Goal: Task Accomplishment & Management: Manage account settings

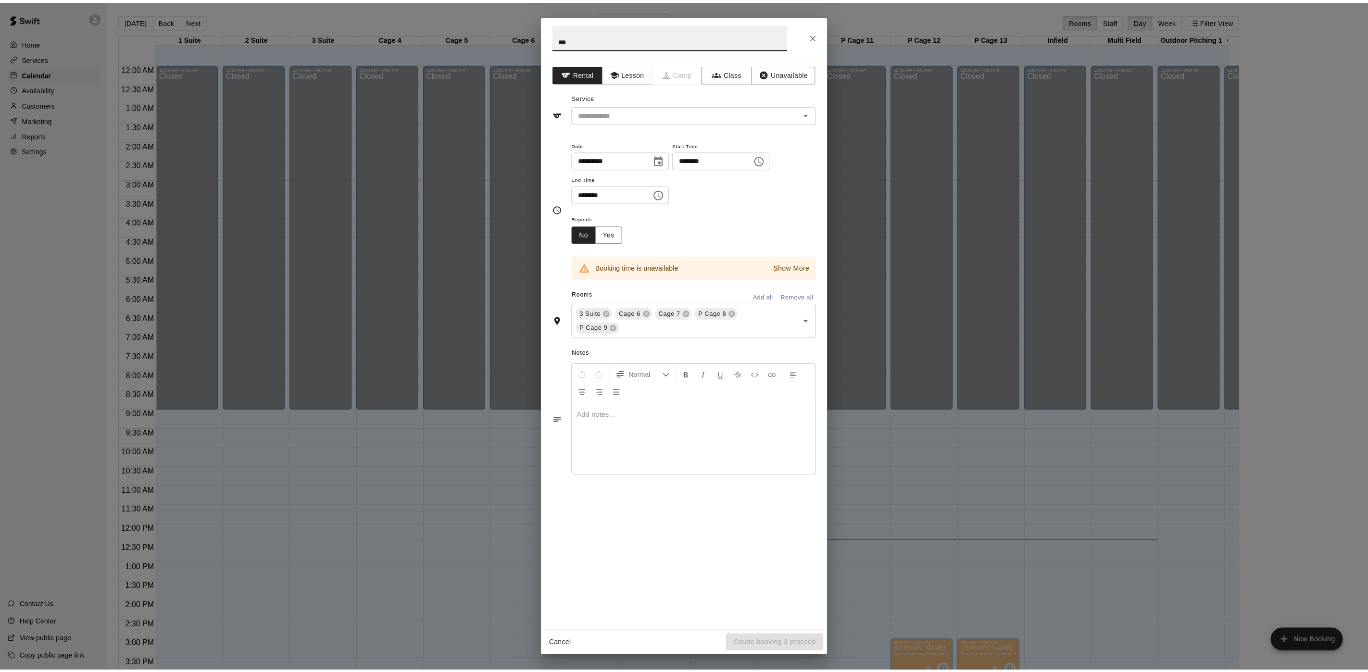
scroll to position [276, 0]
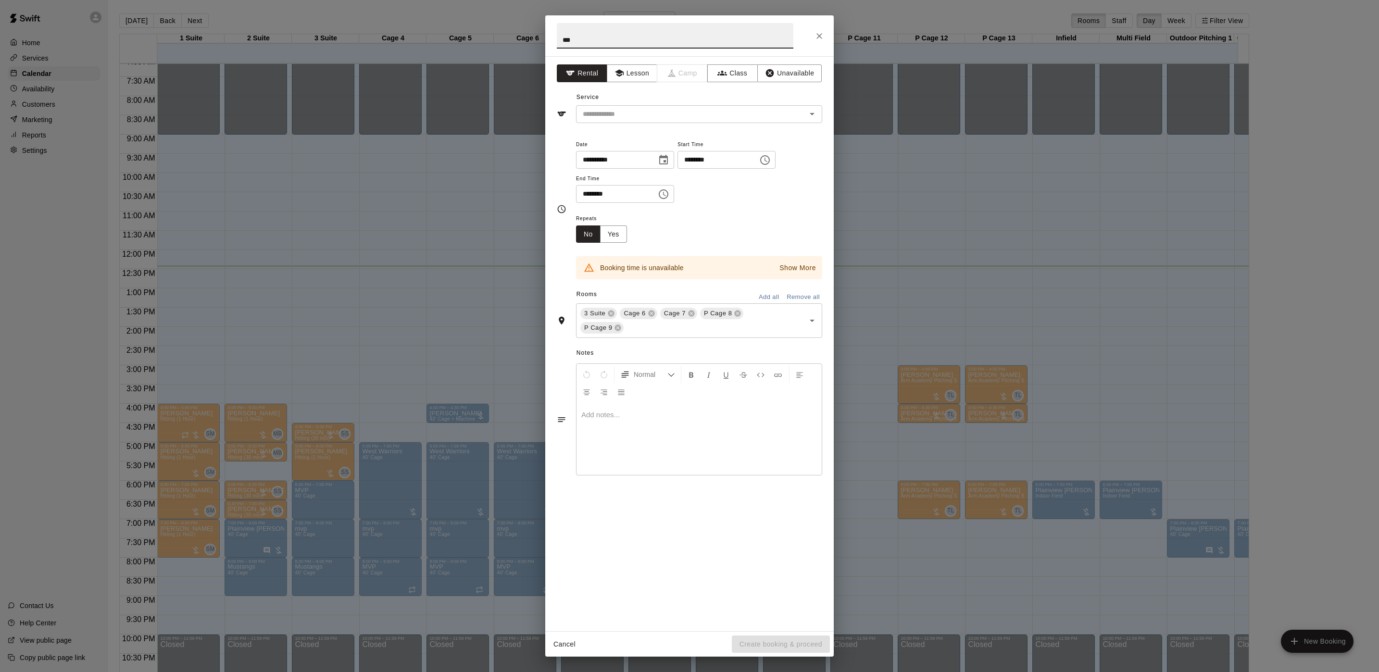
click at [420, 167] on div "**********" at bounding box center [689, 336] width 1379 height 672
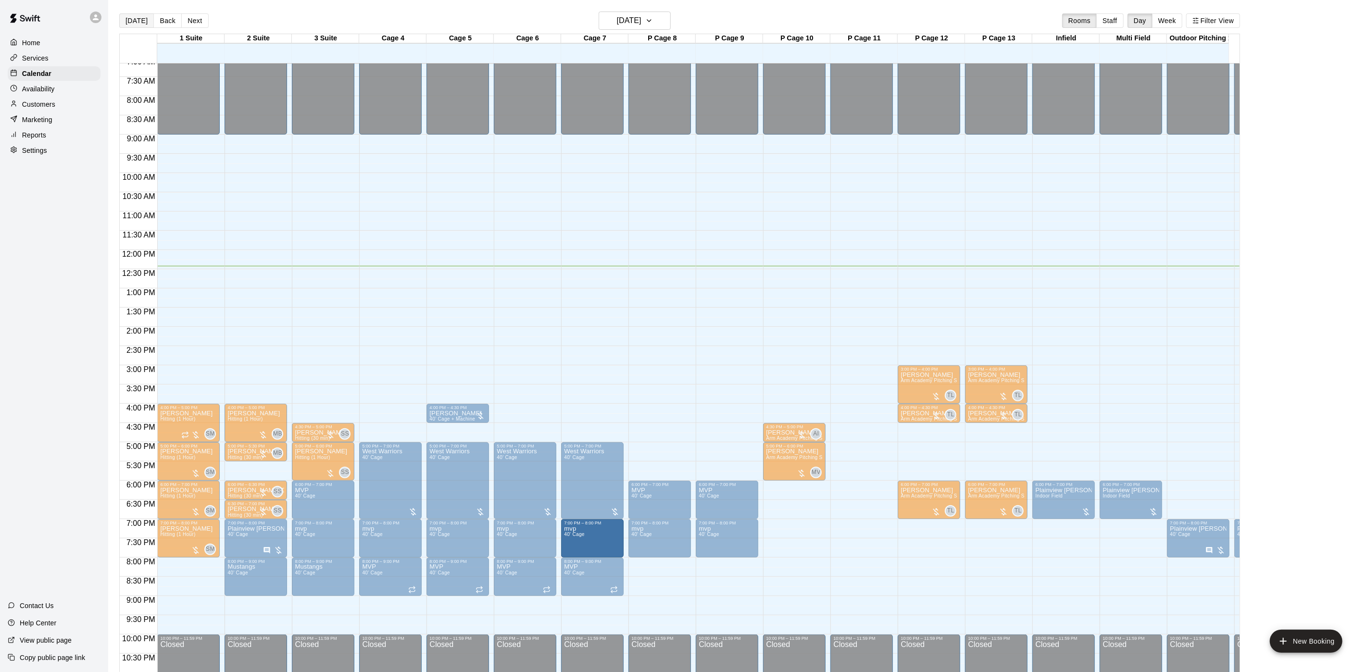
click at [129, 24] on button "[DATE]" at bounding box center [136, 20] width 35 height 14
click at [44, 107] on p "Customers" at bounding box center [38, 105] width 33 height 10
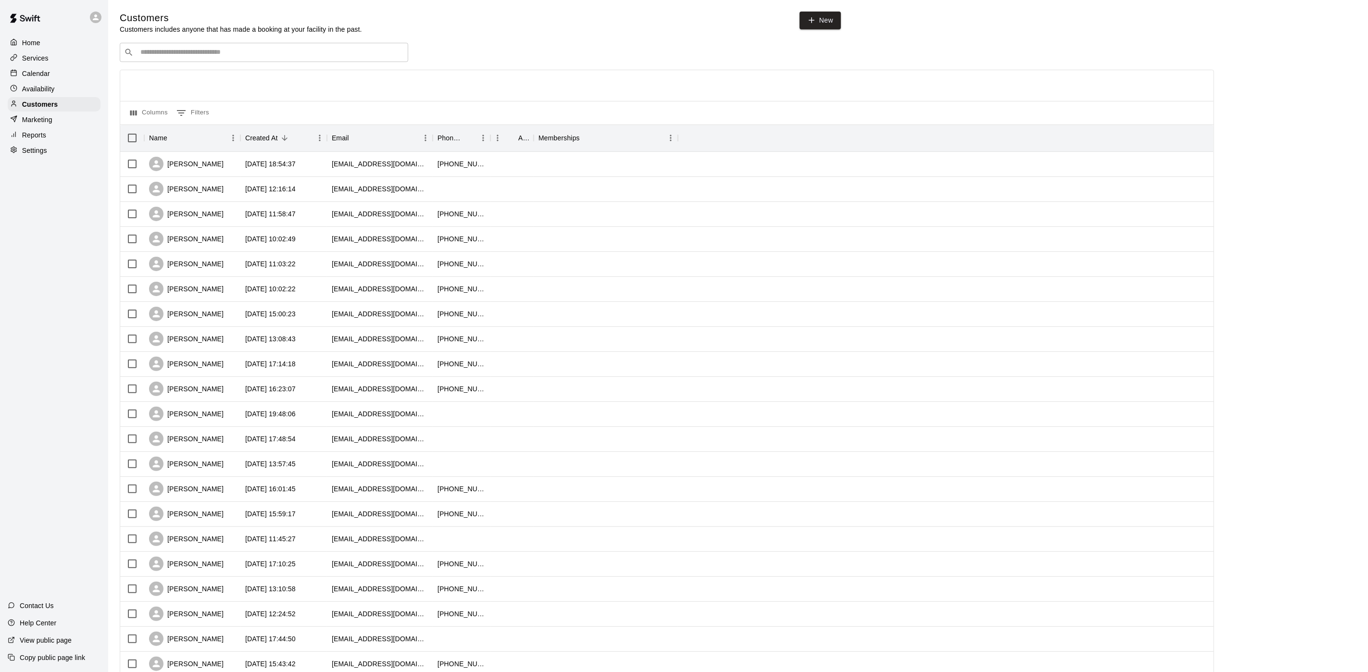
click at [153, 48] on div "​ ​" at bounding box center [264, 52] width 289 height 19
type input "******"
click at [192, 84] on span "[EMAIL_ADDRESS][DOMAIN_NAME]" at bounding box center [198, 84] width 103 height 7
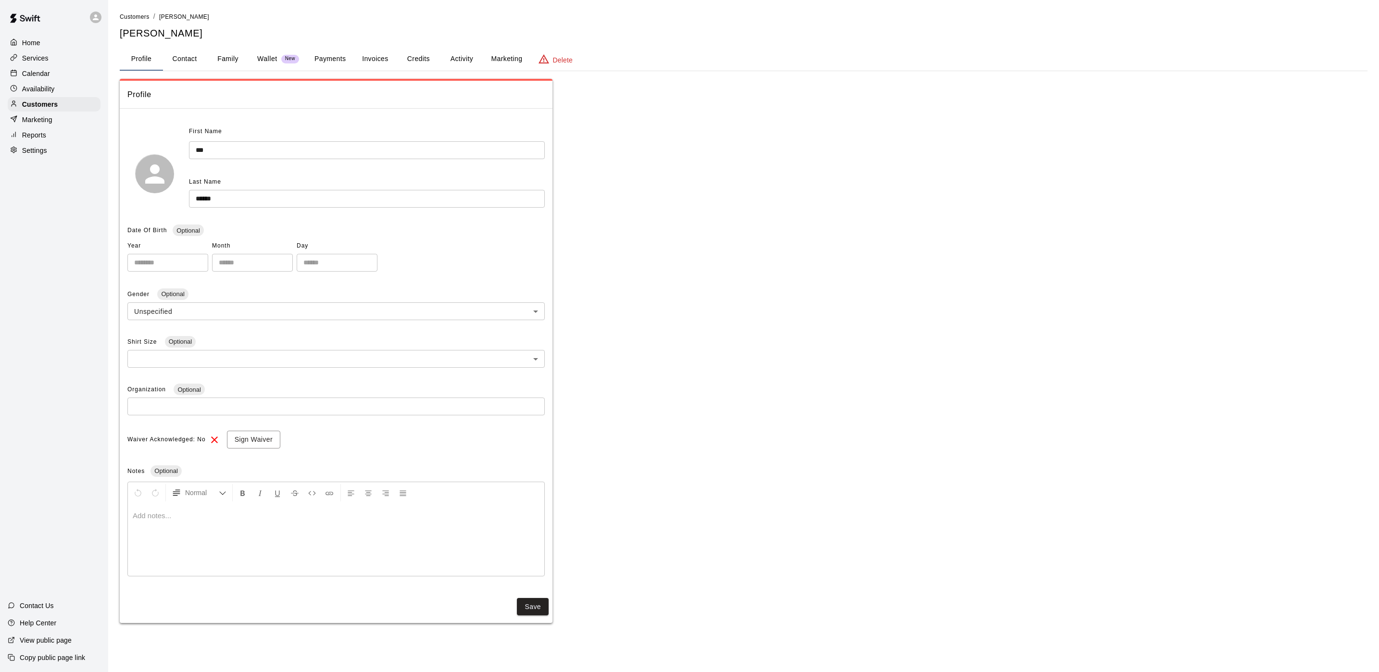
click at [457, 57] on button "Activity" at bounding box center [461, 59] width 43 height 23
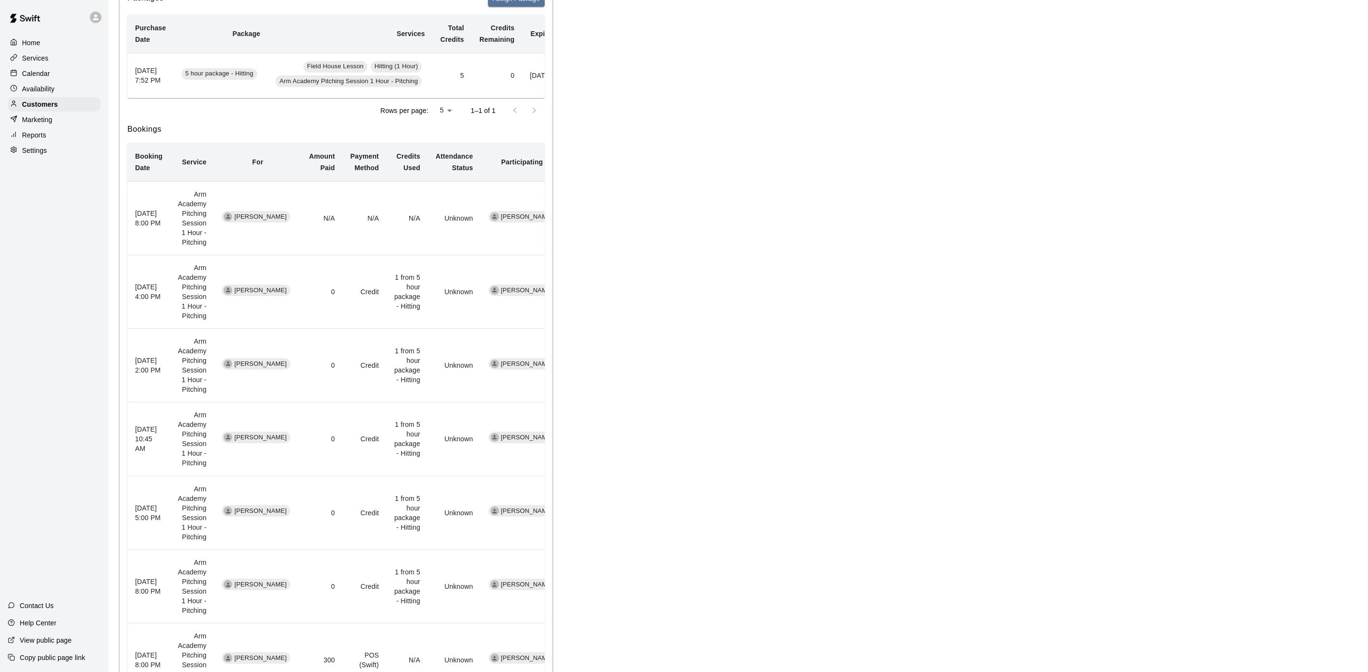
scroll to position [216, 0]
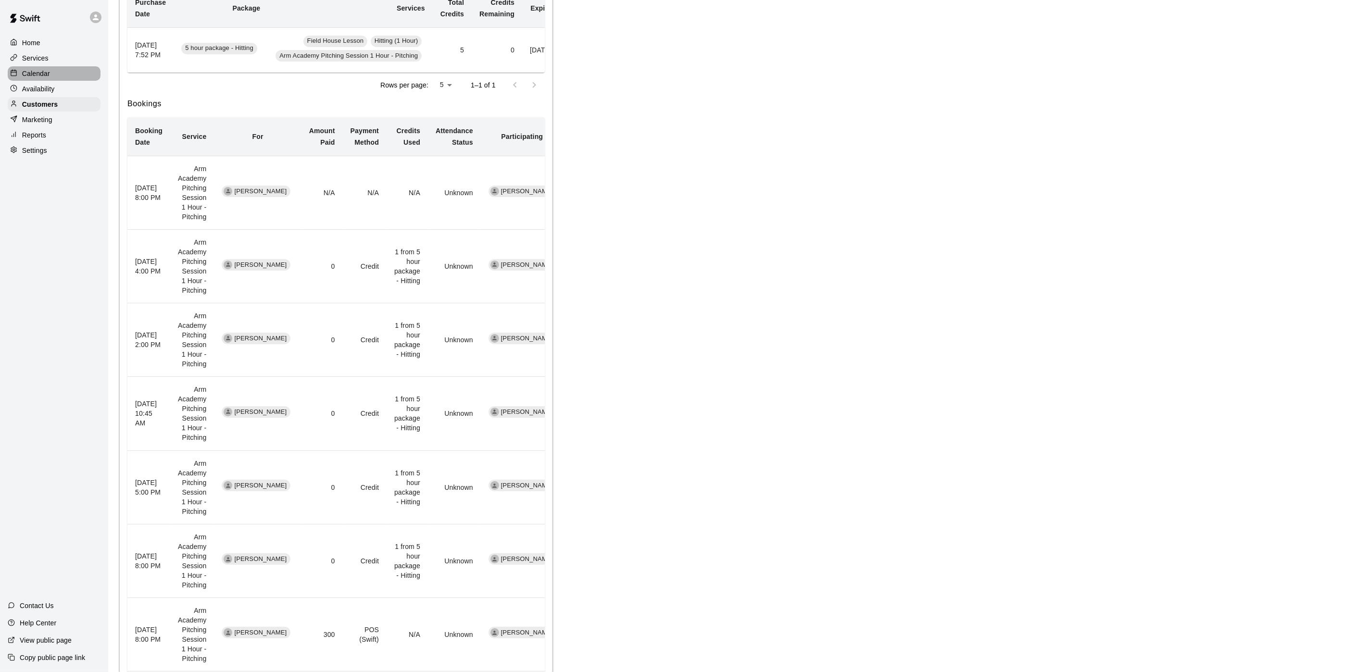
click at [56, 76] on div "Calendar" at bounding box center [54, 73] width 93 height 14
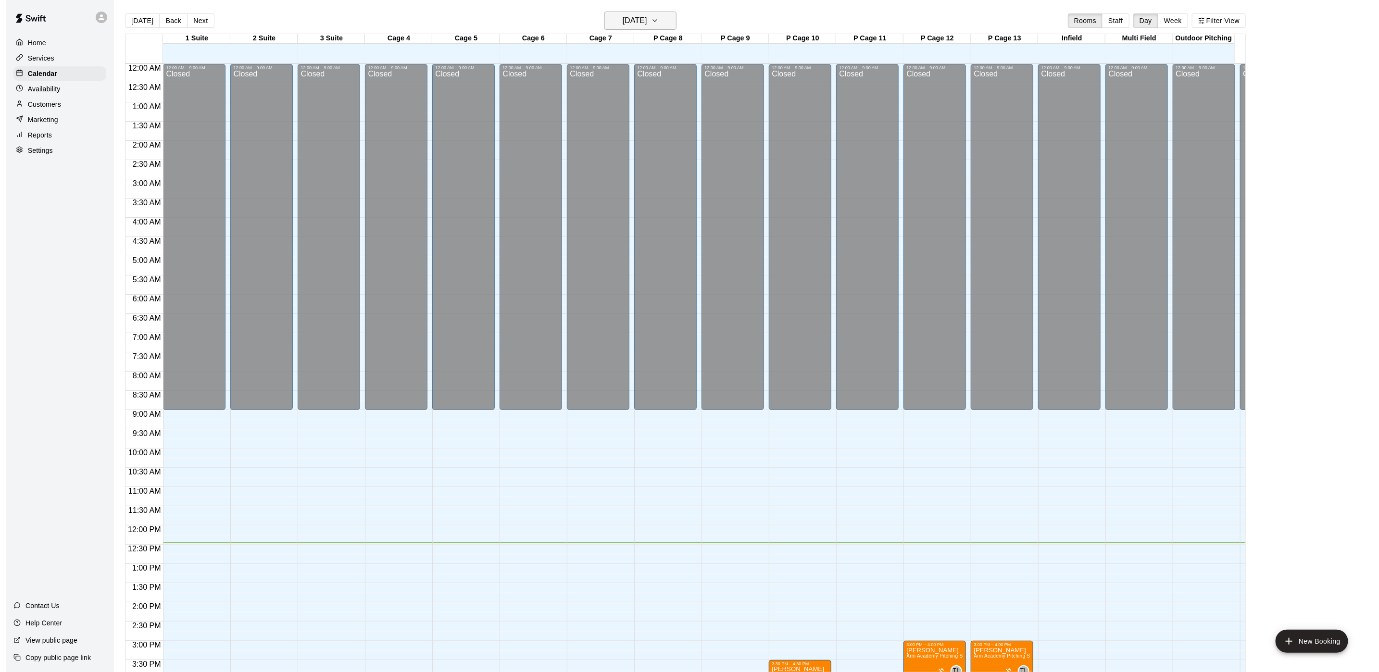
scroll to position [276, 0]
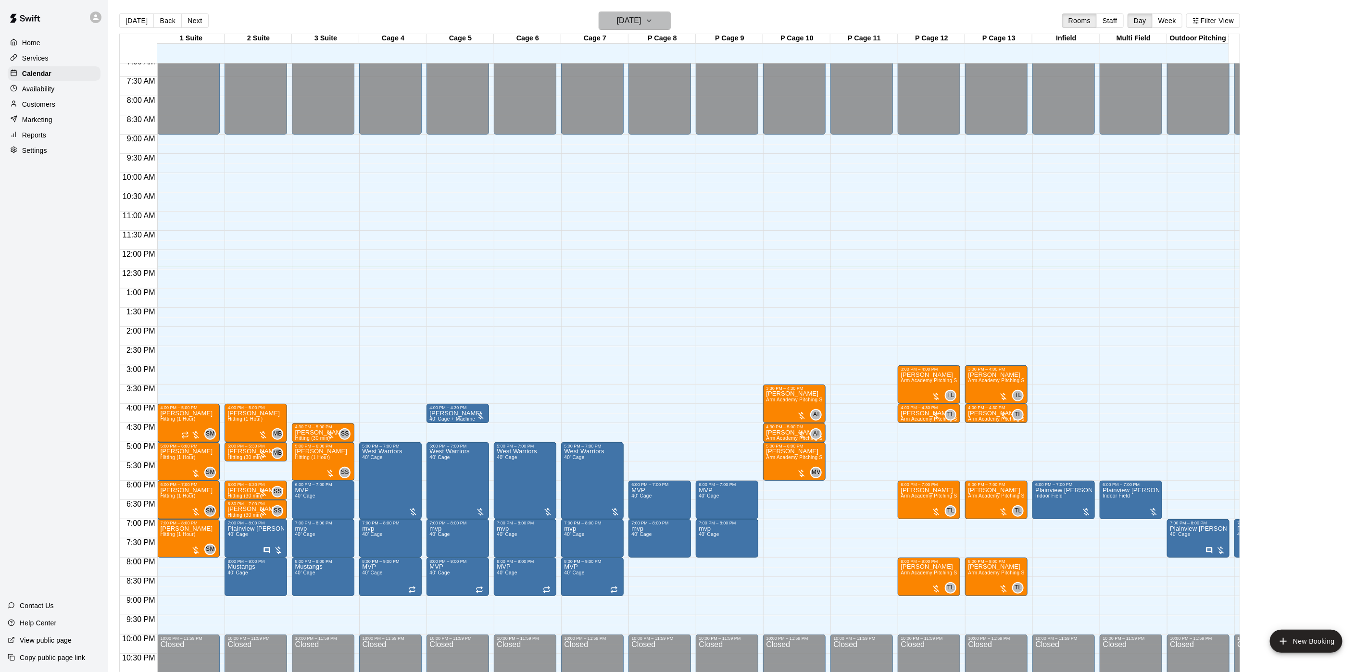
click at [602, 20] on button "[DATE]" at bounding box center [635, 21] width 72 height 18
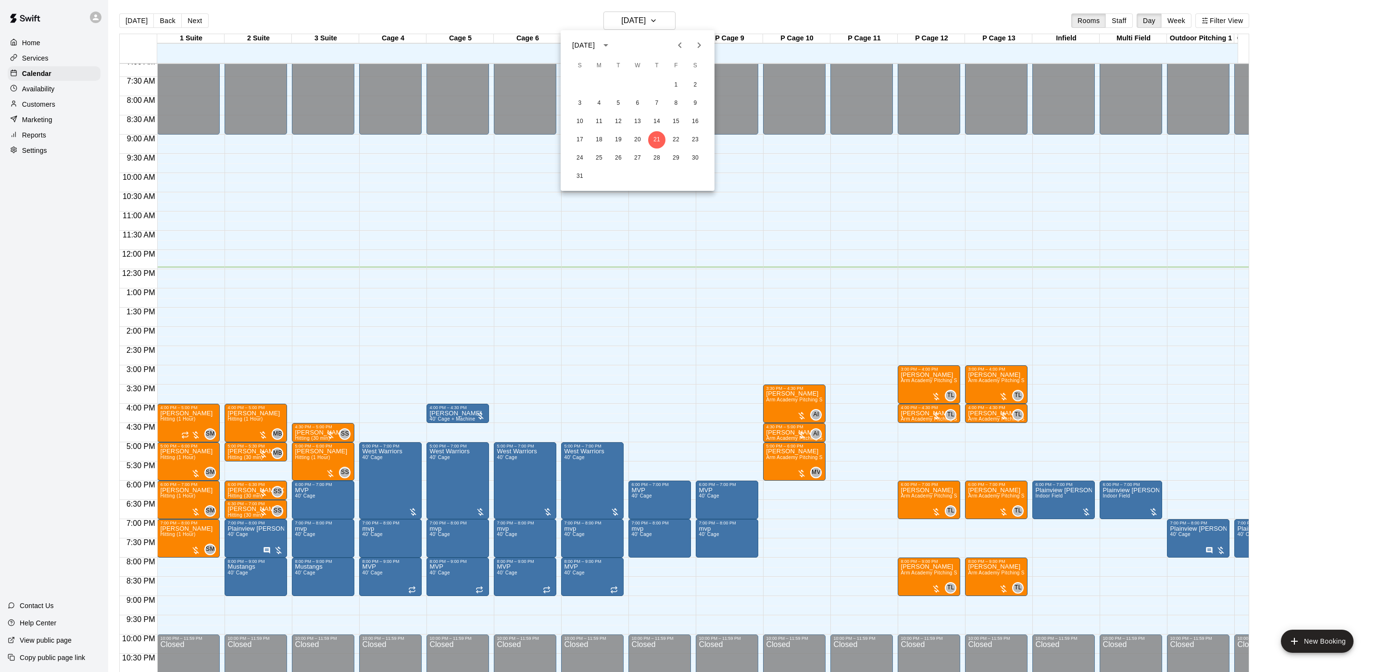
click at [699, 47] on icon "Next month" at bounding box center [699, 45] width 3 height 6
click at [677, 48] on icon "Previous month" at bounding box center [680, 45] width 12 height 12
click at [593, 87] on button "1" at bounding box center [599, 84] width 17 height 17
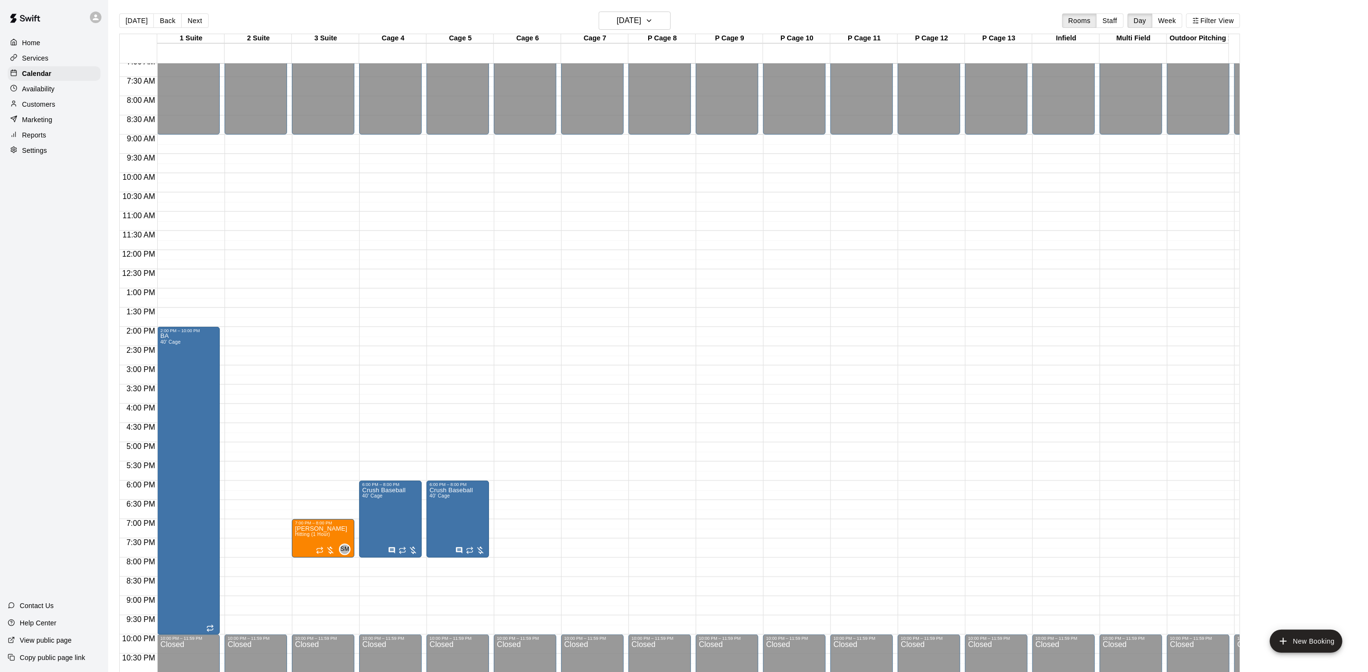
click at [202, 26] on button "Next" at bounding box center [194, 20] width 27 height 14
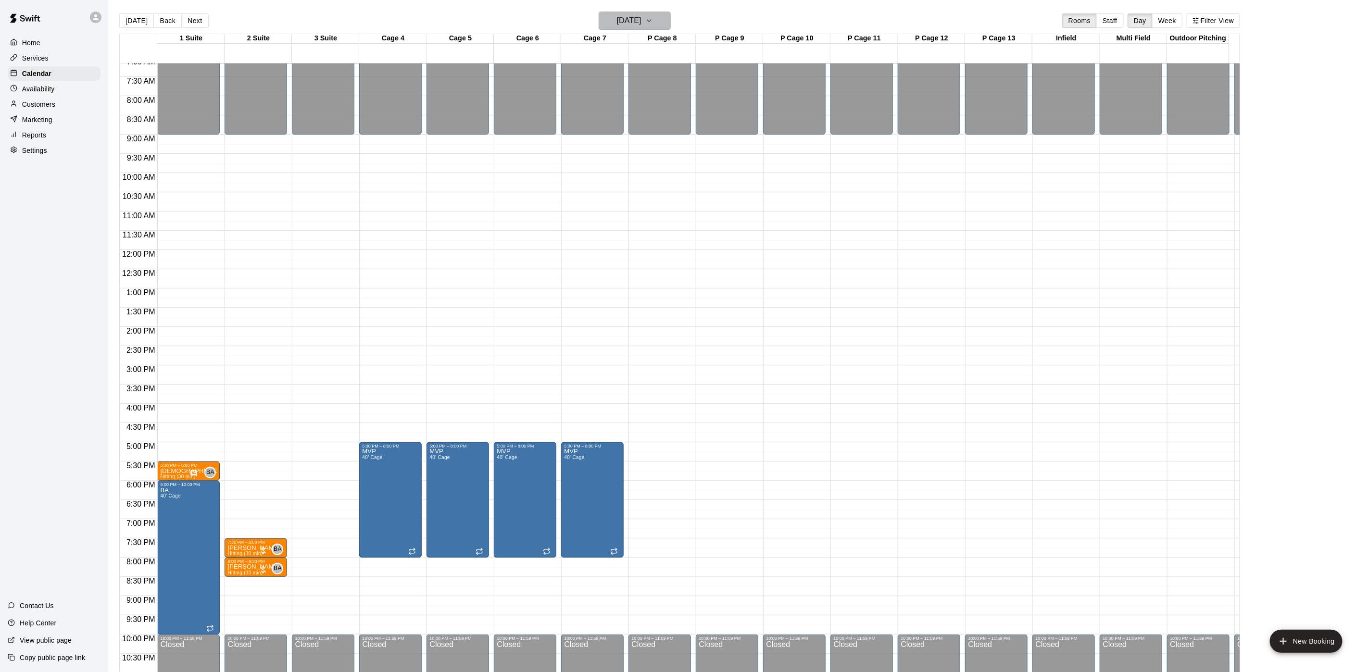
click at [617, 24] on h6 "[DATE]" at bounding box center [629, 20] width 25 height 13
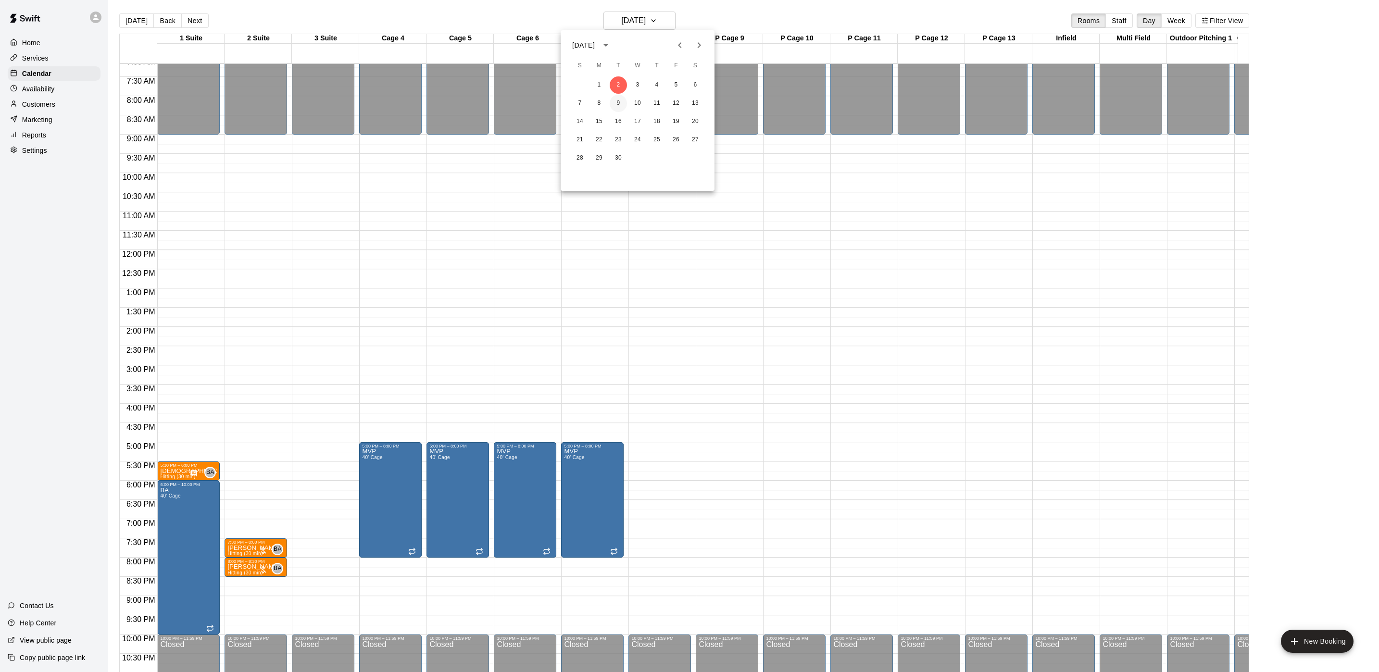
click at [617, 108] on button "9" at bounding box center [618, 103] width 17 height 17
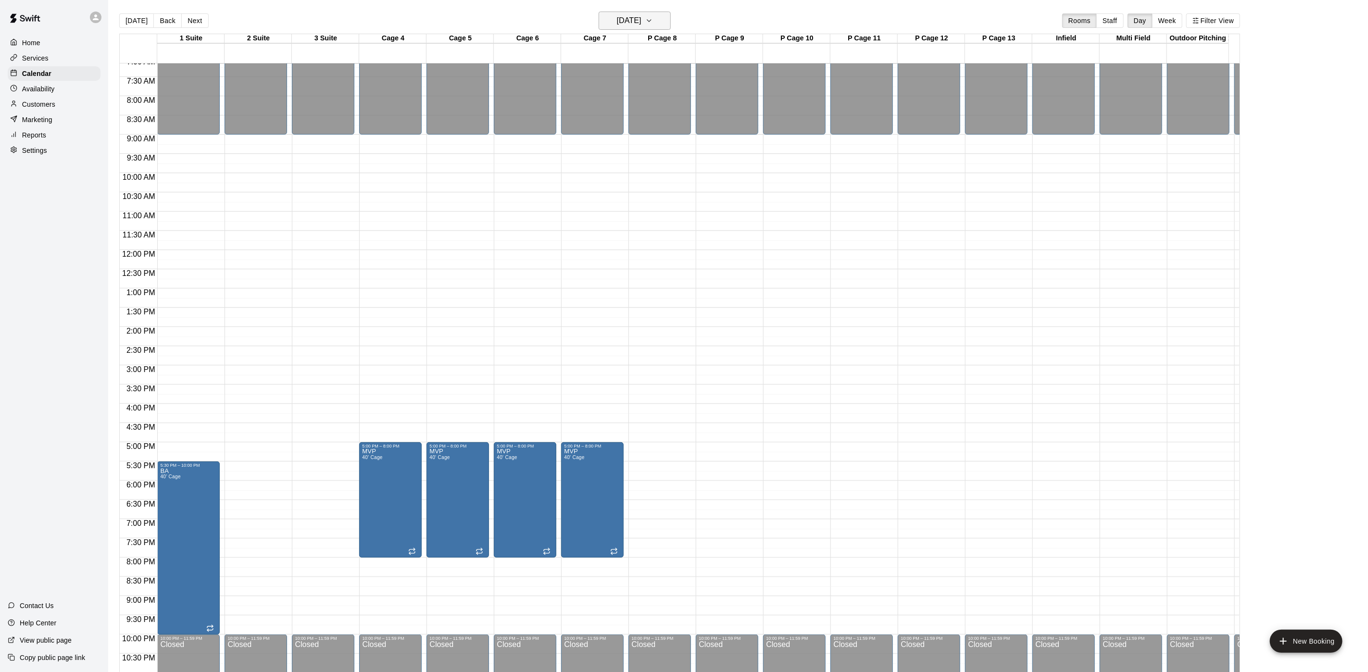
click at [619, 25] on h6 "[DATE]" at bounding box center [629, 20] width 25 height 13
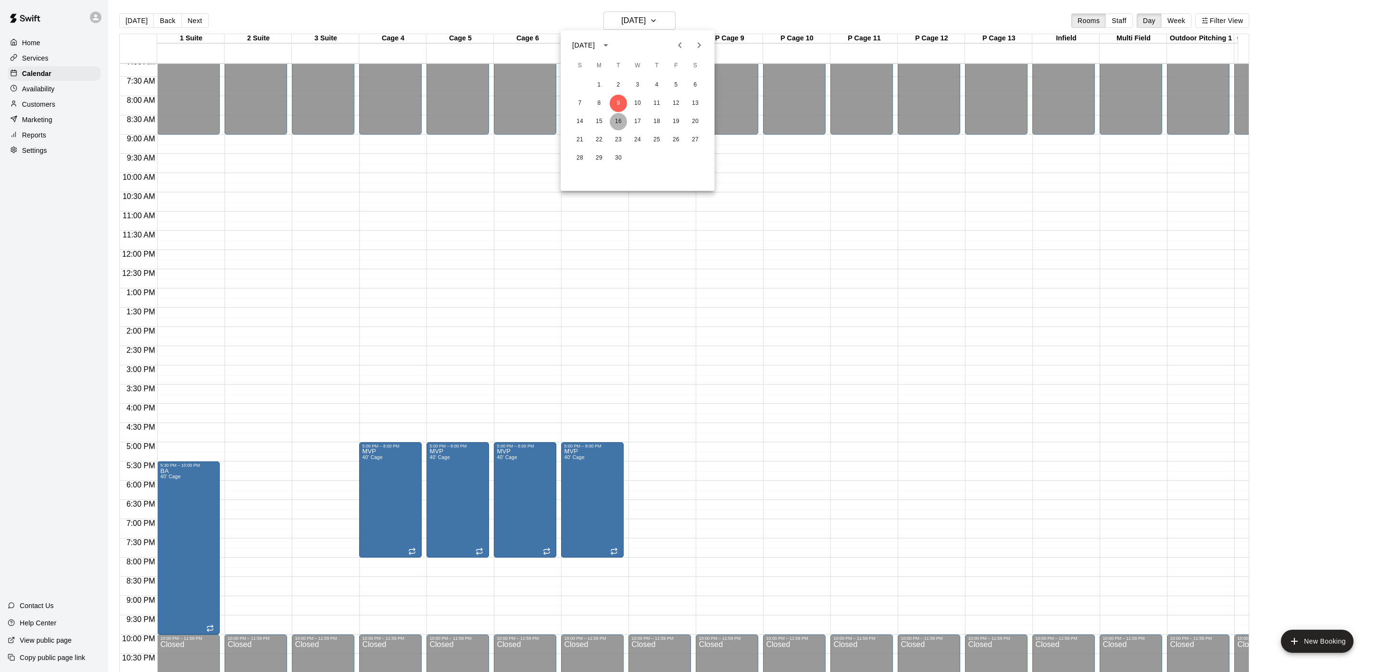
click at [615, 119] on button "16" at bounding box center [618, 121] width 17 height 17
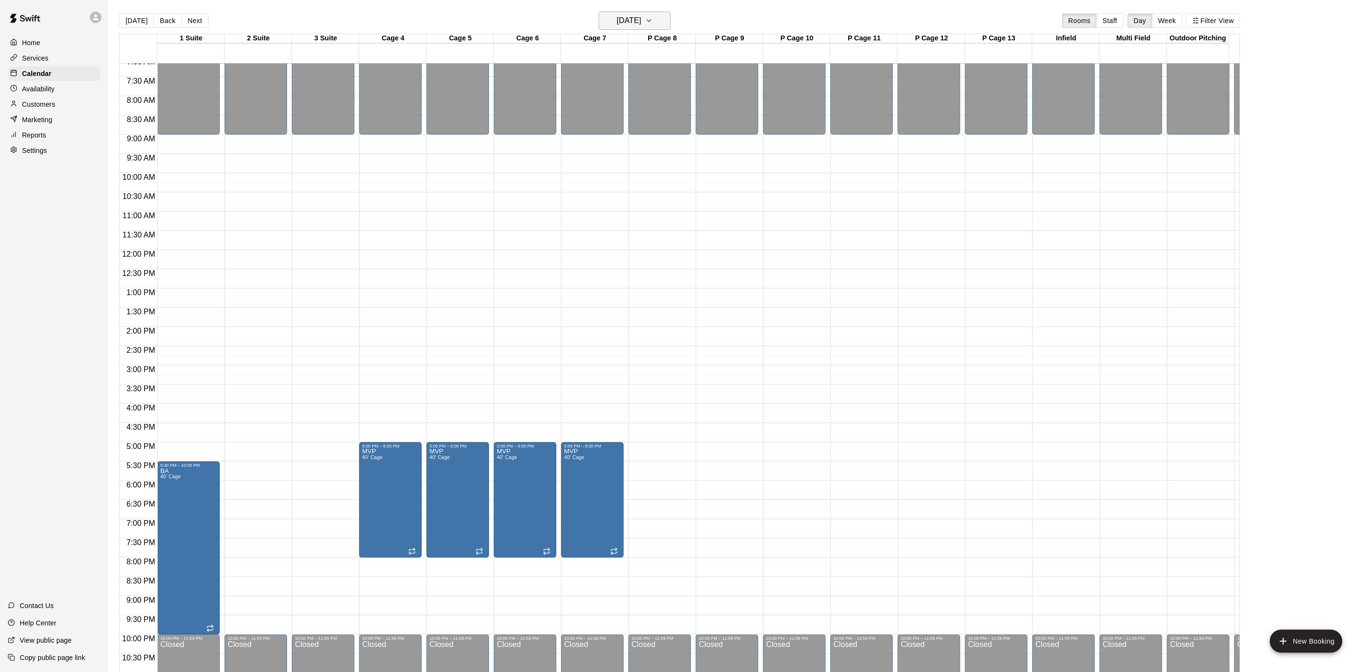
click at [627, 16] on h6 "[DATE]" at bounding box center [629, 20] width 25 height 13
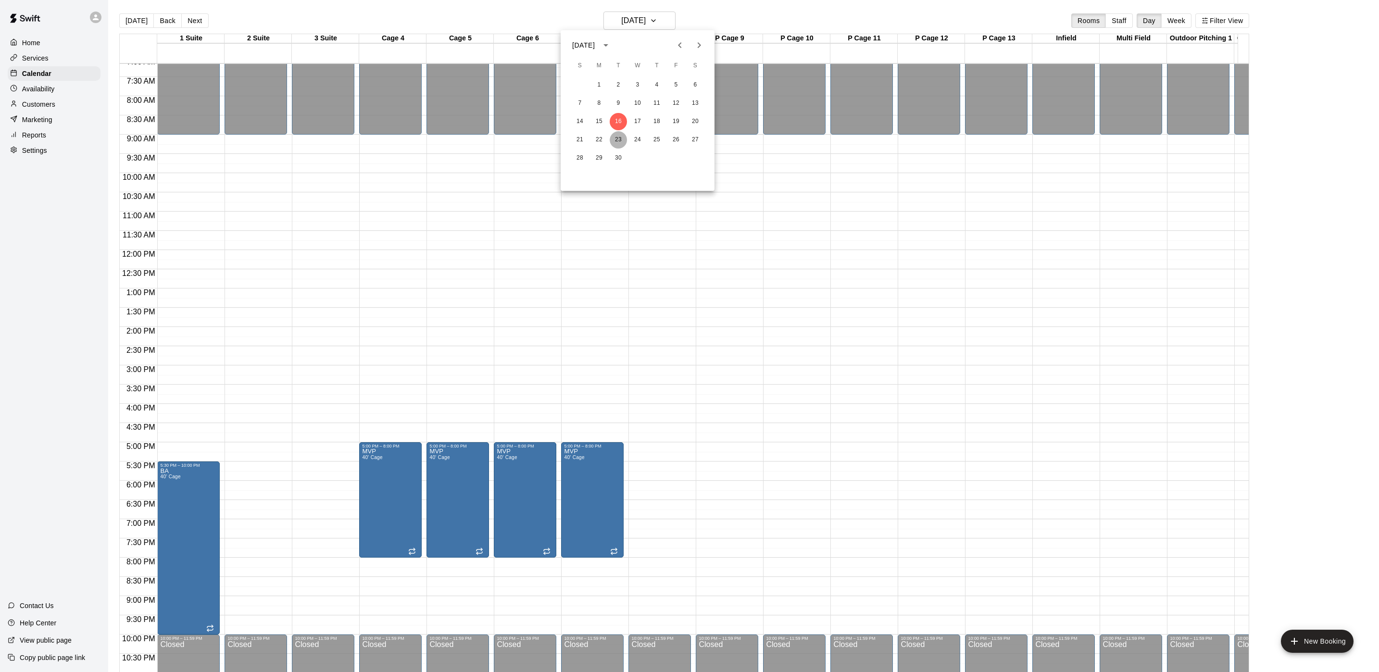
click at [615, 136] on button "23" at bounding box center [618, 139] width 17 height 17
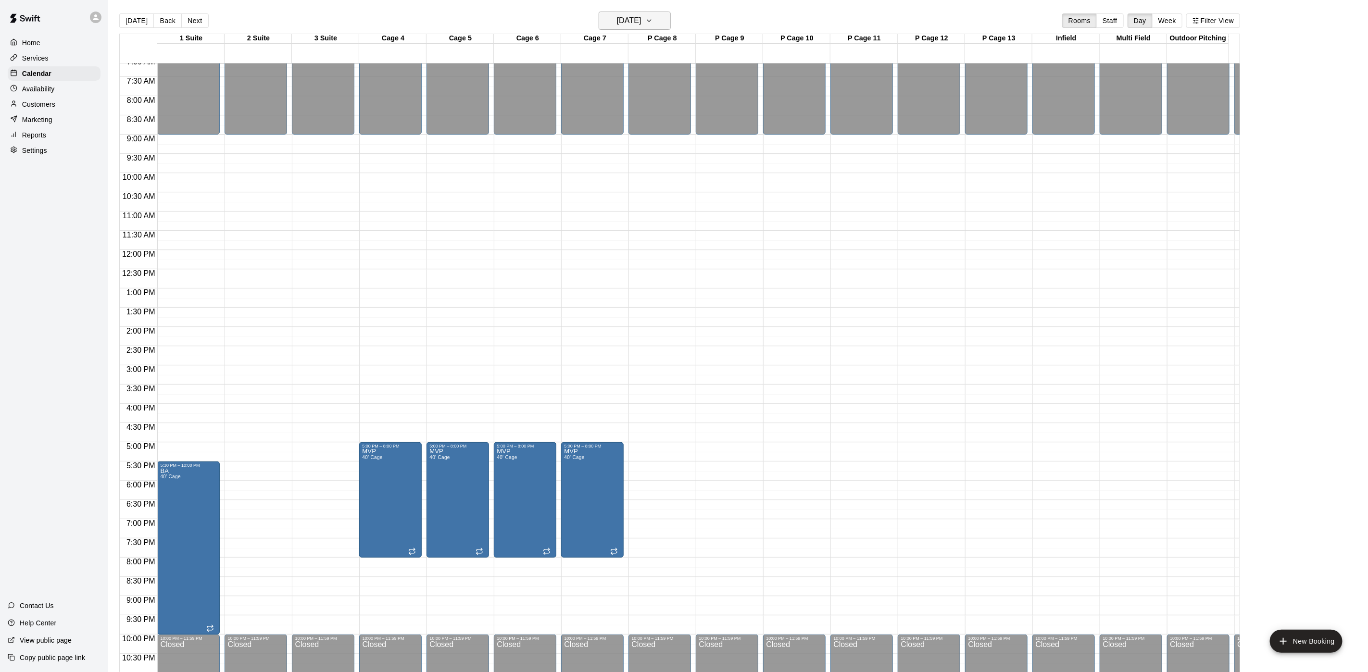
click at [642, 19] on h6 "[DATE]" at bounding box center [629, 20] width 25 height 13
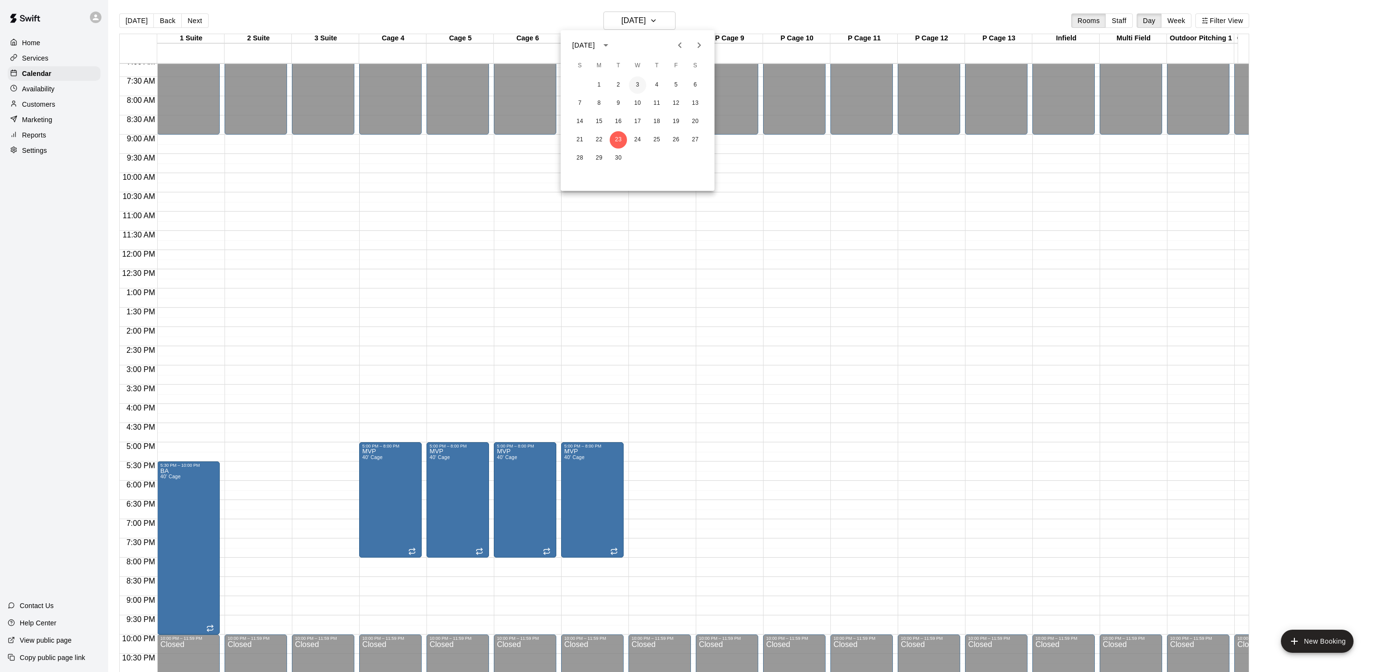
click at [640, 85] on button "3" at bounding box center [637, 84] width 17 height 17
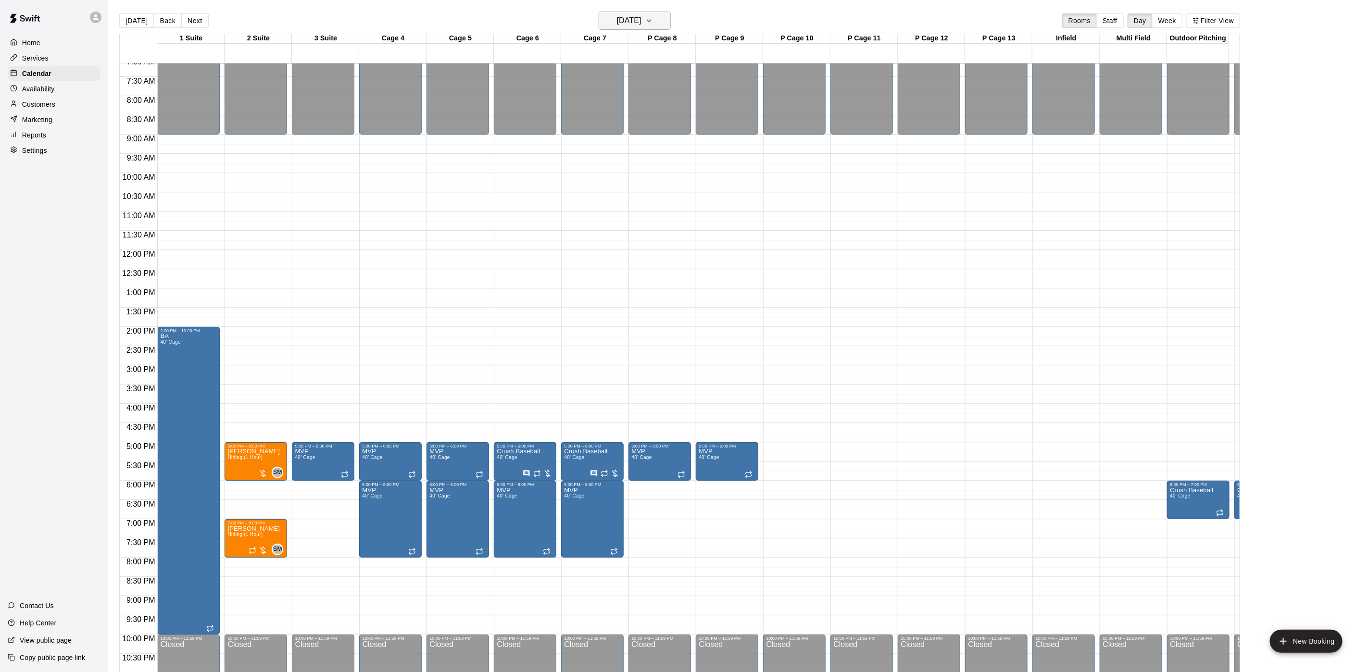
click at [642, 22] on h6 "[DATE]" at bounding box center [629, 20] width 25 height 13
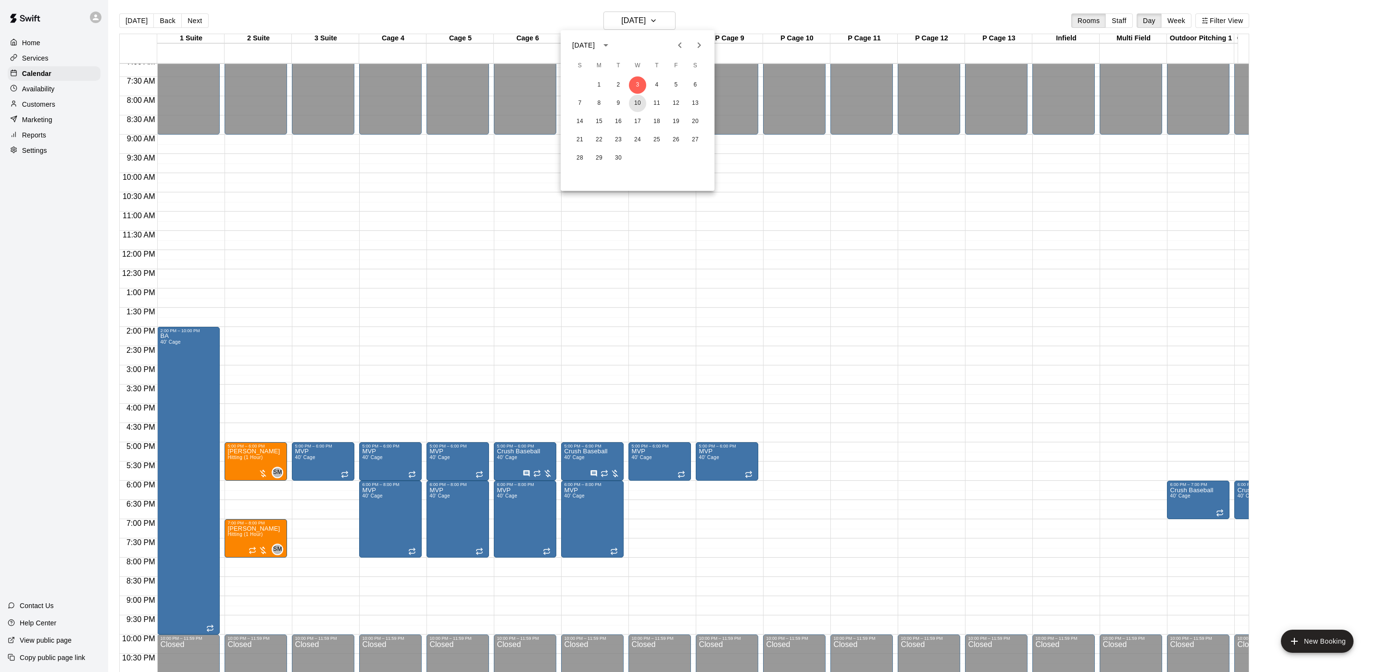
click at [633, 105] on button "10" at bounding box center [637, 103] width 17 height 17
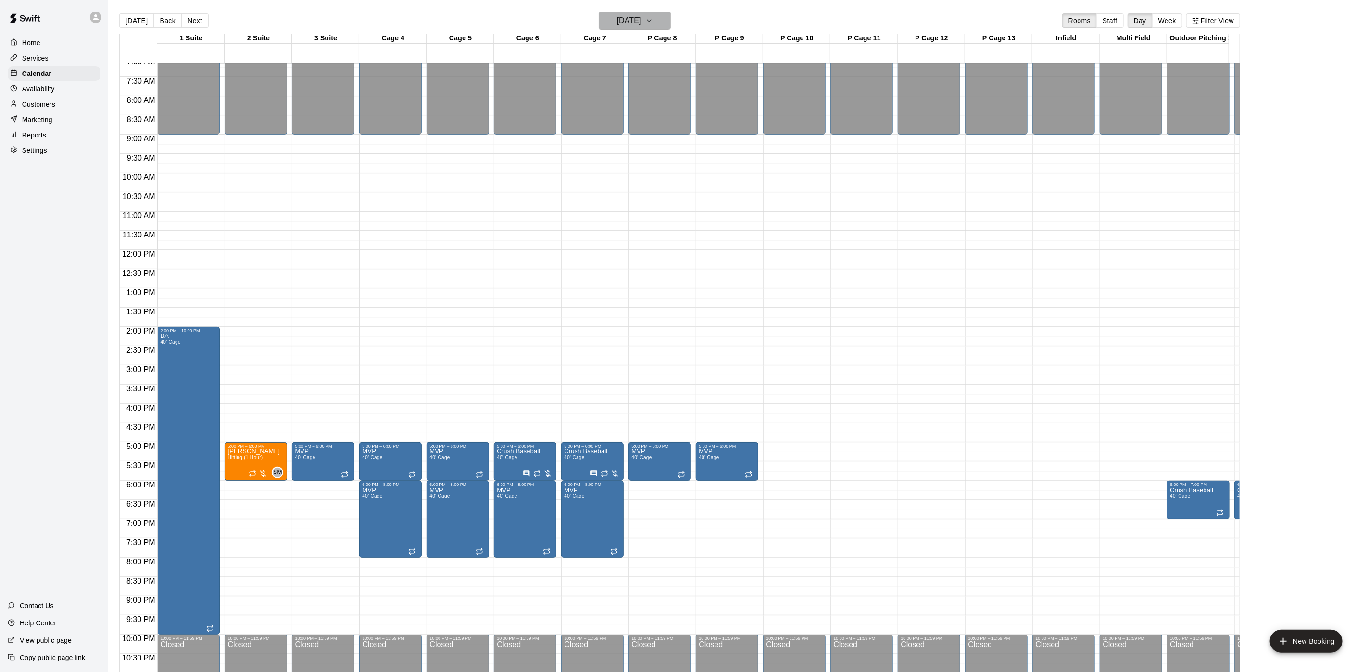
click at [640, 22] on h6 "[DATE]" at bounding box center [629, 20] width 25 height 13
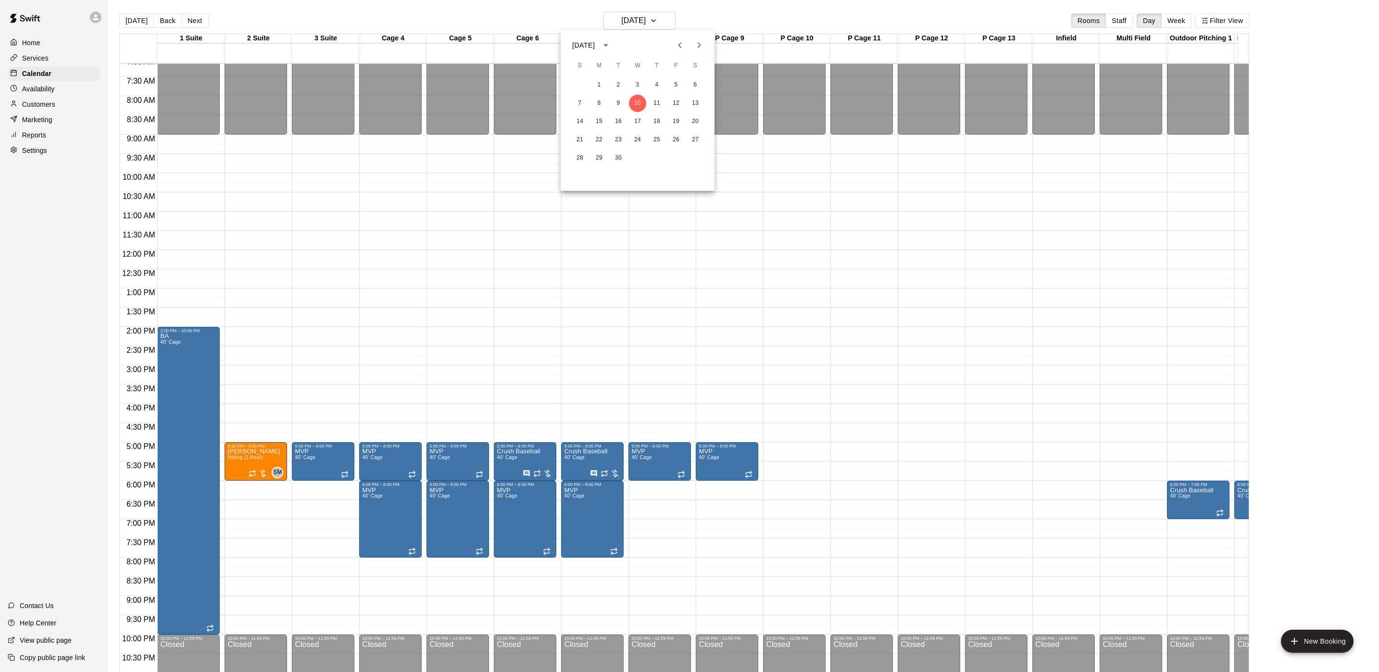
click at [656, 76] on div "1 2 3 4 5 6 7 8 9 10 11 12 13 14 15 16 17 18 19 20 21 22 23 24 25 26 27 28 29 30" at bounding box center [638, 122] width 154 height 92
click at [657, 81] on button "4" at bounding box center [656, 84] width 17 height 17
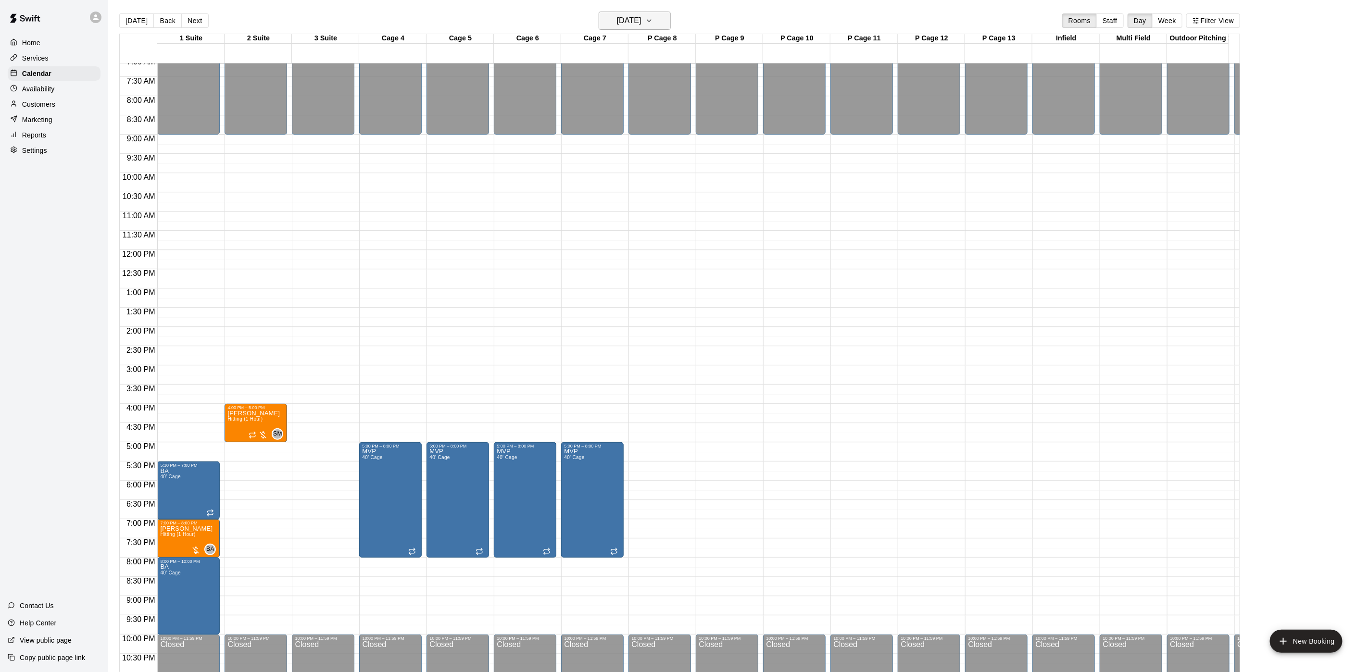
click at [618, 16] on h6 "[DATE]" at bounding box center [629, 20] width 25 height 13
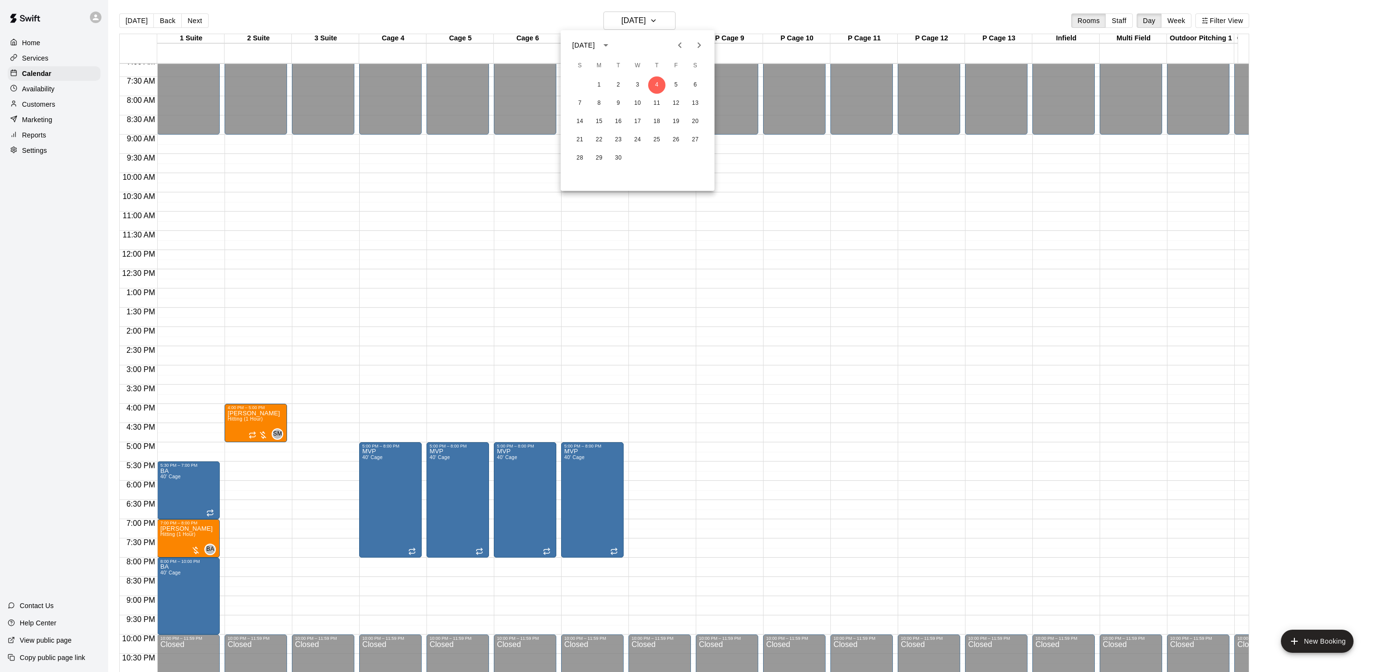
click at [413, 486] on div at bounding box center [689, 336] width 1379 height 672
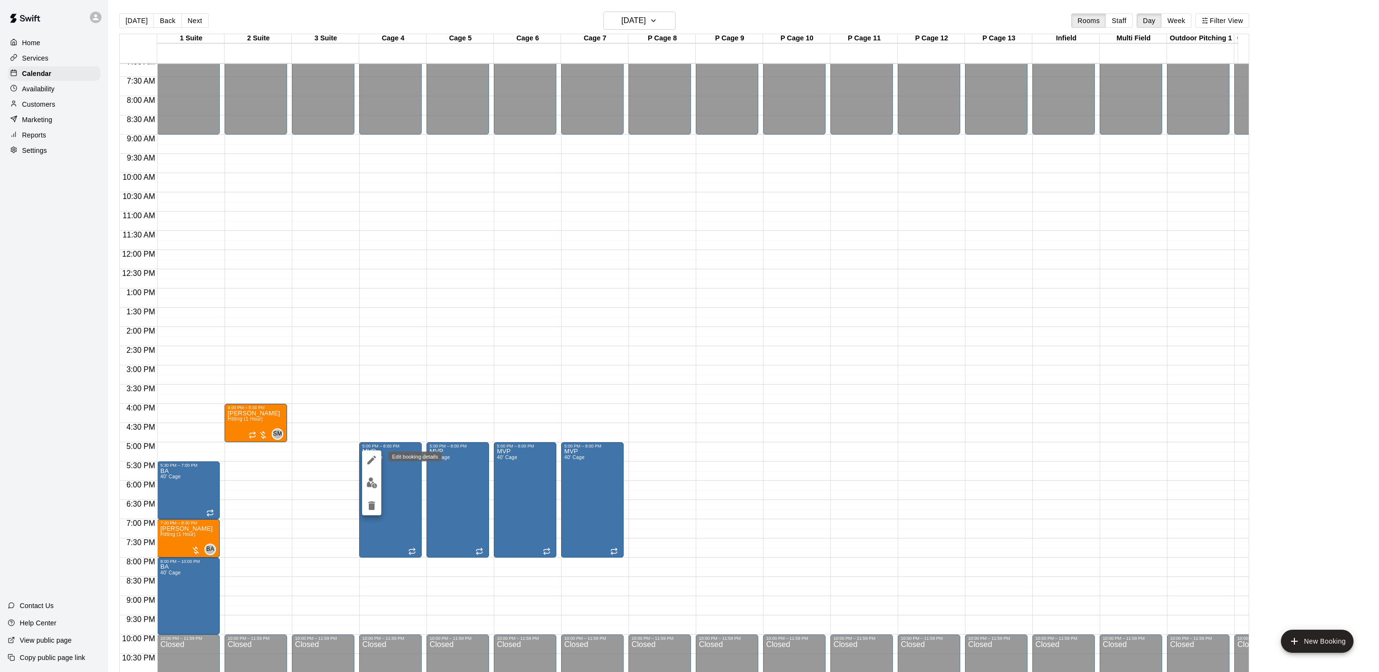
click at [377, 460] on icon "edit" at bounding box center [372, 461] width 12 height 12
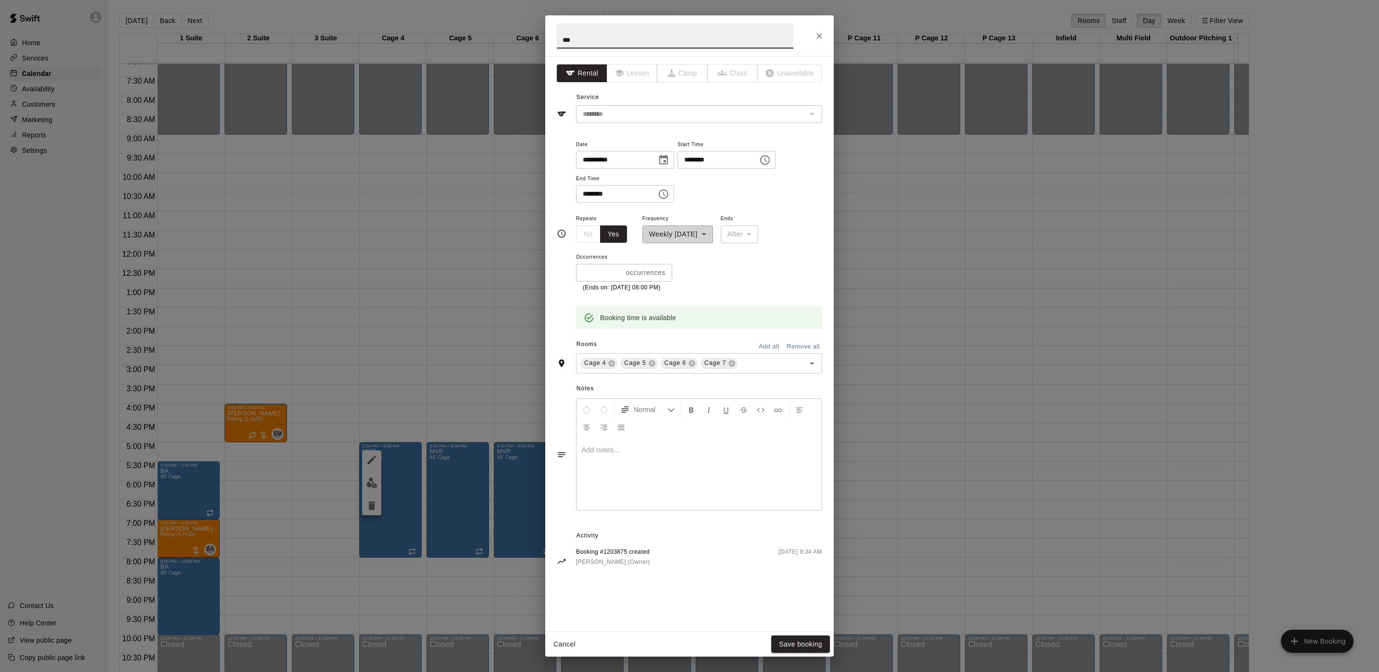
click at [891, 190] on div "**********" at bounding box center [689, 336] width 1379 height 672
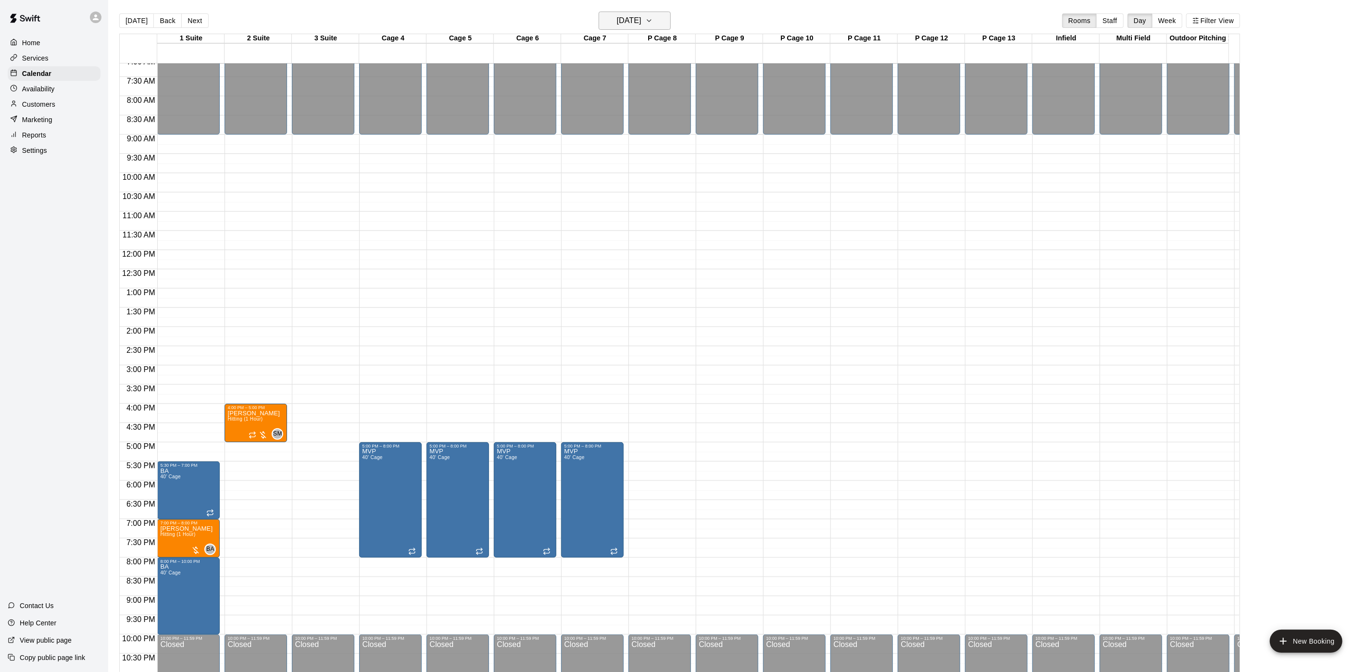
click at [642, 25] on h6 "[DATE]" at bounding box center [629, 20] width 25 height 13
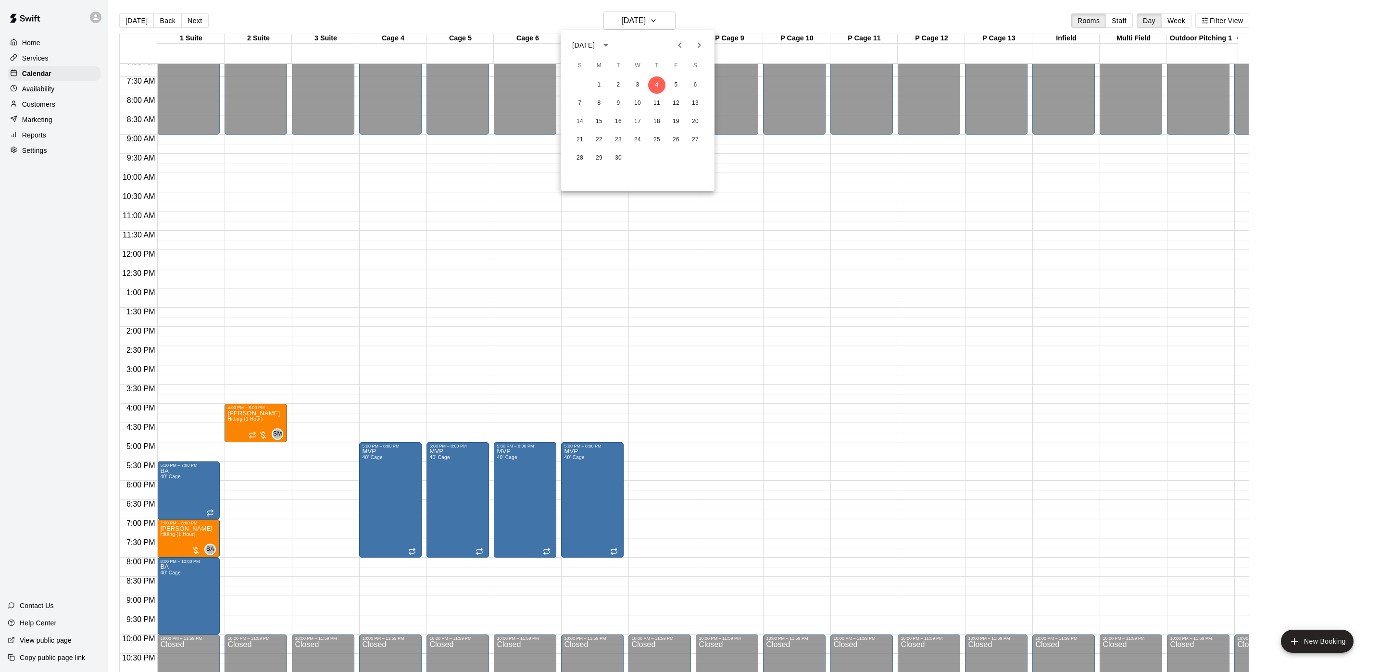
click at [508, 477] on div at bounding box center [689, 336] width 1379 height 672
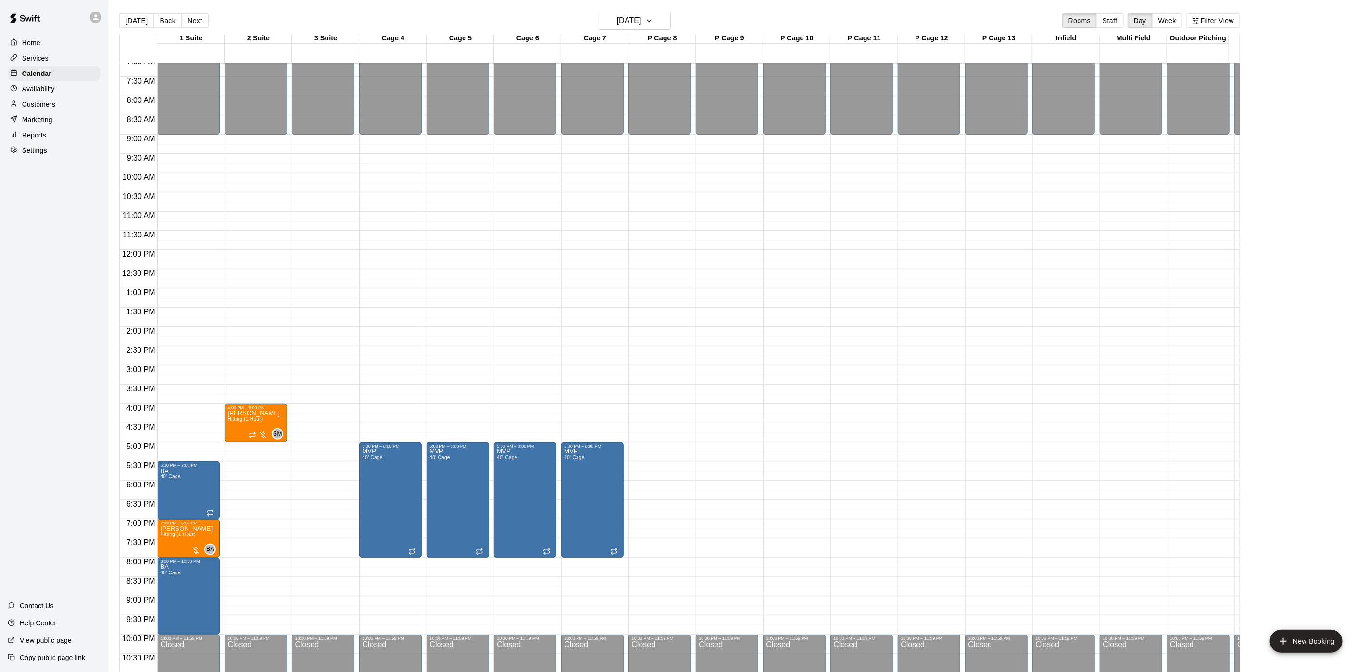
click at [508, 477] on div "[DATE] S M T W T F S 1 2 3 4 5 6 7 8 9 10 11 12 13 14 15 16 17 18 19 20 21 22 2…" at bounding box center [684, 336] width 1368 height 672
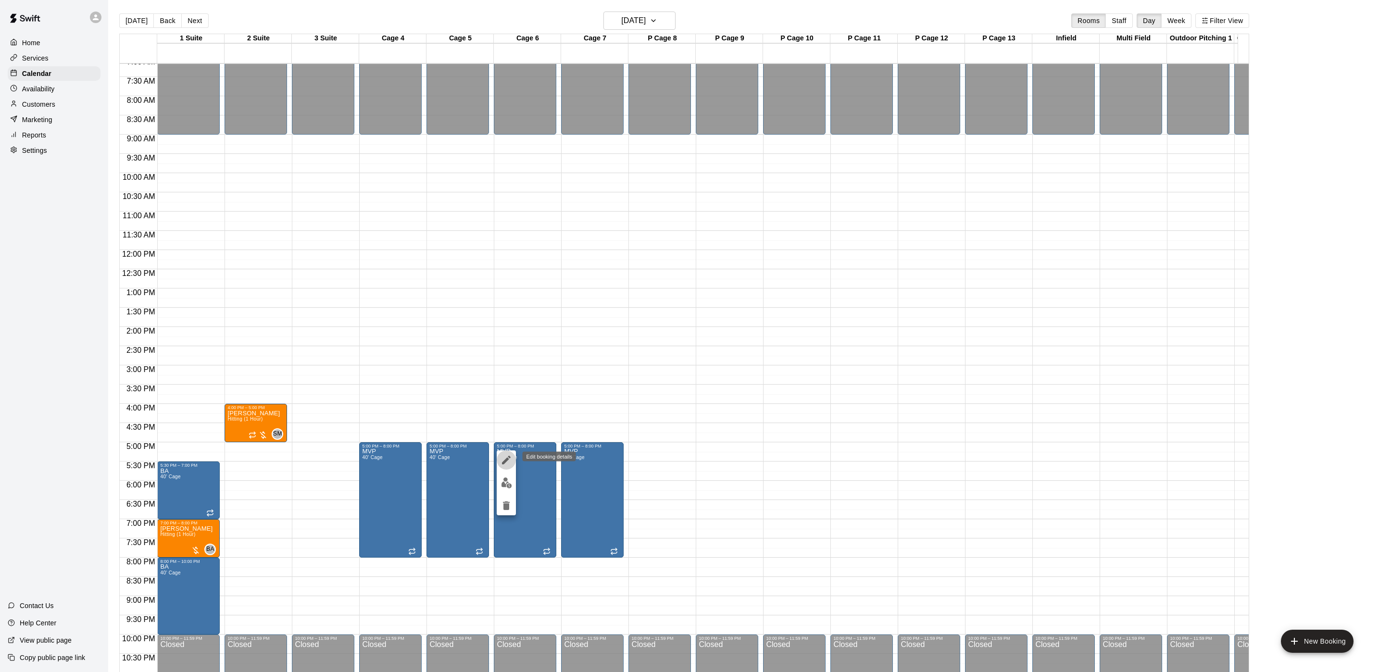
click at [507, 462] on icon "edit" at bounding box center [507, 461] width 12 height 12
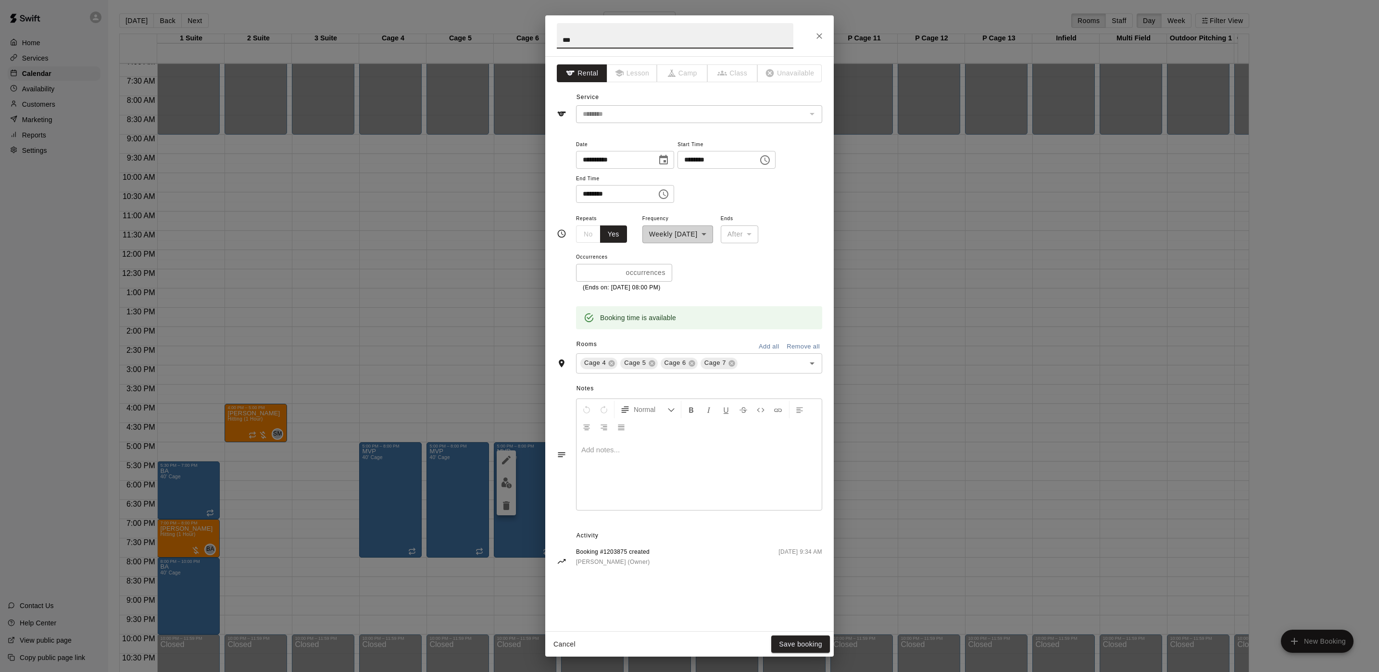
click at [669, 161] on icon "Choose date, selected date is Sep 4, 2025" at bounding box center [664, 160] width 12 height 12
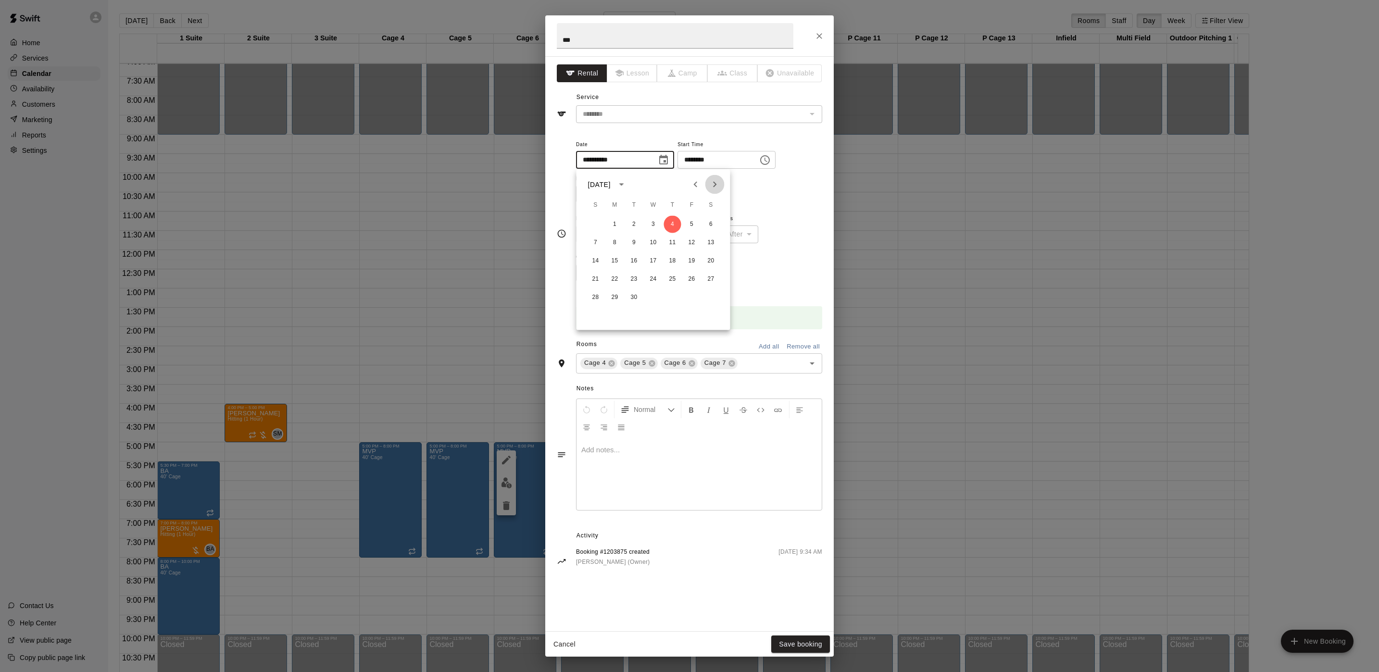
click at [713, 187] on icon "Next month" at bounding box center [715, 185] width 12 height 12
click at [673, 266] on button "16" at bounding box center [672, 261] width 17 height 17
type input "**********"
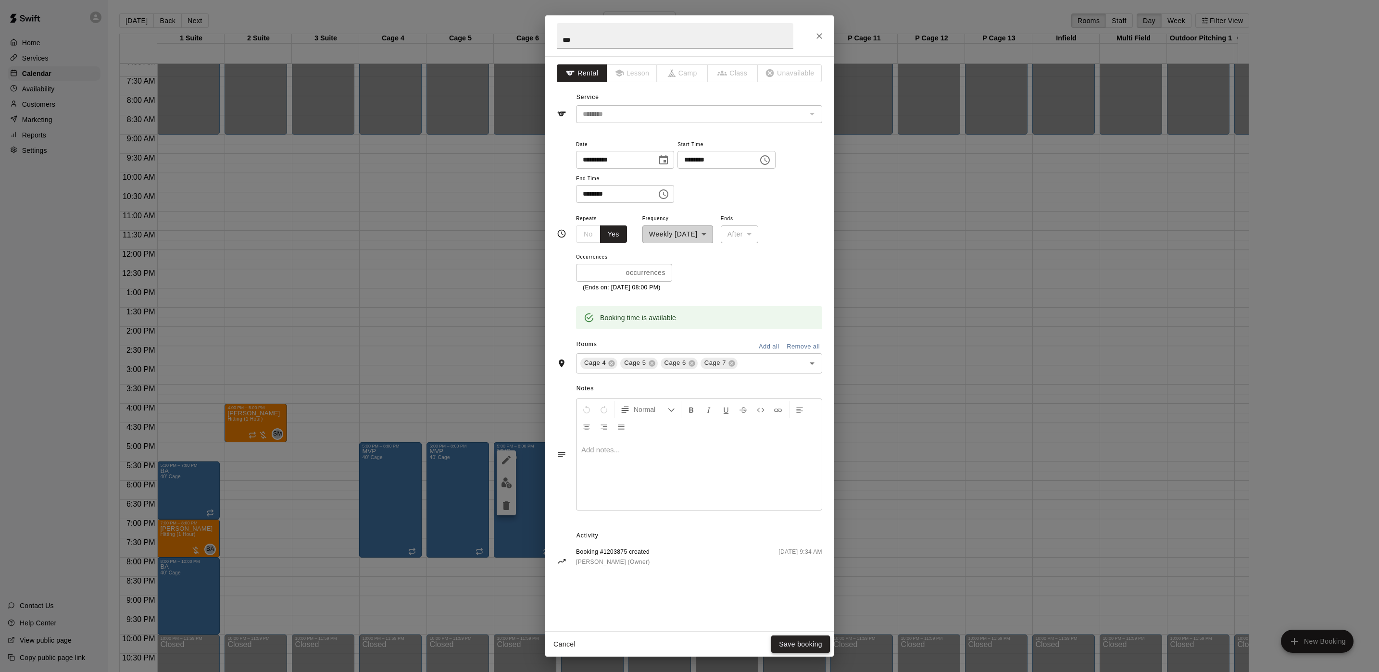
click at [800, 641] on button "Save booking" at bounding box center [800, 645] width 59 height 18
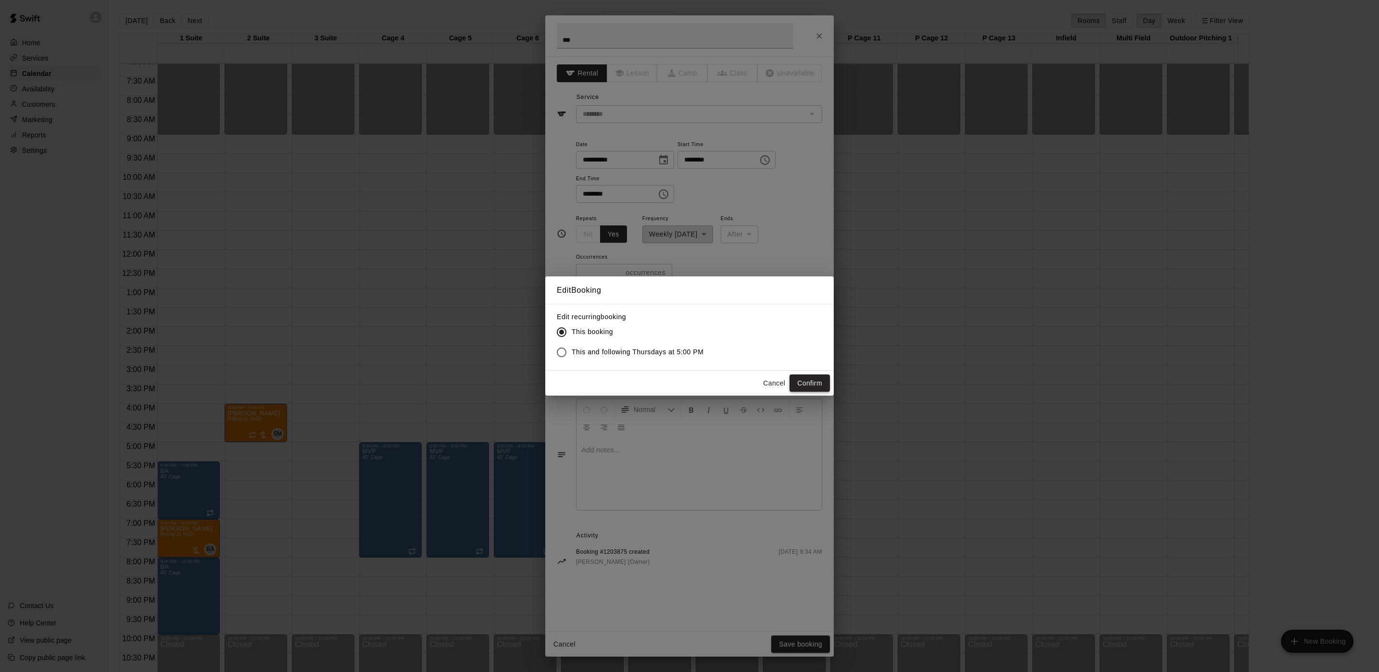
click at [811, 387] on button "Confirm" at bounding box center [810, 384] width 40 height 18
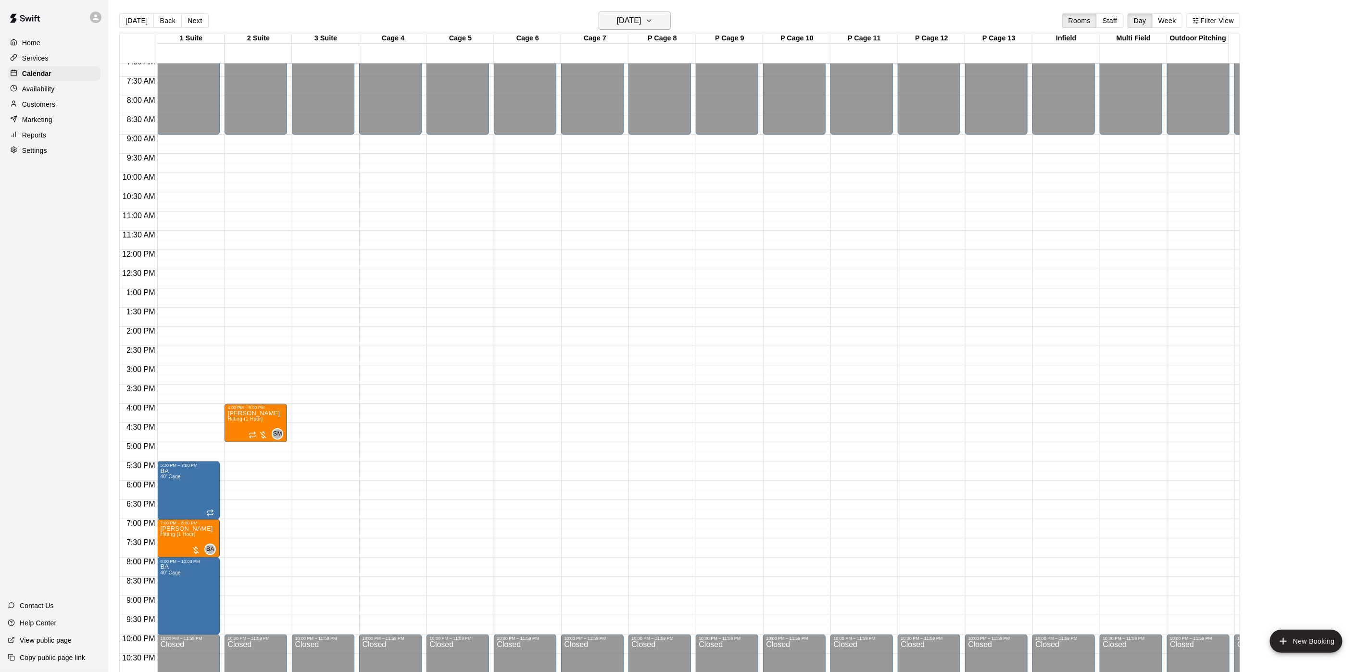
click at [626, 19] on h6 "[DATE]" at bounding box center [629, 20] width 25 height 13
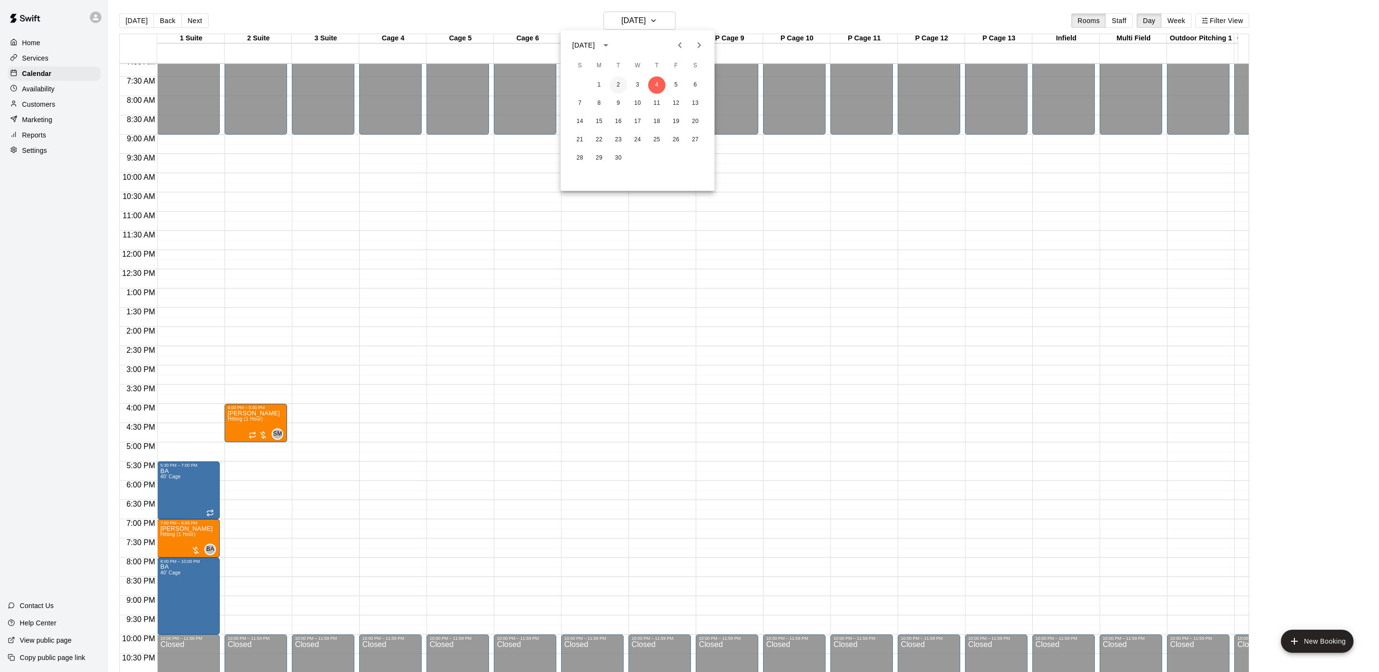
click at [620, 88] on button "2" at bounding box center [618, 84] width 17 height 17
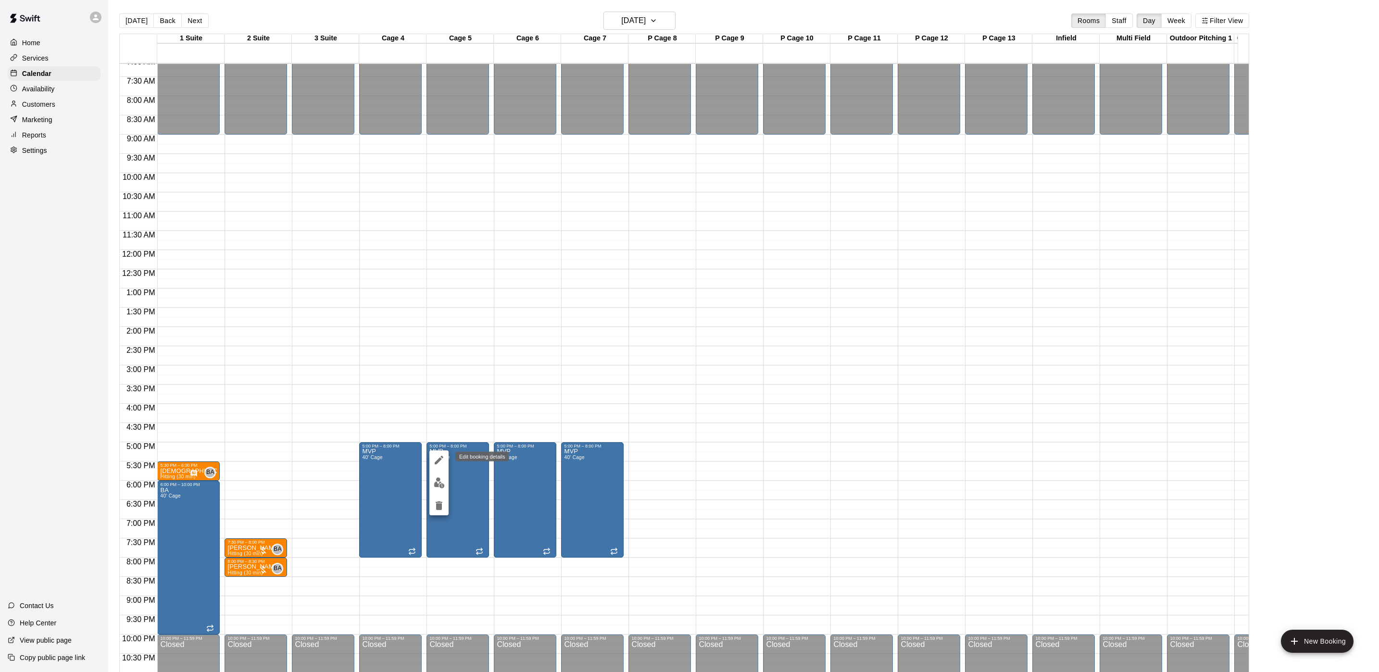
click at [438, 459] on icon "edit" at bounding box center [439, 461] width 12 height 12
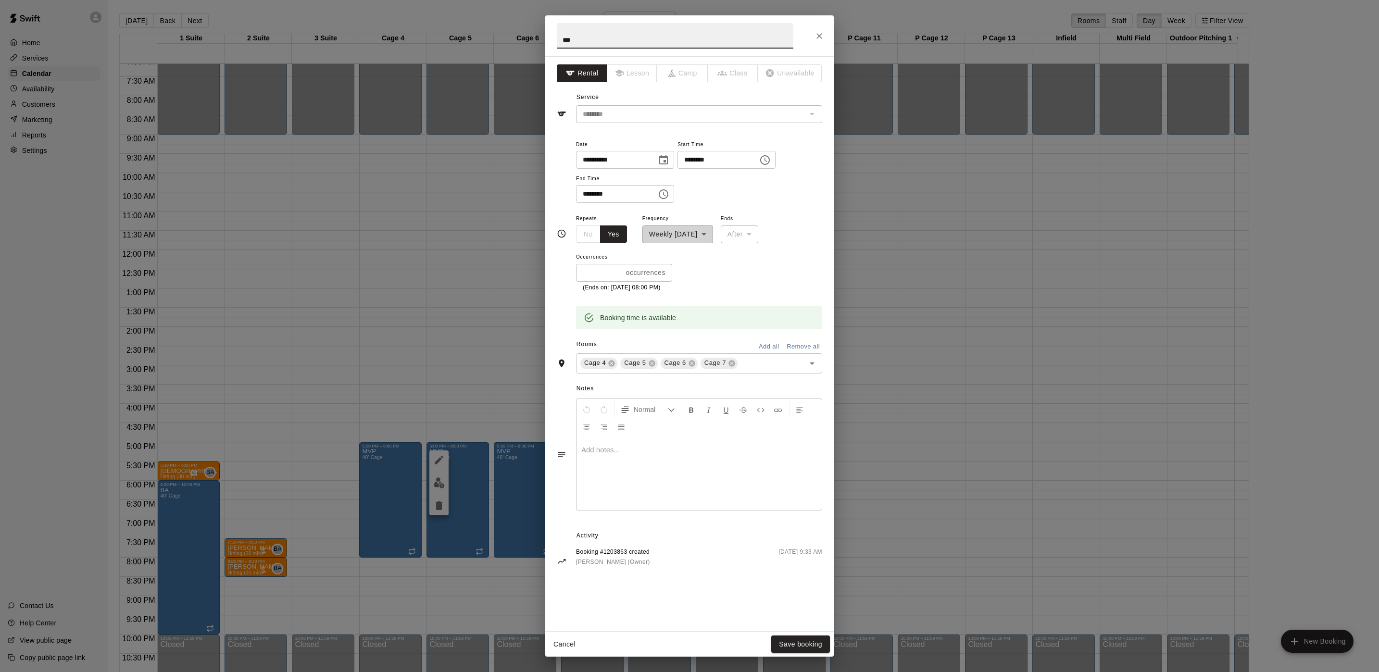
click at [668, 162] on icon "Choose date, selected date is Sep 2, 2025" at bounding box center [663, 160] width 9 height 10
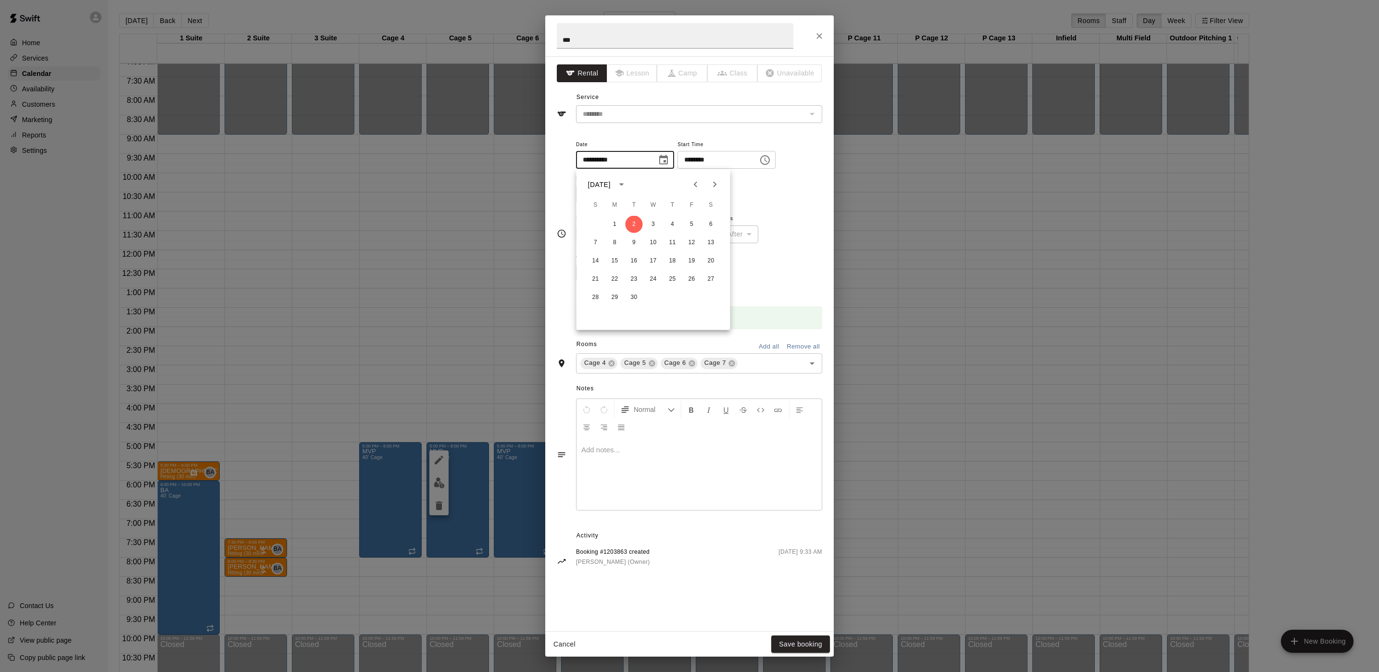
click at [711, 183] on icon "Next month" at bounding box center [715, 185] width 12 height 12
click at [634, 261] on button "14" at bounding box center [634, 261] width 17 height 17
type input "**********"
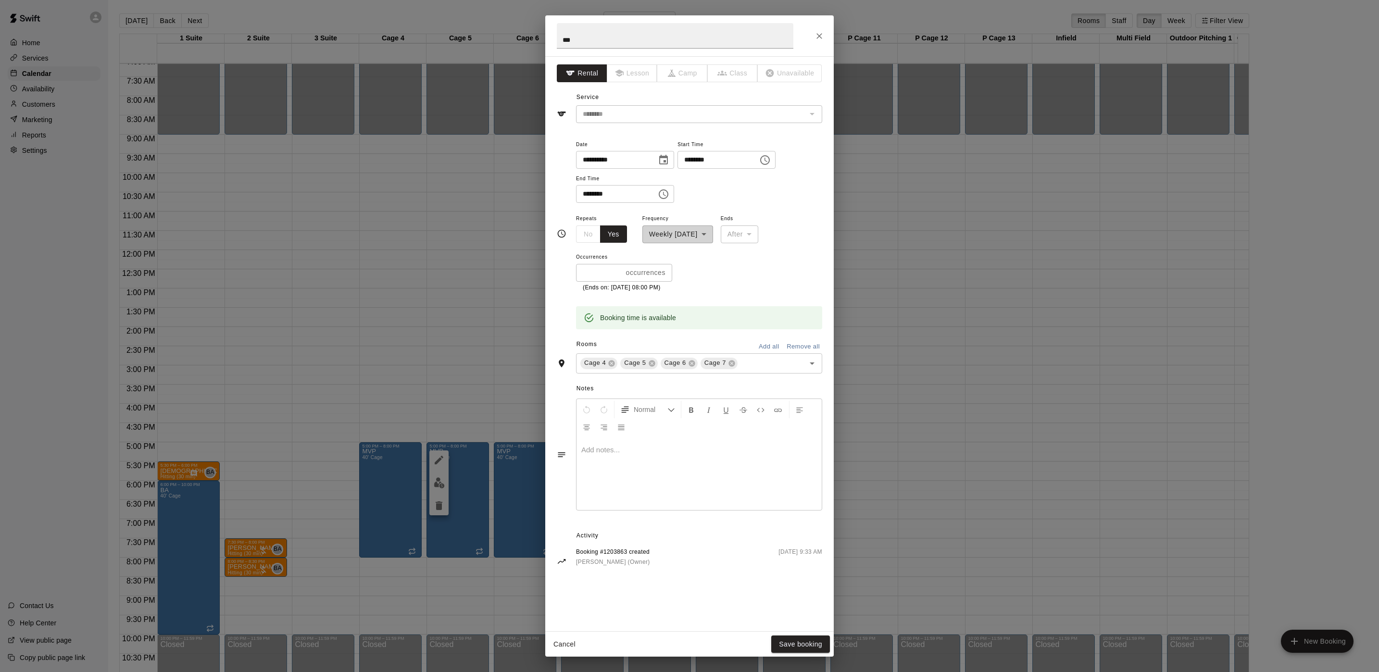
click at [777, 633] on div "Cancel Save booking" at bounding box center [689, 644] width 289 height 25
click at [785, 649] on button "Save booking" at bounding box center [800, 645] width 59 height 18
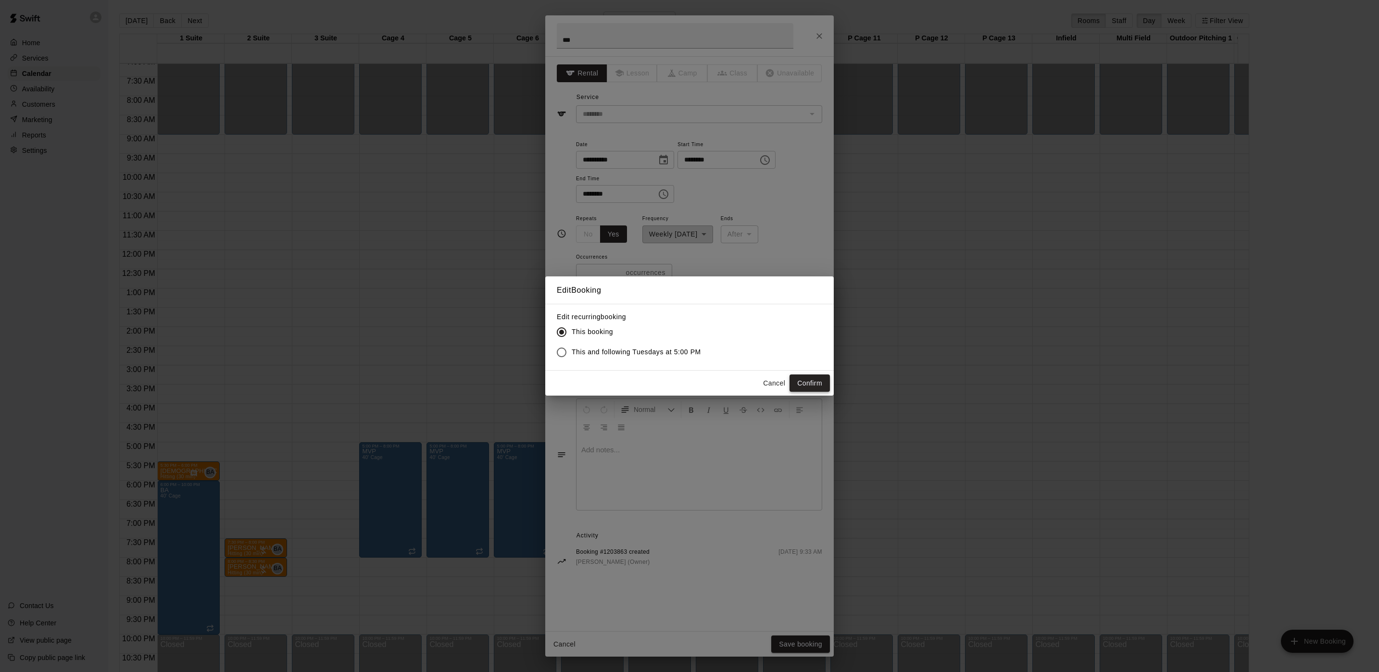
click at [808, 381] on button "Confirm" at bounding box center [810, 384] width 40 height 18
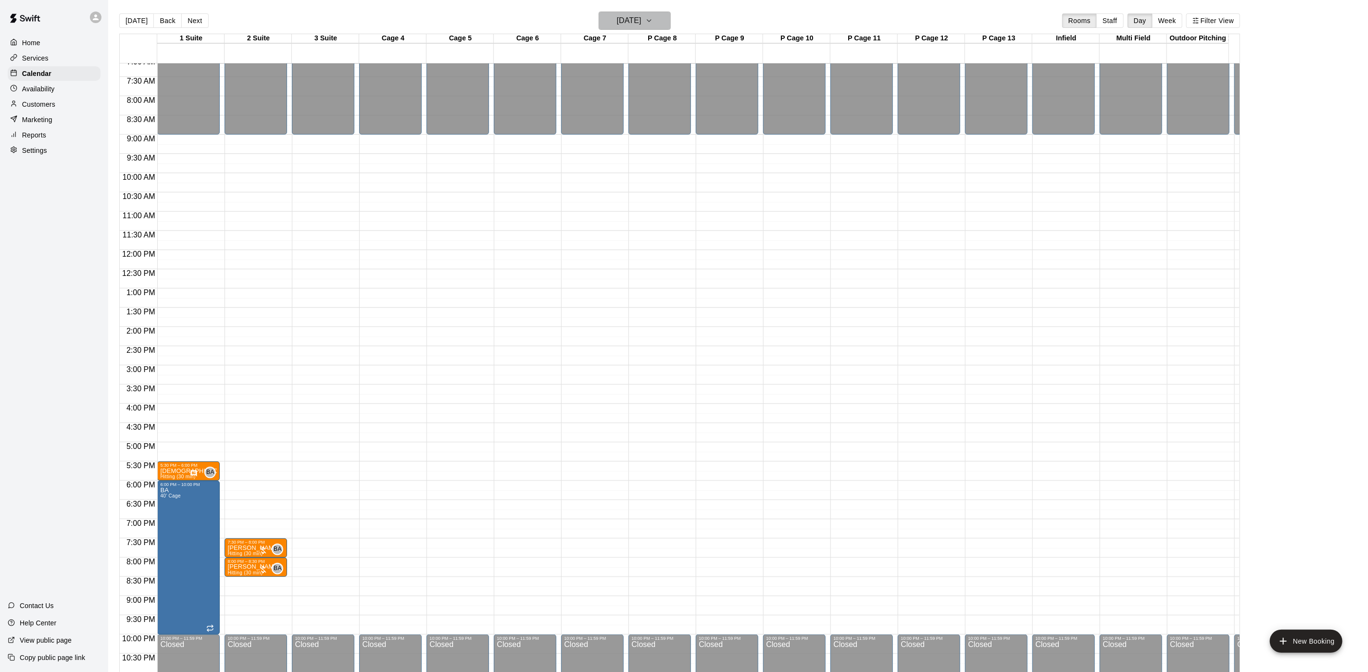
click at [632, 18] on h6 "[DATE]" at bounding box center [629, 20] width 25 height 13
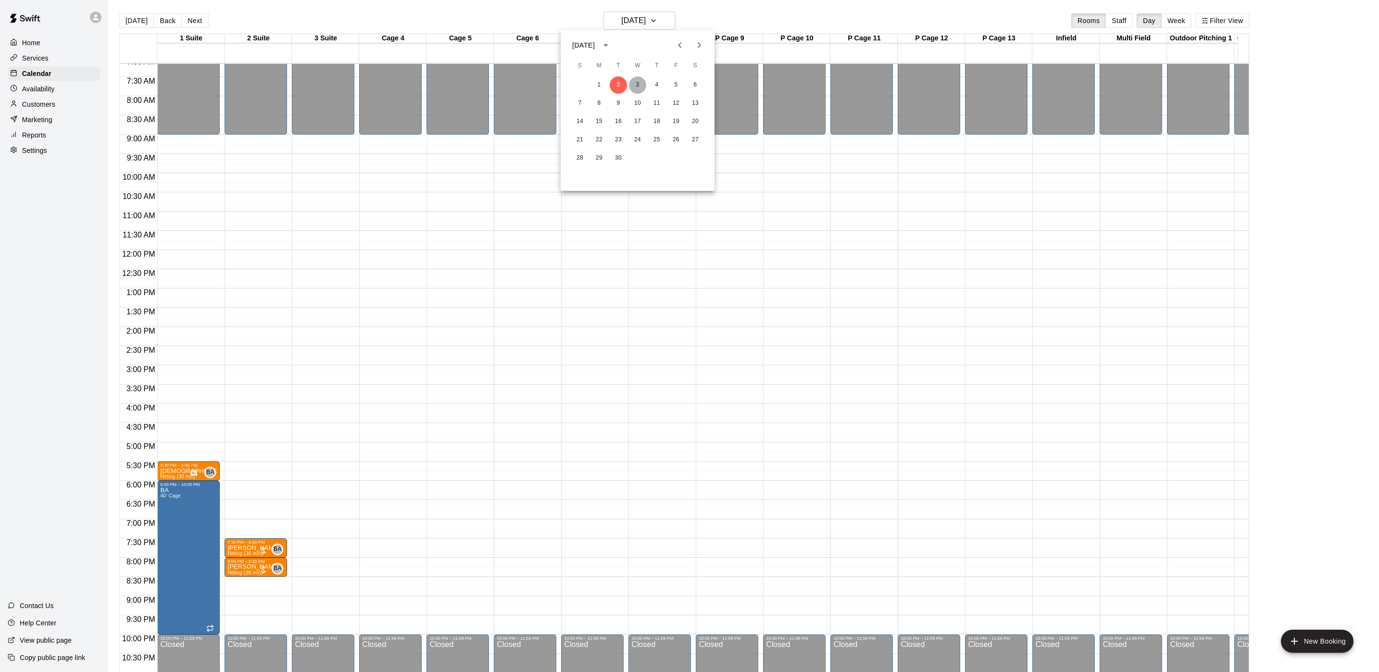
click at [635, 87] on button "3" at bounding box center [637, 84] width 17 height 17
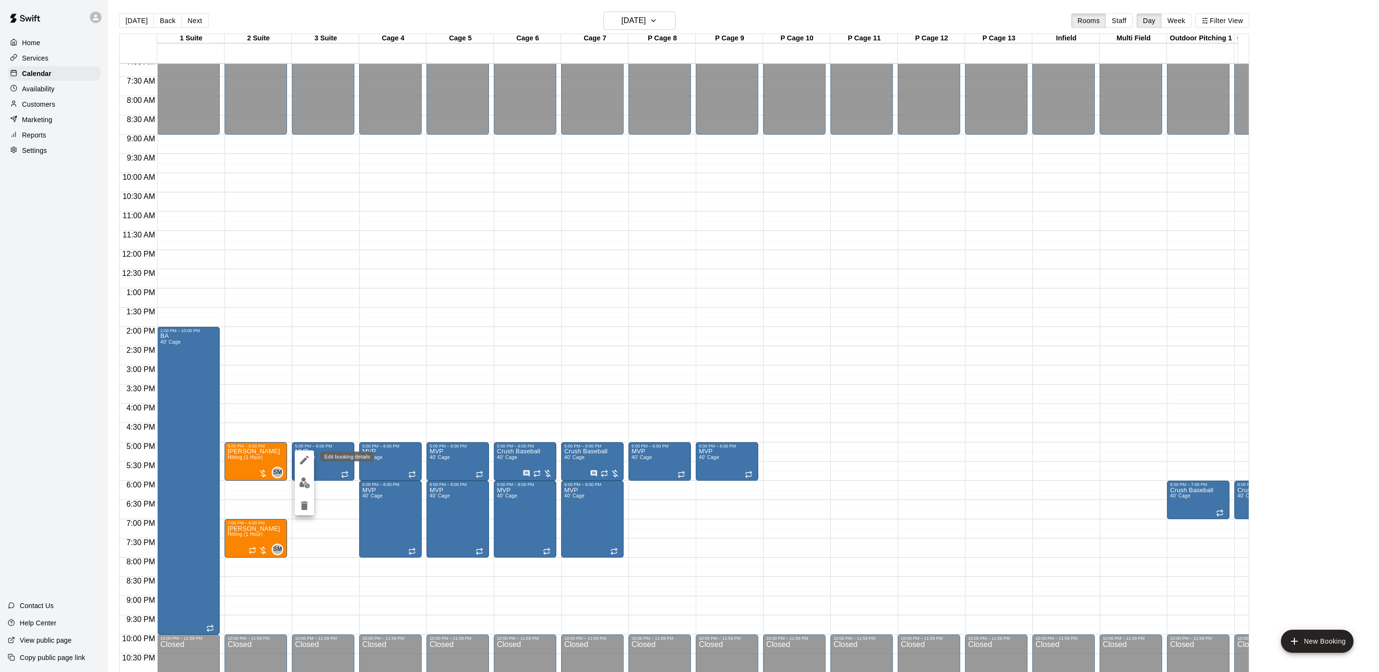
click at [306, 462] on icon "edit" at bounding box center [305, 461] width 12 height 12
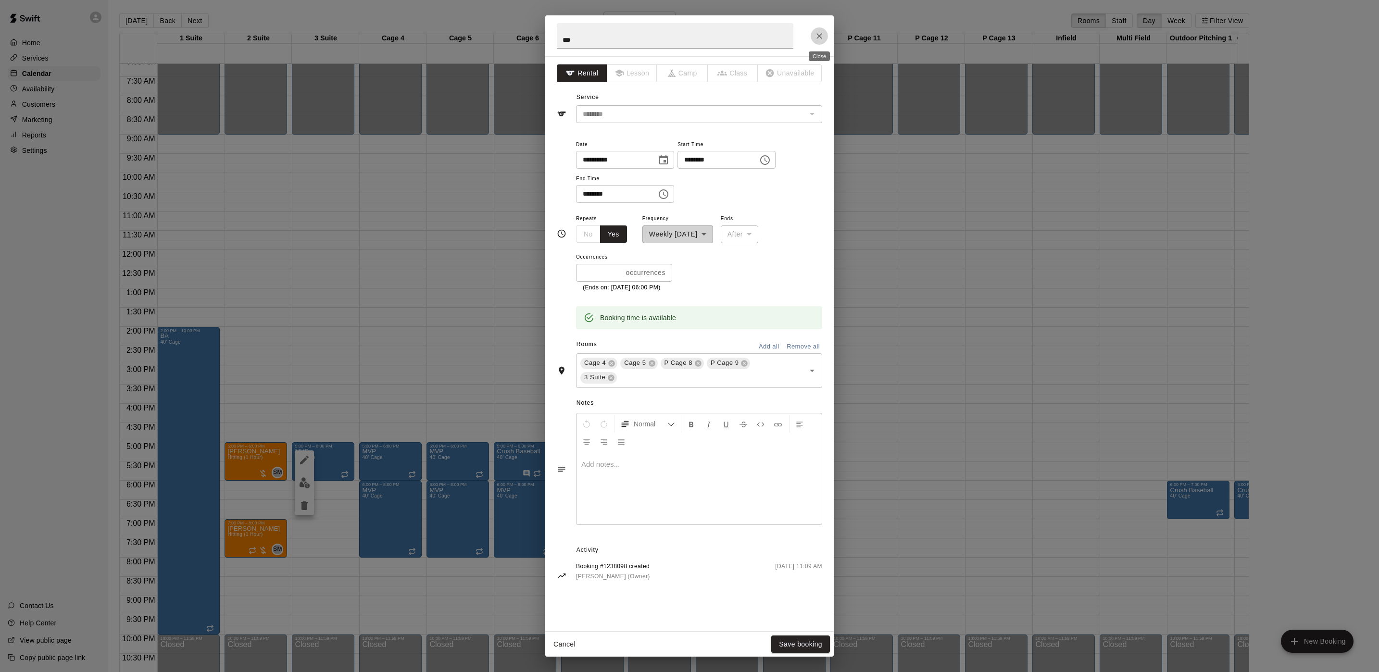
click at [815, 35] on icon "Close" at bounding box center [820, 36] width 10 height 10
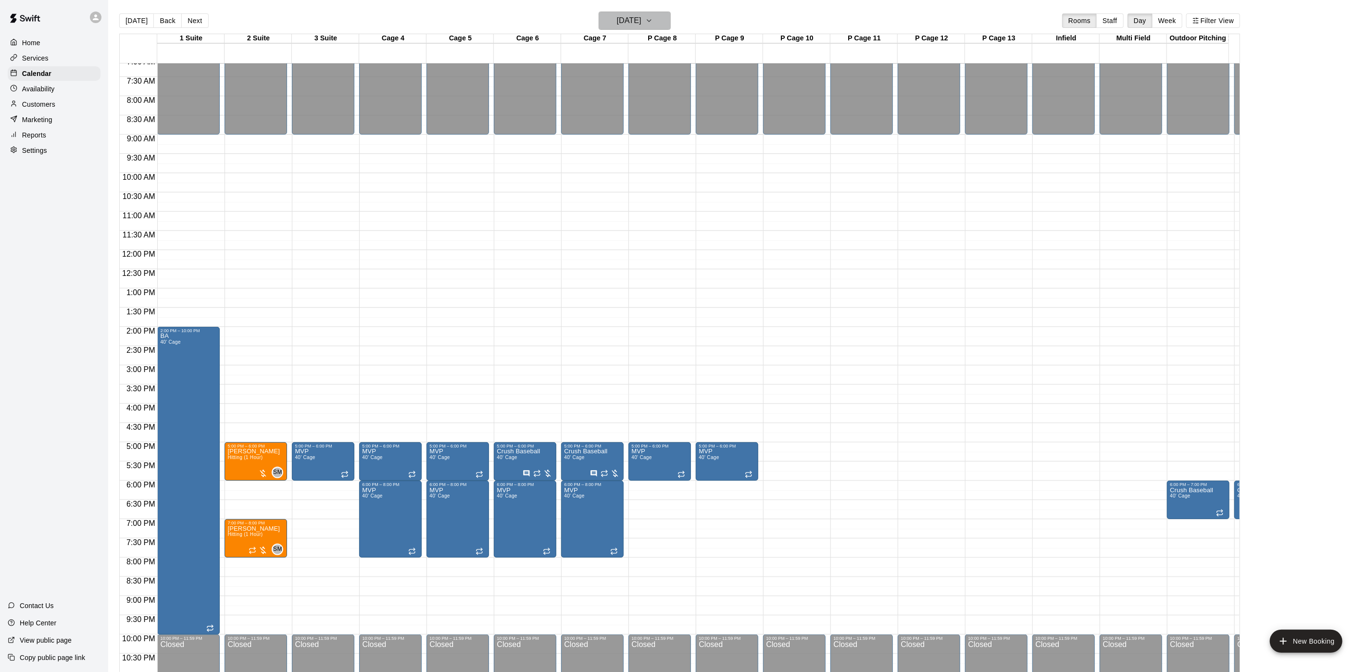
click at [642, 23] on h6 "[DATE]" at bounding box center [629, 20] width 25 height 13
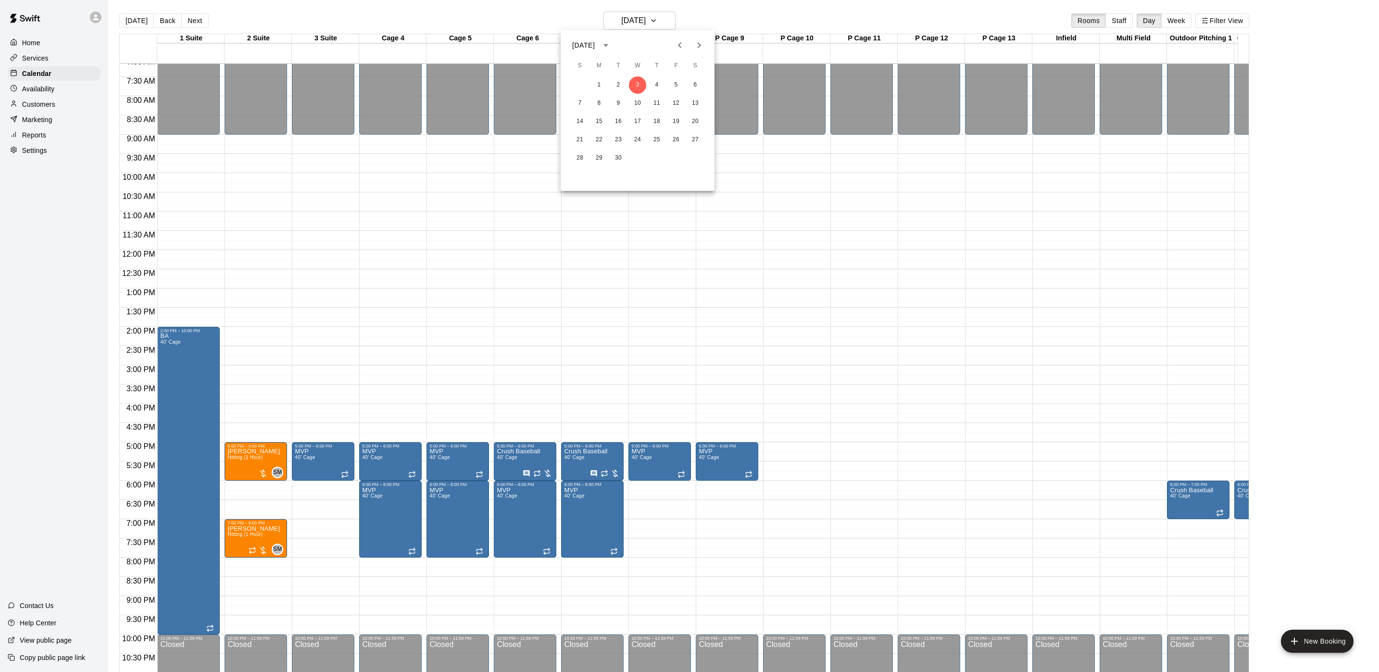
click at [701, 44] on icon "Next month" at bounding box center [700, 45] width 12 height 12
click at [636, 120] on button "15" at bounding box center [637, 121] width 17 height 17
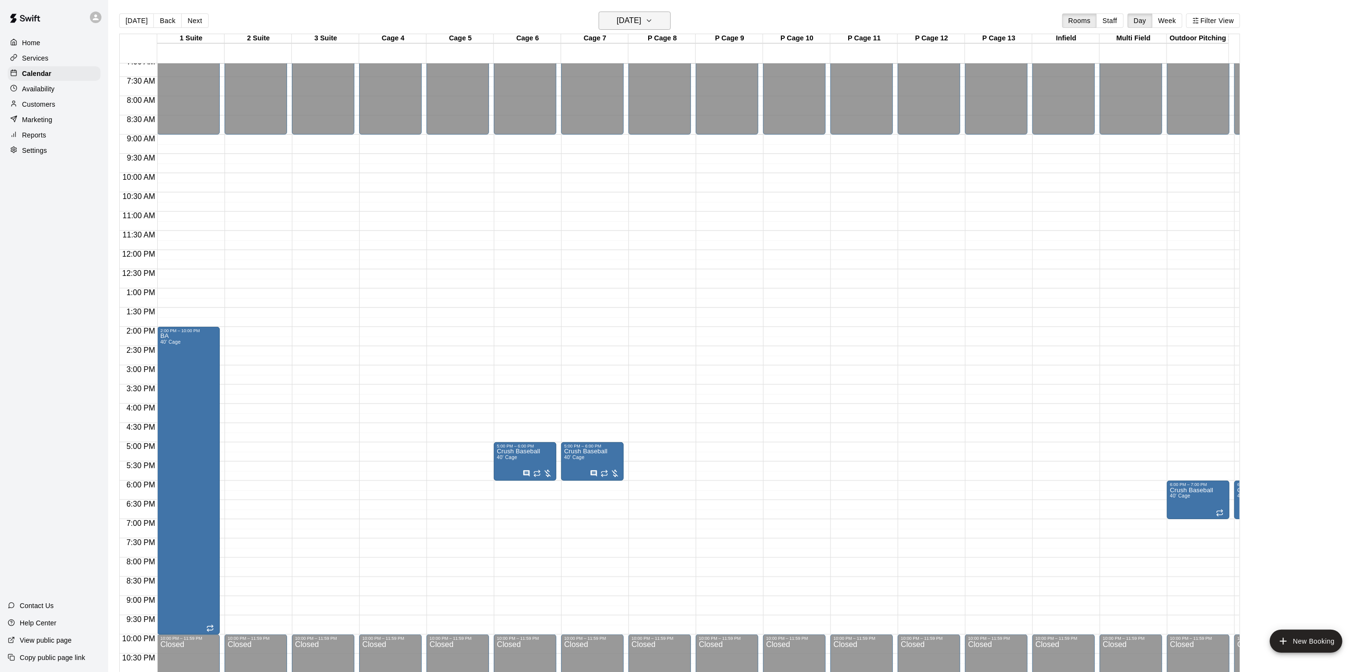
click at [658, 12] on button "[DATE]" at bounding box center [635, 21] width 72 height 18
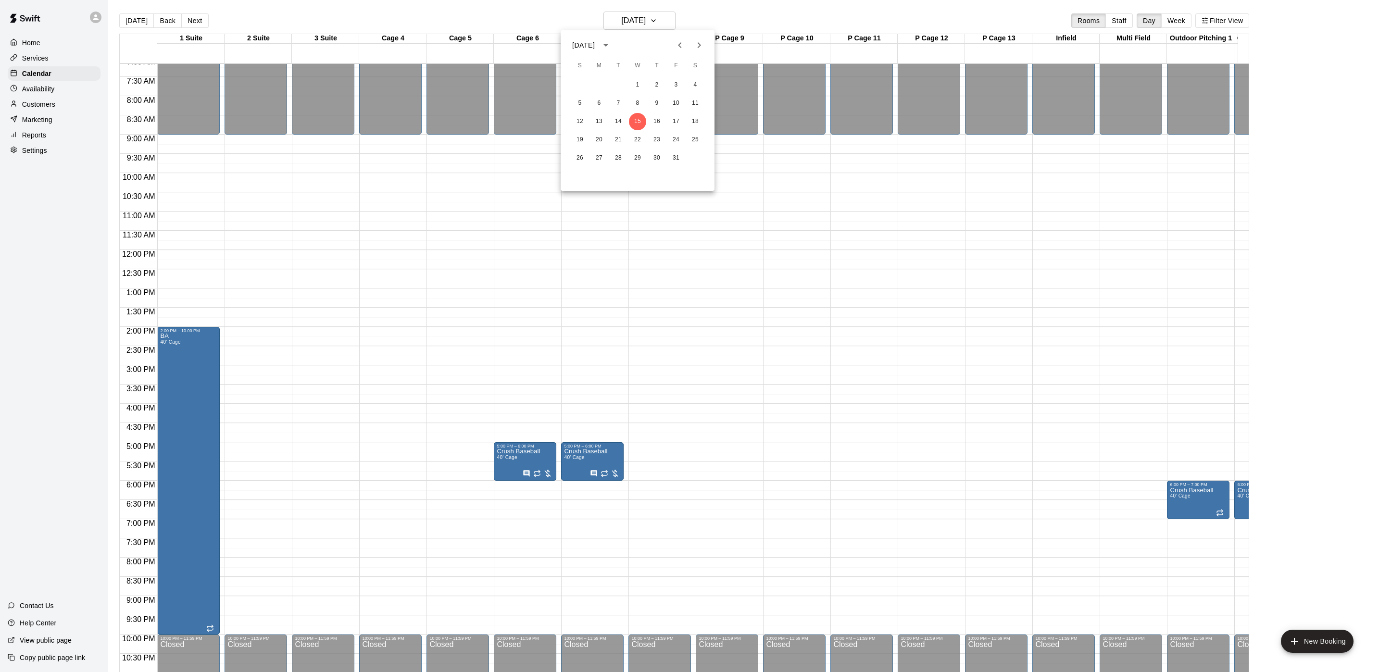
click at [677, 39] on icon "Previous month" at bounding box center [680, 45] width 12 height 12
click at [631, 84] on button "3" at bounding box center [637, 84] width 17 height 17
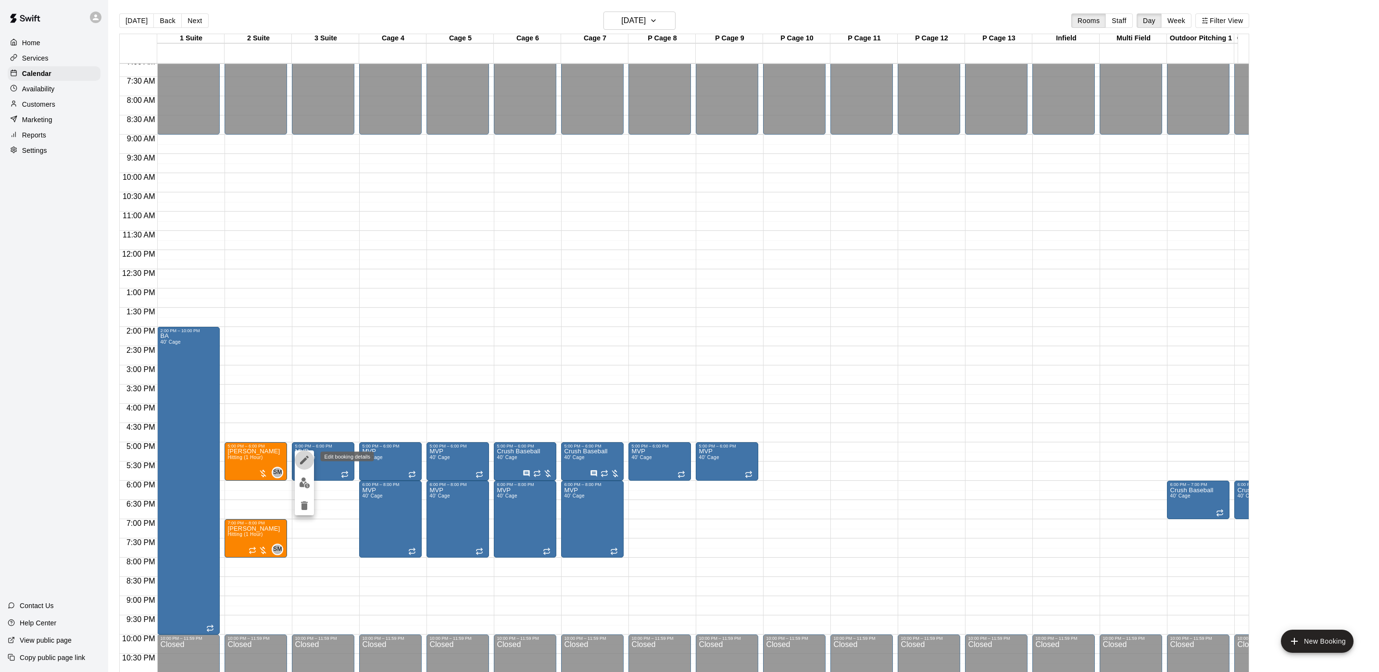
click at [300, 457] on icon "edit" at bounding box center [305, 461] width 12 height 12
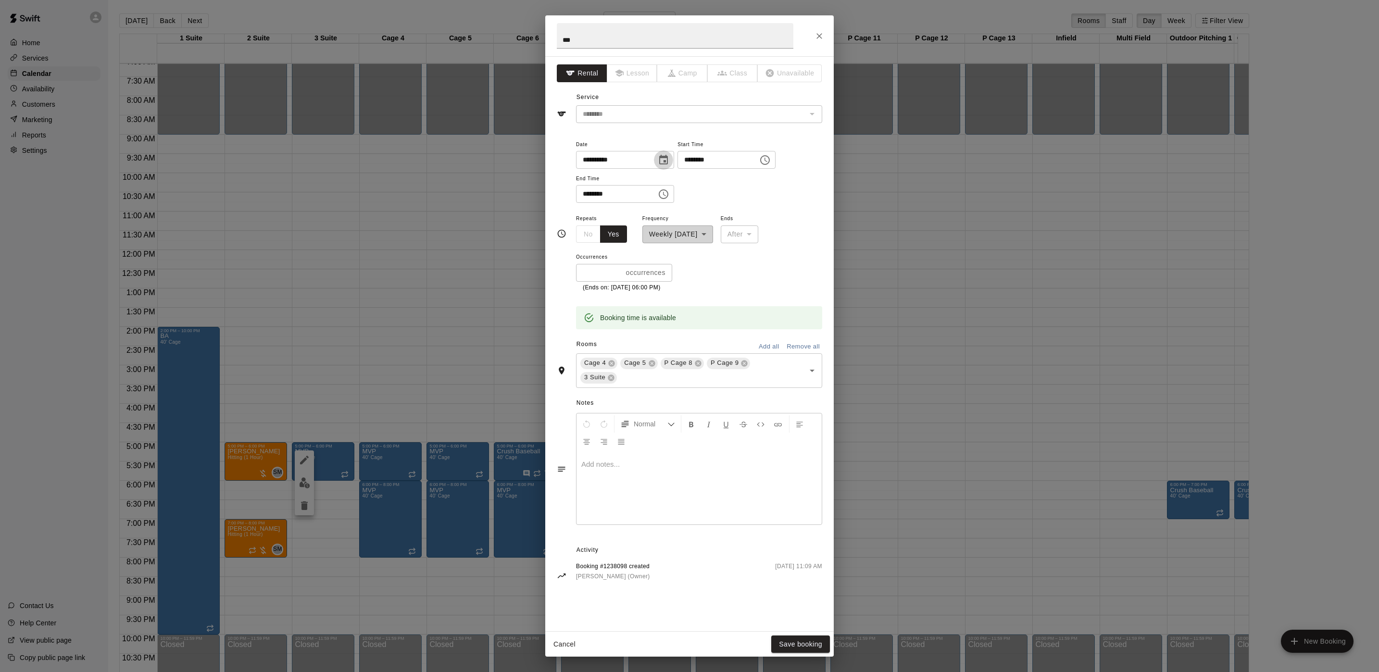
click at [669, 155] on icon "Choose date, selected date is Sep 3, 2025" at bounding box center [664, 160] width 12 height 12
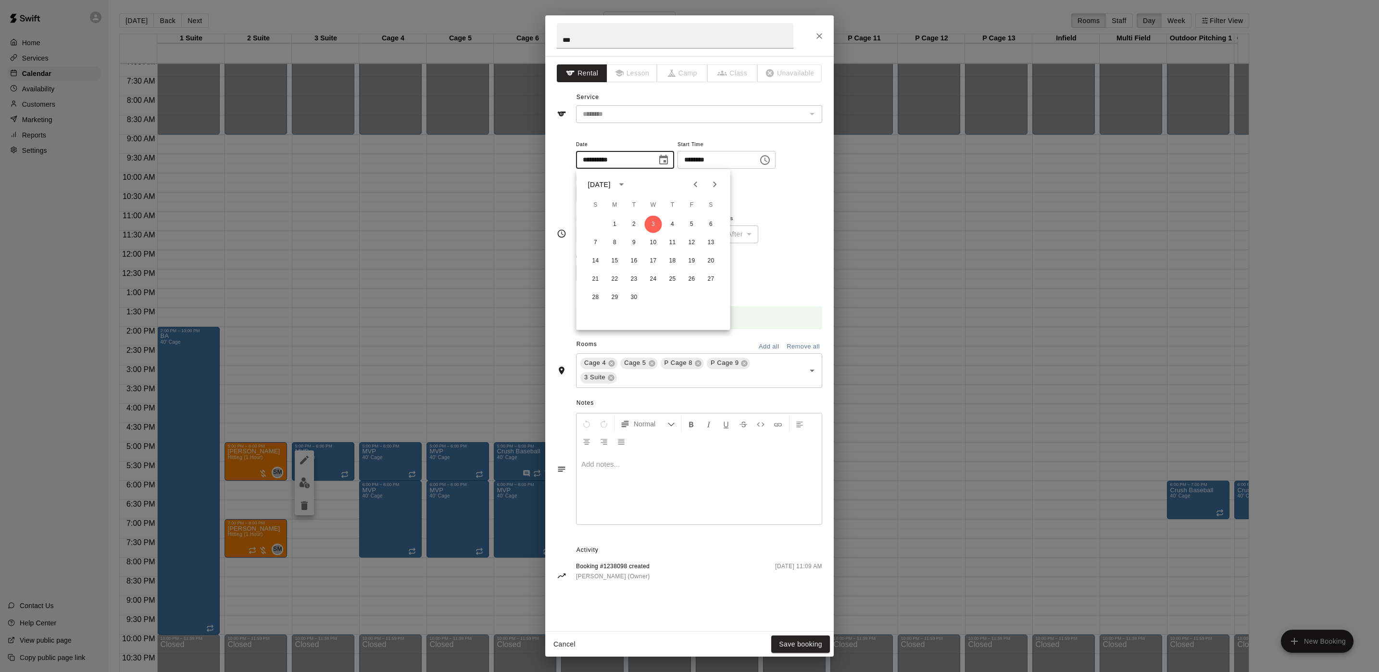
click at [718, 193] on button "Next month" at bounding box center [715, 184] width 19 height 19
click at [655, 253] on button "15" at bounding box center [653, 261] width 17 height 17
type input "**********"
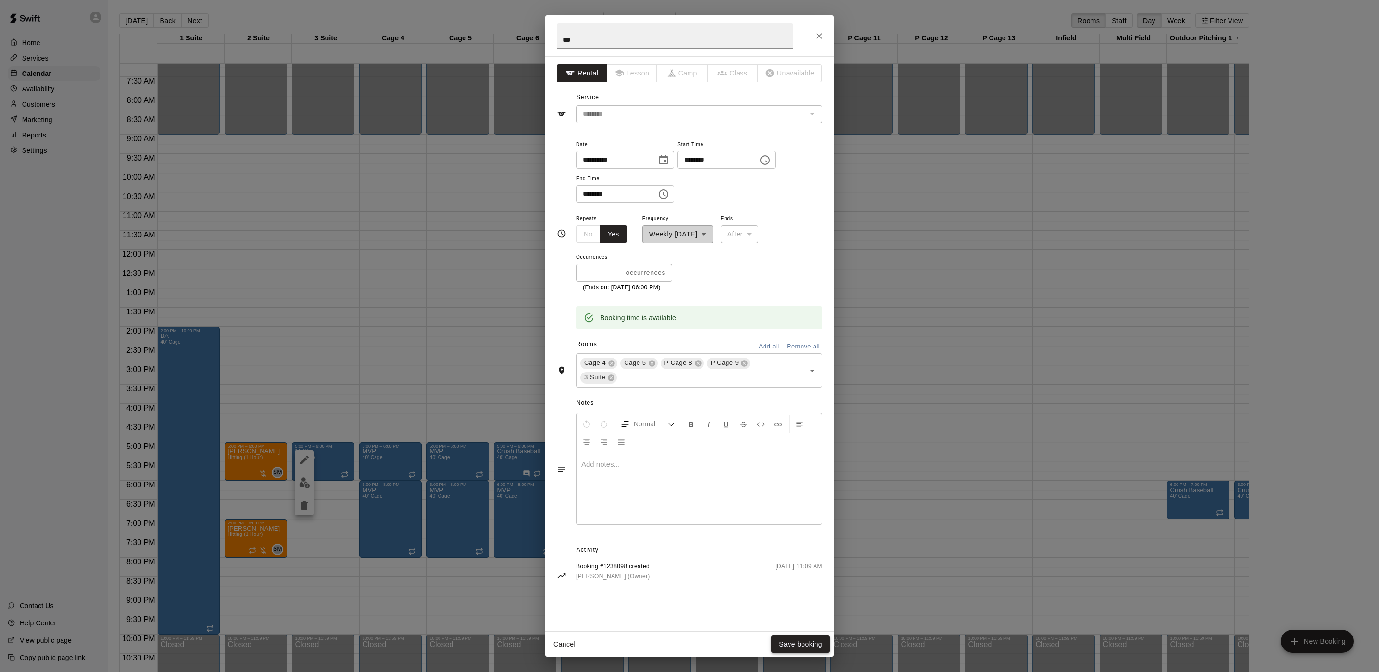
click at [783, 641] on button "Save booking" at bounding box center [800, 645] width 59 height 18
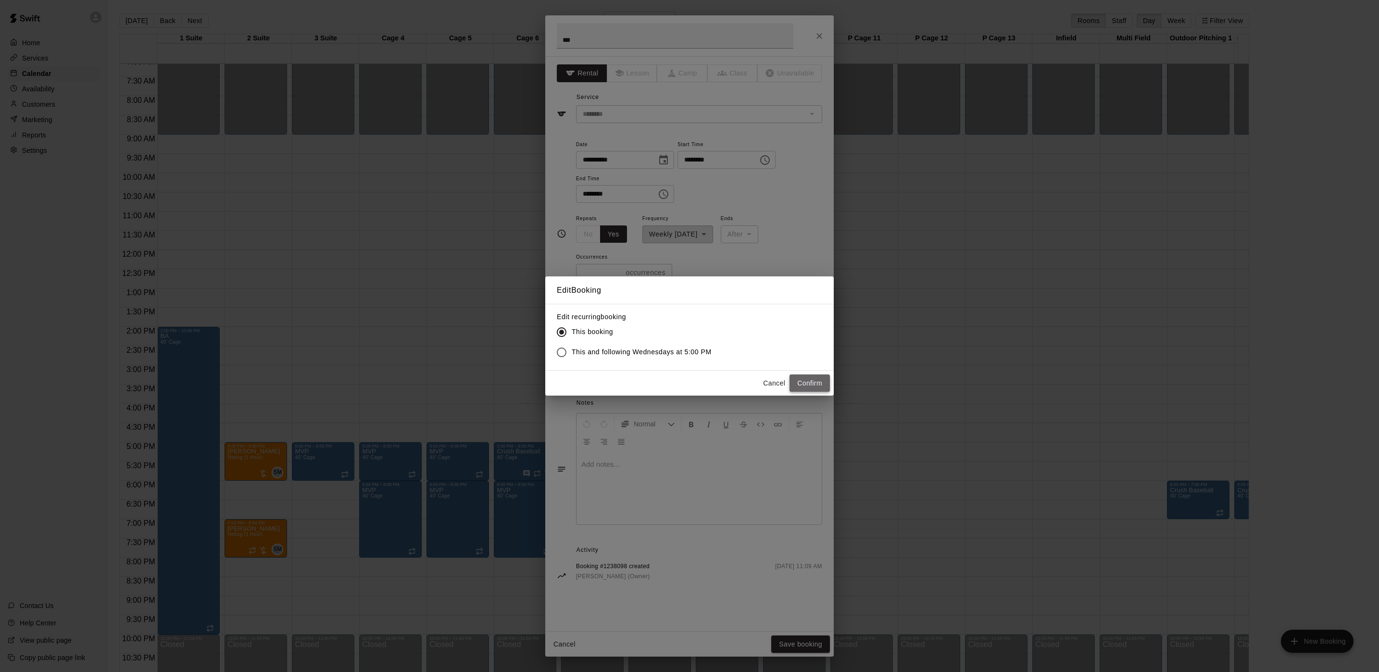
click at [807, 391] on button "Confirm" at bounding box center [810, 384] width 40 height 18
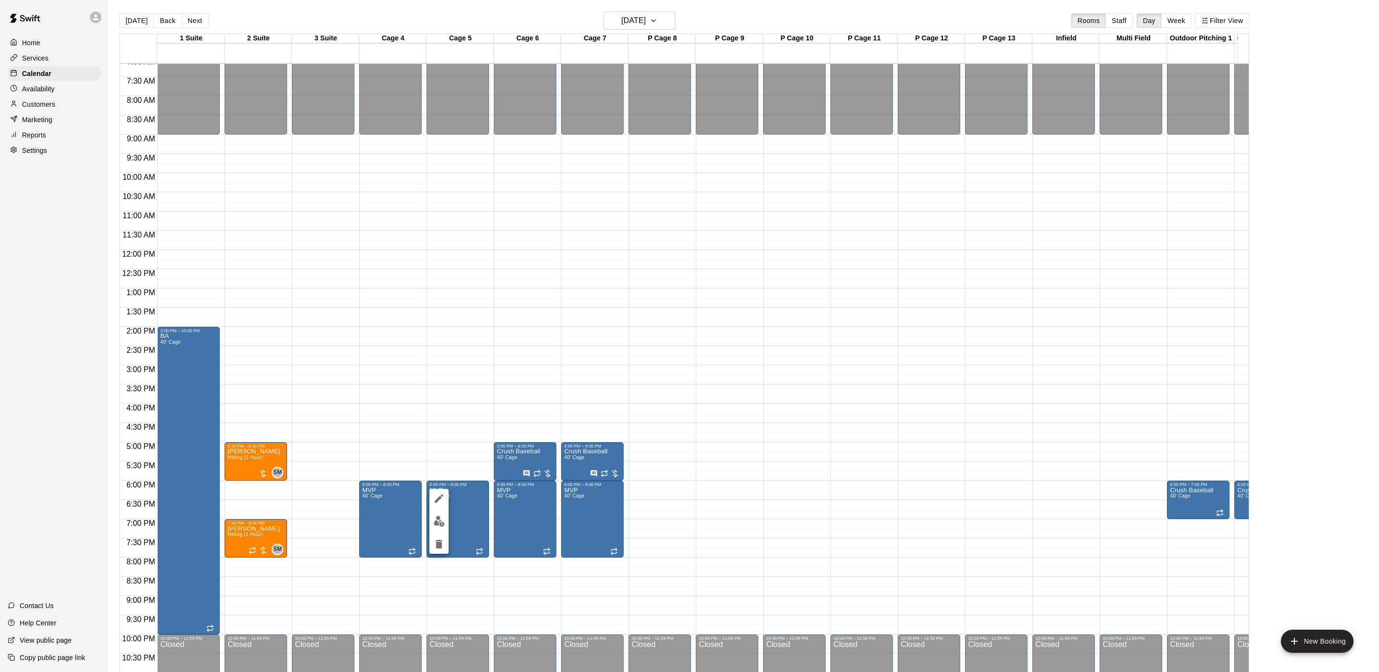
click at [431, 496] on button "edit" at bounding box center [438, 498] width 19 height 19
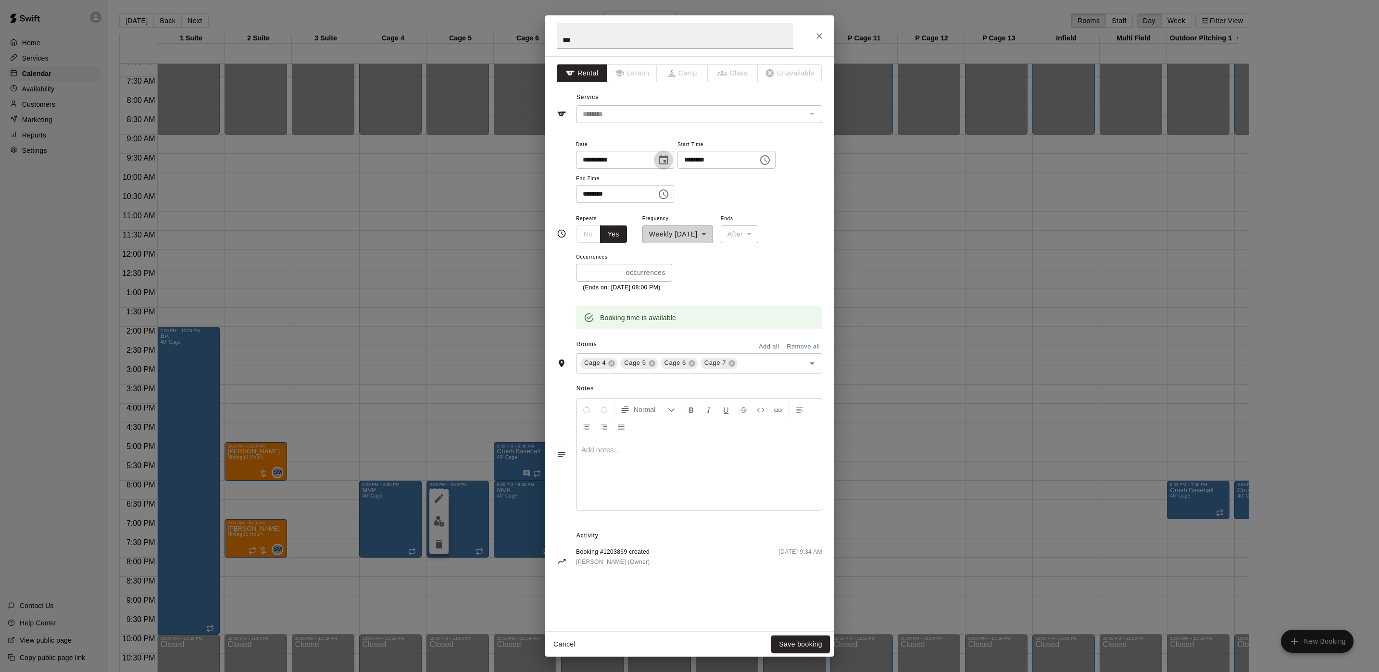
click at [669, 165] on icon "Choose date, selected date is Sep 3, 2025" at bounding box center [664, 160] width 12 height 12
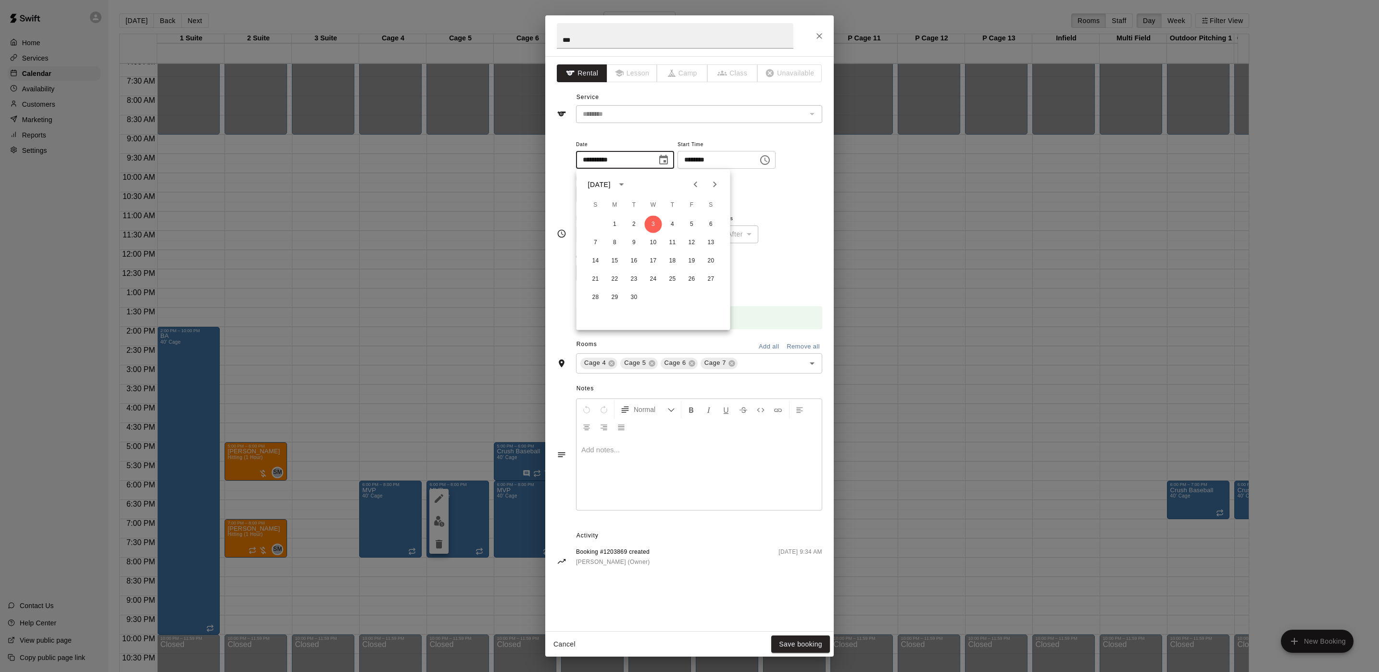
click at [713, 181] on icon "Next month" at bounding box center [715, 185] width 12 height 12
click at [651, 260] on button "15" at bounding box center [653, 261] width 17 height 17
type input "**********"
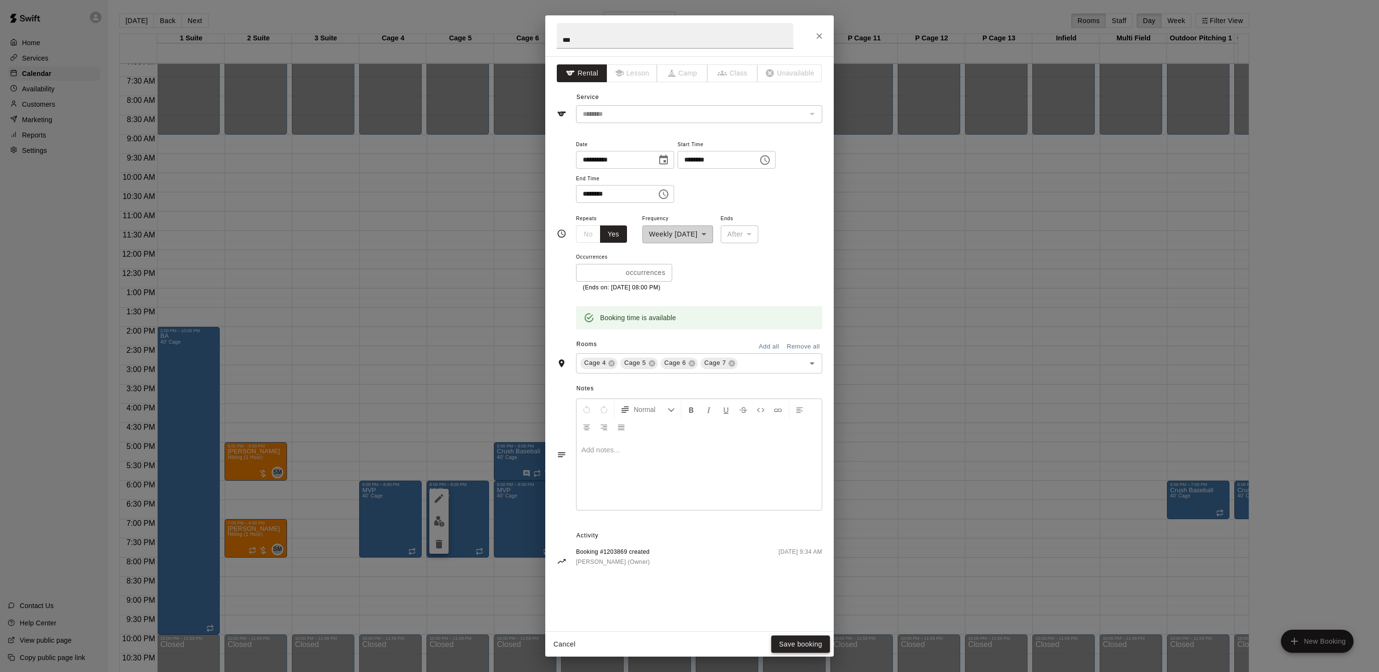
click at [791, 646] on button "Save booking" at bounding box center [800, 645] width 59 height 18
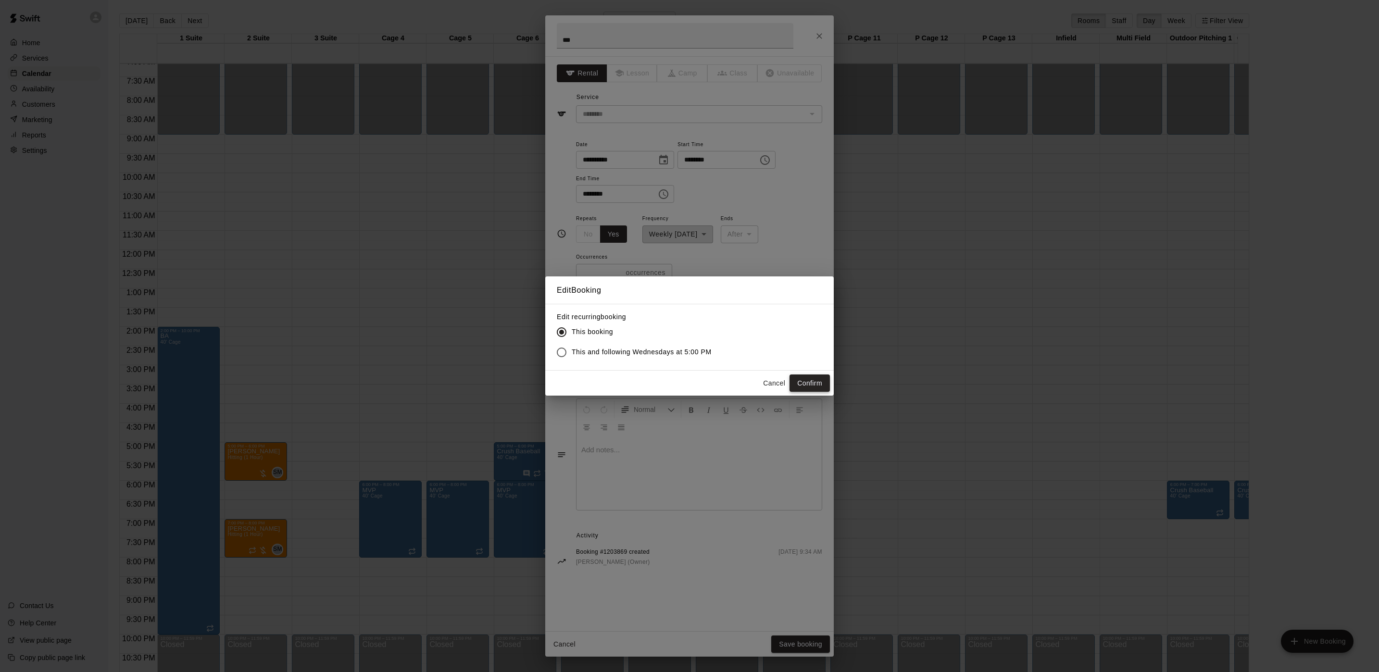
click at [812, 386] on button "Confirm" at bounding box center [810, 384] width 40 height 18
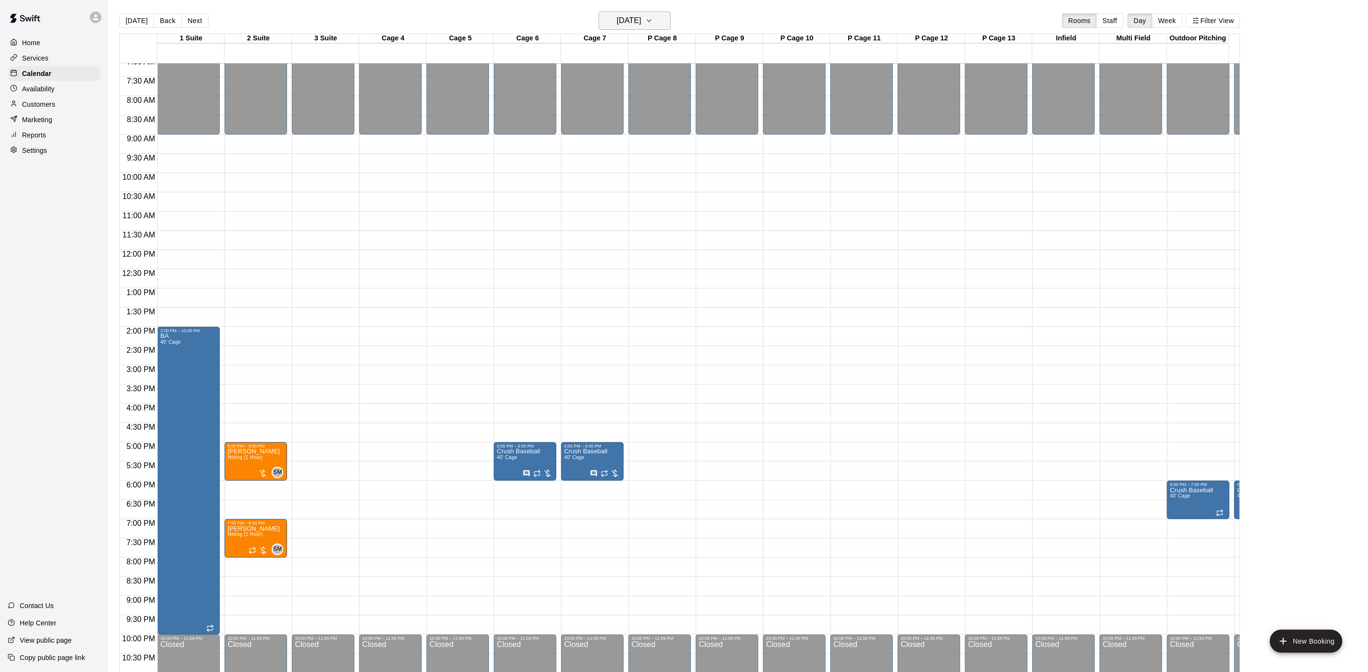
click at [622, 22] on h6 "[DATE]" at bounding box center [629, 20] width 25 height 13
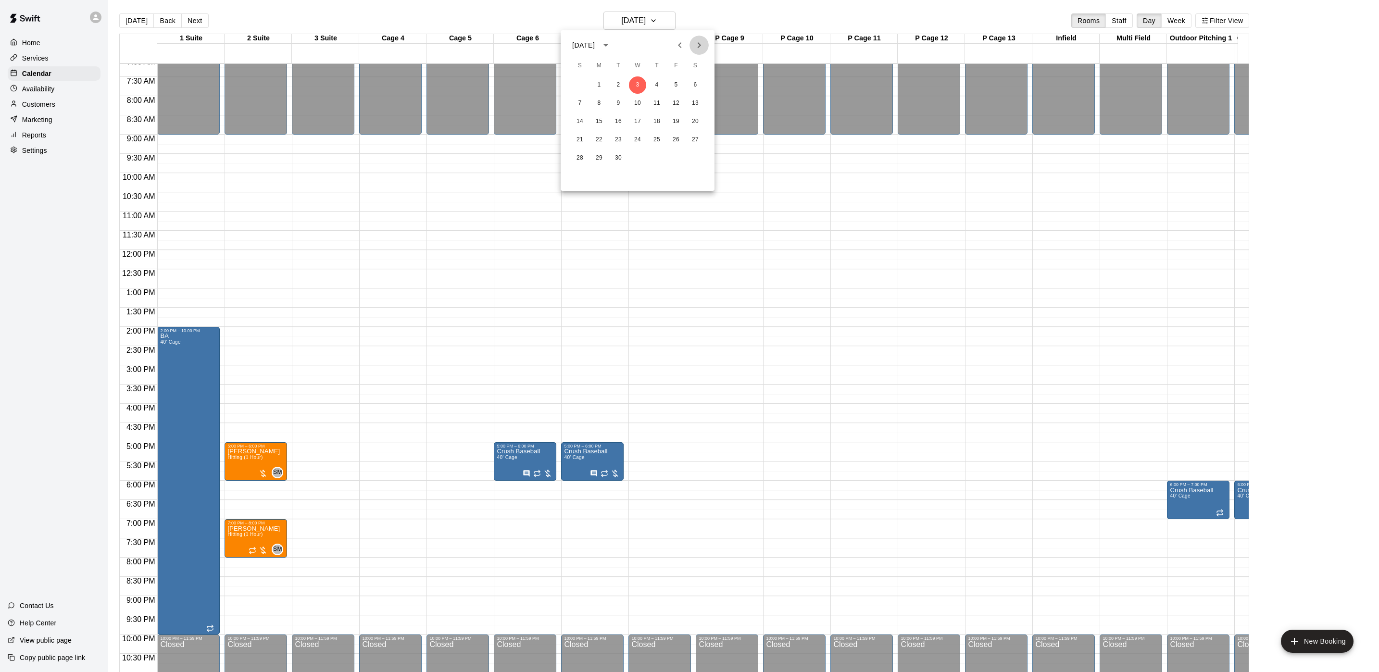
click at [701, 47] on icon "Next month" at bounding box center [700, 45] width 12 height 12
click at [677, 39] on button "Previous month" at bounding box center [679, 45] width 19 height 19
click at [29, 108] on div at bounding box center [689, 336] width 1379 height 672
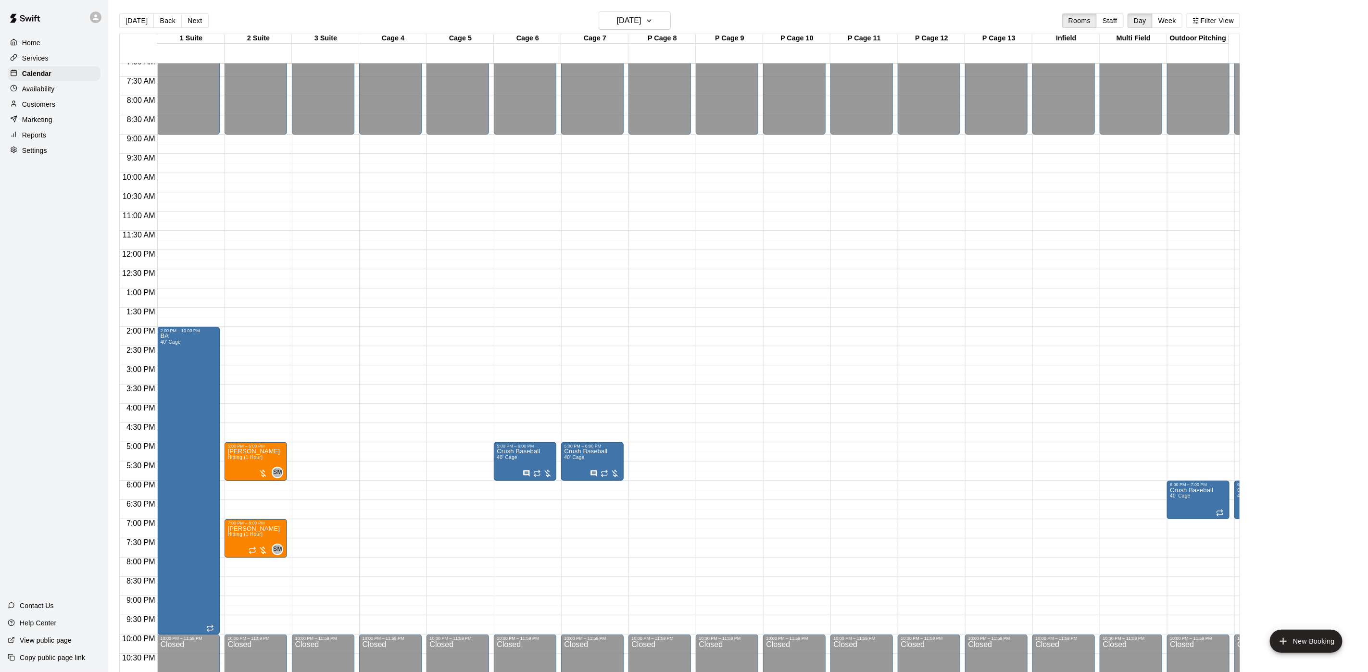
click at [29, 108] on div "[DATE] S M T W T F S 1 2 3 4 5 6 7 8 9 10 11 12 13 14 15 16 17 18 19 20 21 22 2…" at bounding box center [684, 336] width 1368 height 672
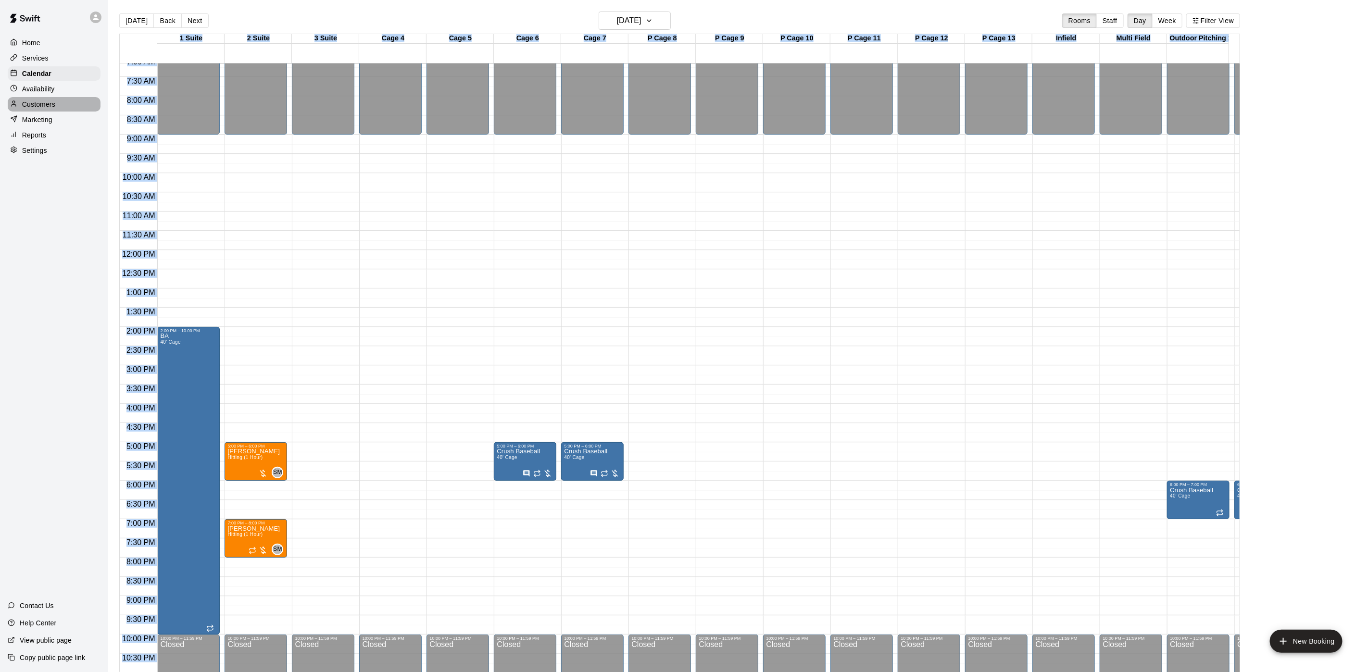
click at [29, 108] on p "Customers" at bounding box center [38, 105] width 33 height 10
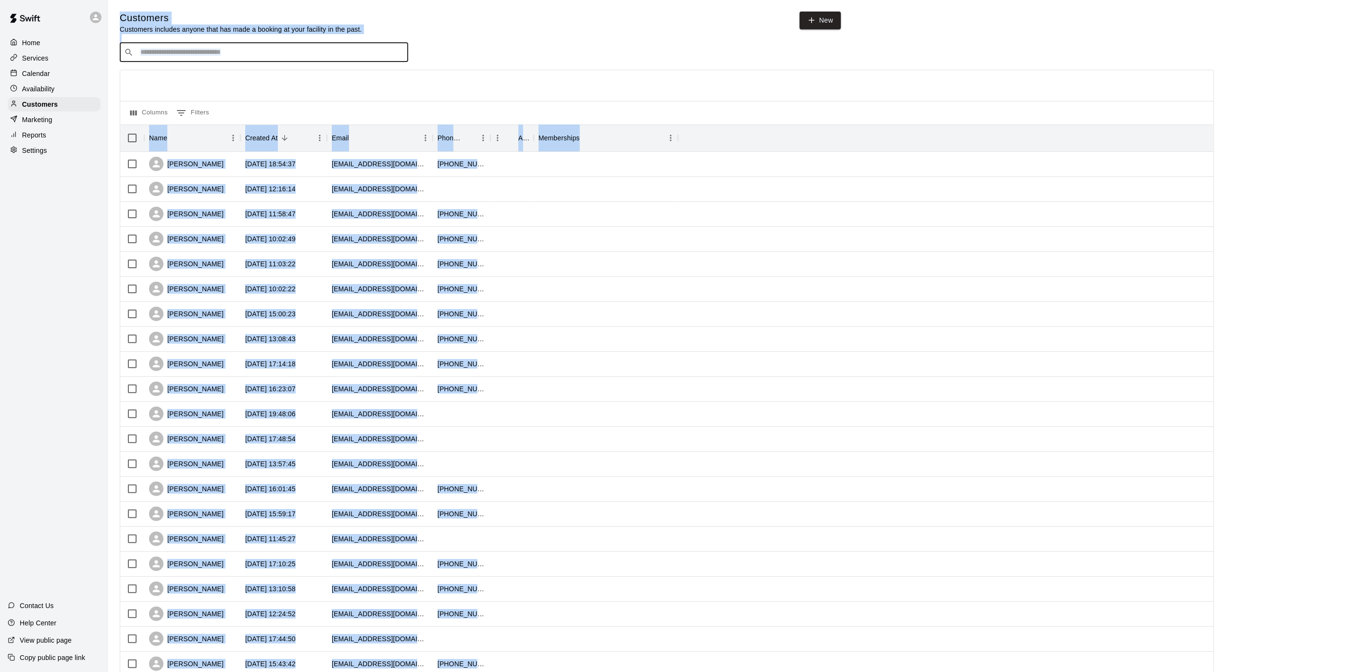
click at [240, 56] on input "Search customers by name or email" at bounding box center [271, 53] width 266 height 10
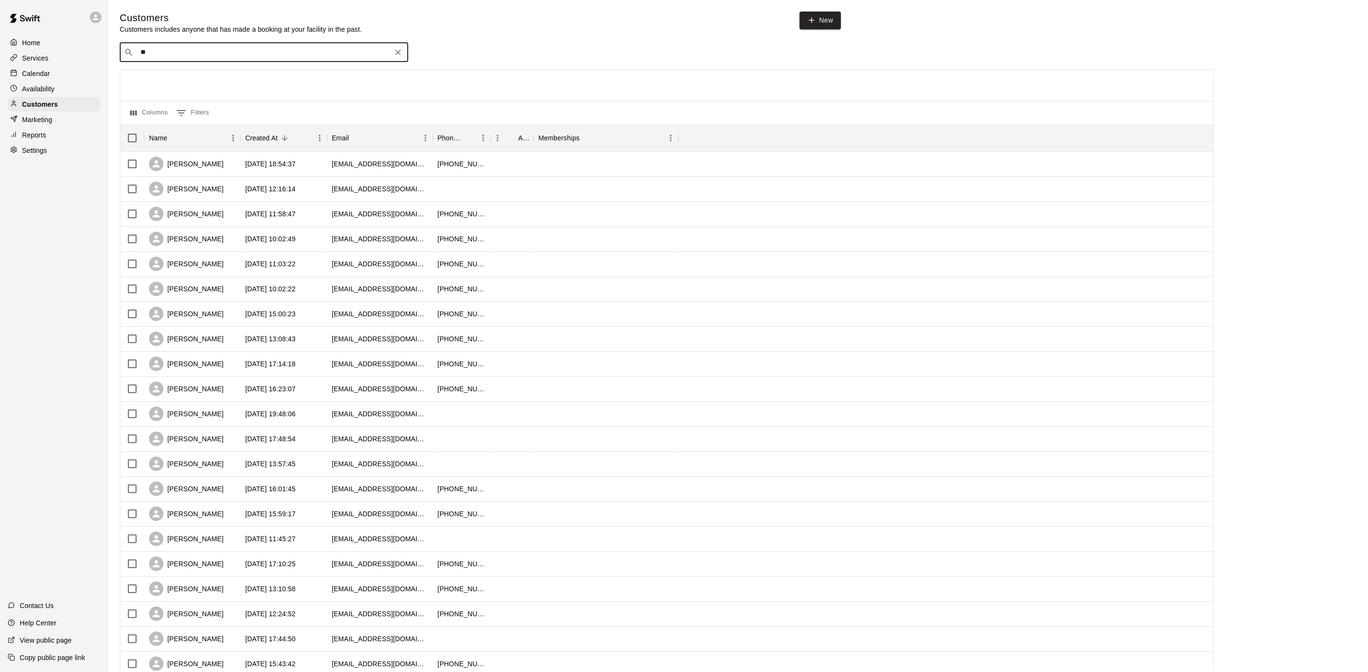
type input "***"
click at [185, 77] on div "MVP VIP" at bounding box center [198, 74] width 103 height 10
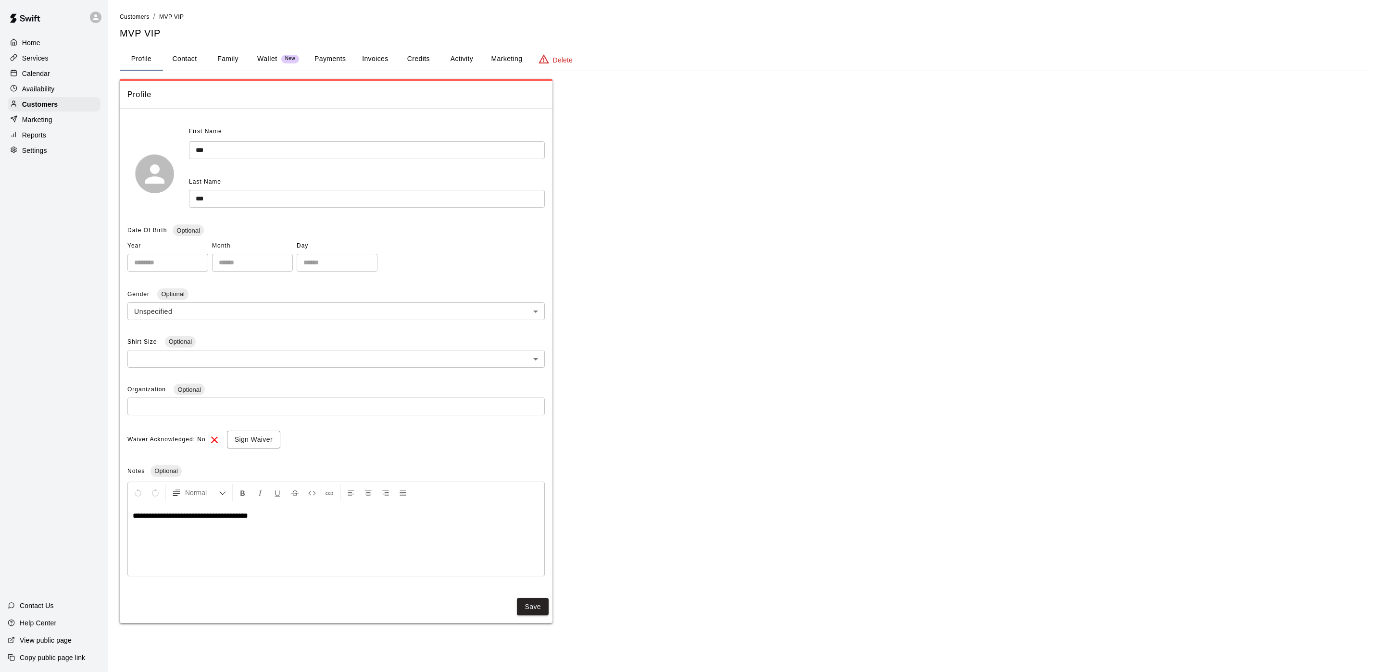
click at [325, 51] on button "Payments" at bounding box center [330, 59] width 47 height 23
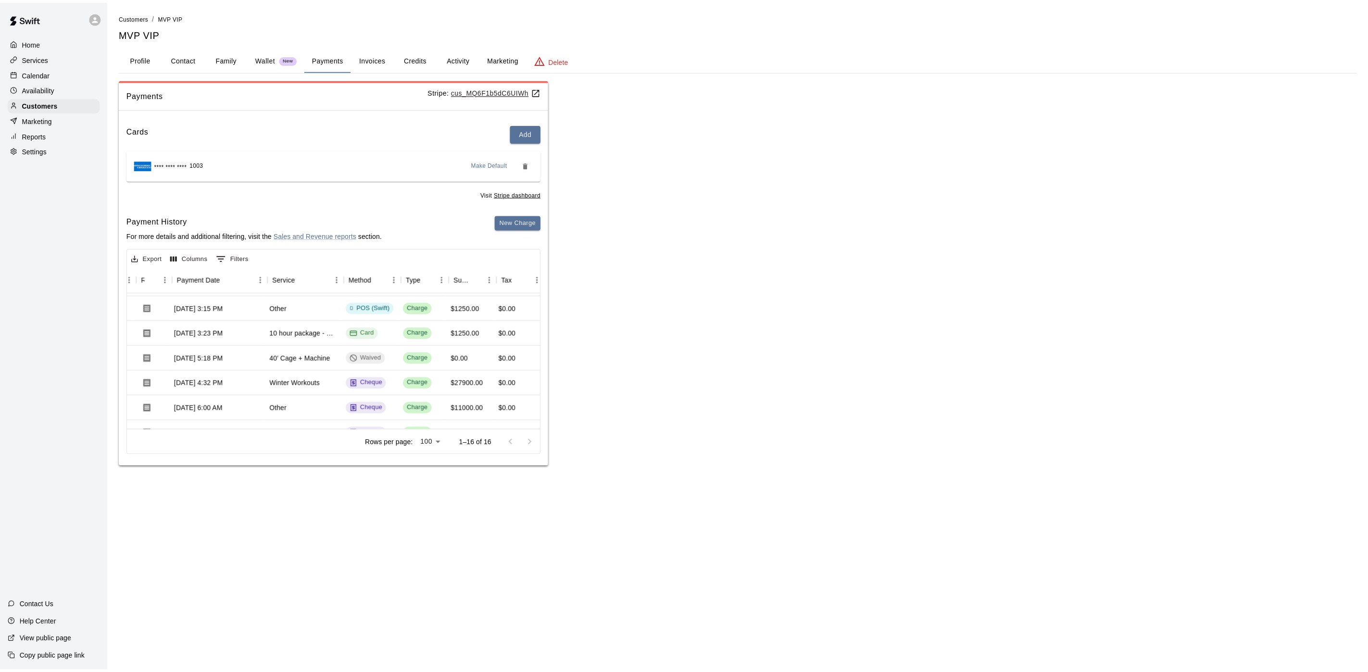
scroll to position [72, 77]
click at [139, 61] on button "Profile" at bounding box center [141, 59] width 43 height 23
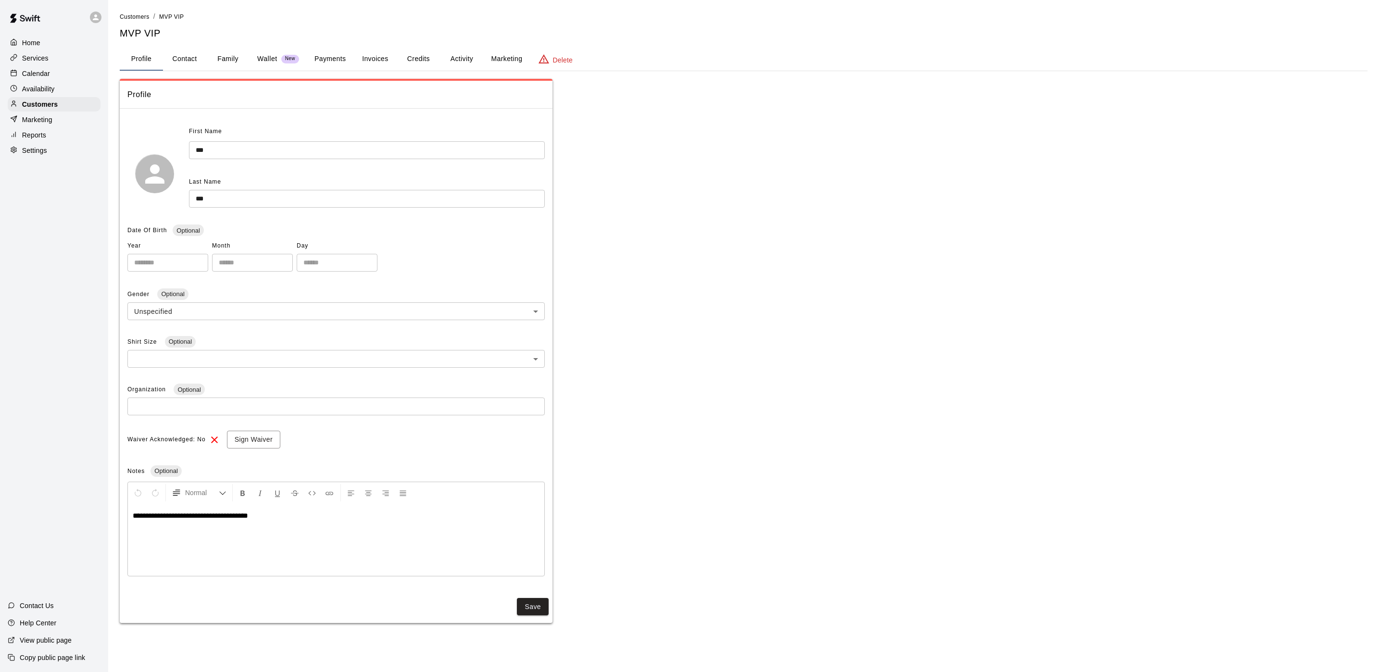
click at [469, 52] on button "Activity" at bounding box center [461, 59] width 43 height 23
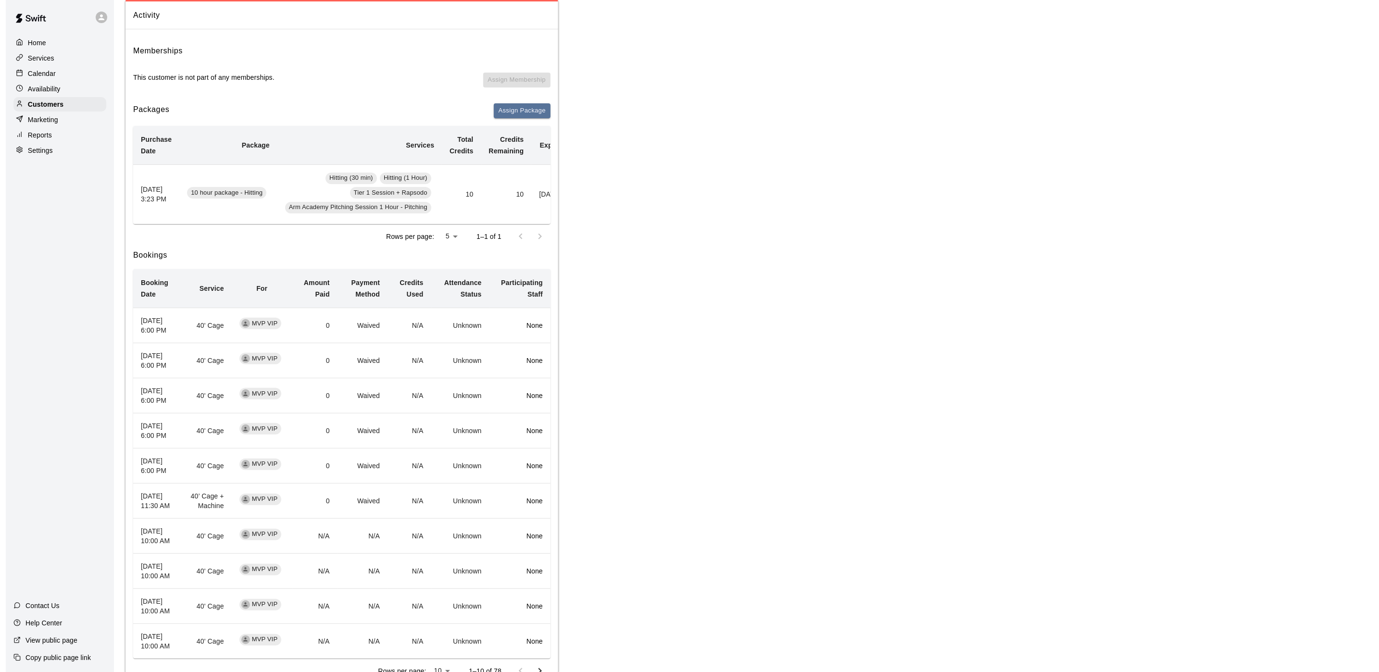
scroll to position [0, 0]
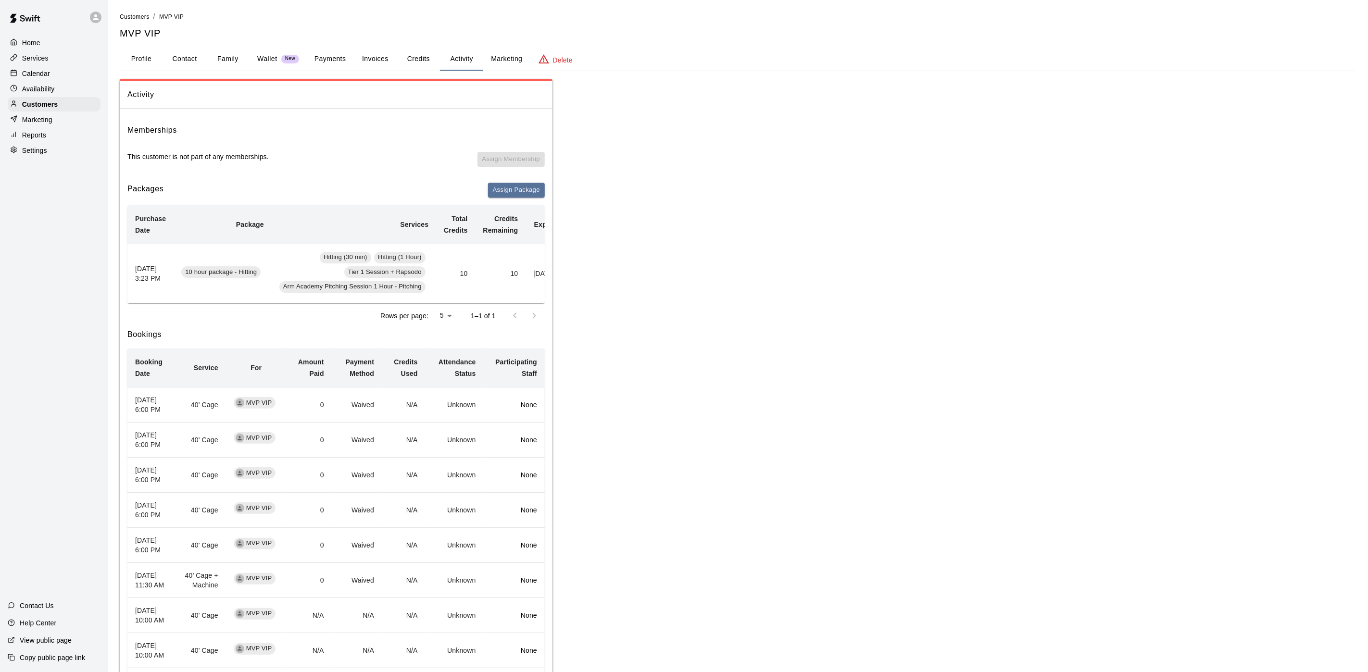
click at [335, 65] on button "Payments" at bounding box center [330, 59] width 47 height 23
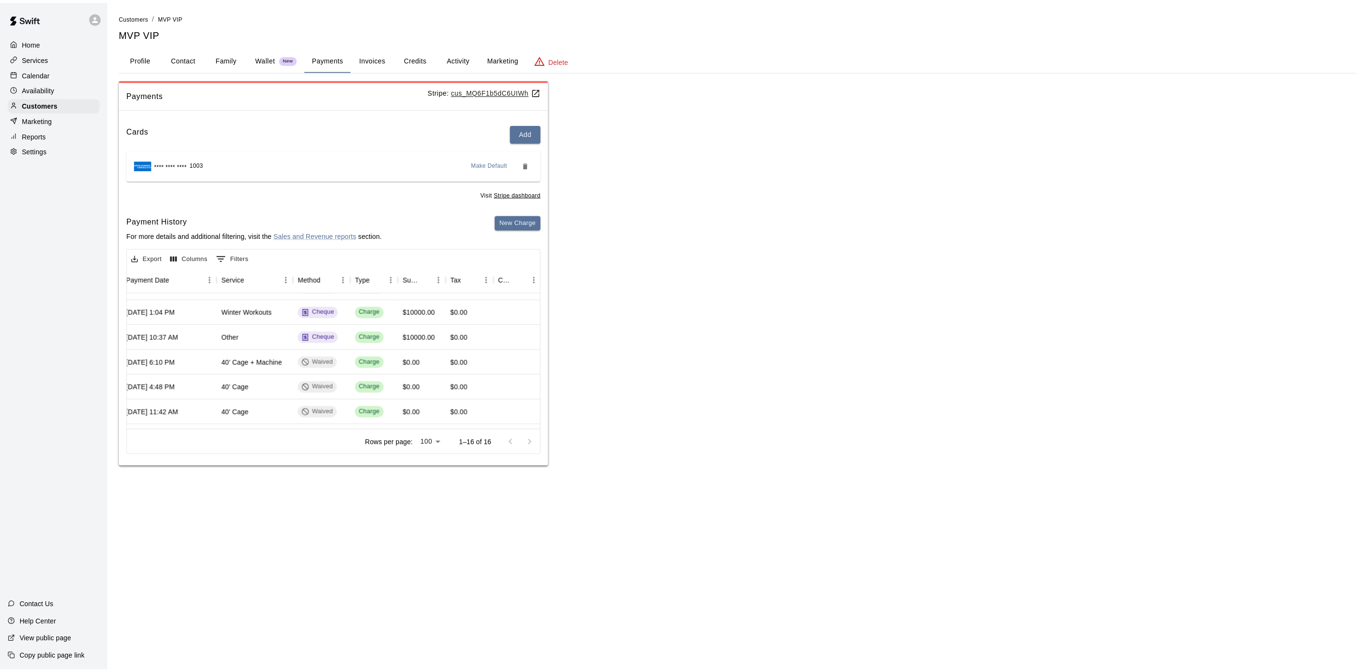
scroll to position [286, 128]
drag, startPoint x: 145, startPoint y: 57, endPoint x: 144, endPoint y: 76, distance: 18.8
click at [145, 57] on button "Profile" at bounding box center [141, 59] width 43 height 23
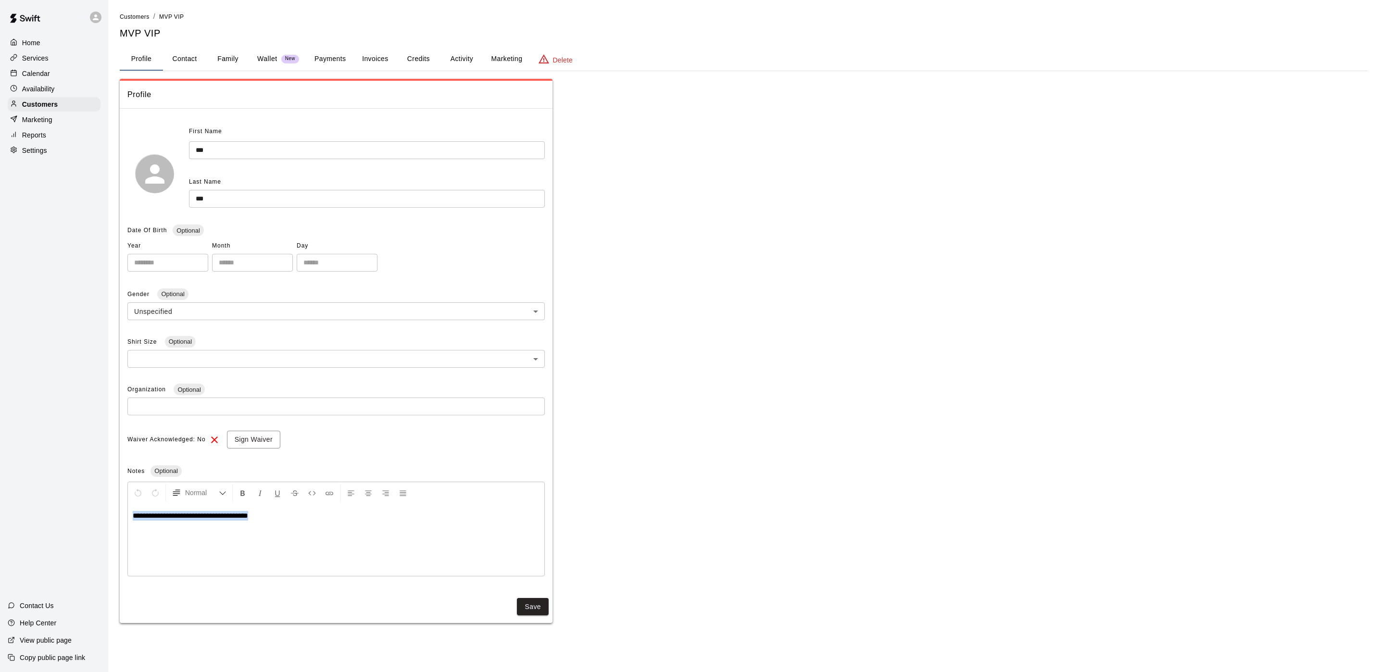
drag, startPoint x: 283, startPoint y: 527, endPoint x: 43, endPoint y: 495, distance: 242.2
click at [40, 513] on div "**********" at bounding box center [689, 321] width 1379 height 643
click at [537, 604] on button "Save" at bounding box center [533, 607] width 32 height 18
click at [43, 72] on p "Calendar" at bounding box center [36, 74] width 28 height 10
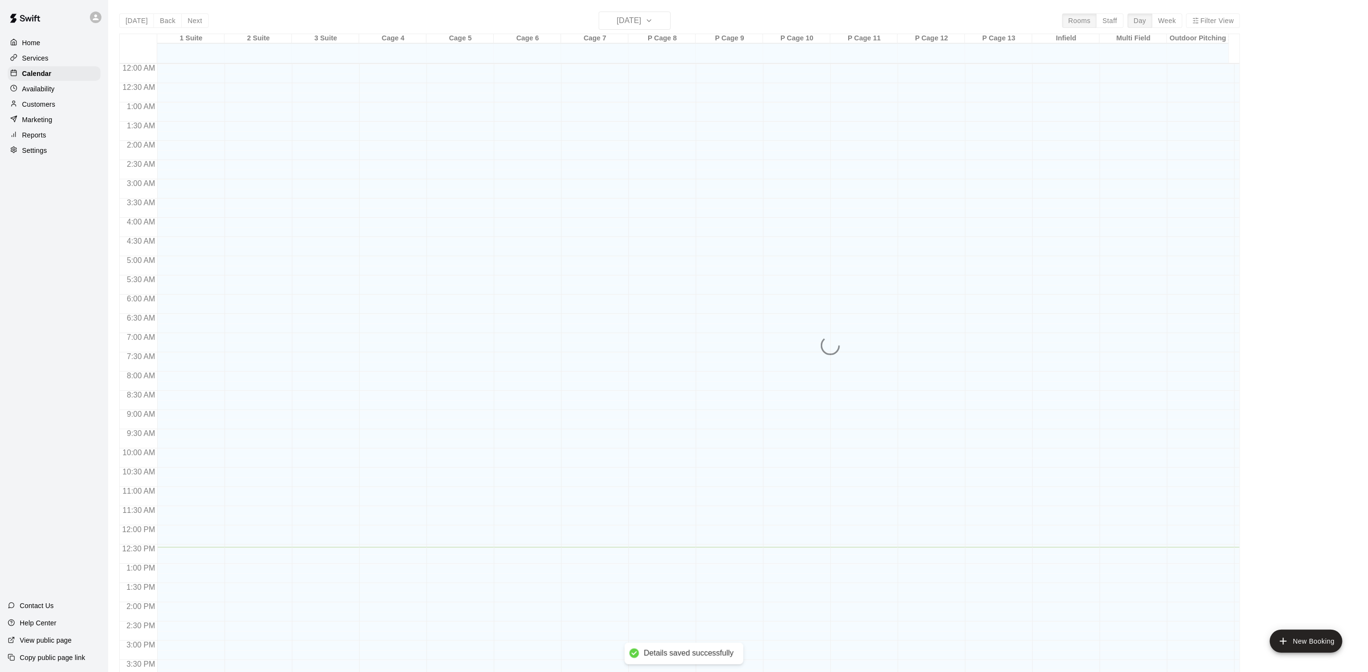
scroll to position [276, 0]
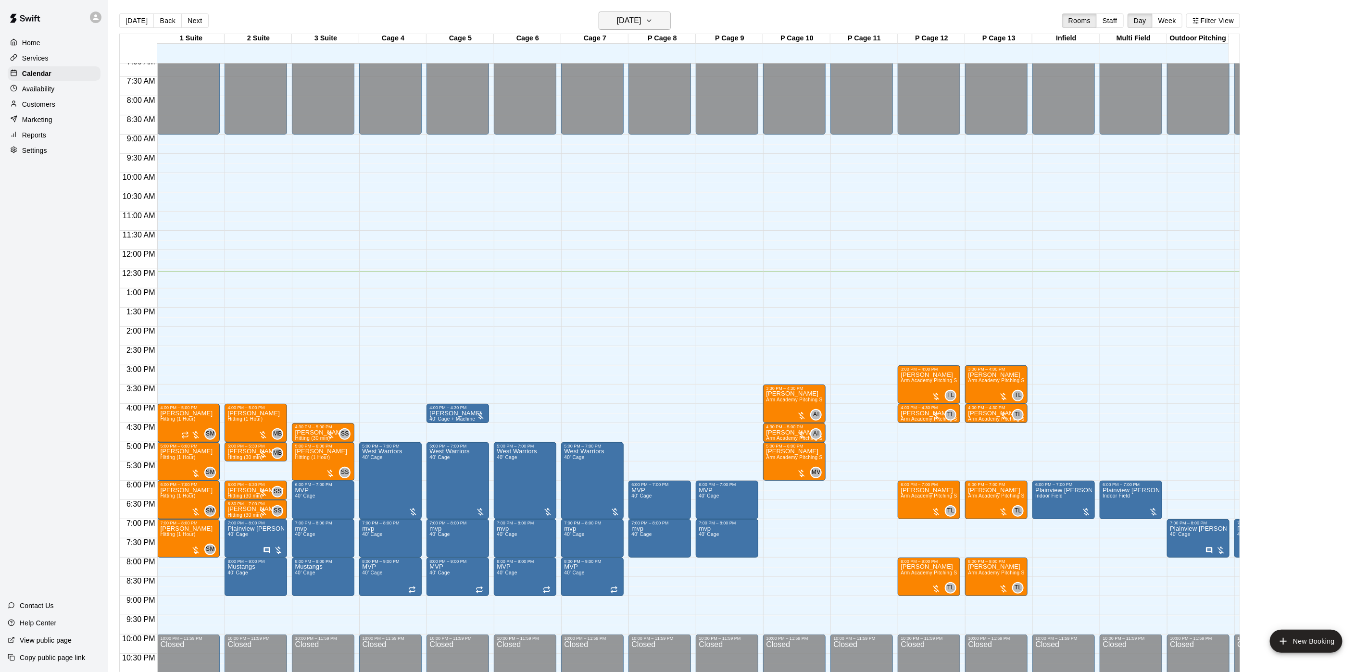
click at [617, 20] on h6 "[DATE]" at bounding box center [629, 20] width 25 height 13
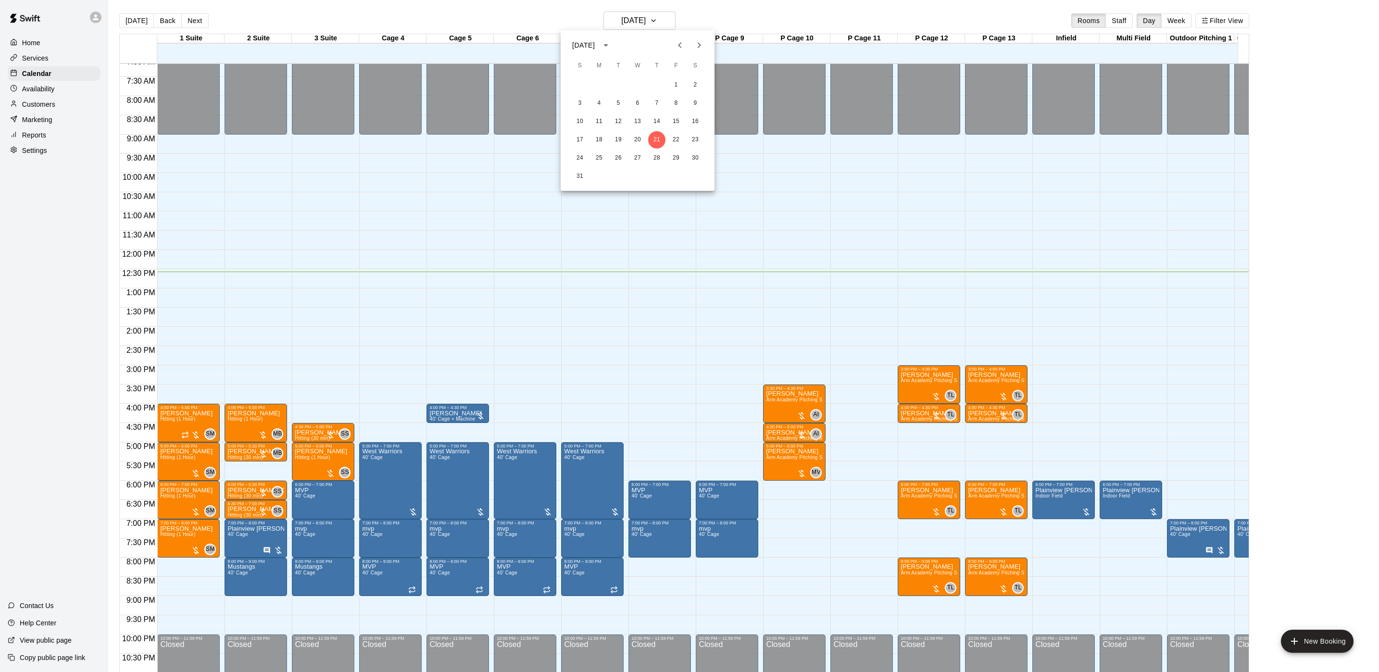
click at [703, 47] on icon "Next month" at bounding box center [700, 45] width 12 height 12
click at [618, 88] on button "2" at bounding box center [618, 84] width 17 height 17
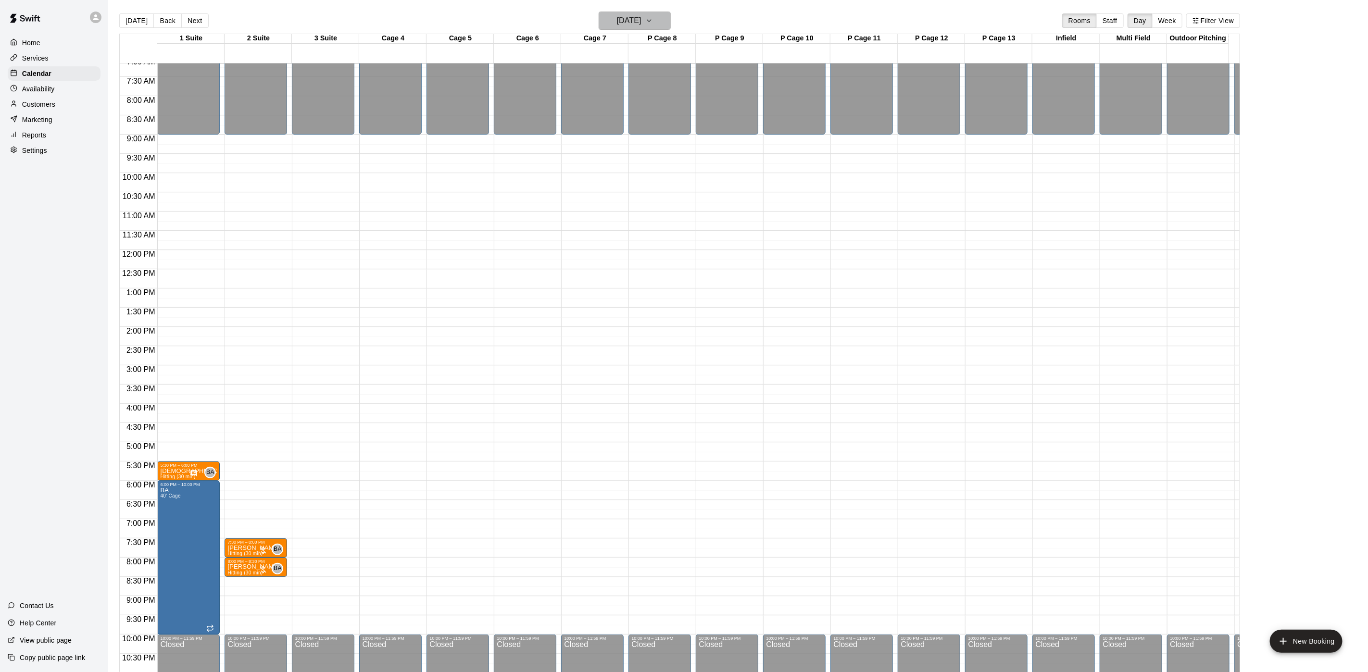
click at [619, 16] on h6 "[DATE]" at bounding box center [629, 20] width 25 height 13
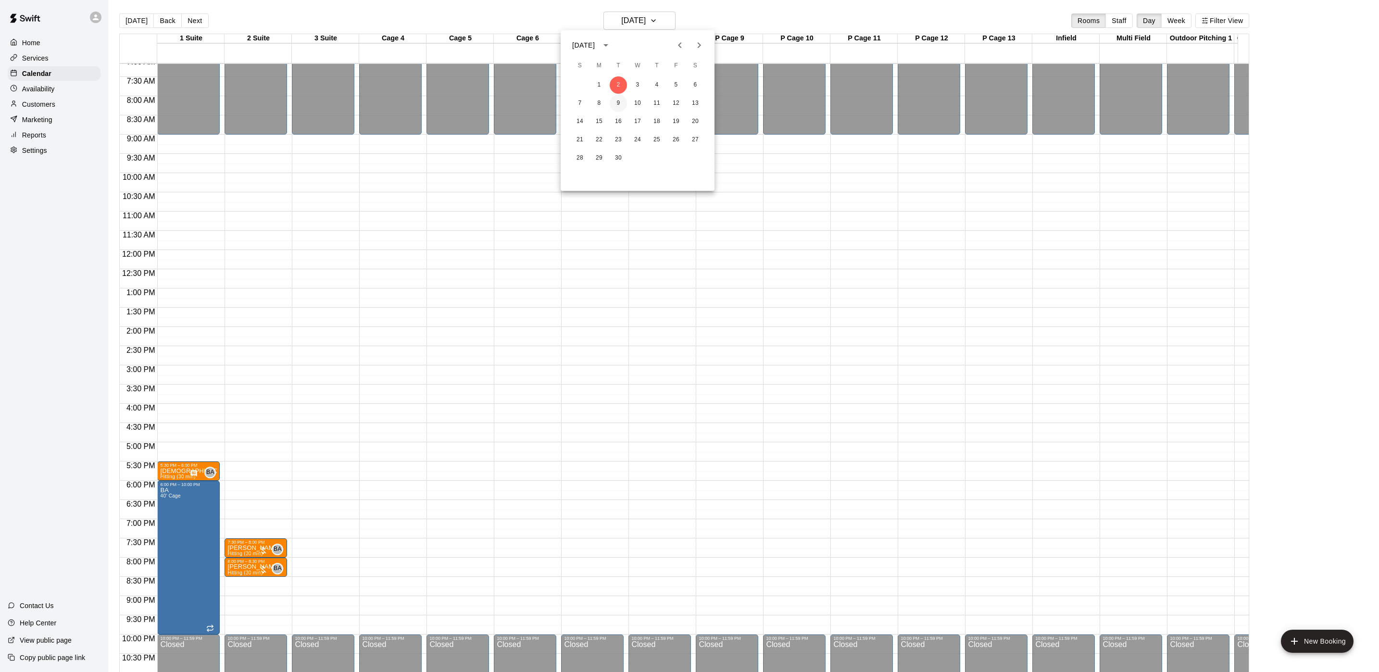
click at [615, 110] on button "9" at bounding box center [618, 103] width 17 height 17
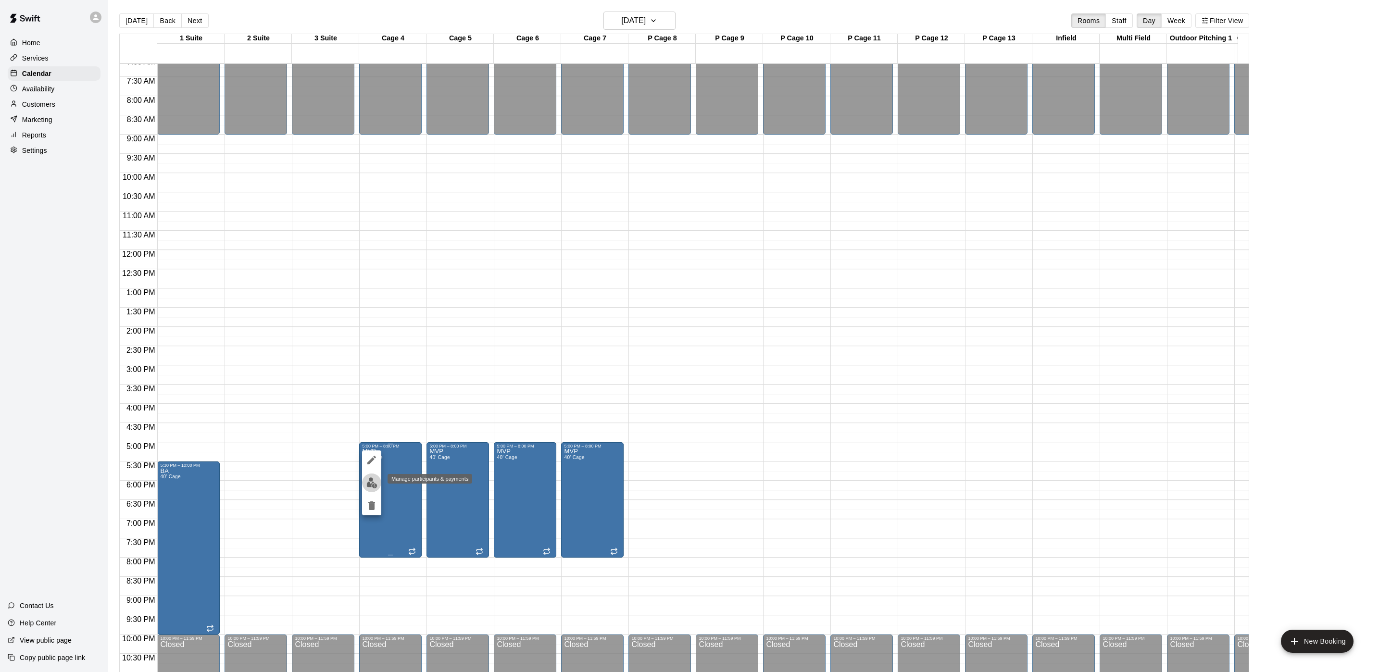
click at [366, 478] on img "edit" at bounding box center [371, 483] width 11 height 11
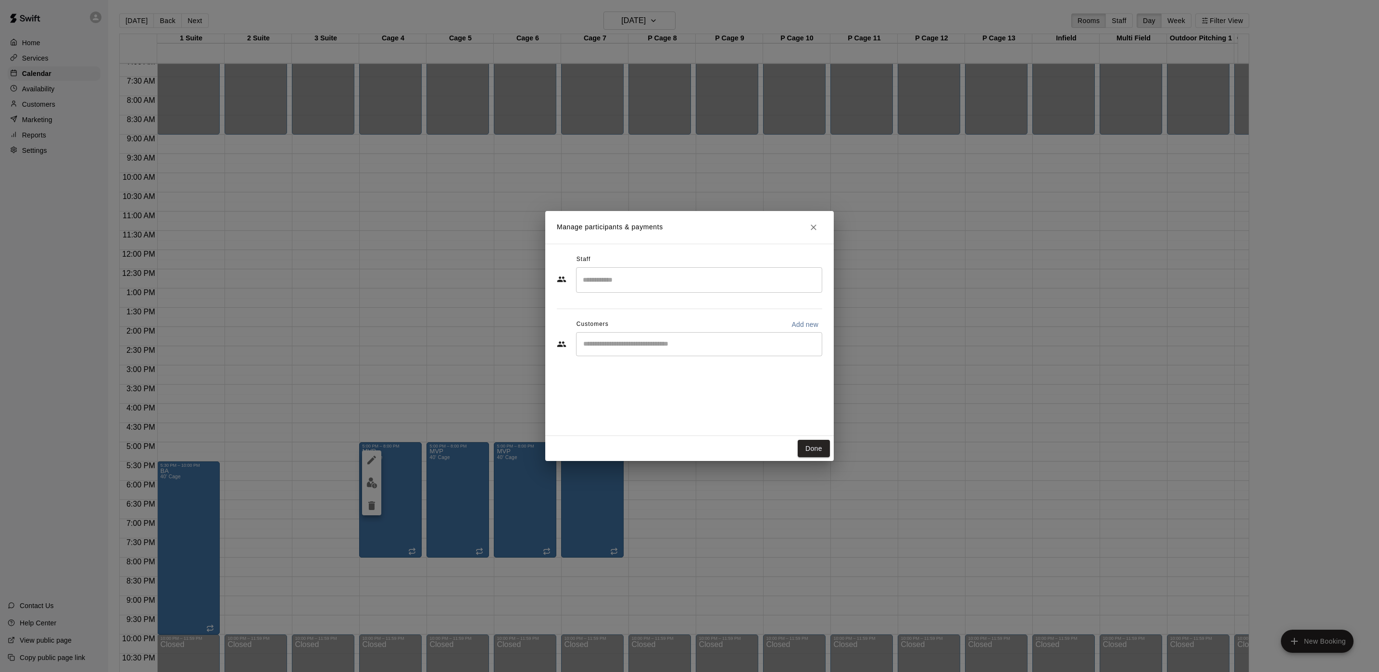
click at [1125, 244] on div "Manage participants & payments Staff ​ Customers Add new ​ Done" at bounding box center [689, 336] width 1379 height 672
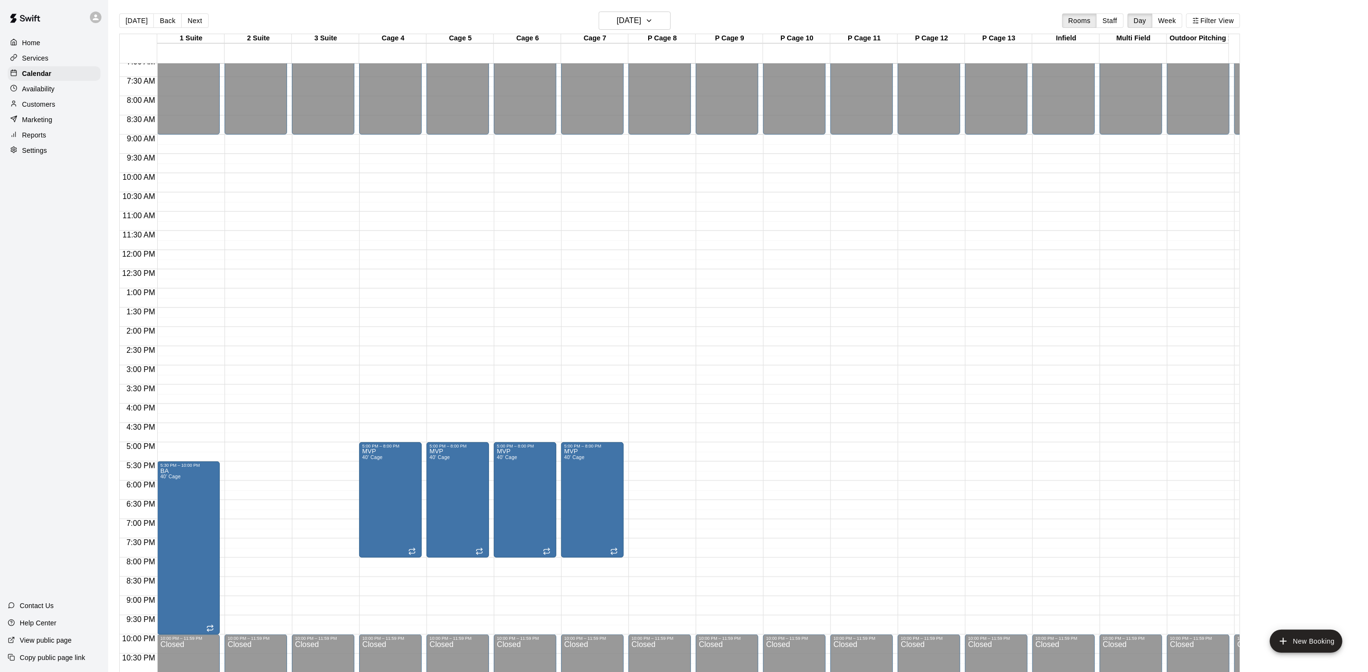
drag, startPoint x: 57, startPoint y: 110, endPoint x: 84, endPoint y: 99, distance: 29.7
click at [55, 110] on div "Customers" at bounding box center [54, 104] width 93 height 14
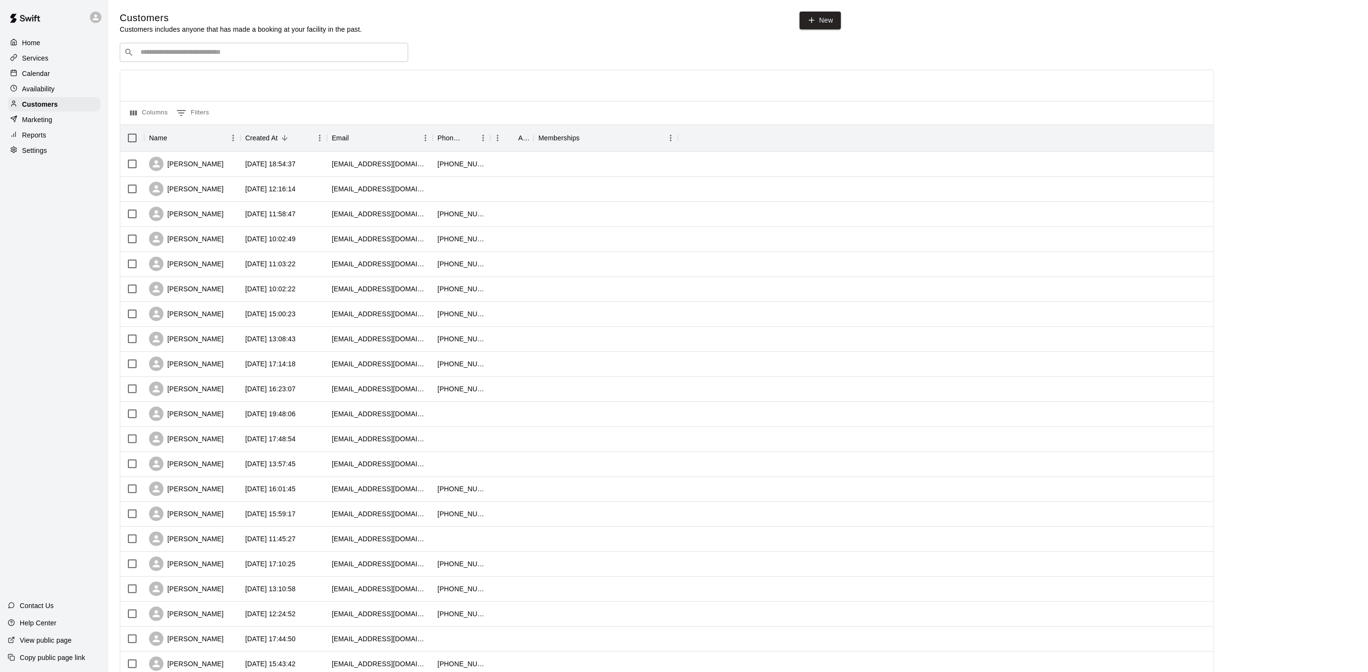
click at [182, 55] on input "Search customers by name or email" at bounding box center [271, 53] width 266 height 10
type input "***"
click at [195, 78] on div "MVP VIP" at bounding box center [198, 74] width 103 height 10
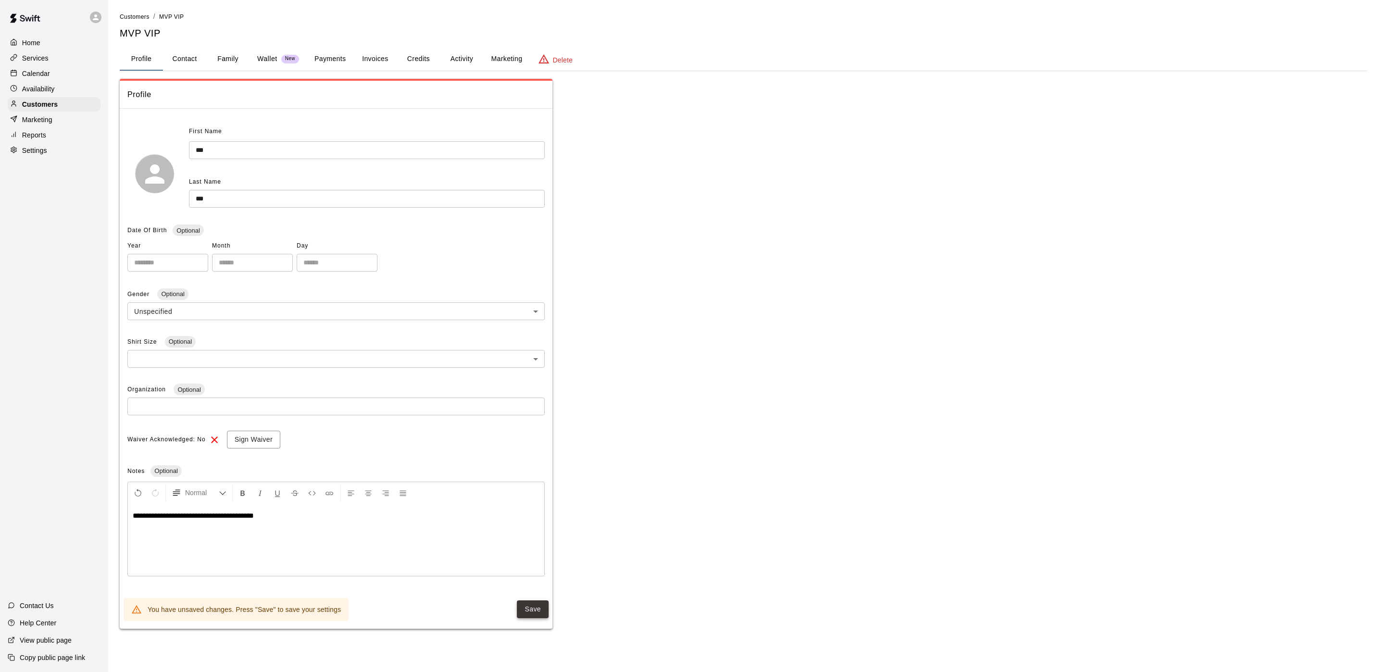
click at [540, 616] on button "Save" at bounding box center [533, 610] width 32 height 18
click at [52, 86] on div "Availability" at bounding box center [54, 89] width 93 height 14
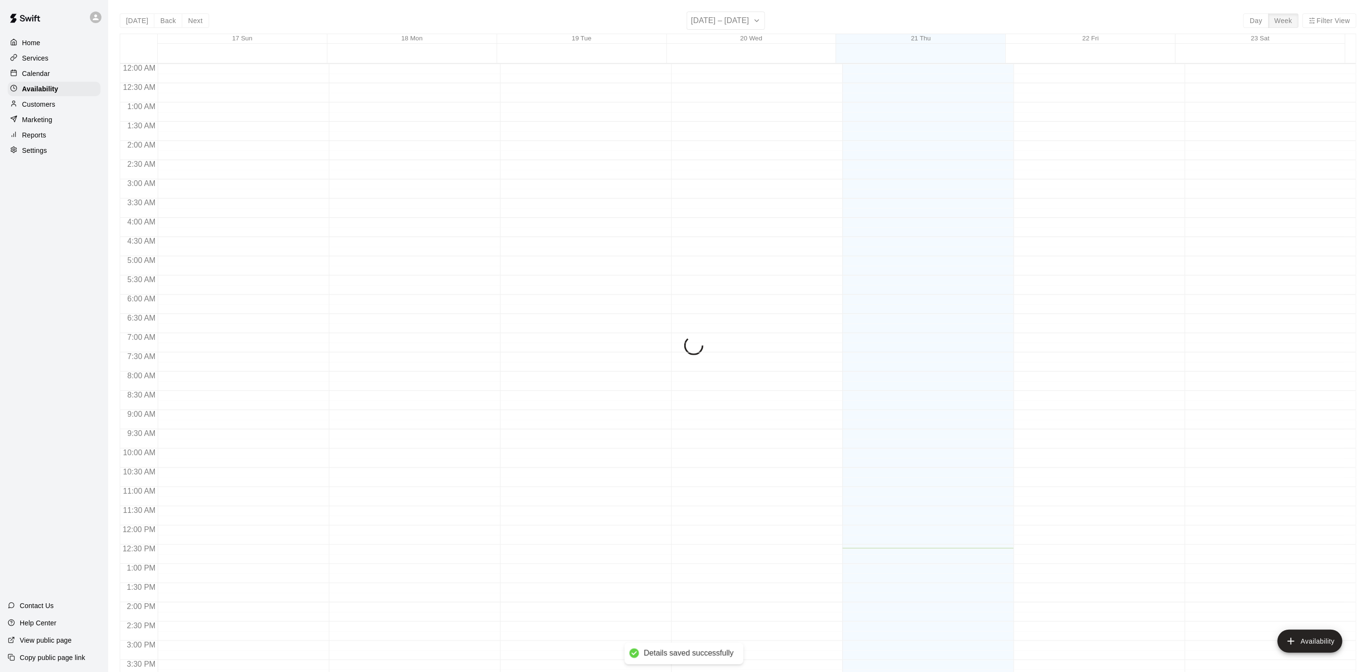
click at [51, 81] on div "Calendar" at bounding box center [54, 73] width 93 height 14
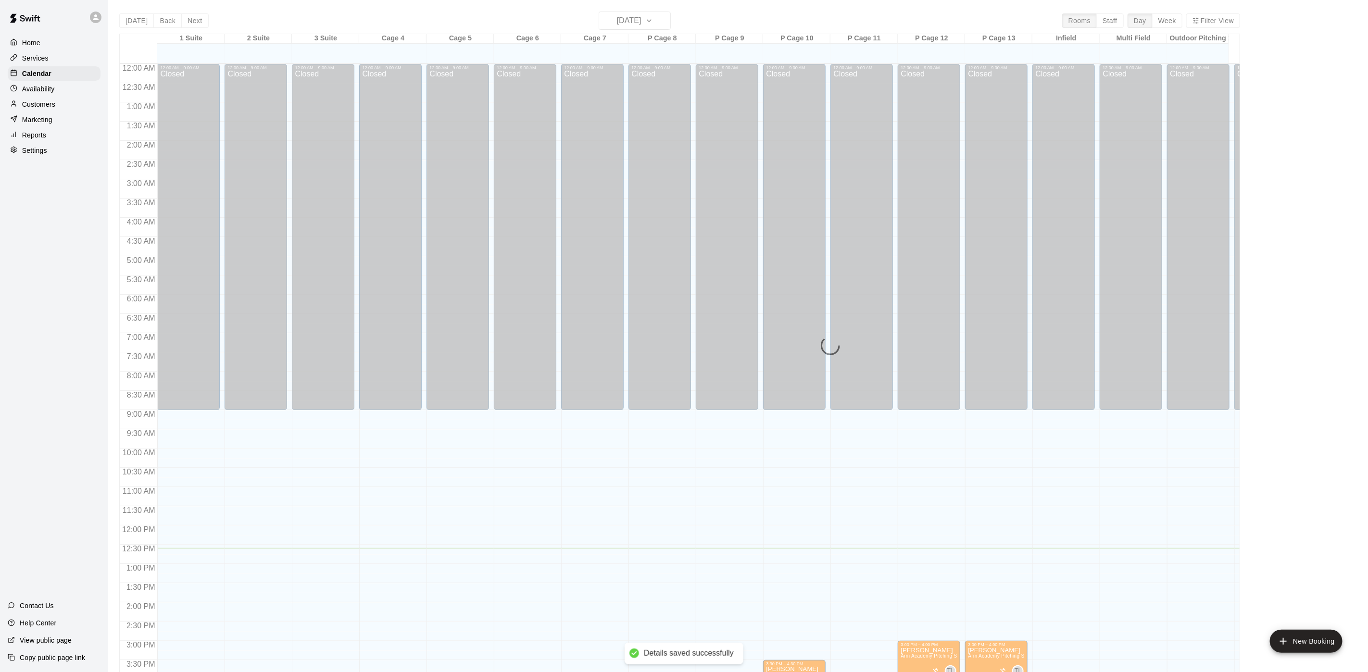
scroll to position [276, 0]
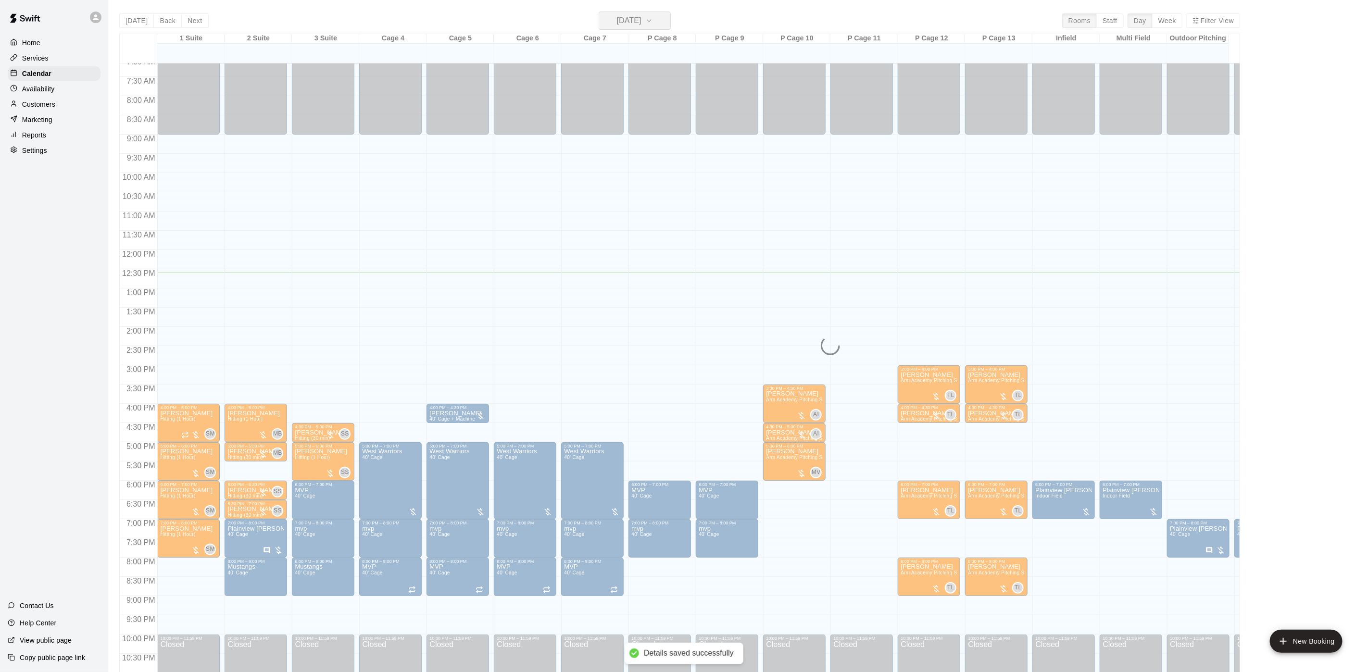
click at [635, 26] on h6 "[DATE]" at bounding box center [629, 20] width 25 height 13
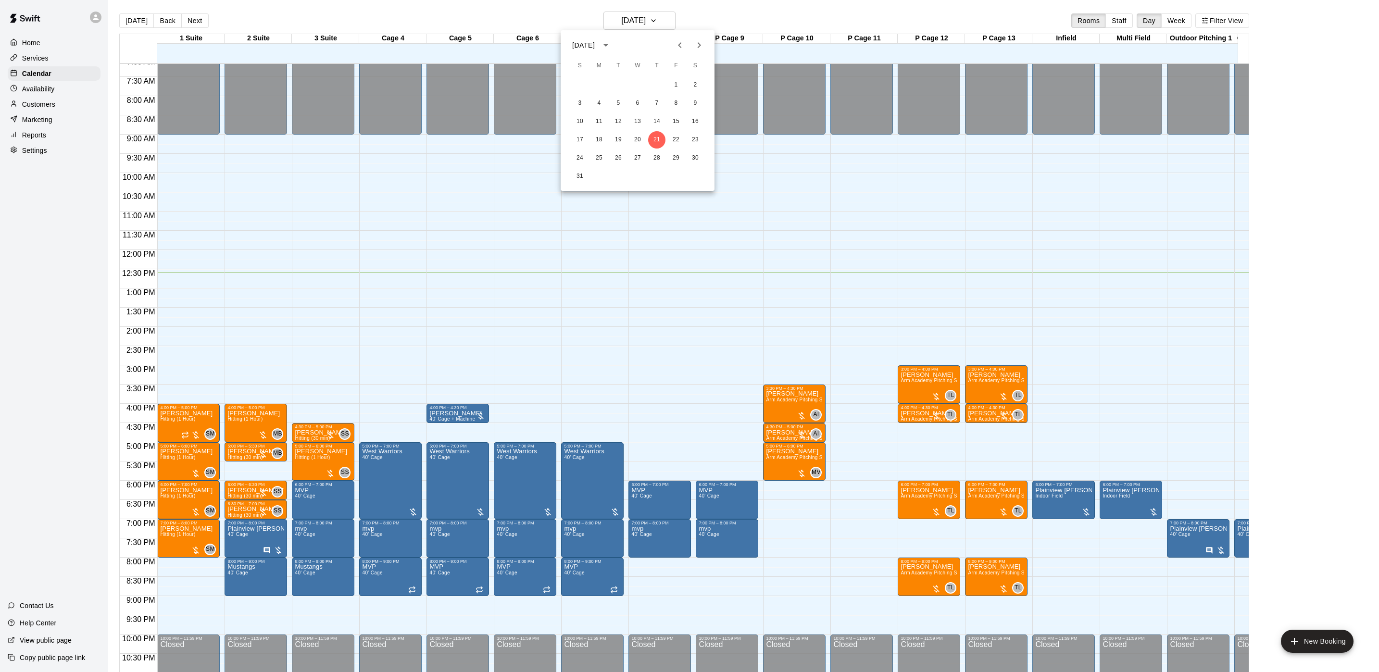
click at [635, 26] on div at bounding box center [689, 336] width 1379 height 672
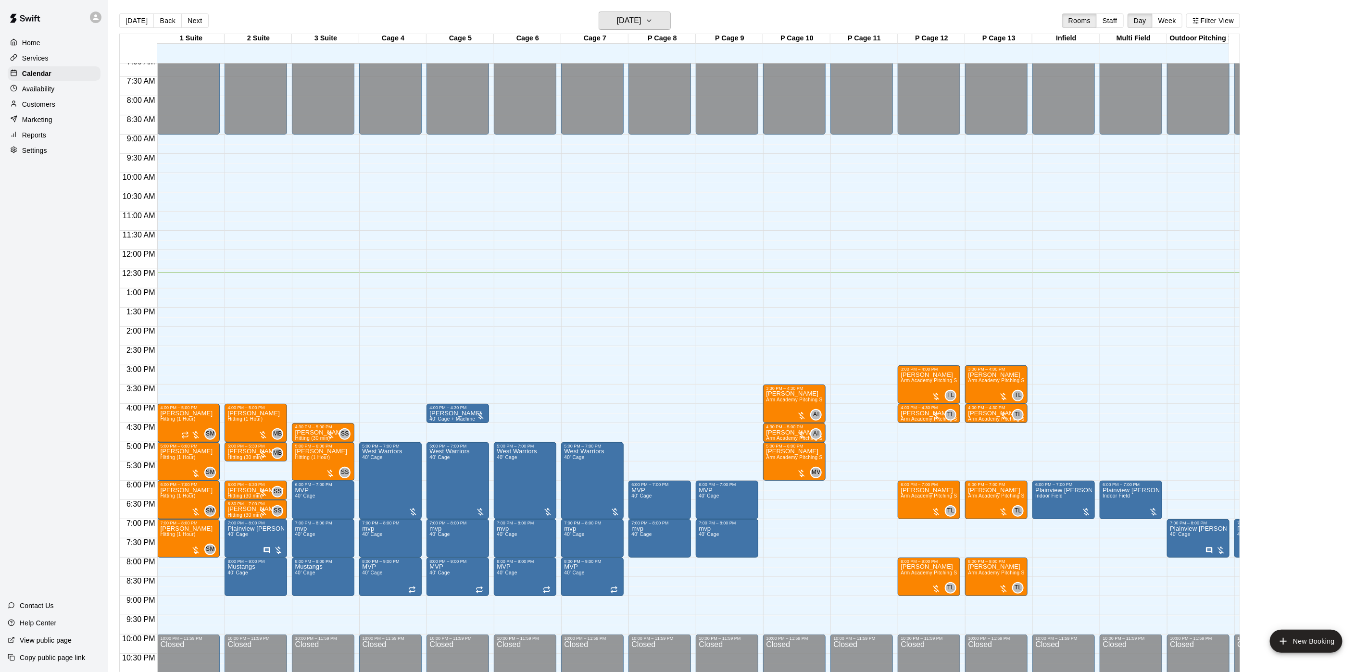
click at [635, 26] on h6 "[DATE]" at bounding box center [629, 20] width 25 height 13
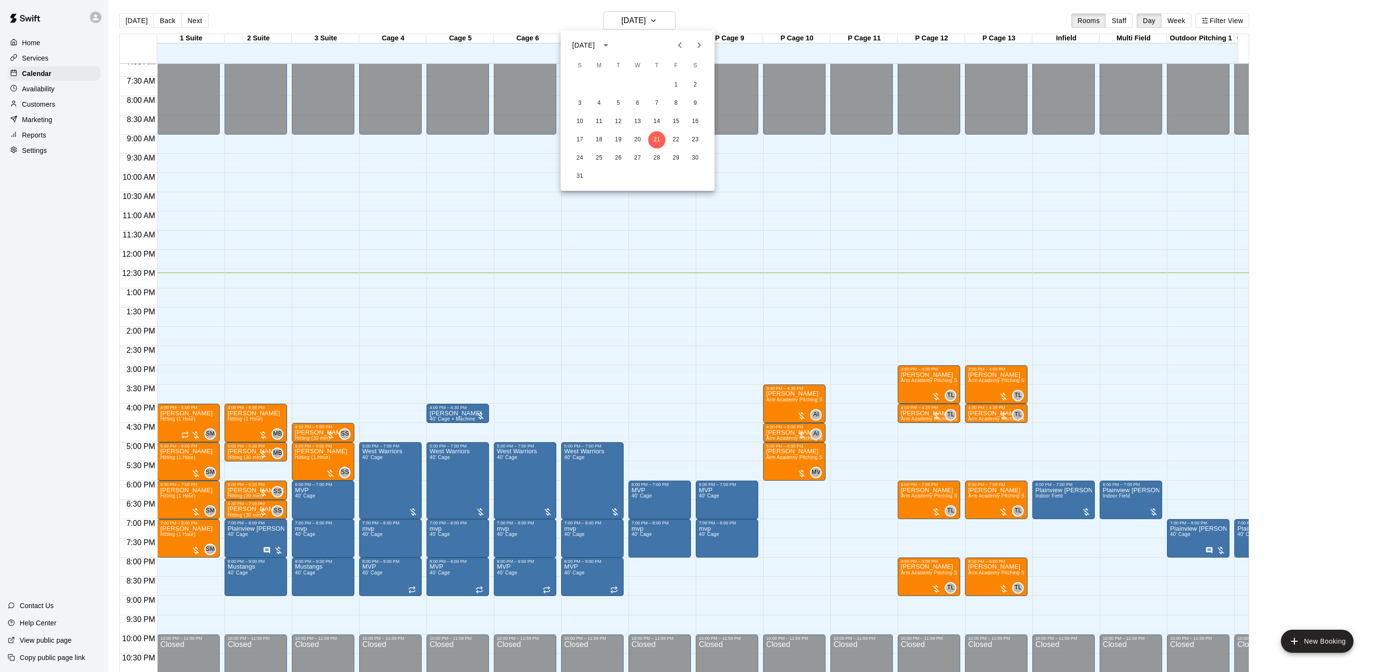
click at [702, 48] on icon "Next month" at bounding box center [700, 45] width 12 height 12
click at [53, 97] on div at bounding box center [689, 336] width 1379 height 672
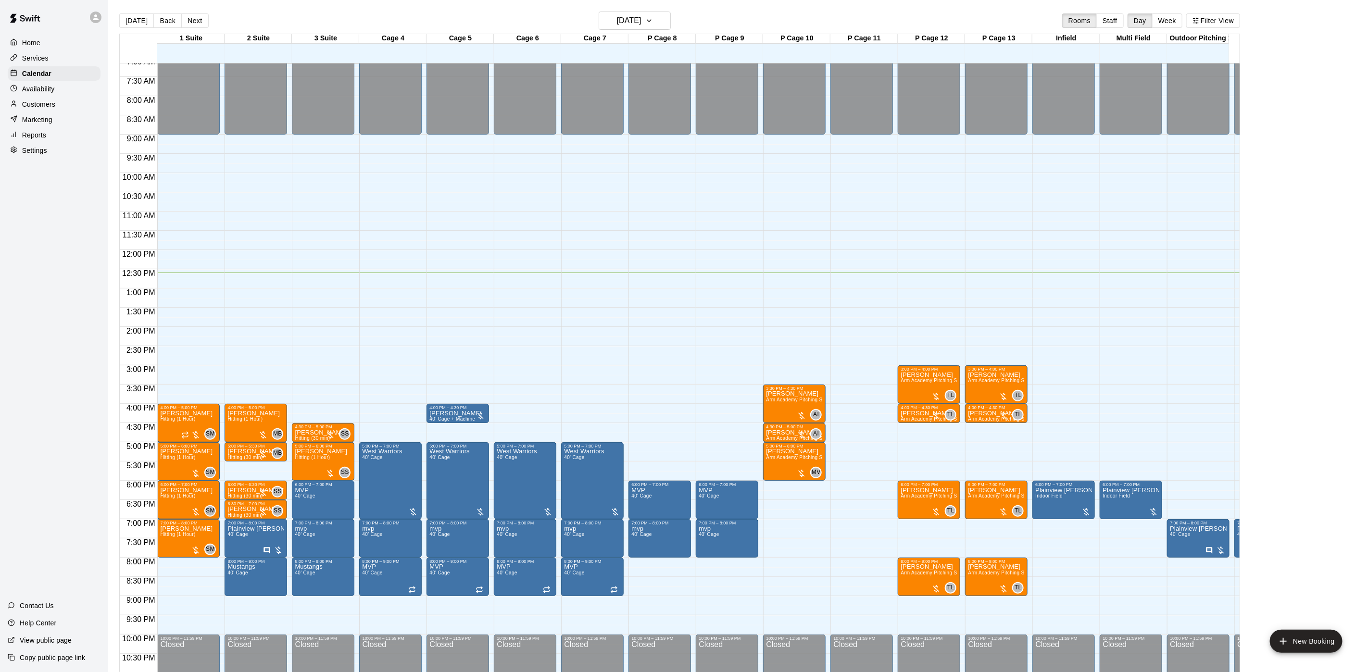
click at [54, 110] on div "[DATE] S M T W T F S 1 2 3 4 5 6 7 8 9 10 11 12 13 14 15 16 17 18 19 20 21 22 2…" at bounding box center [684, 336] width 1368 height 672
click at [54, 109] on p "Customers" at bounding box center [38, 105] width 33 height 10
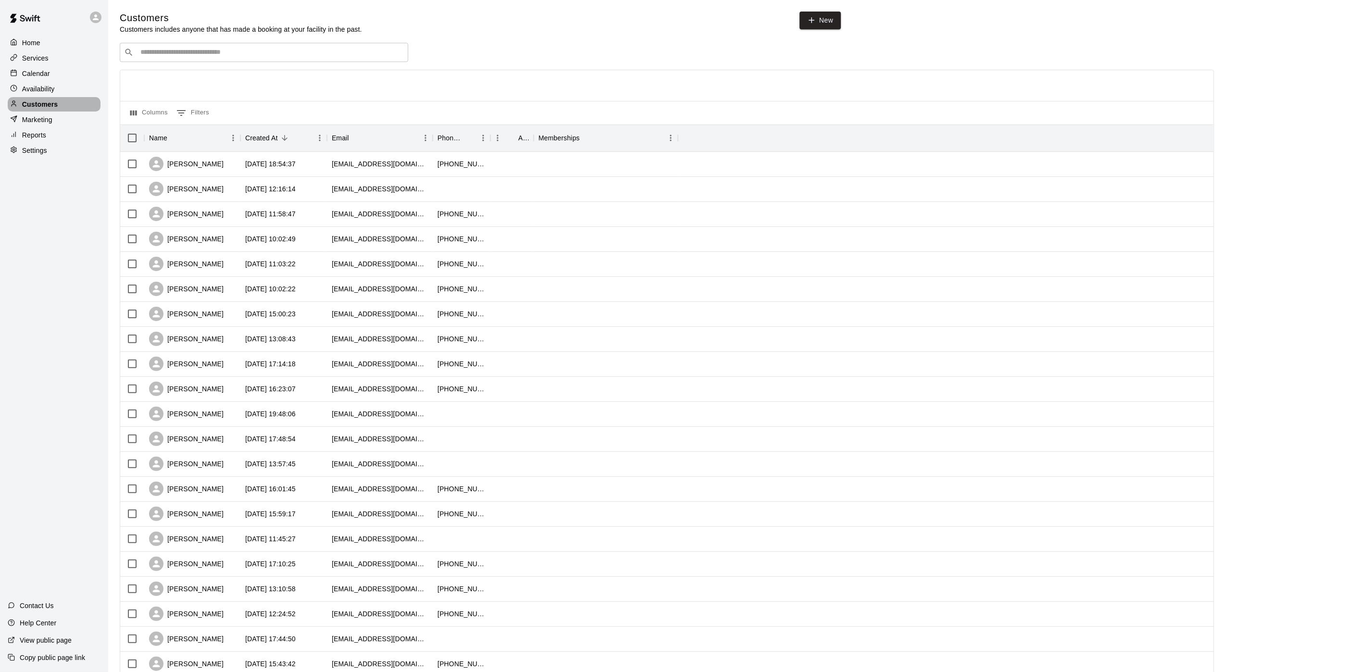
click at [54, 109] on p "Customers" at bounding box center [40, 105] width 36 height 10
click at [187, 55] on input "Search customers by name or email" at bounding box center [271, 53] width 266 height 10
type input "*****"
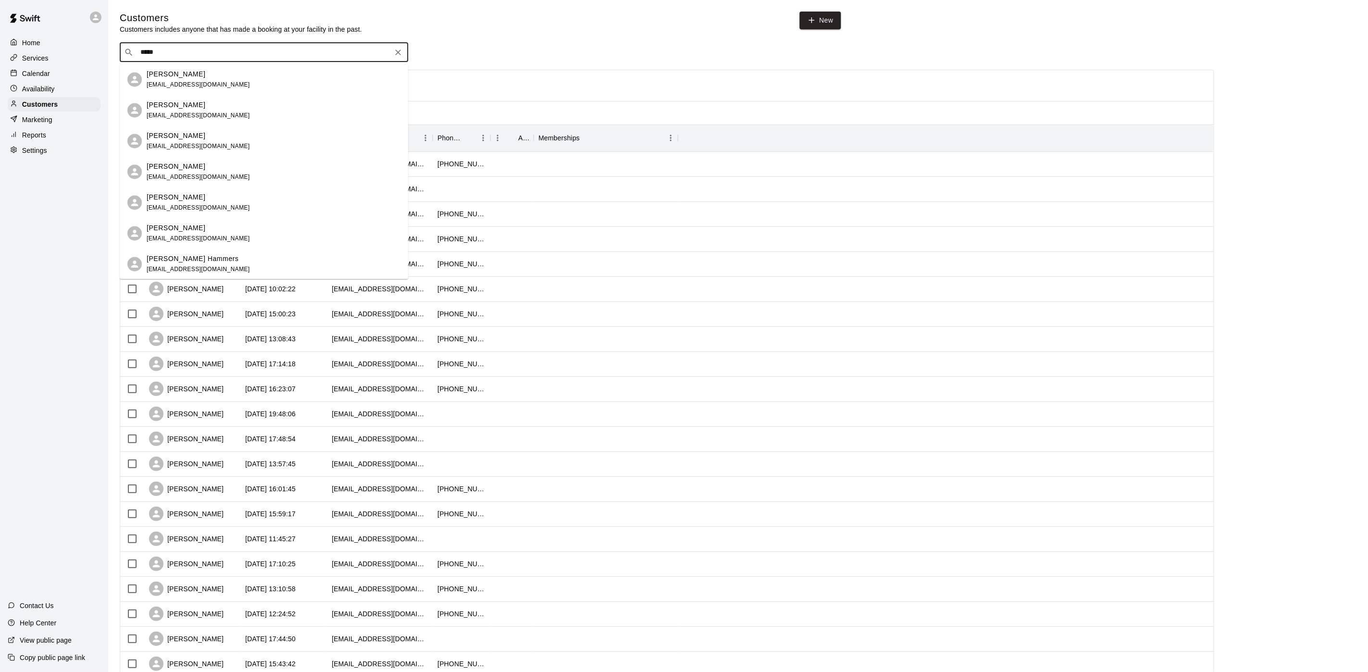
click at [217, 166] on div "[PERSON_NAME]" at bounding box center [198, 167] width 103 height 10
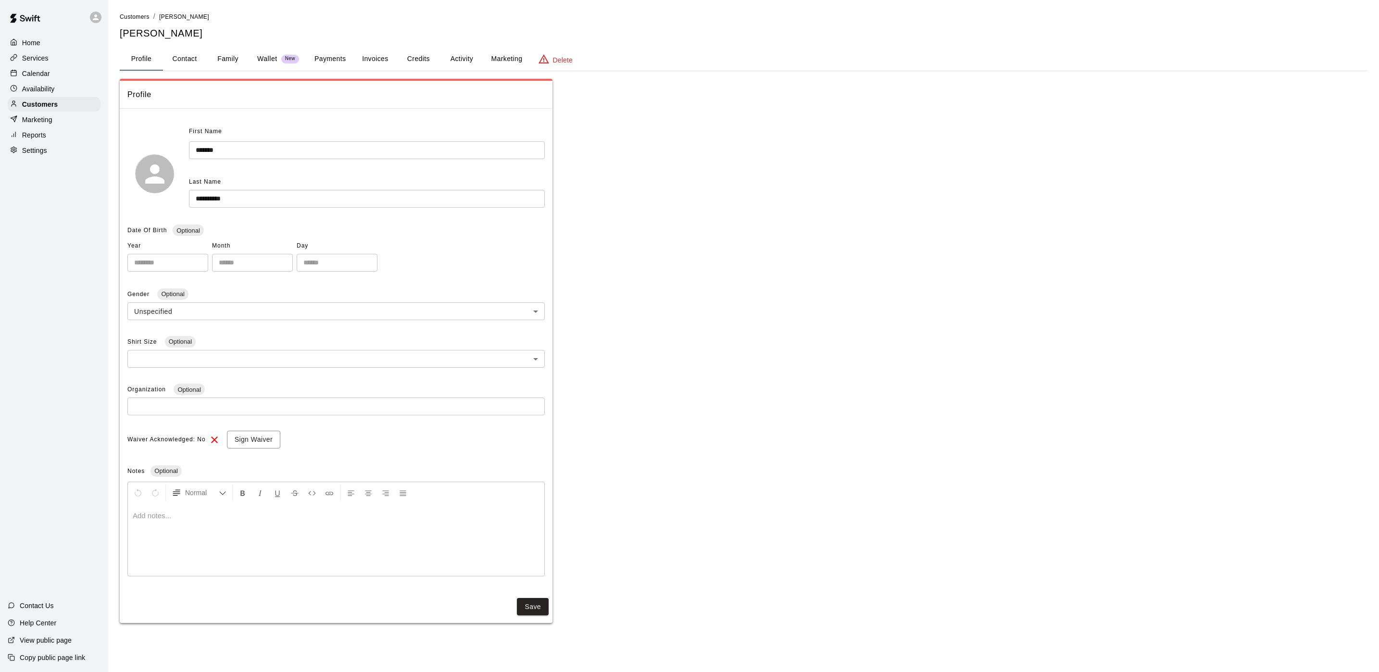
click at [463, 63] on button "Activity" at bounding box center [461, 59] width 43 height 23
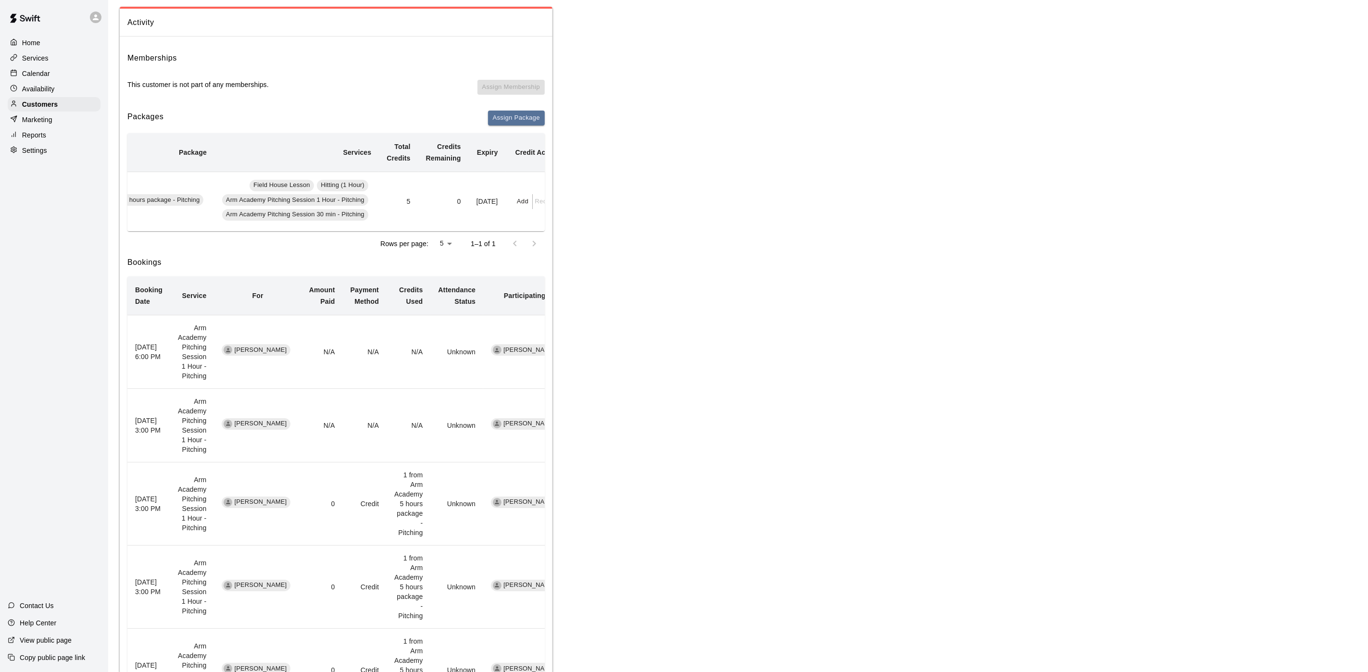
scroll to position [0, 108]
click at [53, 80] on div "Calendar" at bounding box center [54, 73] width 93 height 14
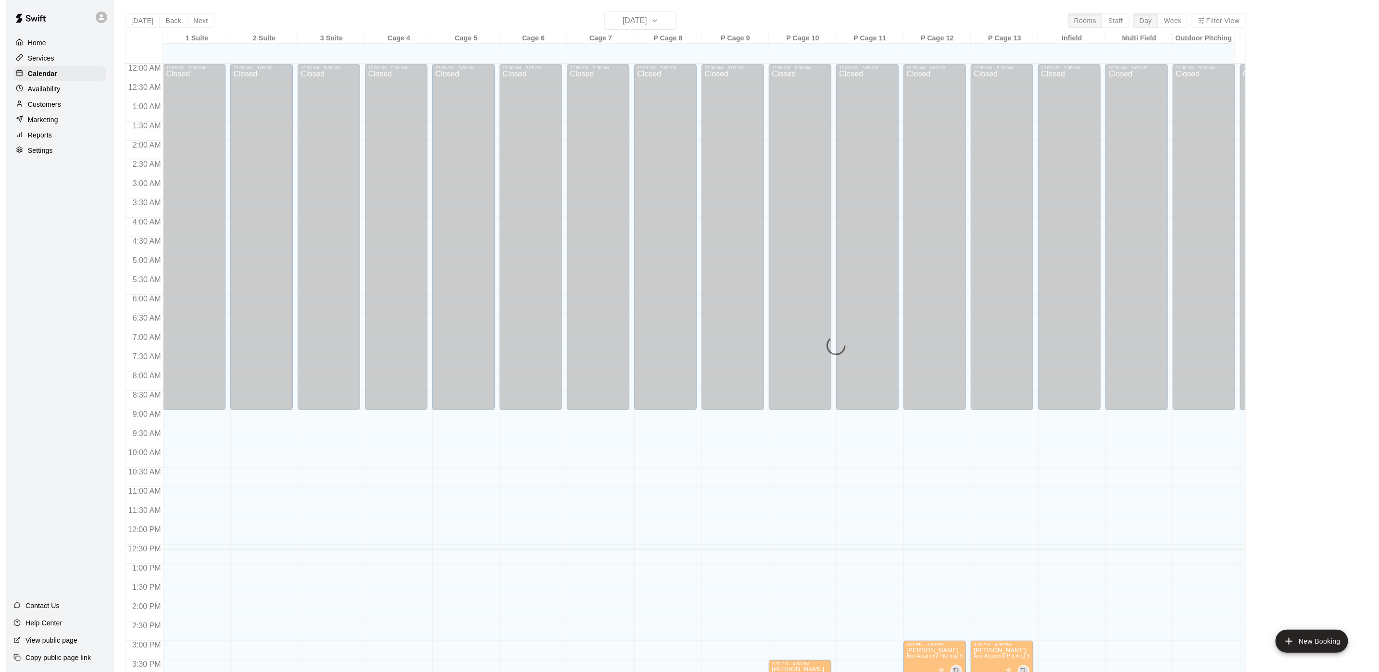
scroll to position [276, 0]
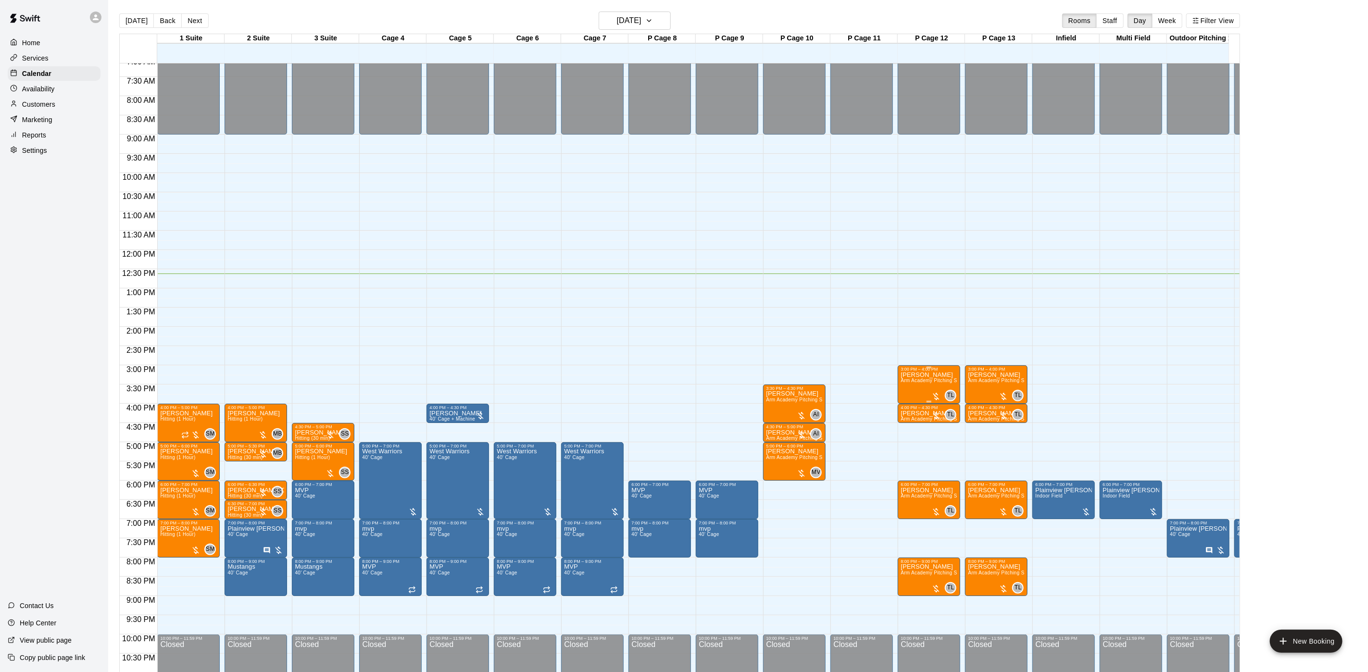
click at [908, 375] on p "[PERSON_NAME]" at bounding box center [929, 375] width 57 height 0
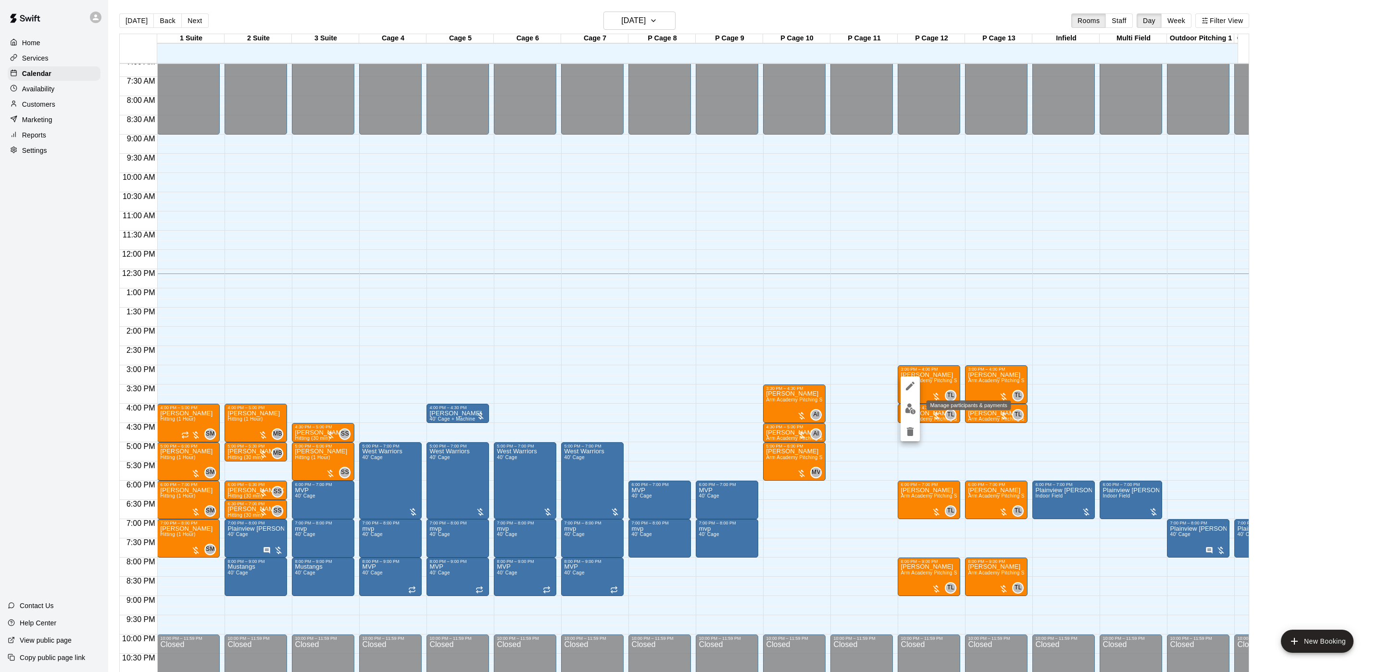
click at [913, 407] on img "edit" at bounding box center [910, 409] width 11 height 11
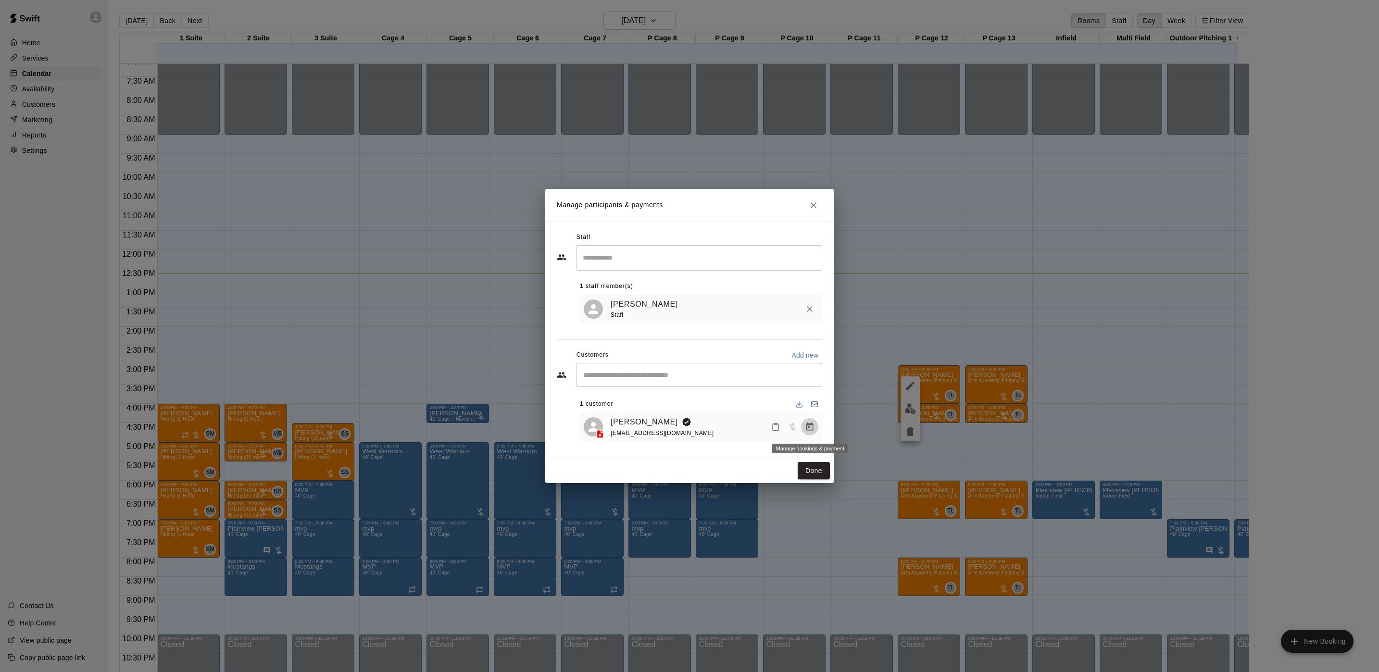
click at [802, 428] on button "Manage bookings & payment" at bounding box center [809, 426] width 17 height 17
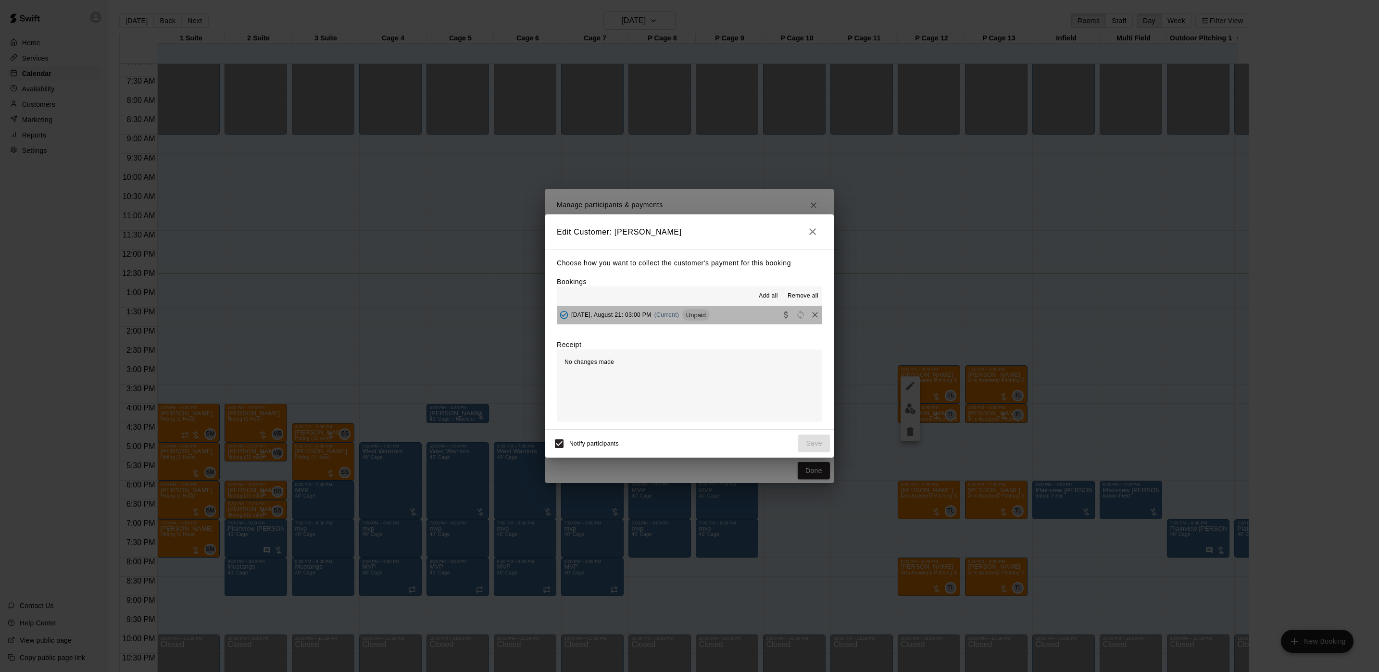
click at [704, 323] on button "[DATE], August 21: 03:00 PM (Current) Unpaid" at bounding box center [689, 315] width 265 height 18
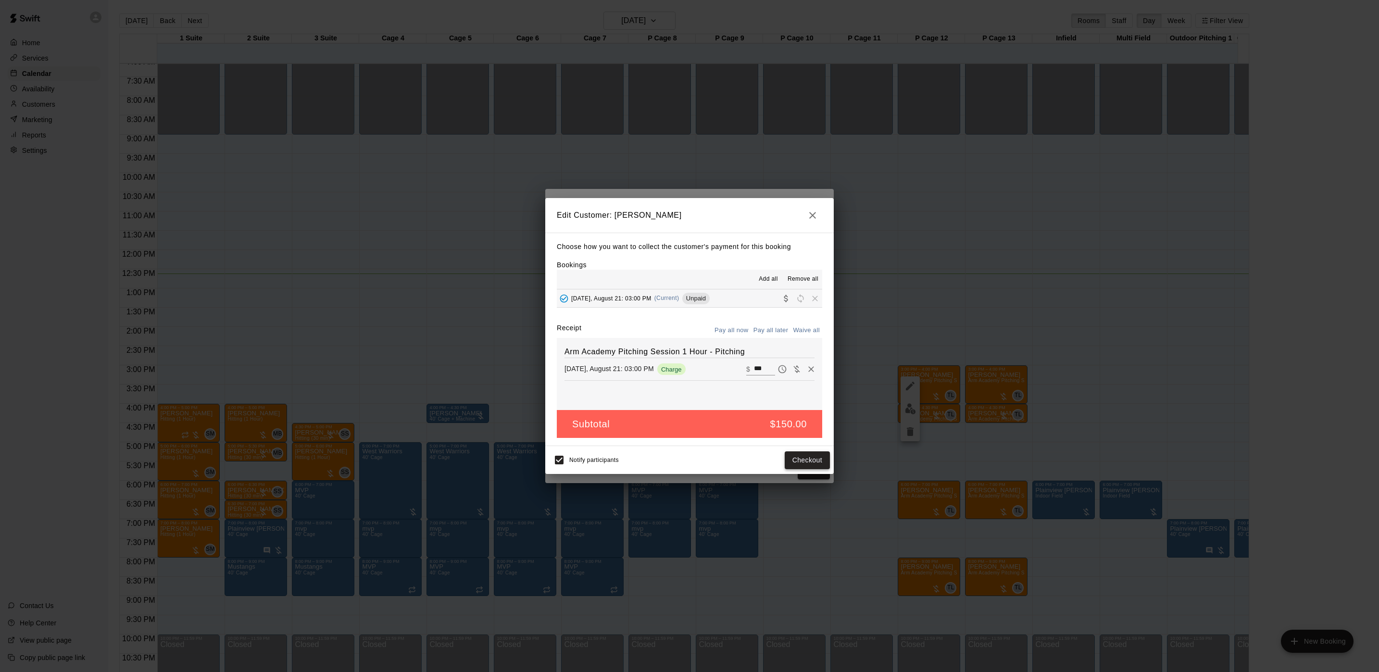
click at [805, 457] on button "Checkout" at bounding box center [807, 461] width 45 height 18
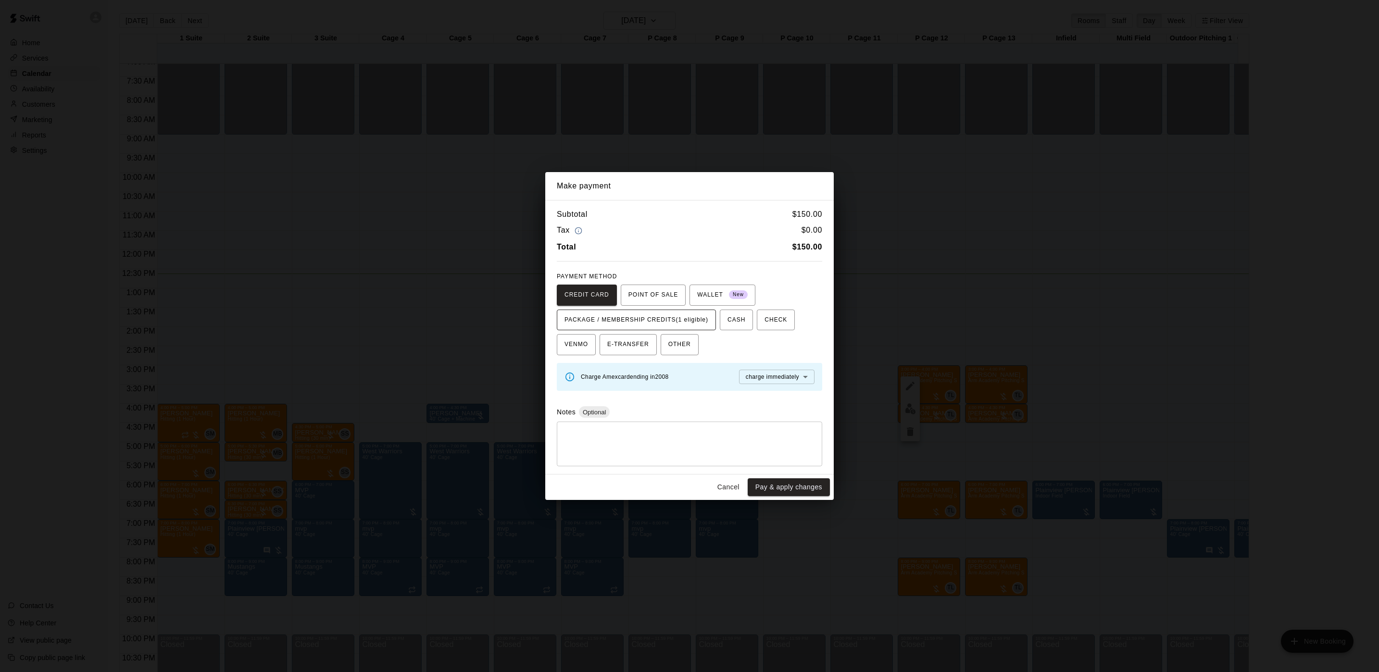
click at [686, 328] on button "PACKAGE / MEMBERSHIP CREDITS (1 eligible)" at bounding box center [636, 320] width 159 height 21
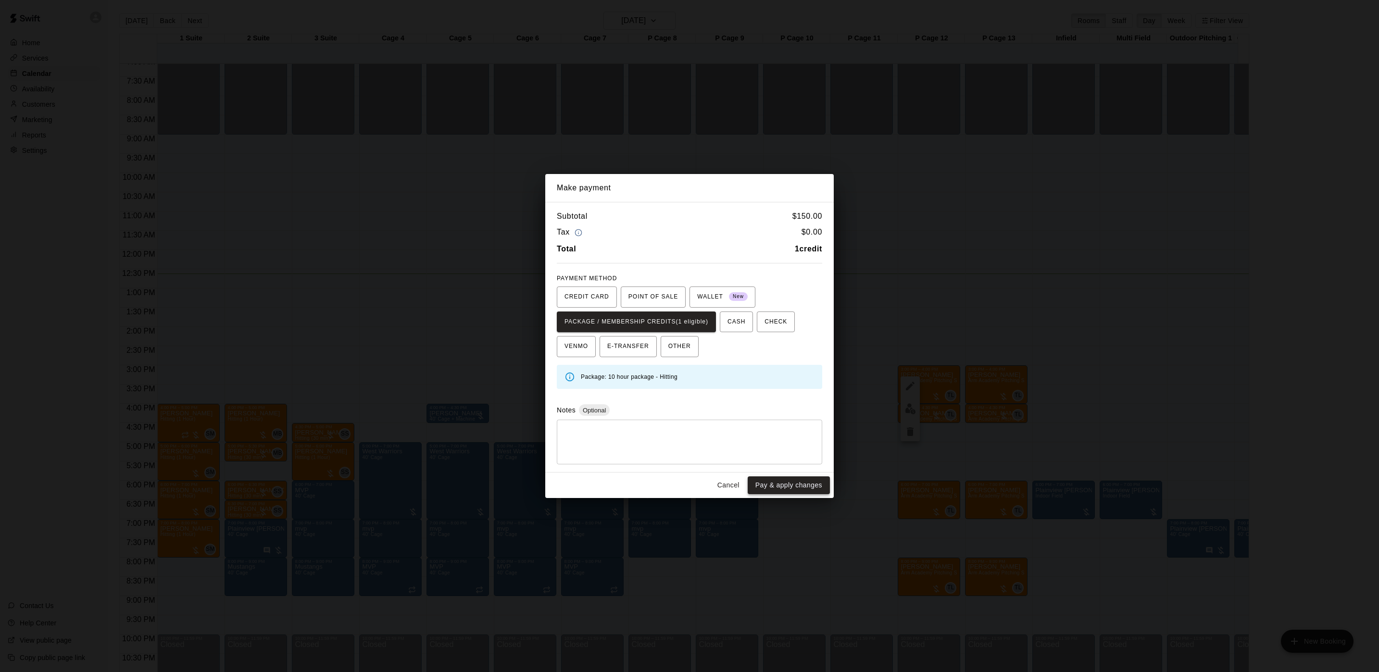
click at [792, 491] on button "Pay & apply changes" at bounding box center [789, 486] width 82 height 18
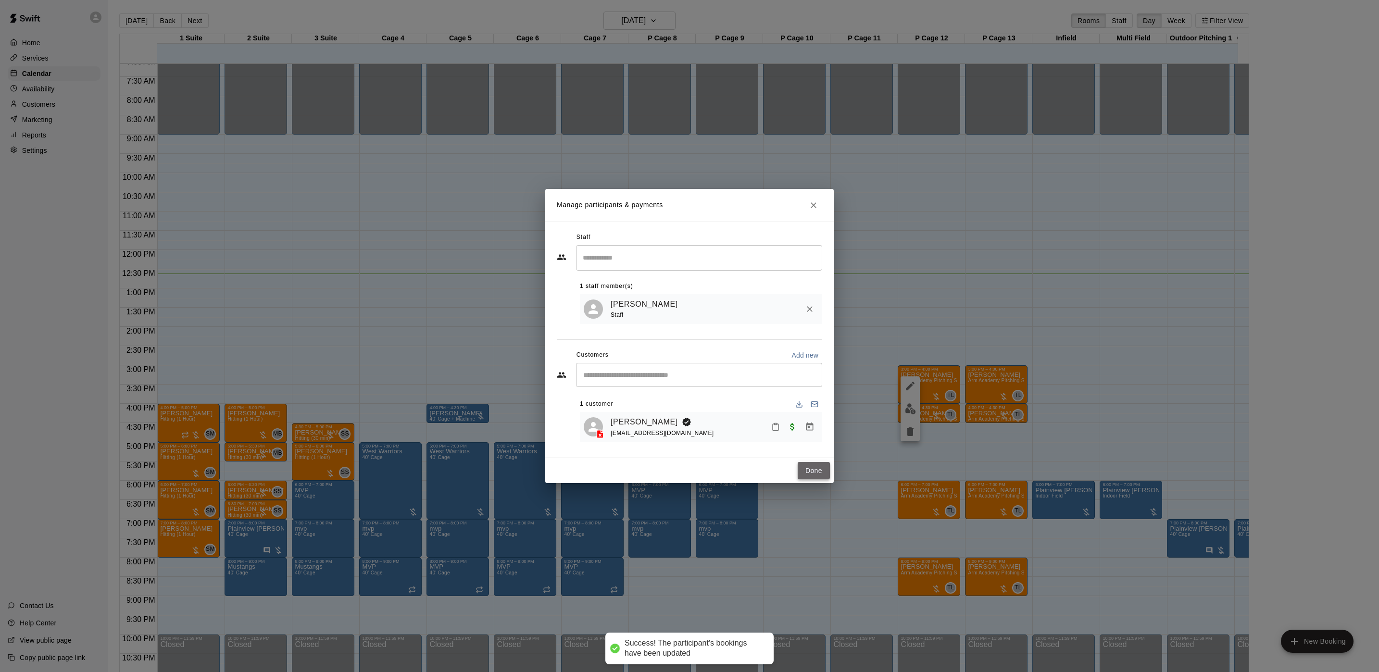
click at [820, 477] on button "Done" at bounding box center [814, 471] width 32 height 18
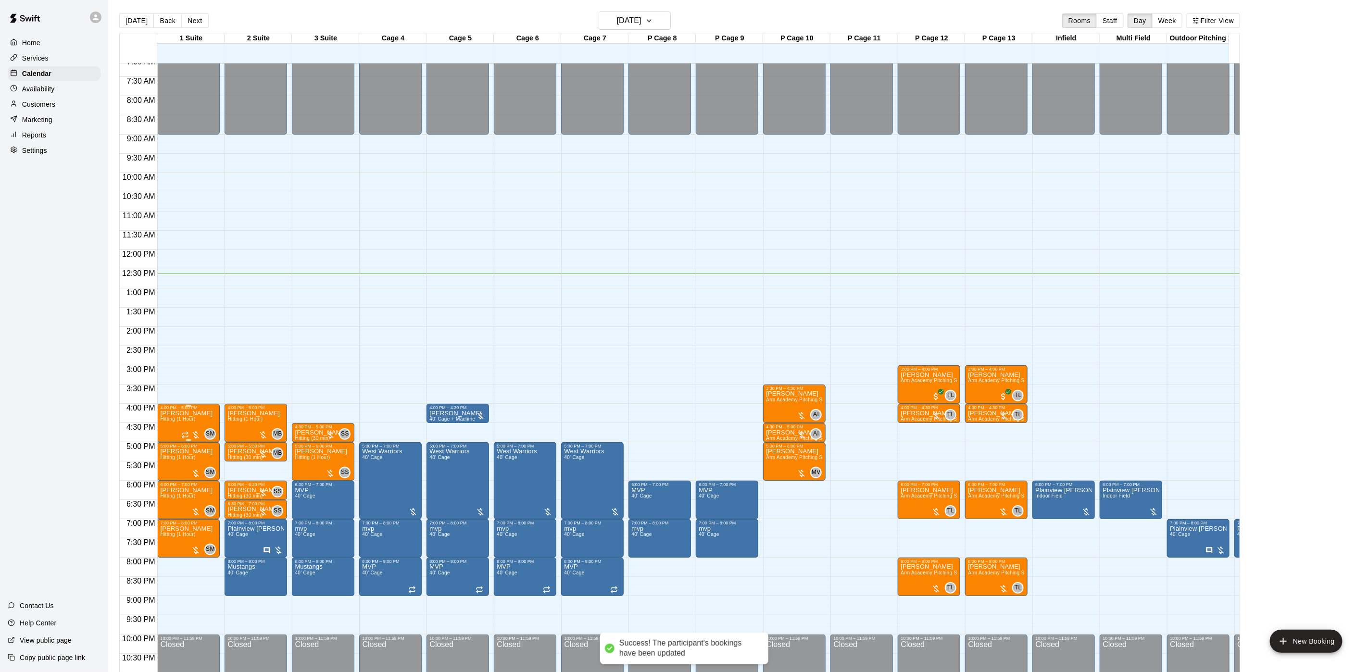
click at [170, 420] on span "Hitting (1 Hour)" at bounding box center [177, 419] width 35 height 5
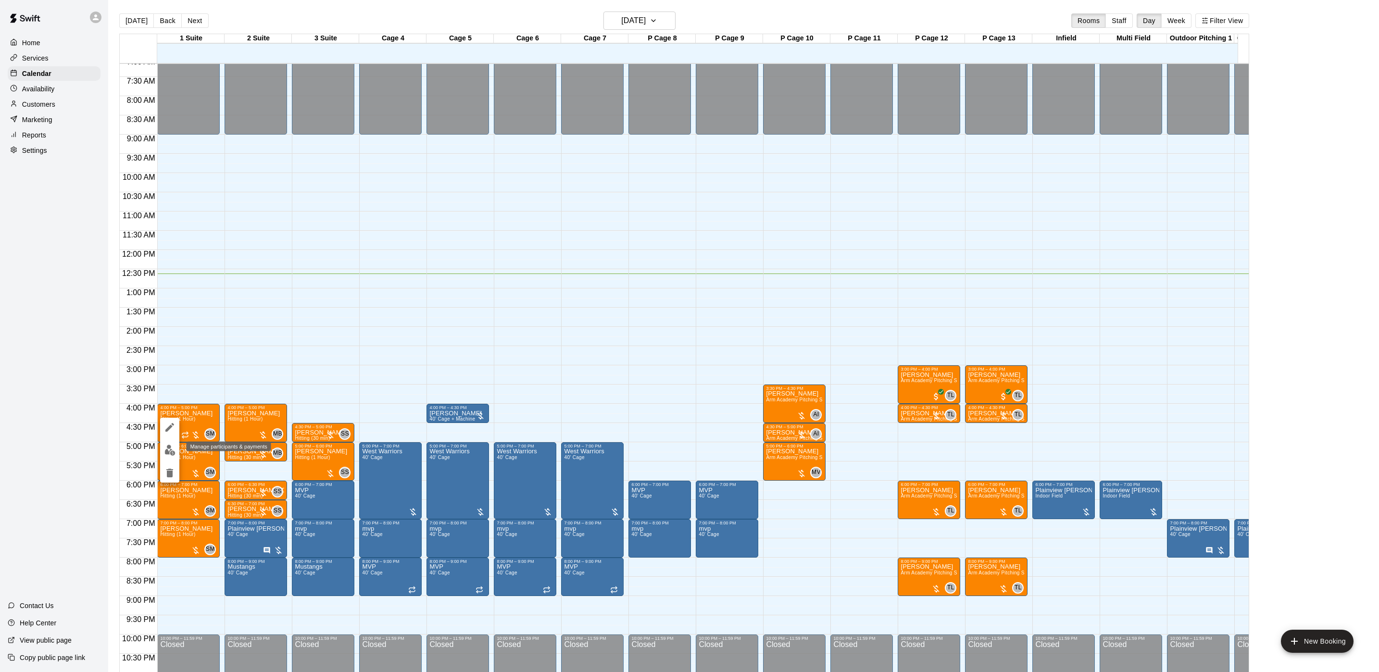
click at [169, 442] on button "edit" at bounding box center [169, 450] width 19 height 19
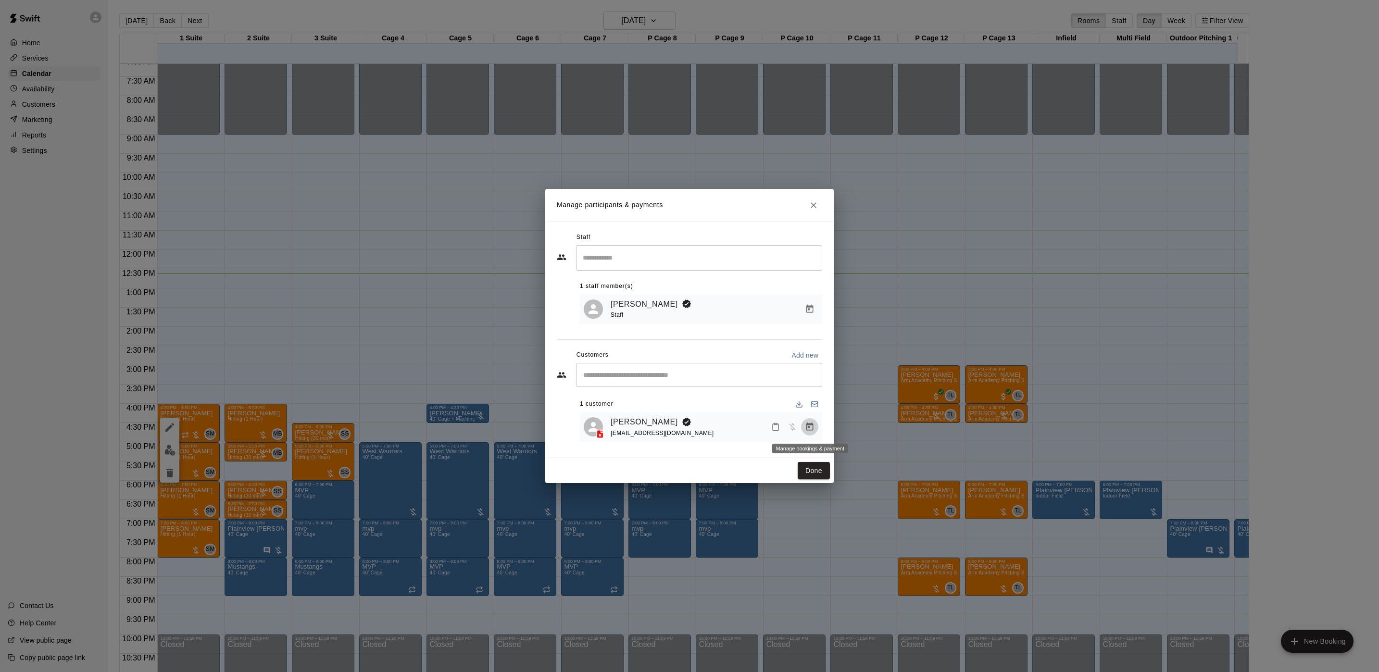
click at [811, 430] on icon "Manage bookings & payment" at bounding box center [810, 427] width 10 height 10
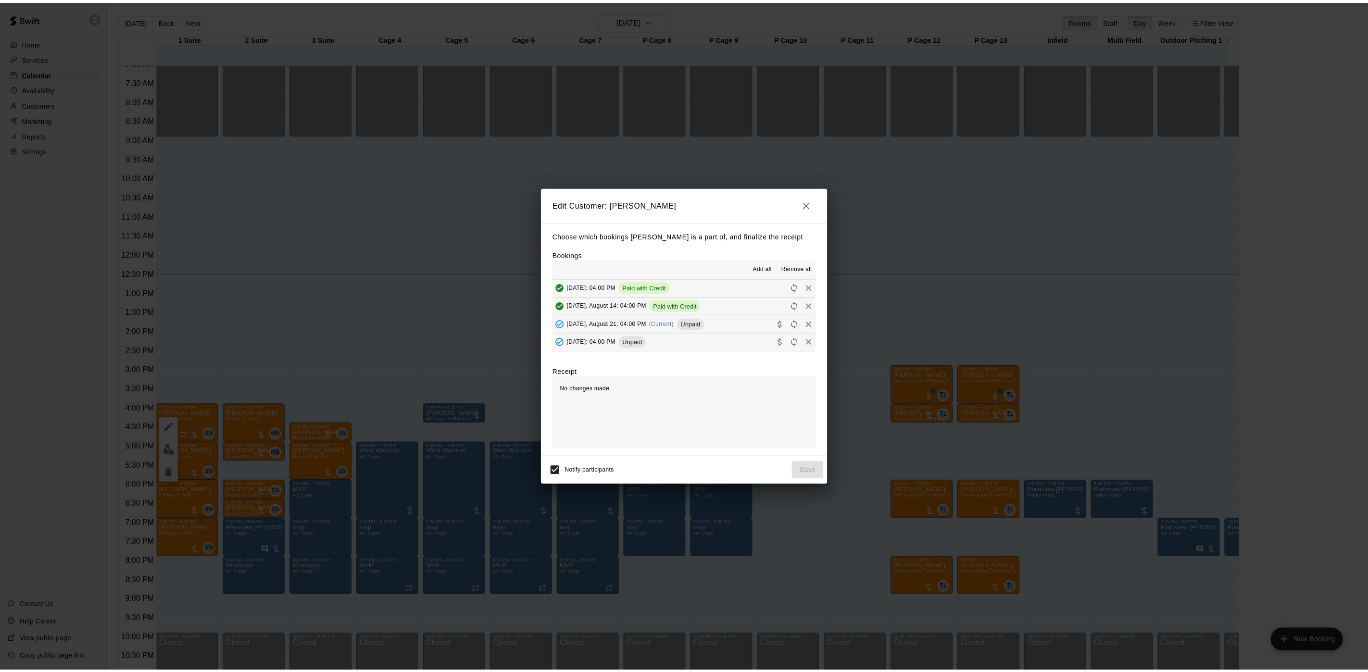
scroll to position [56, 0]
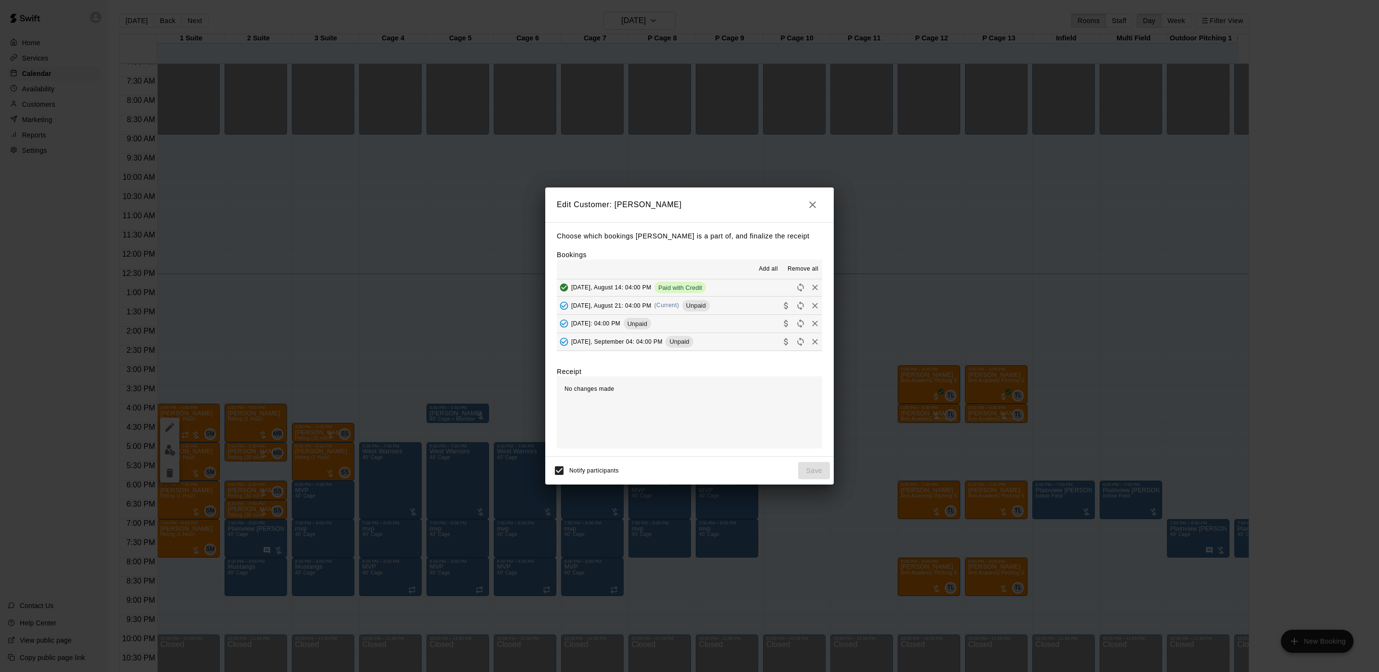
click at [671, 303] on span "(Current)" at bounding box center [667, 305] width 25 height 7
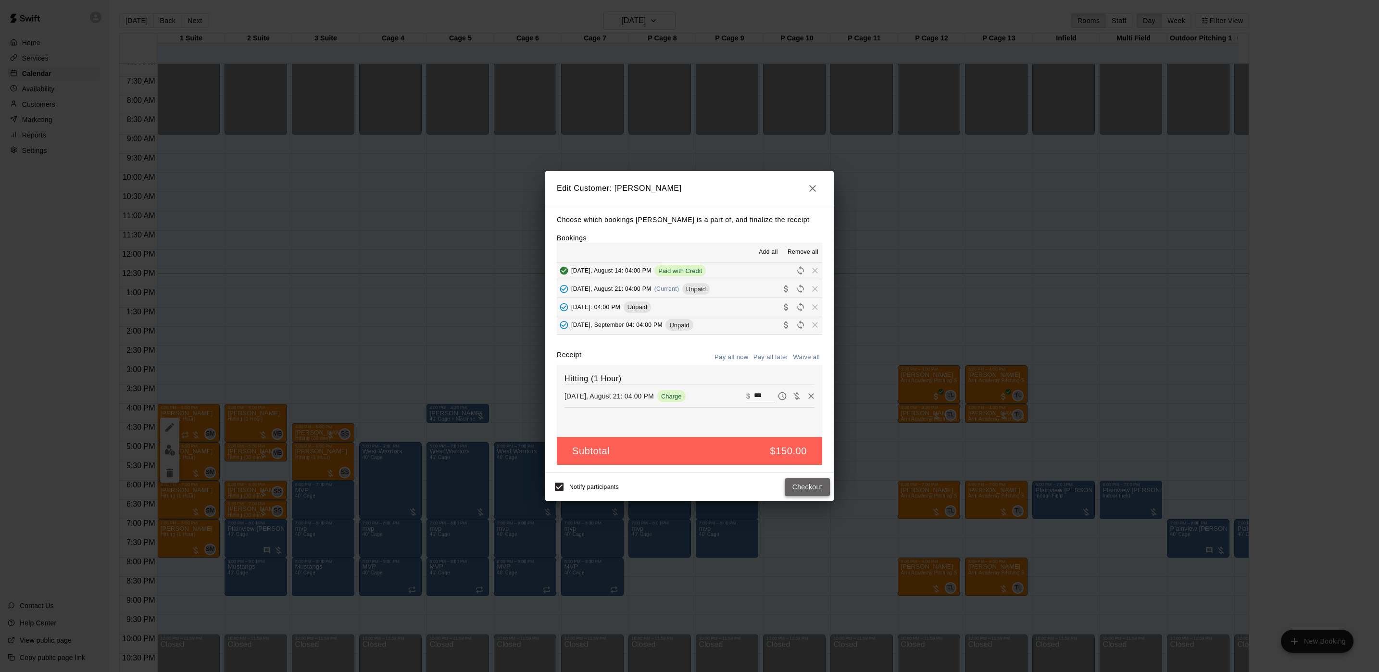
click at [806, 487] on button "Checkout" at bounding box center [807, 488] width 45 height 18
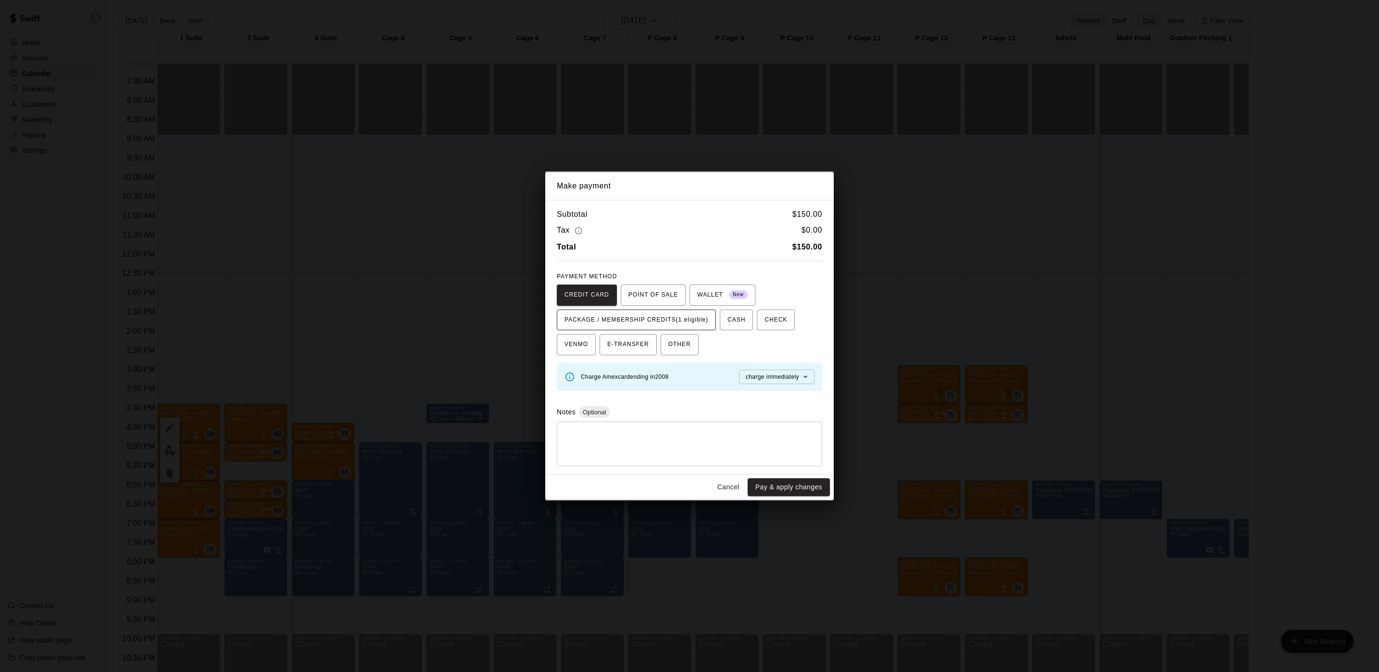
click at [672, 315] on span "PACKAGE / MEMBERSHIP CREDITS (1 eligible)" at bounding box center [637, 320] width 144 height 15
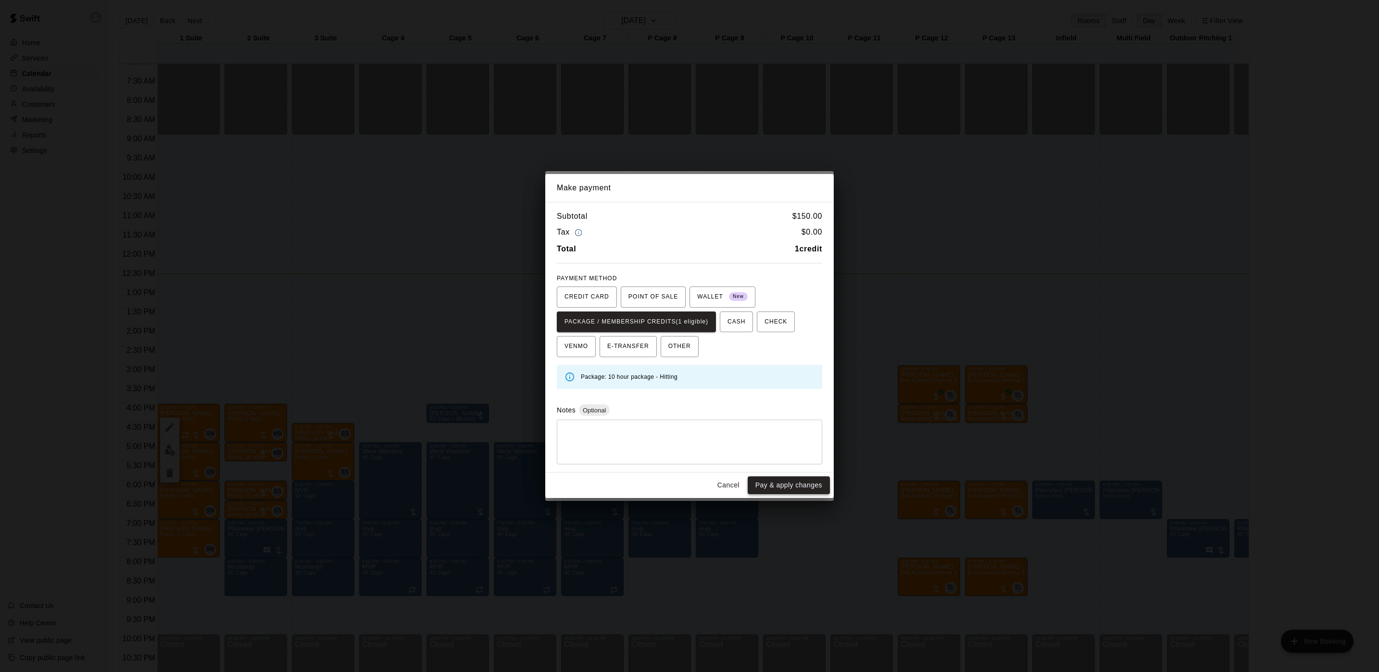
click at [811, 490] on button "Pay & apply changes" at bounding box center [789, 486] width 82 height 18
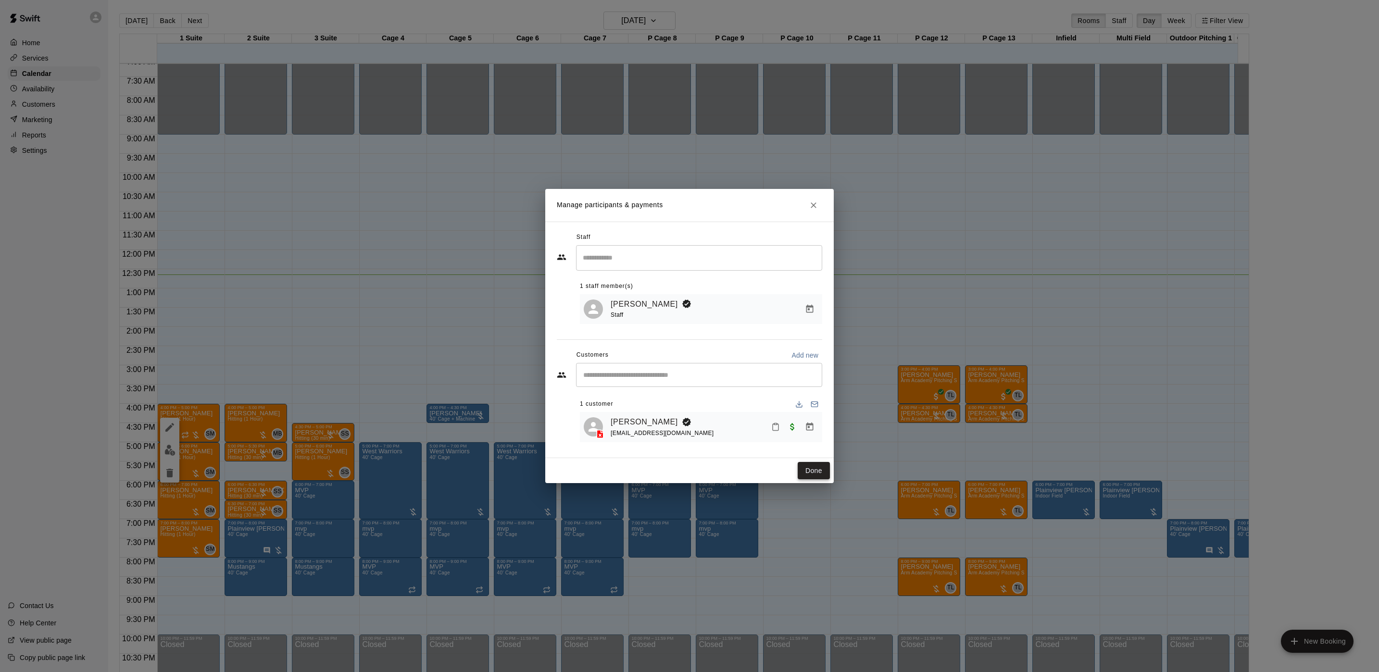
click at [817, 464] on button "Done" at bounding box center [814, 471] width 32 height 18
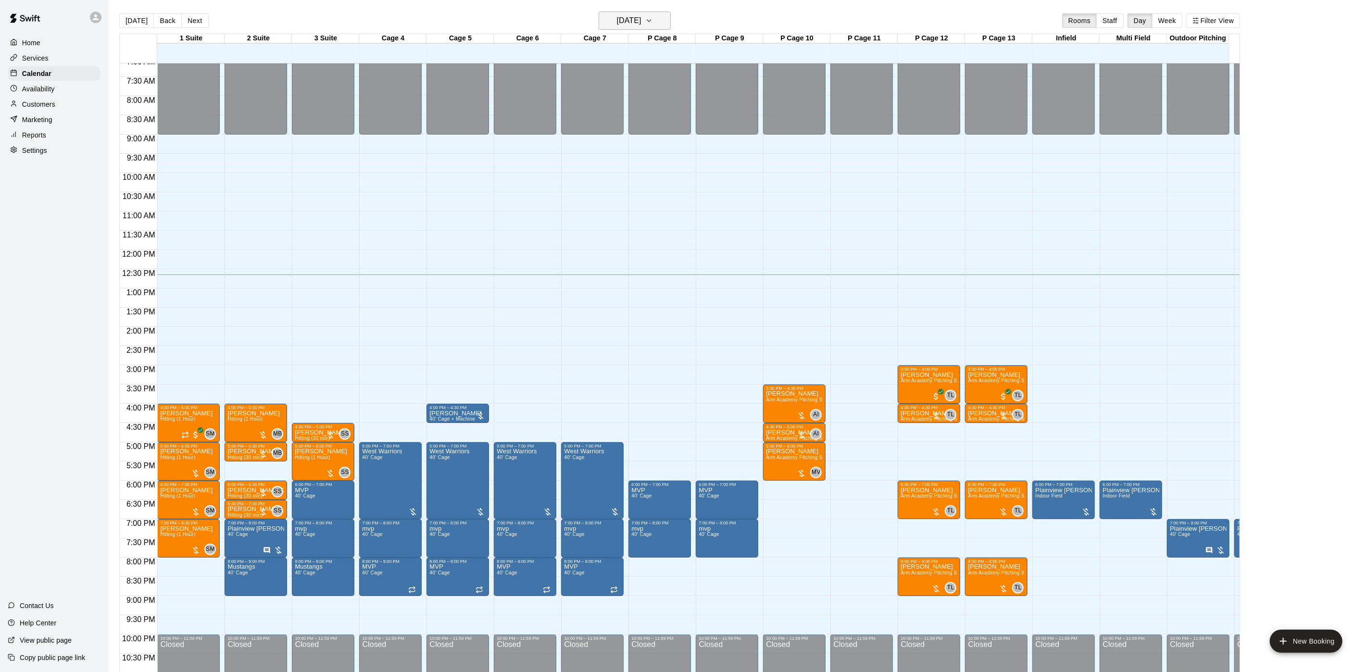
click at [628, 19] on h6 "[DATE]" at bounding box center [629, 20] width 25 height 13
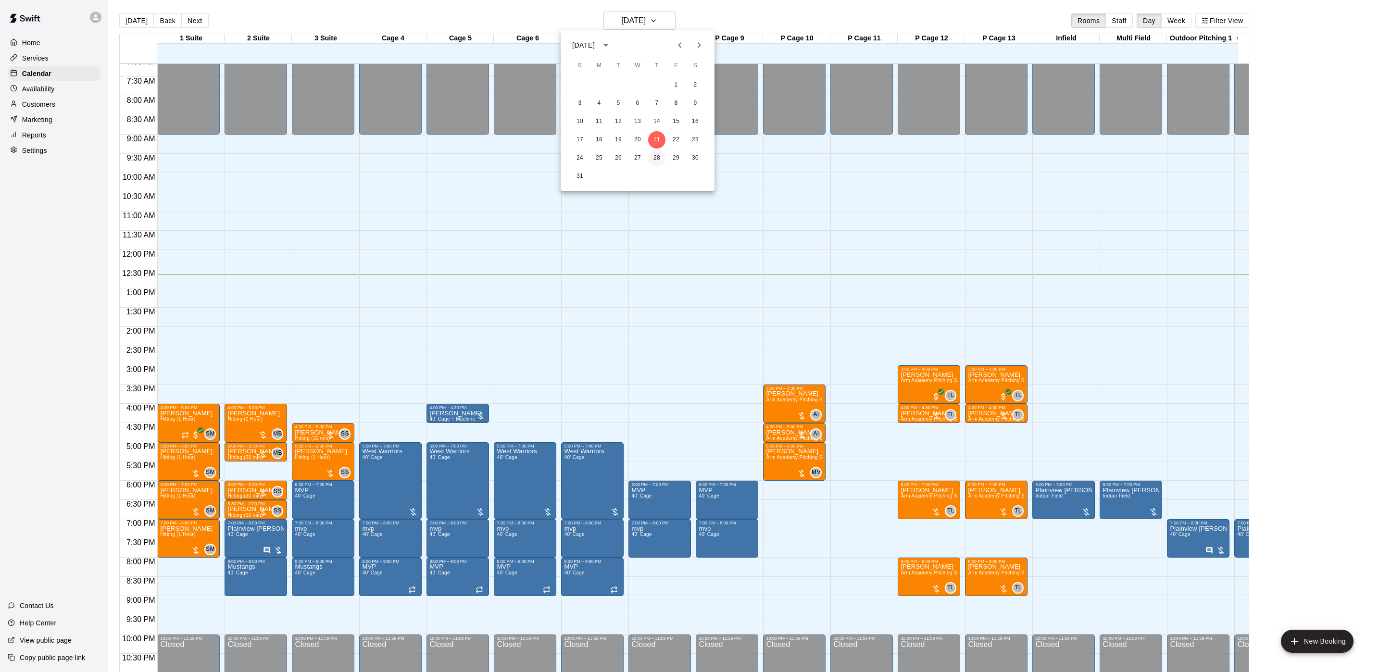
click at [652, 154] on button "28" at bounding box center [656, 158] width 17 height 17
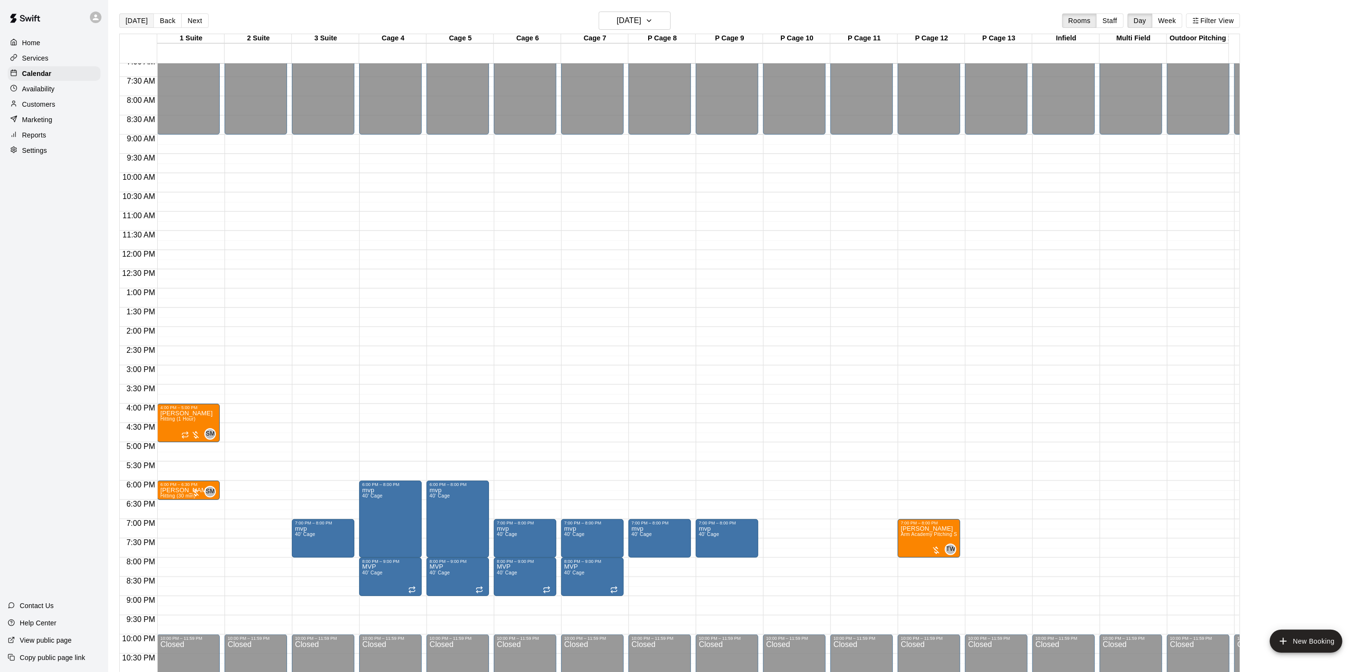
click at [133, 22] on button "[DATE]" at bounding box center [136, 20] width 35 height 14
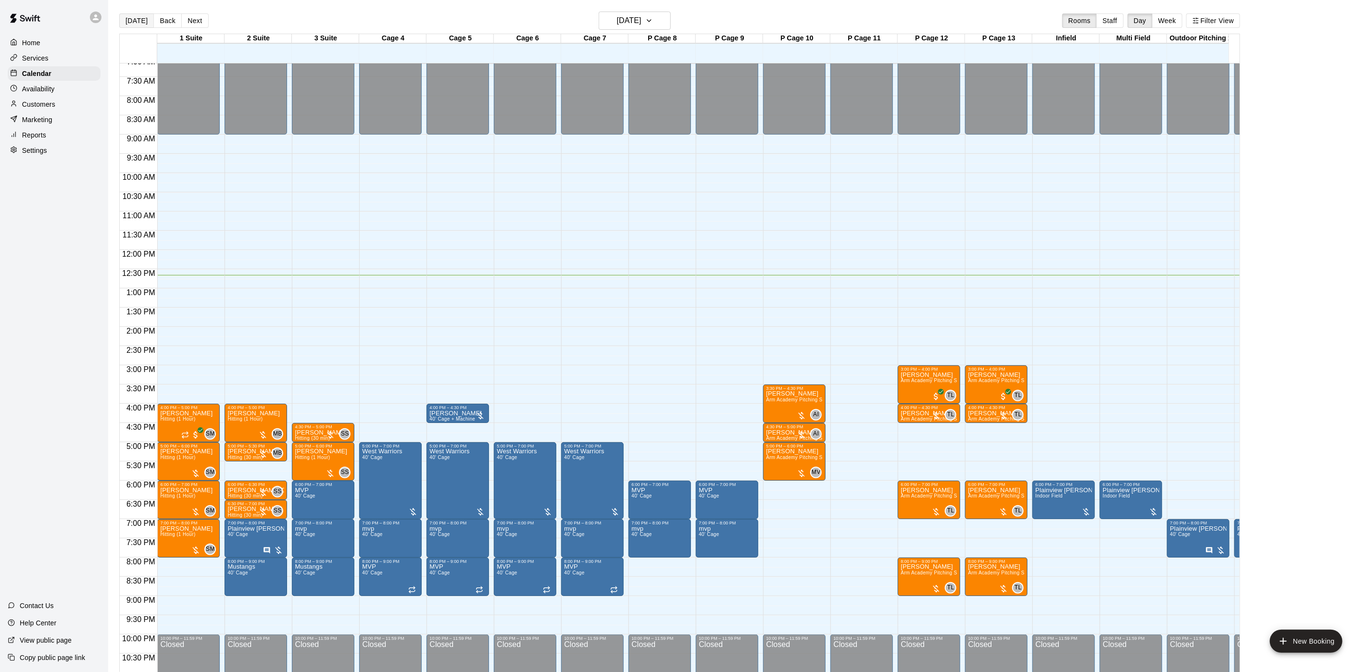
click at [119, 13] on button "[DATE]" at bounding box center [136, 20] width 35 height 14
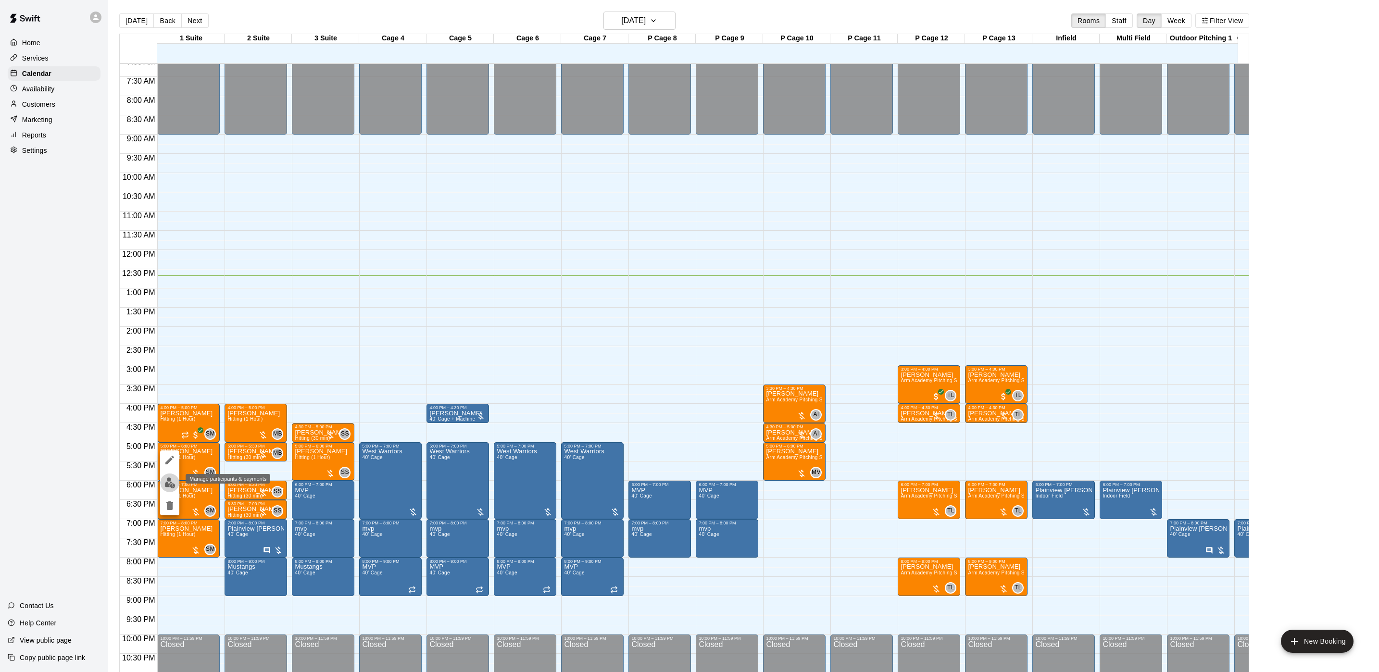
click at [165, 482] on img "edit" at bounding box center [169, 483] width 11 height 11
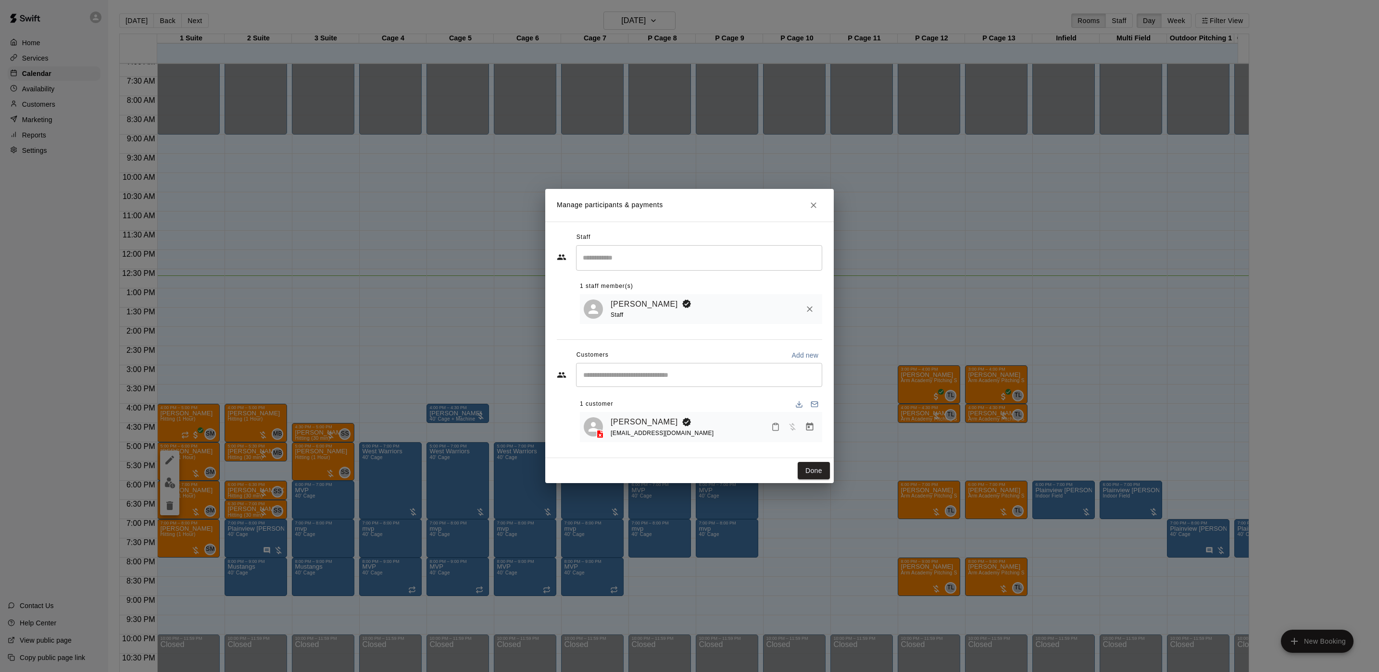
click at [812, 439] on div "[PERSON_NAME] [EMAIL_ADDRESS][DOMAIN_NAME]" at bounding box center [715, 427] width 208 height 23
click at [812, 436] on button "Manage bookings & payment" at bounding box center [809, 426] width 17 height 17
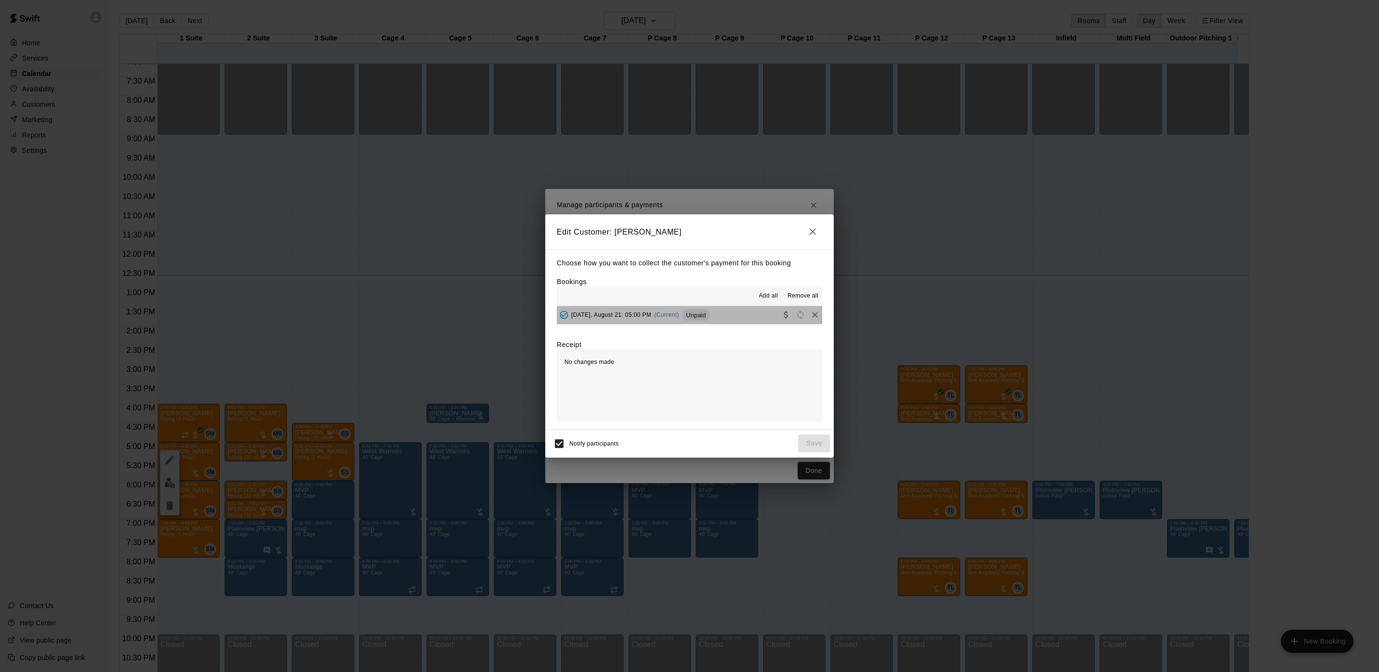
click at [691, 314] on span "Unpaid" at bounding box center [695, 315] width 27 height 7
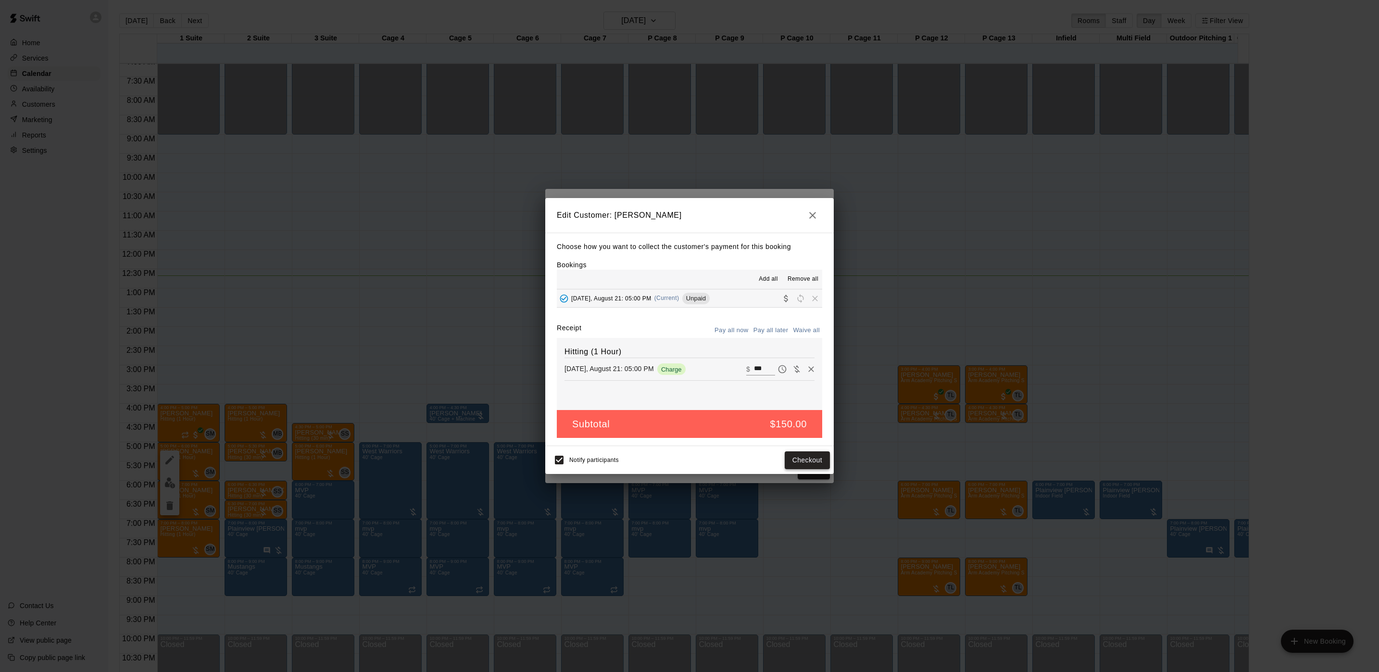
click at [785, 462] on button "Checkout" at bounding box center [807, 461] width 45 height 18
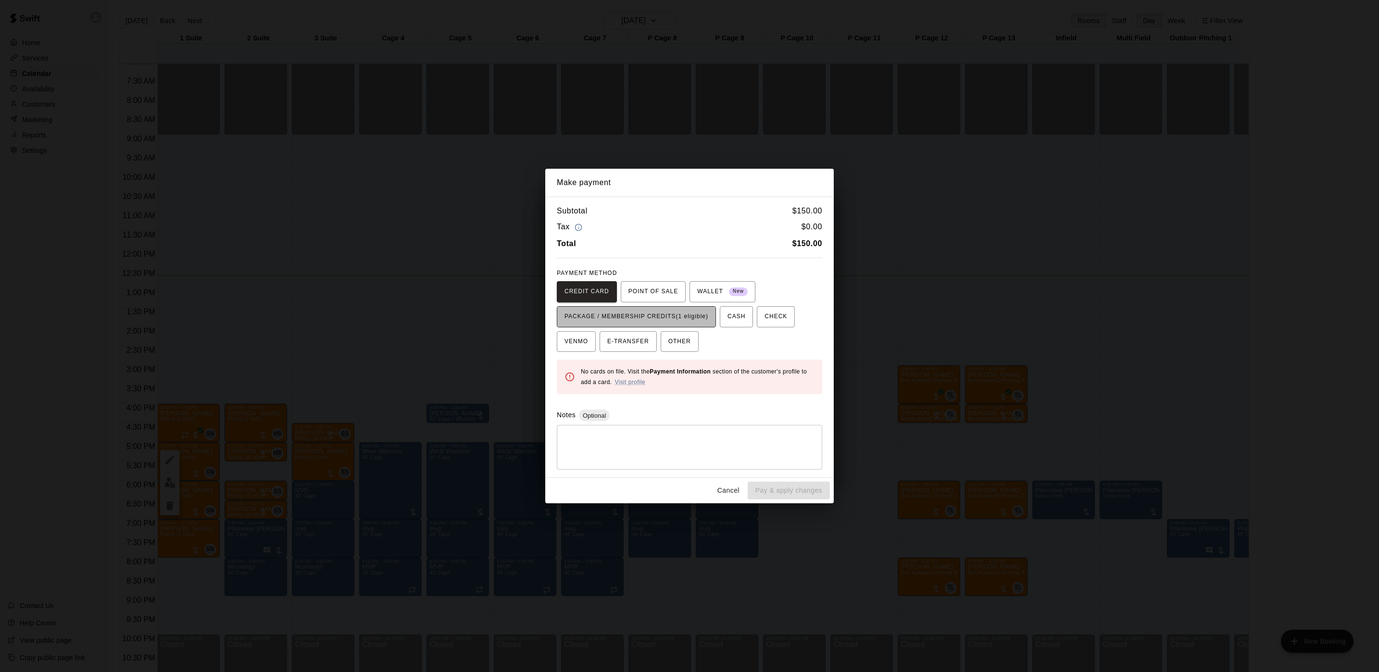
click at [671, 319] on span "PACKAGE / MEMBERSHIP CREDITS (1 eligible)" at bounding box center [637, 316] width 144 height 15
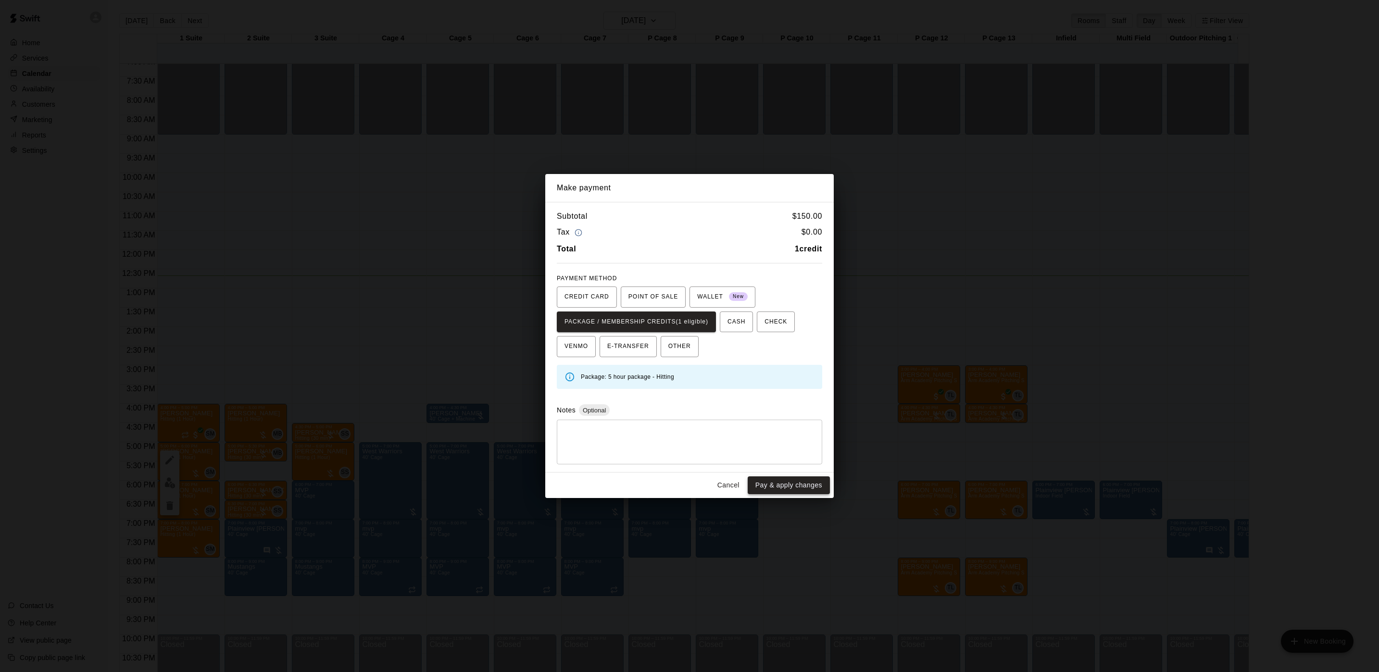
click at [781, 482] on button "Pay & apply changes" at bounding box center [789, 486] width 82 height 18
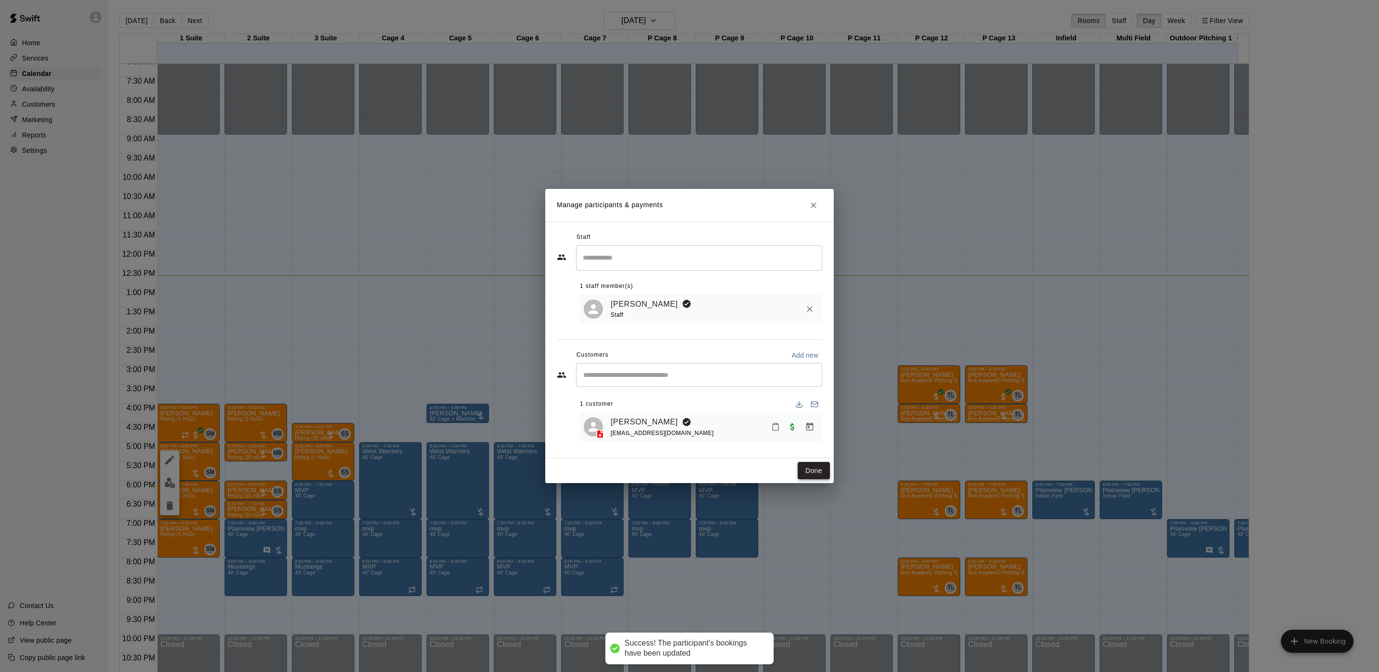
click at [806, 471] on button "Done" at bounding box center [814, 471] width 32 height 18
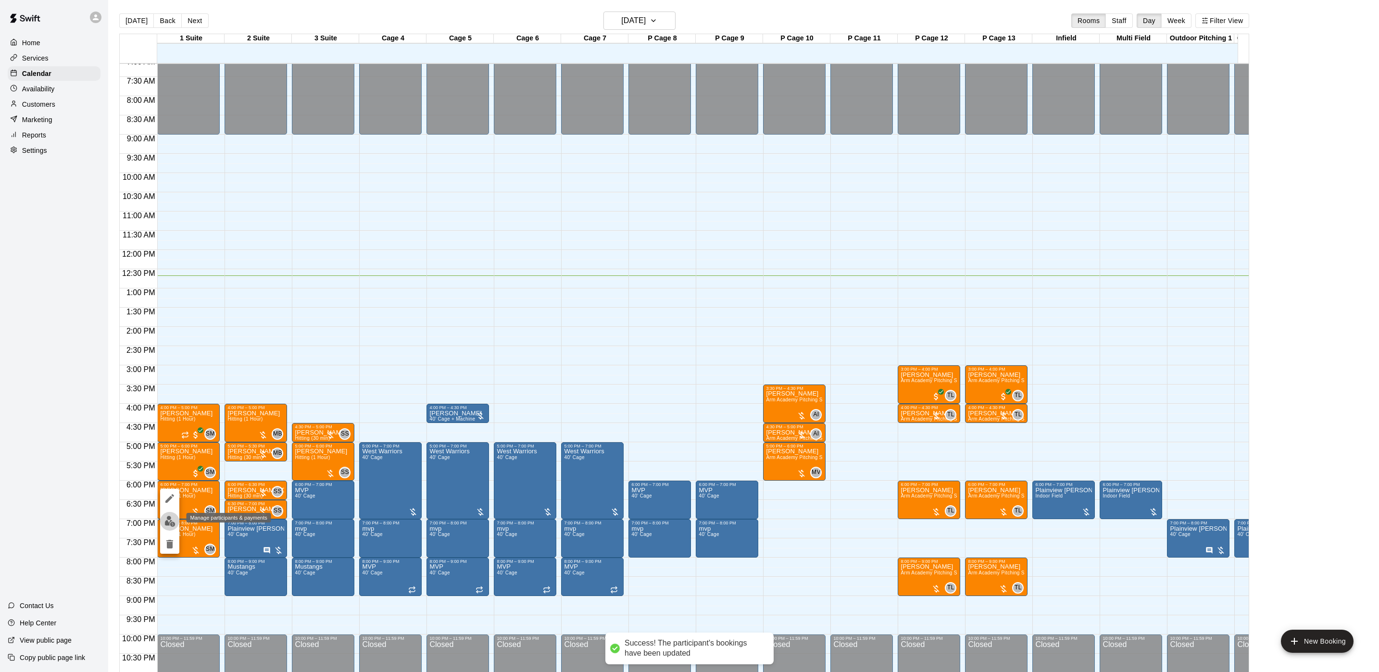
click at [172, 522] on img "edit" at bounding box center [169, 521] width 11 height 11
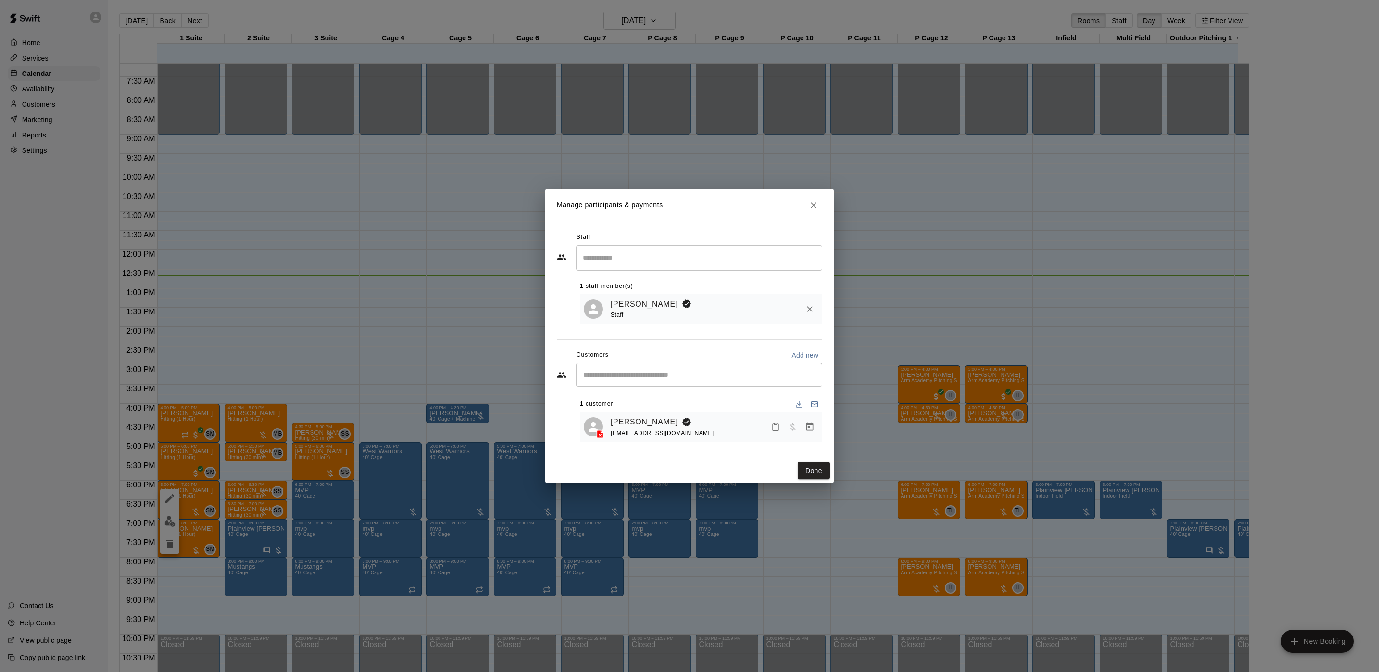
click at [810, 436] on button "Manage bookings & payment" at bounding box center [809, 426] width 17 height 17
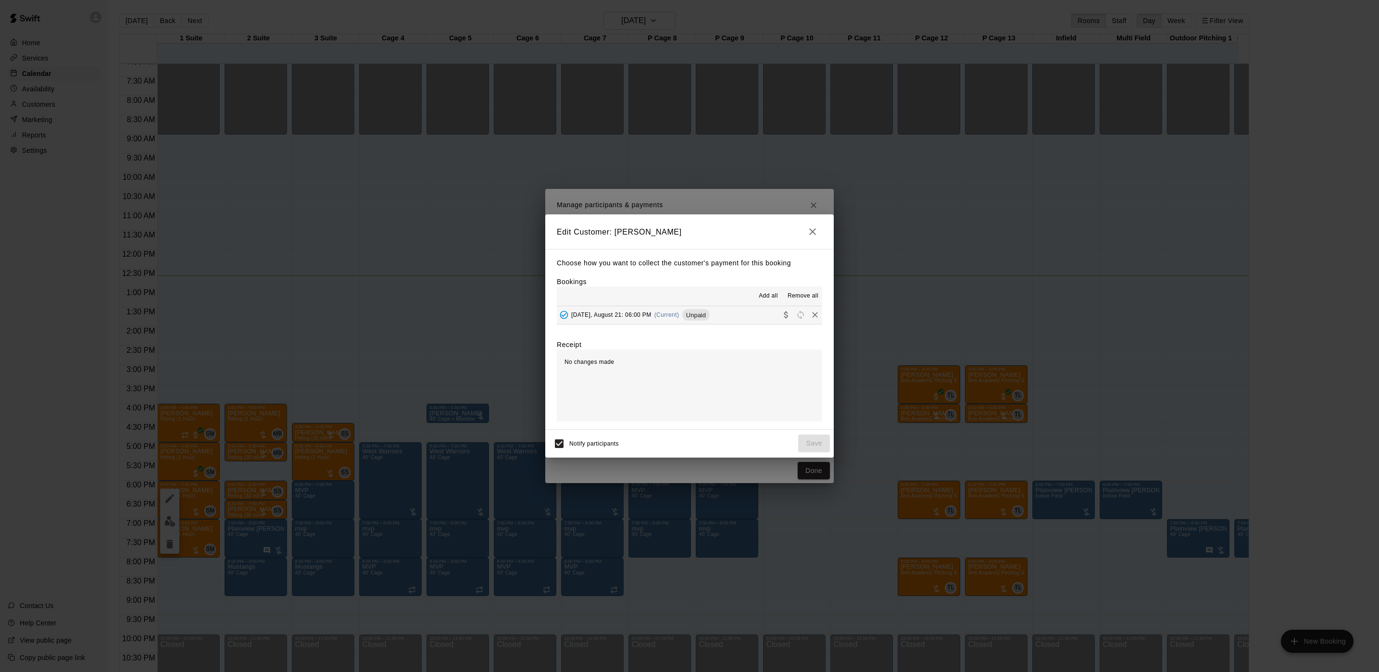
click at [691, 307] on button "[DATE], August 21: 06:00 PM (Current) Unpaid" at bounding box center [689, 315] width 265 height 18
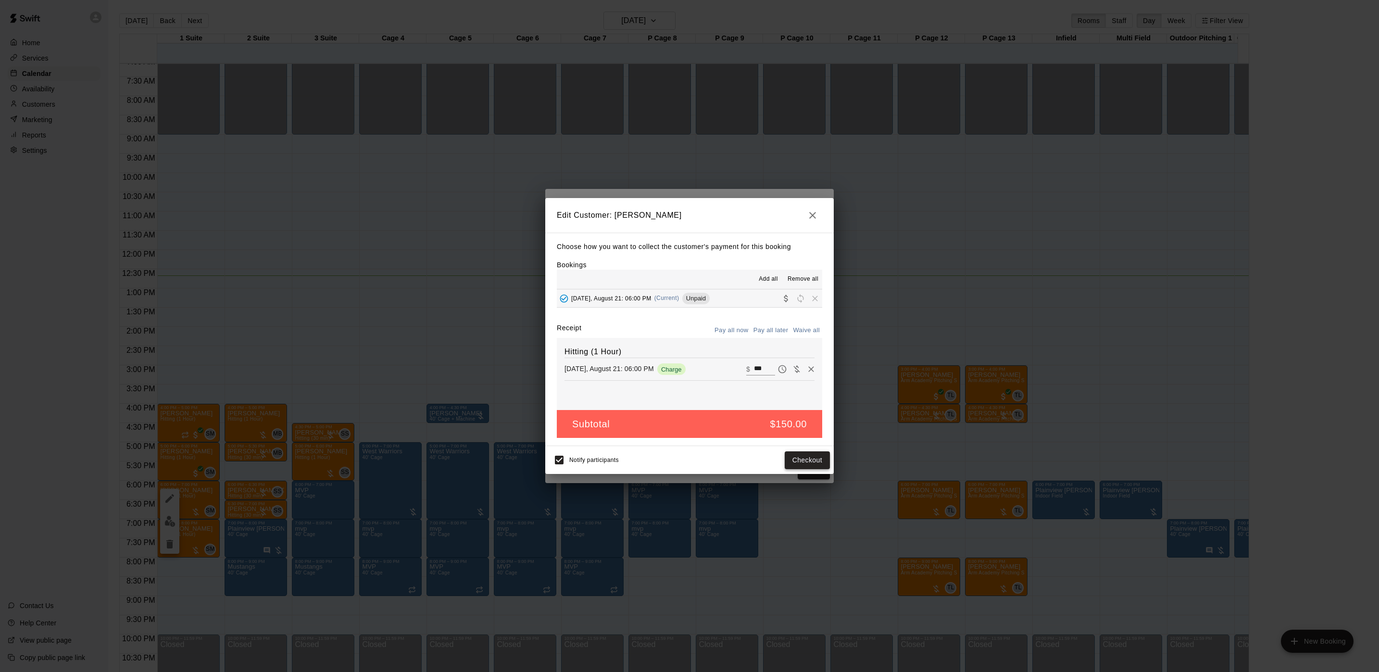
click at [808, 466] on button "Checkout" at bounding box center [807, 461] width 45 height 18
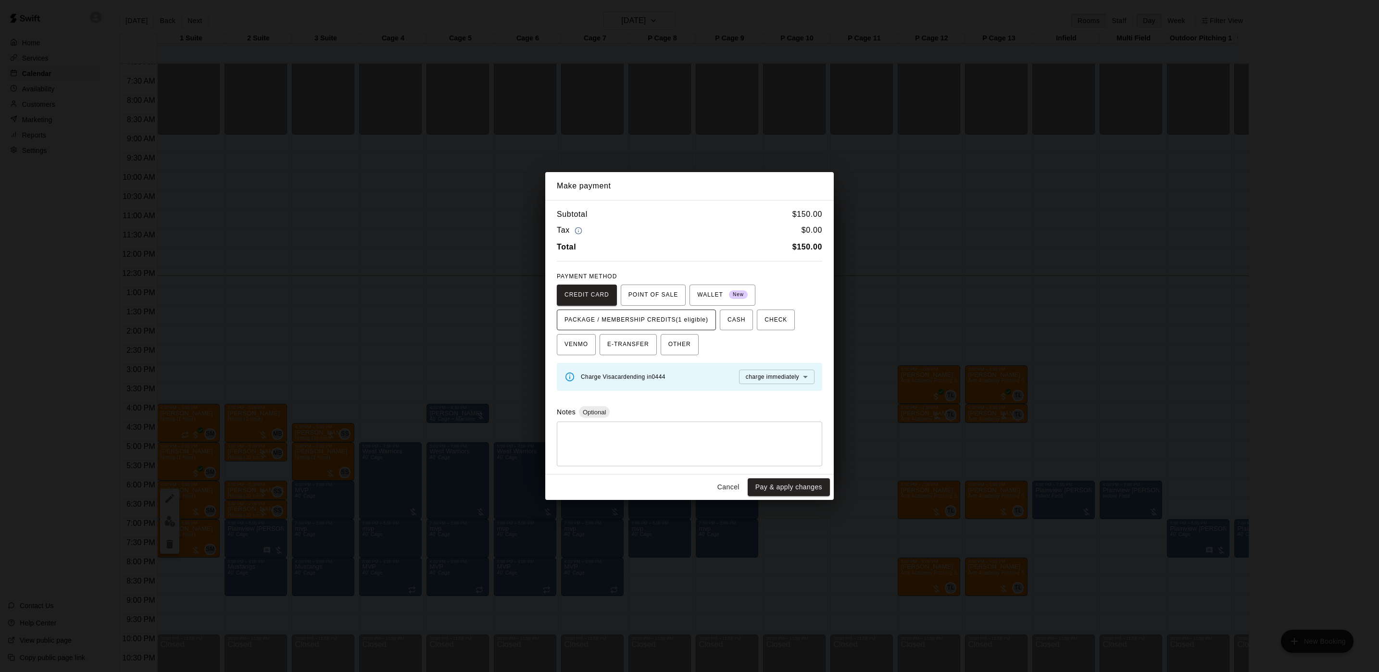
click at [644, 319] on span "PACKAGE / MEMBERSHIP CREDITS (1 eligible)" at bounding box center [637, 320] width 144 height 15
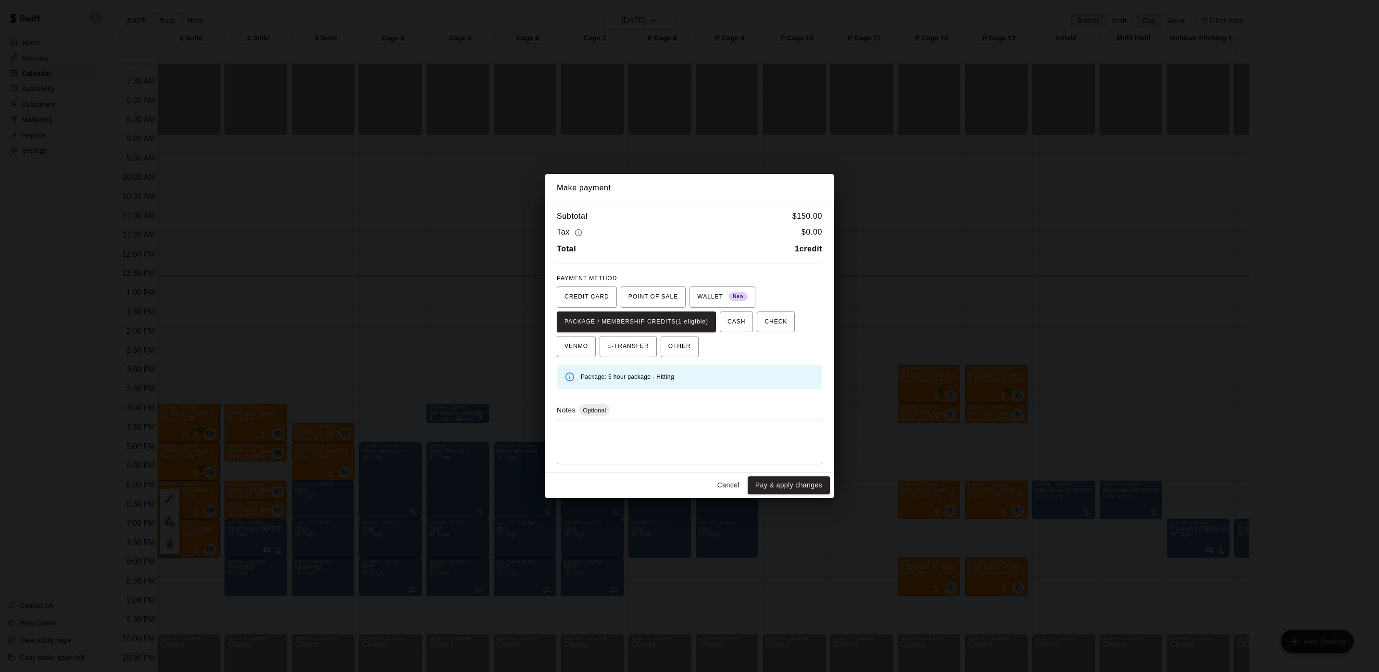
click at [799, 477] on div "Cancel Pay & apply changes" at bounding box center [689, 485] width 289 height 25
click at [799, 480] on button "Pay & apply changes" at bounding box center [789, 486] width 82 height 18
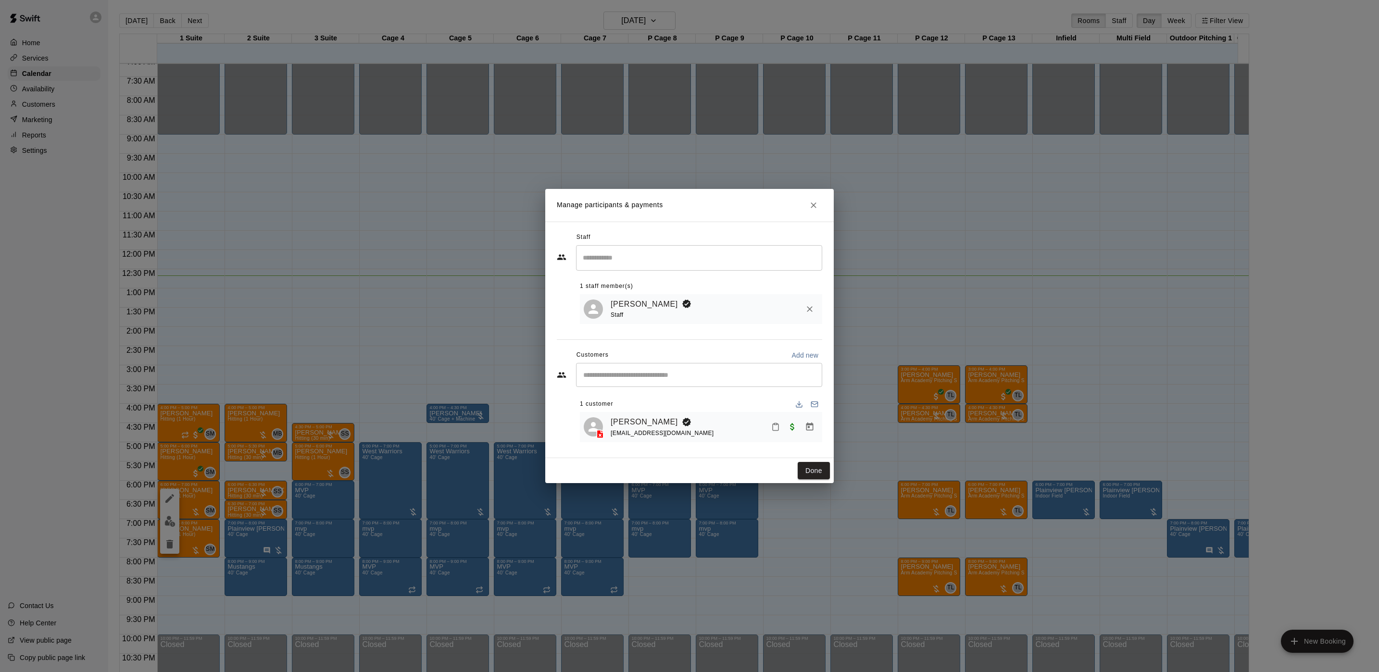
drag, startPoint x: 796, startPoint y: 469, endPoint x: 812, endPoint y: 461, distance: 18.7
click at [803, 465] on div "Done" at bounding box center [689, 470] width 289 height 25
click at [812, 461] on div "Done" at bounding box center [689, 470] width 289 height 25
click at [811, 469] on button "Done" at bounding box center [814, 471] width 32 height 18
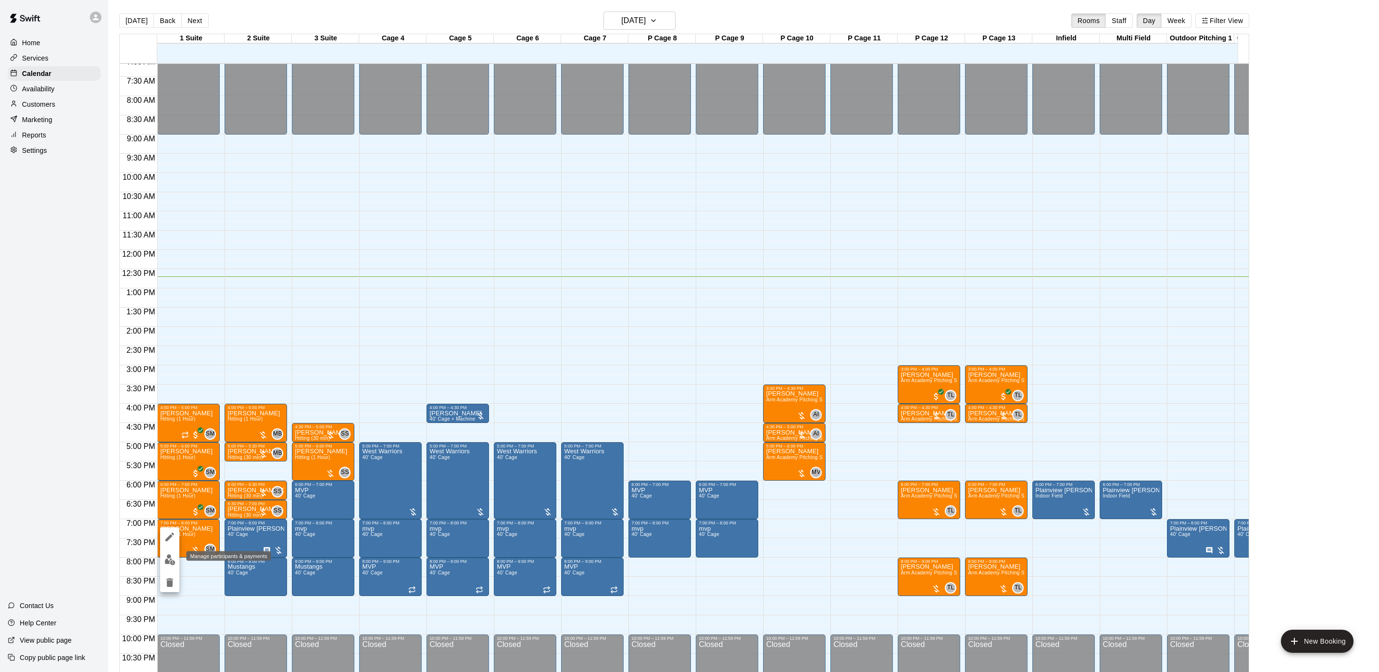
click at [164, 566] on button "edit" at bounding box center [169, 560] width 19 height 19
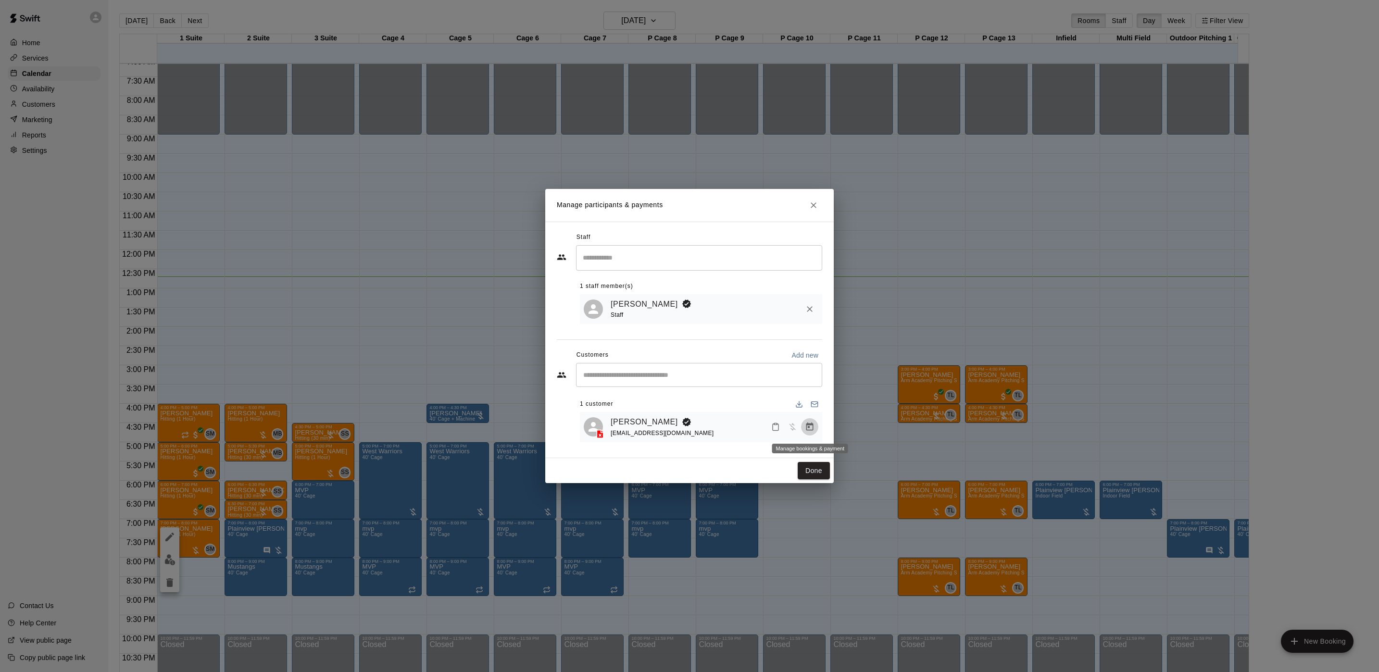
click at [810, 432] on icon "Manage bookings & payment" at bounding box center [810, 427] width 10 height 10
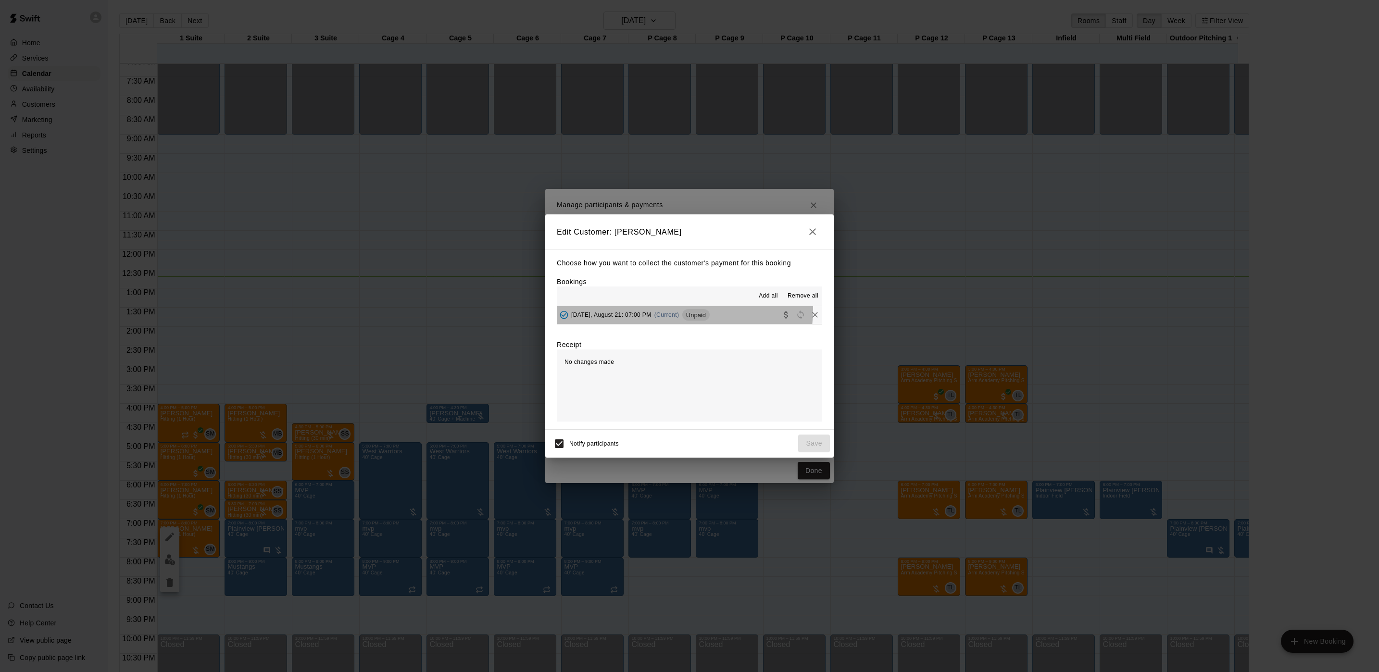
click at [667, 309] on div "[DATE], August 21: 07:00 PM (Current) Unpaid" at bounding box center [633, 315] width 153 height 14
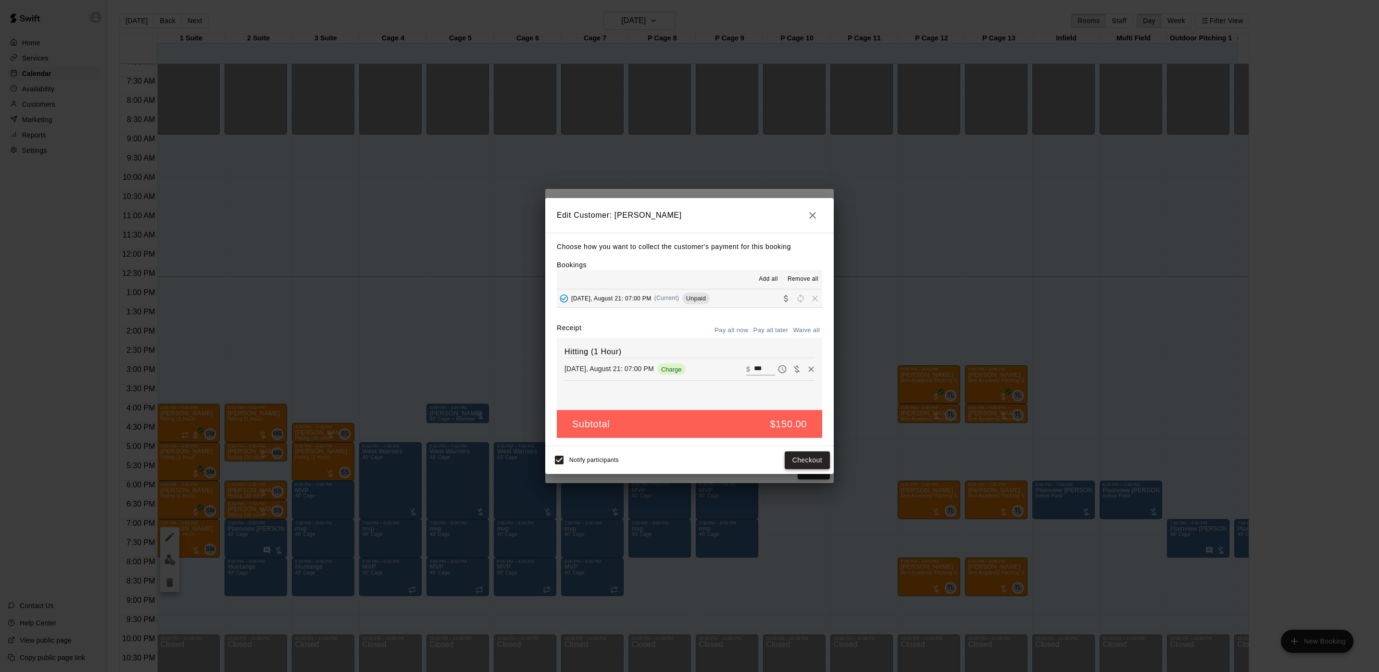
click at [828, 455] on button "Checkout" at bounding box center [807, 461] width 45 height 18
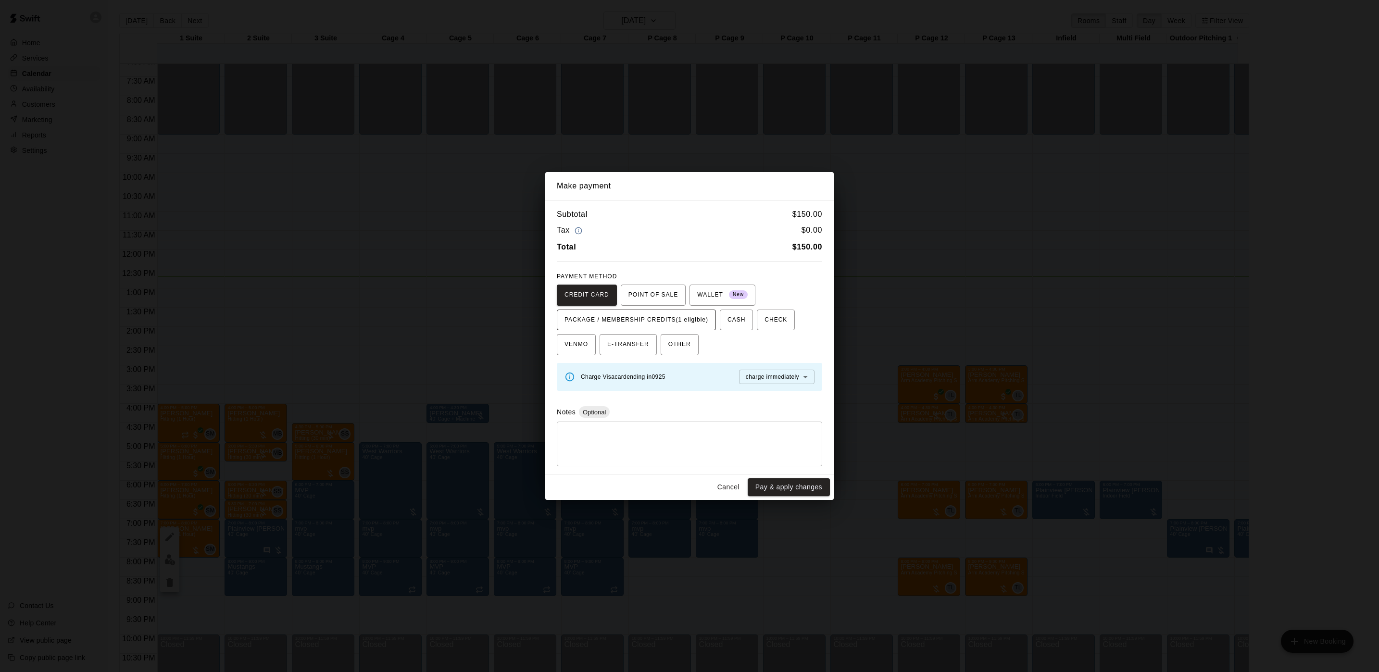
click at [694, 319] on span "PACKAGE / MEMBERSHIP CREDITS (1 eligible)" at bounding box center [637, 320] width 144 height 15
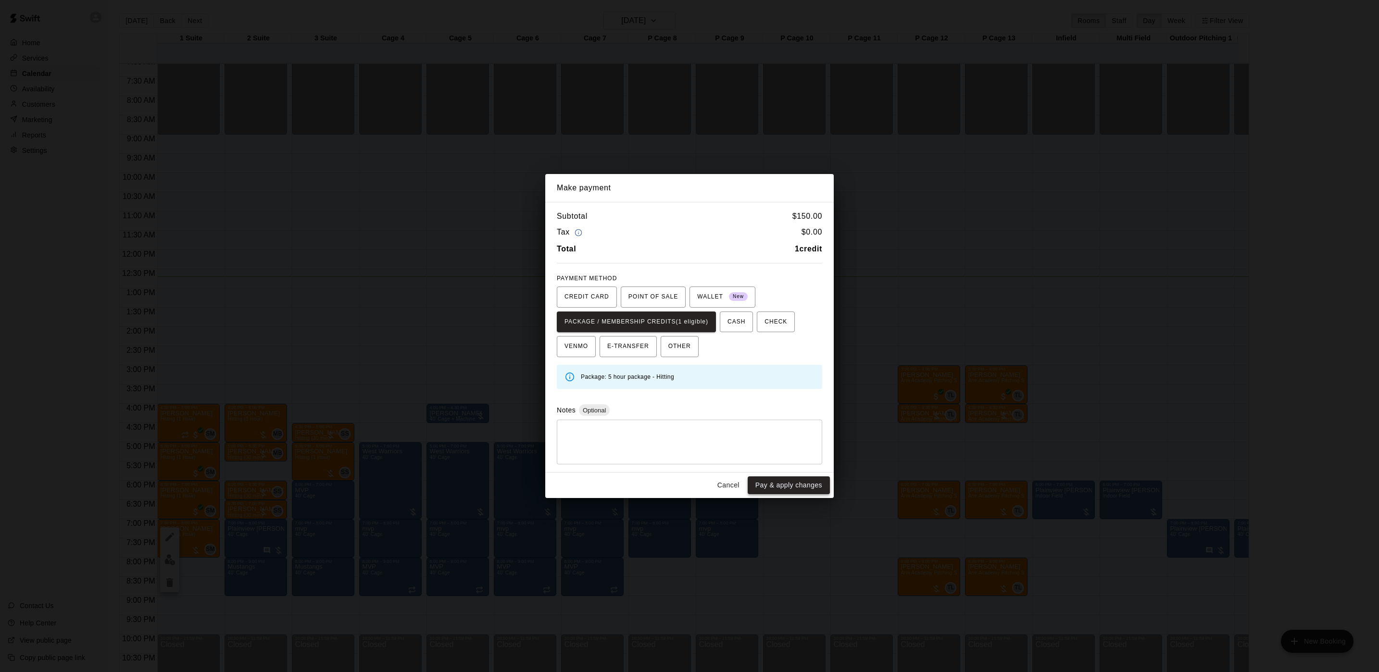
click at [808, 492] on button "Pay & apply changes" at bounding box center [789, 486] width 82 height 18
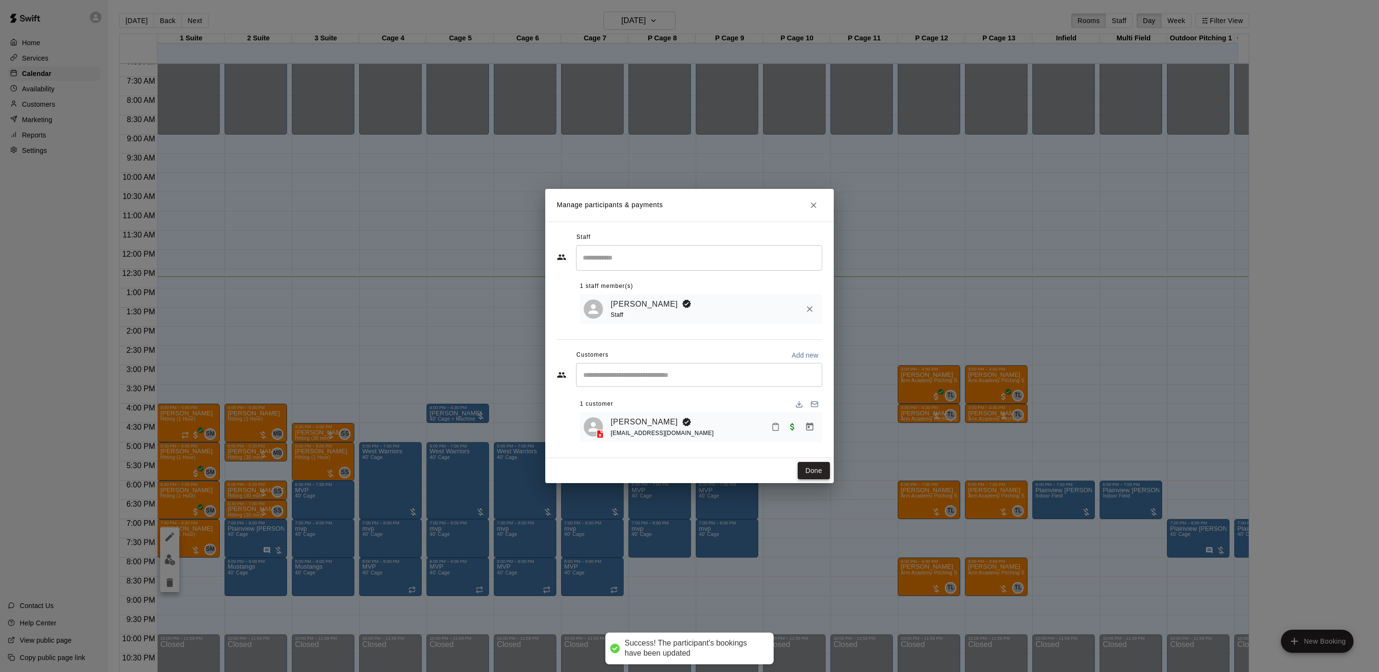
click at [808, 477] on button "Done" at bounding box center [814, 471] width 32 height 18
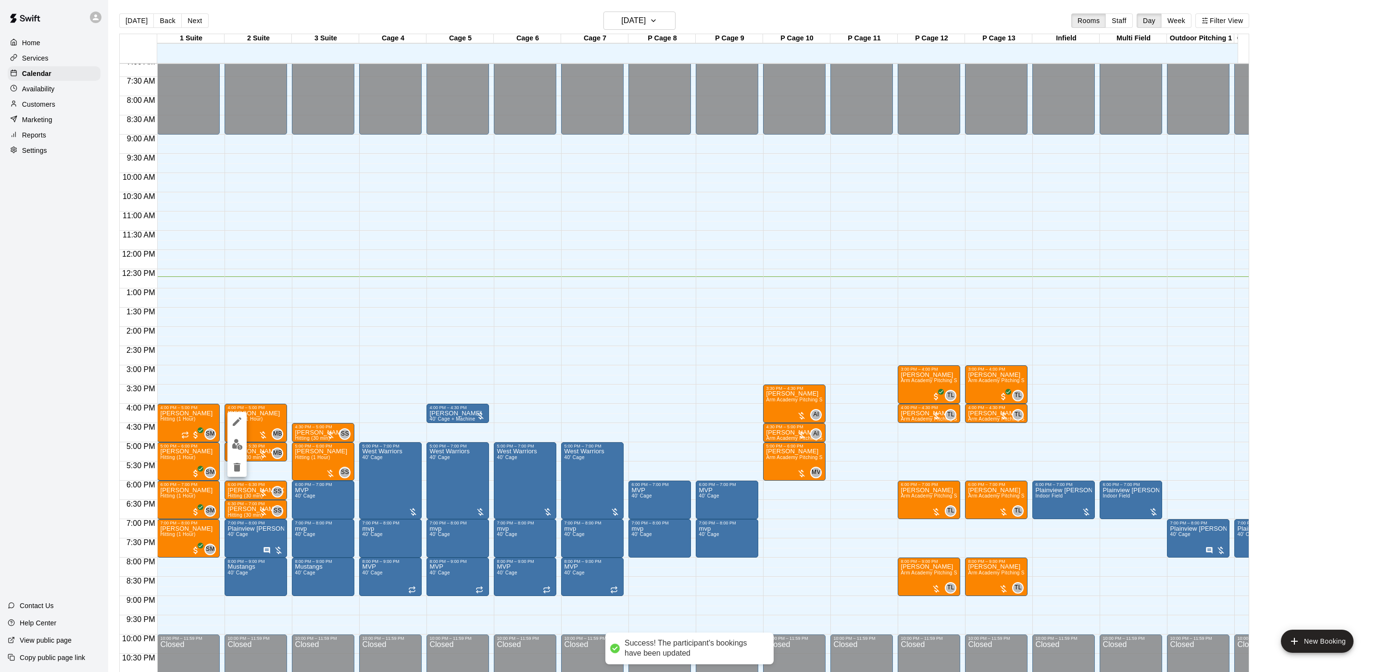
click at [237, 446] on img "edit" at bounding box center [237, 444] width 11 height 11
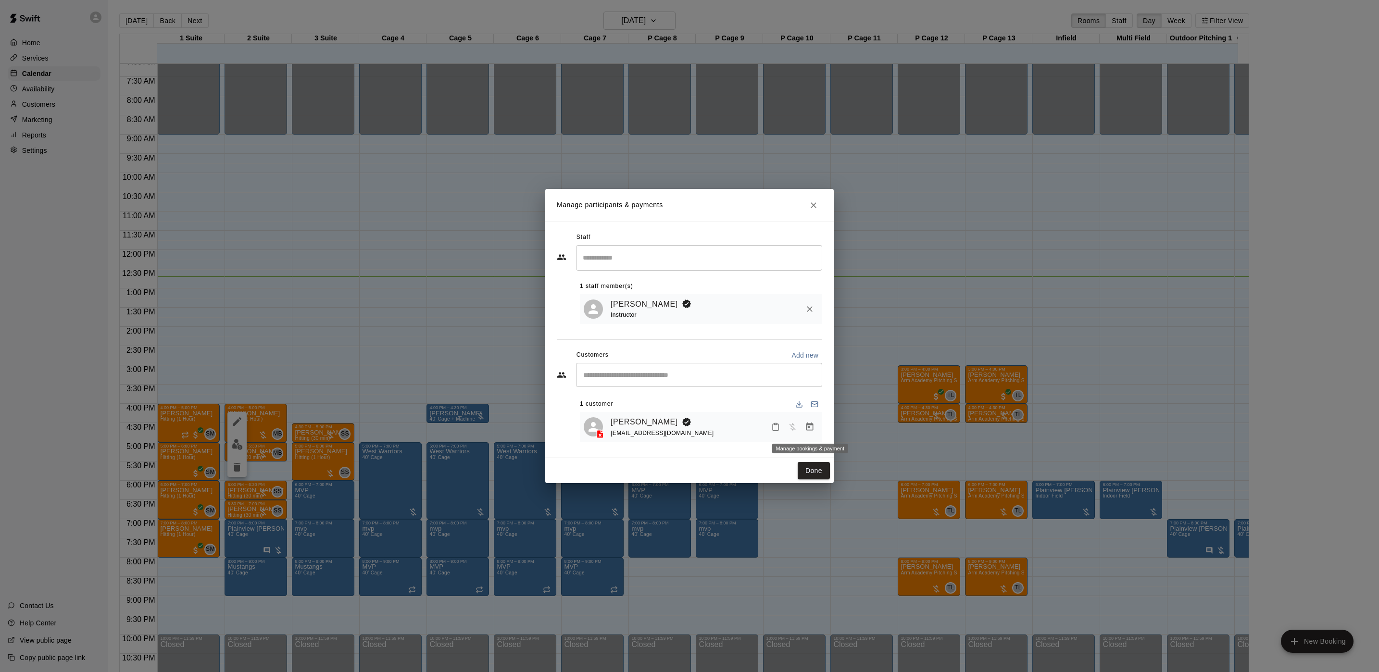
click at [815, 426] on button "Manage bookings & payment" at bounding box center [809, 426] width 17 height 17
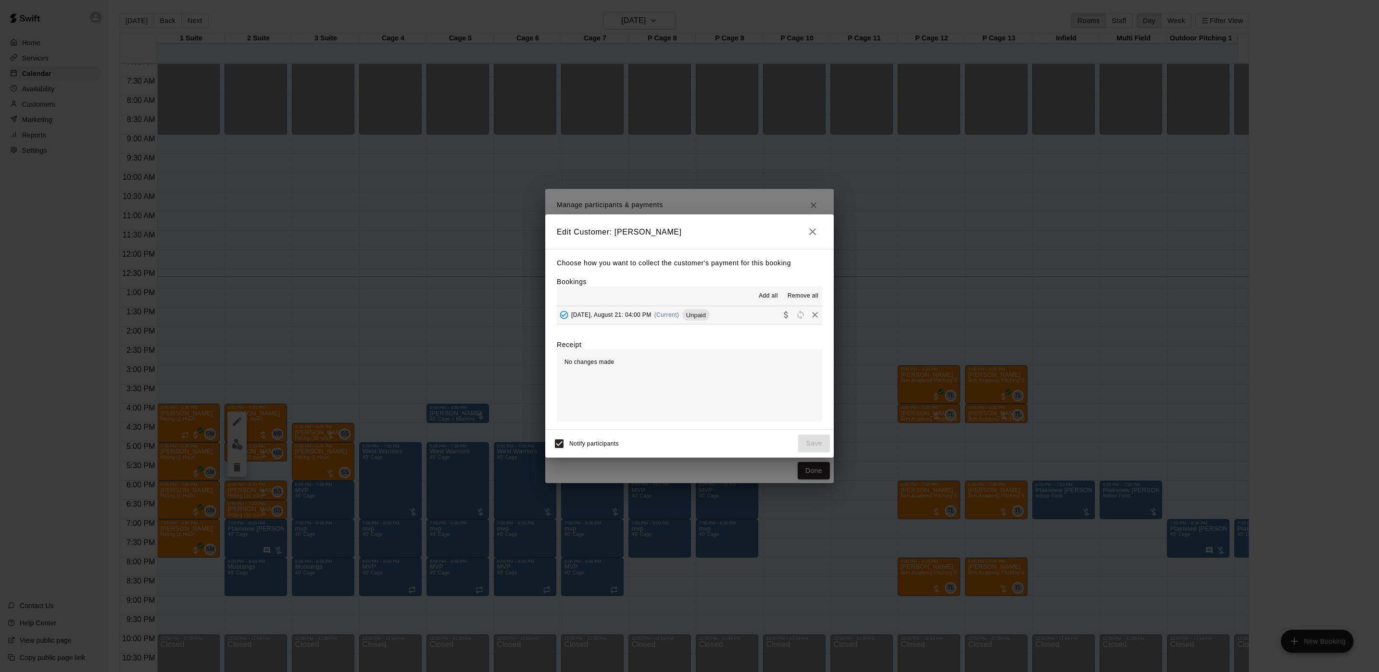
click at [703, 312] on span "Unpaid" at bounding box center [695, 315] width 27 height 7
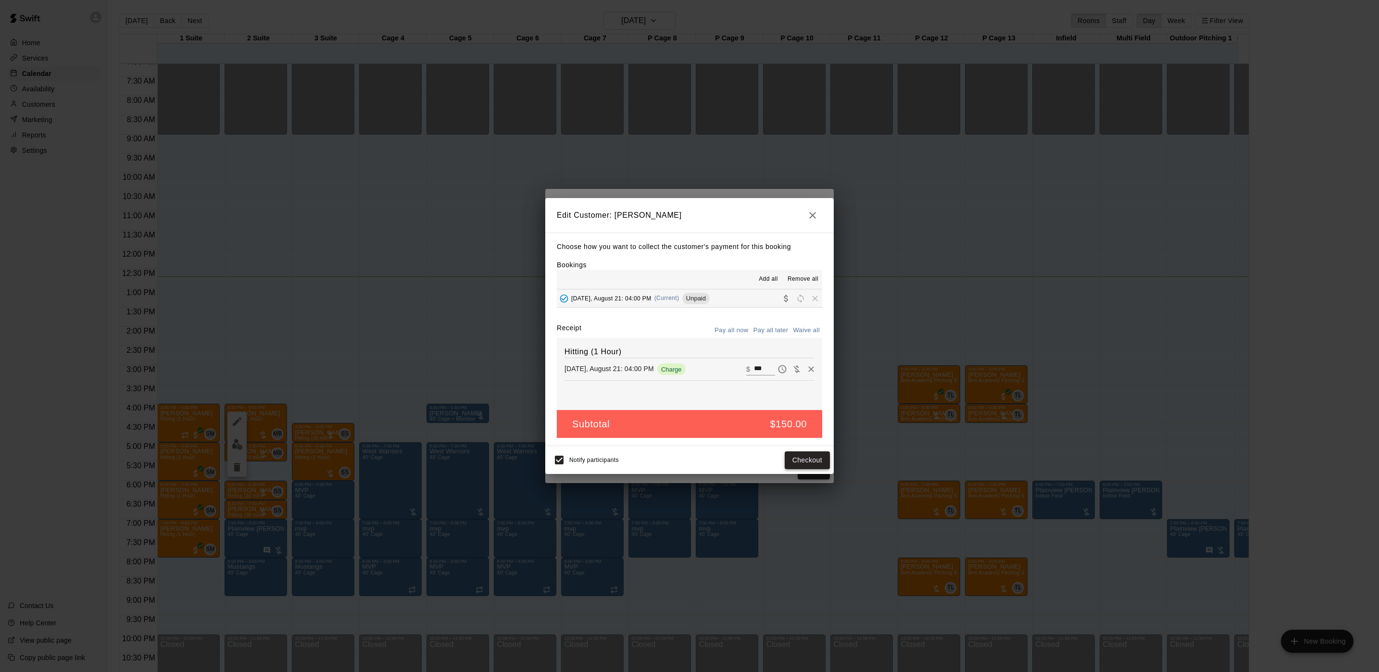
click at [795, 462] on button "Checkout" at bounding box center [807, 461] width 45 height 18
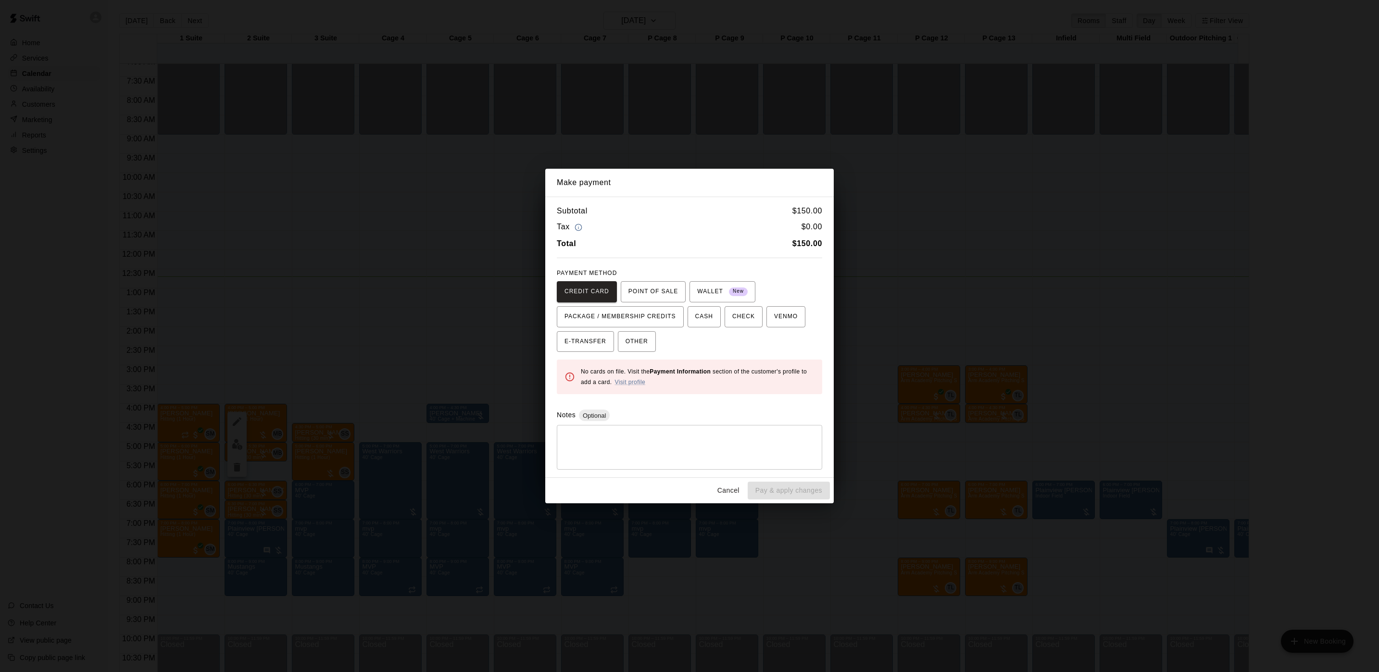
click at [1129, 399] on div "Make payment Subtotal $ 150.00 Tax $ 0.00 Total $ 150.00 PAYMENT METHOD CREDIT …" at bounding box center [689, 336] width 1379 height 672
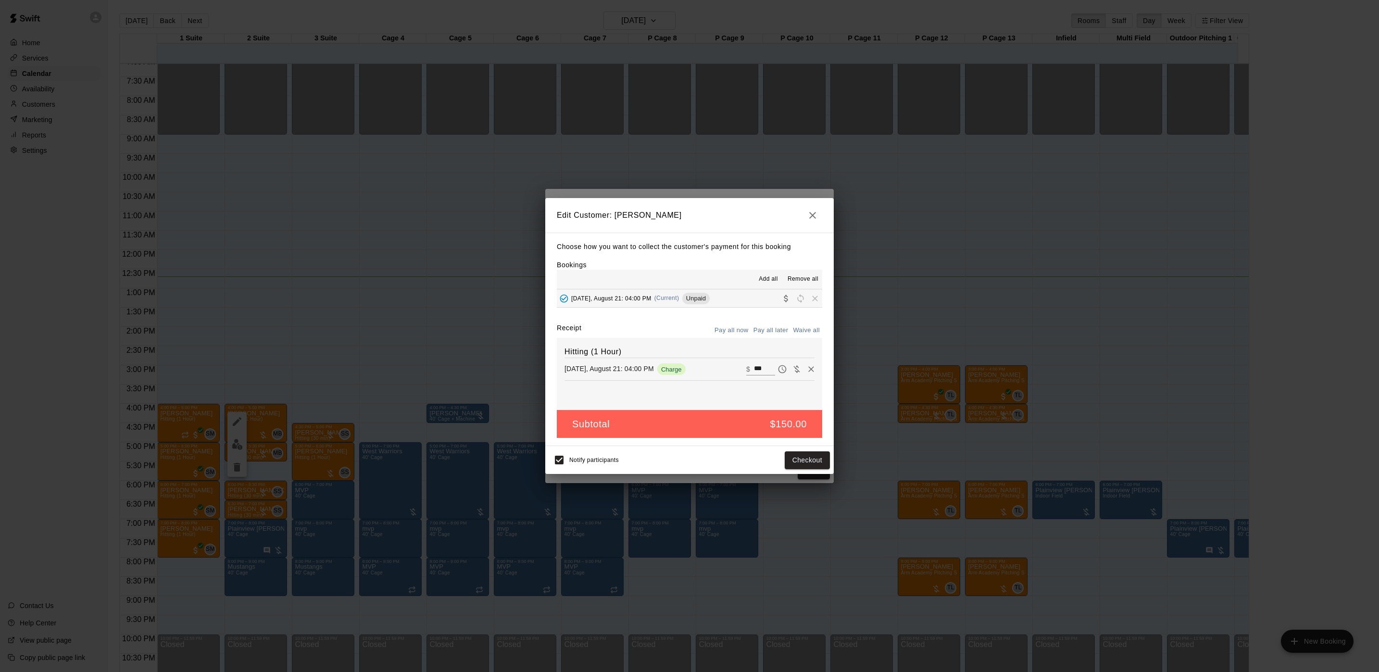
click at [1033, 384] on div "Edit Customer: [PERSON_NAME] Choose how you want to collect the customer's paym…" at bounding box center [689, 336] width 1379 height 672
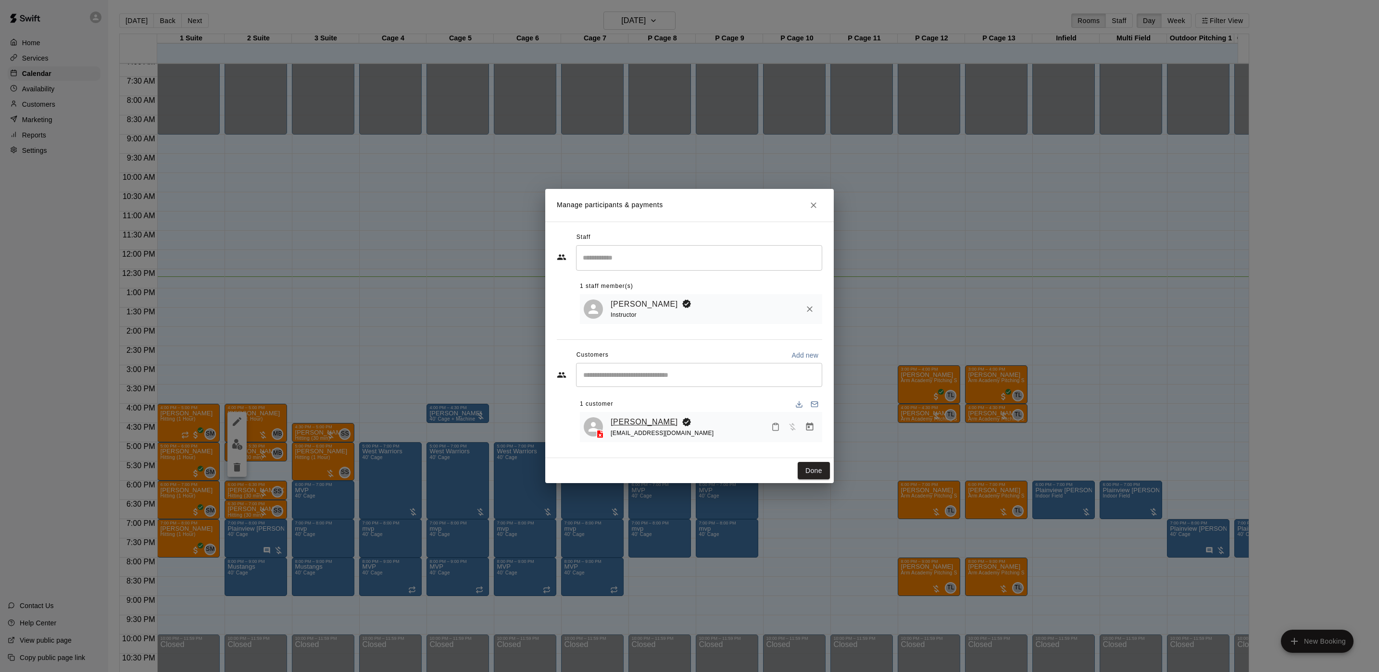
drag, startPoint x: 641, startPoint y: 430, endPoint x: 635, endPoint y: 422, distance: 10.0
click at [641, 430] on div "[EMAIL_ADDRESS][DOMAIN_NAME]" at bounding box center [662, 434] width 103 height 10
click at [635, 417] on link "[PERSON_NAME]" at bounding box center [644, 422] width 67 height 13
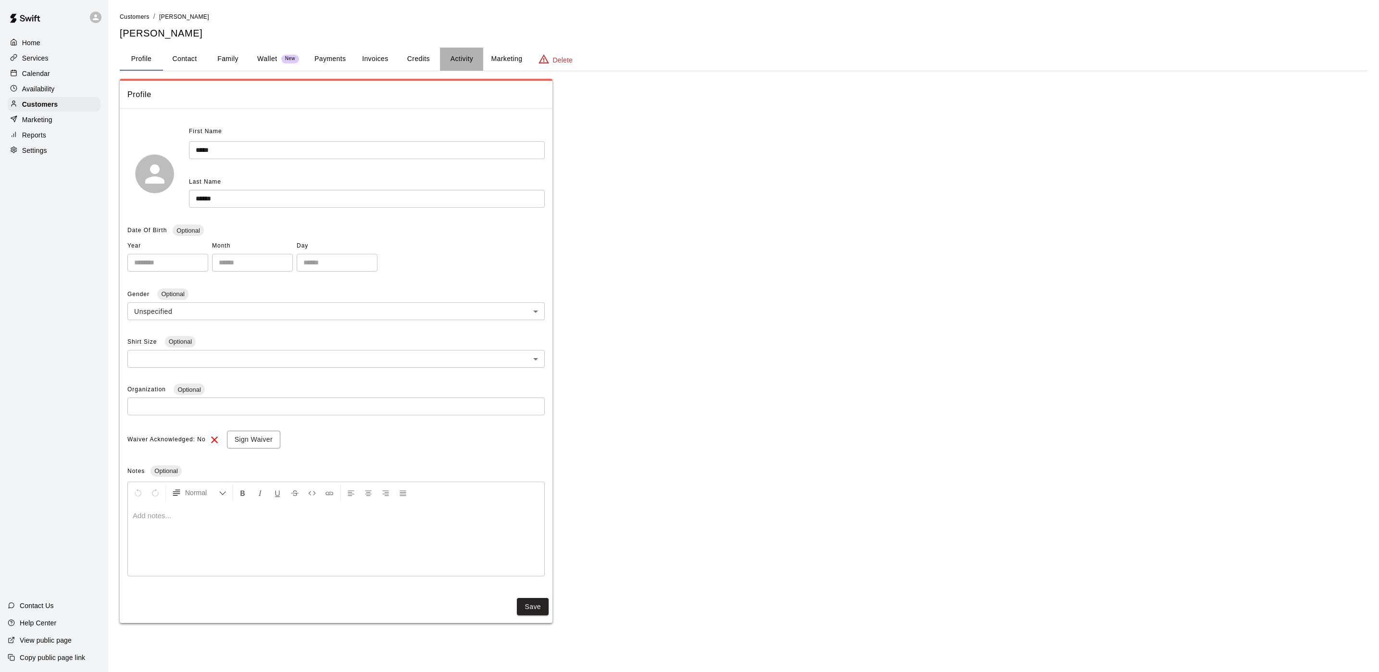
click at [464, 70] on button "Activity" at bounding box center [461, 59] width 43 height 23
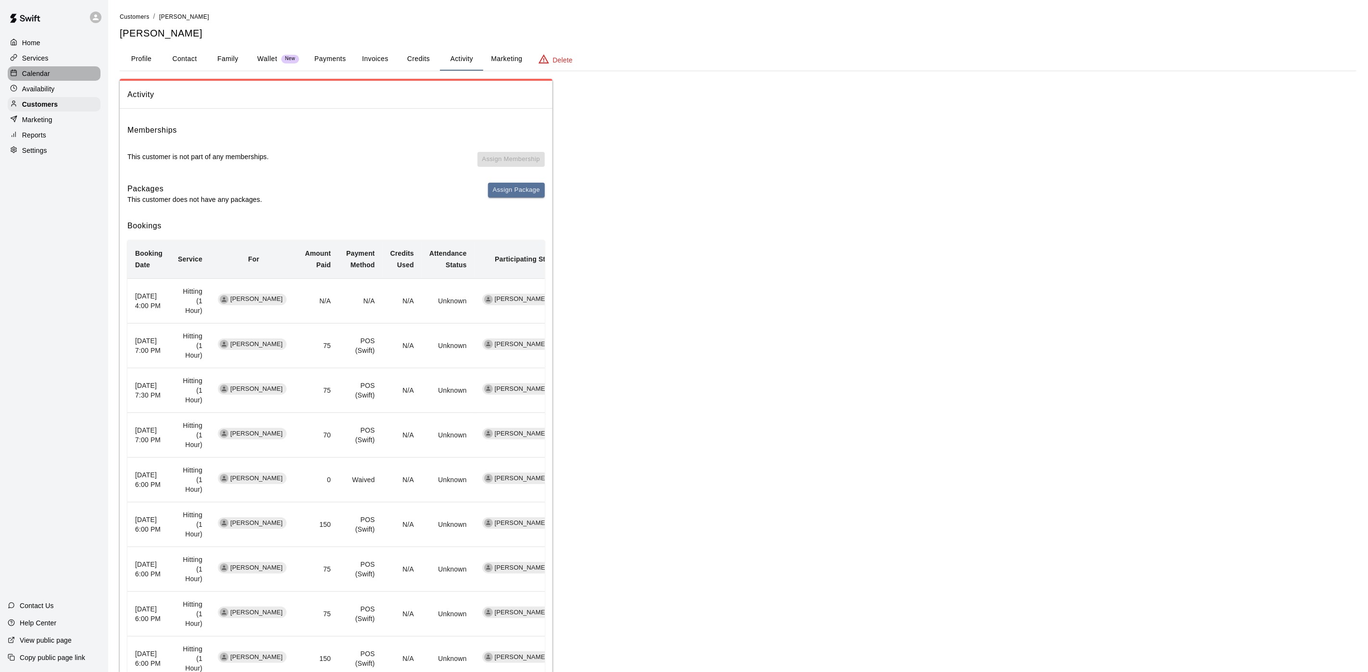
click at [85, 73] on div "Calendar" at bounding box center [54, 73] width 93 height 14
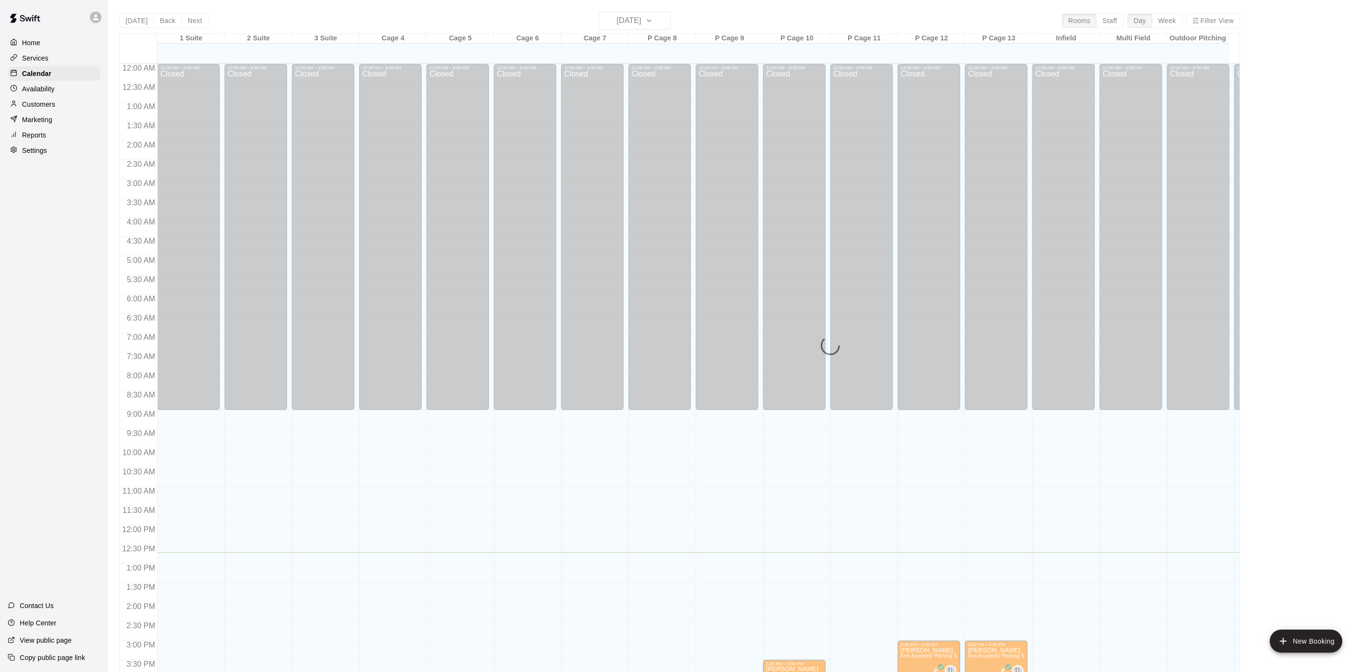
scroll to position [276, 0]
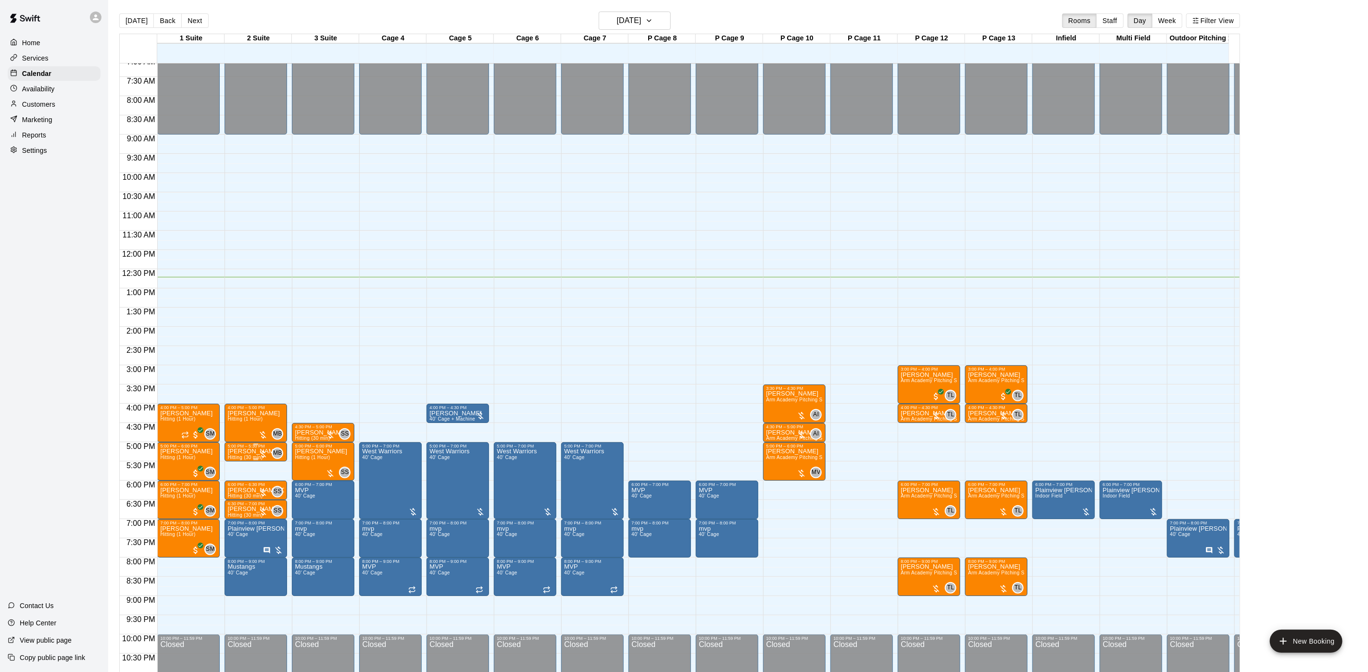
click at [232, 452] on p "[PERSON_NAME]" at bounding box center [253, 452] width 52 height 0
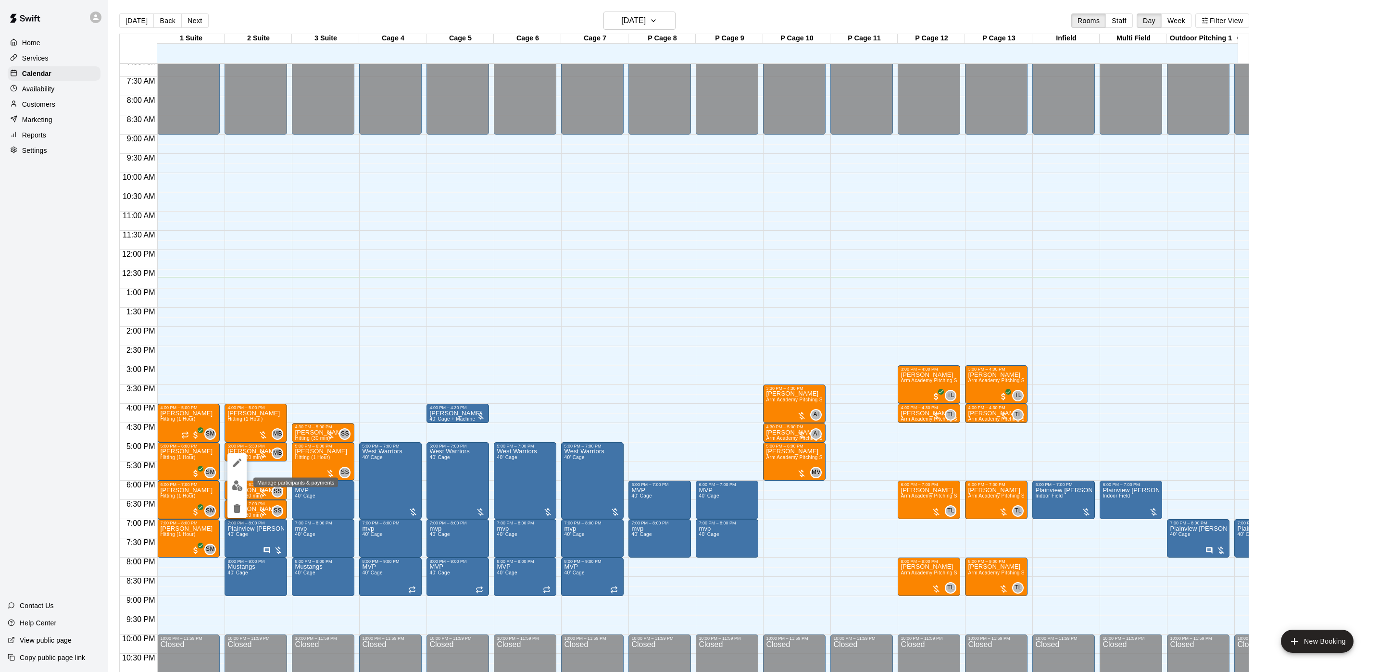
click at [239, 485] on img "edit" at bounding box center [237, 485] width 11 height 11
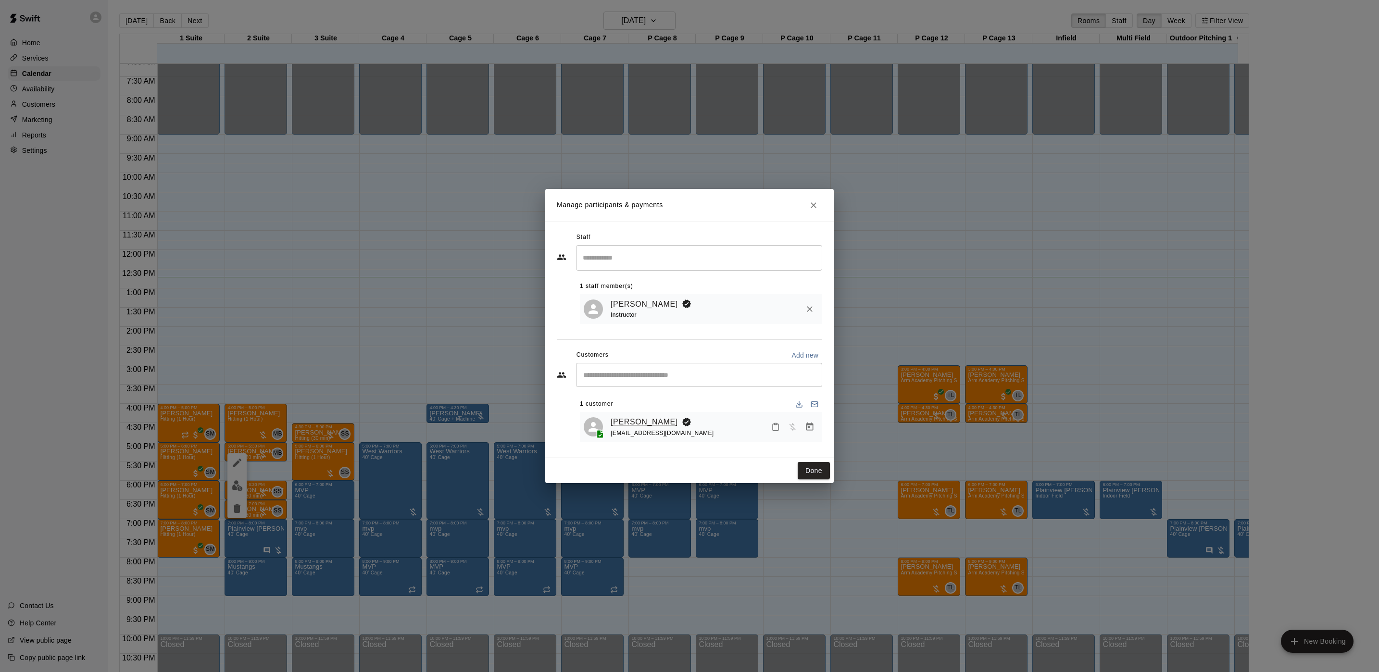
click at [641, 419] on link "[PERSON_NAME]" at bounding box center [644, 422] width 67 height 13
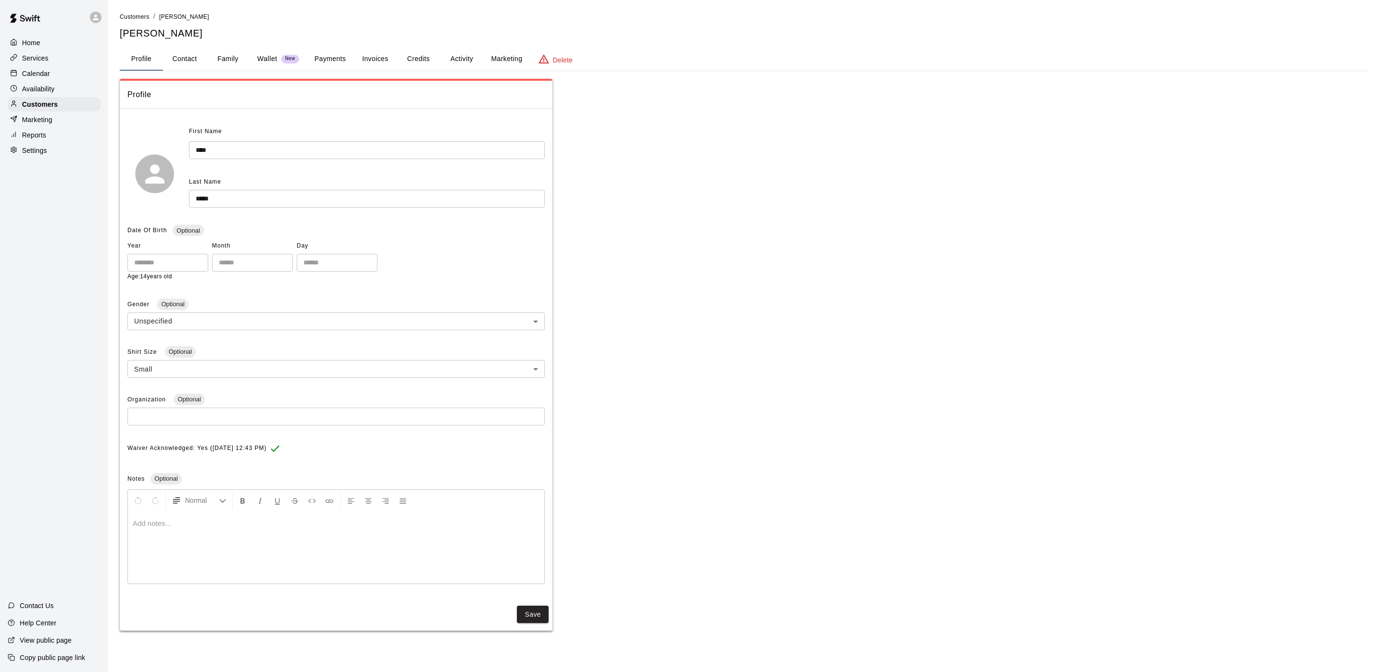
drag, startPoint x: 441, startPoint y: 53, endPoint x: 464, endPoint y: 55, distance: 23.2
click at [464, 55] on button "Activity" at bounding box center [461, 59] width 43 height 23
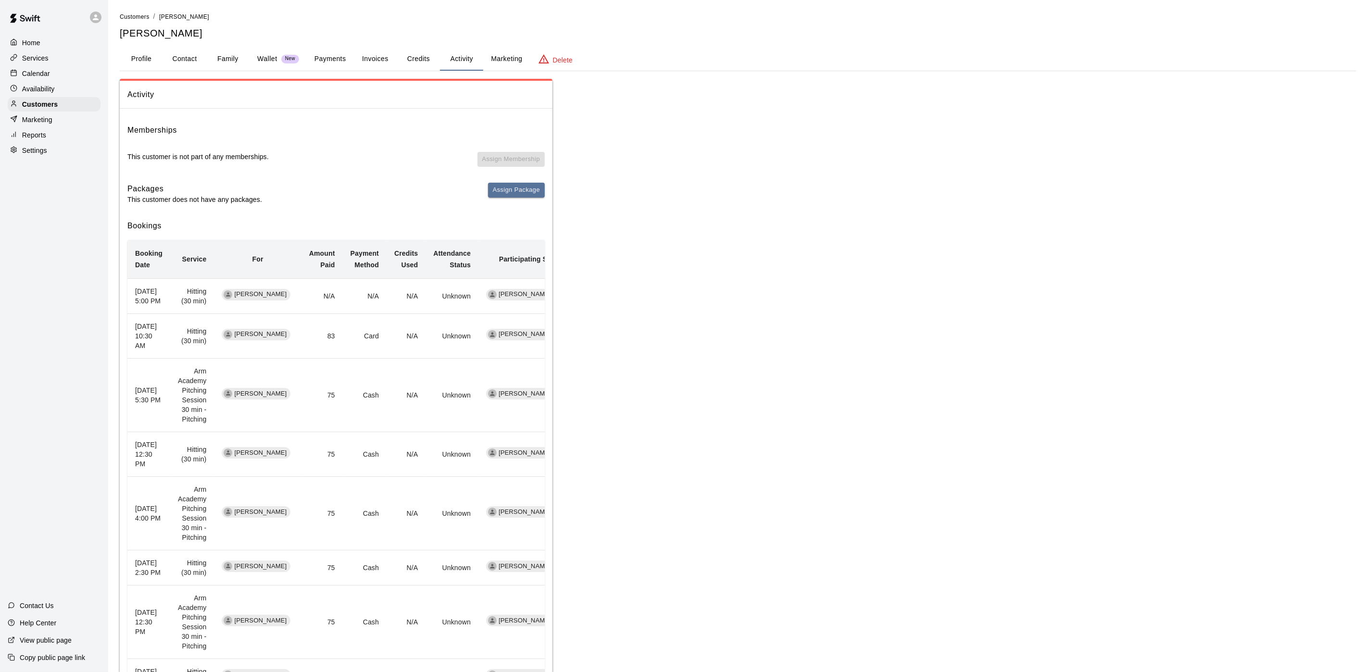
drag, startPoint x: 64, startPoint y: 87, endPoint x: 64, endPoint y: 75, distance: 12.0
click at [64, 86] on div "Availability" at bounding box center [54, 89] width 93 height 14
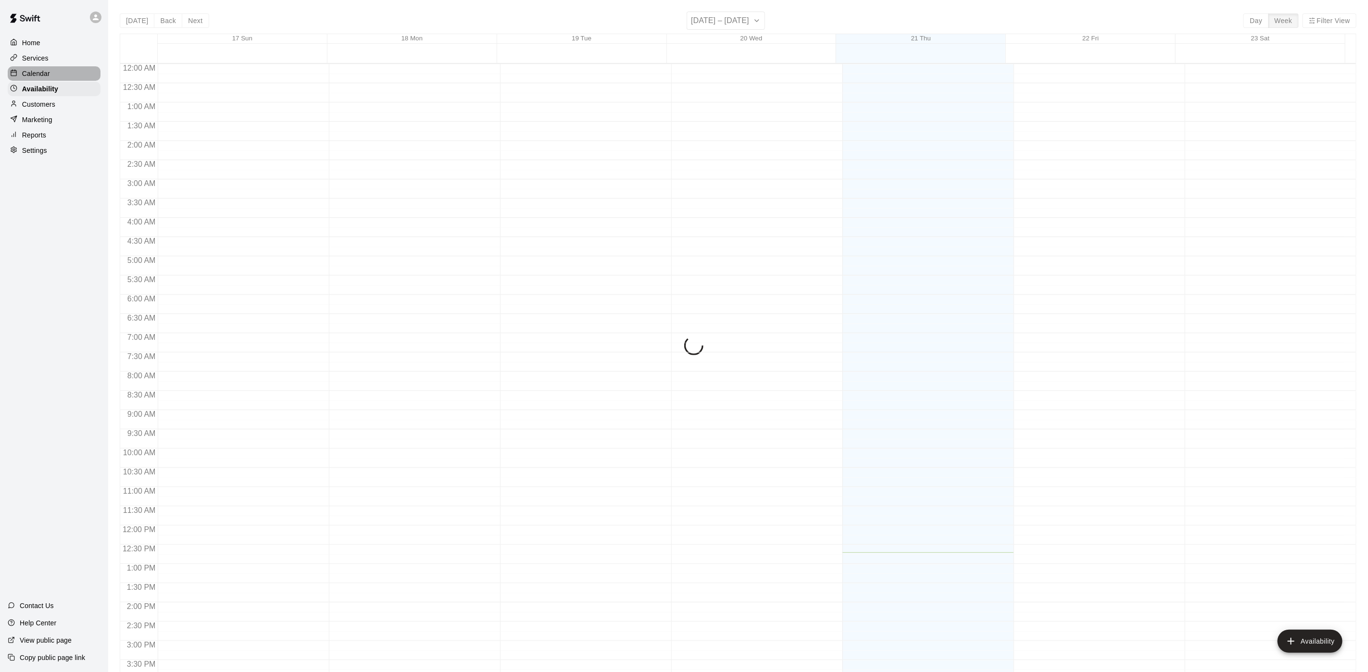
click at [64, 75] on div "Calendar" at bounding box center [54, 73] width 93 height 14
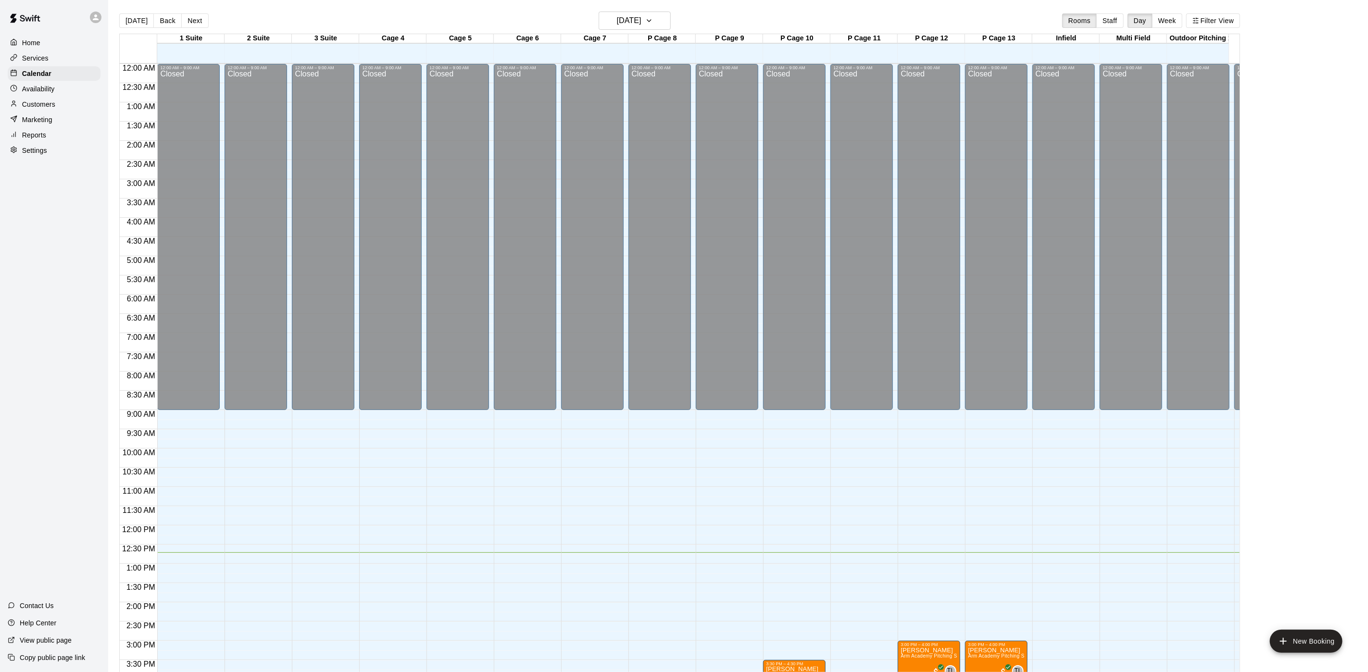
scroll to position [276, 0]
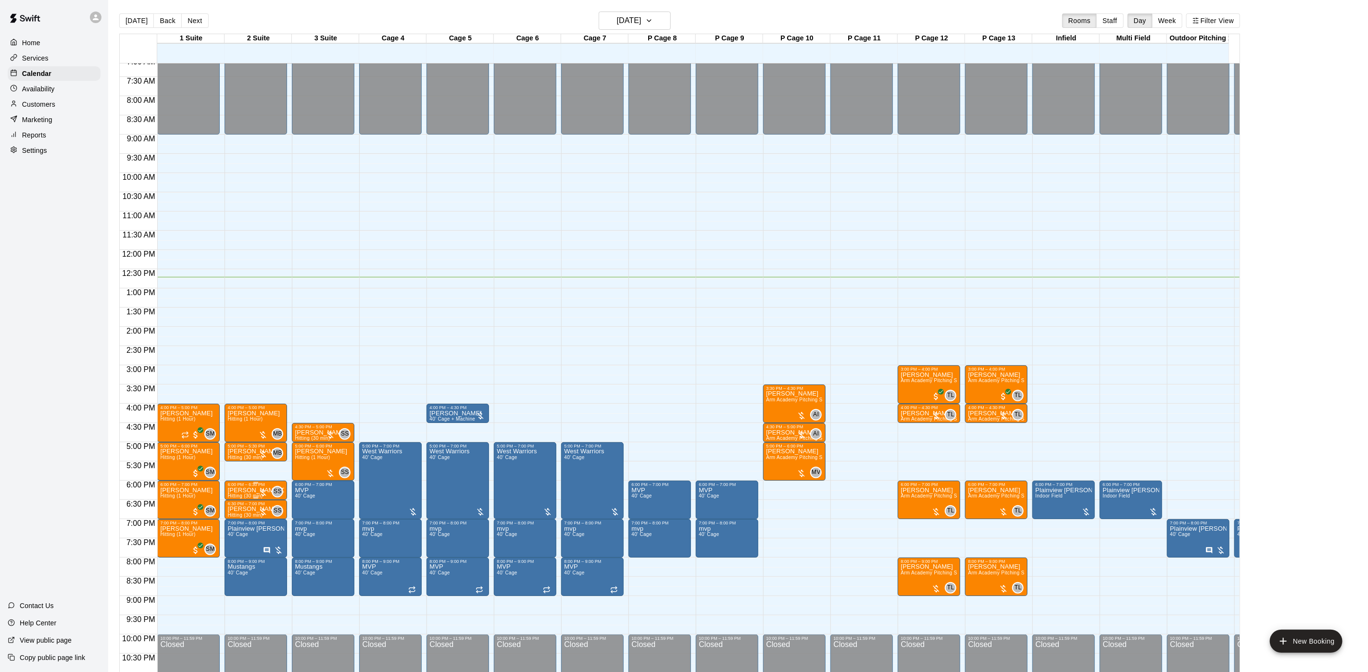
click at [255, 491] on p "[PERSON_NAME] De [PERSON_NAME]" at bounding box center [255, 491] width 57 height 0
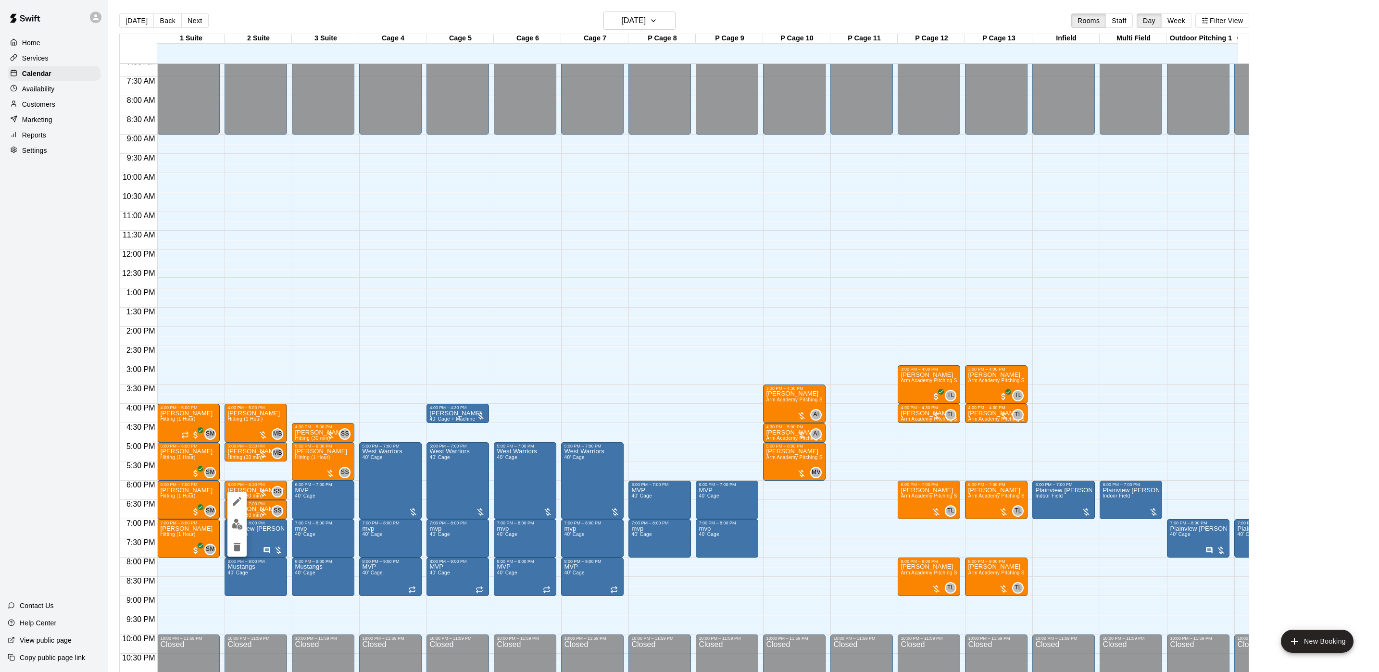
click at [335, 485] on div at bounding box center [689, 336] width 1379 height 672
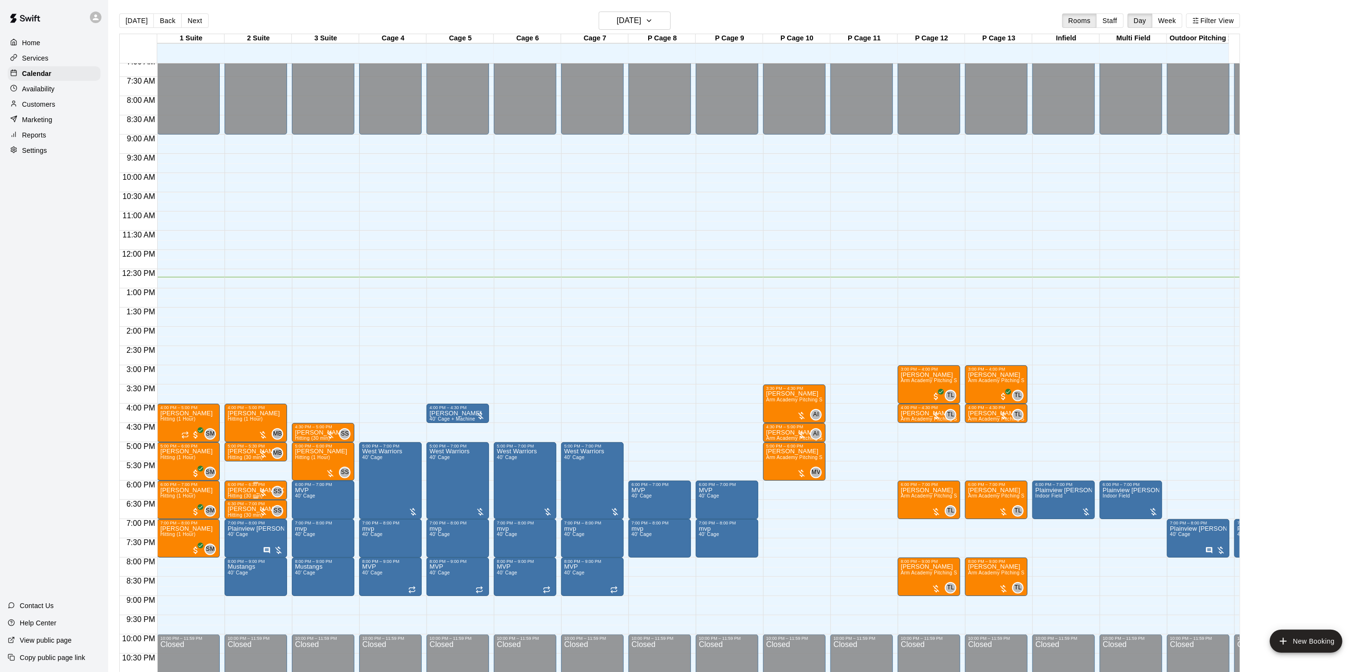
click at [254, 491] on p "[PERSON_NAME] De [PERSON_NAME]" at bounding box center [255, 491] width 57 height 0
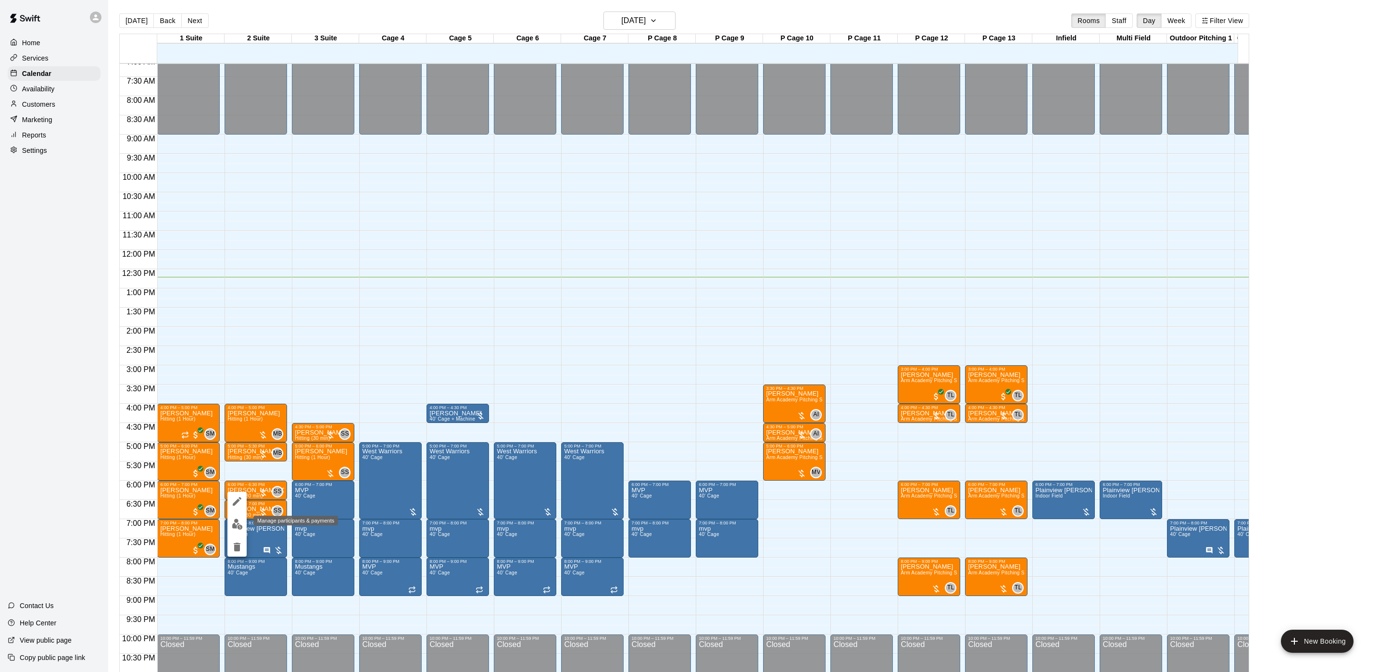
click at [236, 521] on img "edit" at bounding box center [237, 524] width 11 height 11
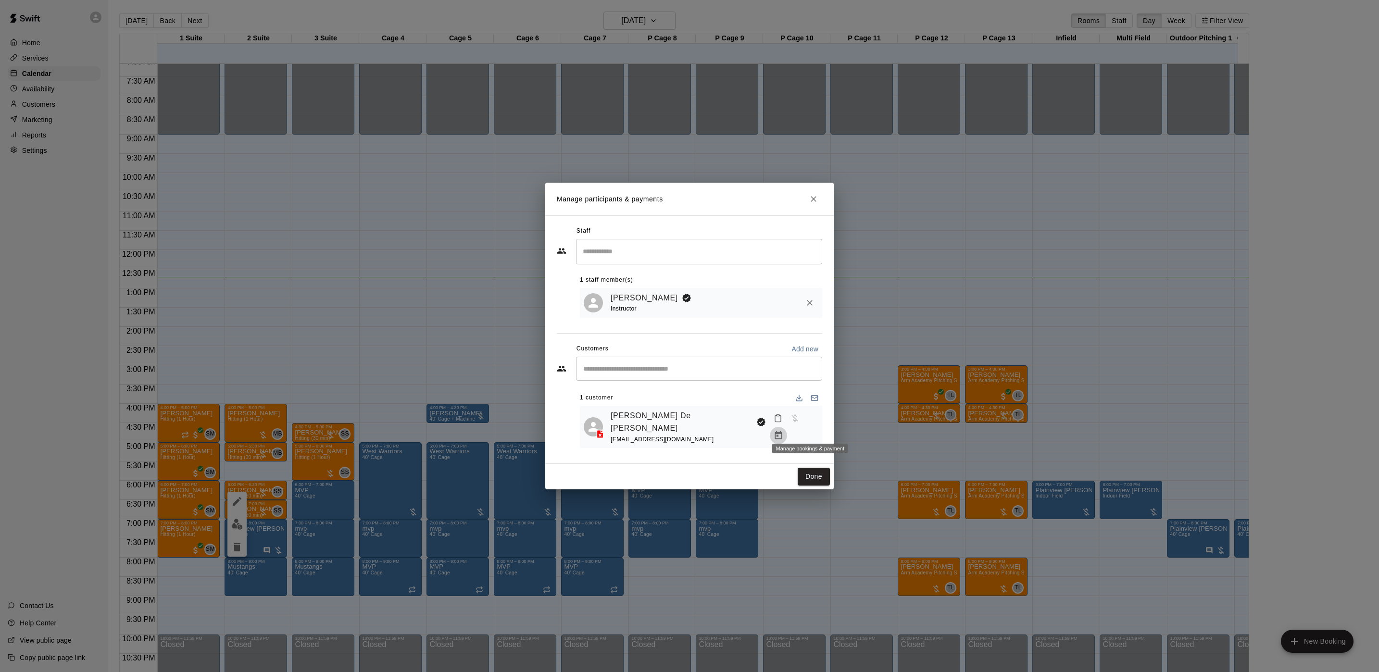
click at [783, 432] on icon "Manage bookings & payment" at bounding box center [779, 436] width 10 height 10
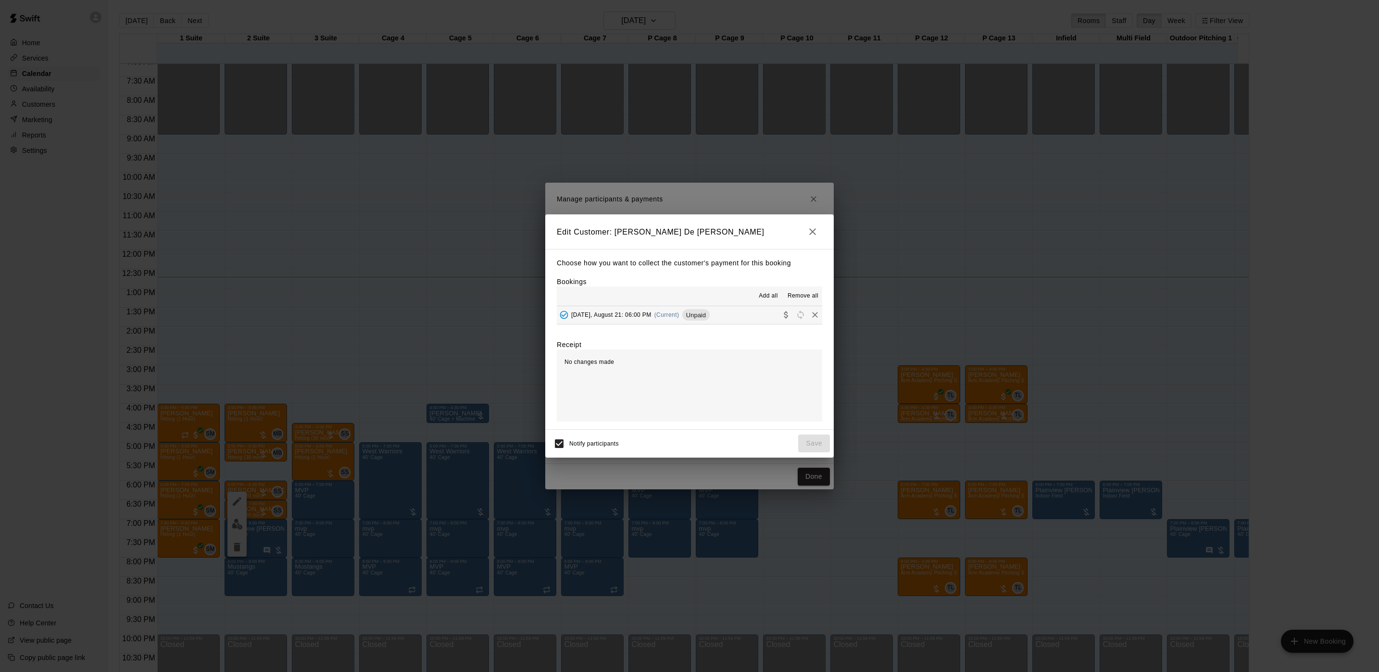
click at [635, 311] on div "[DATE], August 21: 06:00 PM (Current) Unpaid" at bounding box center [633, 315] width 153 height 14
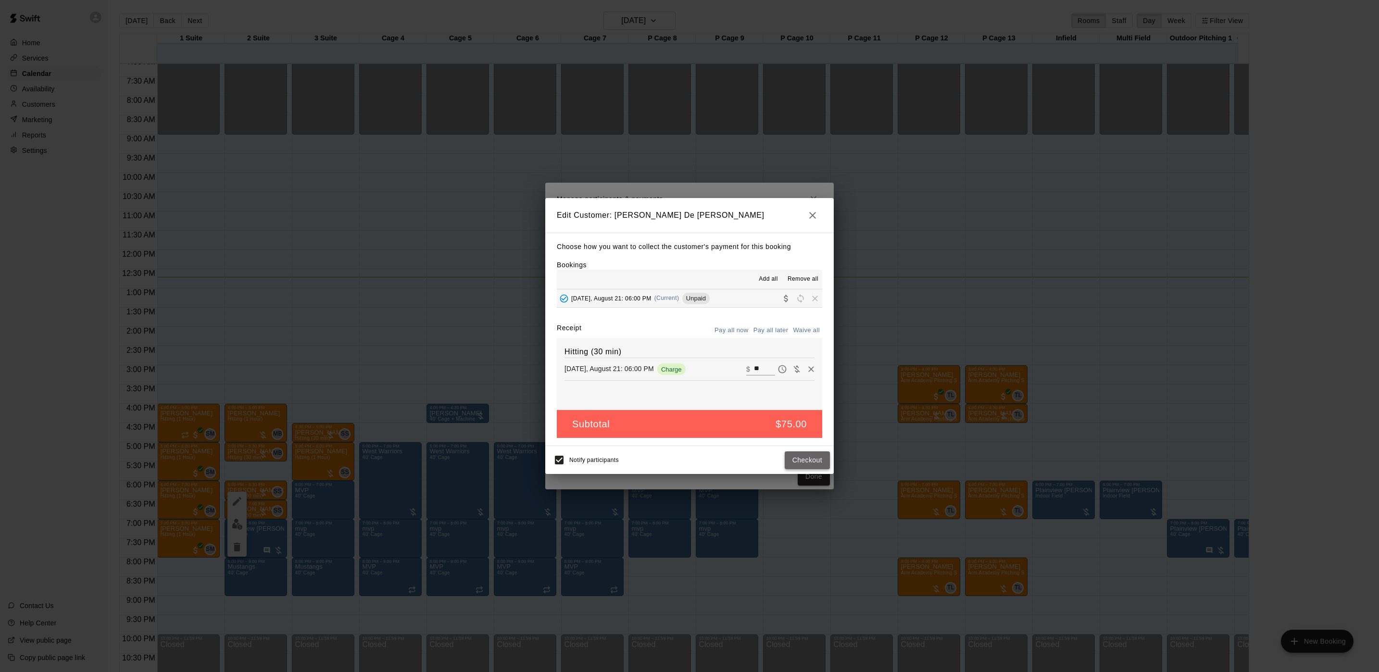
click at [809, 462] on button "Checkout" at bounding box center [807, 461] width 45 height 18
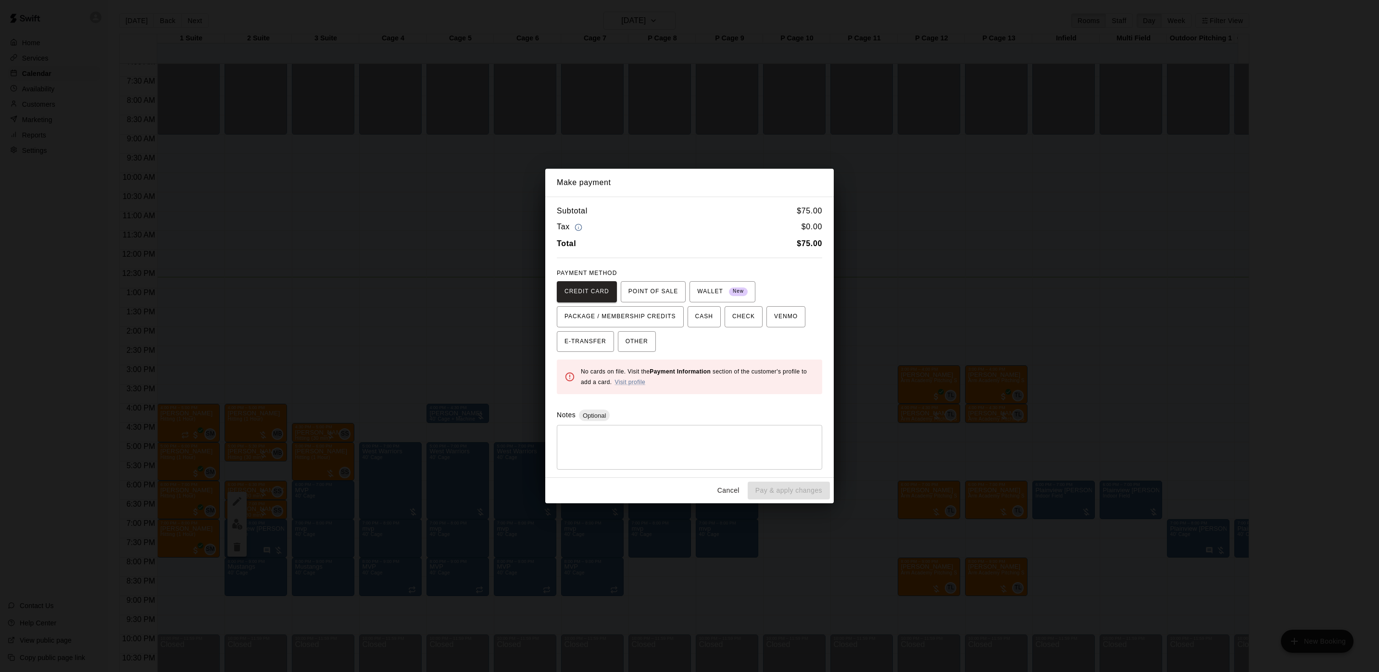
click at [1166, 411] on div "Make payment Subtotal $ 75.00 Tax $ 0.00 Total $ 75.00 PAYMENT METHOD CREDIT CA…" at bounding box center [689, 336] width 1379 height 672
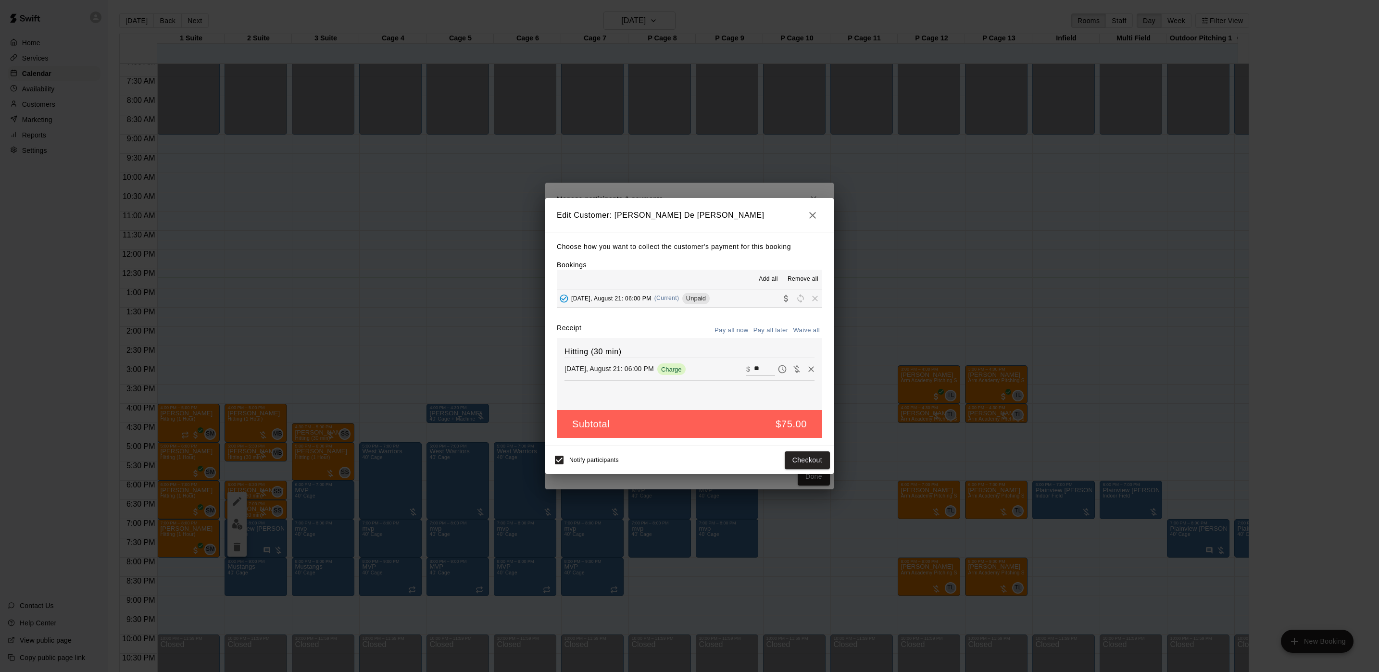
drag, startPoint x: 1156, startPoint y: 436, endPoint x: 1074, endPoint y: 465, distance: 86.9
click at [1146, 450] on div "Edit Customer: [PERSON_NAME] De [PERSON_NAME] Choose how you want to collect th…" at bounding box center [689, 336] width 1379 height 672
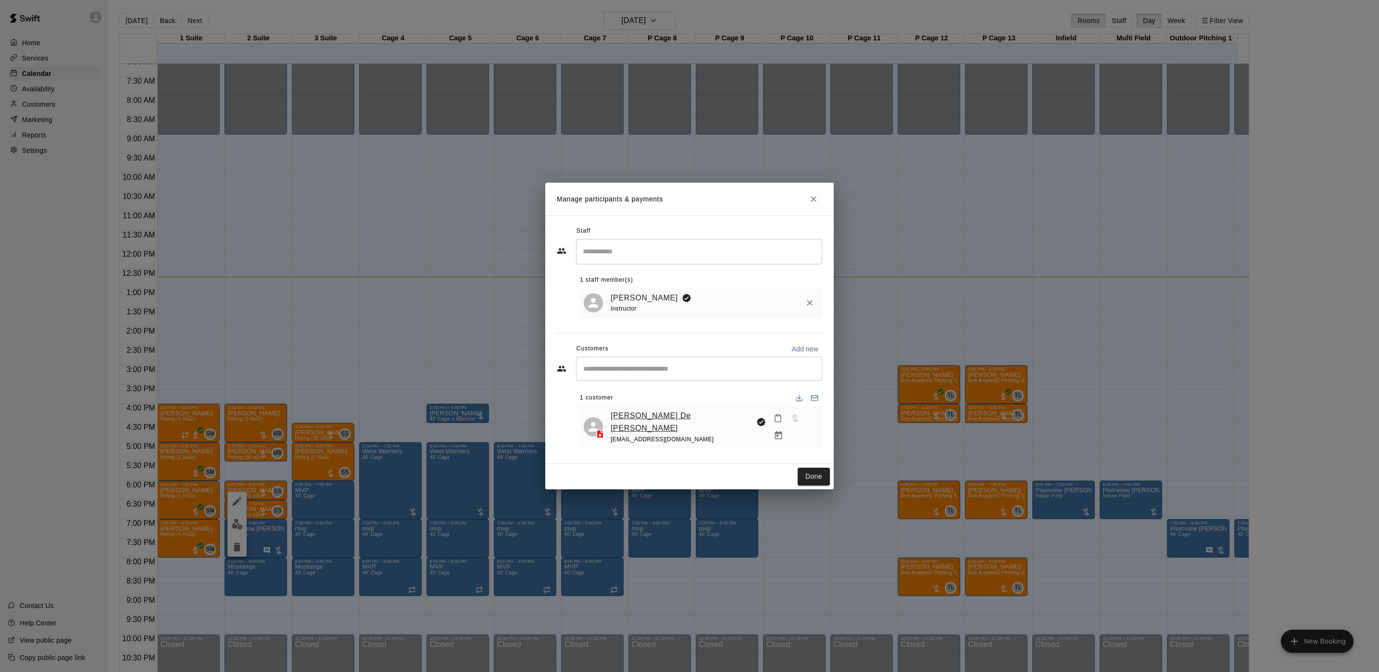
click at [632, 424] on link "[PERSON_NAME] De [PERSON_NAME]" at bounding box center [682, 422] width 142 height 25
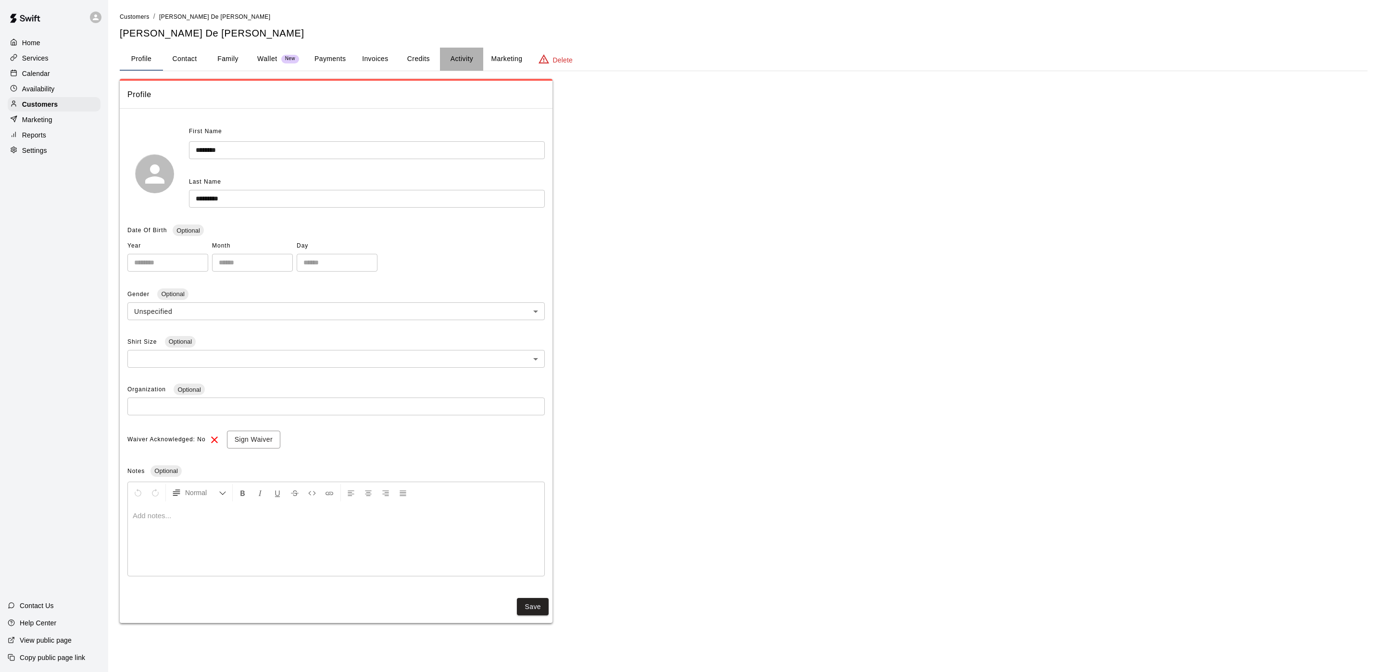
click at [458, 60] on button "Activity" at bounding box center [461, 59] width 43 height 23
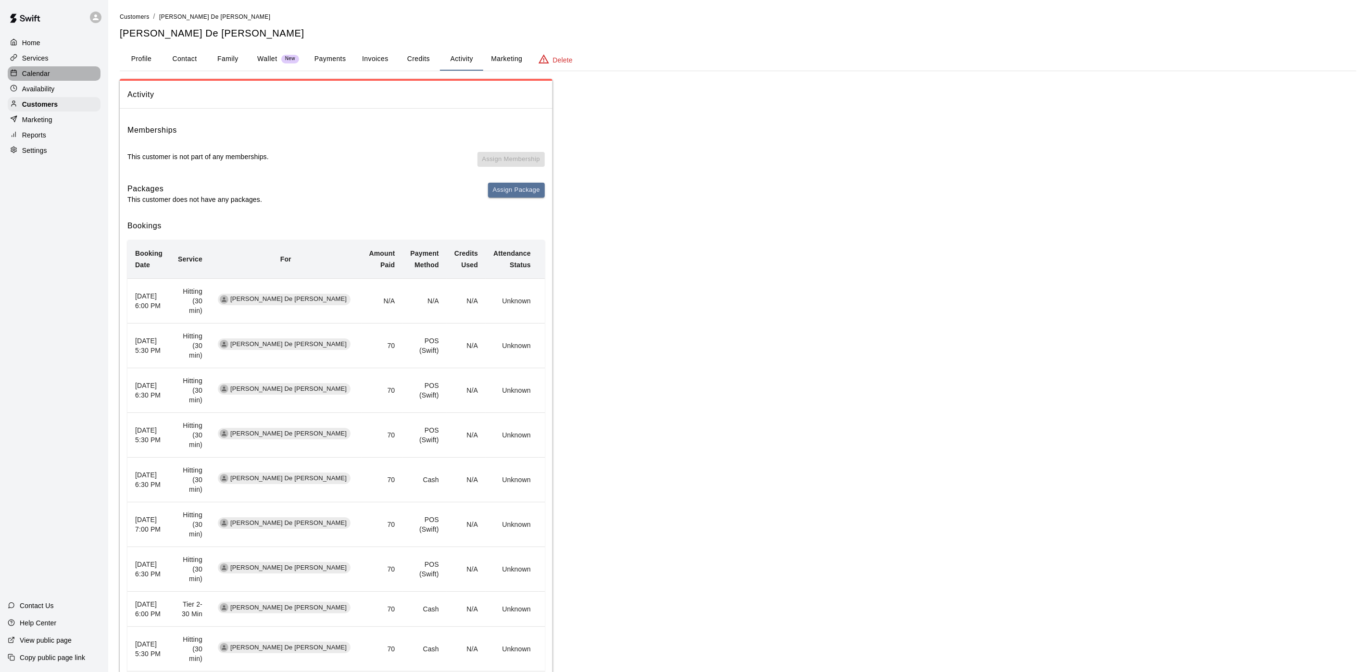
click at [91, 74] on div "Calendar" at bounding box center [54, 73] width 93 height 14
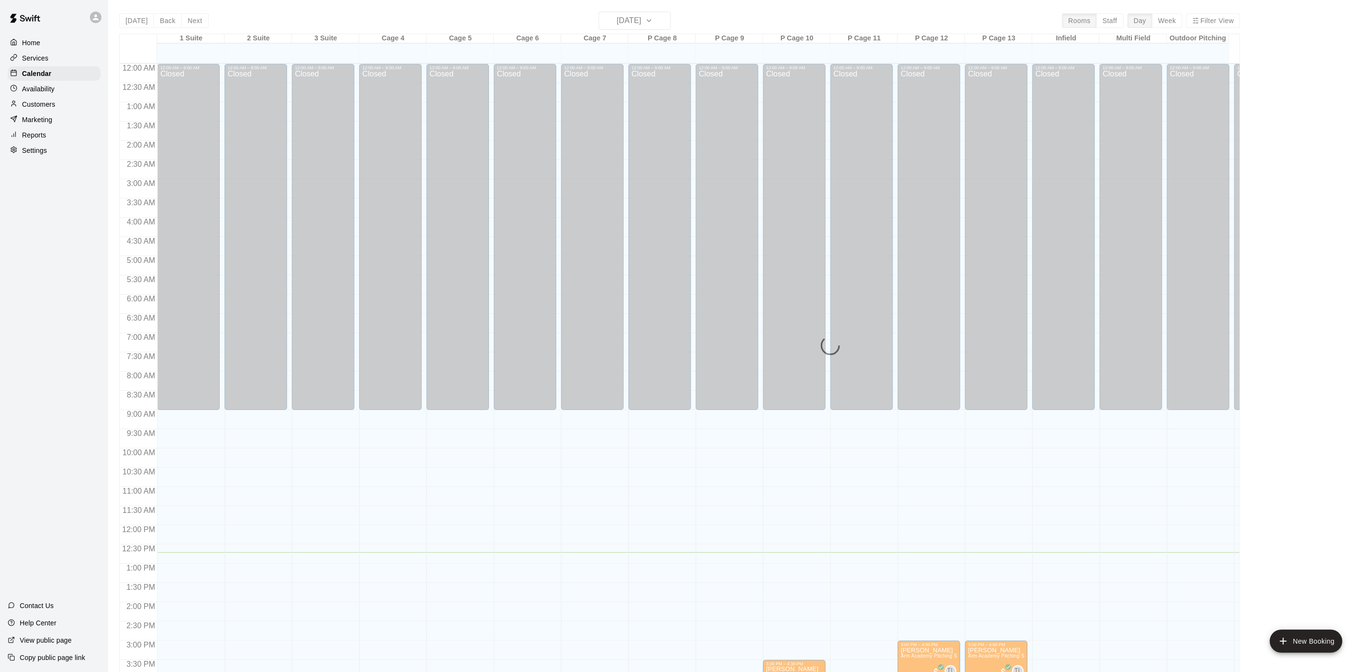
scroll to position [276, 0]
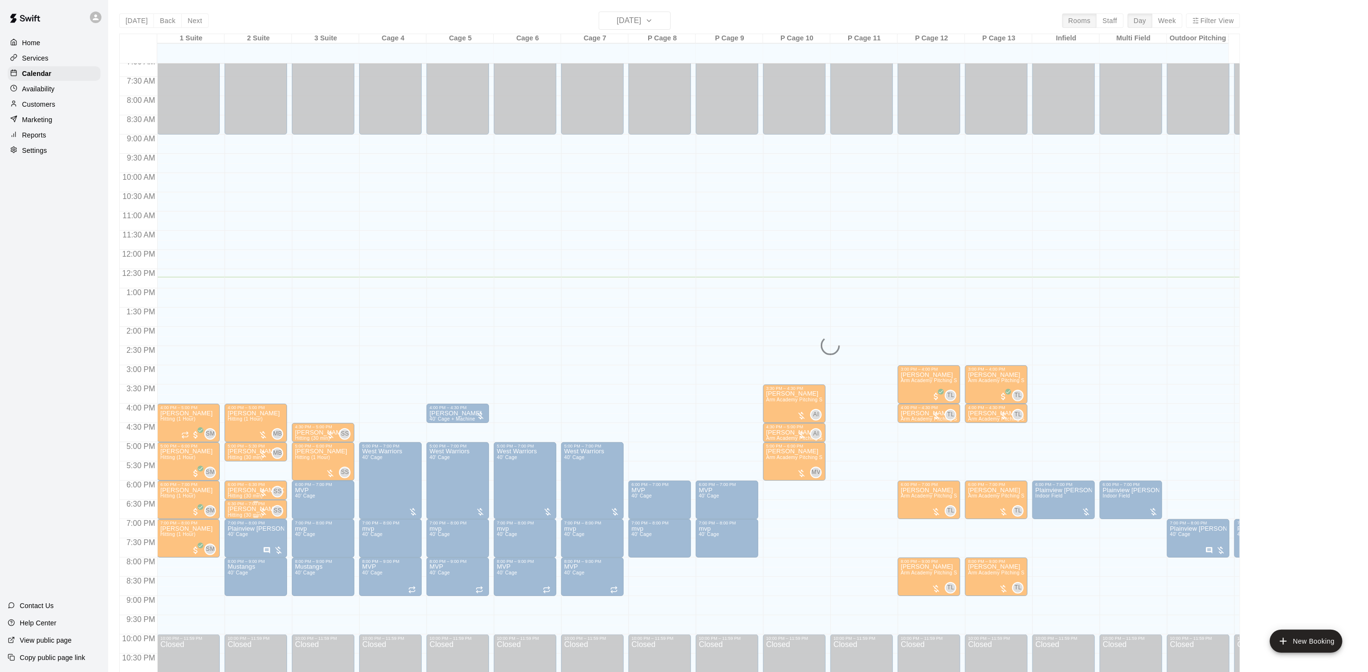
click at [241, 514] on span "Hitting (30 min)" at bounding box center [244, 515] width 35 height 5
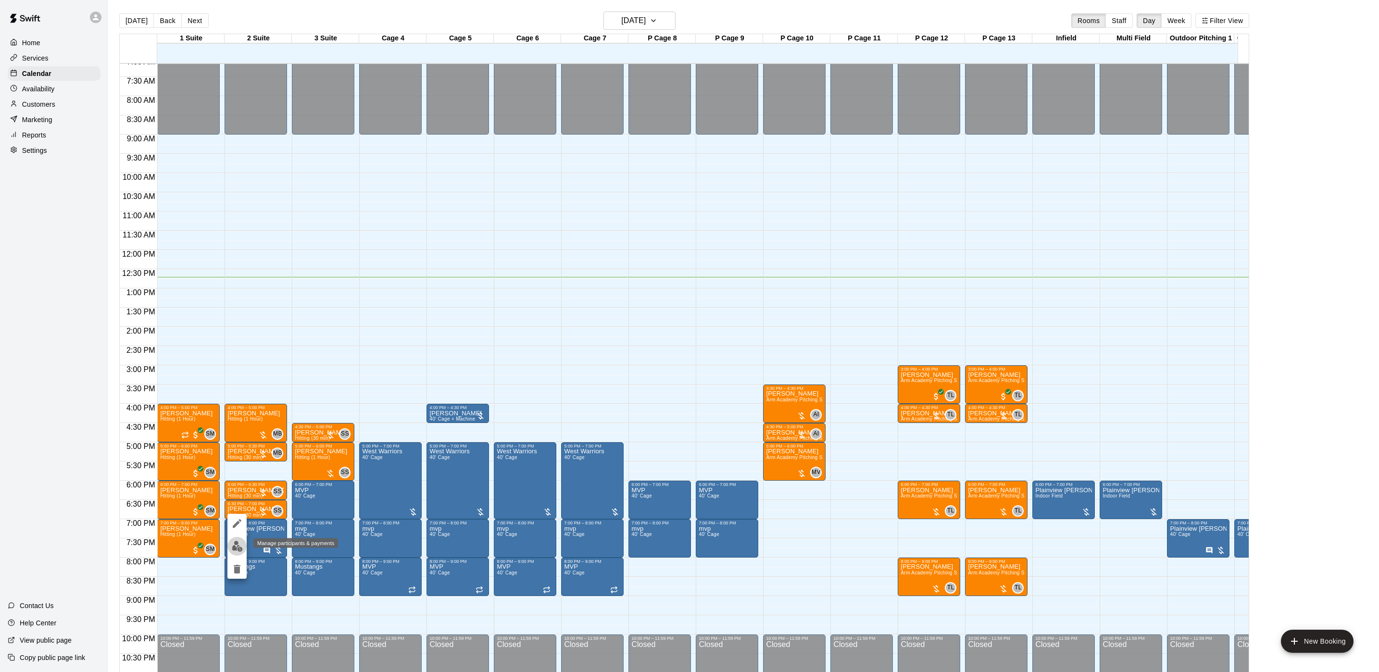
click at [238, 547] on img "edit" at bounding box center [237, 546] width 11 height 11
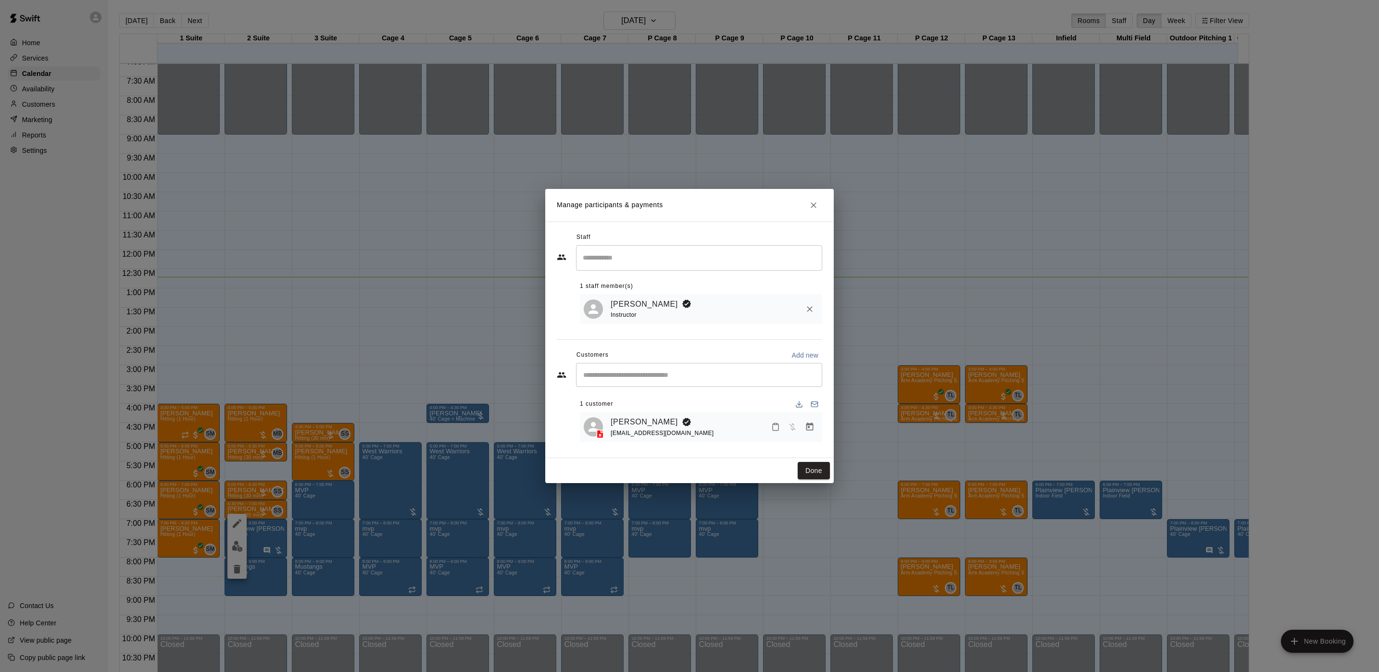
click at [622, 416] on link "[PERSON_NAME]" at bounding box center [644, 422] width 67 height 13
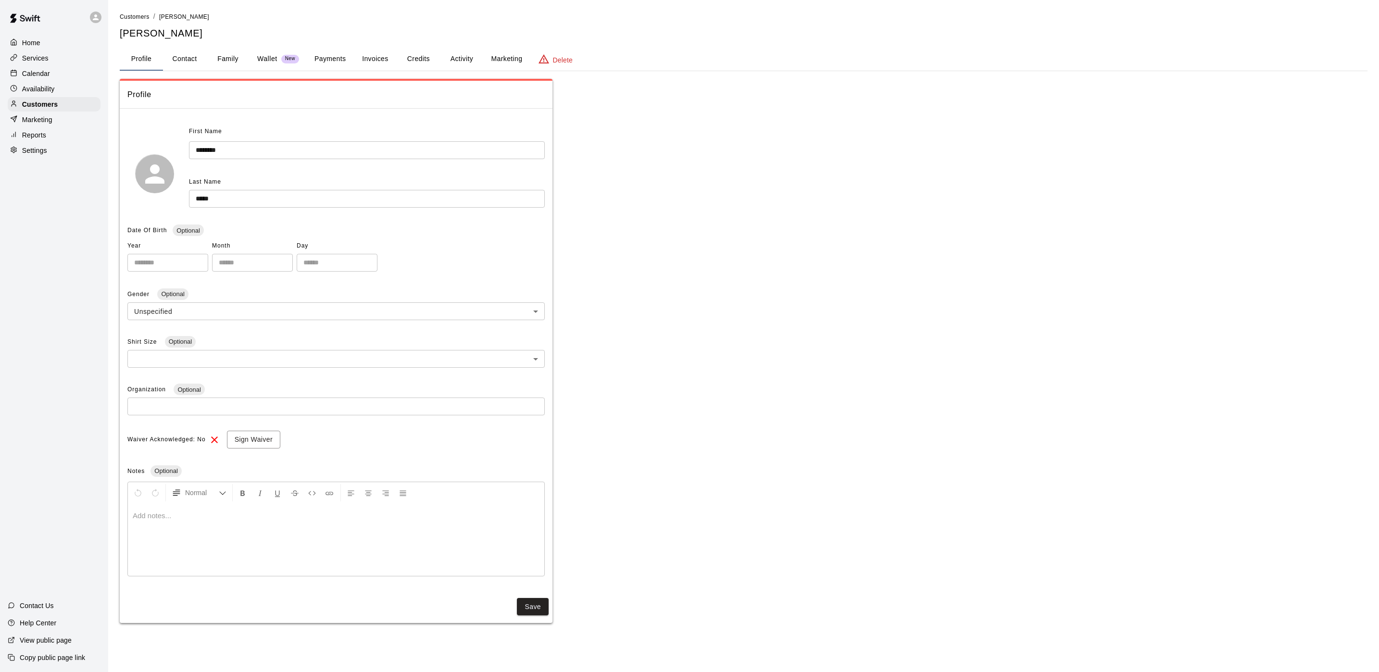
click at [469, 51] on button "Activity" at bounding box center [461, 59] width 43 height 23
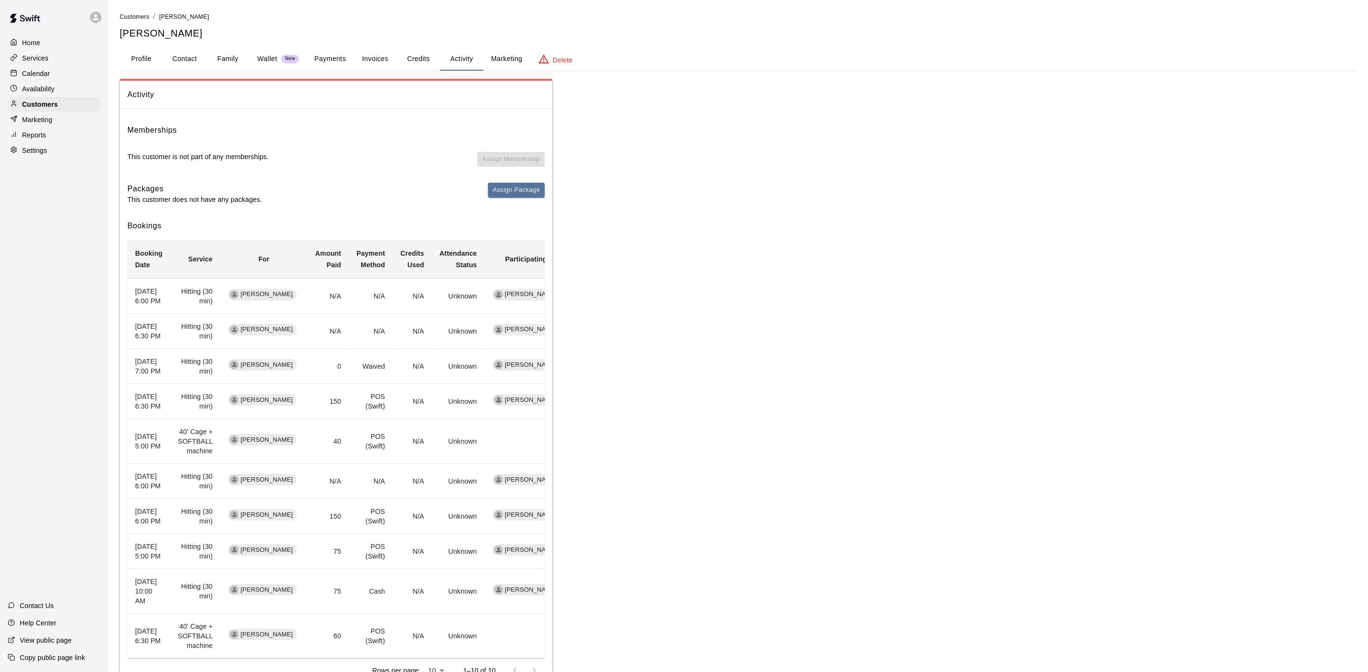
click at [334, 74] on div "Customers / [PERSON_NAME] [PERSON_NAME] Profile Contact Family Wallet New Payme…" at bounding box center [738, 353] width 1237 height 683
click at [328, 64] on button "Payments" at bounding box center [330, 59] width 47 height 23
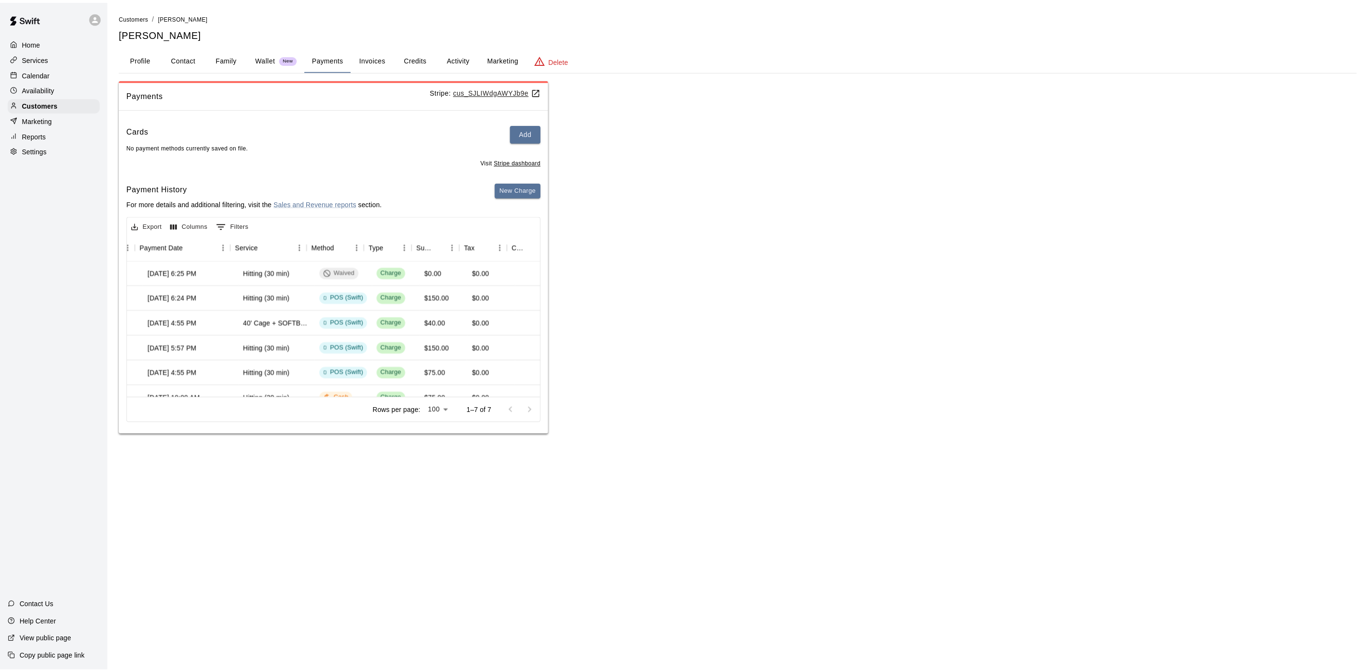
scroll to position [0, 114]
click at [456, 60] on button "Activity" at bounding box center [461, 59] width 43 height 23
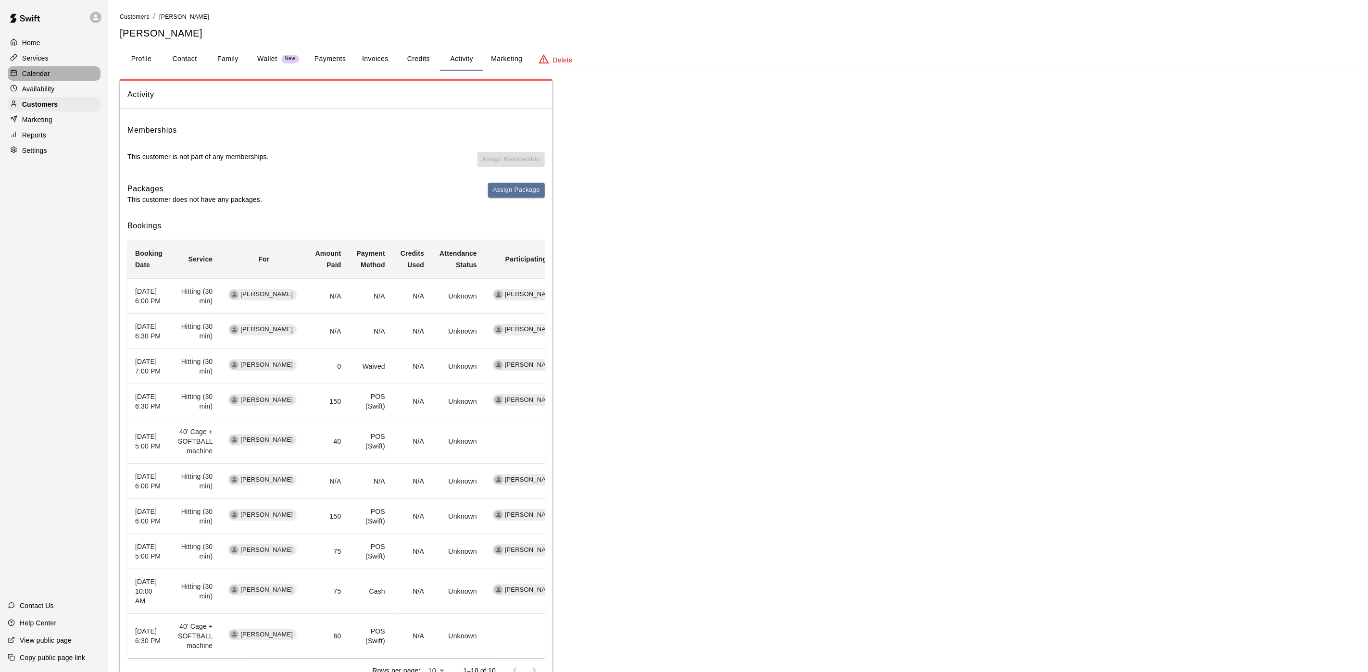
drag, startPoint x: 34, startPoint y: 70, endPoint x: 96, endPoint y: 88, distance: 64.8
click at [35, 70] on div "Calendar" at bounding box center [54, 73] width 93 height 14
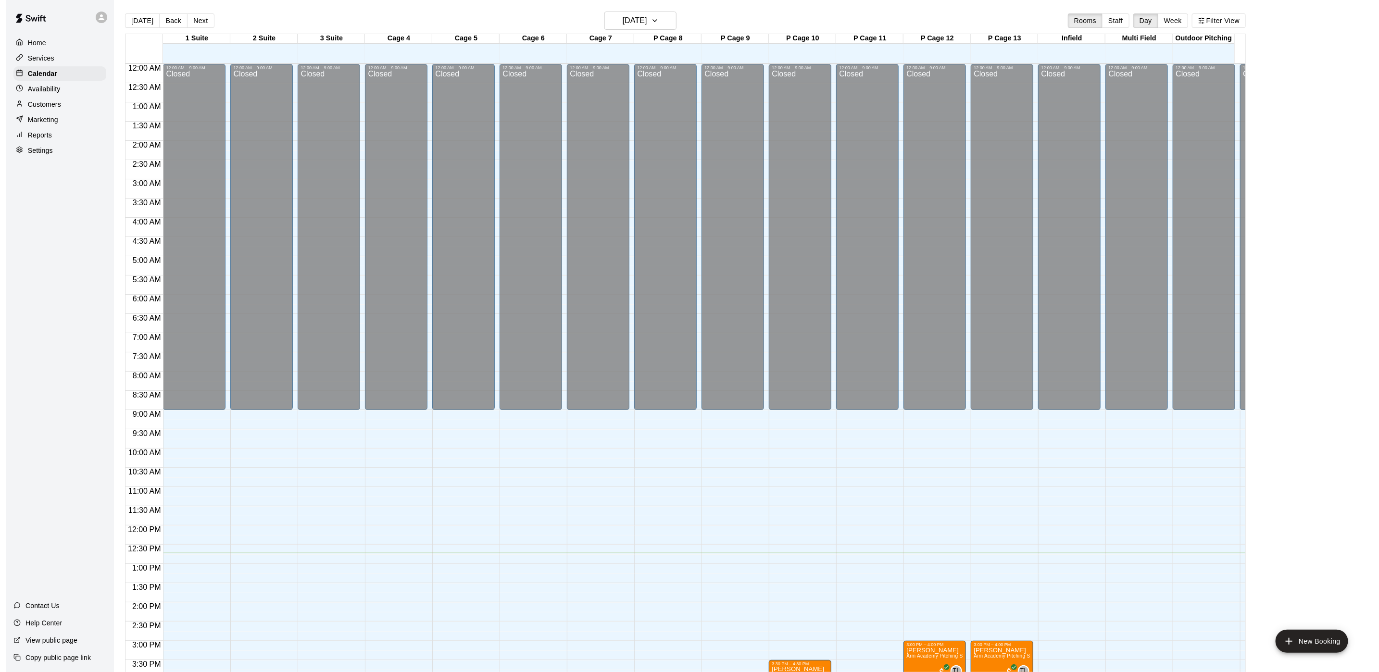
scroll to position [276, 0]
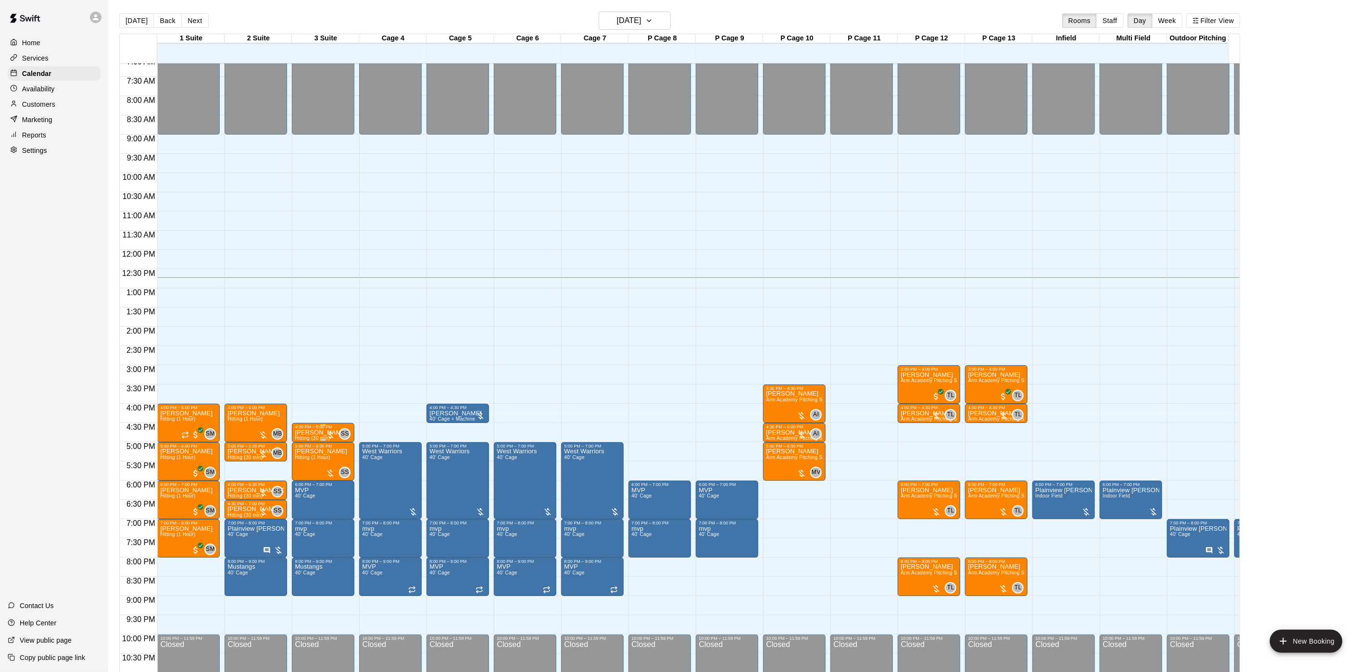
click at [317, 429] on div "4:30 PM – 5:00 PM" at bounding box center [323, 427] width 57 height 5
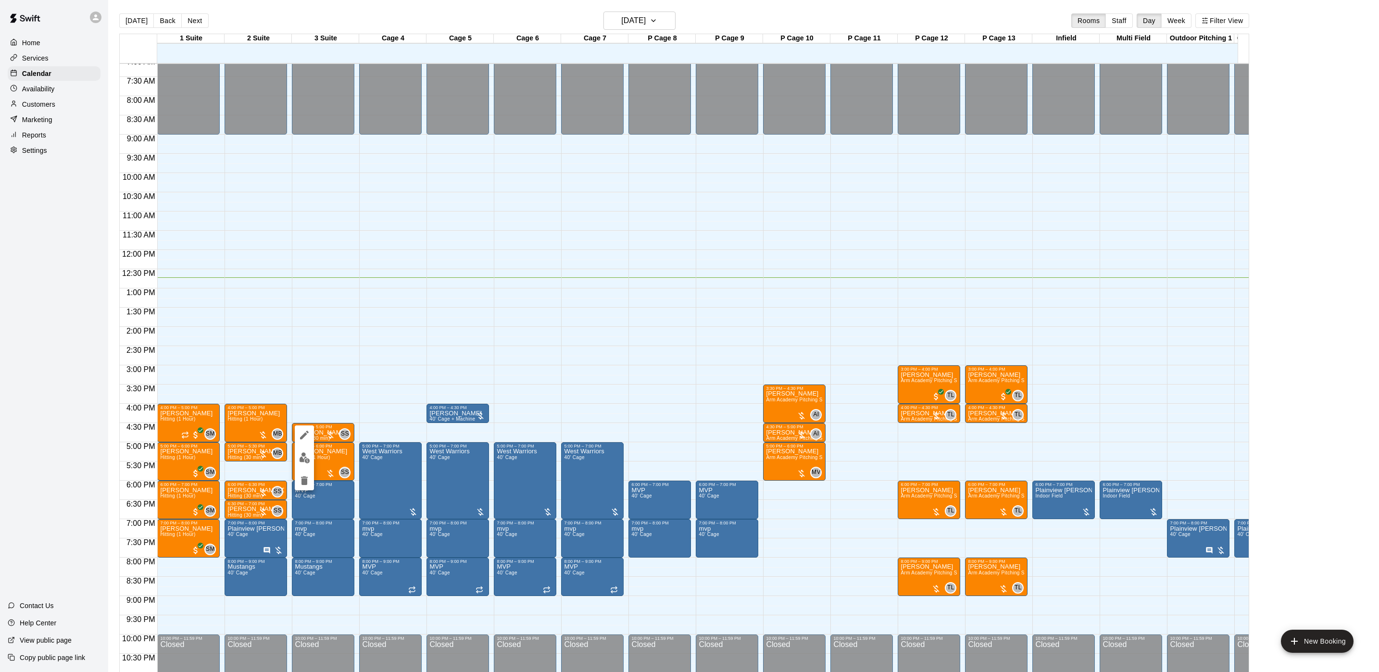
click at [310, 468] on div at bounding box center [304, 458] width 19 height 65
click at [309, 466] on button "edit" at bounding box center [304, 458] width 19 height 19
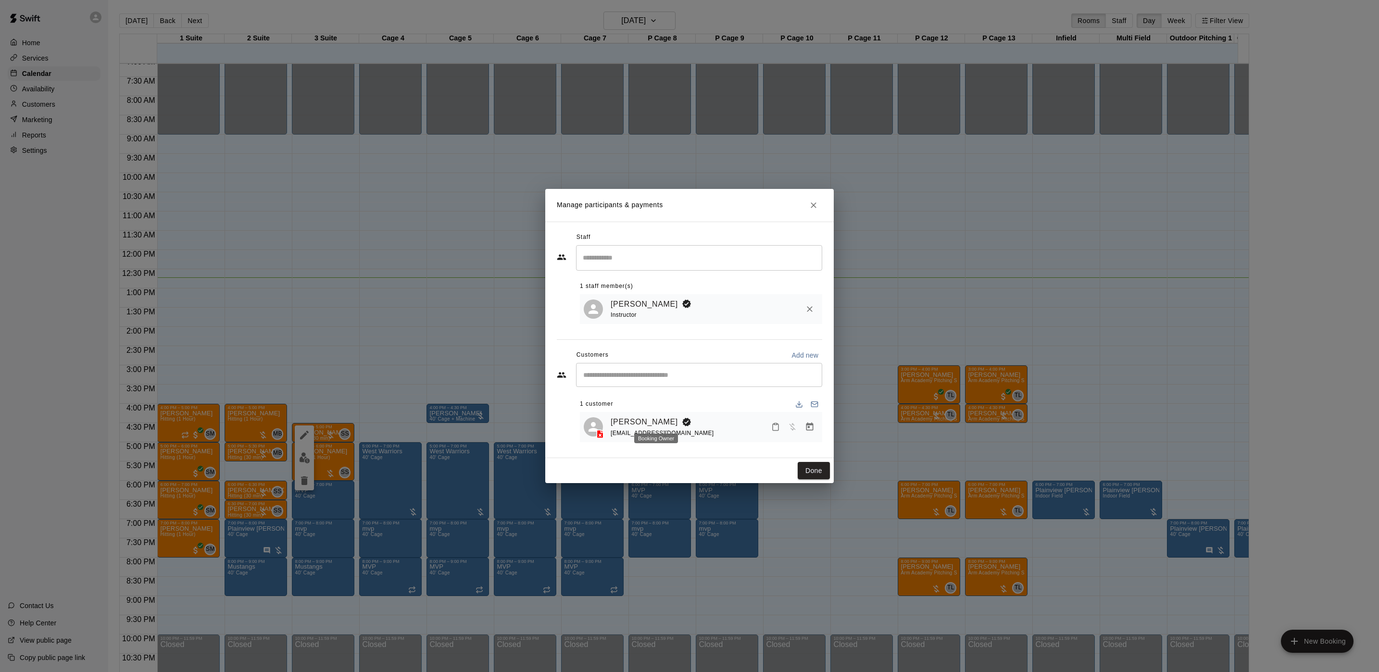
click at [682, 421] on icon "Booking Owner" at bounding box center [686, 422] width 9 height 9
click at [624, 430] on span "[EMAIL_ADDRESS][DOMAIN_NAME]" at bounding box center [662, 433] width 103 height 7
click at [633, 420] on link "[PERSON_NAME]" at bounding box center [644, 422] width 67 height 13
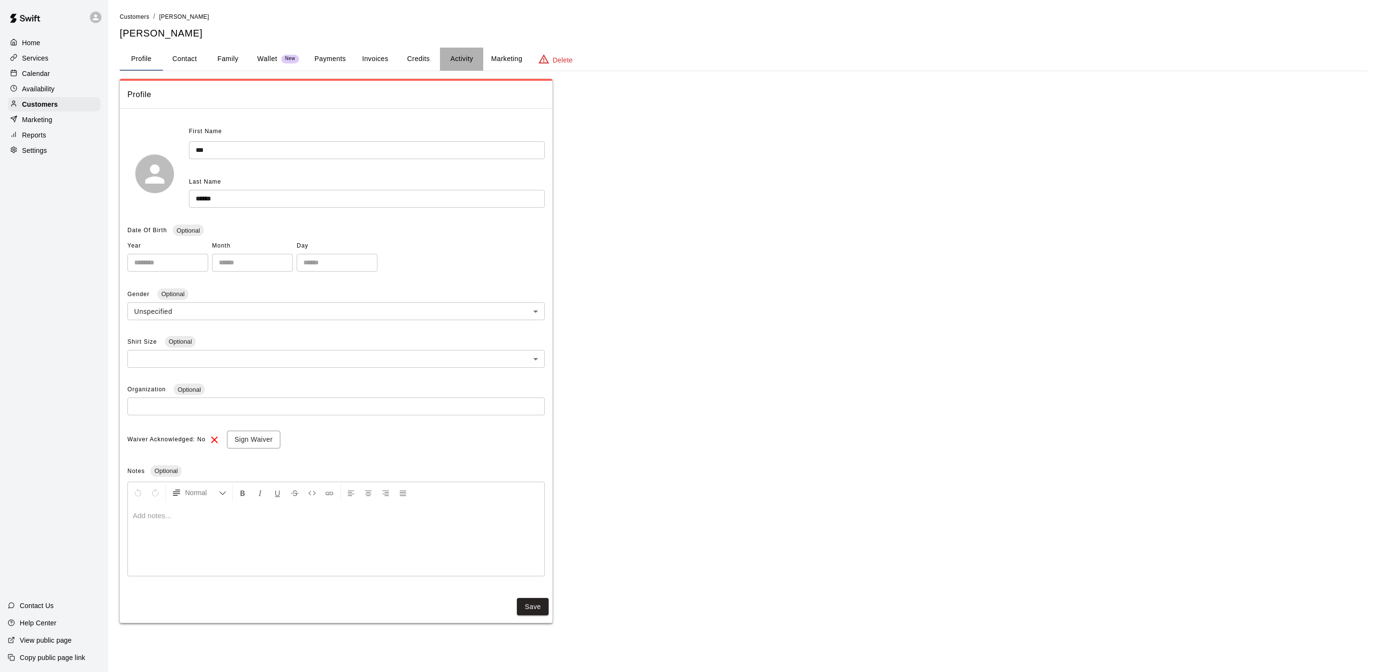
click at [466, 57] on button "Activity" at bounding box center [461, 59] width 43 height 23
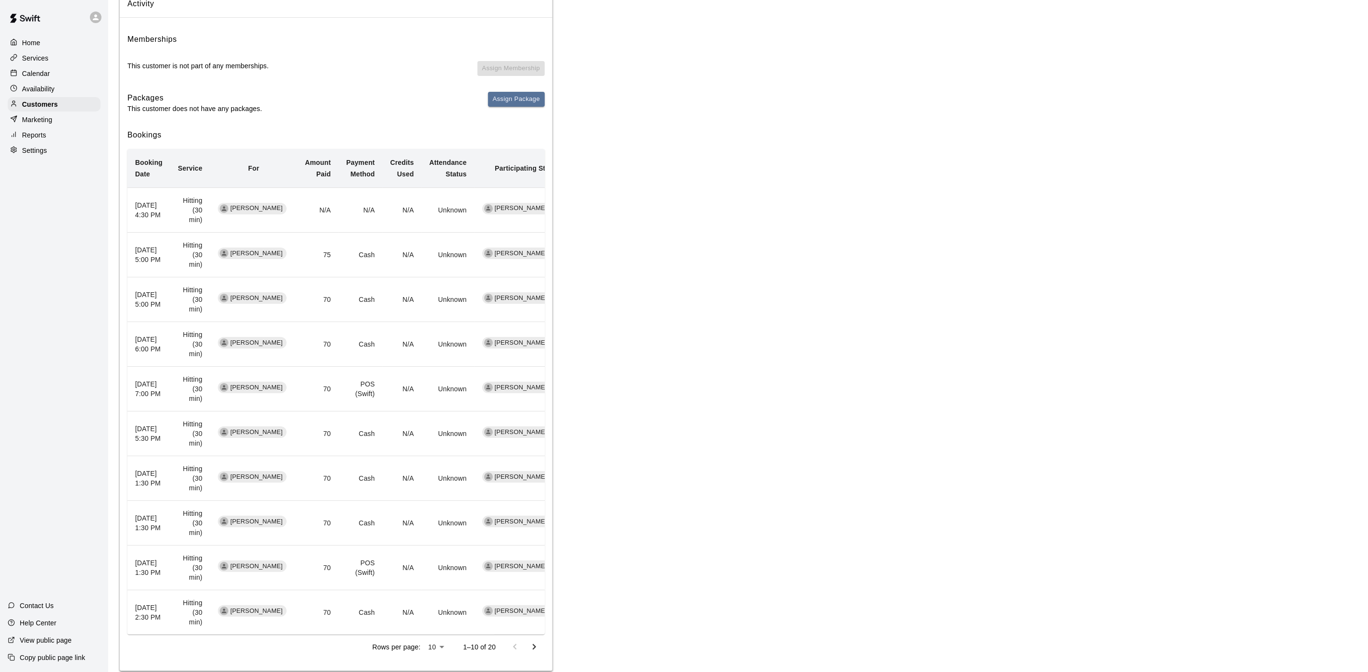
scroll to position [111, 0]
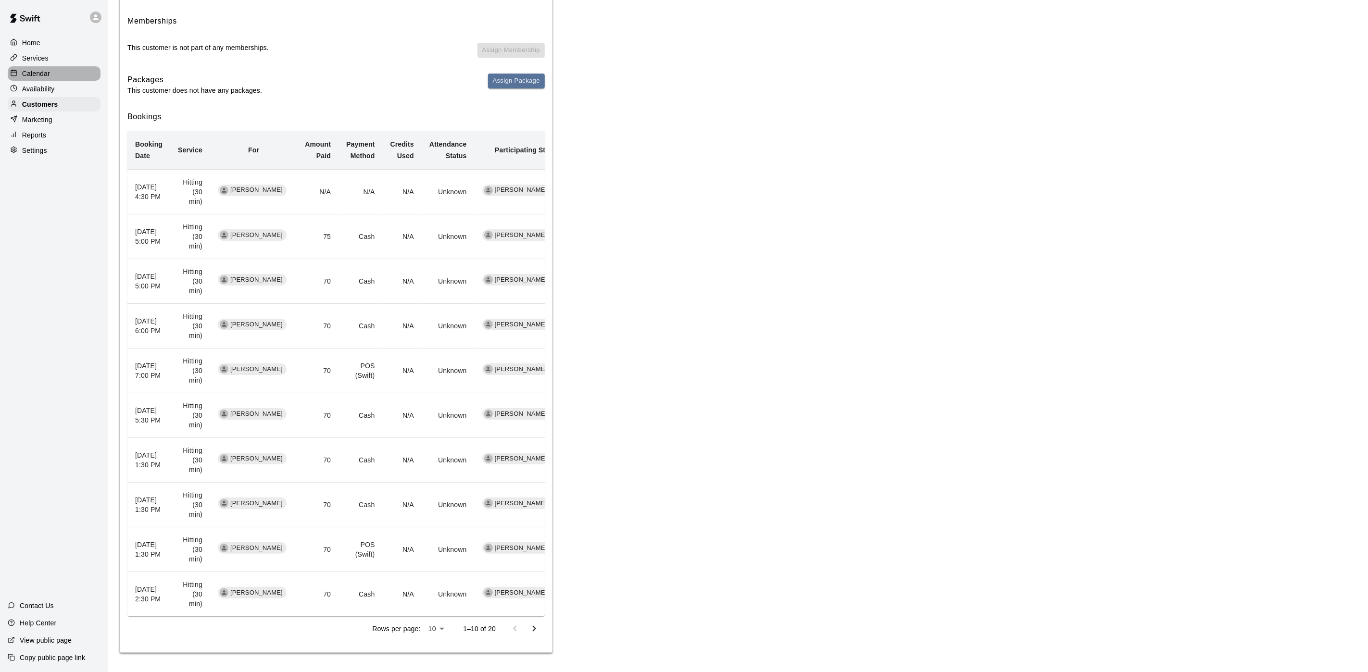
click at [40, 77] on p "Calendar" at bounding box center [36, 74] width 28 height 10
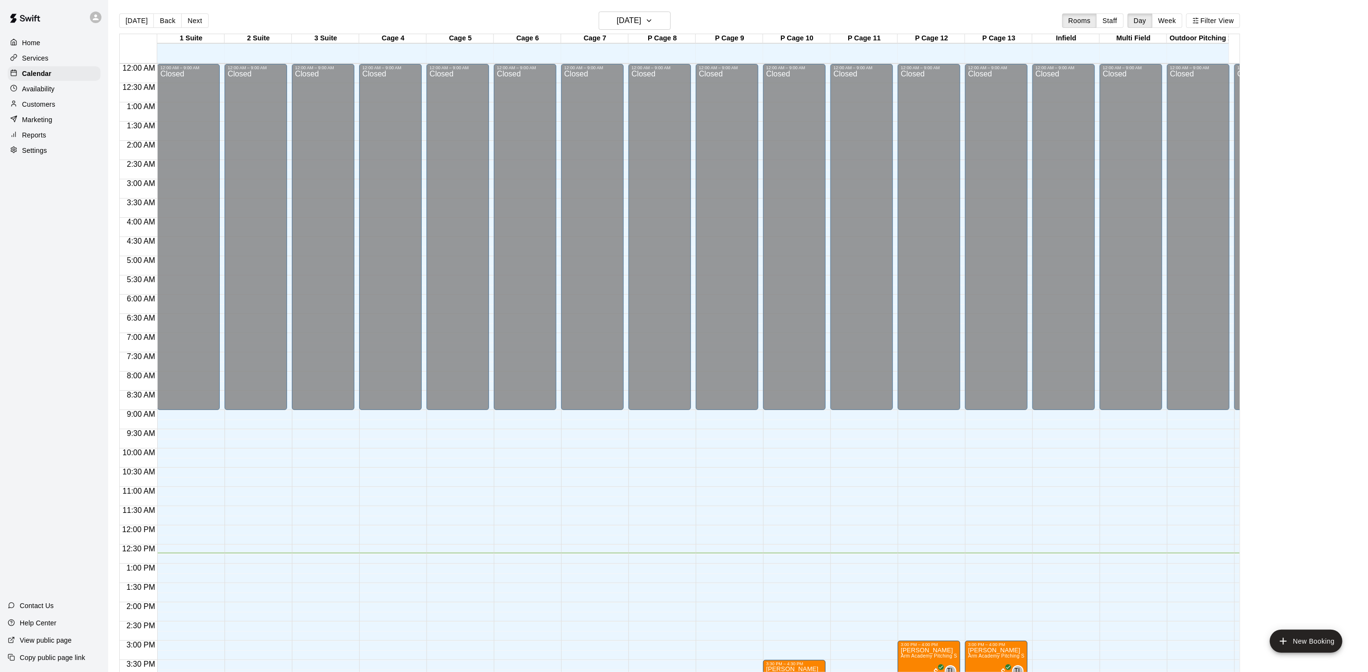
scroll to position [276, 0]
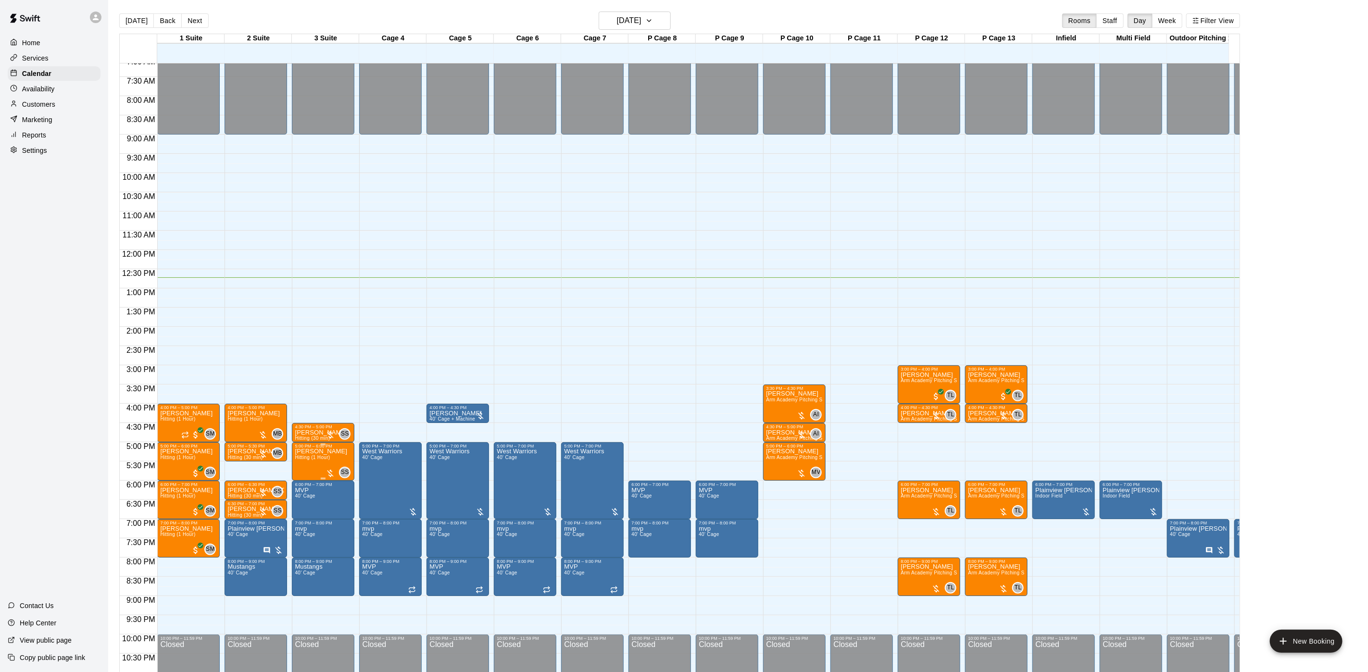
click at [302, 459] on span "Hitting (1 Hour)" at bounding box center [312, 457] width 35 height 5
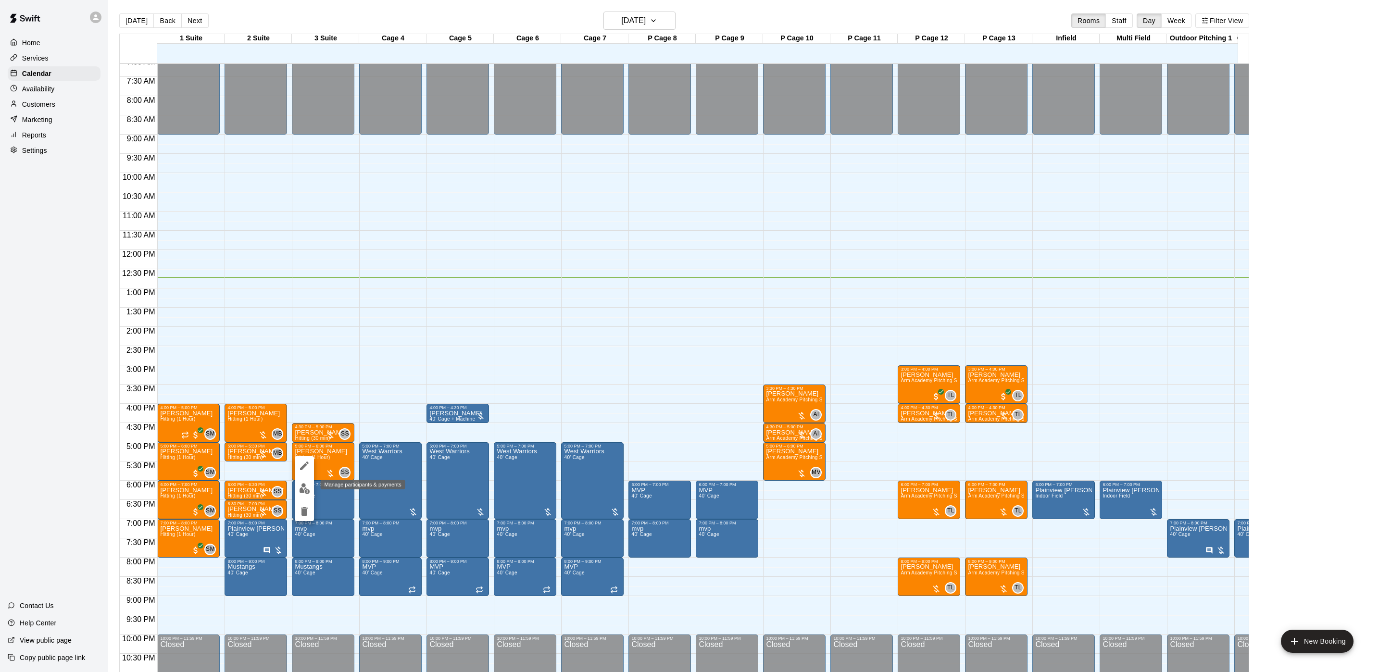
click at [303, 485] on img "edit" at bounding box center [304, 488] width 11 height 11
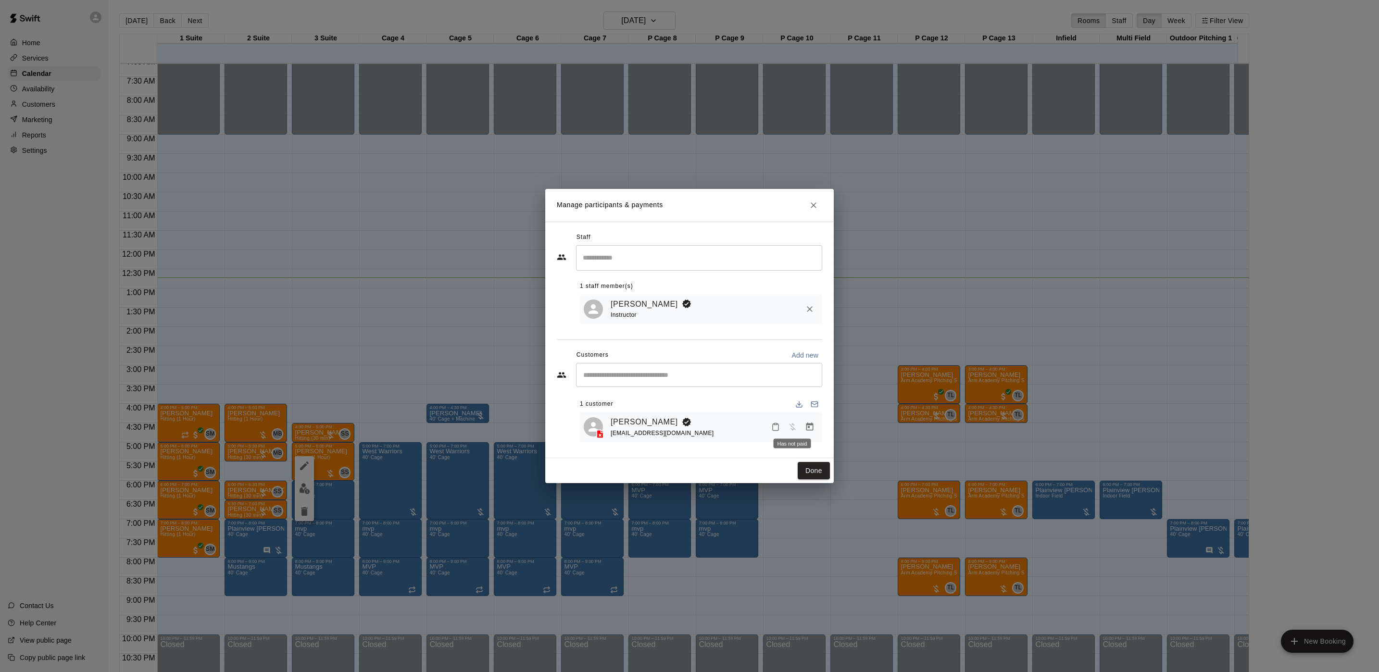
click at [799, 423] on span "Has not paid" at bounding box center [792, 427] width 17 height 8
click at [804, 426] on button "Manage bookings & payment" at bounding box center [809, 426] width 17 height 17
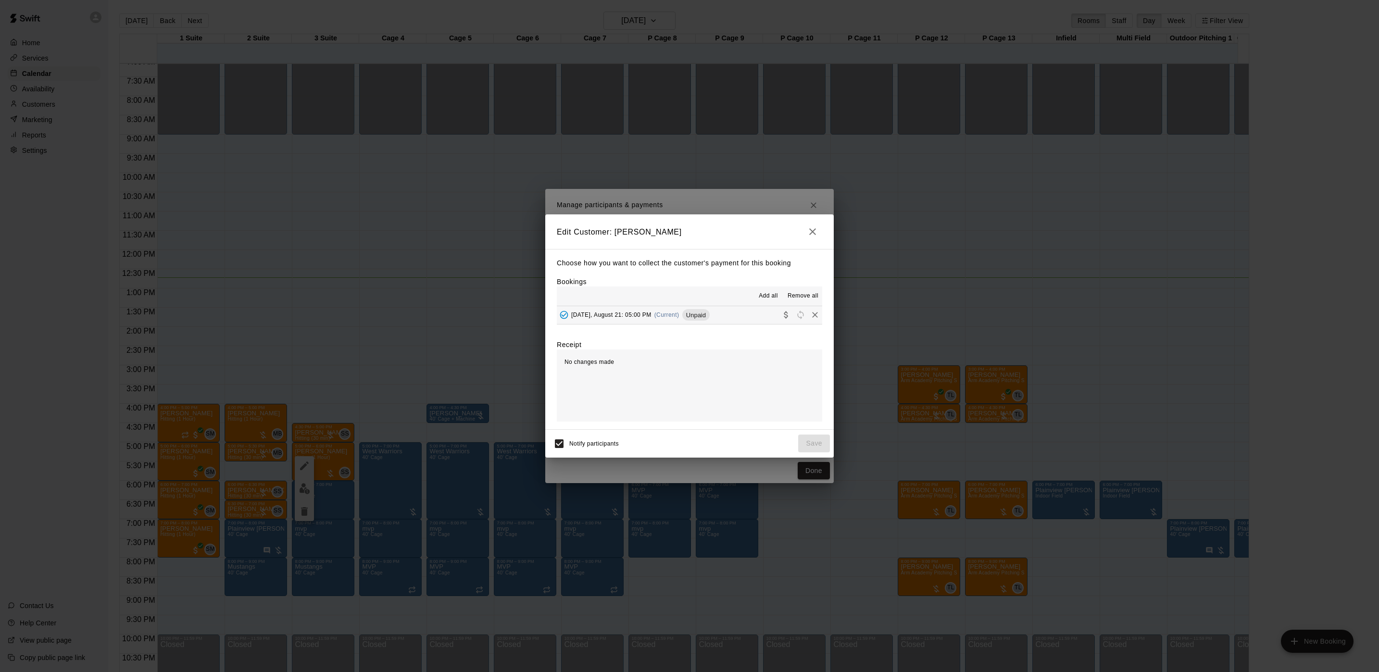
click at [703, 312] on span "Unpaid" at bounding box center [695, 315] width 27 height 7
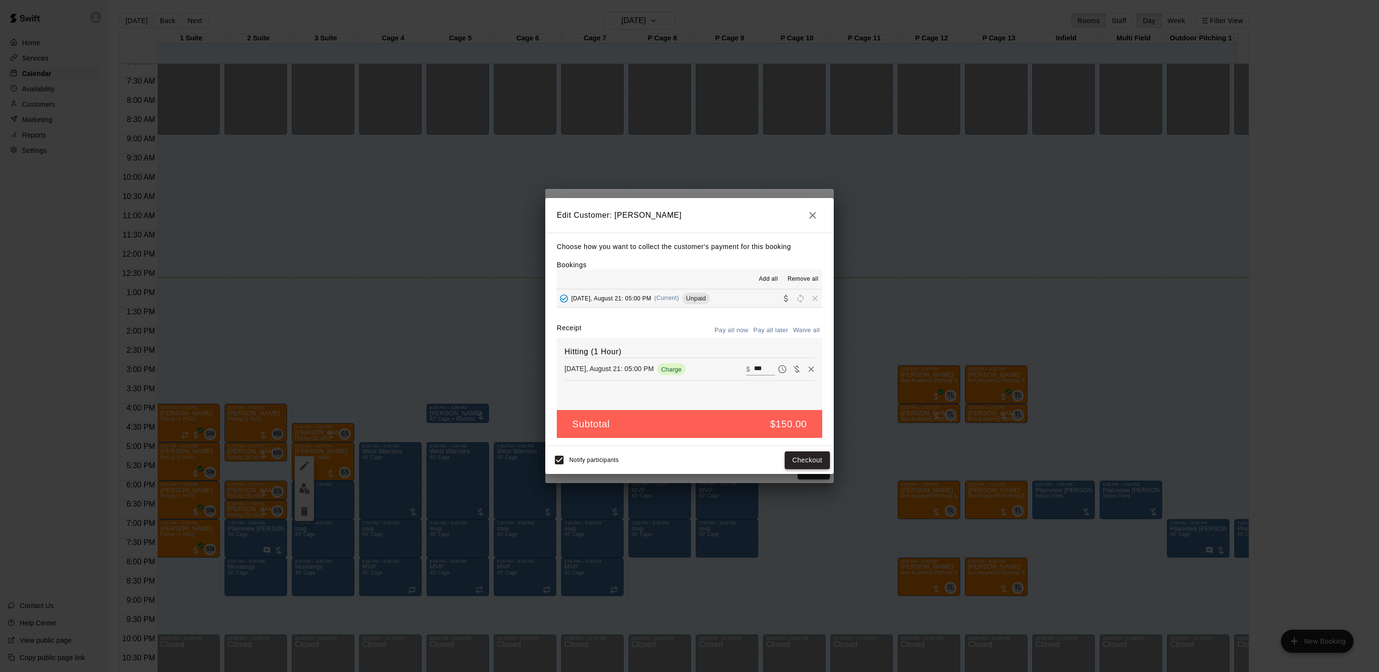
click at [797, 455] on button "Checkout" at bounding box center [807, 461] width 45 height 18
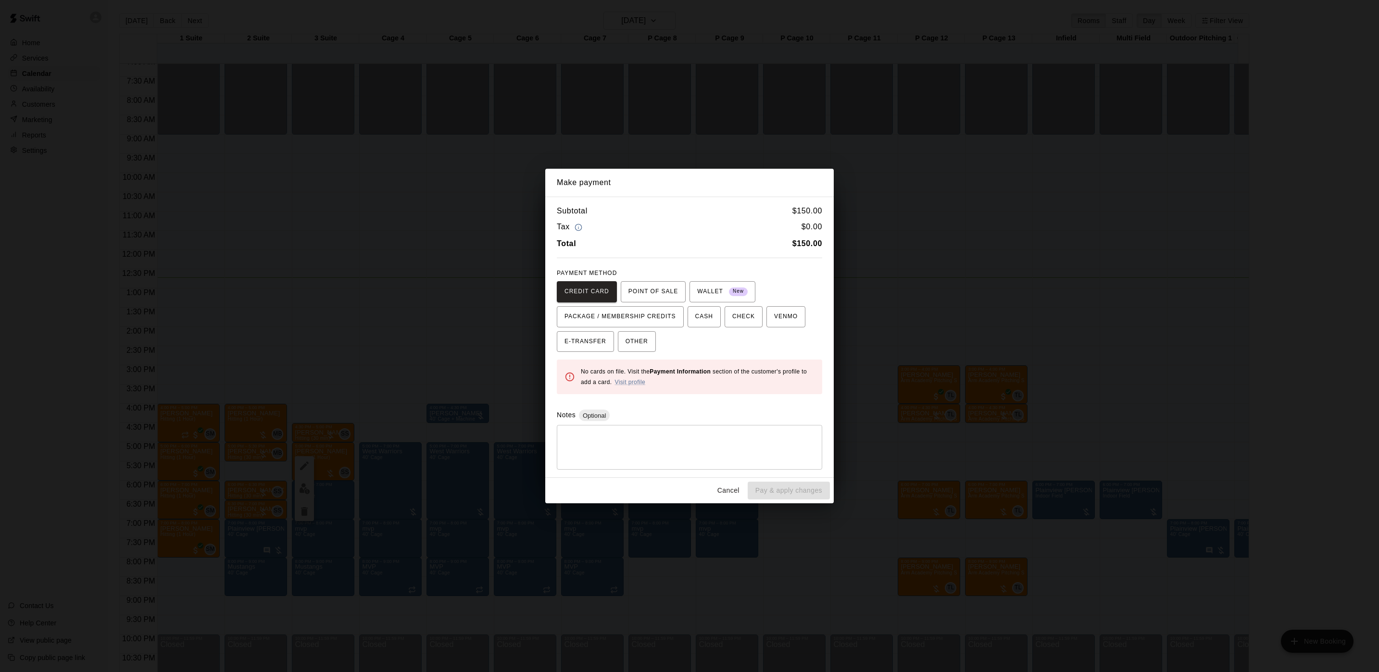
click at [1098, 398] on div "Make payment Subtotal $ 150.00 Tax $ 0.00 Total $ 150.00 PAYMENT METHOD CREDIT …" at bounding box center [689, 336] width 1379 height 672
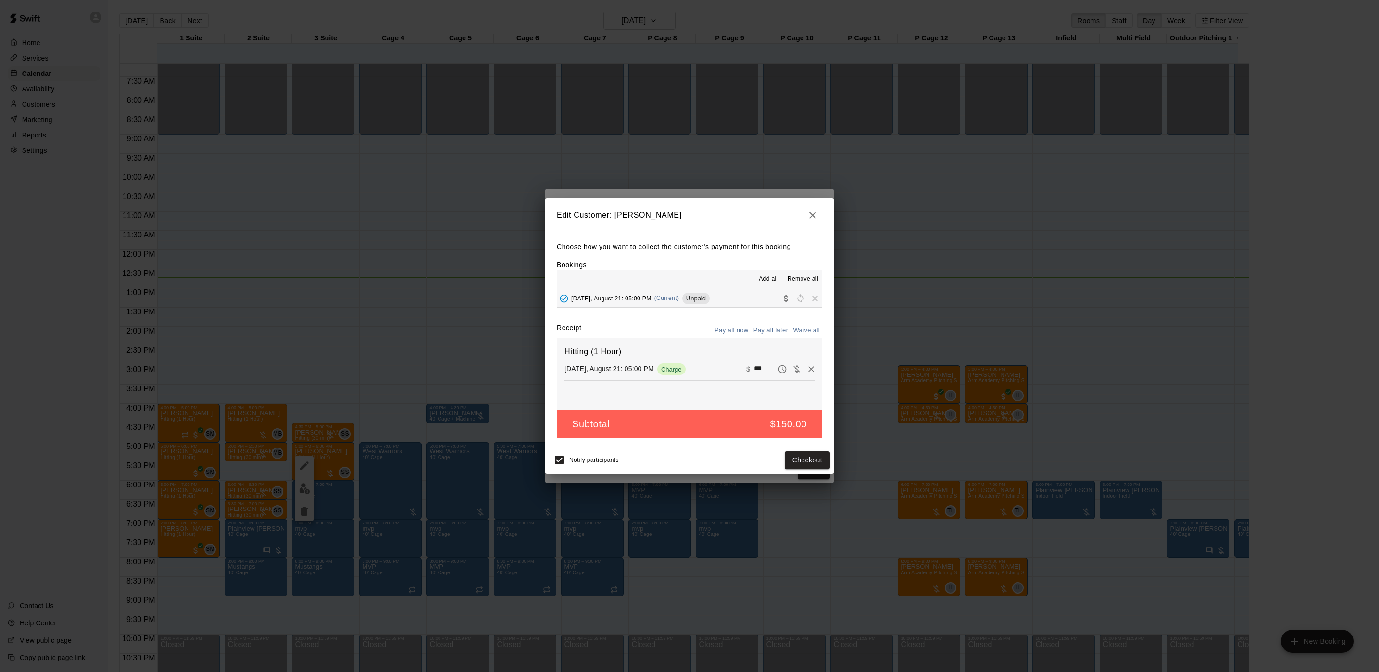
click at [1092, 399] on div "Edit Customer: [PERSON_NAME] Choose how you want to collect the customer's paym…" at bounding box center [689, 336] width 1379 height 672
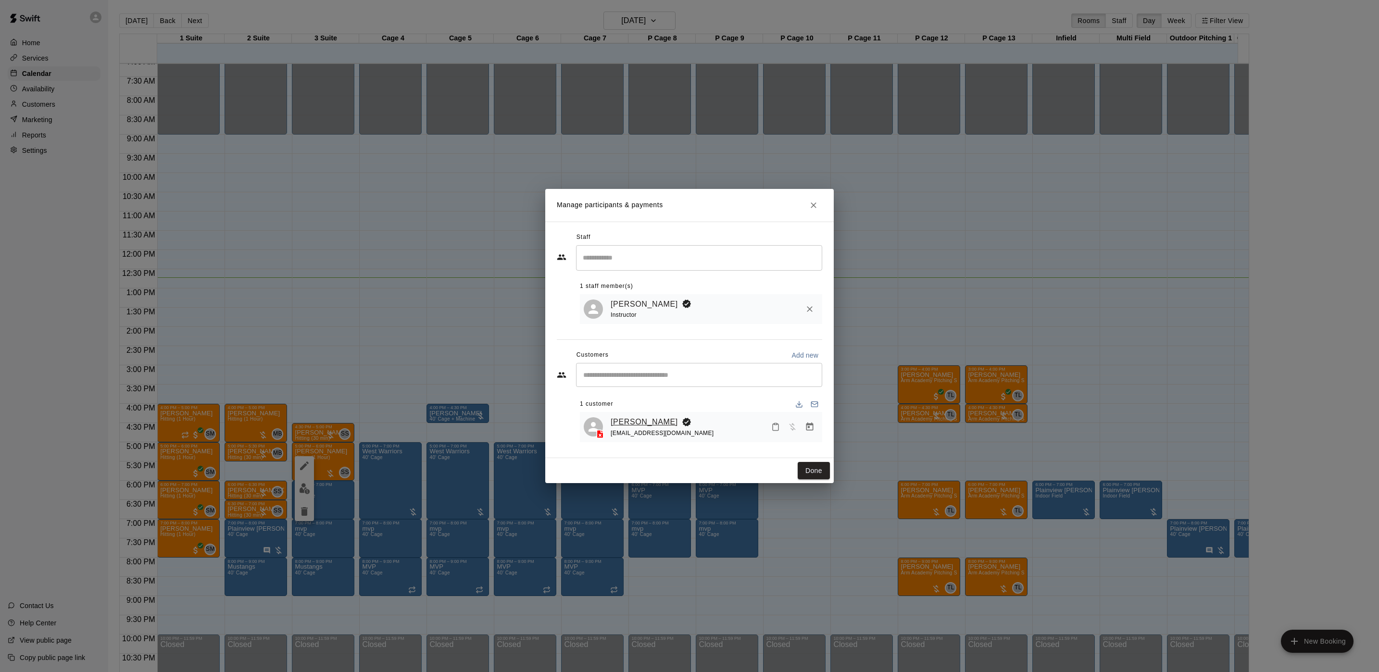
click at [661, 423] on link "[PERSON_NAME]" at bounding box center [644, 422] width 67 height 13
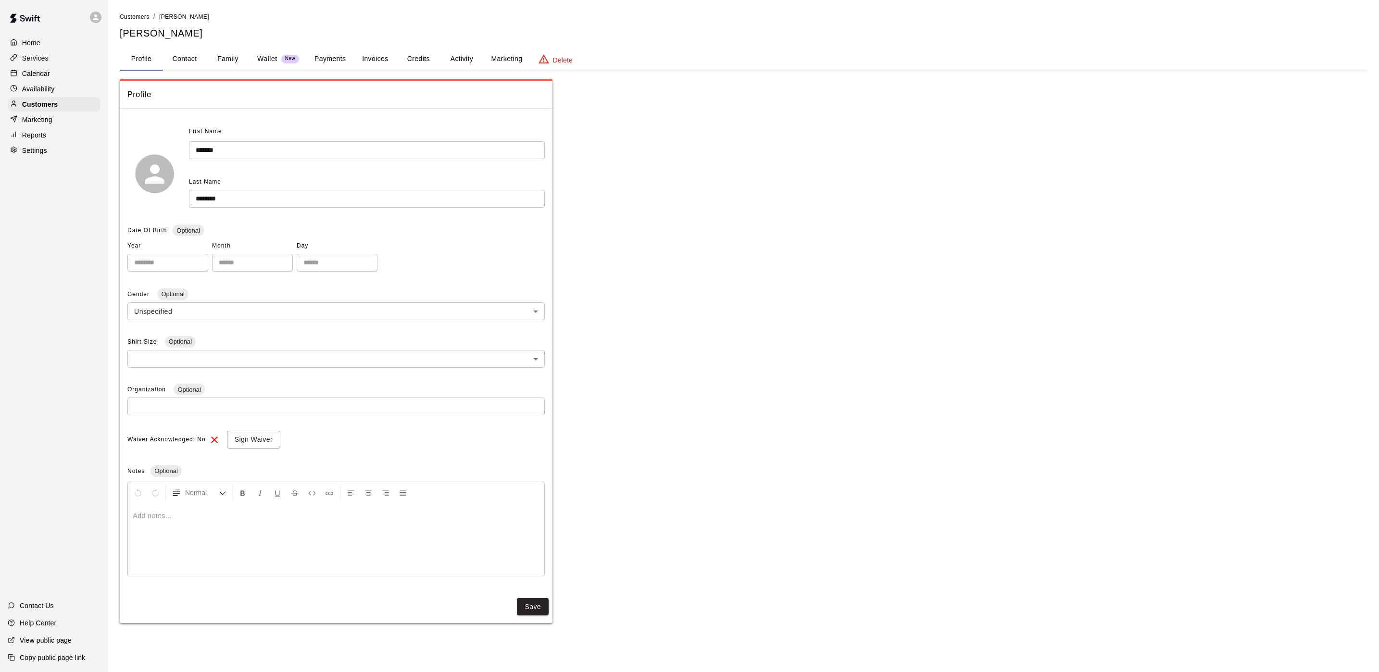
click at [457, 63] on button "Activity" at bounding box center [461, 59] width 43 height 23
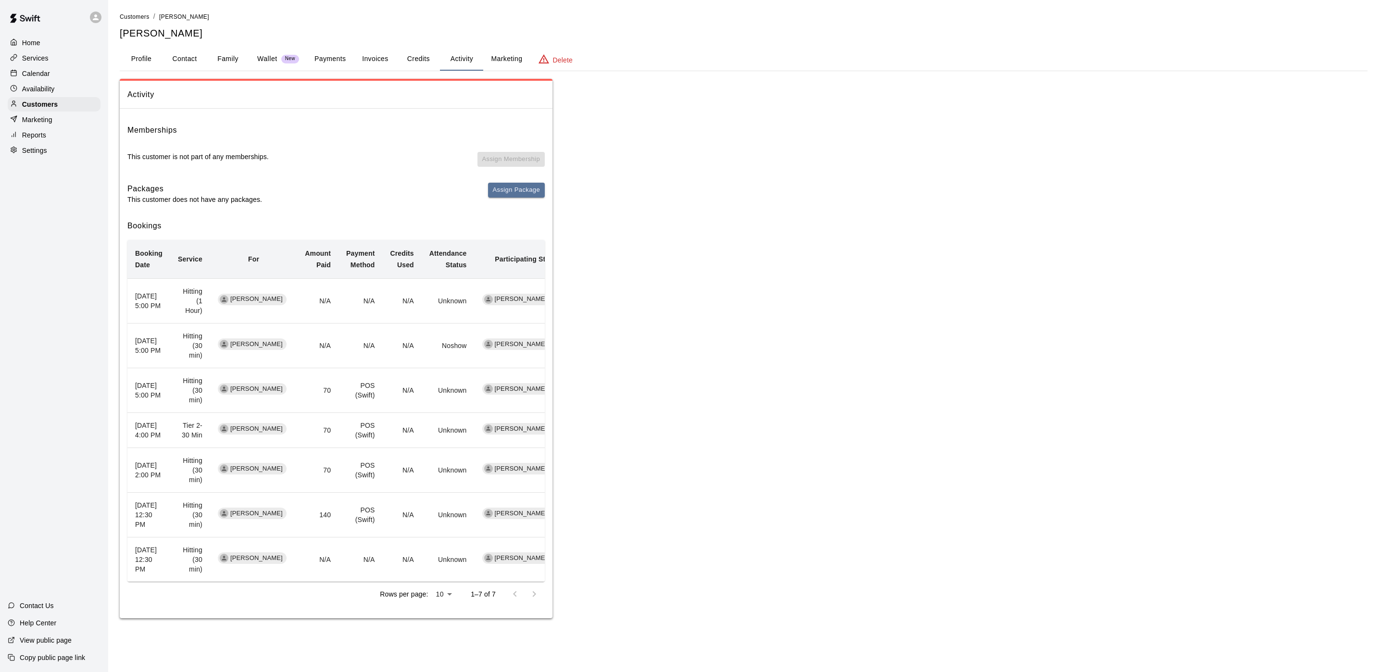
click at [42, 71] on div "Calendar" at bounding box center [54, 73] width 93 height 14
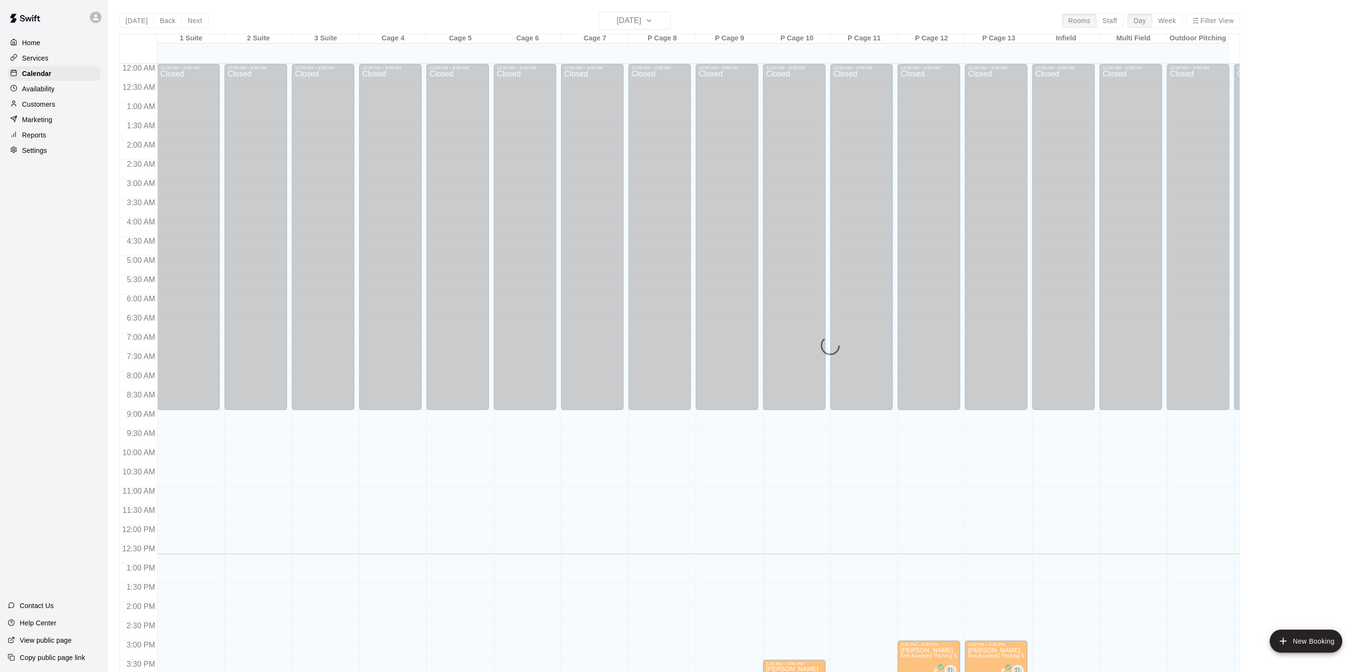
scroll to position [276, 0]
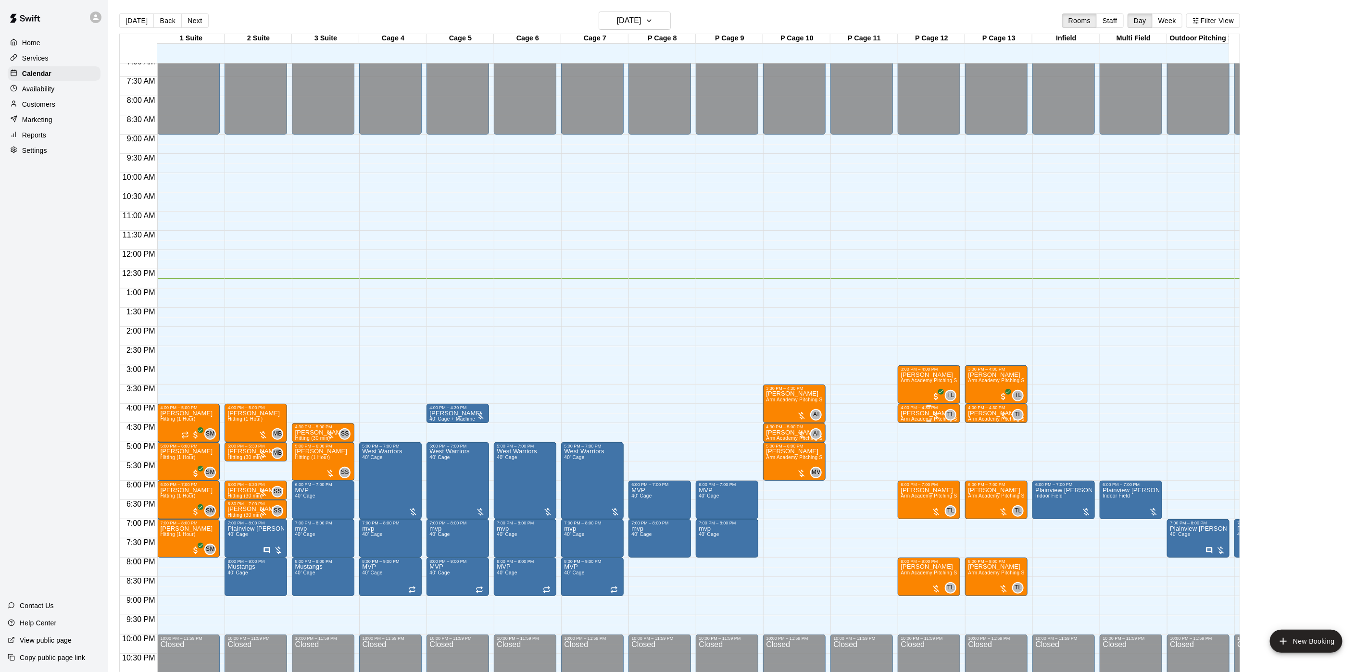
click at [915, 420] on div at bounding box center [929, 420] width 57 height 1
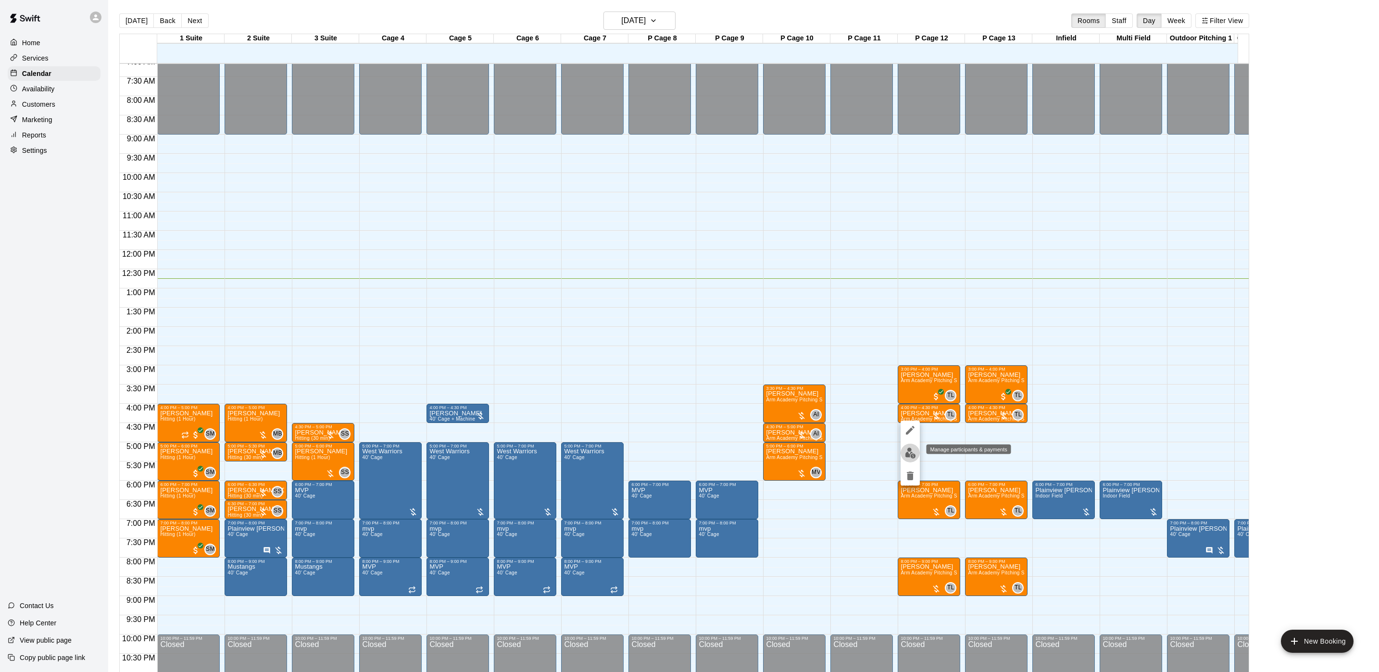
click at [909, 457] on img "edit" at bounding box center [910, 453] width 11 height 11
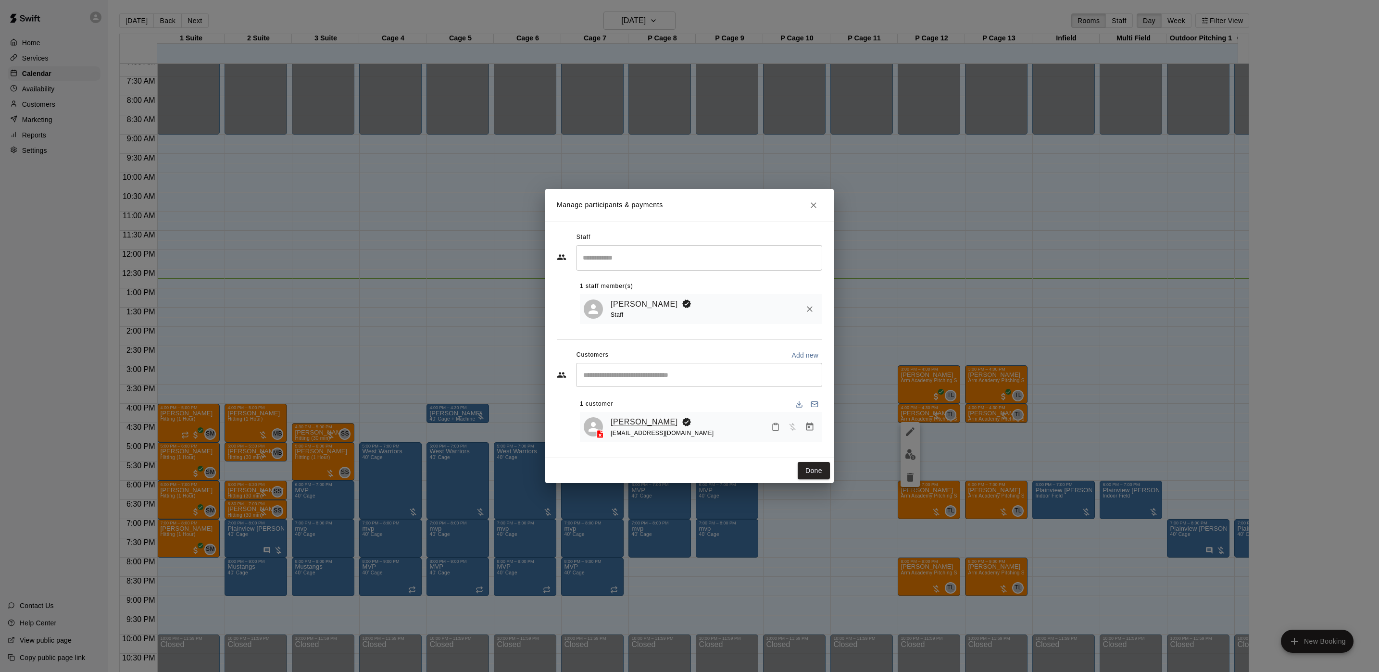
click at [645, 416] on link "[PERSON_NAME]" at bounding box center [644, 422] width 67 height 13
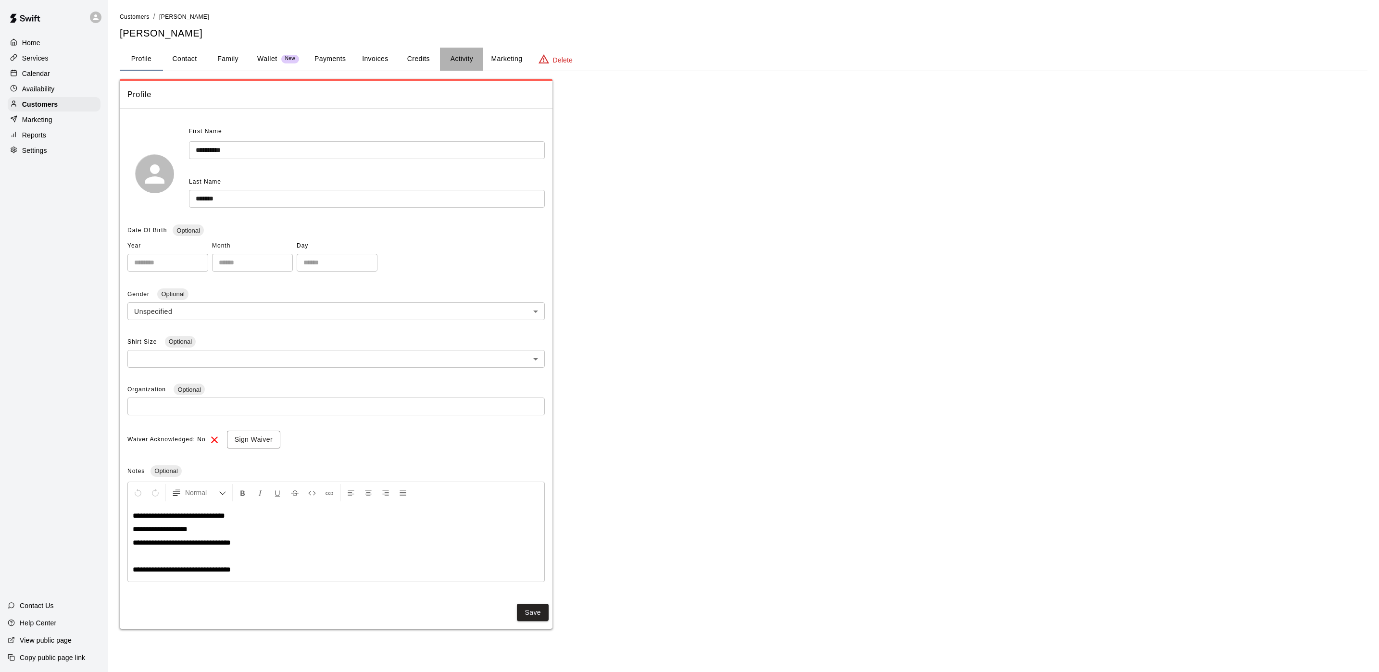
click at [460, 52] on button "Activity" at bounding box center [461, 59] width 43 height 23
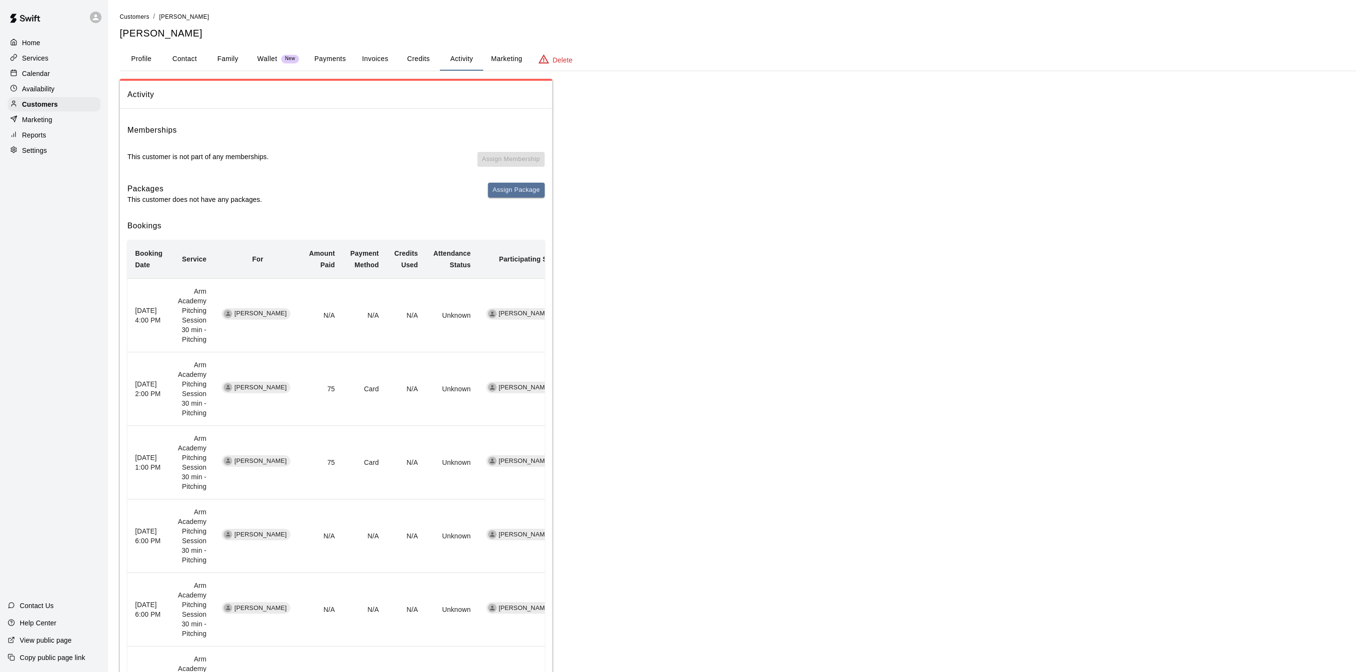
click at [33, 78] on p "Calendar" at bounding box center [36, 74] width 28 height 10
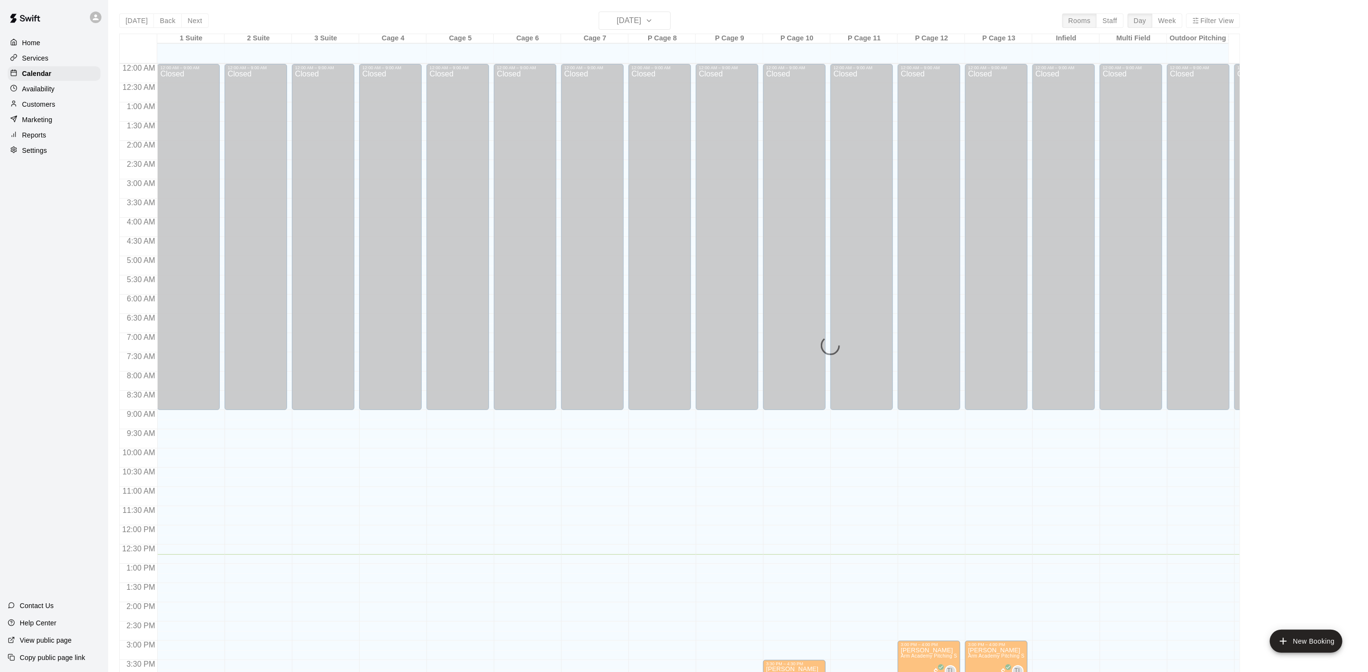
scroll to position [276, 0]
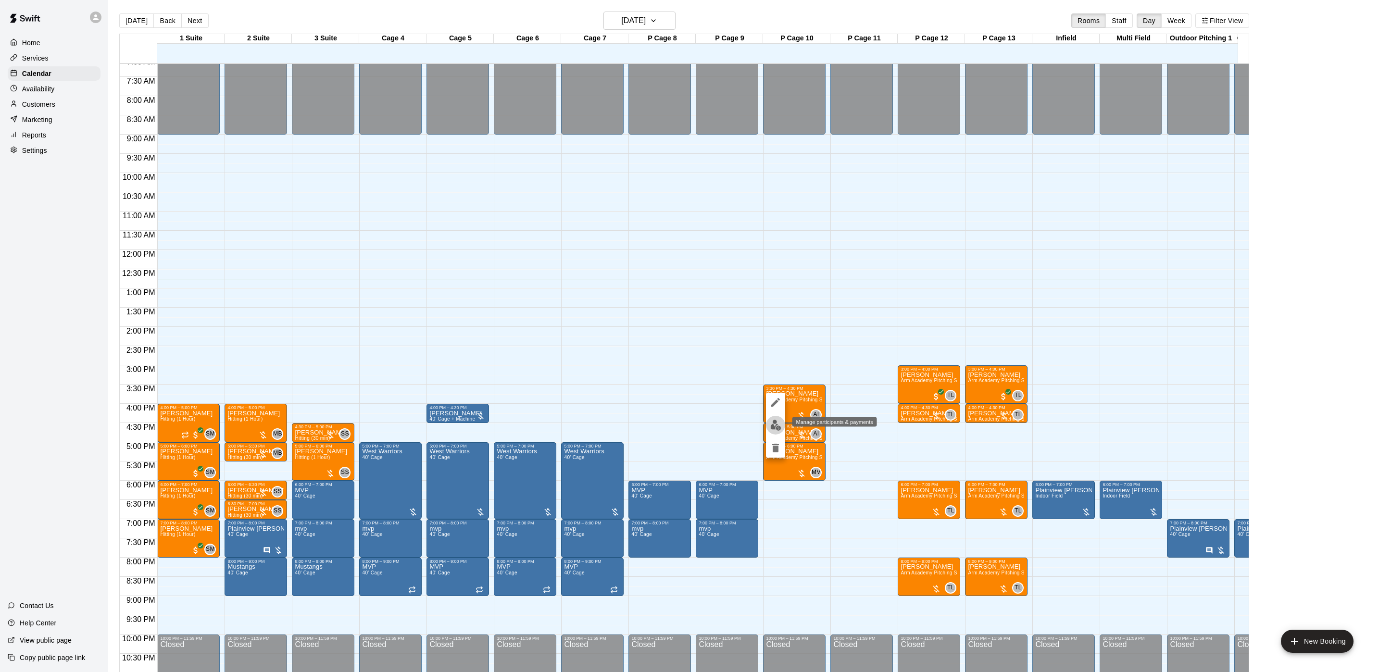
click at [778, 426] on img "edit" at bounding box center [775, 425] width 11 height 11
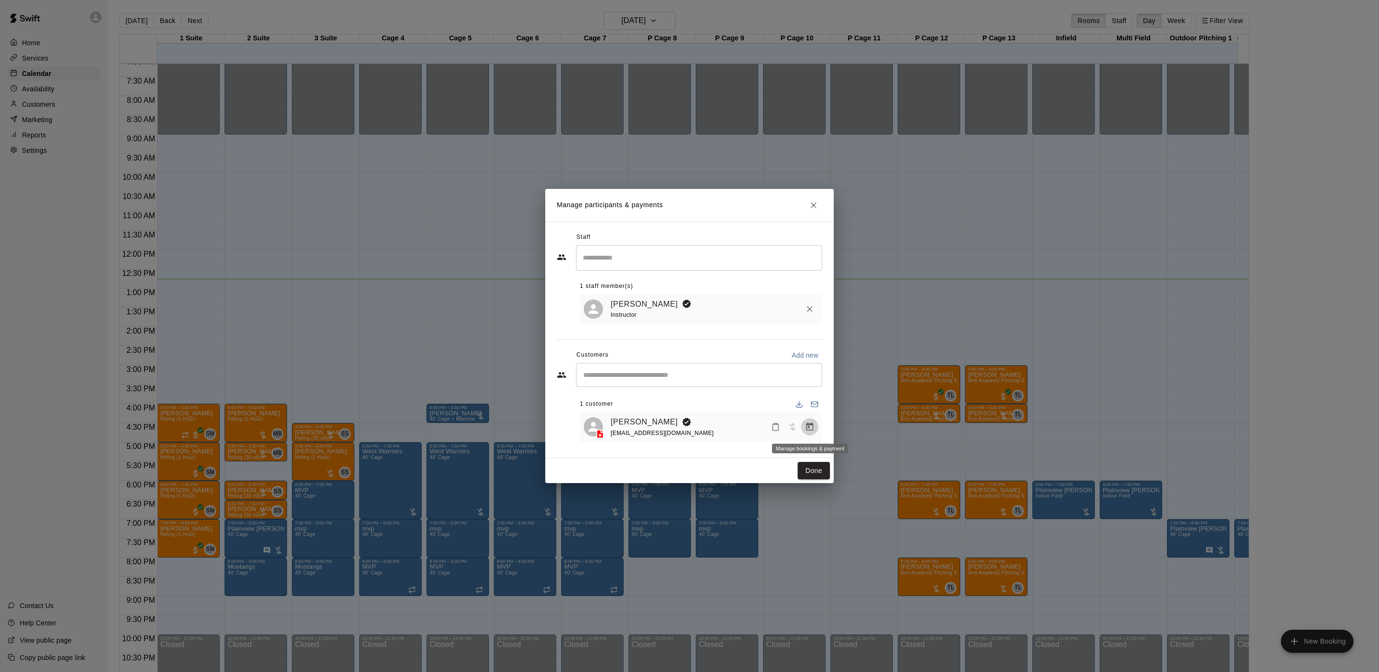
click at [809, 429] on icon "Manage bookings & payment" at bounding box center [810, 427] width 7 height 8
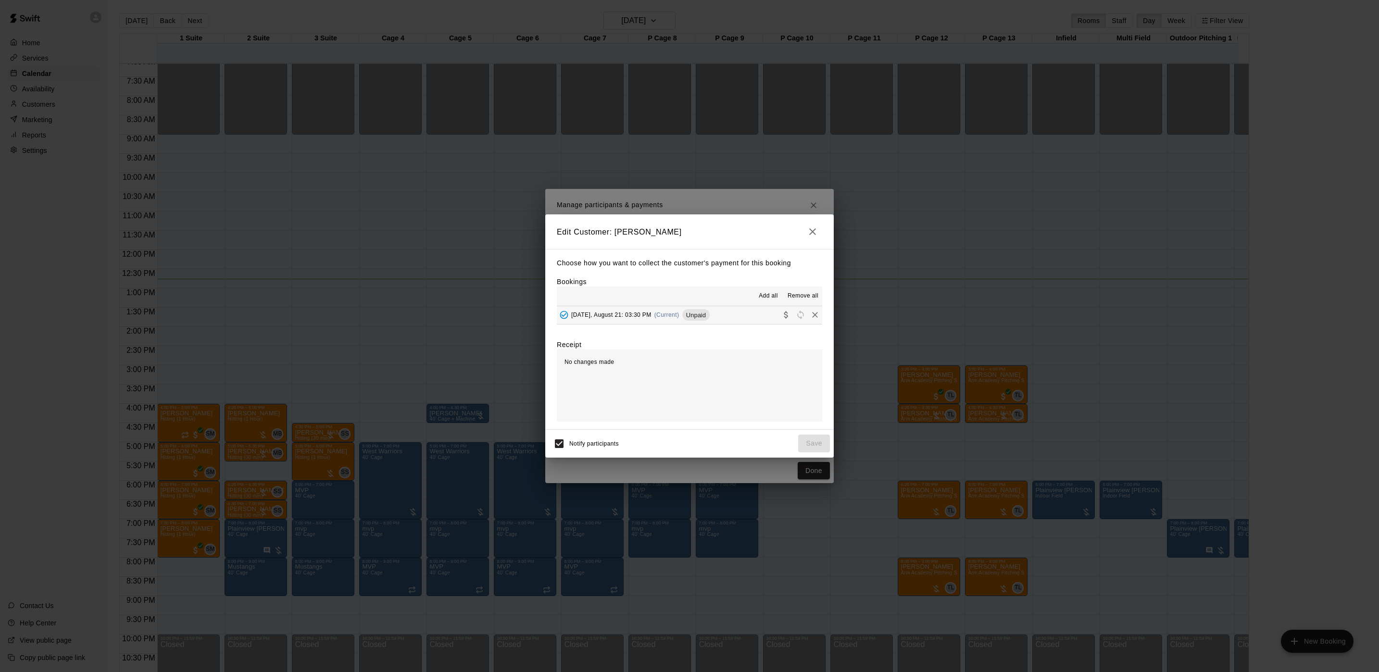
click at [676, 315] on span "(Current)" at bounding box center [667, 315] width 25 height 7
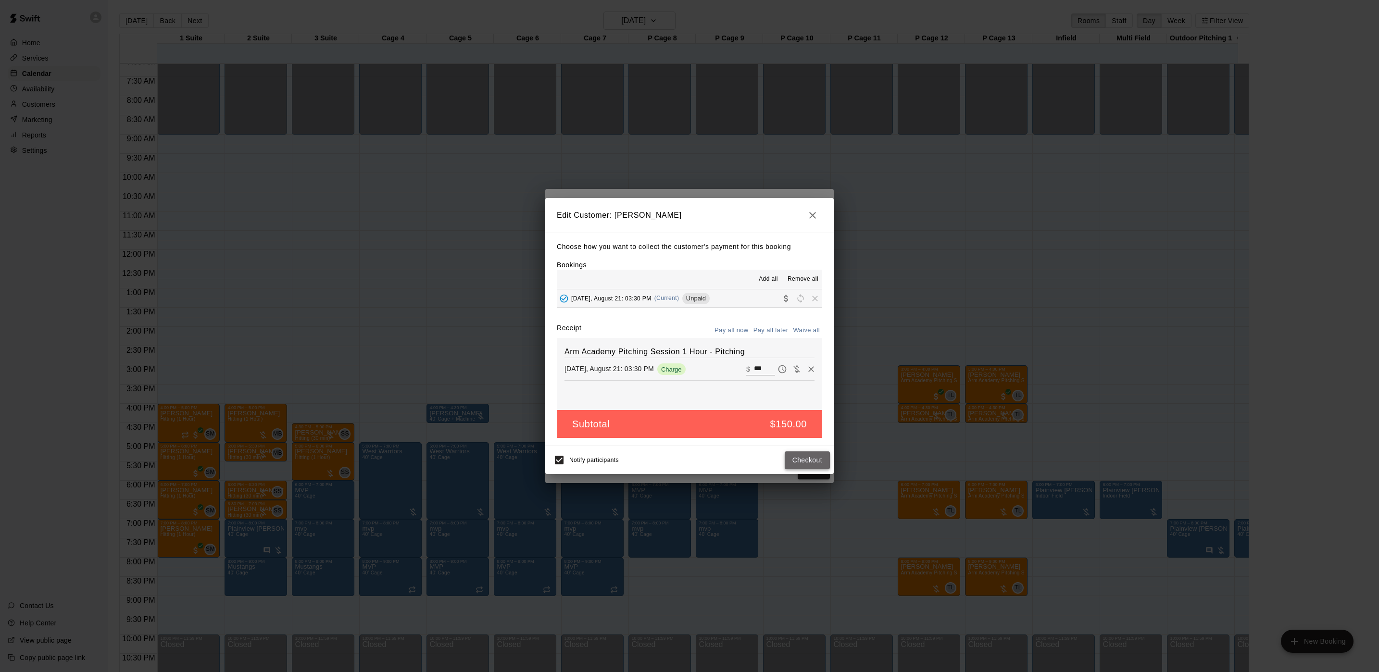
click at [801, 467] on button "Checkout" at bounding box center [807, 461] width 45 height 18
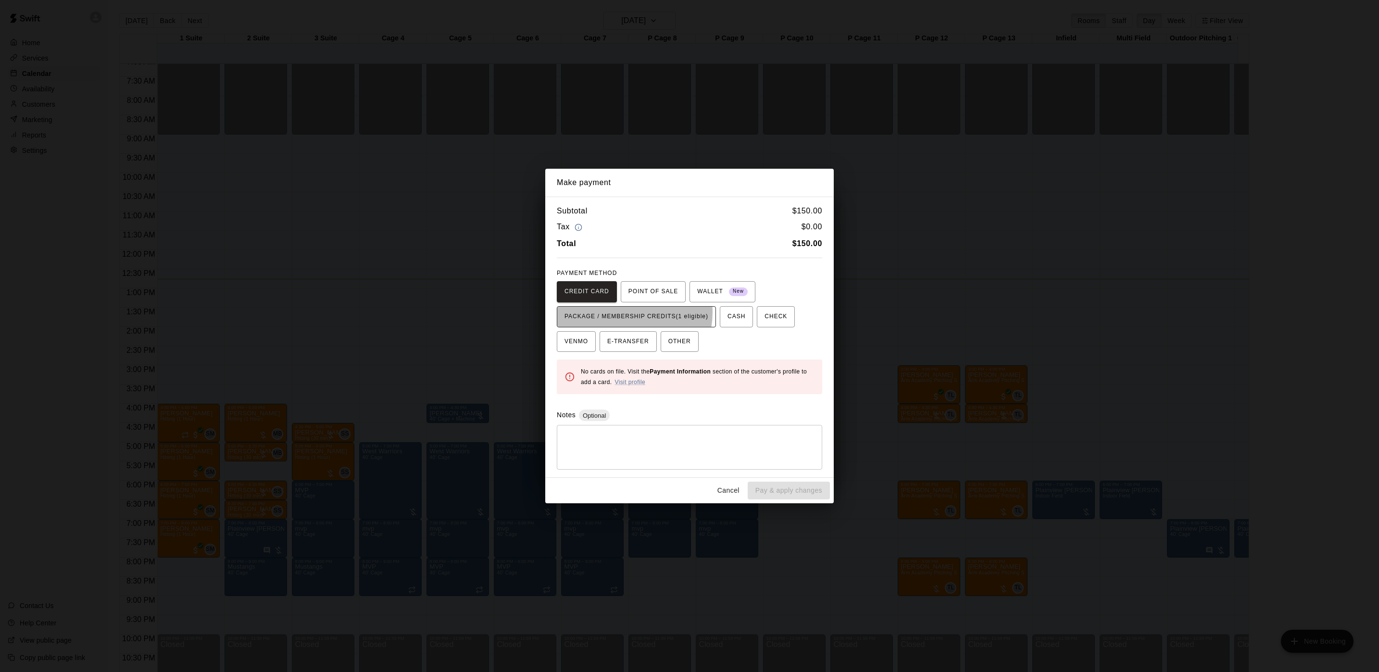
click at [622, 312] on span "PACKAGE / MEMBERSHIP CREDITS (1 eligible)" at bounding box center [637, 316] width 144 height 15
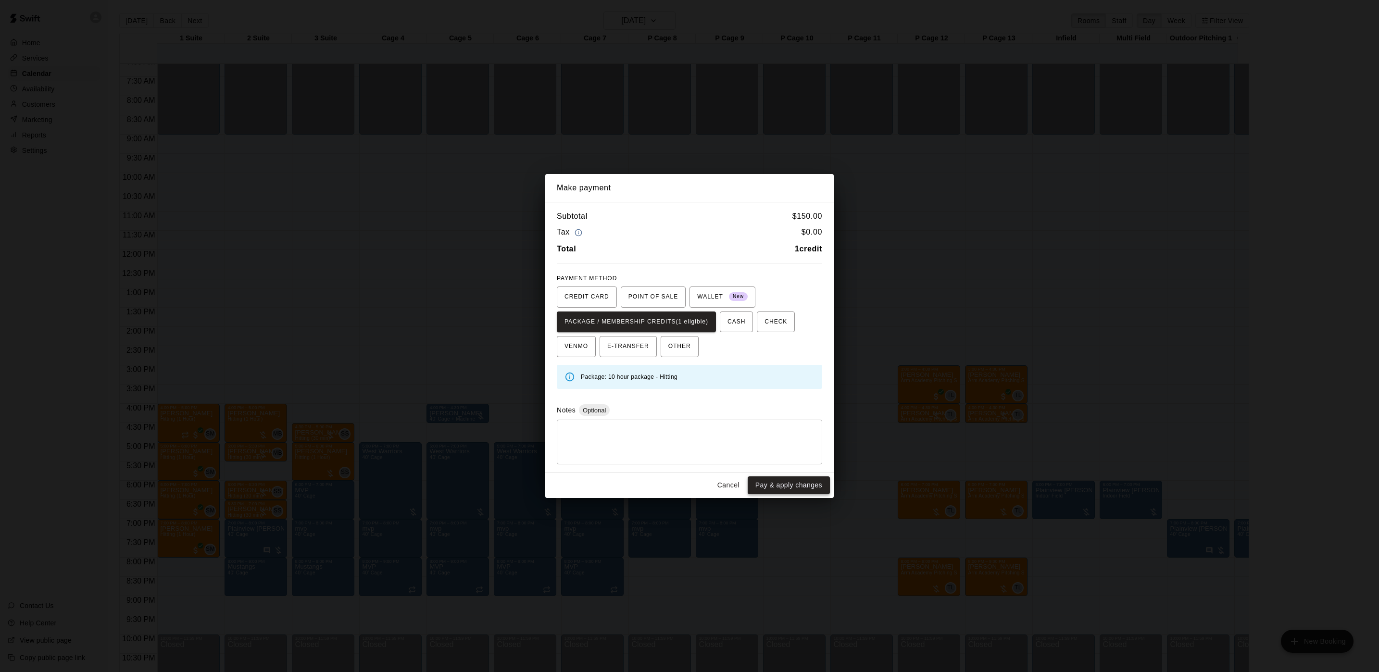
click at [800, 485] on button "Pay & apply changes" at bounding box center [789, 486] width 82 height 18
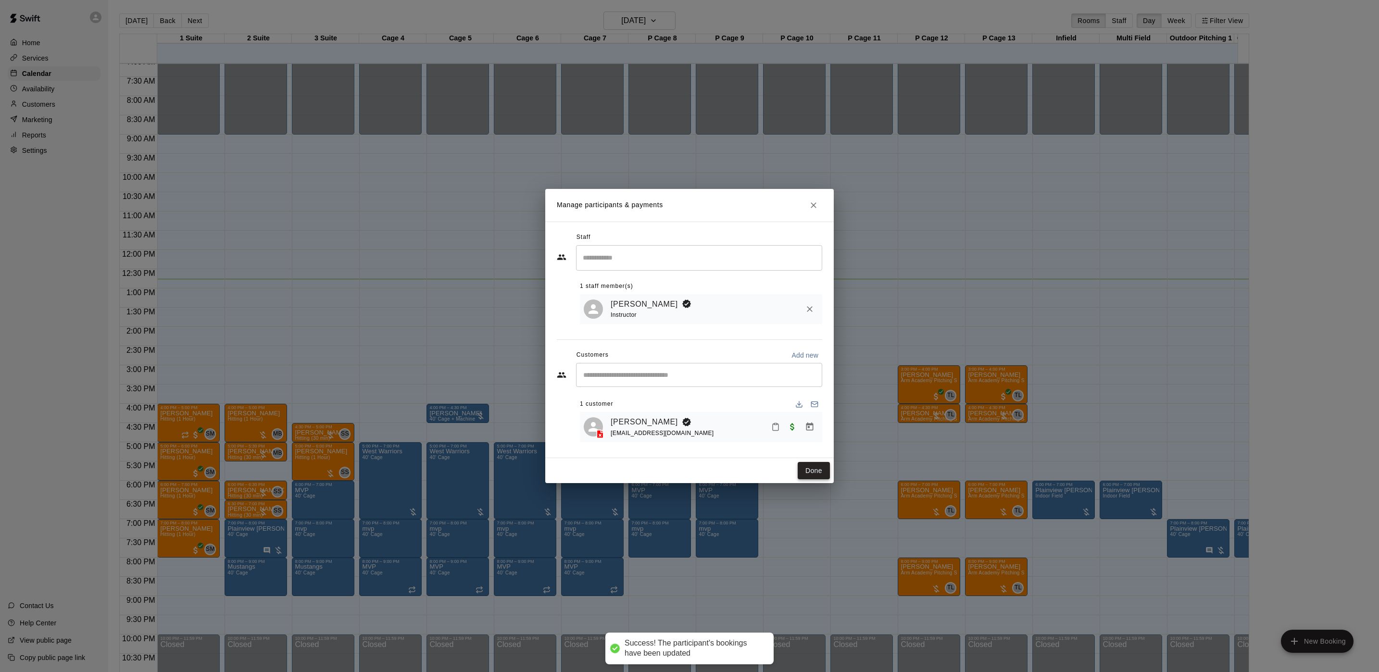
click at [812, 467] on button "Done" at bounding box center [814, 471] width 32 height 18
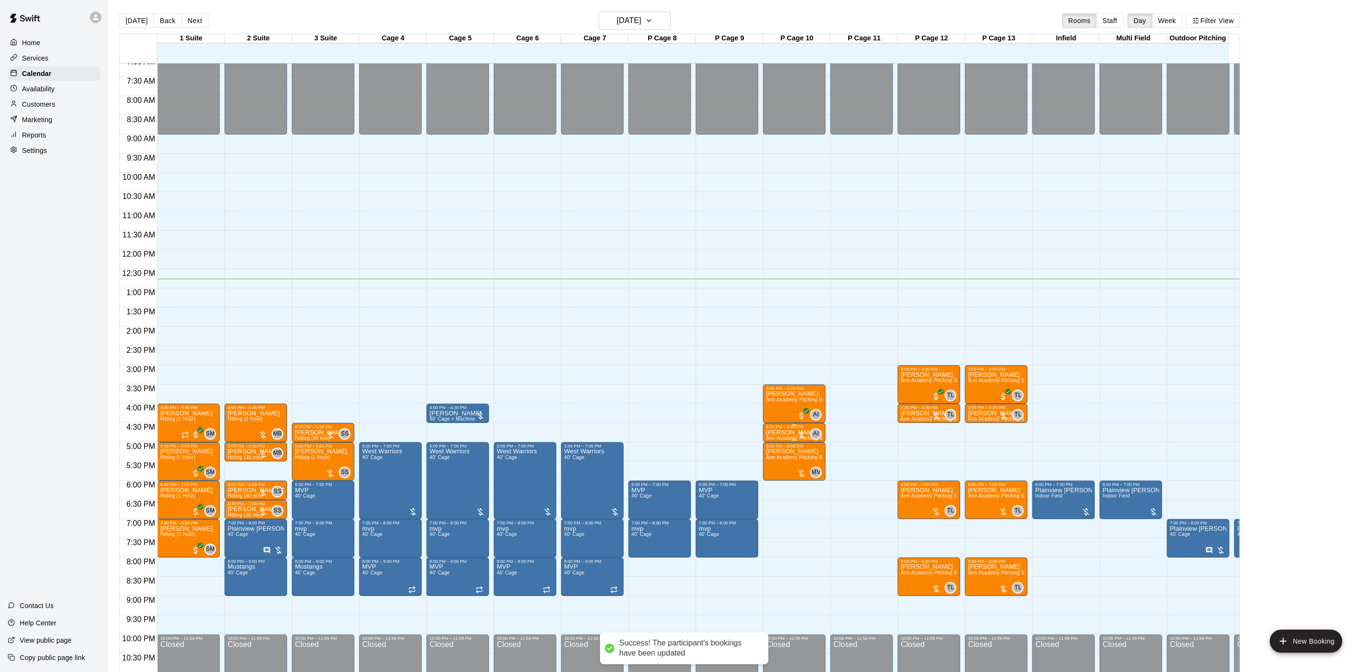
click at [772, 433] on p "[PERSON_NAME]" at bounding box center [794, 433] width 57 height 0
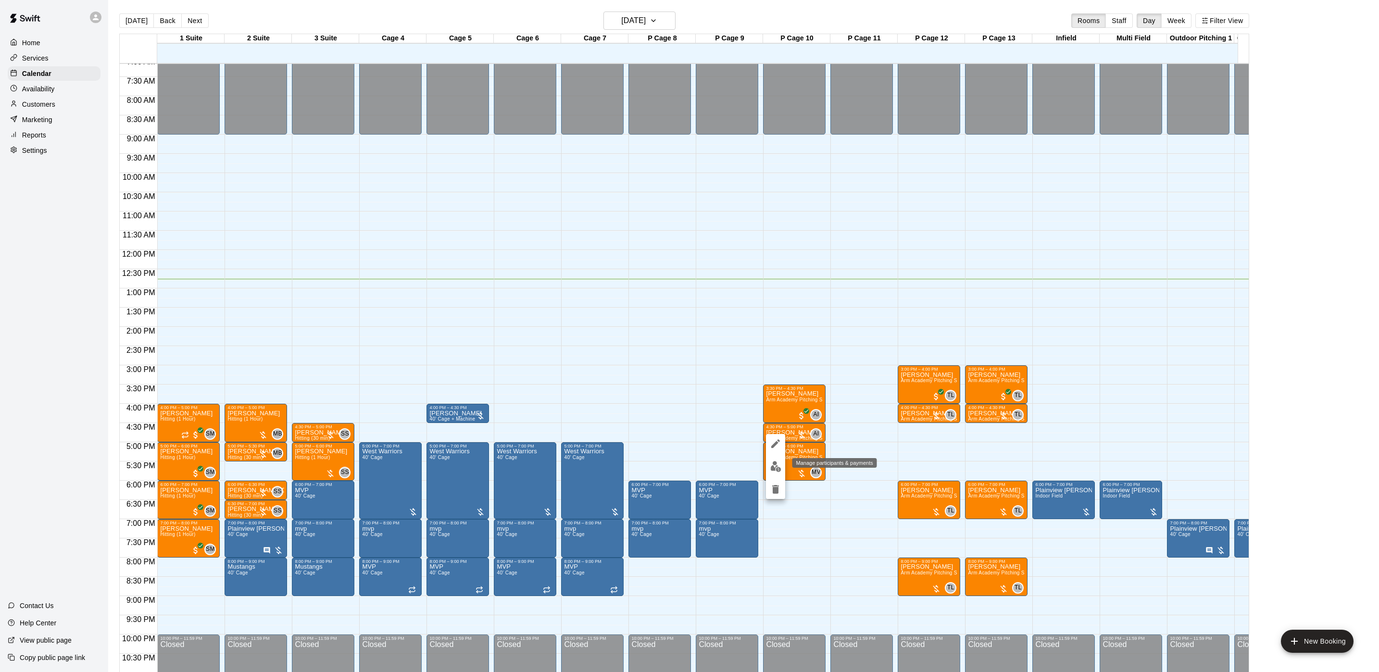
click at [773, 465] on img "edit" at bounding box center [775, 466] width 11 height 11
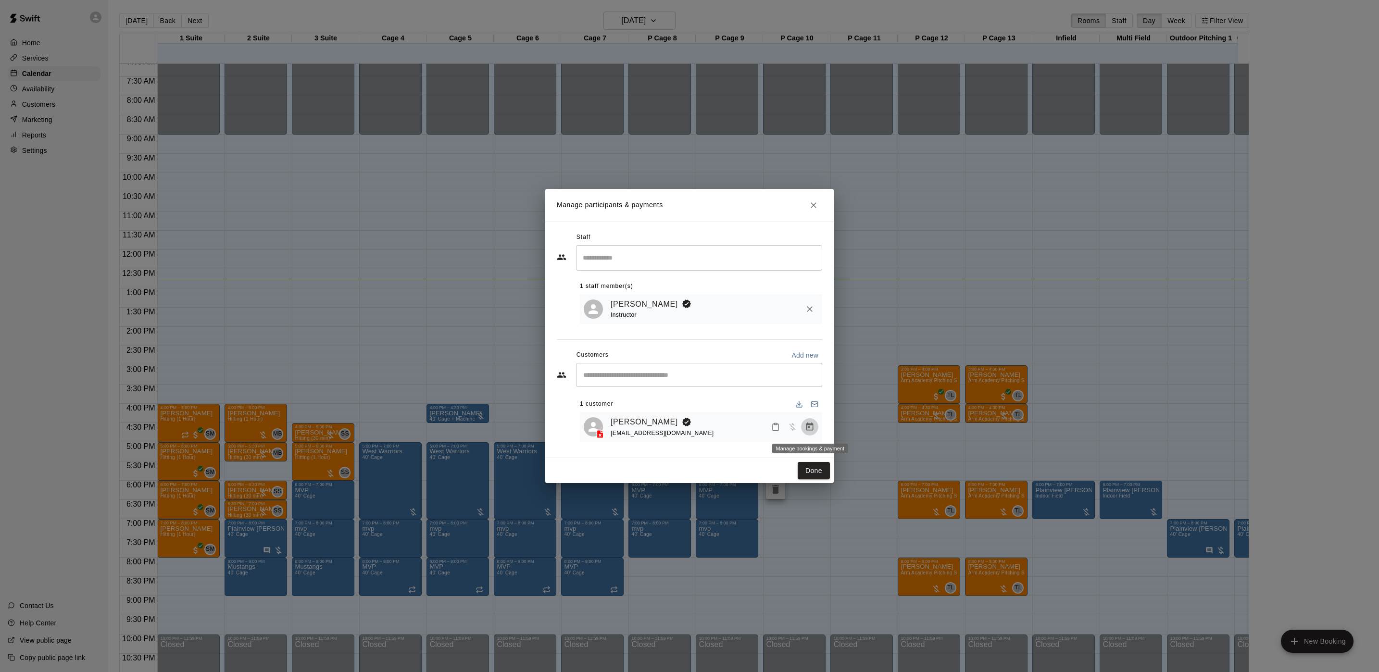
click at [812, 422] on button "Manage bookings & payment" at bounding box center [809, 426] width 17 height 17
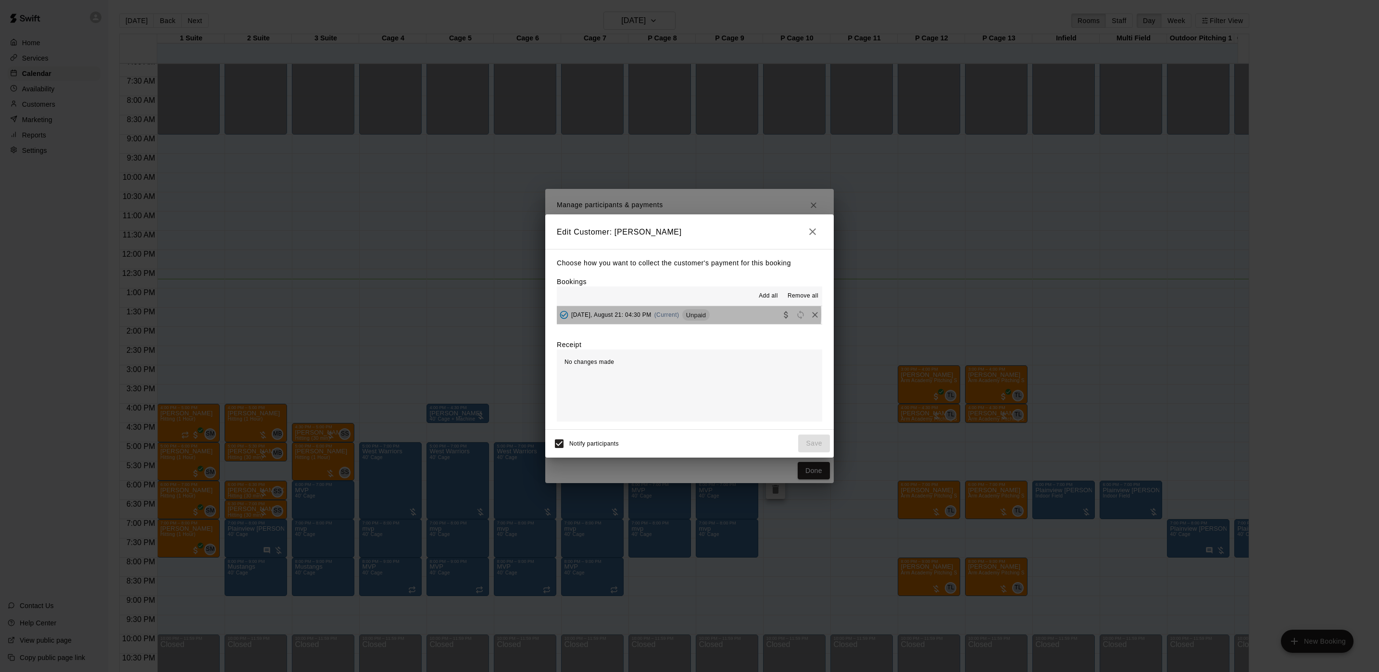
click at [689, 315] on span "Unpaid" at bounding box center [695, 315] width 27 height 7
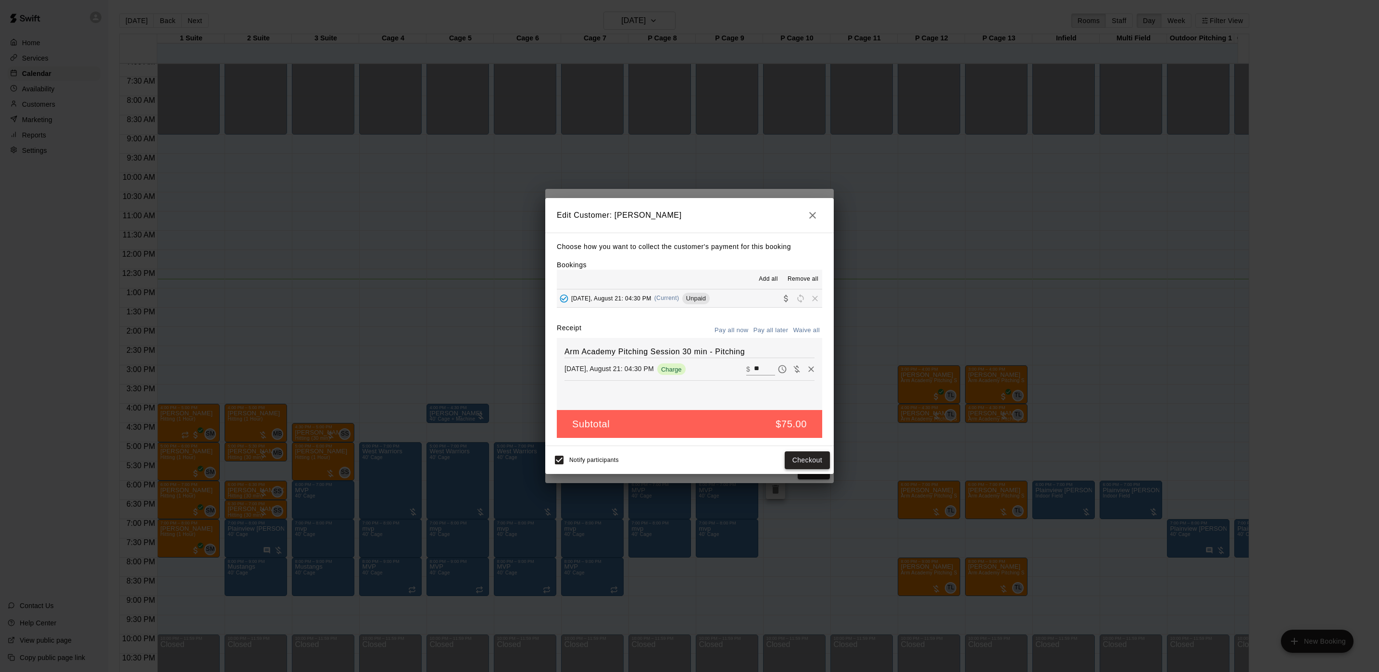
click at [792, 455] on button "Checkout" at bounding box center [807, 461] width 45 height 18
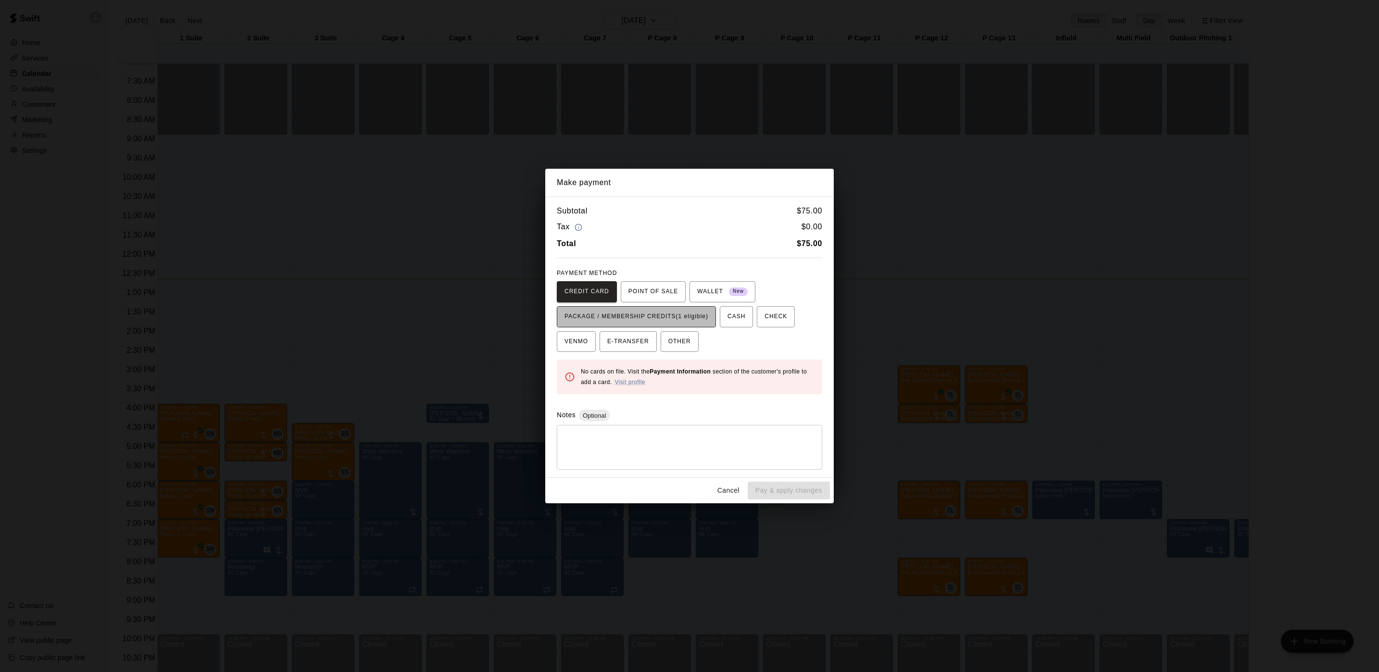
click at [678, 318] on span "PACKAGE / MEMBERSHIP CREDITS (1 eligible)" at bounding box center [637, 316] width 144 height 15
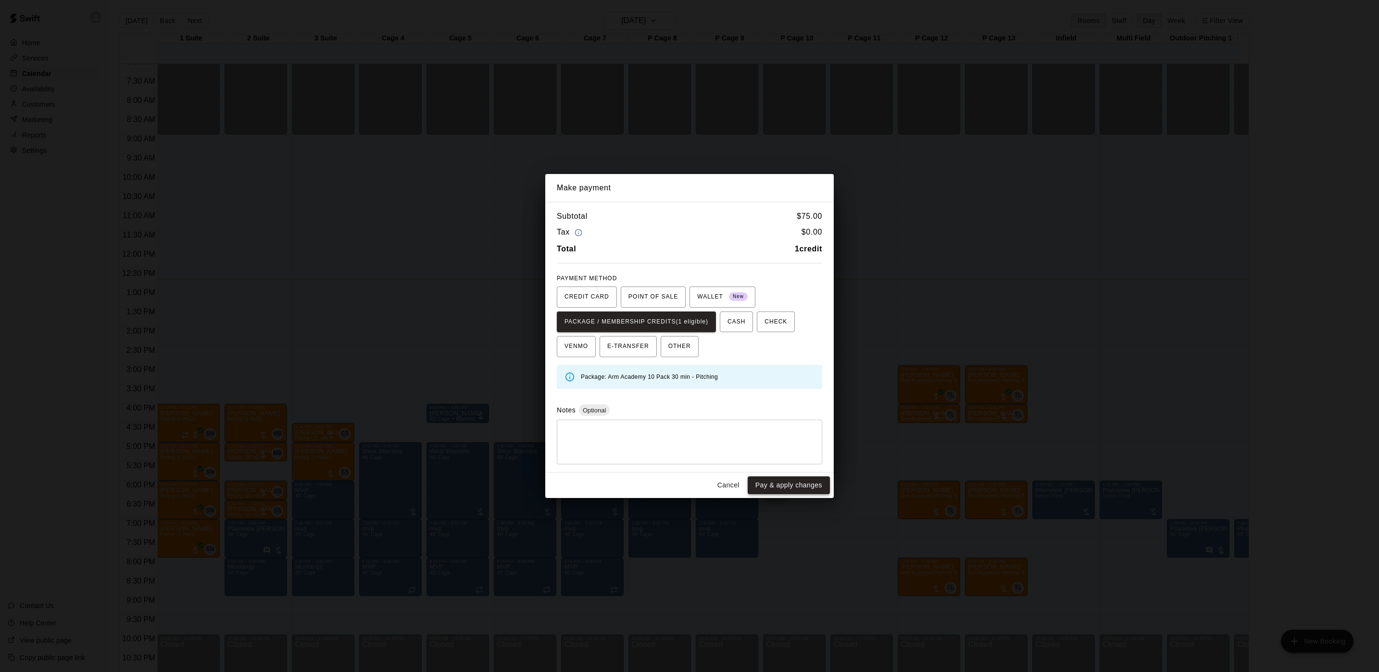
click at [789, 479] on button "Pay & apply changes" at bounding box center [789, 486] width 82 height 18
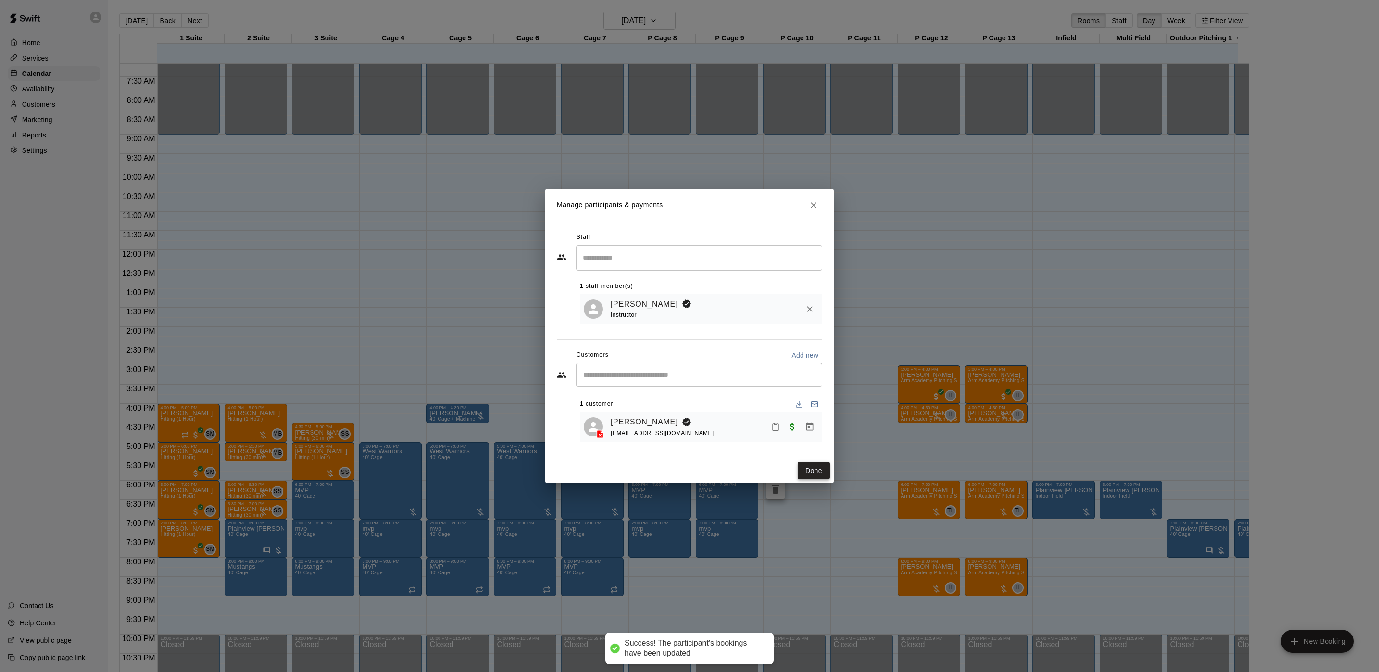
click at [810, 472] on button "Done" at bounding box center [814, 471] width 32 height 18
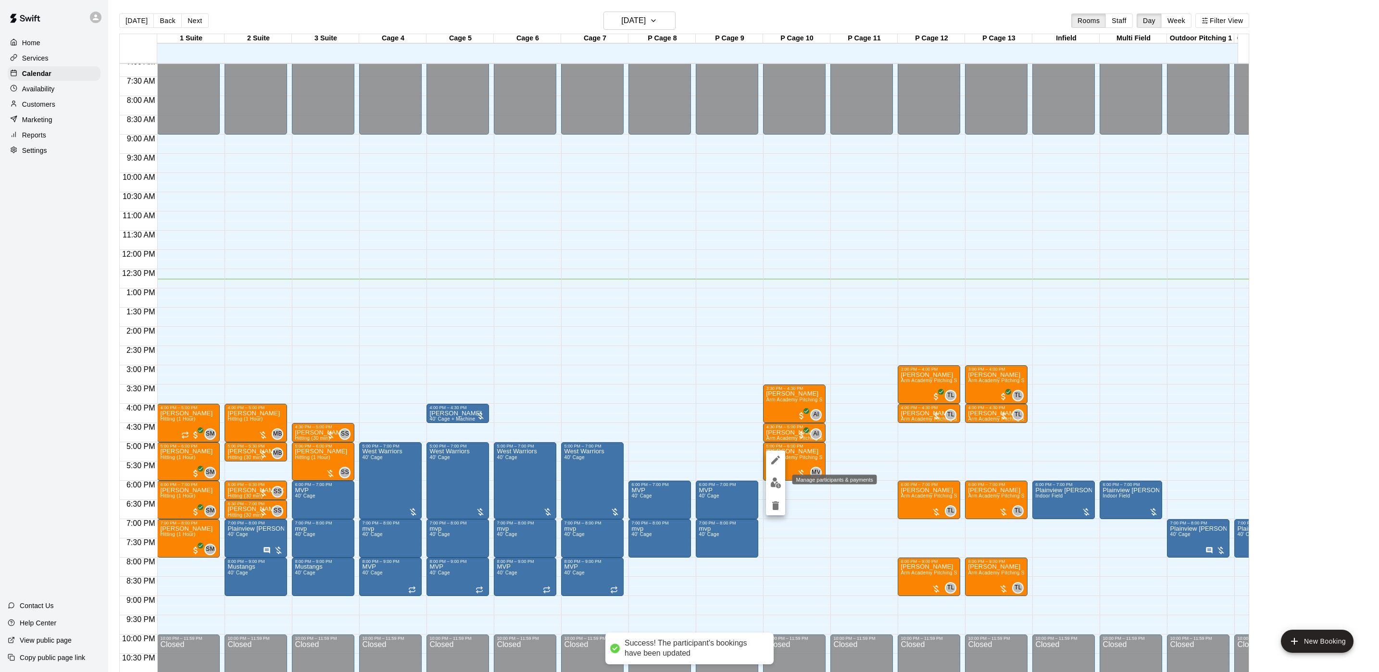
click at [775, 482] on img "edit" at bounding box center [775, 483] width 11 height 11
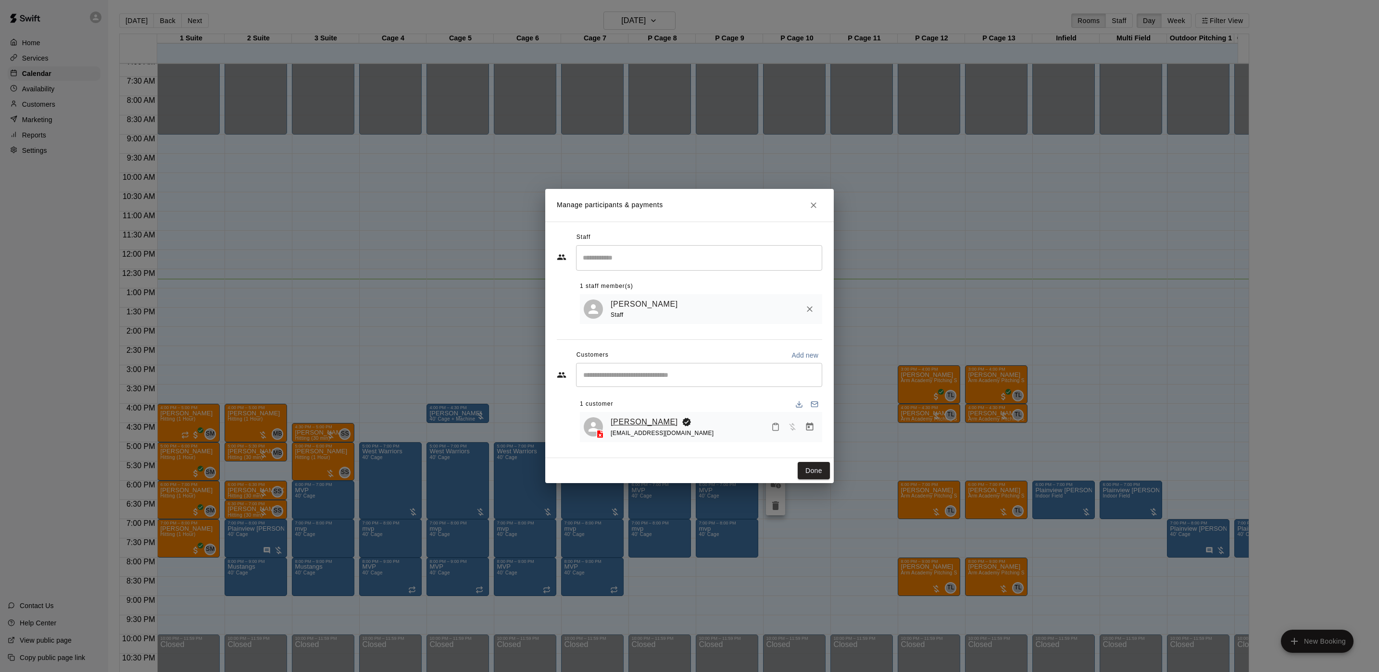
click at [625, 418] on link "[PERSON_NAME]" at bounding box center [644, 422] width 67 height 13
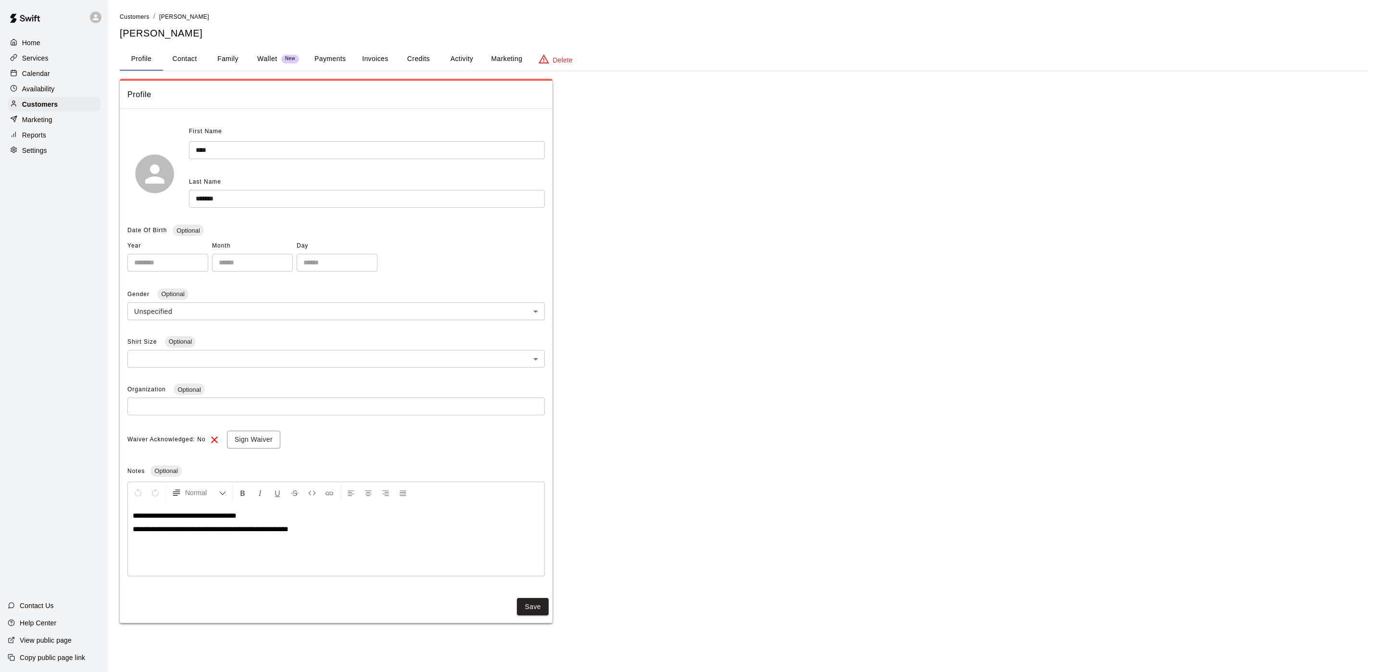
click at [460, 43] on div "**********" at bounding box center [744, 318] width 1248 height 612
click at [459, 58] on button "Activity" at bounding box center [461, 59] width 43 height 23
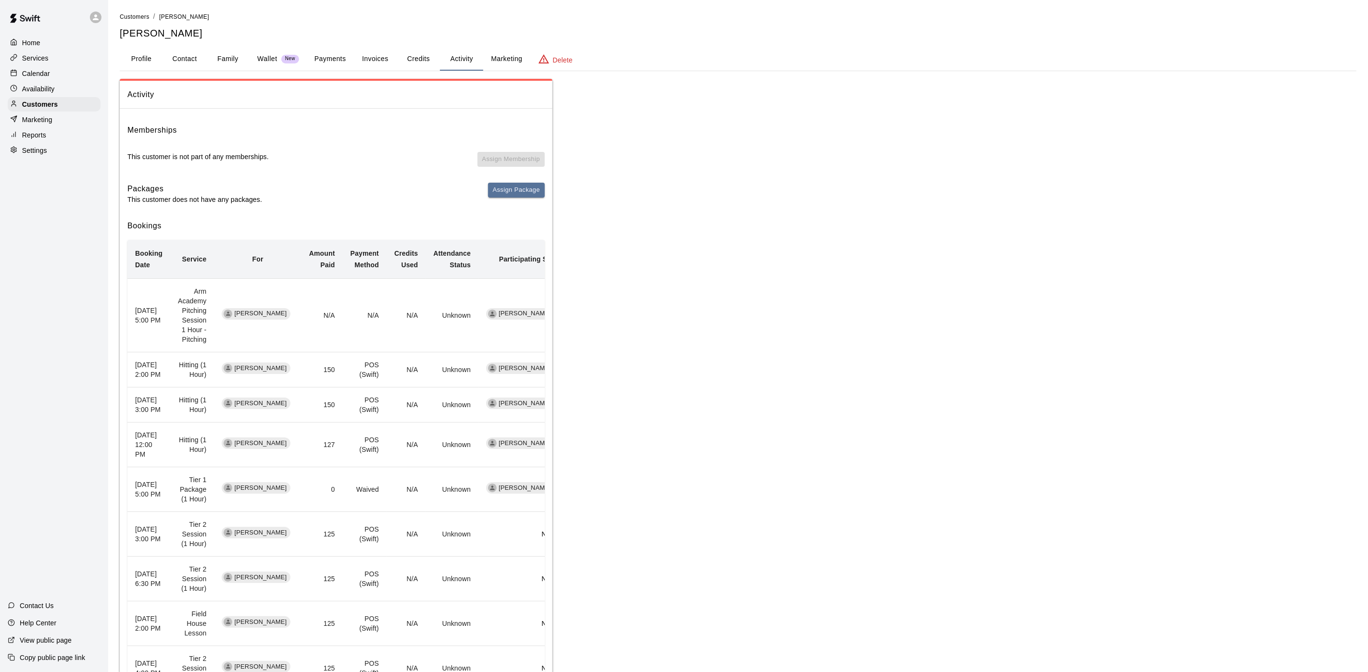
click at [38, 78] on p "Calendar" at bounding box center [36, 74] width 28 height 10
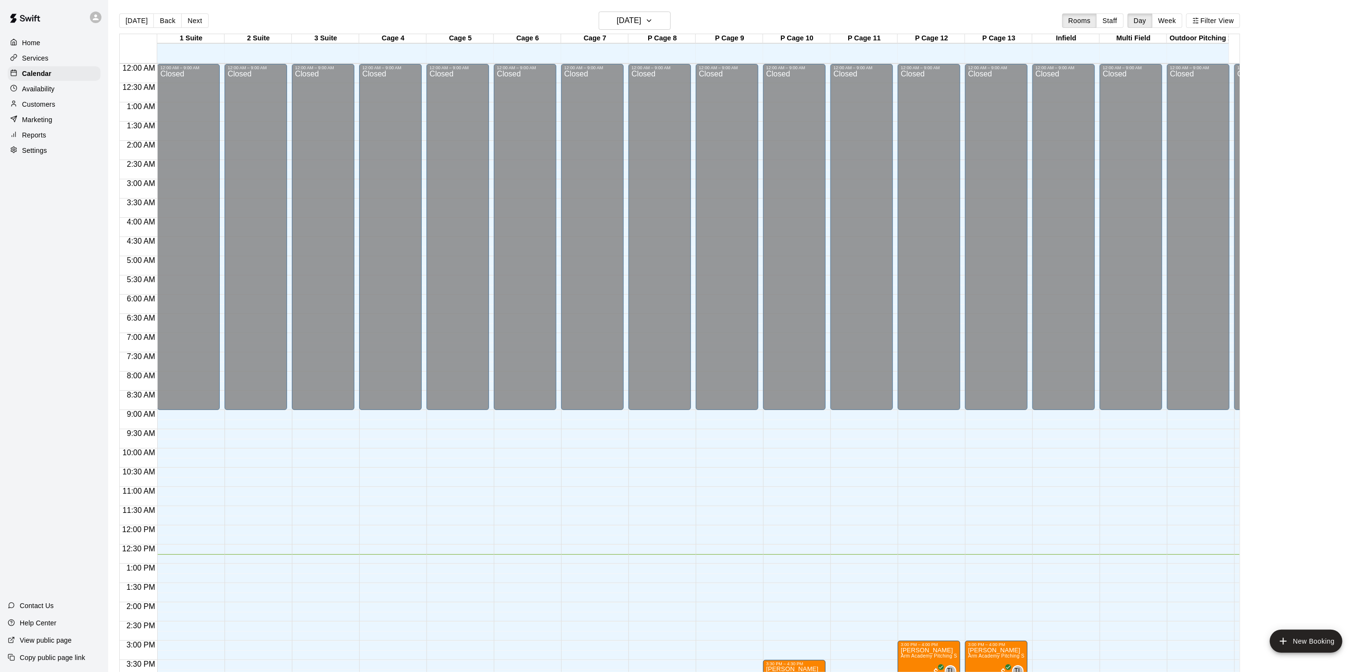
scroll to position [276, 0]
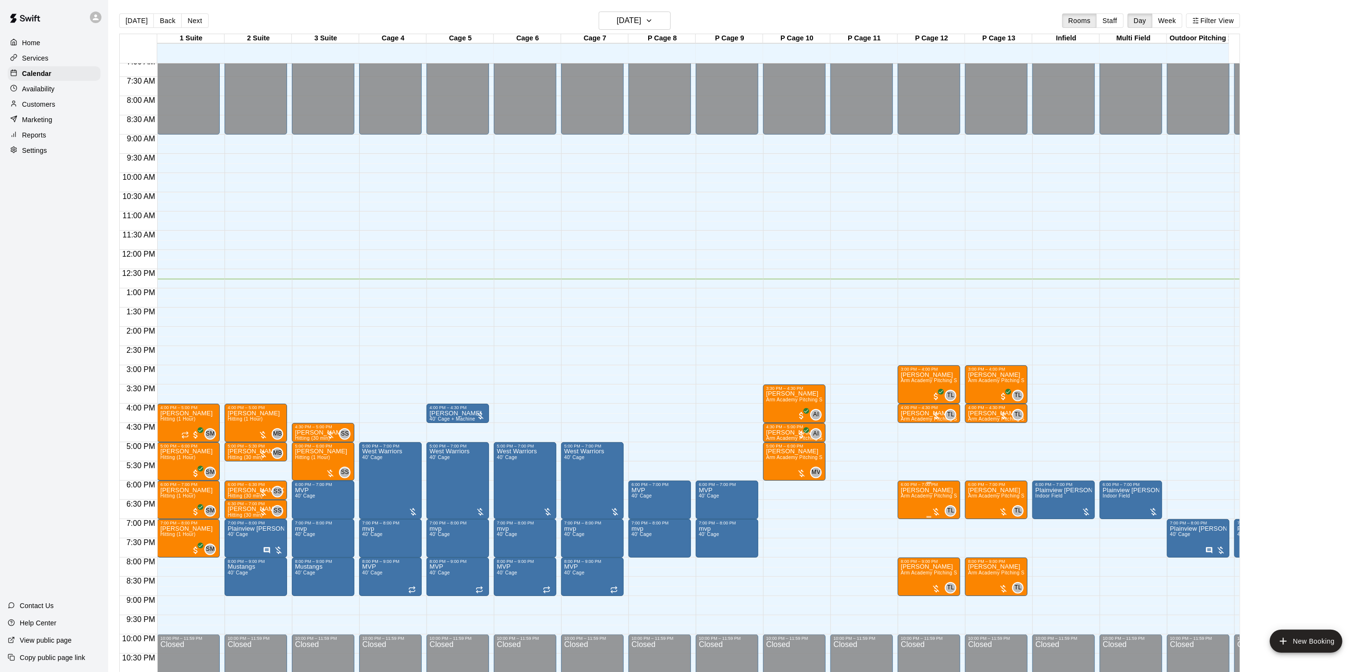
click at [932, 495] on span "Arm Academy Pitching Session 1 Hour - Pitching" at bounding box center [957, 495] width 112 height 5
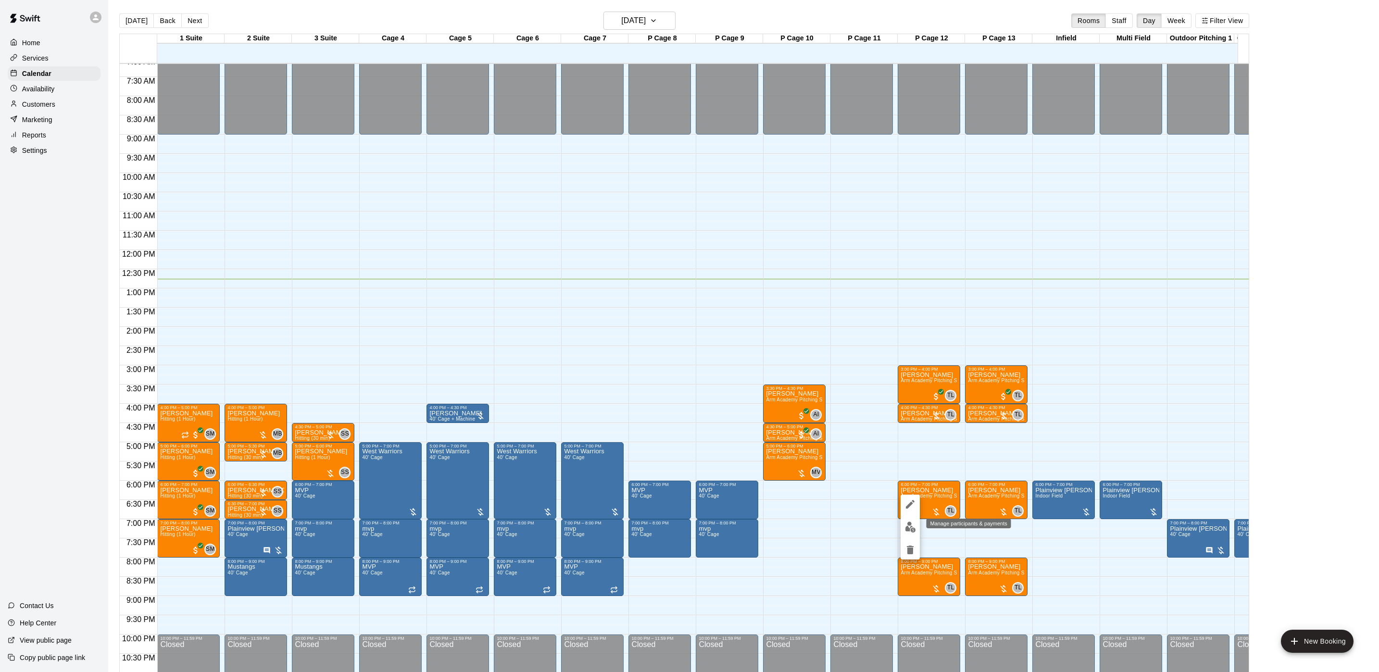
click at [905, 524] on img "edit" at bounding box center [910, 527] width 11 height 11
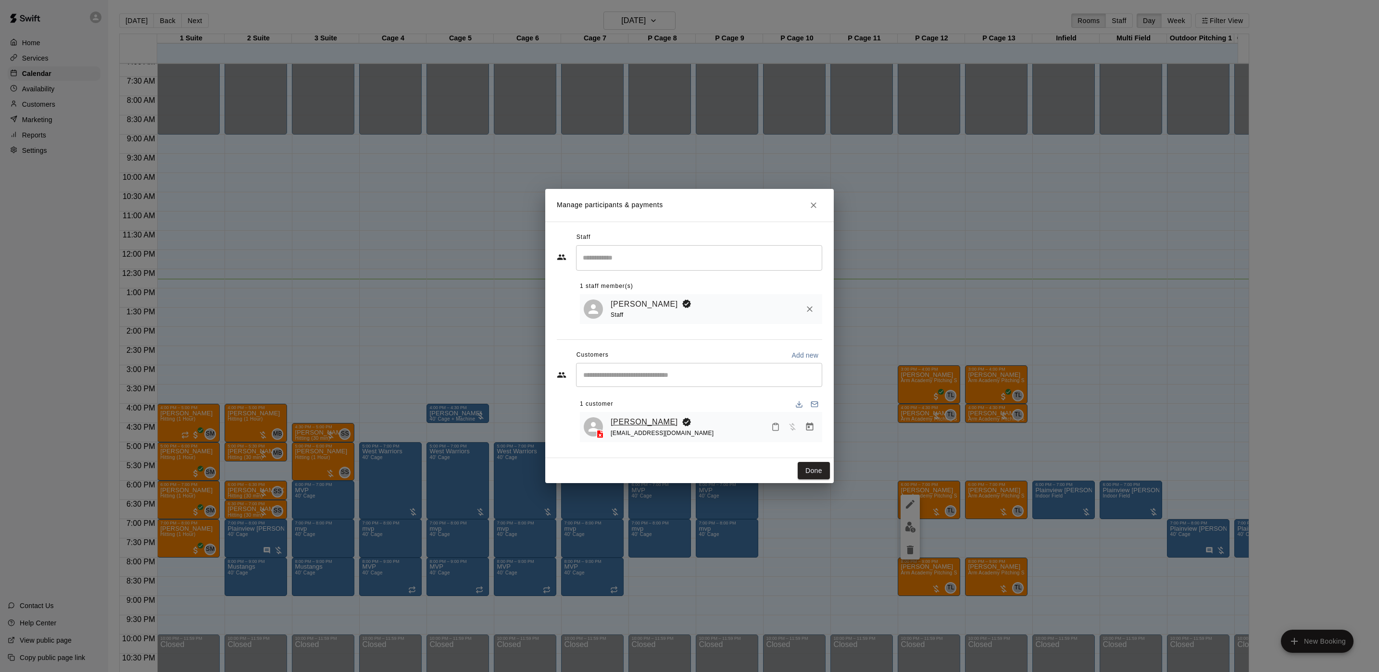
click at [670, 417] on link "[PERSON_NAME]" at bounding box center [644, 422] width 67 height 13
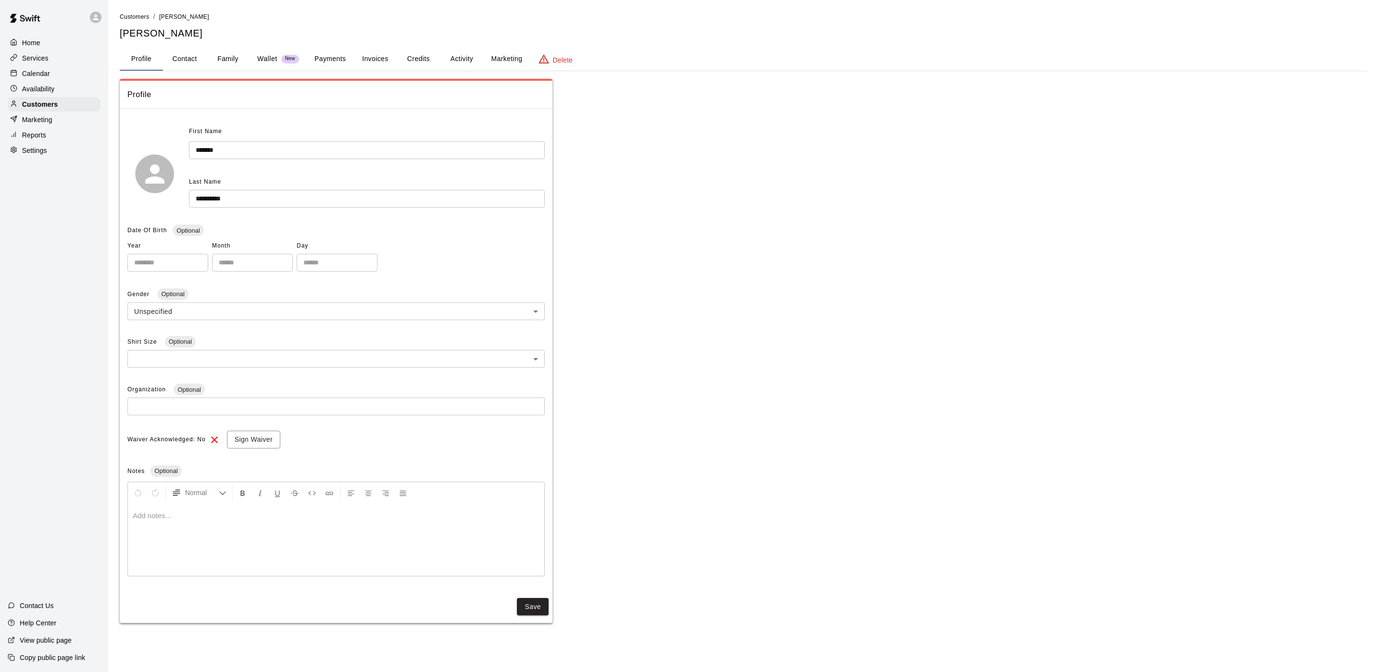
click at [458, 49] on button "Activity" at bounding box center [461, 59] width 43 height 23
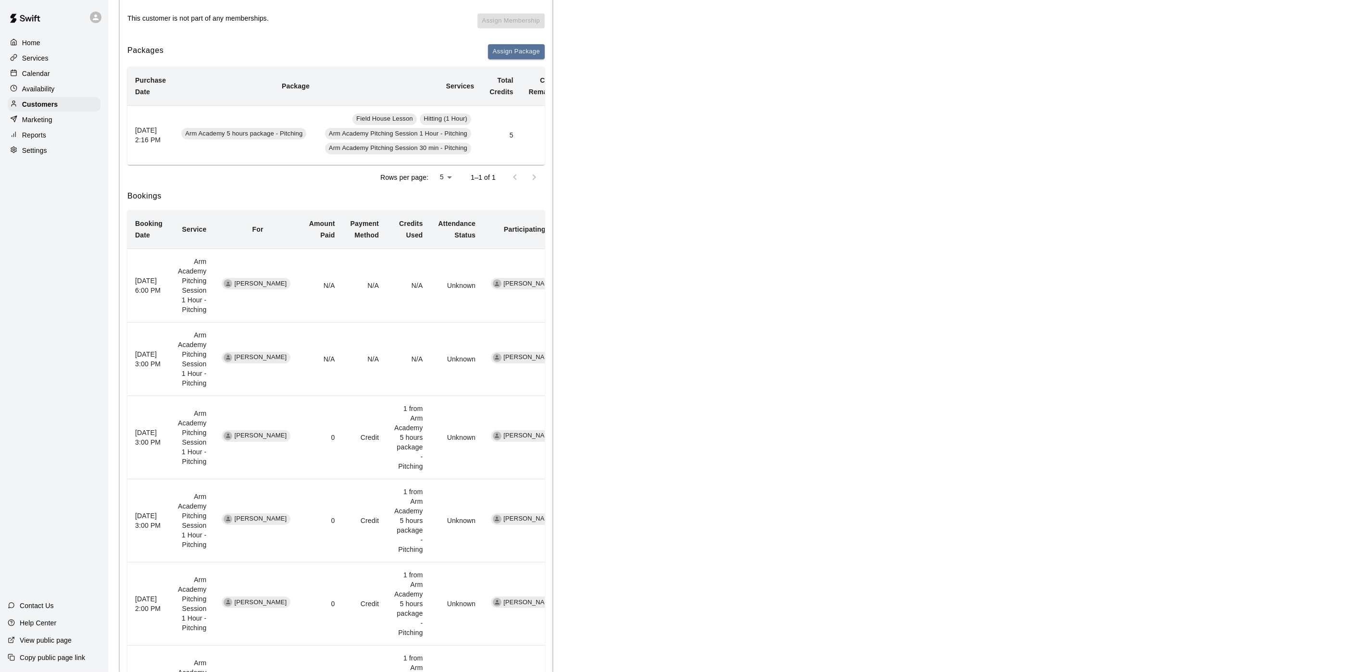
scroll to position [144, 0]
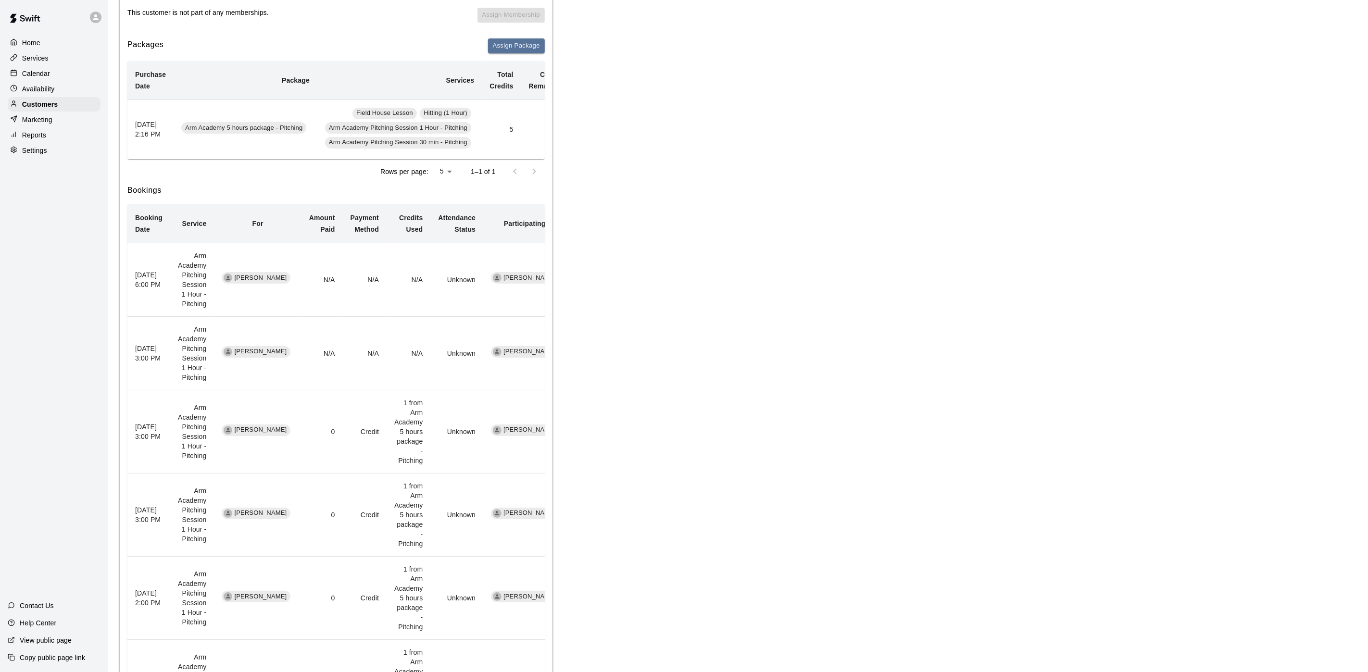
click at [13, 76] on icon at bounding box center [13, 72] width 7 height 7
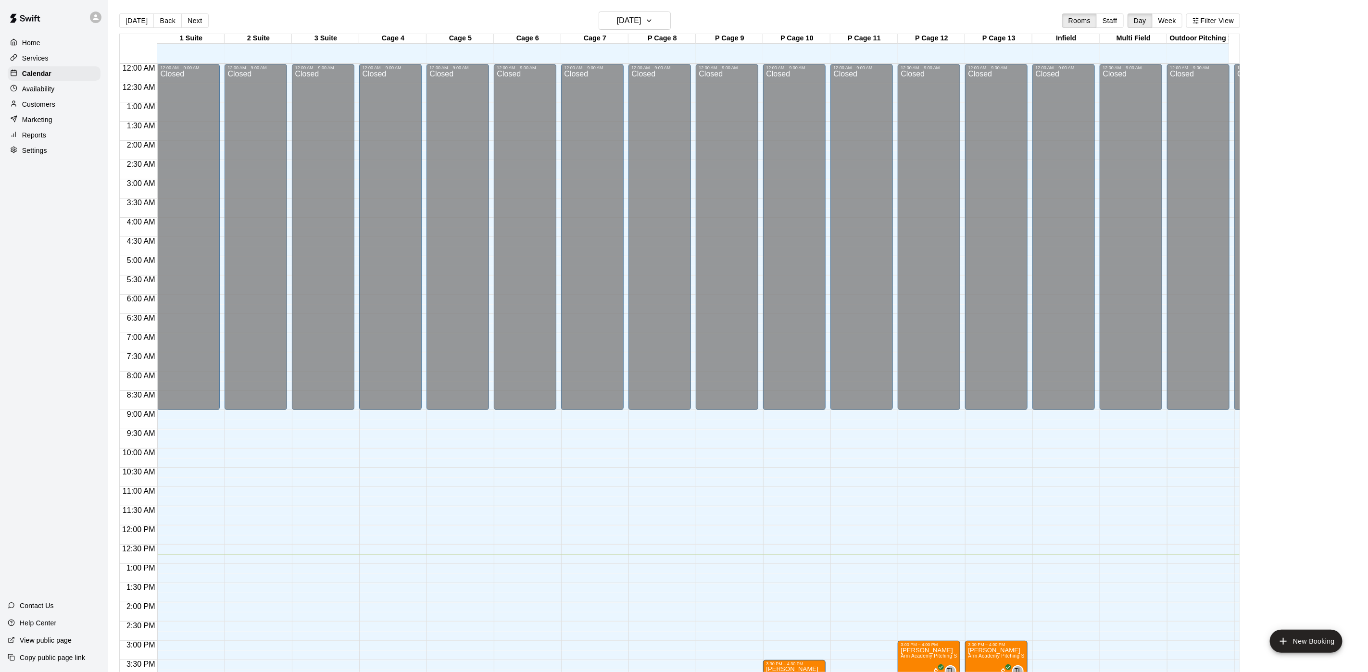
scroll to position [276, 0]
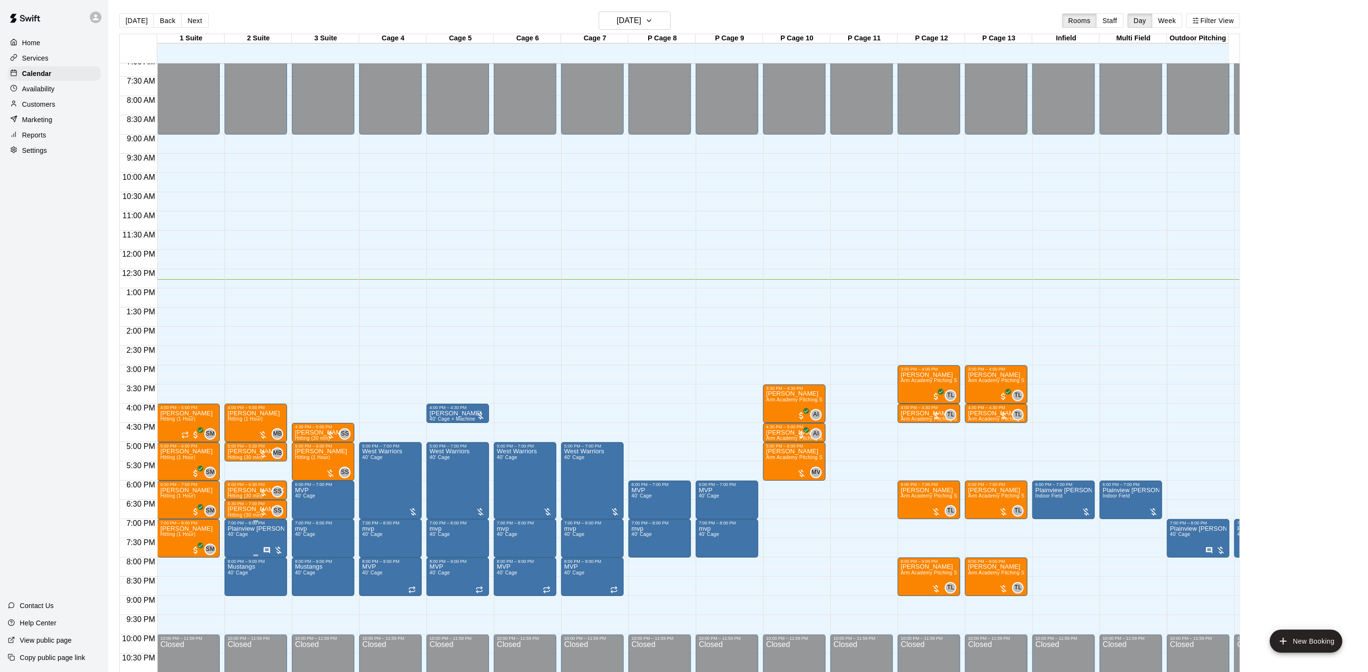
click at [227, 535] on span "40' Cage" at bounding box center [237, 534] width 20 height 5
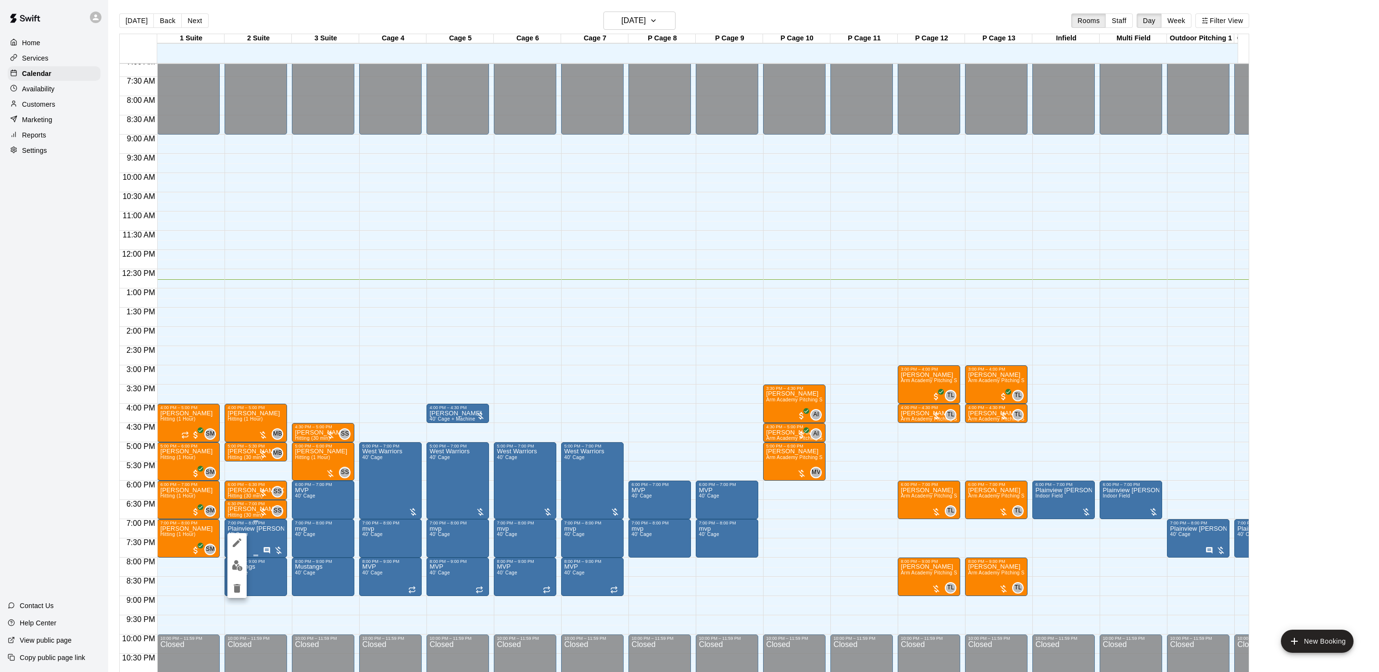
click at [227, 535] on div at bounding box center [236, 565] width 19 height 65
click at [228, 537] on div at bounding box center [236, 565] width 19 height 65
click at [243, 549] on button "edit" at bounding box center [236, 542] width 19 height 19
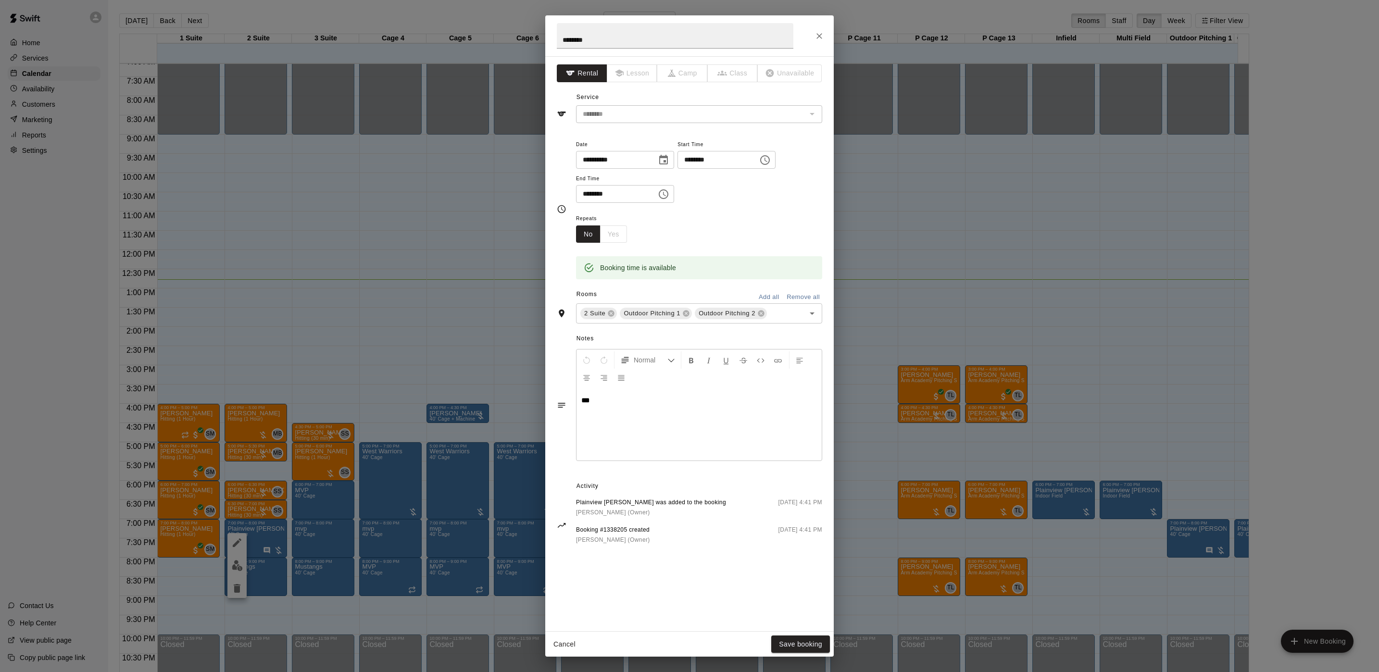
click at [969, 520] on div "**********" at bounding box center [689, 336] width 1379 height 672
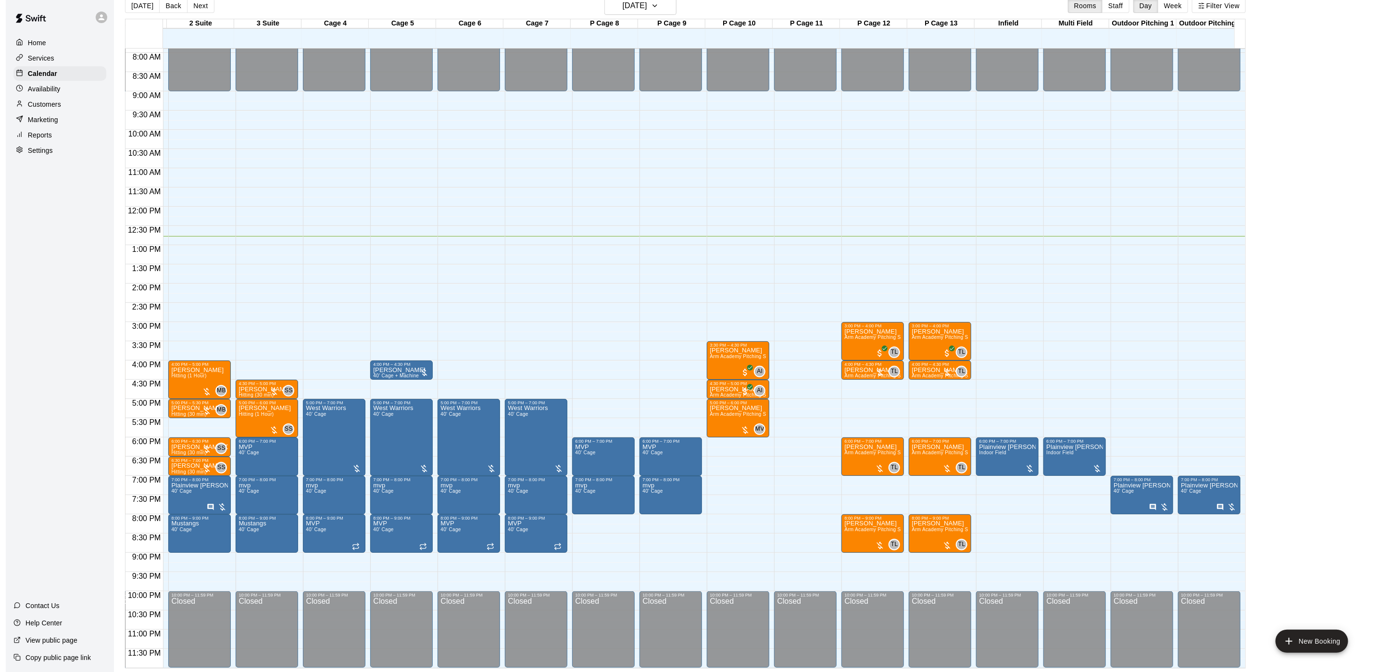
scroll to position [0, 0]
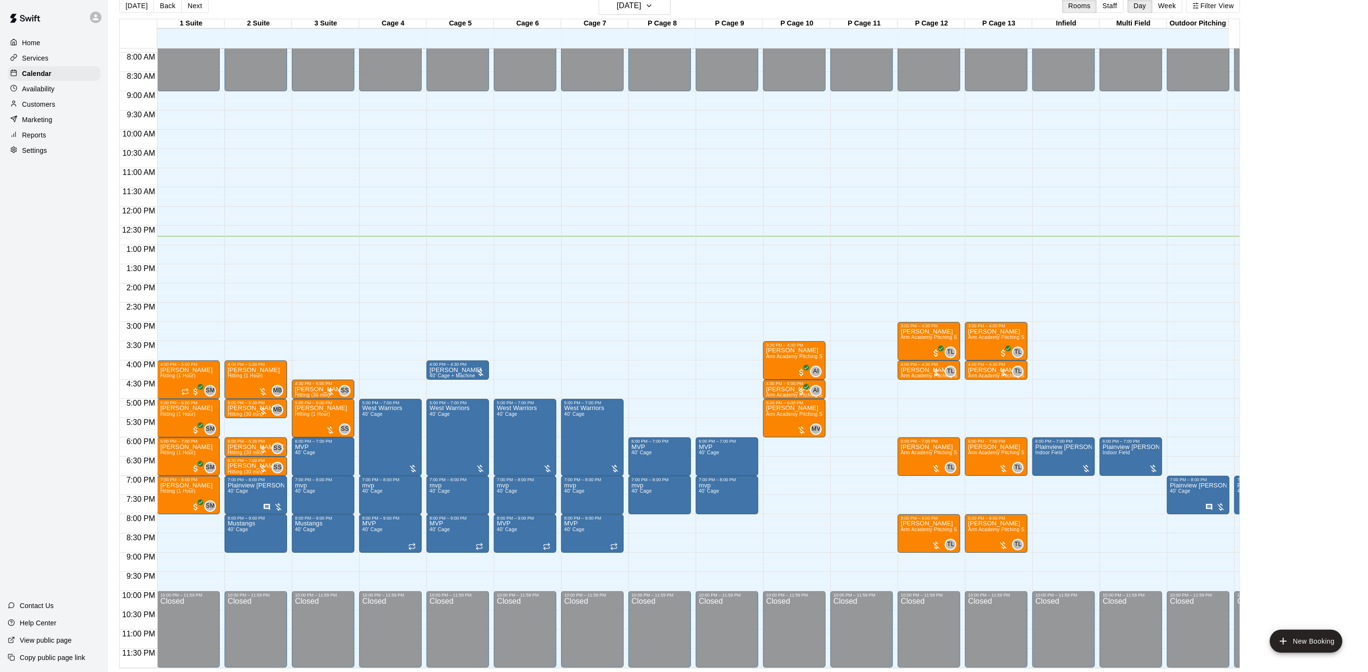
drag, startPoint x: 185, startPoint y: 6, endPoint x: 352, endPoint y: 1, distance: 166.9
click at [334, 7] on div "[DATE] Back [DATE][DATE] Rooms Staff Day Week Filter View" at bounding box center [679, 8] width 1121 height 22
click at [193, 7] on button "Next" at bounding box center [194, 6] width 27 height 14
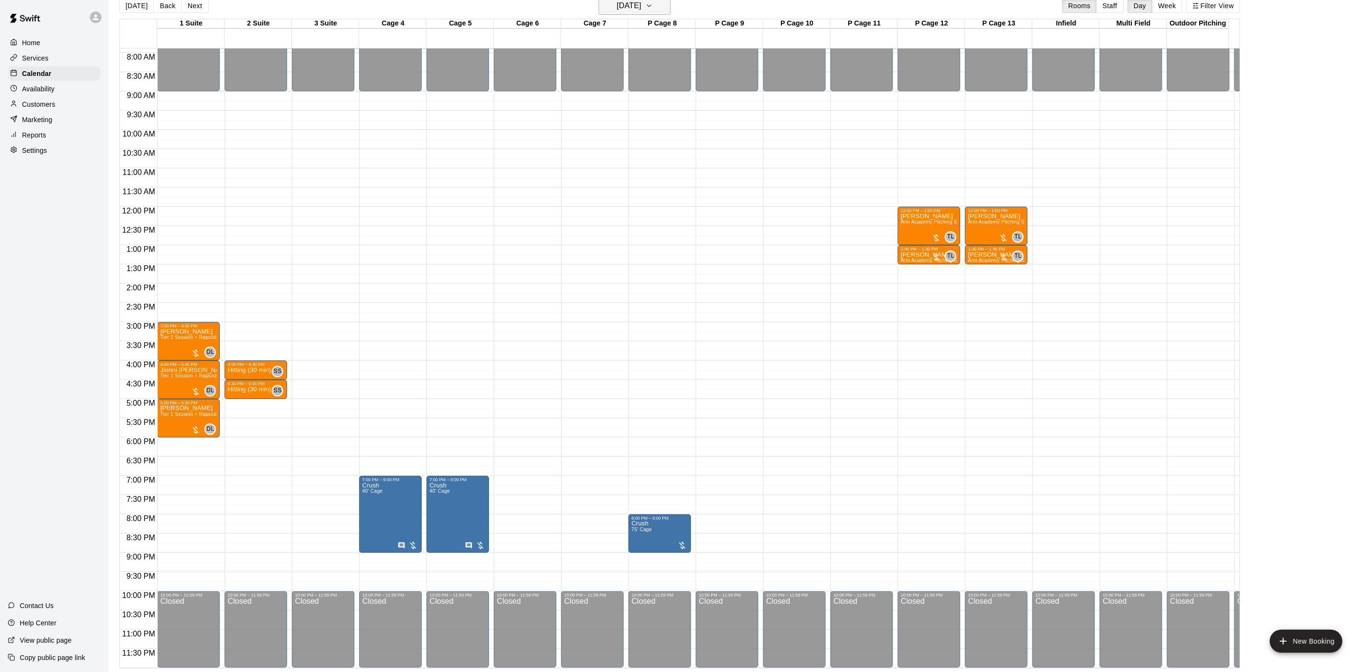
click at [620, 12] on h6 "[DATE]" at bounding box center [629, 5] width 25 height 13
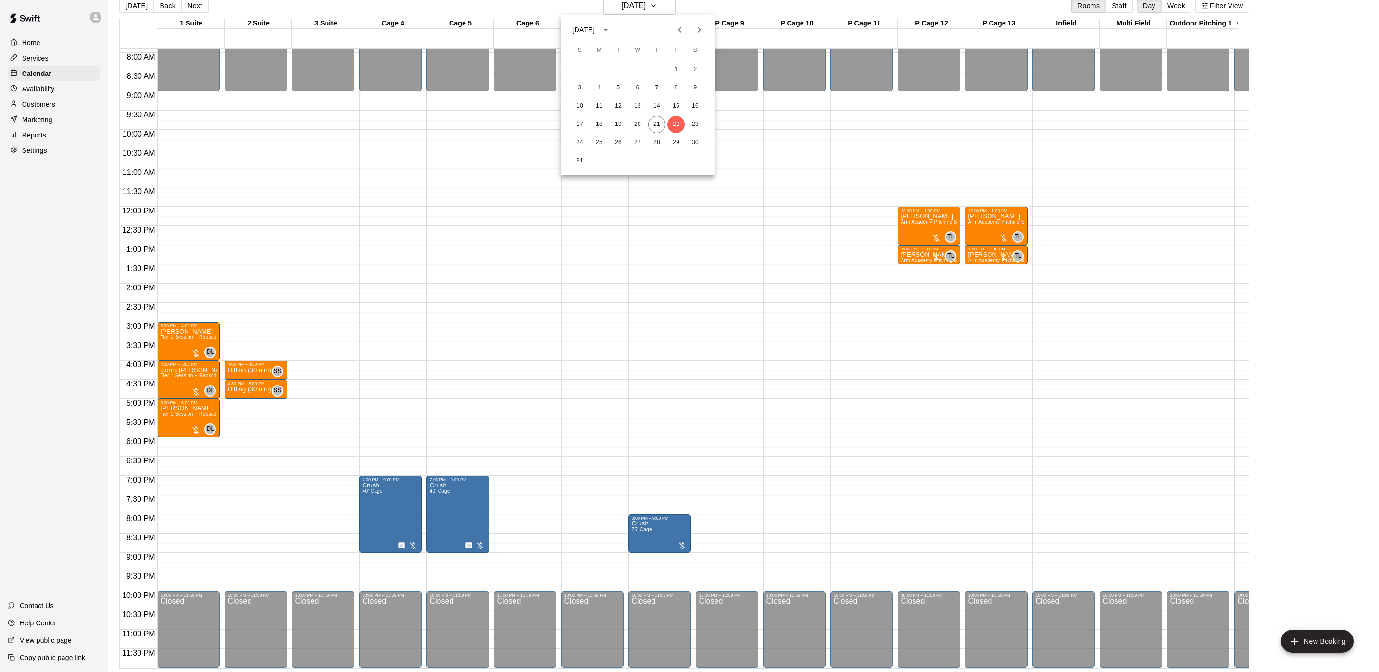
click at [1248, 2] on div at bounding box center [689, 336] width 1379 height 672
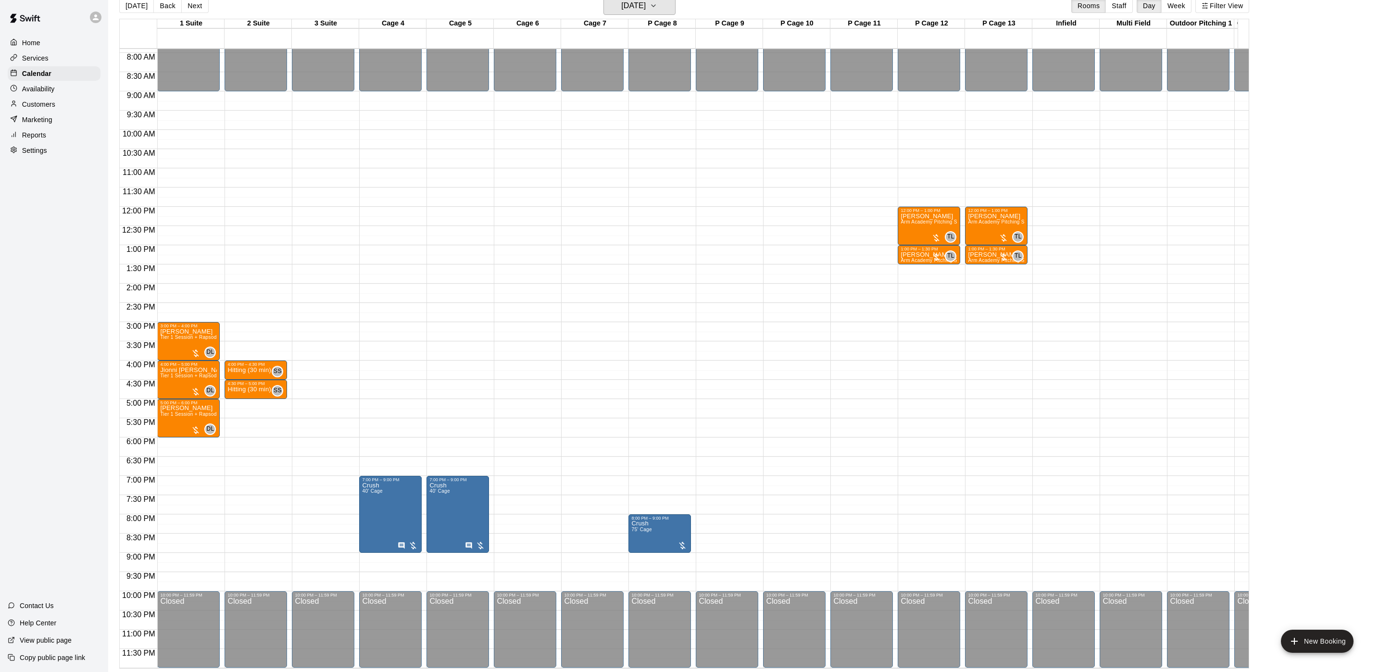
scroll to position [12, 0]
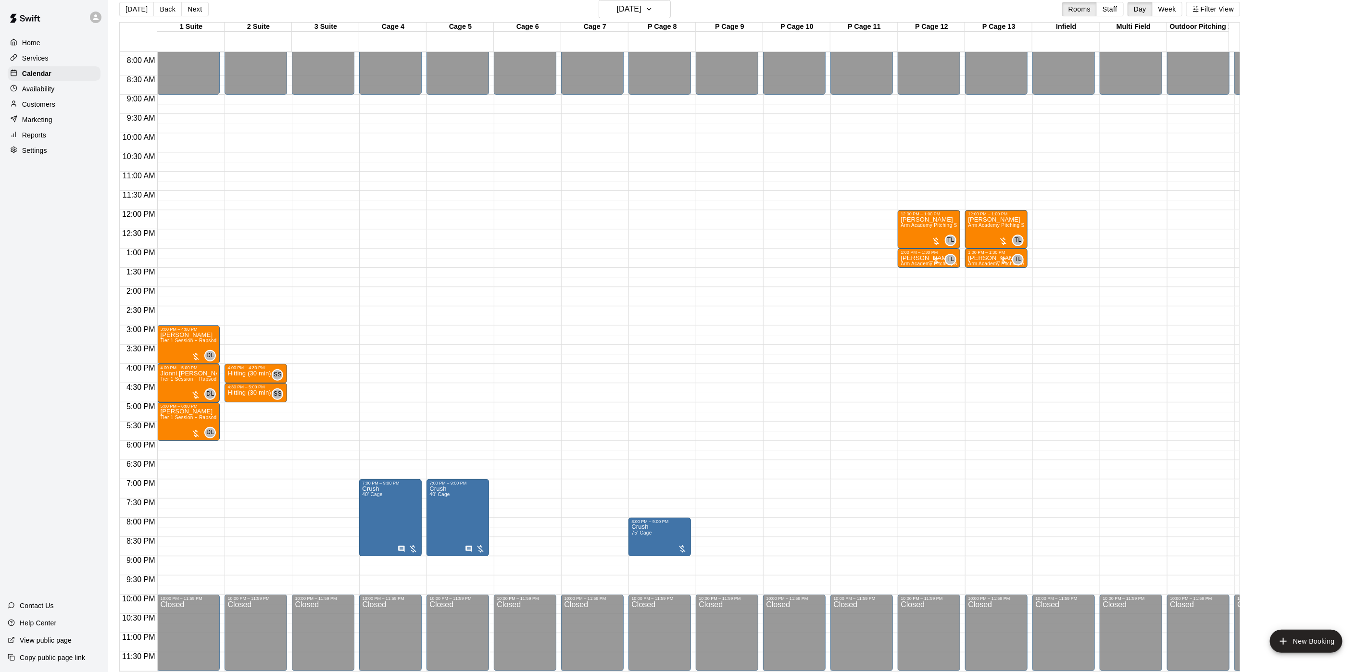
click at [1247, 2] on div at bounding box center [684, 336] width 1368 height 672
click at [1240, 5] on button "Filter View" at bounding box center [1214, 9] width 54 height 14
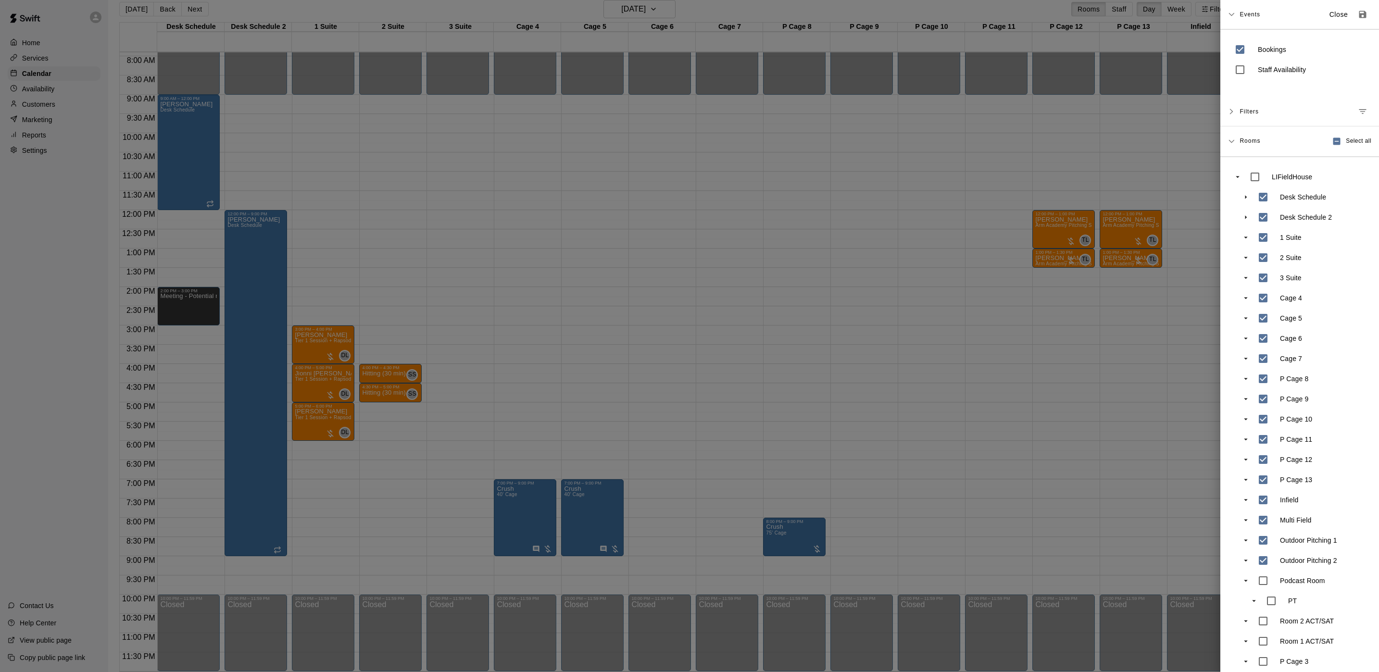
click at [381, 239] on div at bounding box center [689, 336] width 1379 height 672
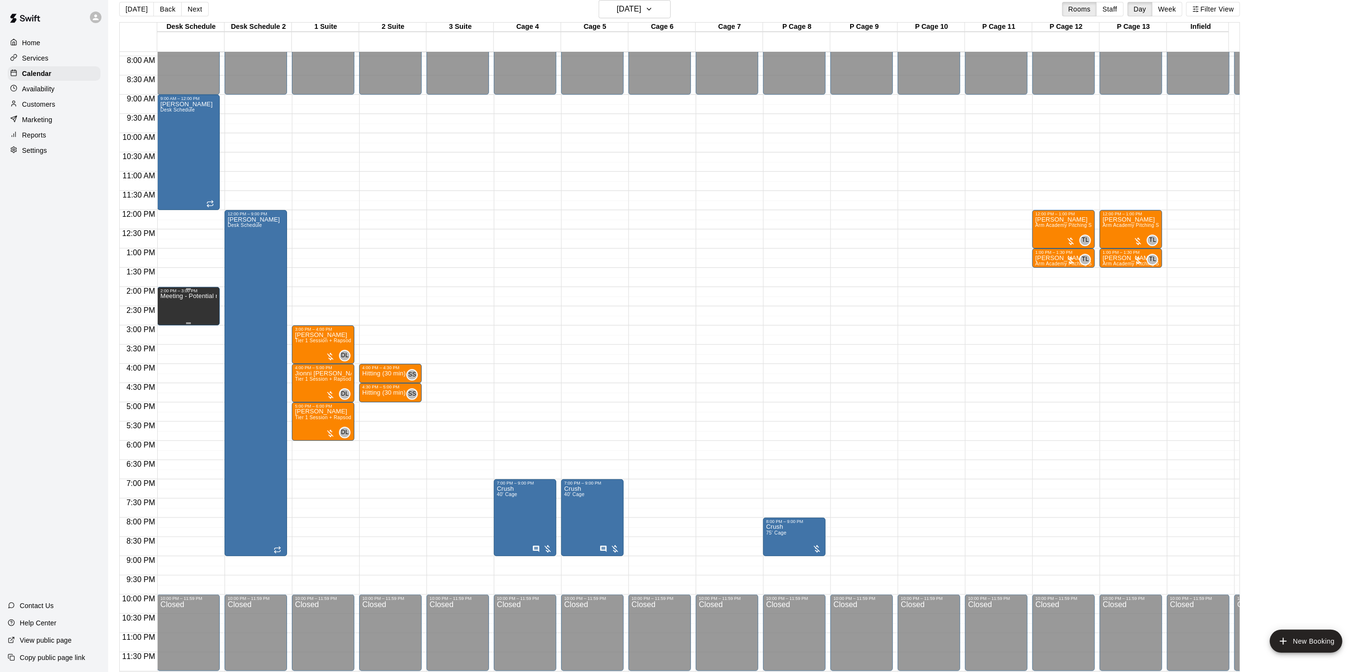
click at [164, 293] on div "Meeting - Potential new coach" at bounding box center [188, 629] width 57 height 672
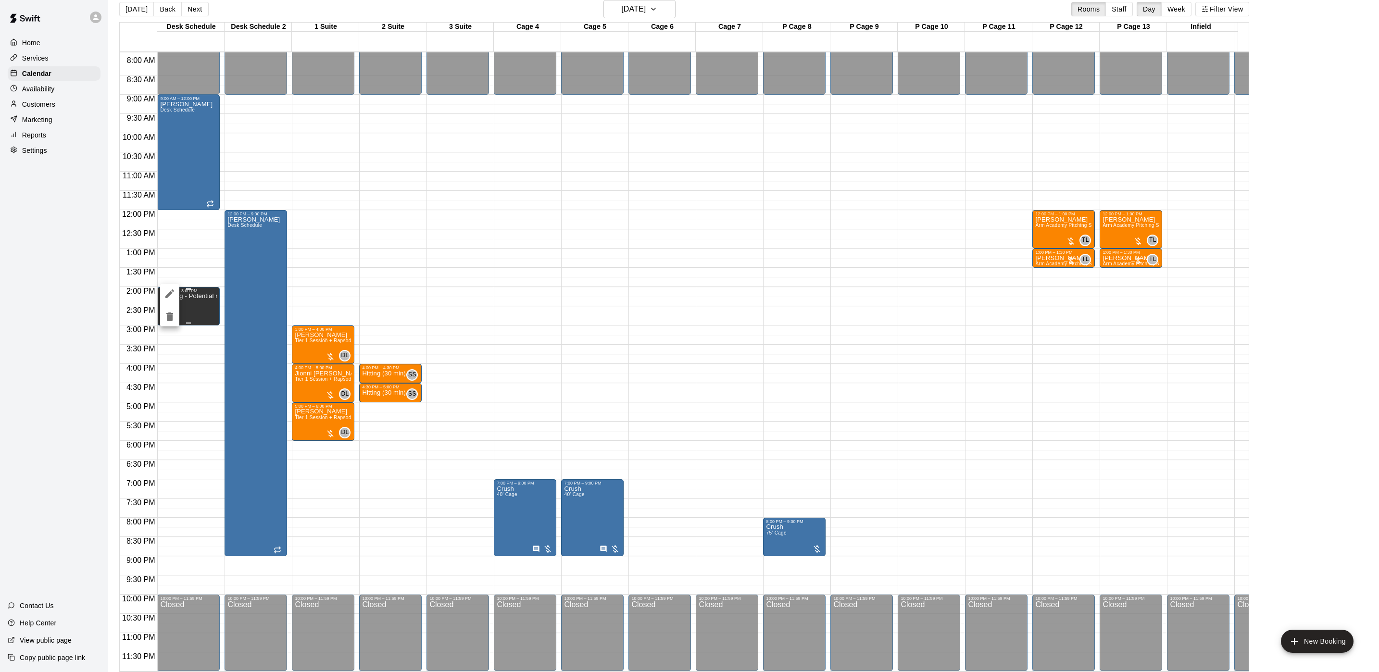
click at [164, 293] on icon "edit" at bounding box center [170, 294] width 12 height 12
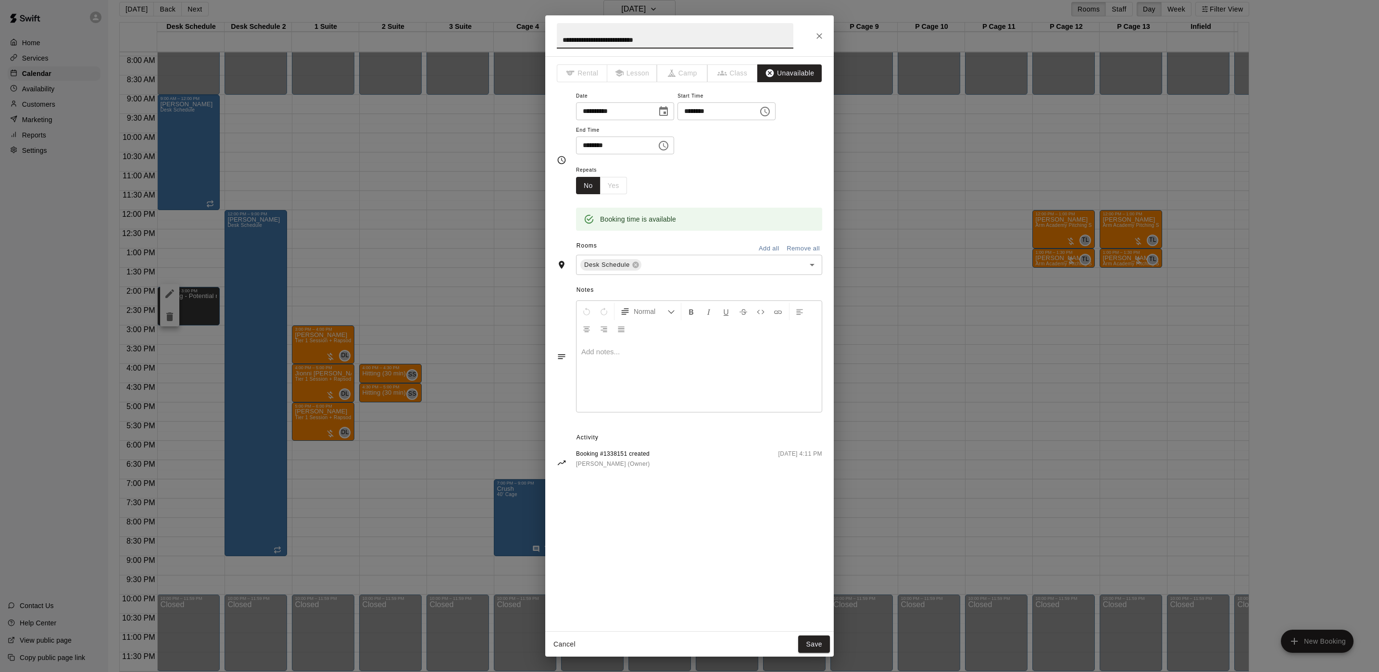
drag, startPoint x: 948, startPoint y: 101, endPoint x: 947, endPoint y: 107, distance: 6.5
click at [947, 103] on div "**********" at bounding box center [689, 336] width 1379 height 672
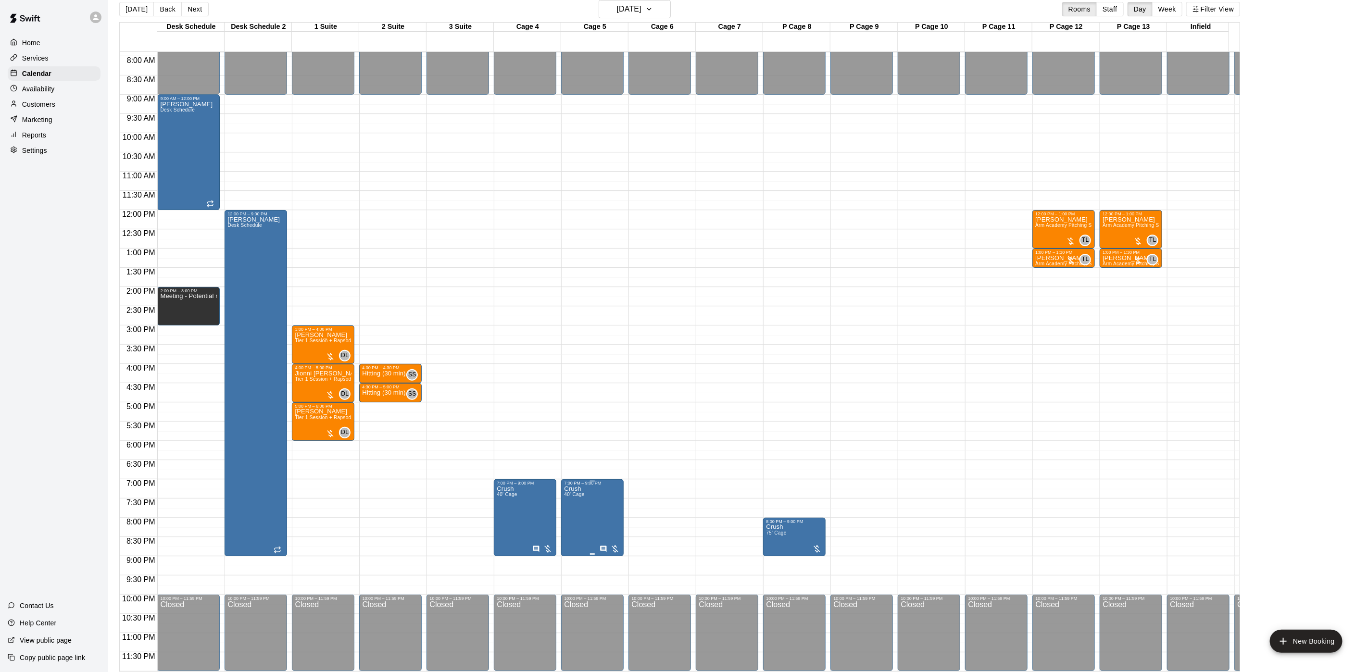
click at [566, 492] on span "40' Cage" at bounding box center [574, 494] width 20 height 5
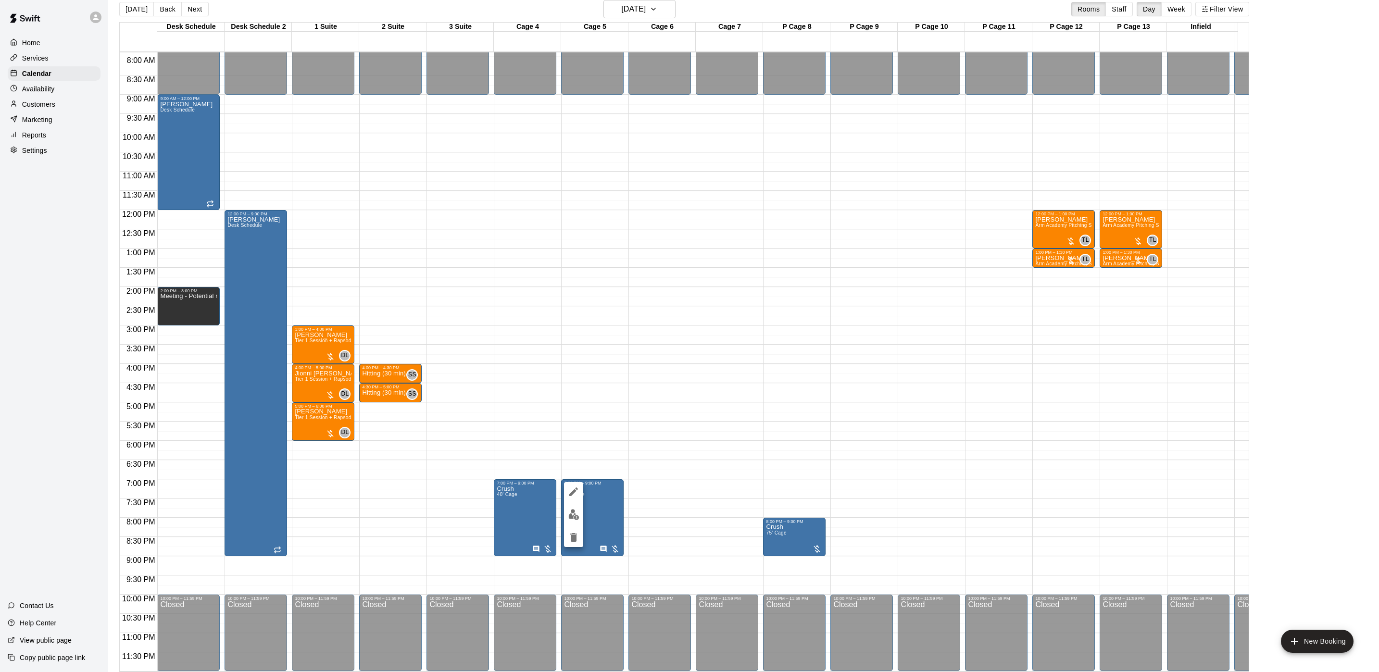
click at [566, 480] on div at bounding box center [689, 336] width 1379 height 672
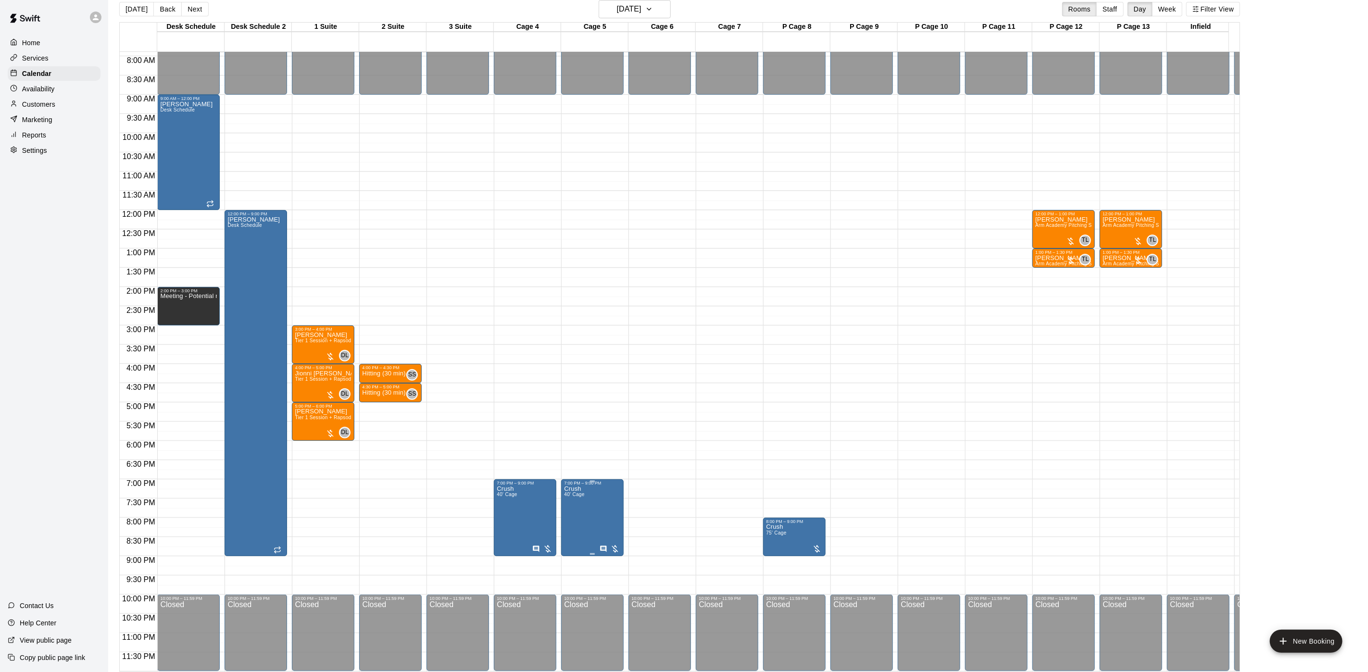
click at [569, 492] on span "40' Cage" at bounding box center [574, 494] width 20 height 5
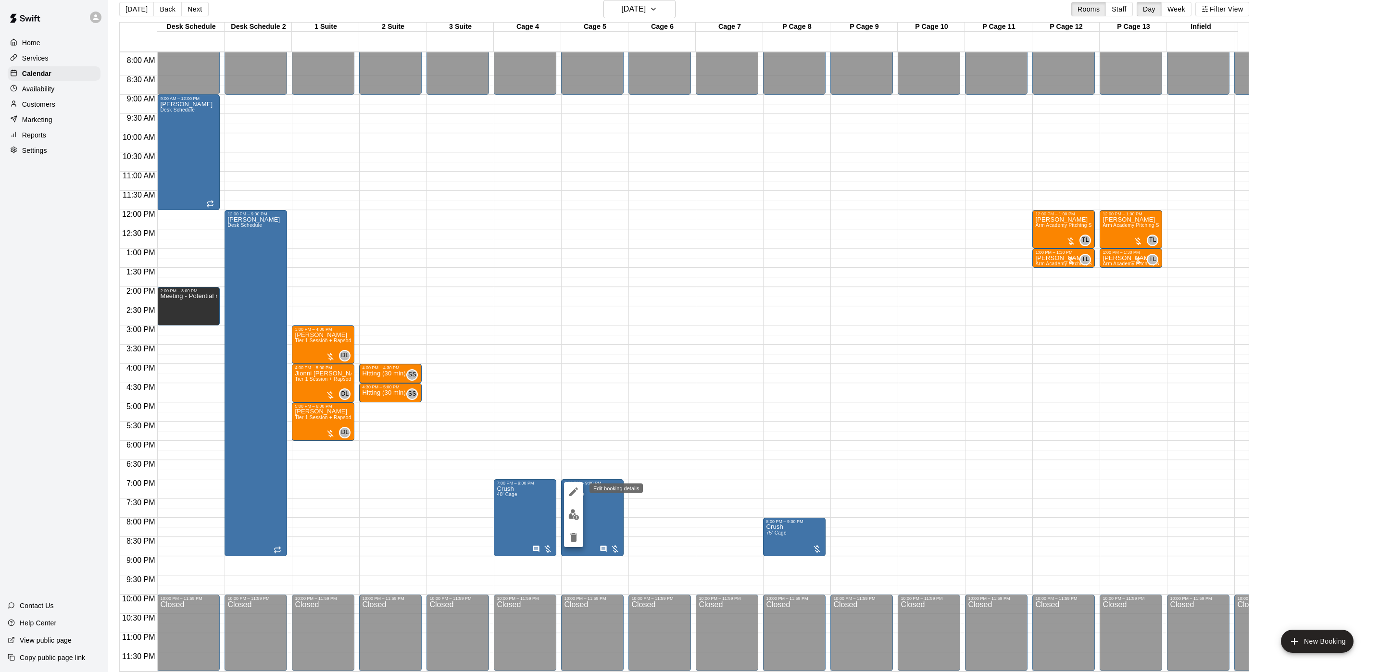
click at [569, 488] on icon "edit" at bounding box center [574, 492] width 12 height 12
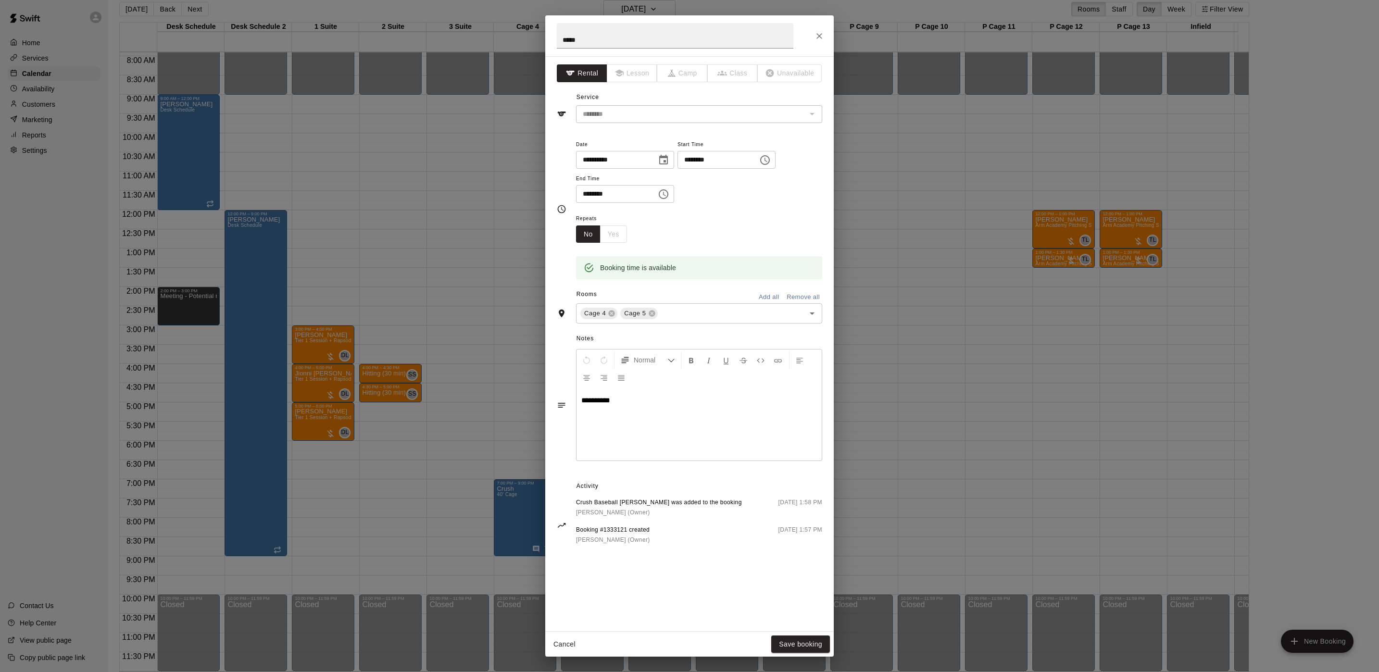
click at [309, 351] on div "**********" at bounding box center [689, 336] width 1379 height 672
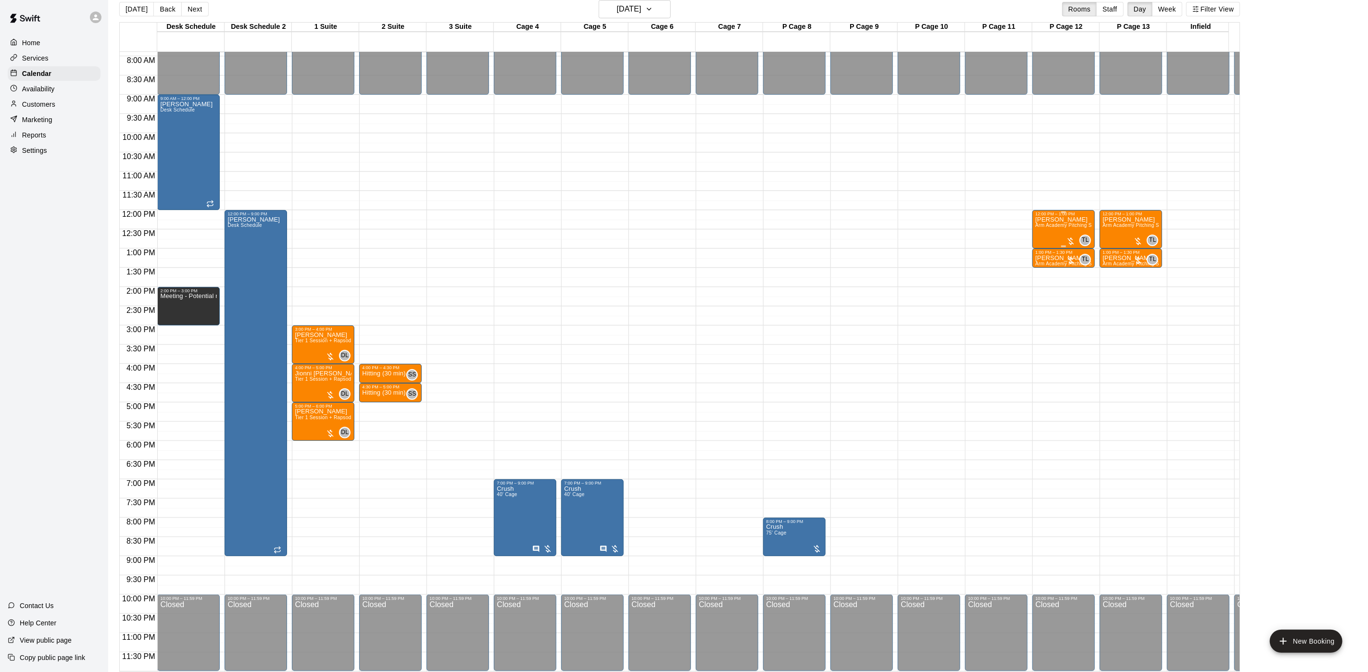
click at [1052, 223] on span "Arm Academy Pitching Session 1 Hour - Pitching" at bounding box center [1091, 225] width 112 height 5
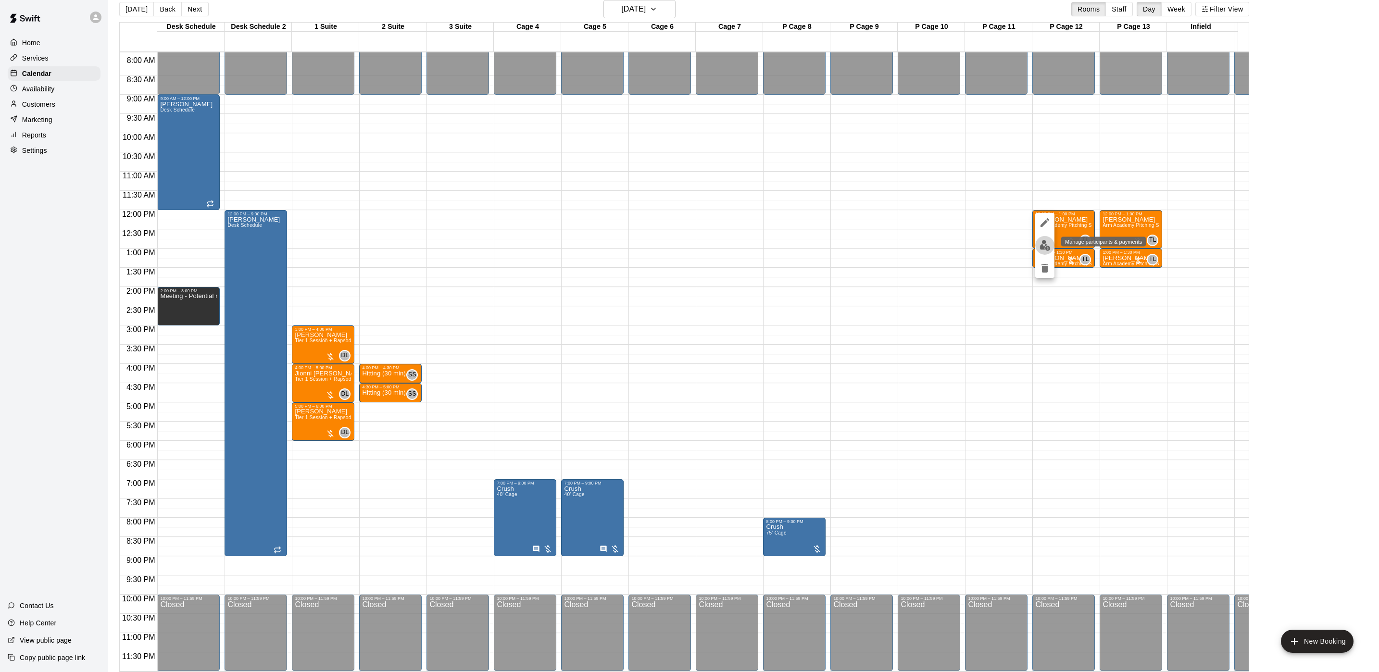
click at [1042, 239] on button "edit" at bounding box center [1044, 245] width 19 height 19
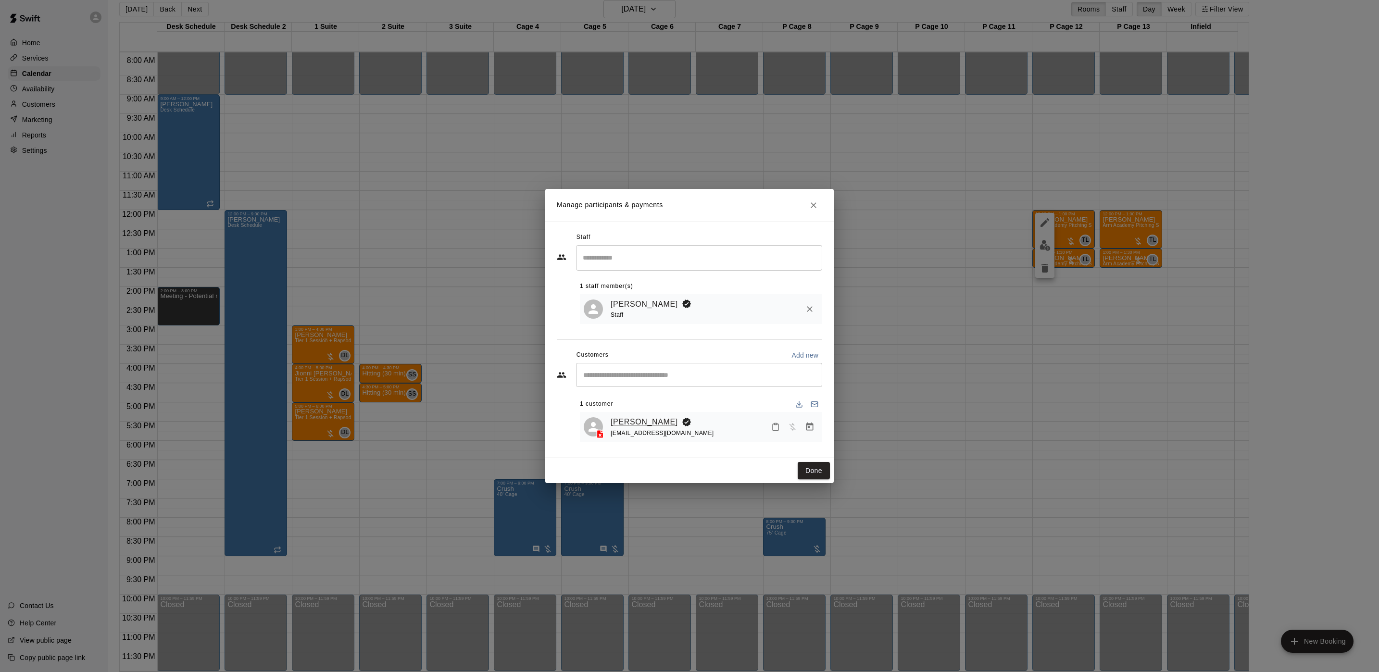
click at [634, 426] on link "[PERSON_NAME]" at bounding box center [644, 422] width 67 height 13
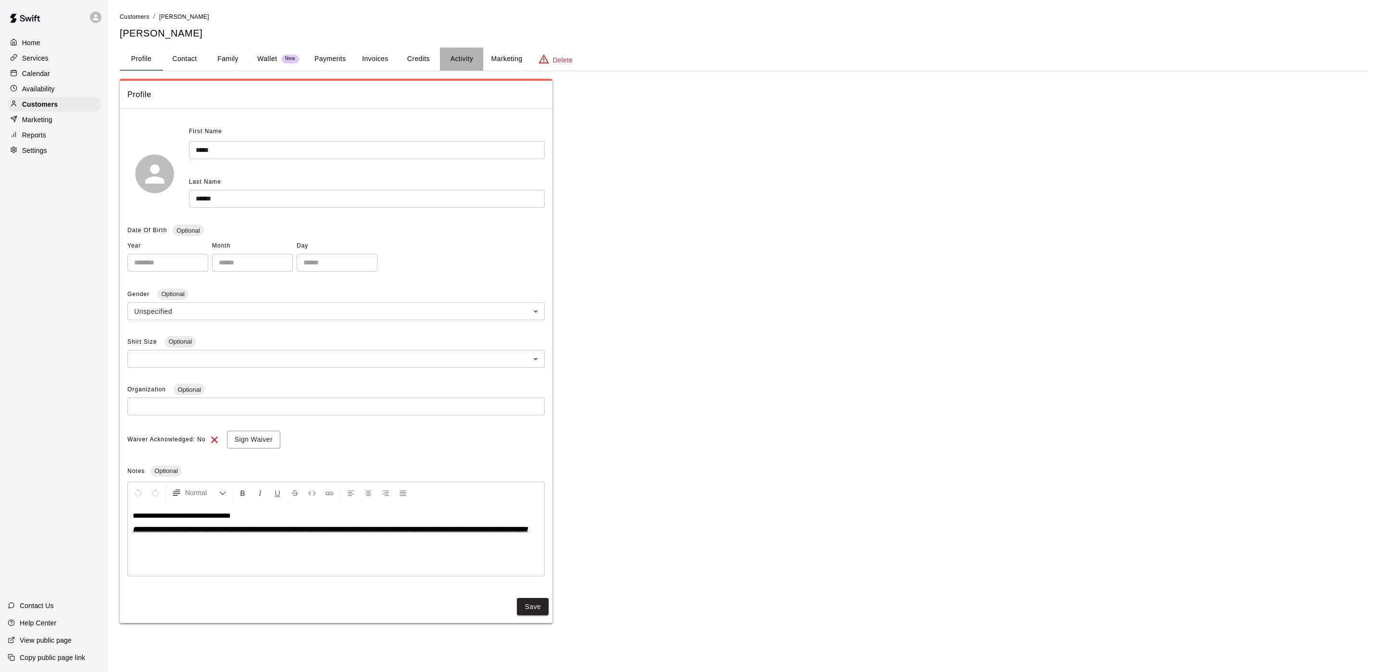
click at [442, 50] on button "Activity" at bounding box center [461, 59] width 43 height 23
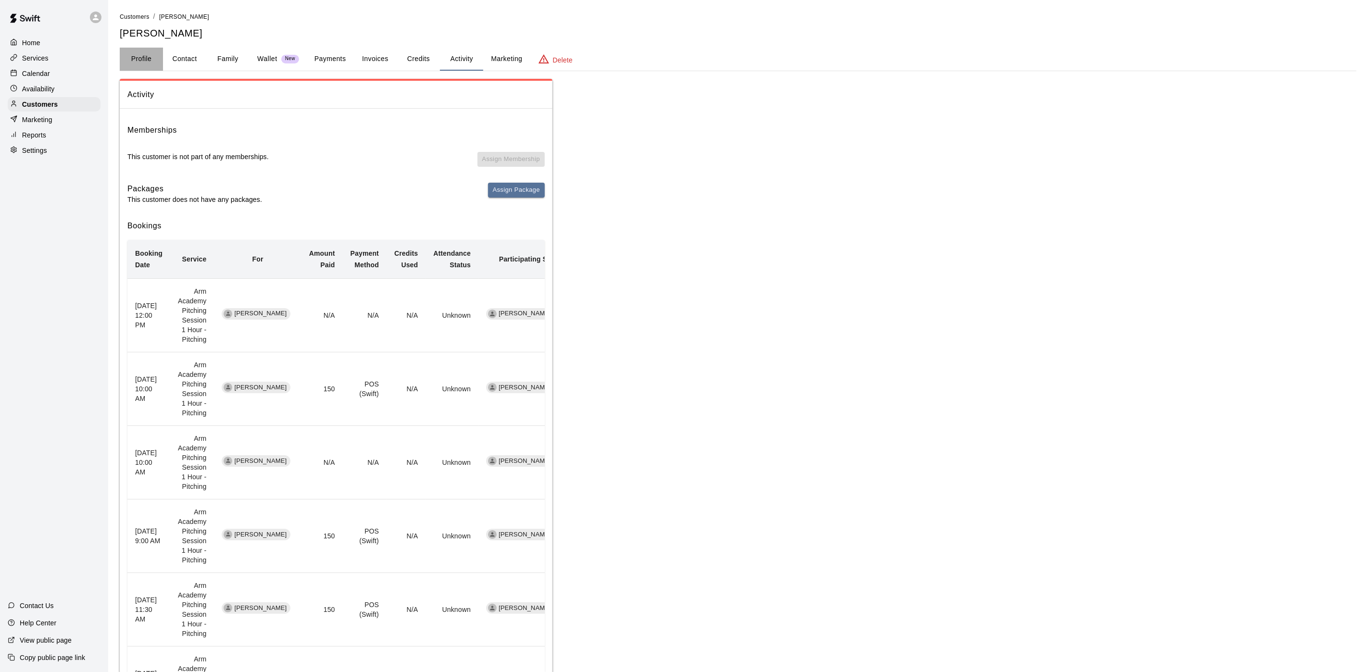
click at [142, 58] on button "Profile" at bounding box center [141, 59] width 43 height 23
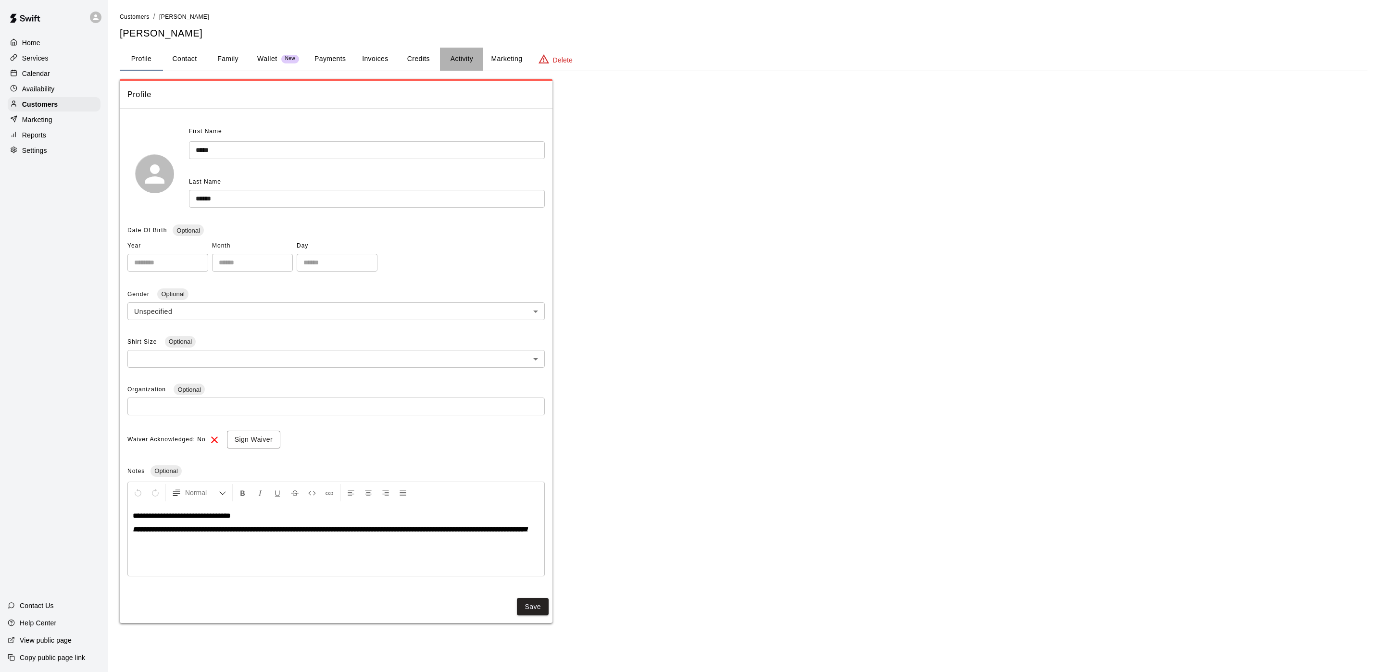
click at [475, 58] on button "Activity" at bounding box center [461, 59] width 43 height 23
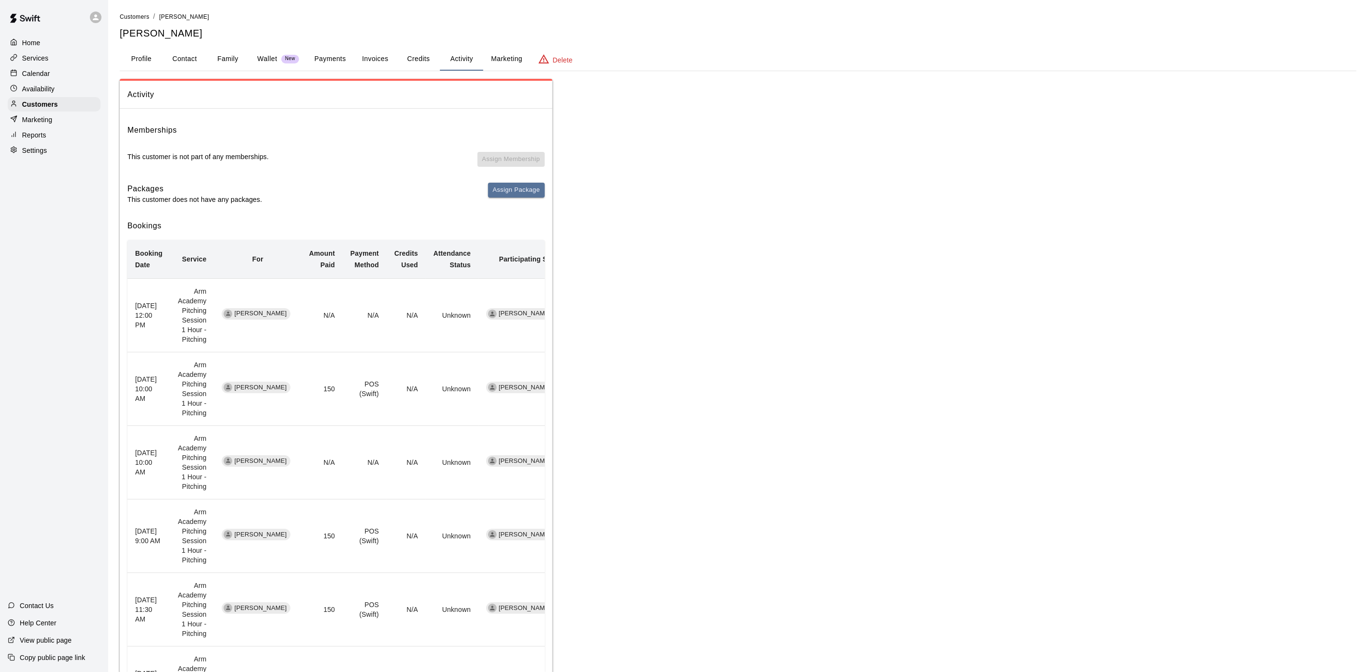
click at [57, 78] on div "Calendar" at bounding box center [54, 73] width 93 height 14
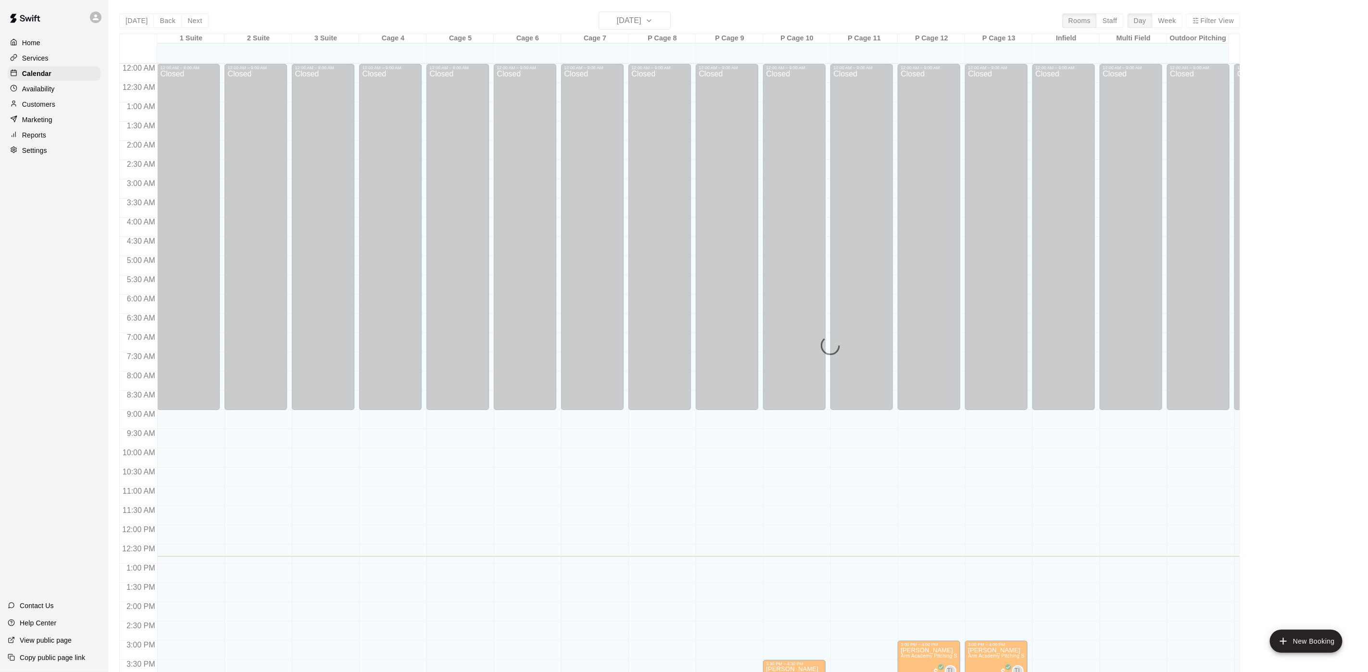
scroll to position [276, 0]
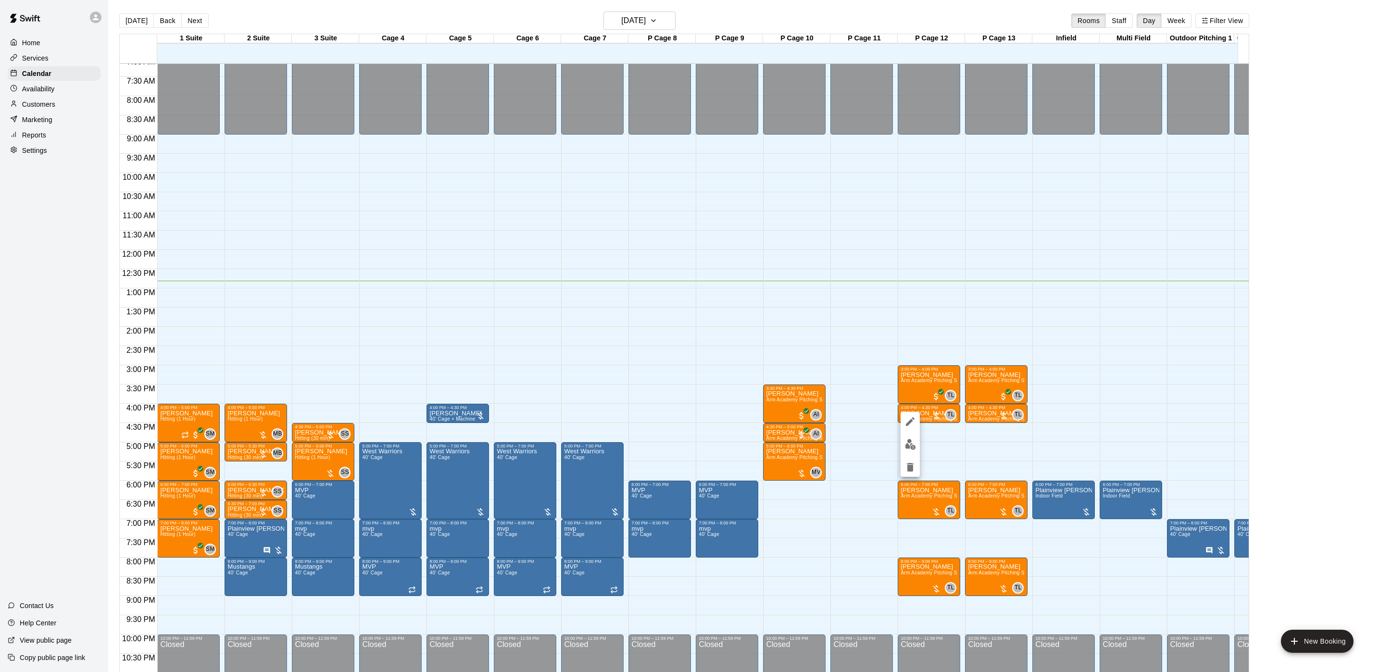
click at [273, 46] on div at bounding box center [689, 336] width 1379 height 672
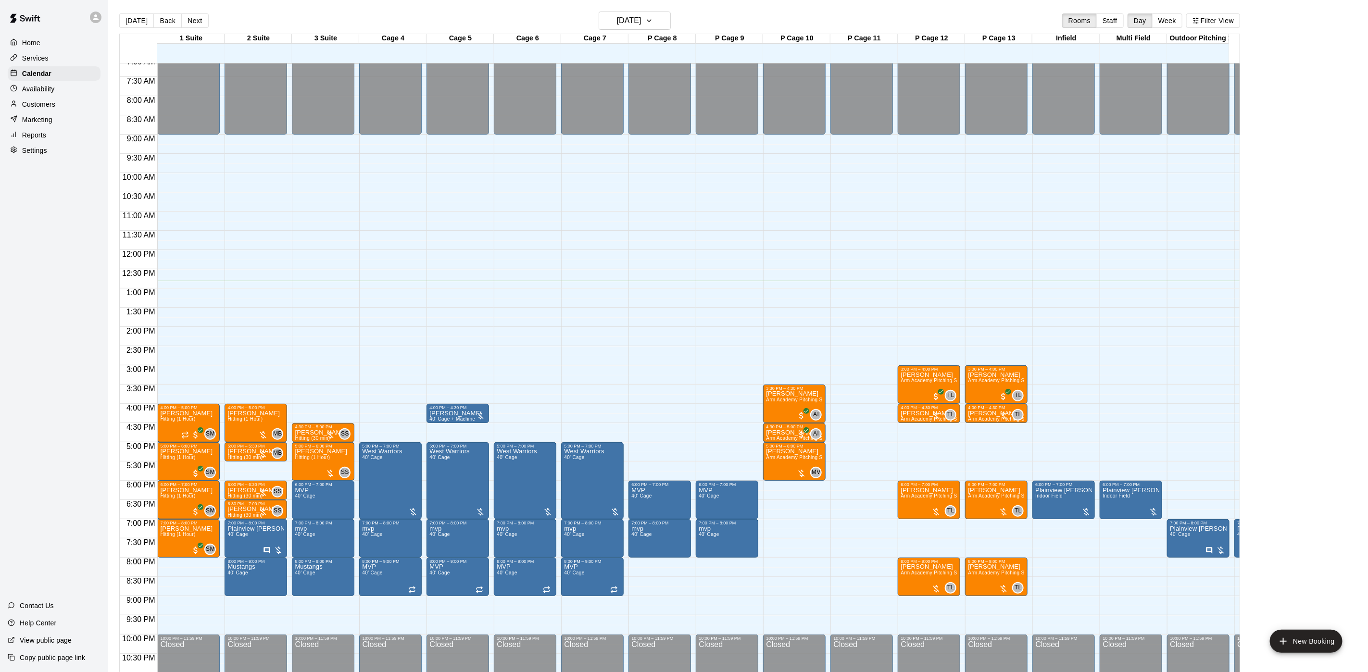
click at [209, 18] on div "[DATE] Back [DATE][DATE] Rooms Staff Day Week Filter View" at bounding box center [679, 23] width 1121 height 22
click at [188, 17] on button "Next" at bounding box center [194, 20] width 27 height 14
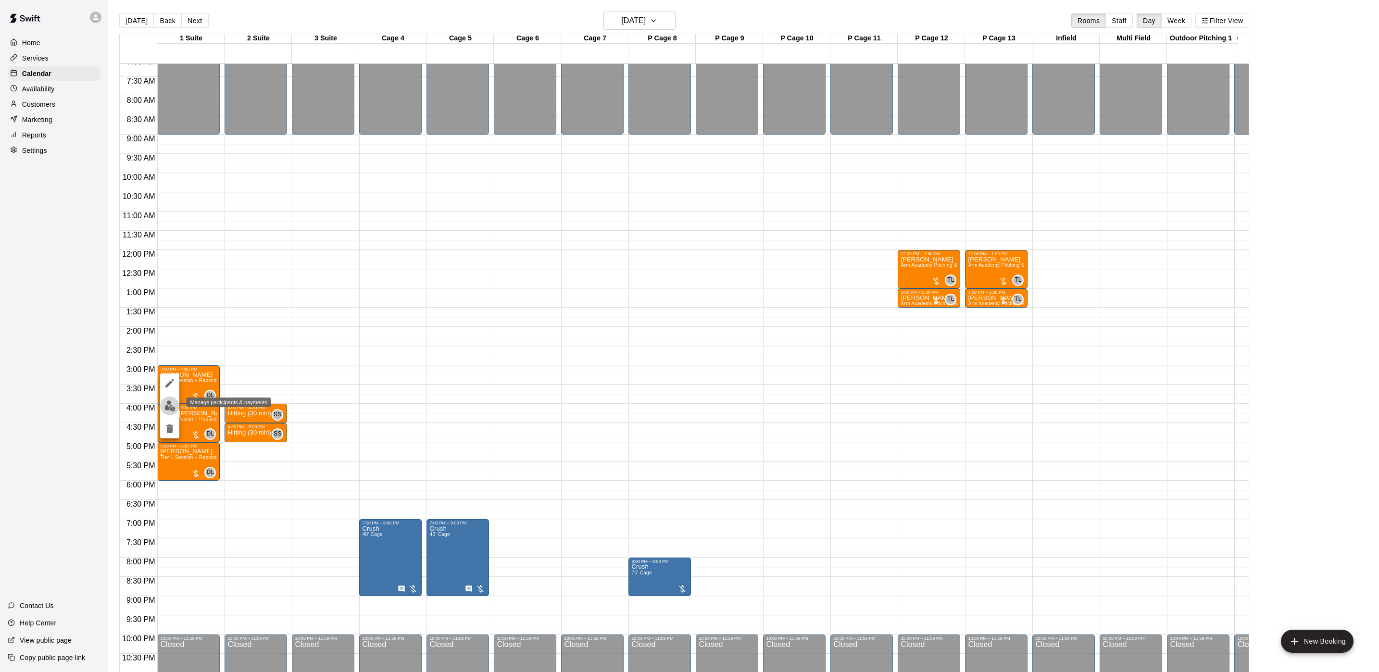
click at [168, 410] on img "edit" at bounding box center [169, 406] width 11 height 11
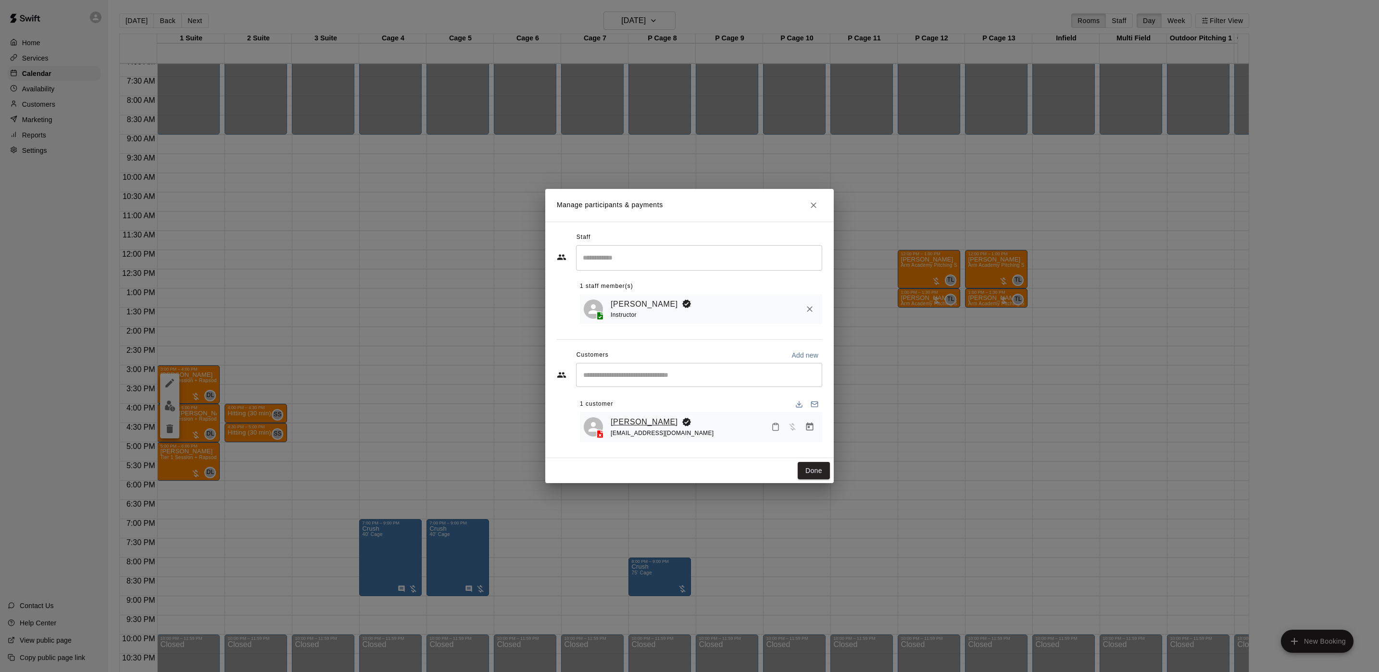
click at [620, 420] on link "[PERSON_NAME]" at bounding box center [644, 422] width 67 height 13
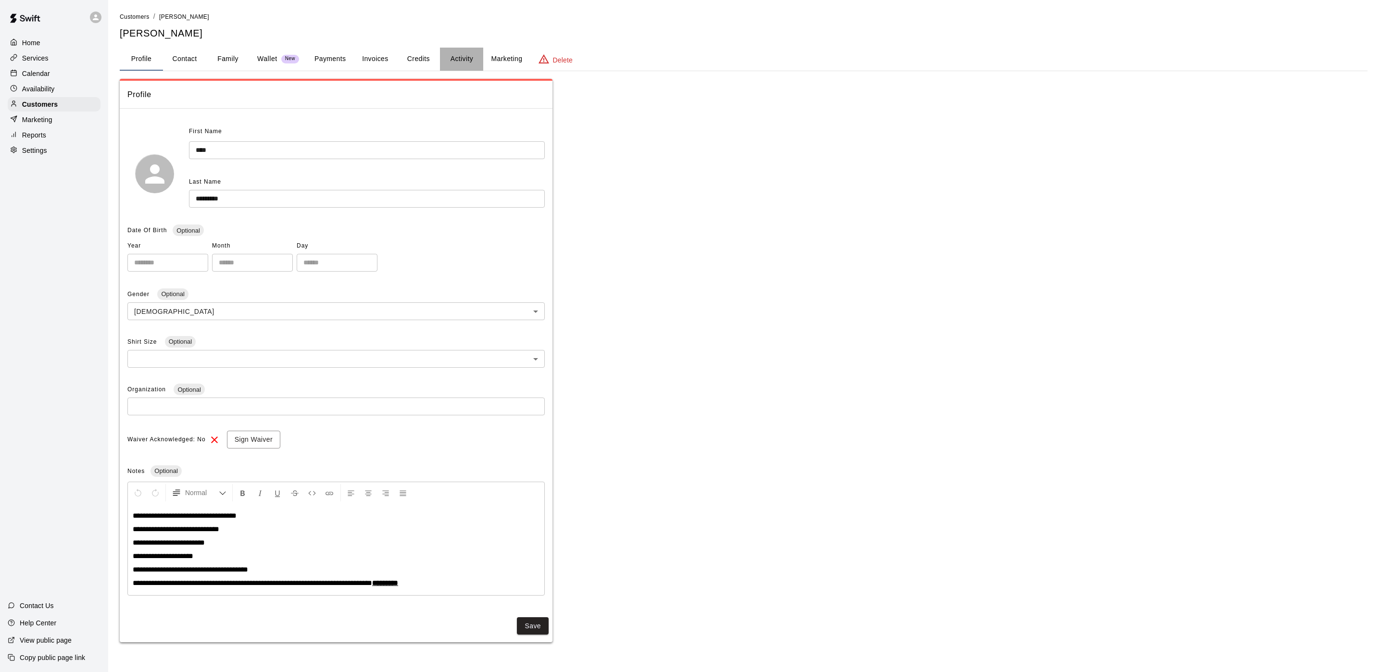
click at [457, 57] on button "Activity" at bounding box center [461, 59] width 43 height 23
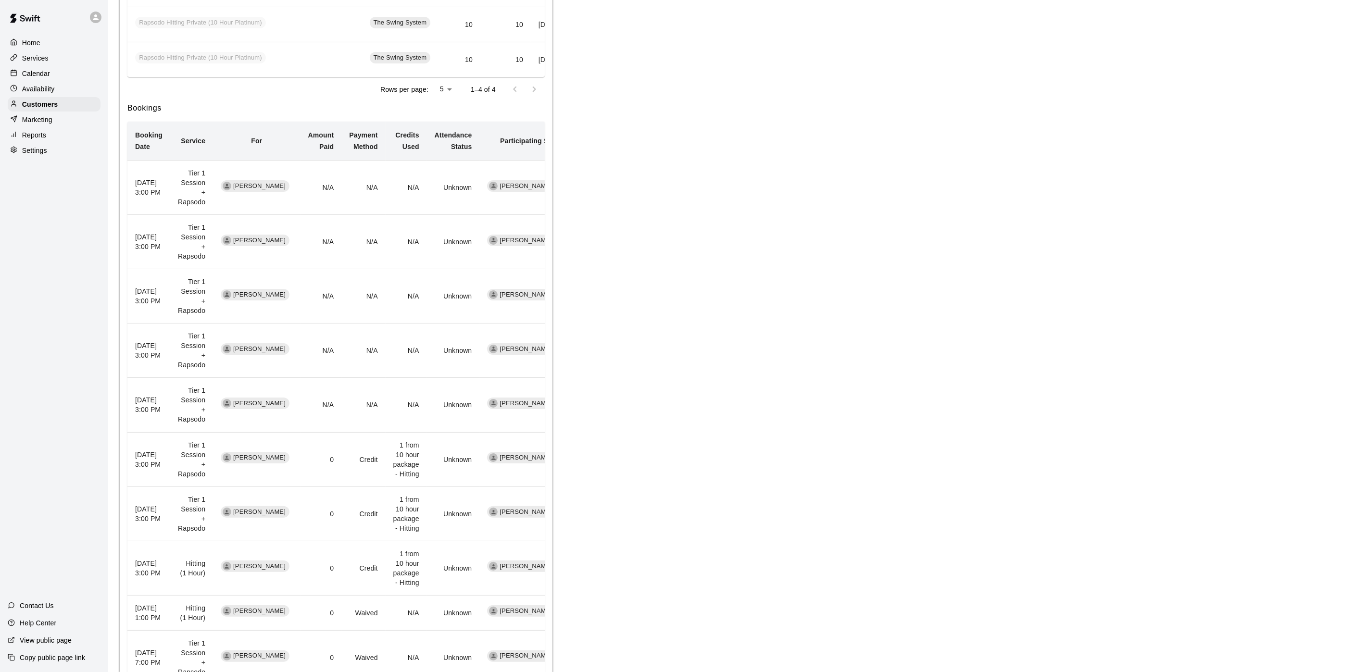
scroll to position [361, 0]
click at [71, 81] on div "Calendar" at bounding box center [54, 73] width 93 height 14
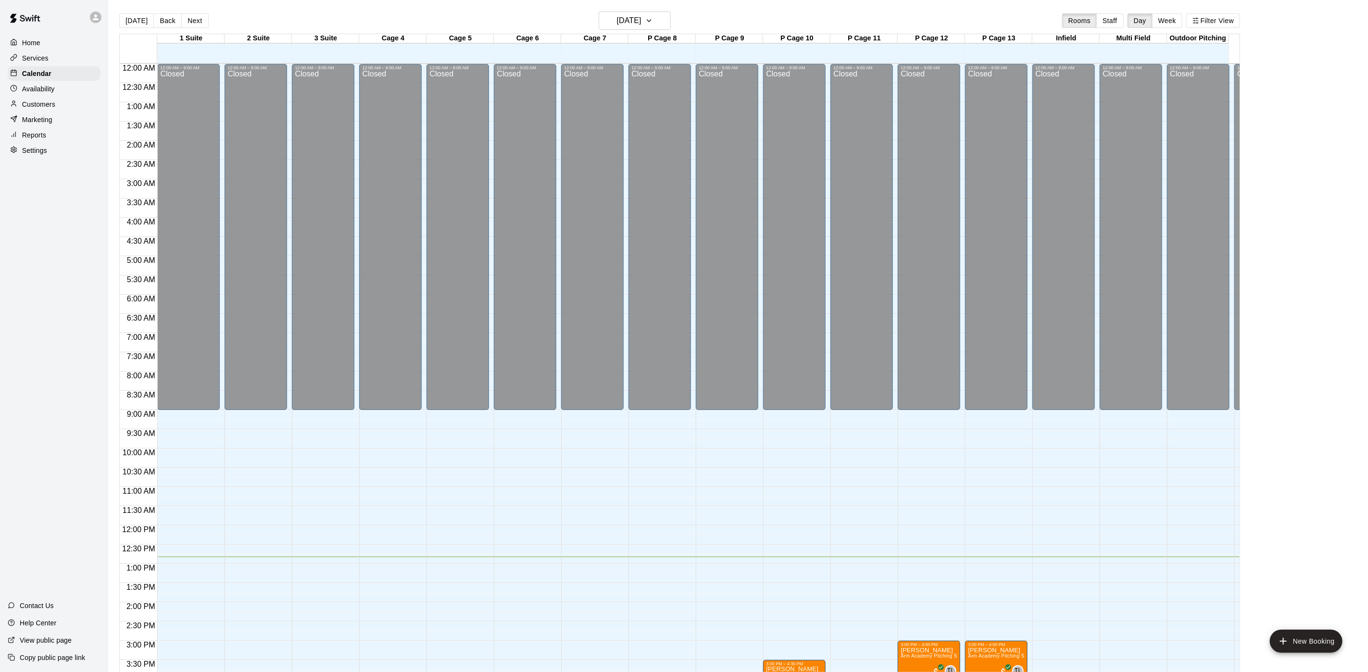
scroll to position [276, 0]
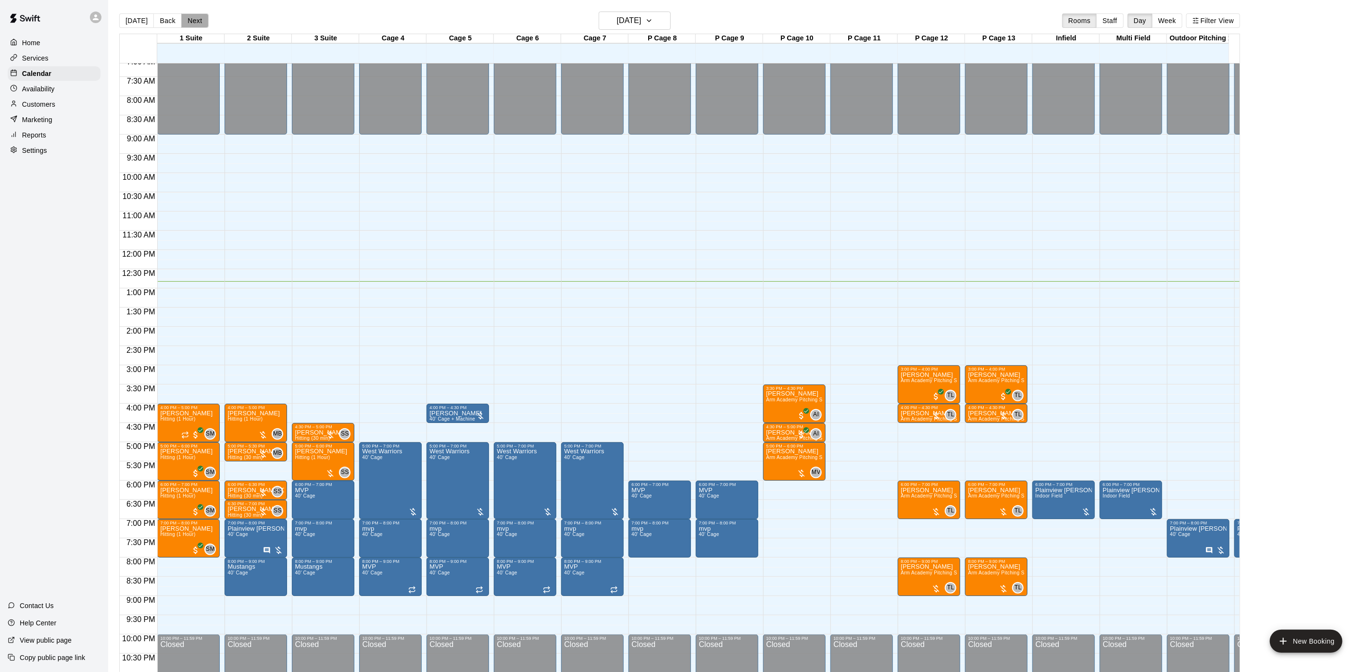
click at [185, 22] on button "Next" at bounding box center [194, 20] width 27 height 14
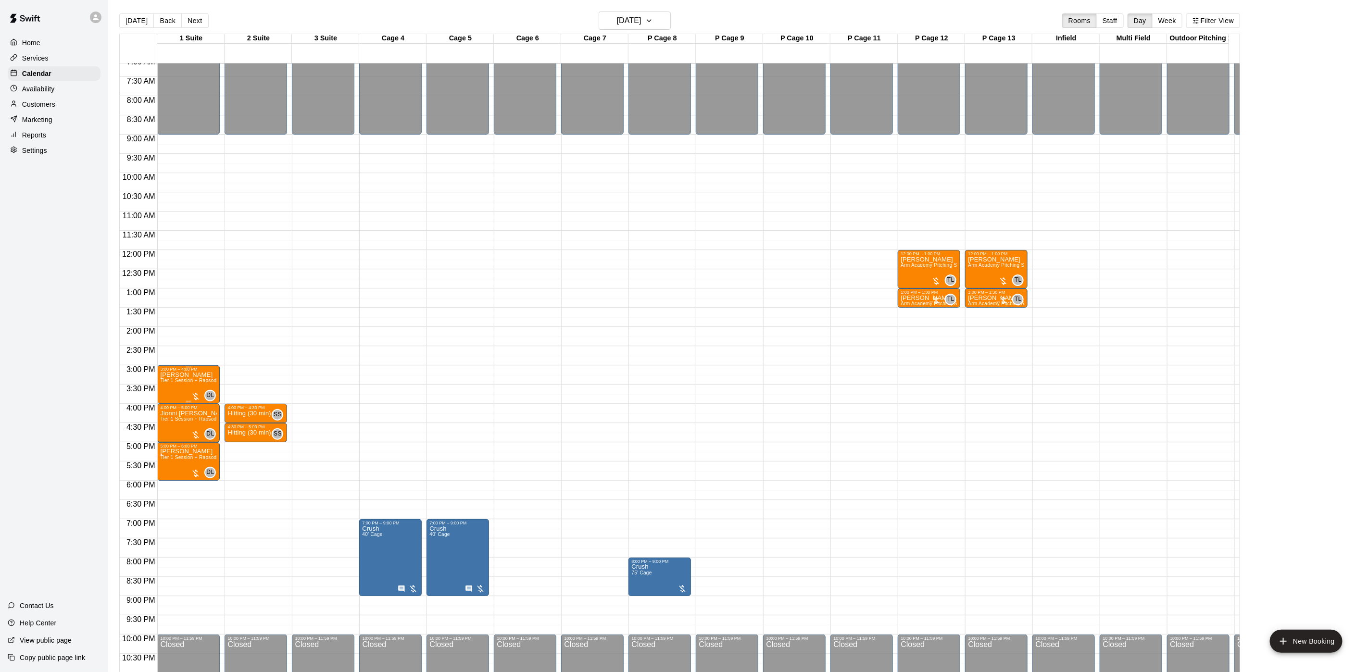
click at [167, 375] on p "[PERSON_NAME]" at bounding box center [188, 375] width 57 height 0
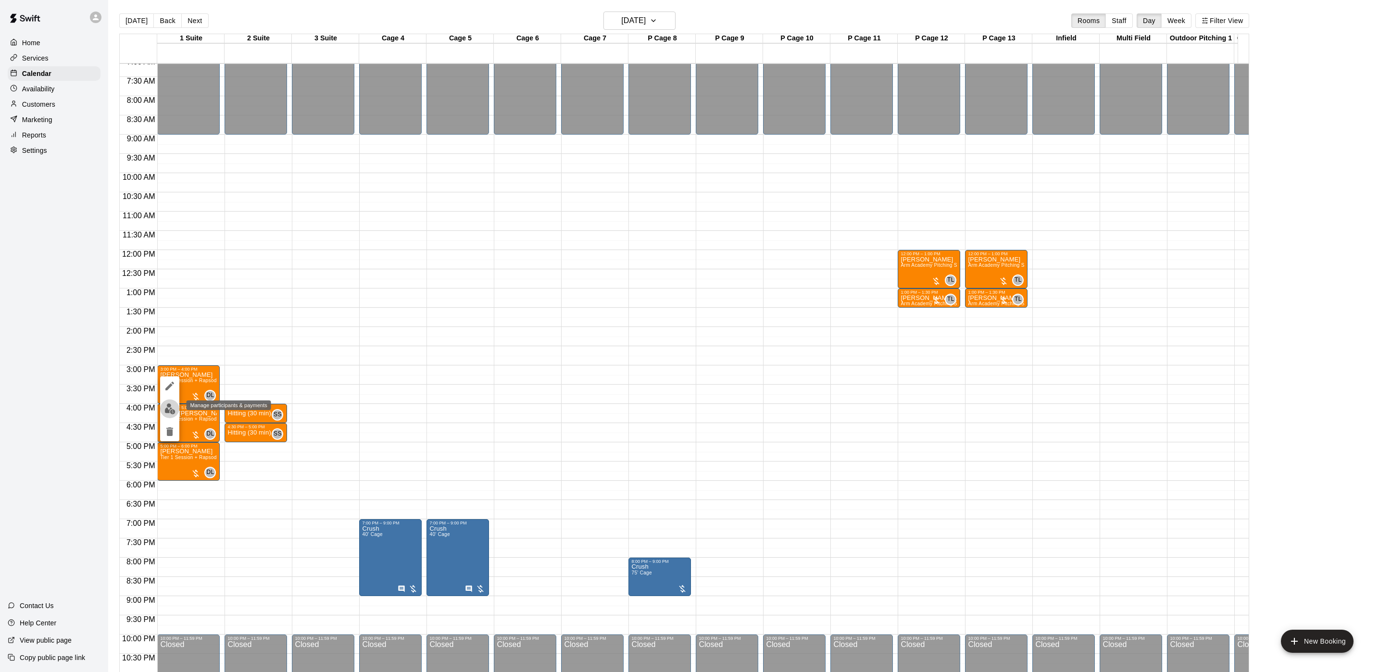
click at [166, 407] on img "edit" at bounding box center [169, 409] width 11 height 11
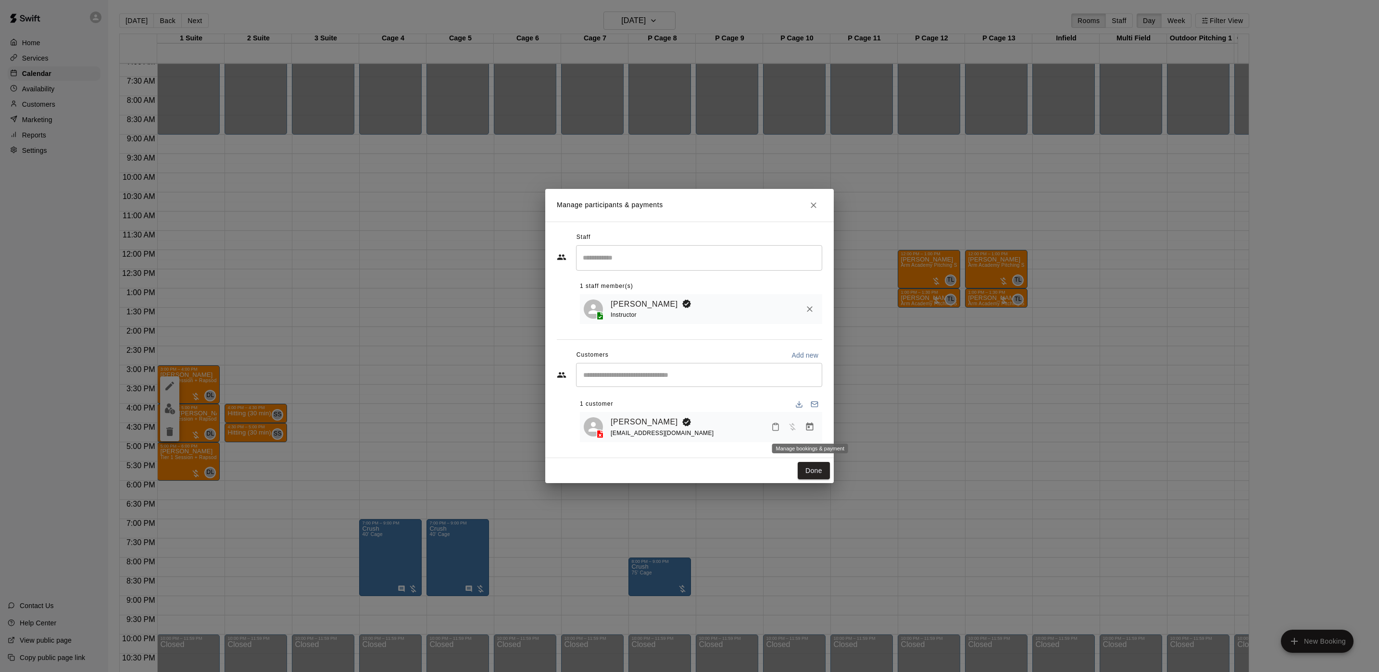
click at [811, 430] on icon "Manage bookings & payment" at bounding box center [810, 427] width 10 height 10
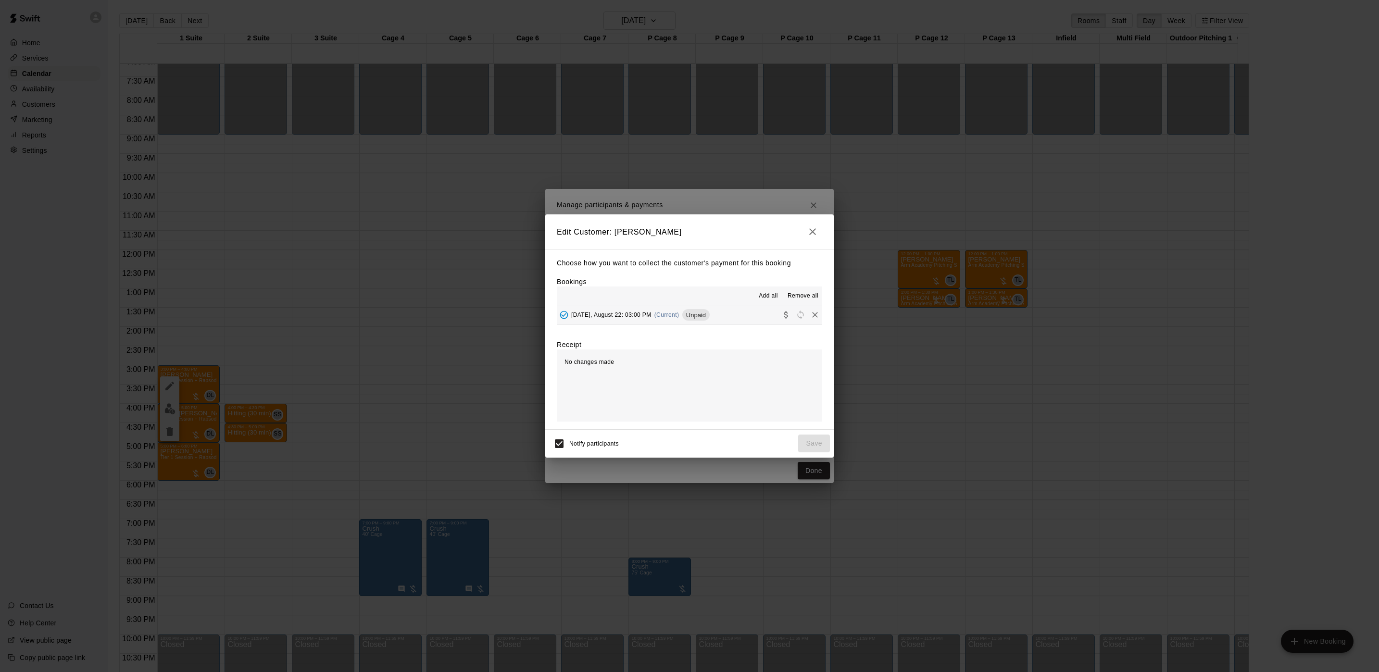
click at [710, 319] on button "[DATE], August 22: 03:00 PM (Current) Unpaid" at bounding box center [689, 315] width 265 height 18
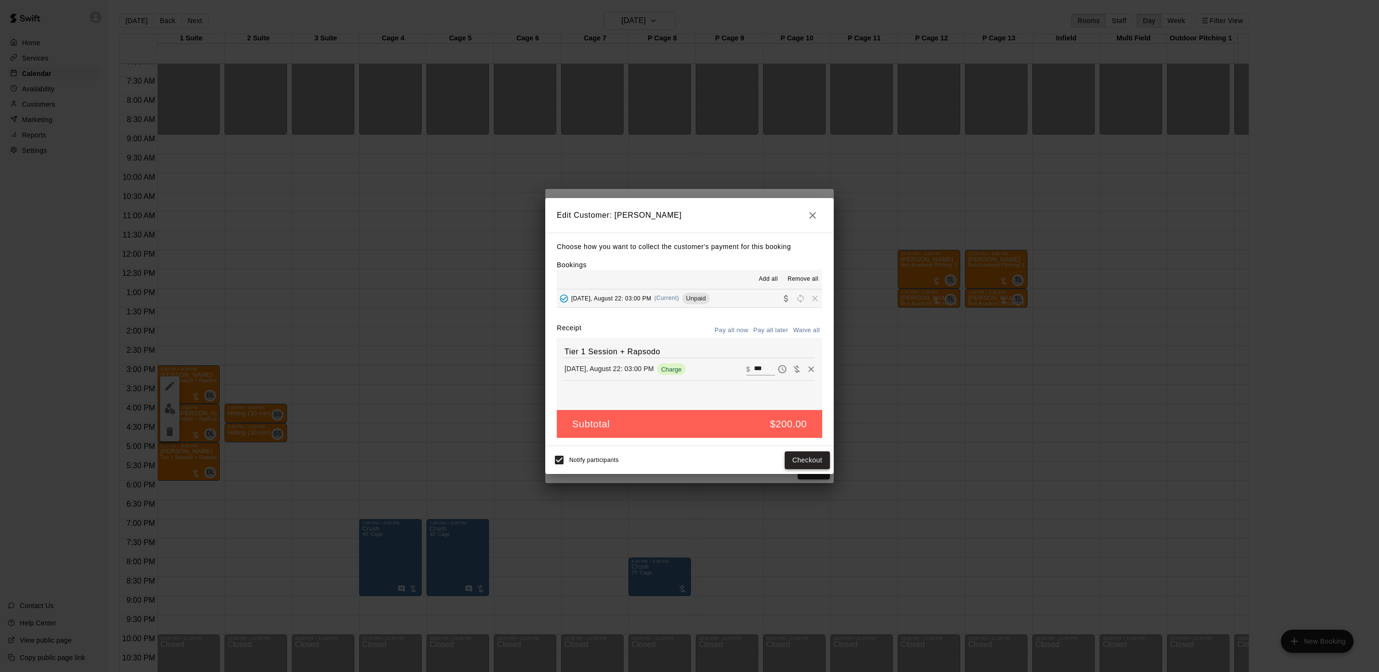
click at [808, 454] on button "Checkout" at bounding box center [807, 461] width 45 height 18
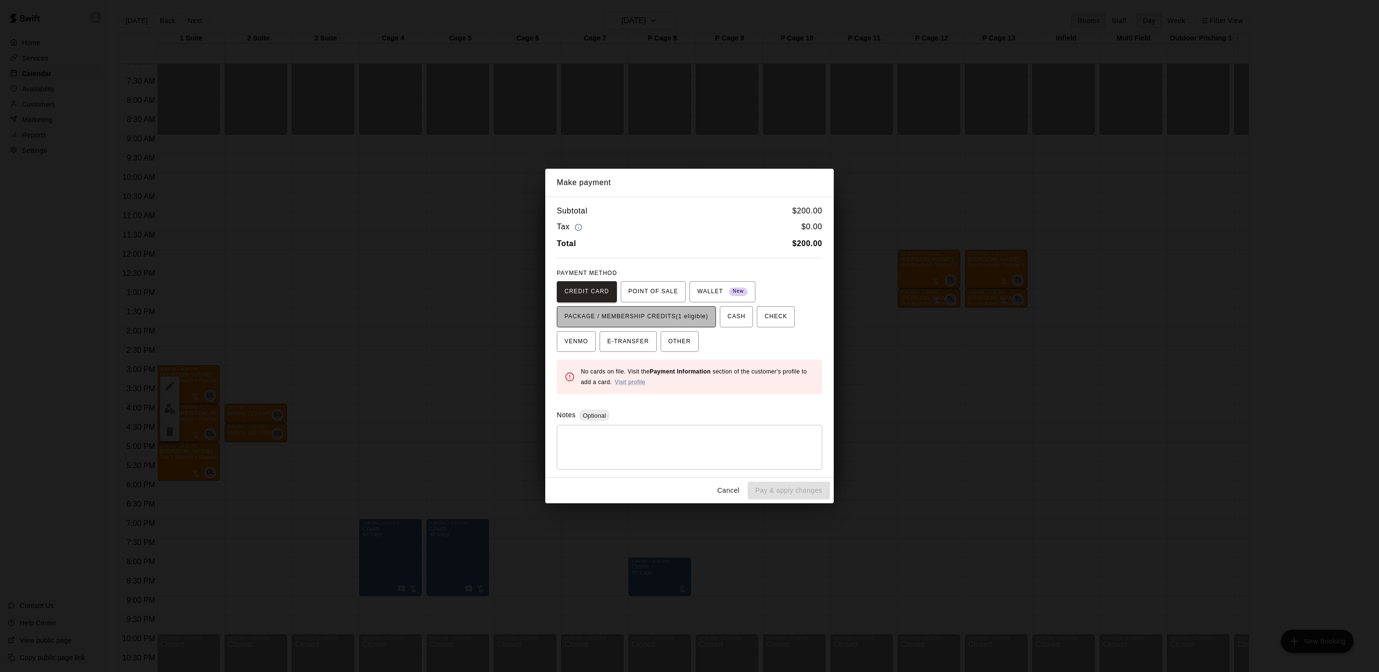
click at [674, 317] on span "PACKAGE / MEMBERSHIP CREDITS (1 eligible)" at bounding box center [637, 316] width 144 height 15
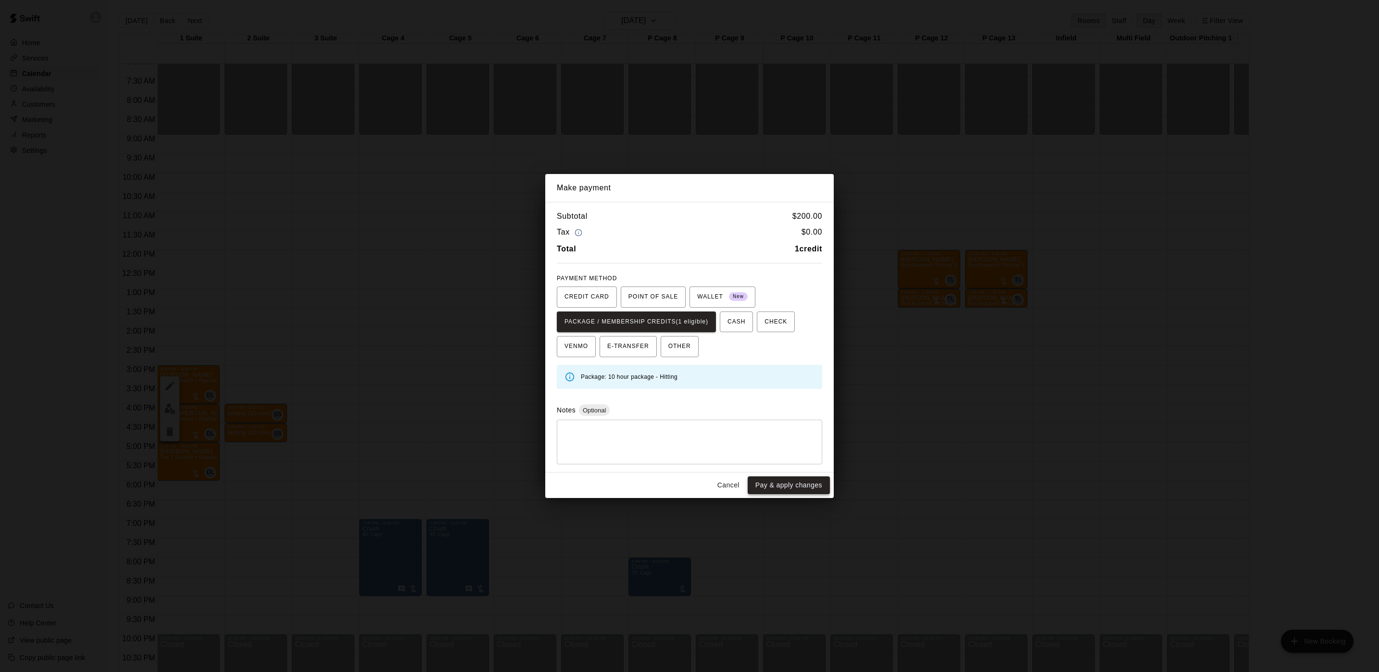
click at [784, 494] on button "Pay & apply changes" at bounding box center [789, 486] width 82 height 18
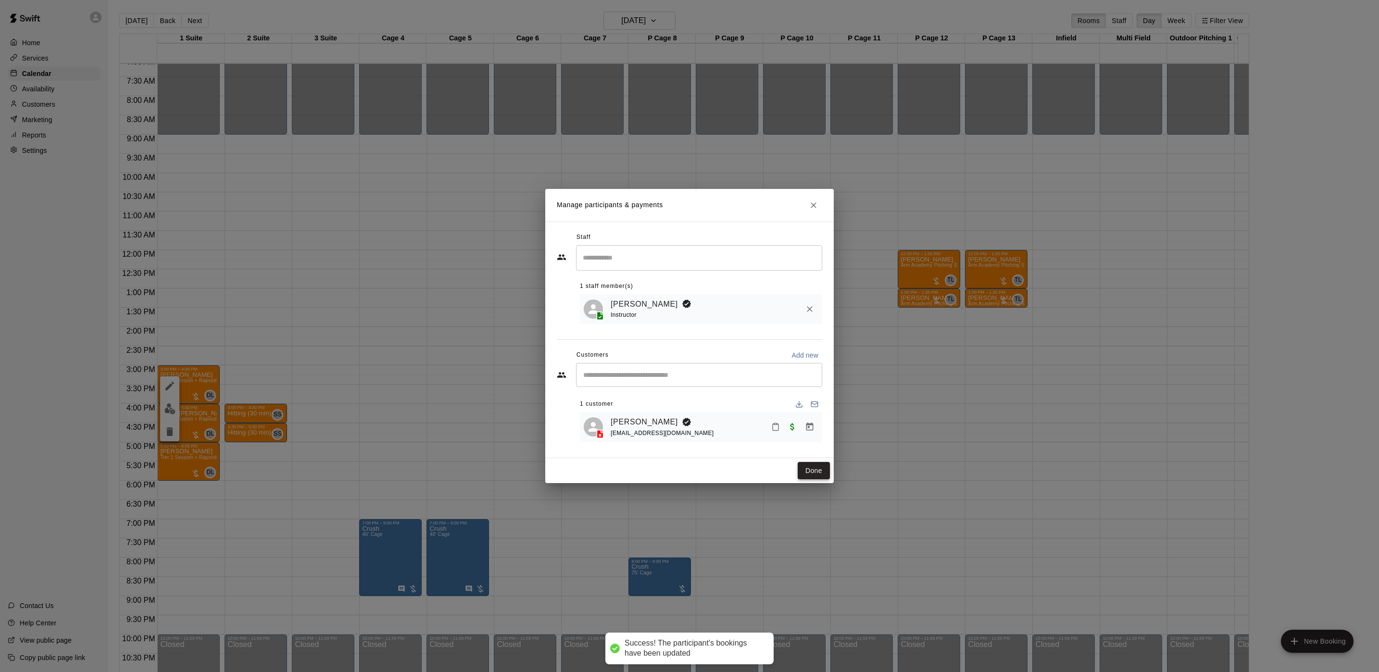
click at [806, 471] on button "Done" at bounding box center [814, 471] width 32 height 18
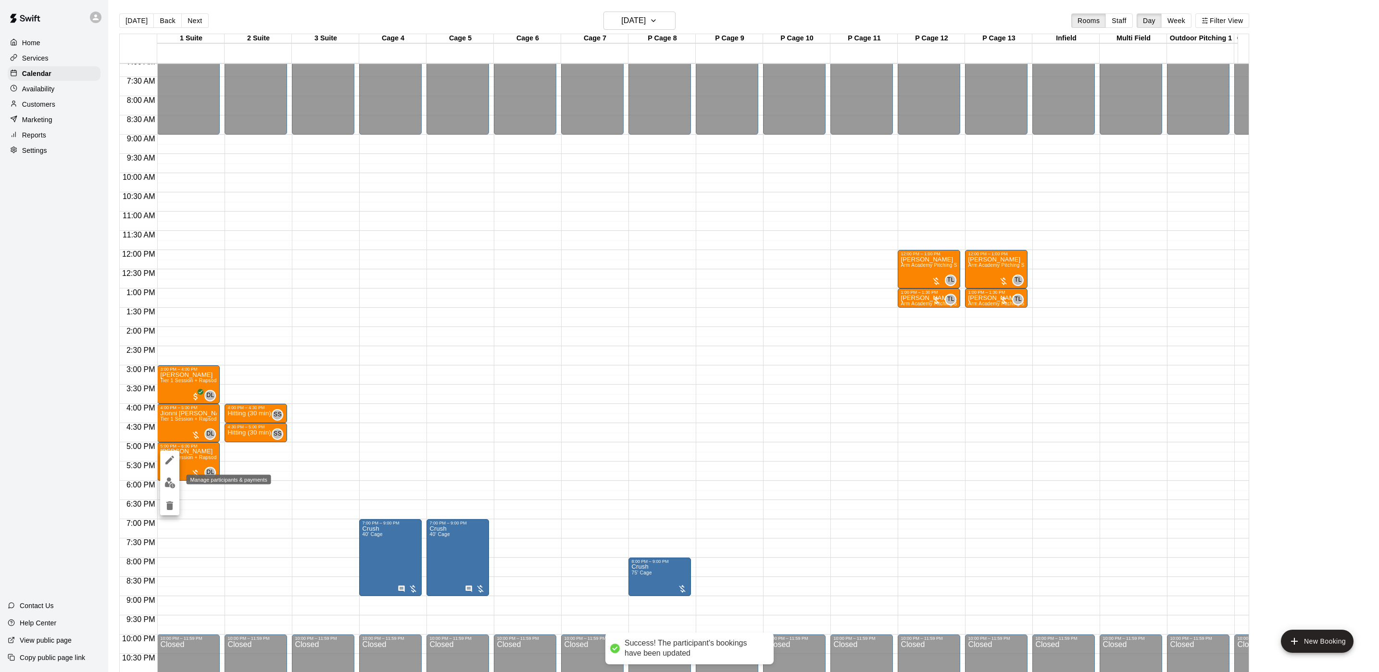
click at [168, 484] on img "edit" at bounding box center [169, 483] width 11 height 11
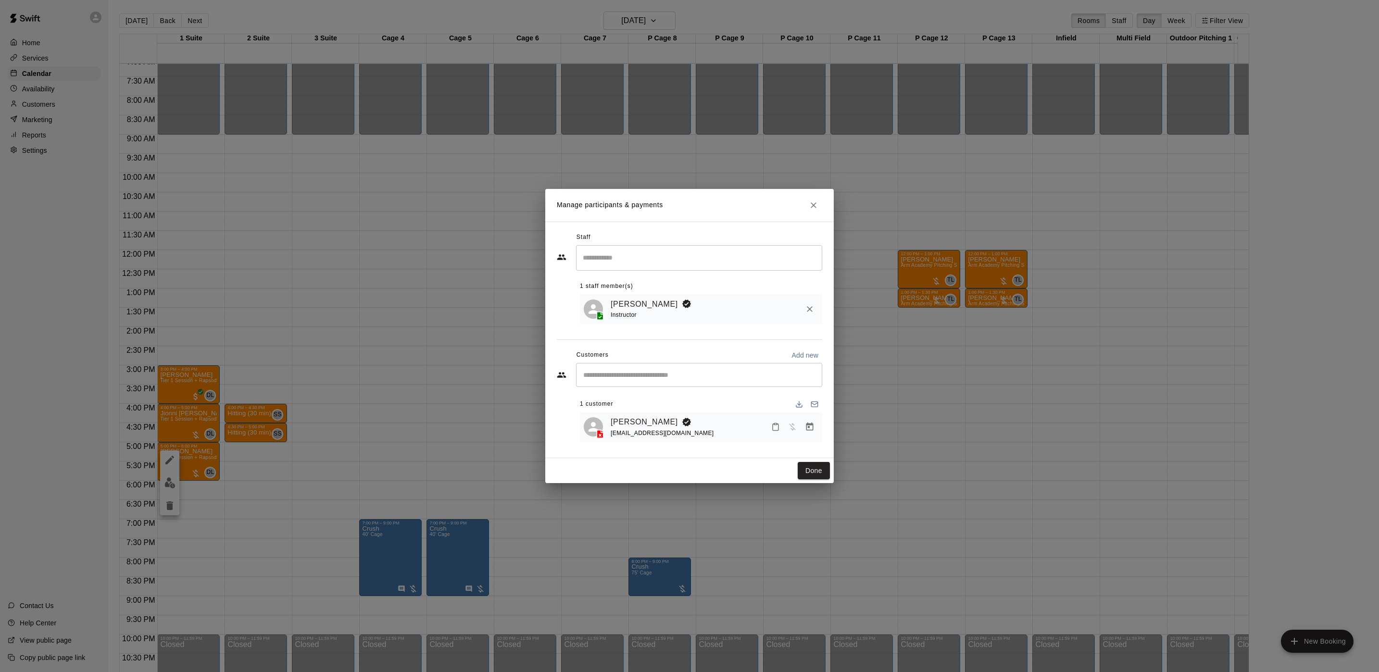
click at [318, 401] on div "Manage participants & payments Staff ​ 1 staff member(s) [PERSON_NAME] Instruct…" at bounding box center [689, 336] width 1379 height 672
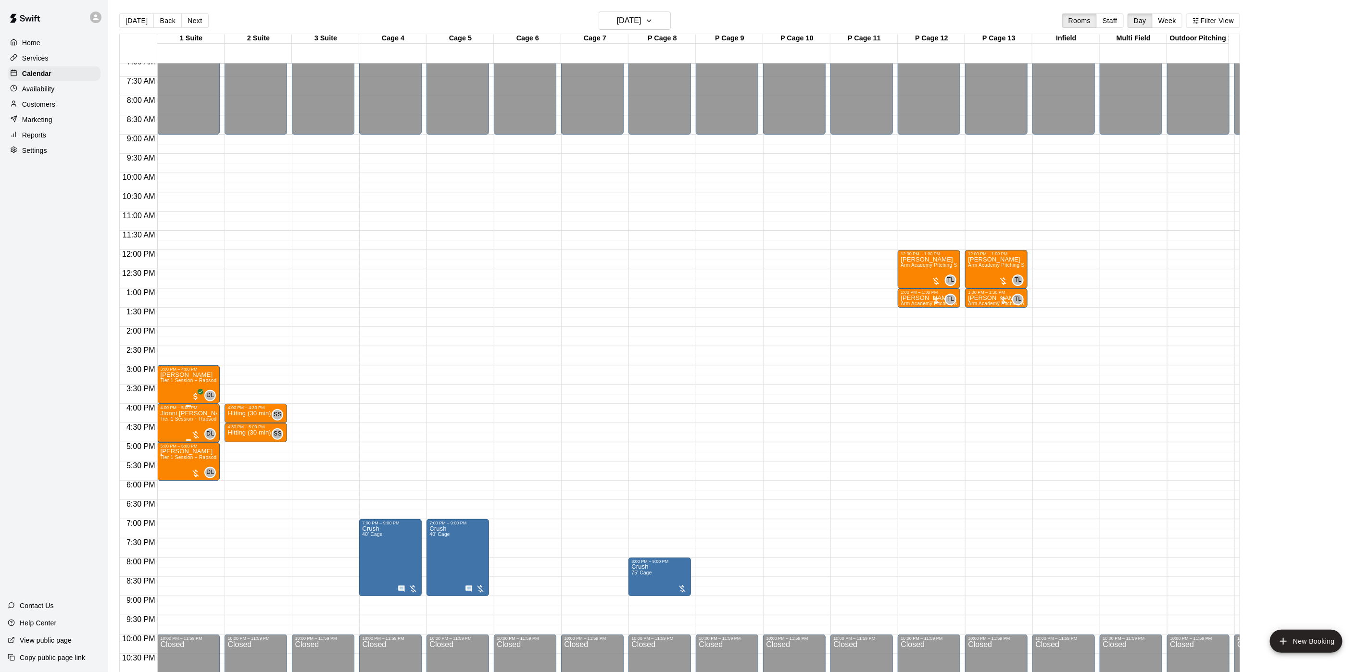
click at [201, 429] on div "DL 0" at bounding box center [203, 435] width 25 height 12
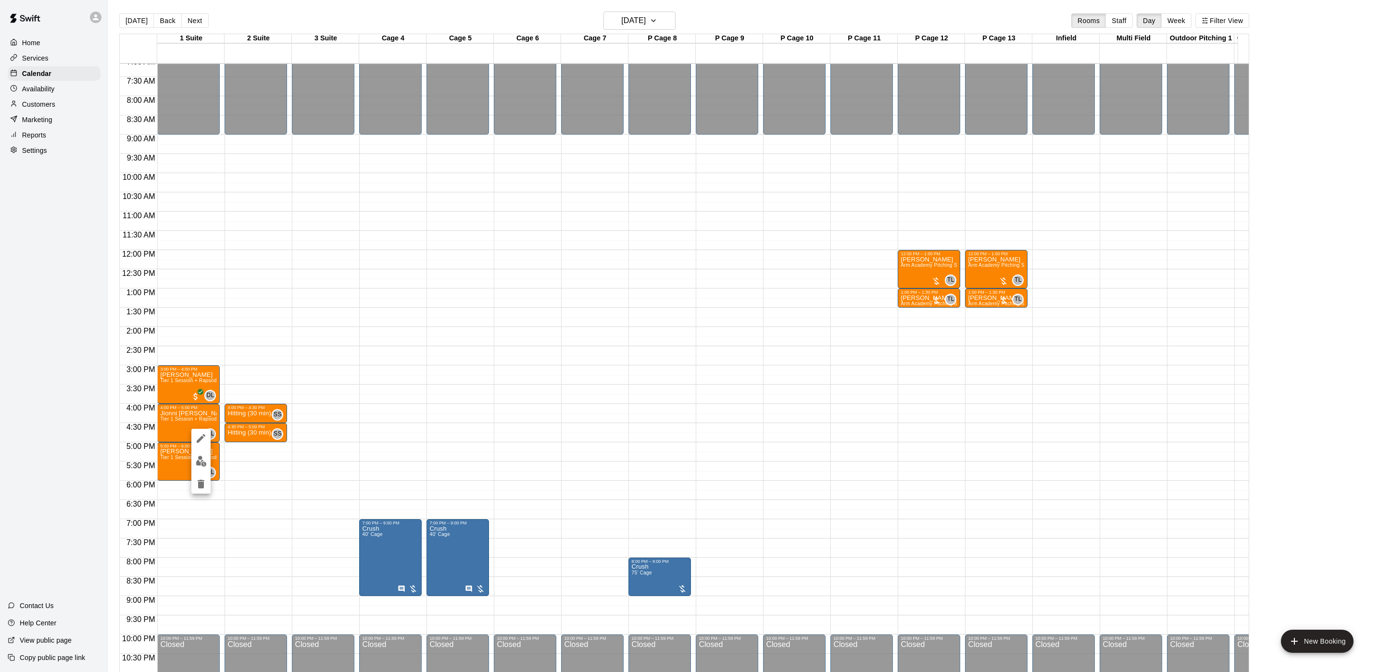
click at [195, 451] on div at bounding box center [200, 461] width 19 height 65
click at [197, 451] on div at bounding box center [200, 461] width 19 height 65
click at [197, 453] on button "edit" at bounding box center [200, 461] width 19 height 19
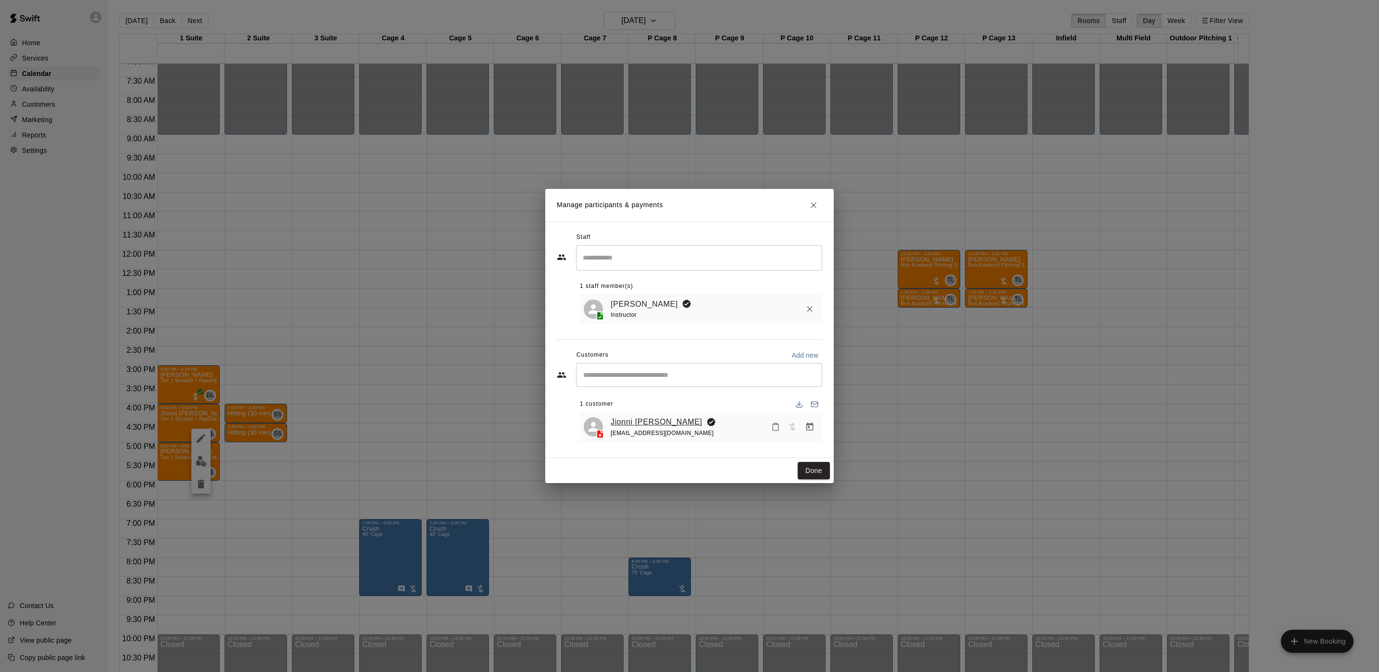
click at [661, 424] on link "Jionni [PERSON_NAME]" at bounding box center [657, 422] width 92 height 13
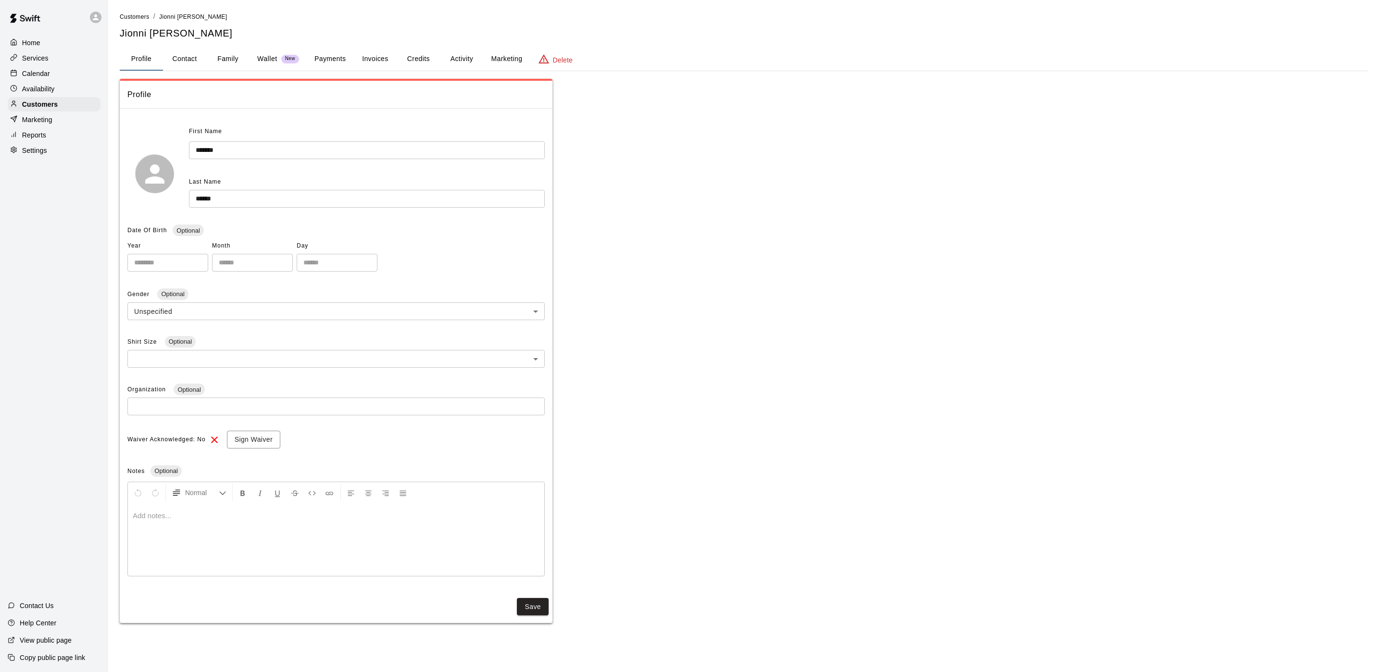
click at [469, 58] on button "Activity" at bounding box center [461, 59] width 43 height 23
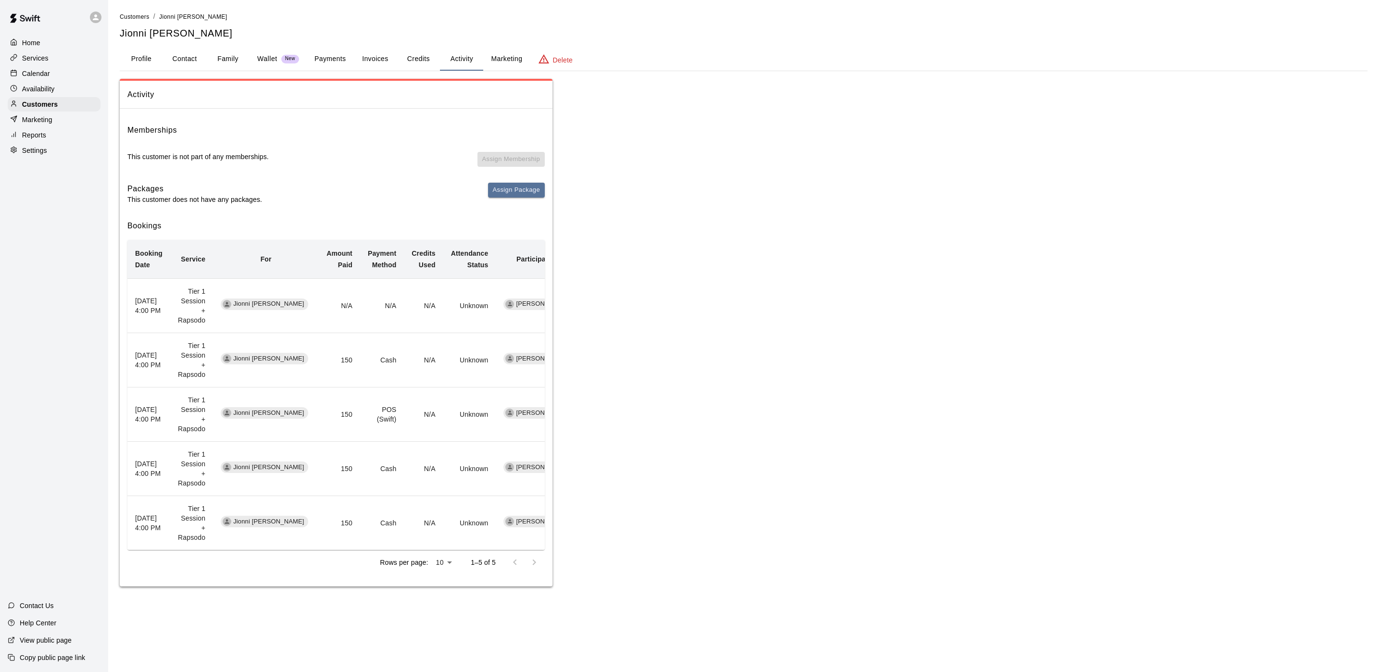
click at [30, 78] on p "Calendar" at bounding box center [36, 74] width 28 height 10
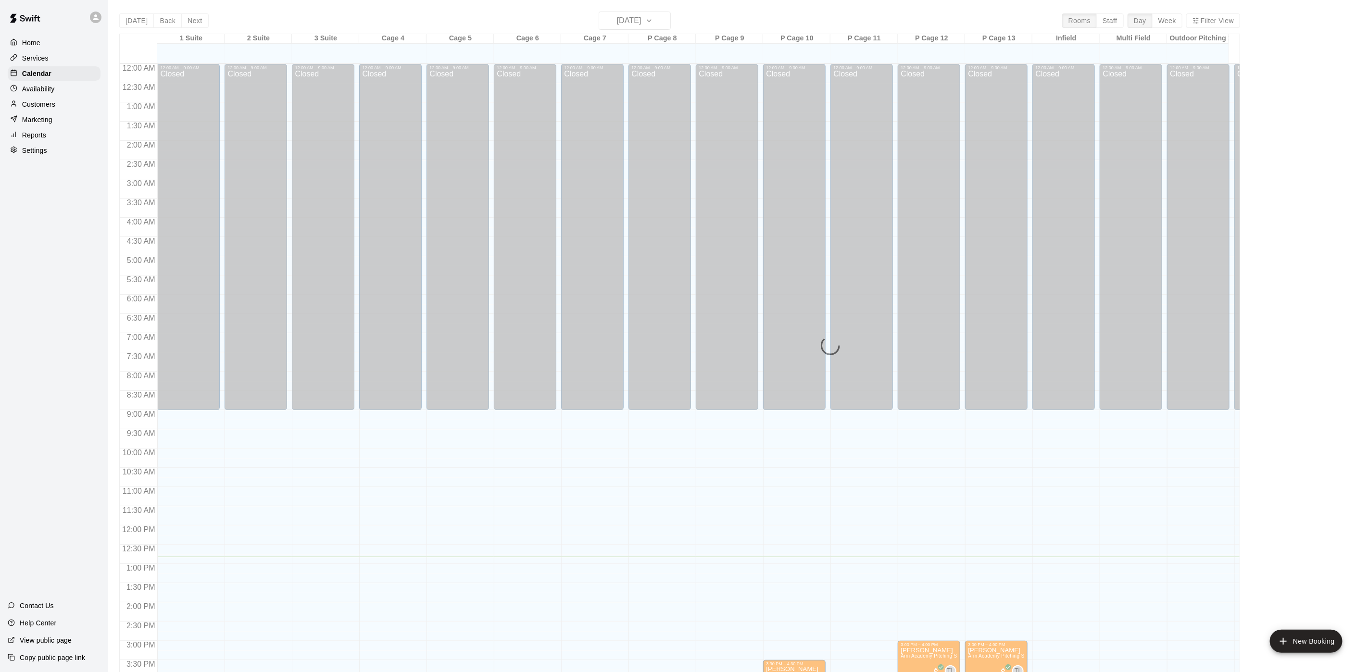
scroll to position [276, 0]
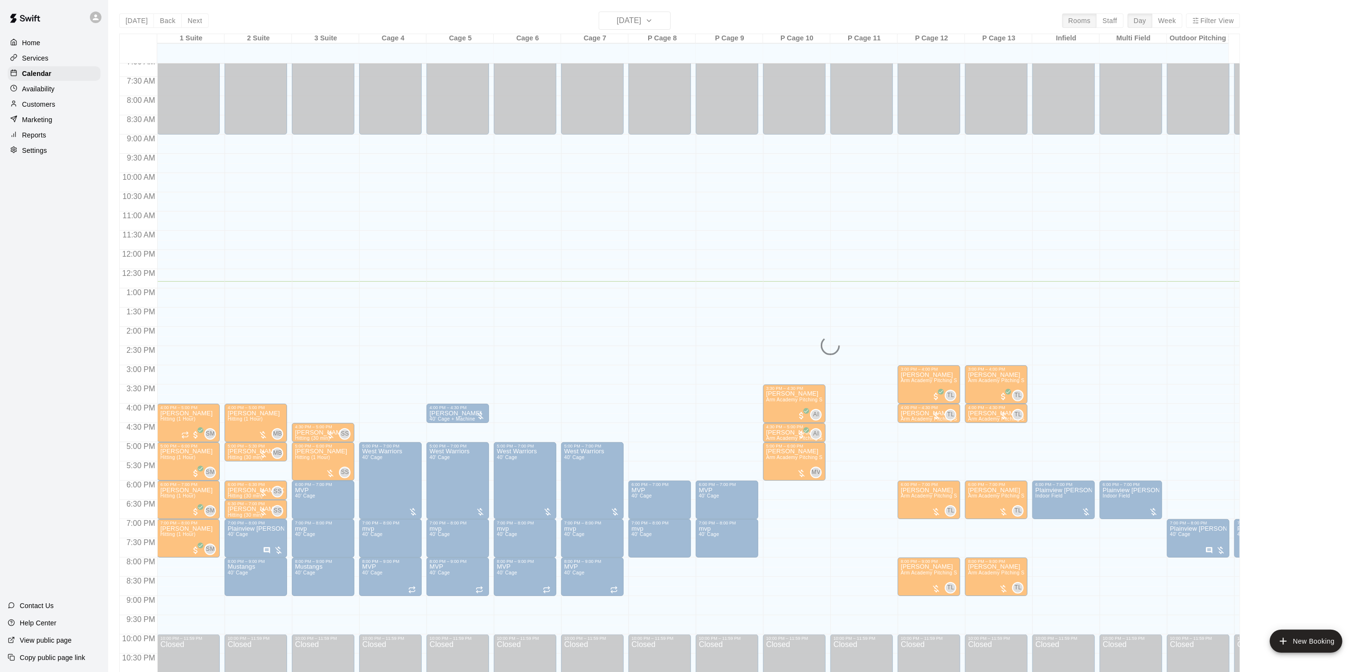
click at [195, 25] on div "[DATE] Back [DATE][DATE] Rooms Staff Day Week Filter View 1 Suite [GEOGRAPHIC_D…" at bounding box center [679, 348] width 1121 height 672
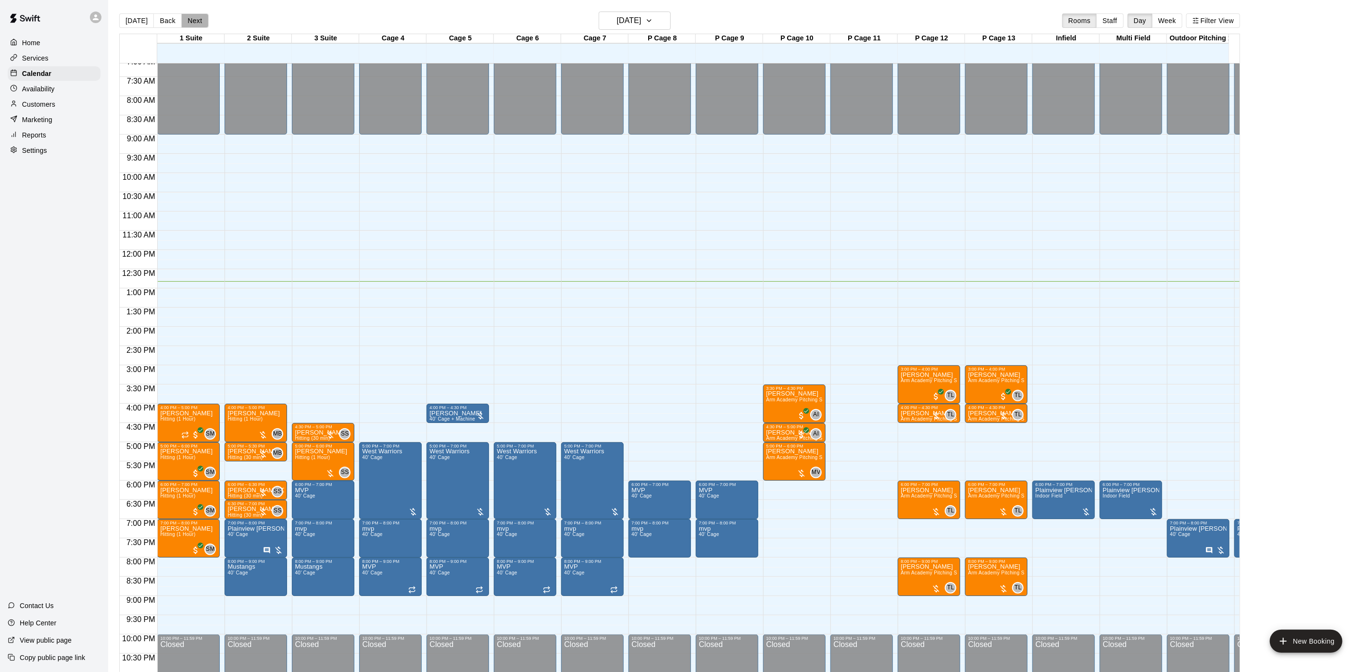
click at [195, 25] on button "Next" at bounding box center [194, 20] width 27 height 14
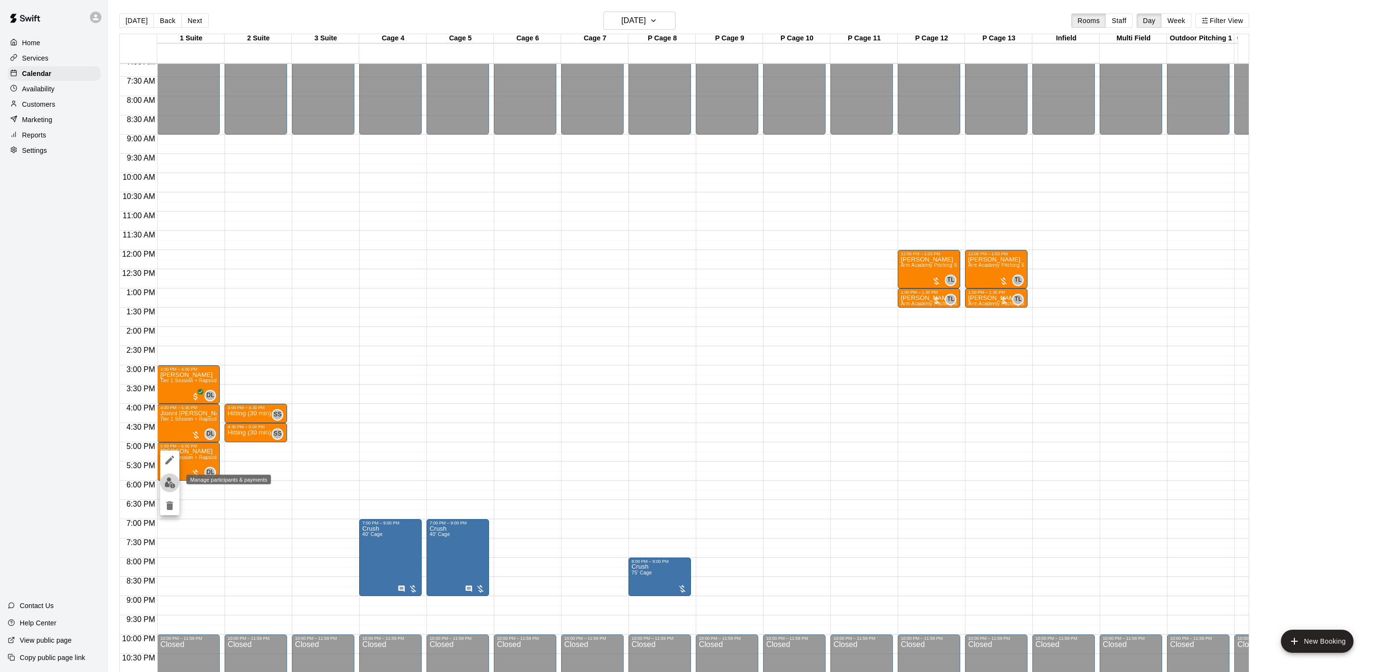
click at [169, 490] on button "edit" at bounding box center [169, 483] width 19 height 19
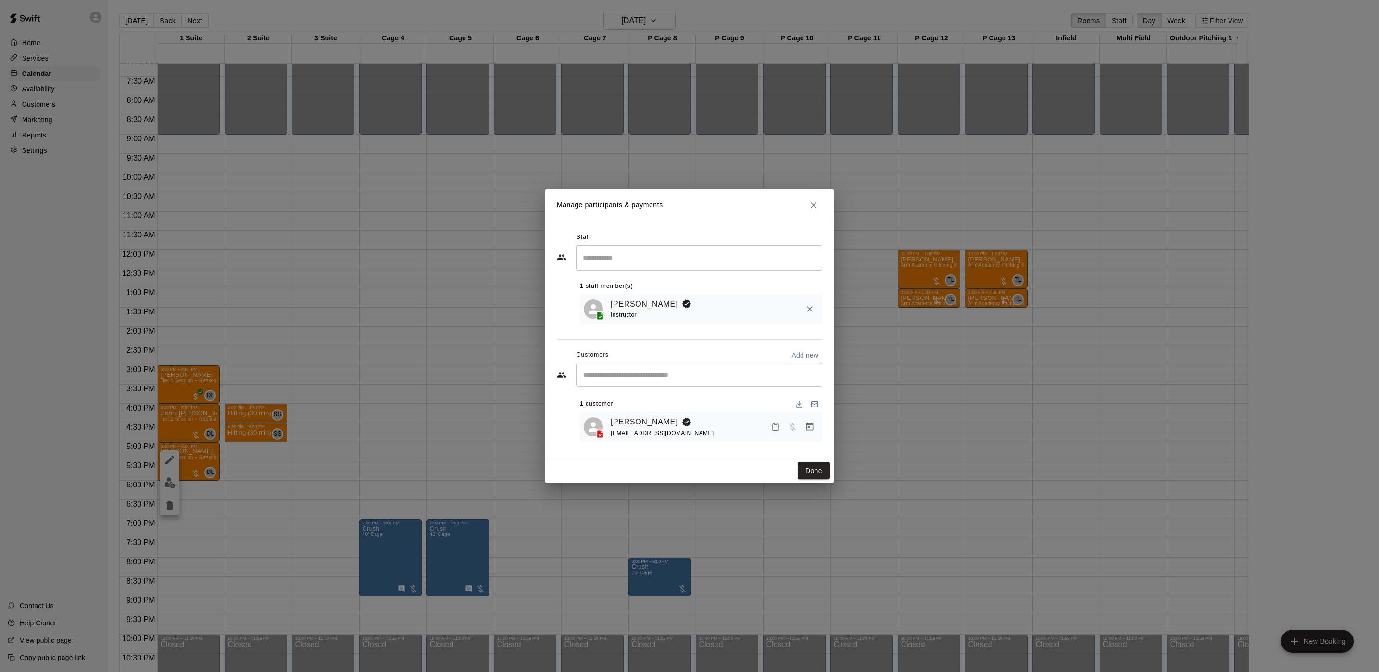
click at [636, 426] on link "[PERSON_NAME]" at bounding box center [644, 422] width 67 height 13
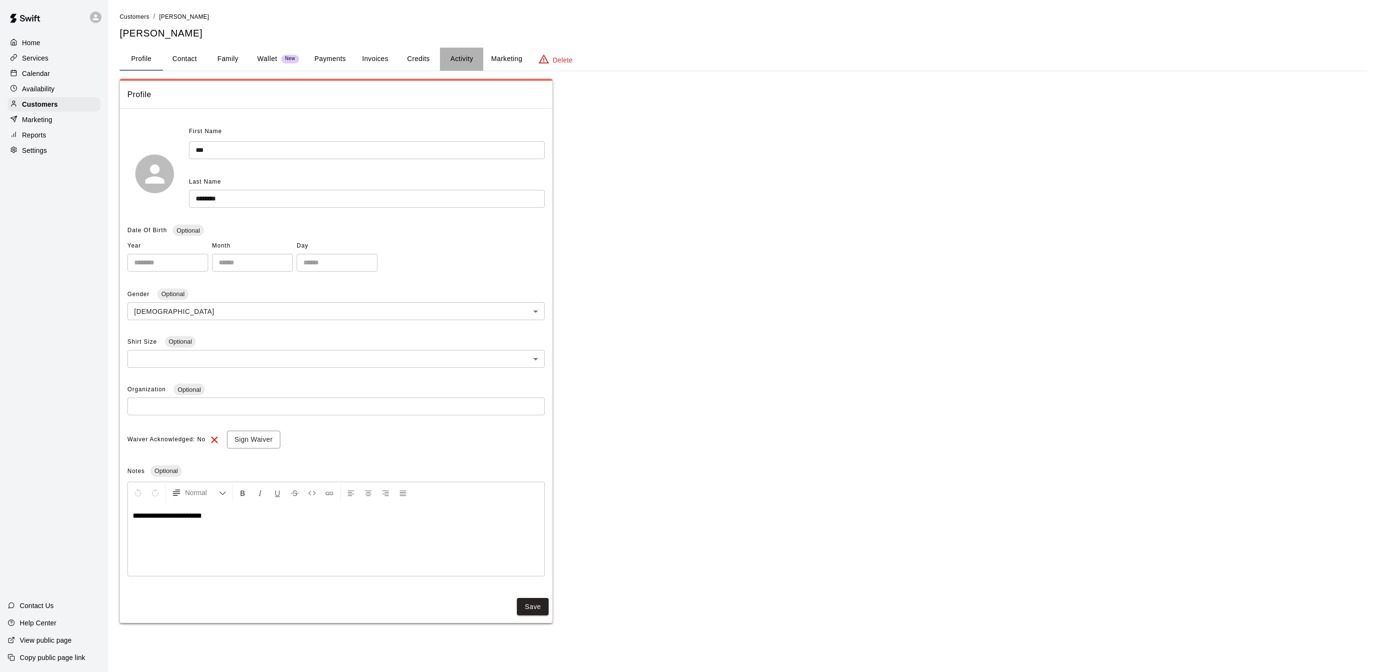
click at [456, 51] on button "Activity" at bounding box center [461, 59] width 43 height 23
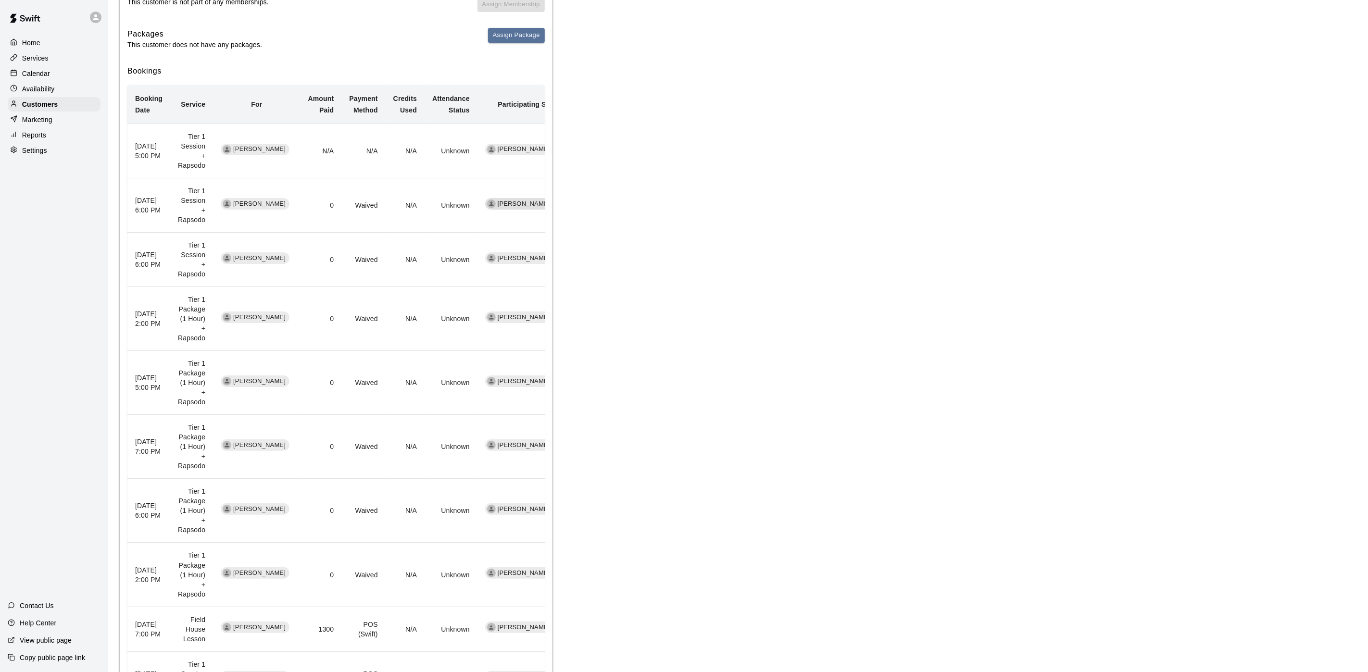
scroll to position [159, 0]
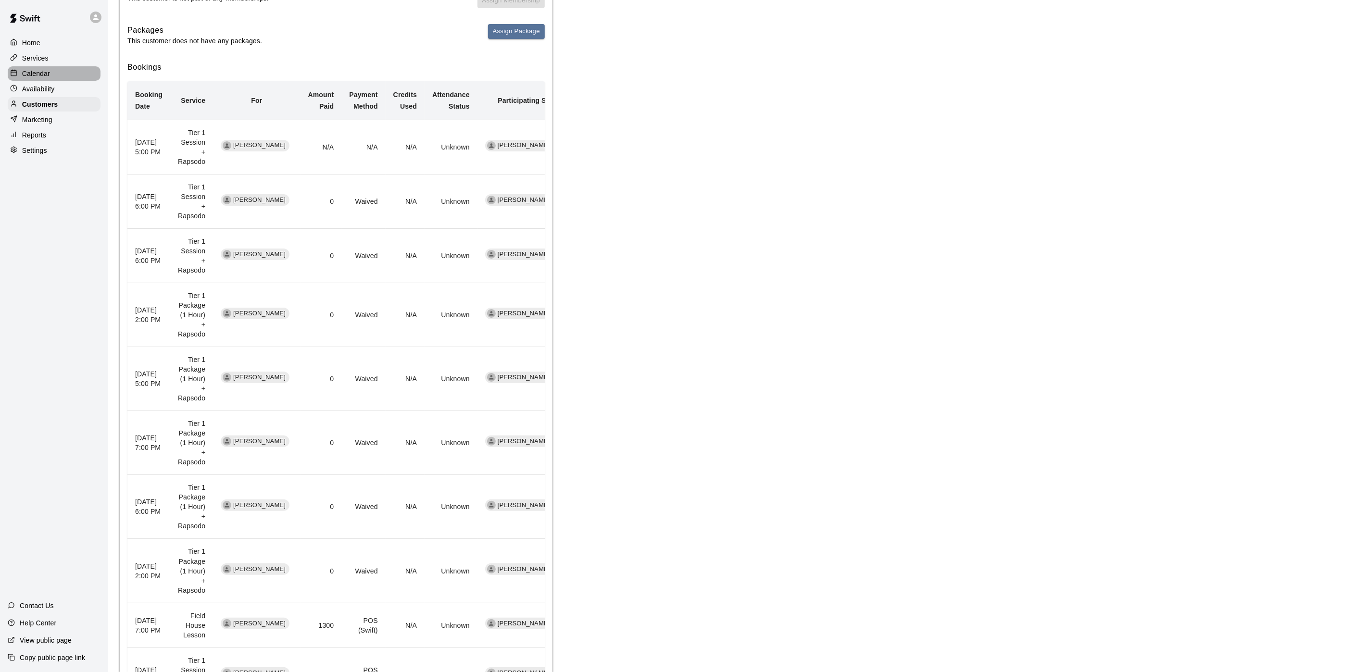
click at [37, 81] on div "Calendar" at bounding box center [54, 73] width 93 height 14
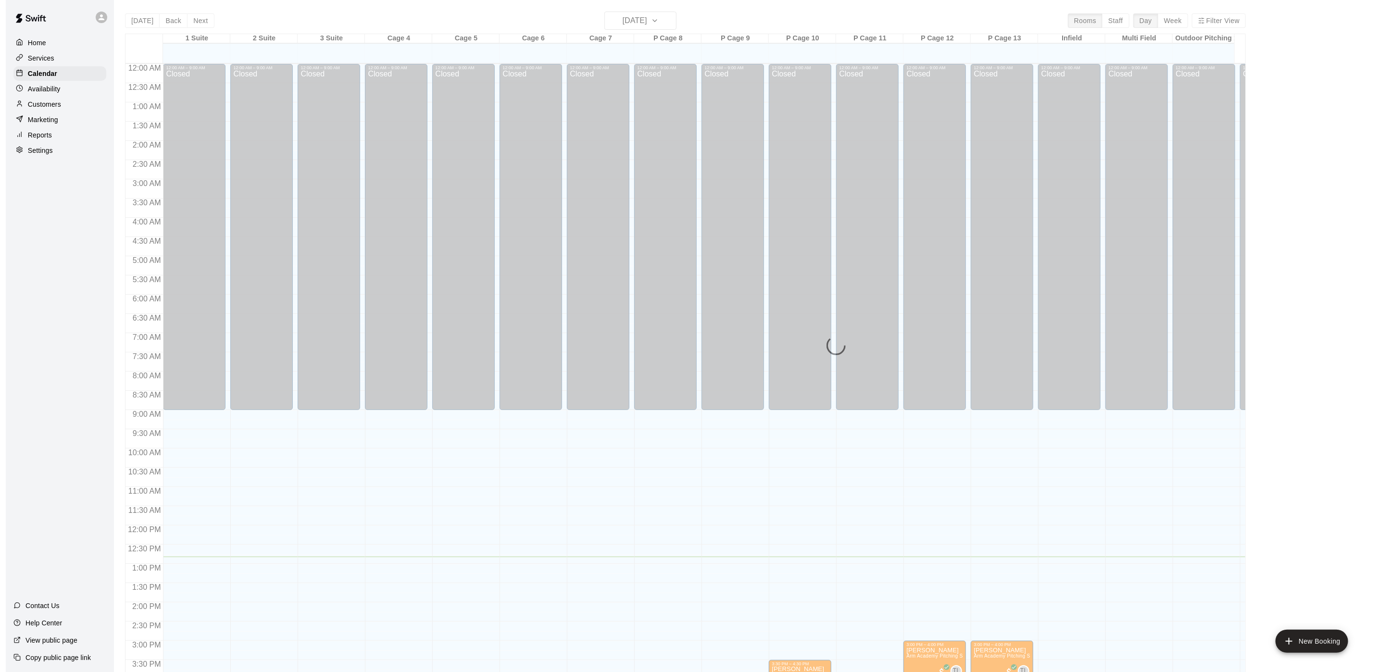
scroll to position [276, 0]
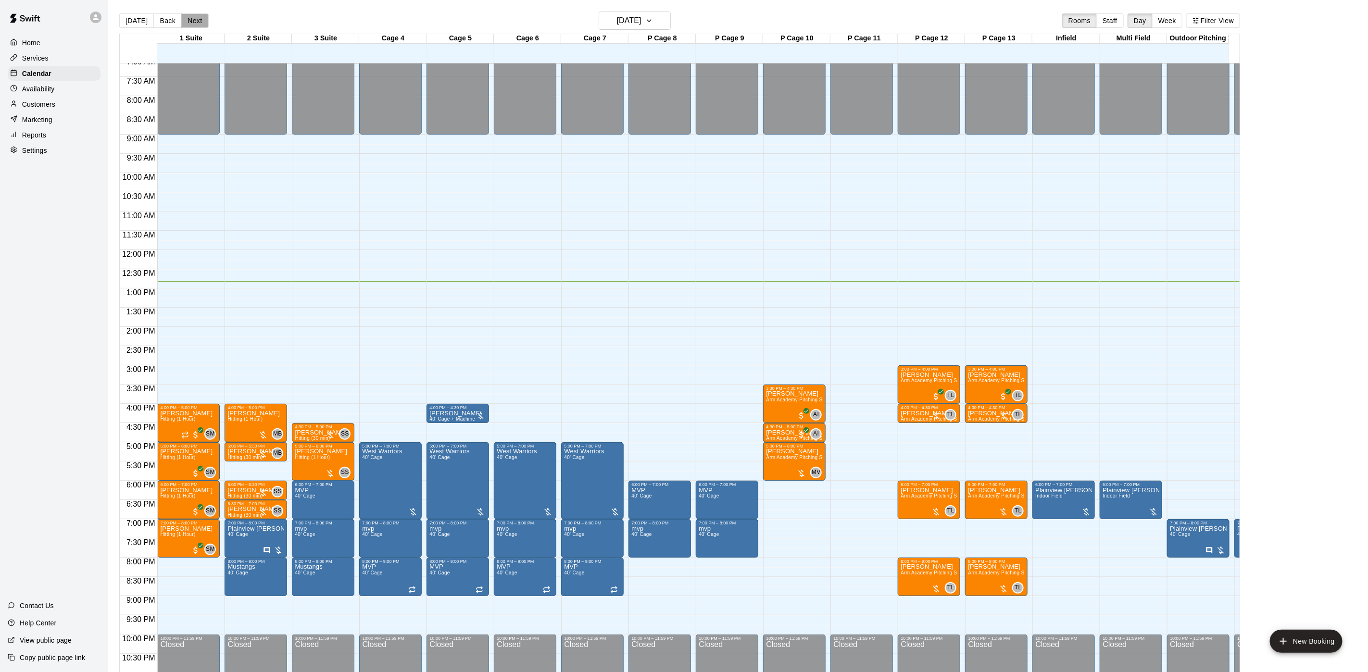
click at [188, 19] on button "Next" at bounding box center [194, 20] width 27 height 14
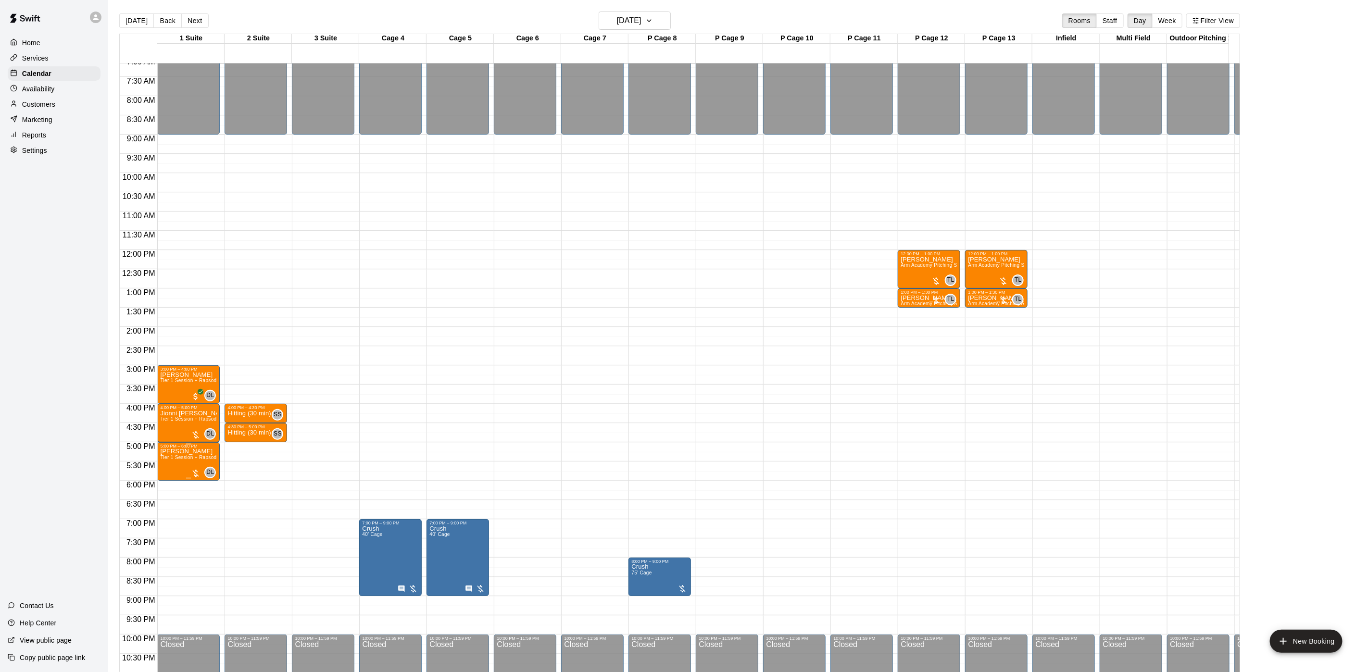
click at [169, 452] on p "[PERSON_NAME]" at bounding box center [188, 452] width 57 height 0
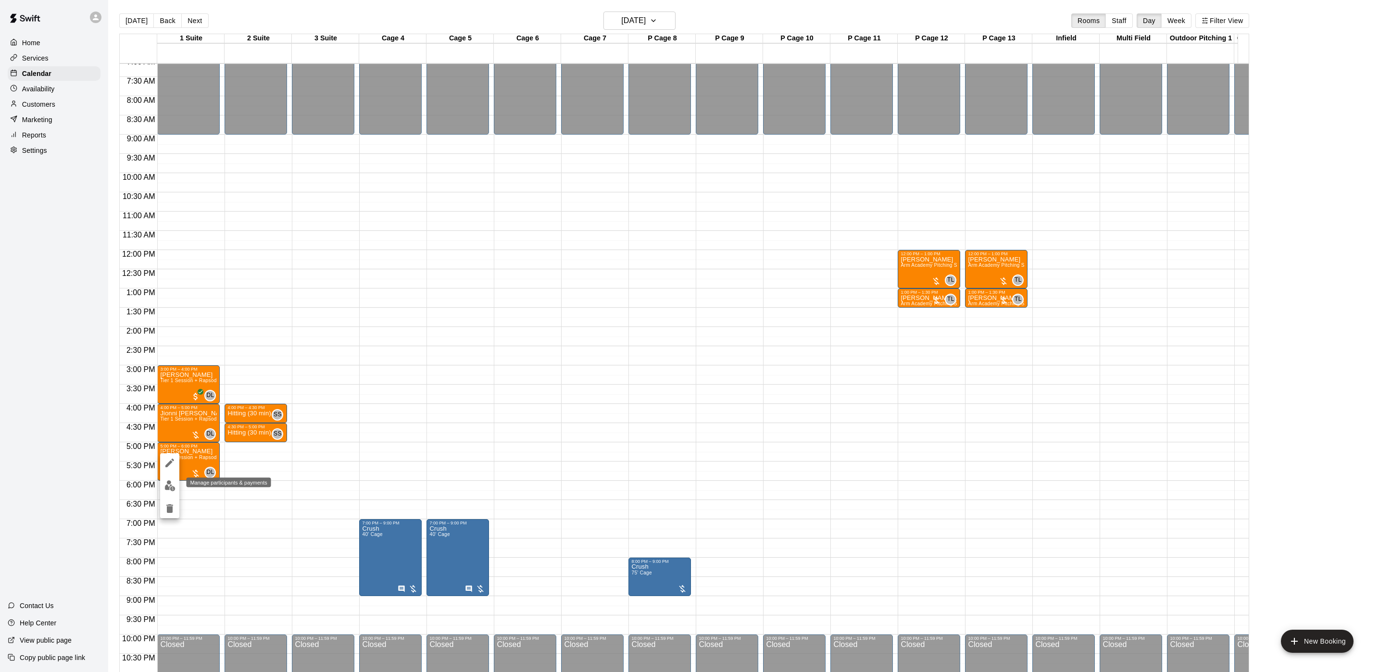
click at [165, 482] on img "edit" at bounding box center [169, 485] width 11 height 11
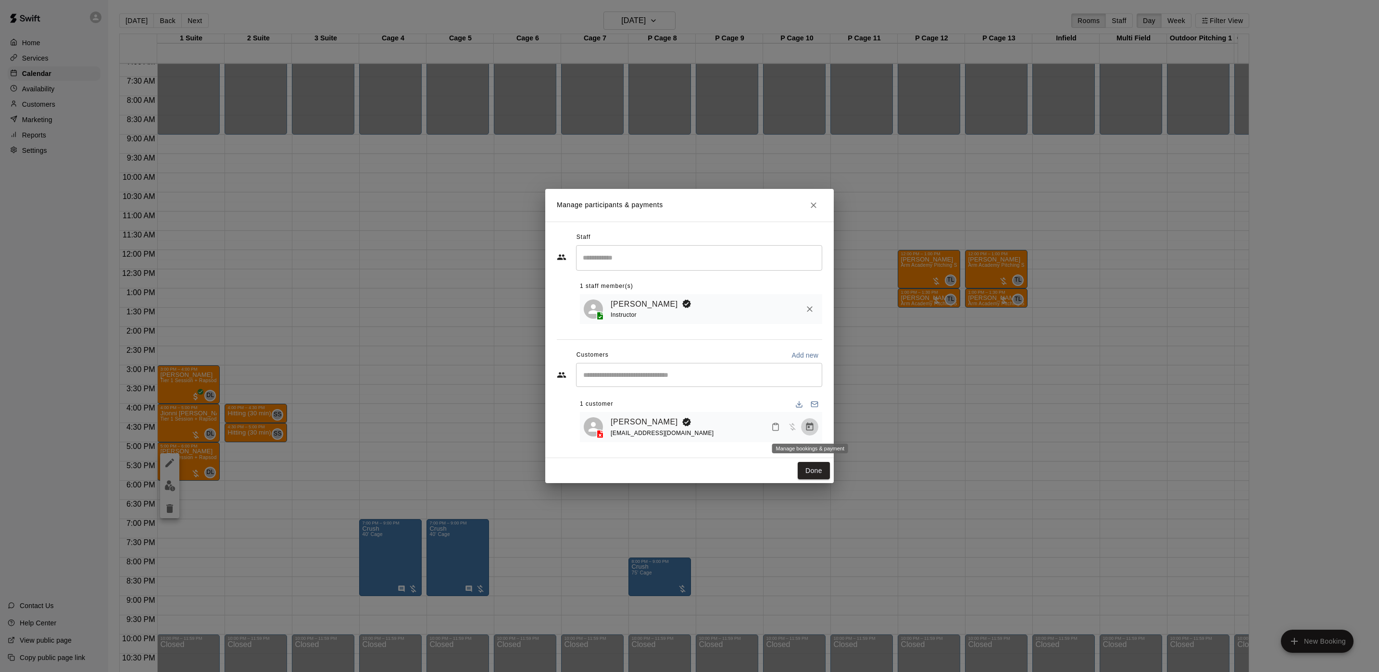
click at [806, 427] on icon "Manage bookings & payment" at bounding box center [810, 427] width 10 height 10
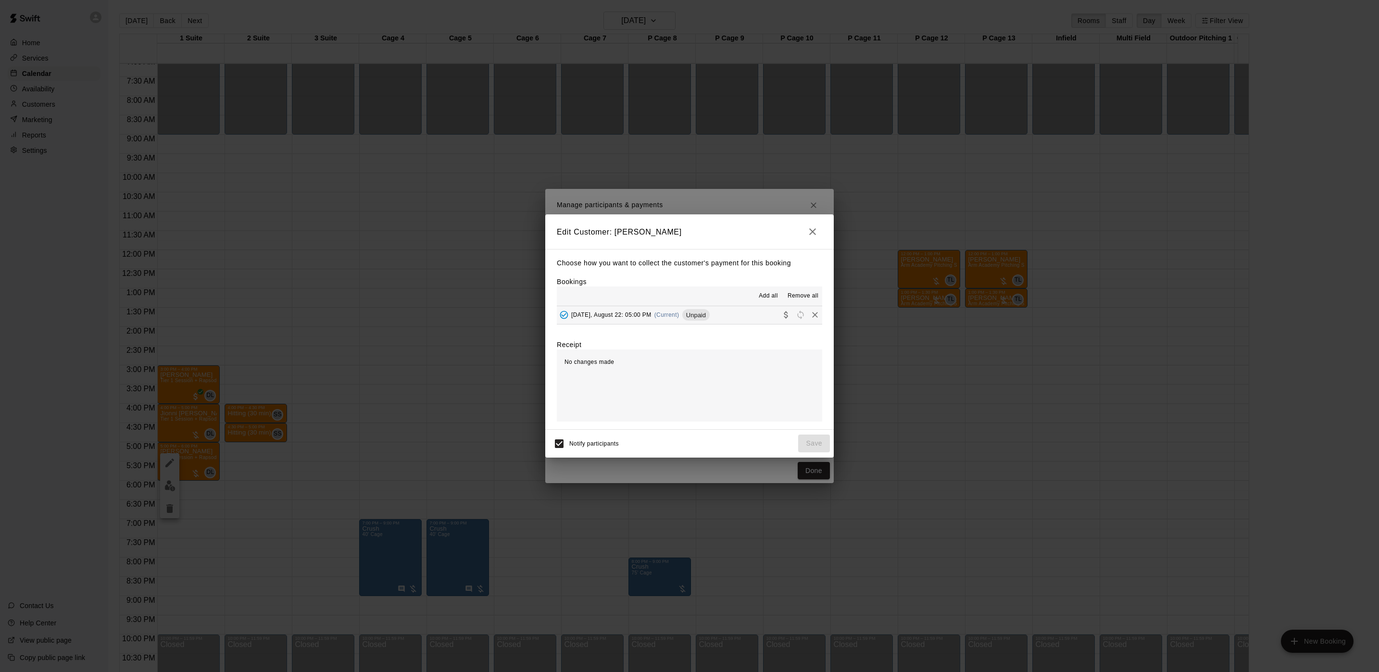
click at [665, 316] on span "(Current)" at bounding box center [667, 315] width 25 height 7
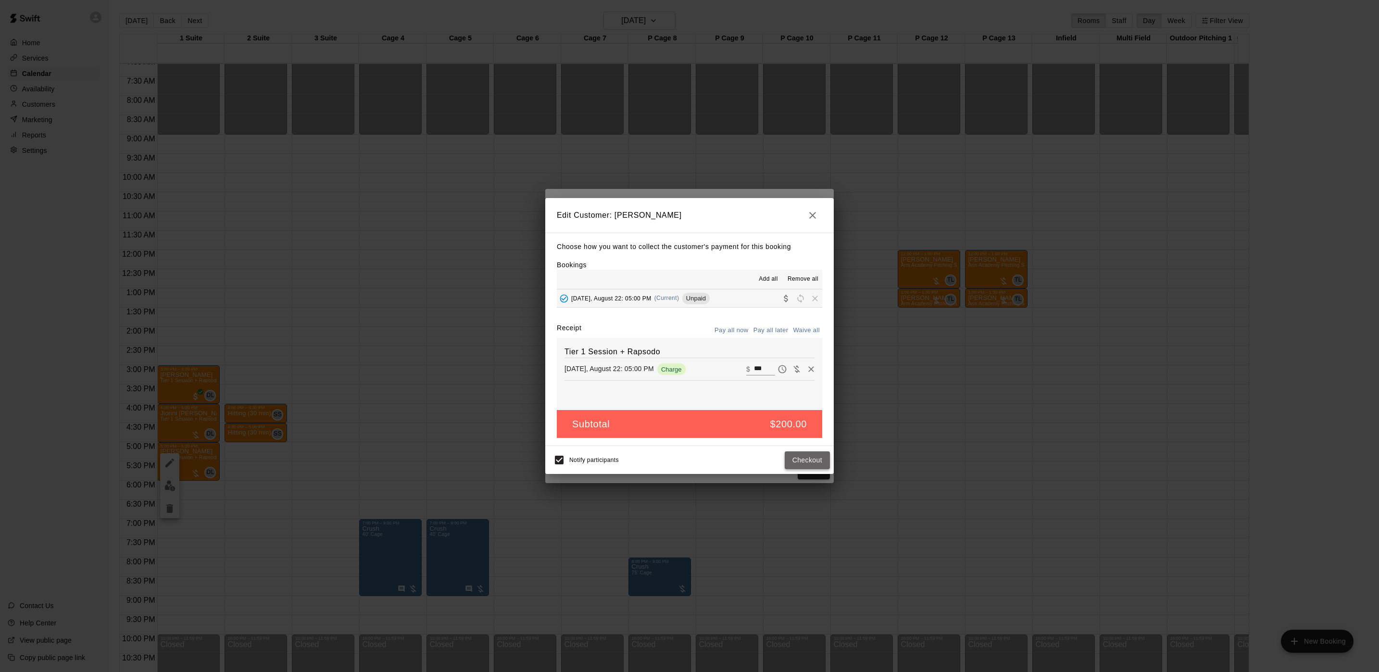
click at [791, 456] on button "Checkout" at bounding box center [807, 461] width 45 height 18
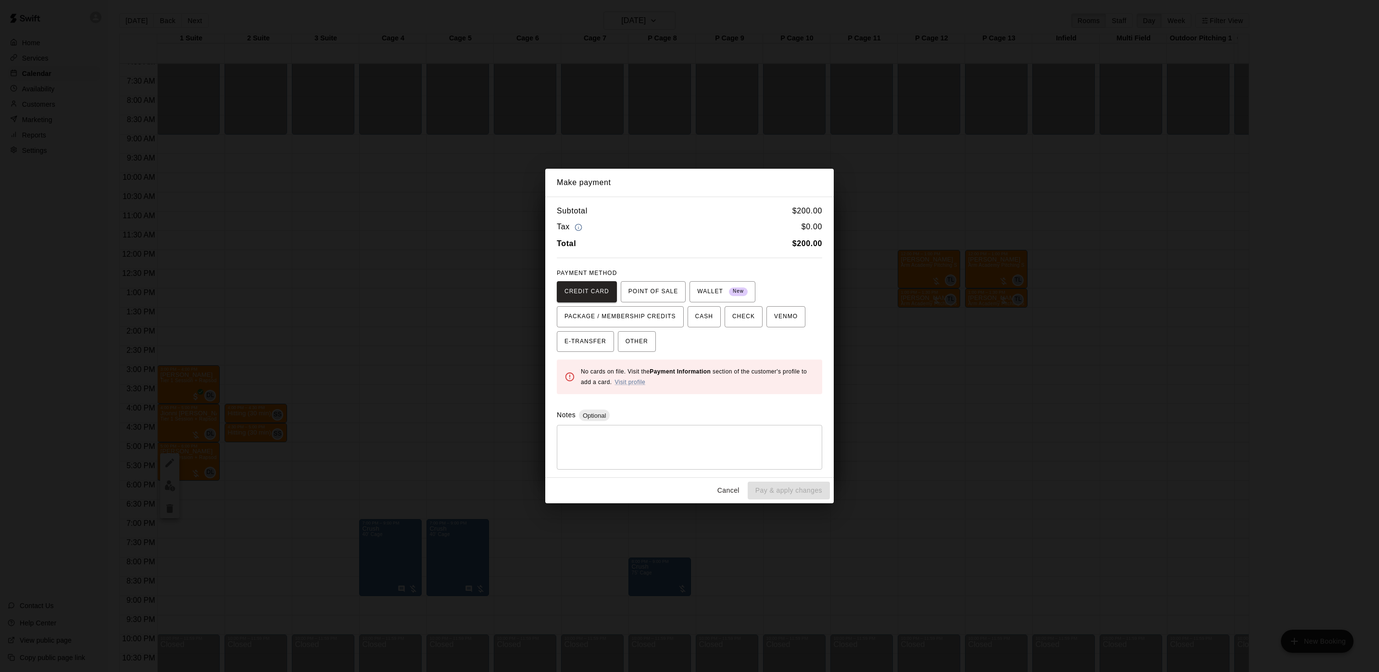
click at [903, 401] on div "Make payment Subtotal $ 200.00 Tax $ 0.00 Total $ 200.00 PAYMENT METHOD CREDIT …" at bounding box center [689, 336] width 1379 height 672
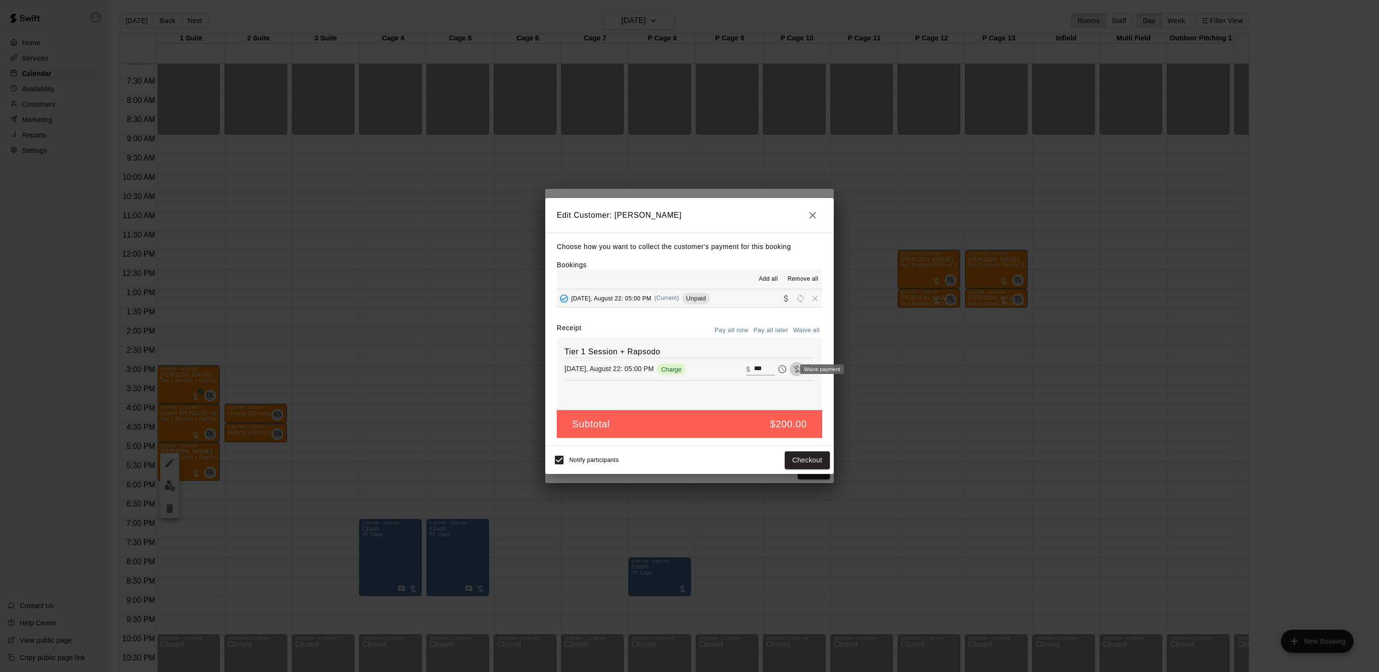
click at [790, 369] on button "Waive payment" at bounding box center [797, 369] width 14 height 14
type input "*"
click at [815, 448] on div "Notify participants Save" at bounding box center [689, 460] width 289 height 28
click at [820, 464] on button "Save" at bounding box center [814, 461] width 32 height 18
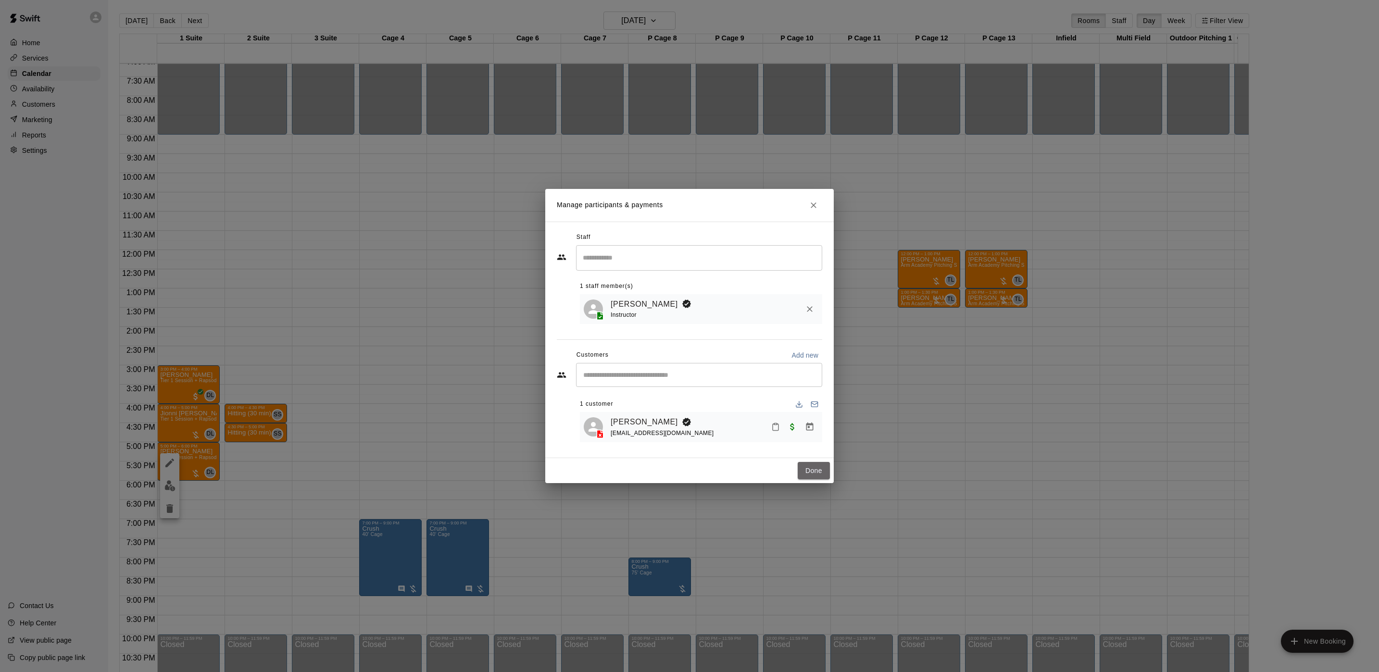
drag, startPoint x: 824, startPoint y: 467, endPoint x: 826, endPoint y: 454, distance: 14.0
click at [824, 467] on button "Done" at bounding box center [814, 471] width 32 height 18
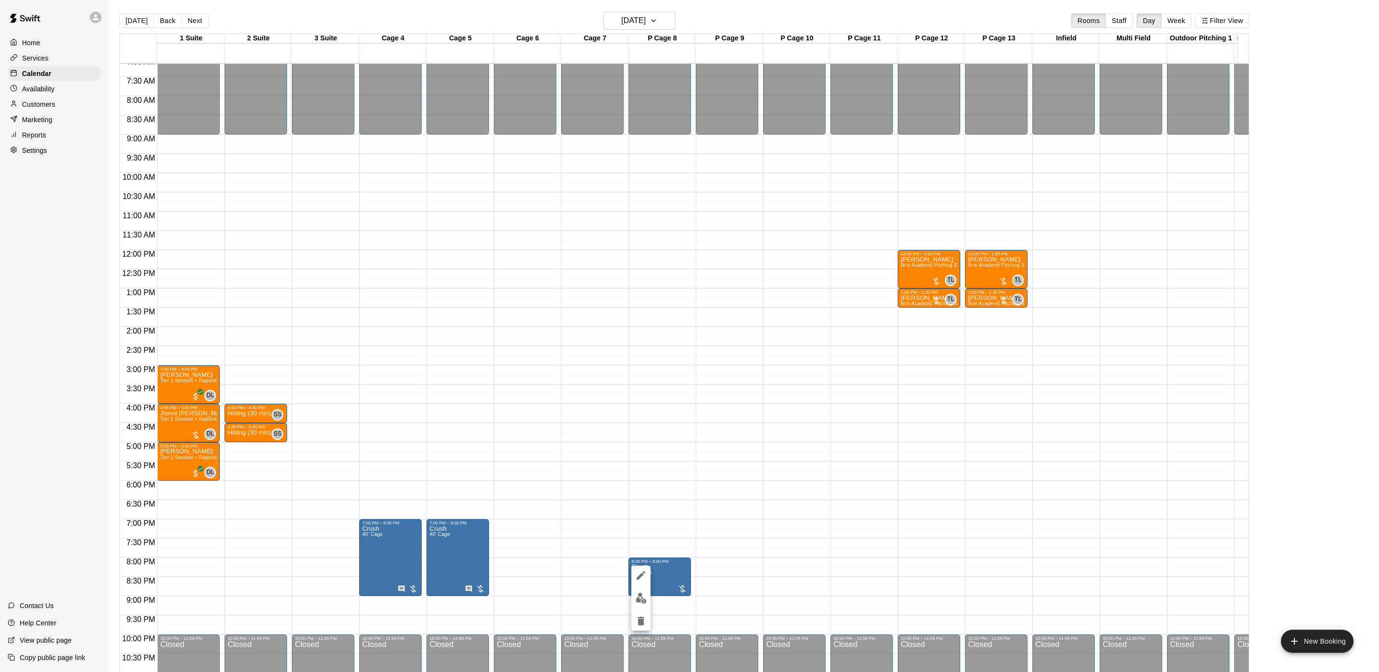
click at [720, 491] on div at bounding box center [689, 336] width 1379 height 672
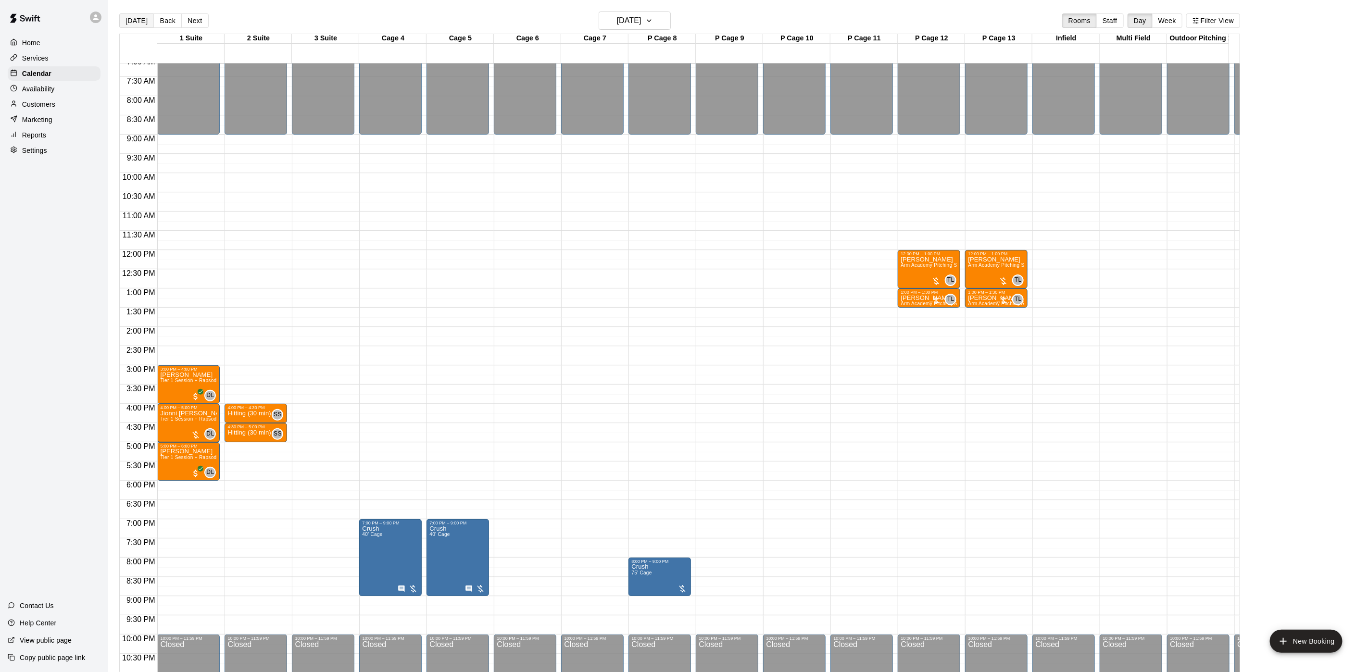
click at [133, 21] on button "[DATE]" at bounding box center [136, 20] width 35 height 14
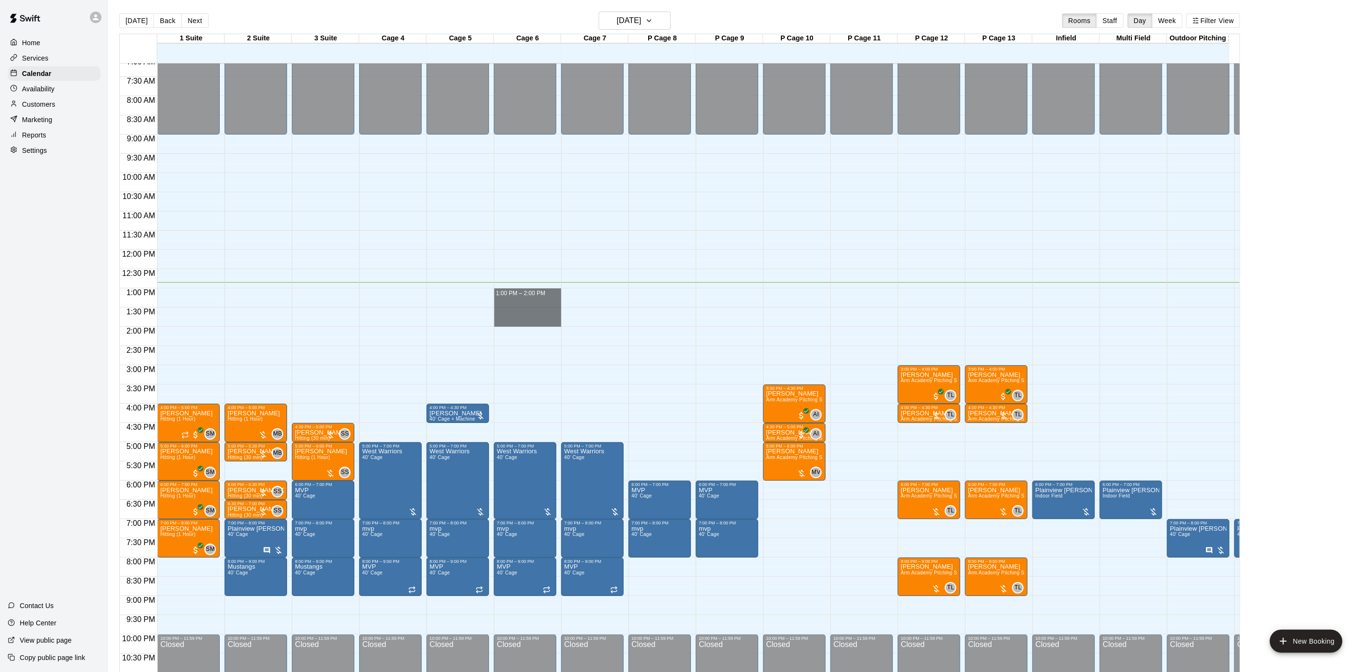
drag, startPoint x: 528, startPoint y: 293, endPoint x: 527, endPoint y: 327, distance: 33.2
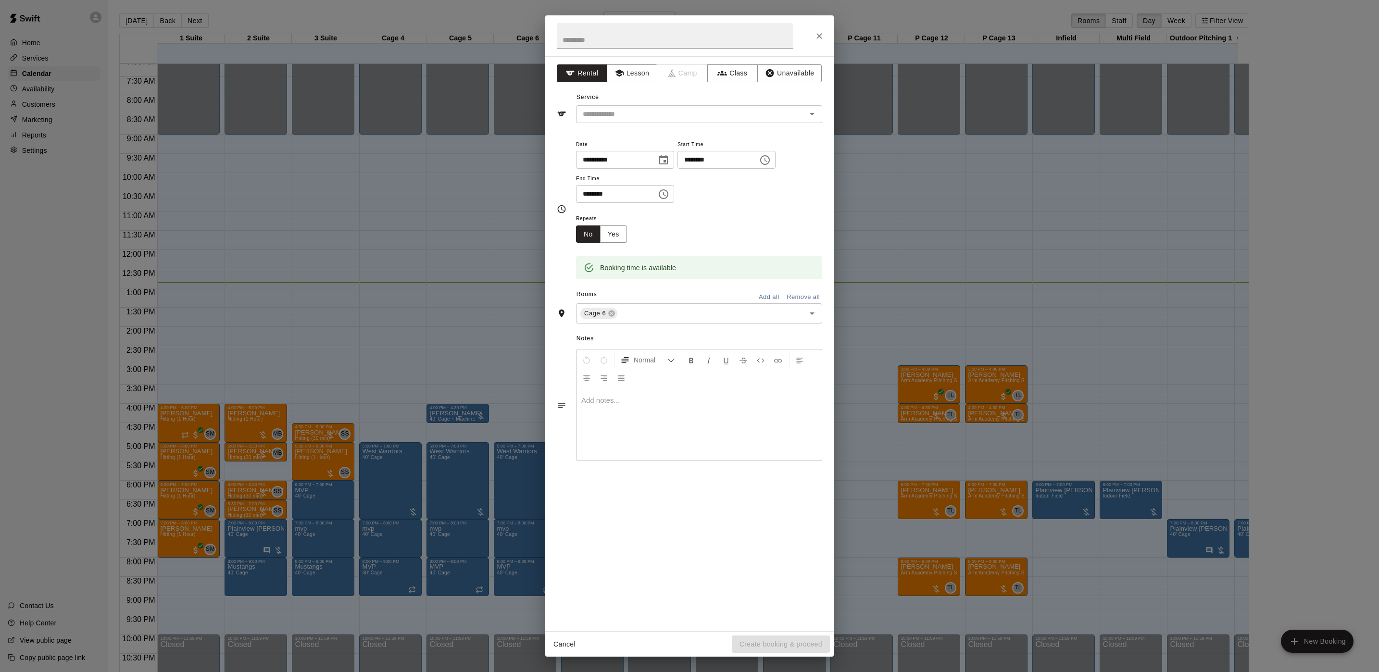
click at [609, 126] on div "**********" at bounding box center [689, 343] width 289 height 575
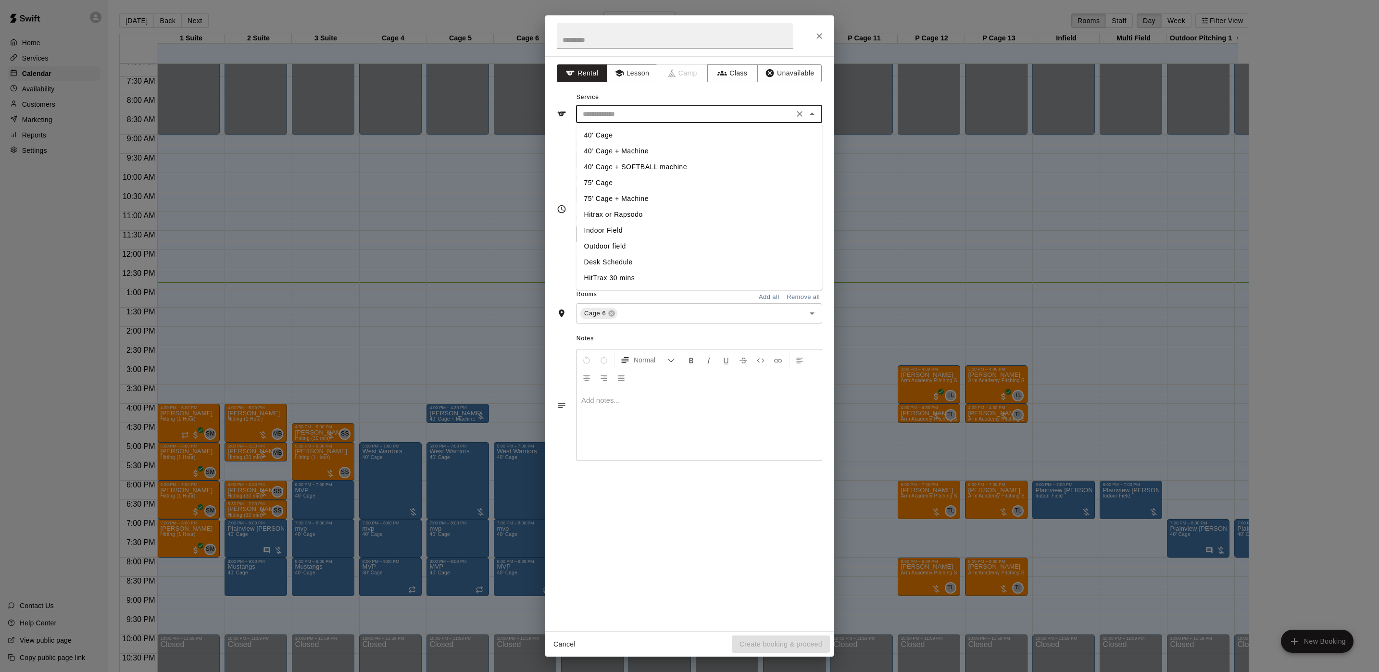
click at [610, 120] on input "text" at bounding box center [685, 114] width 212 height 12
click at [612, 146] on li "40’ Cage + Machine" at bounding box center [700, 151] width 246 height 16
type input "**********"
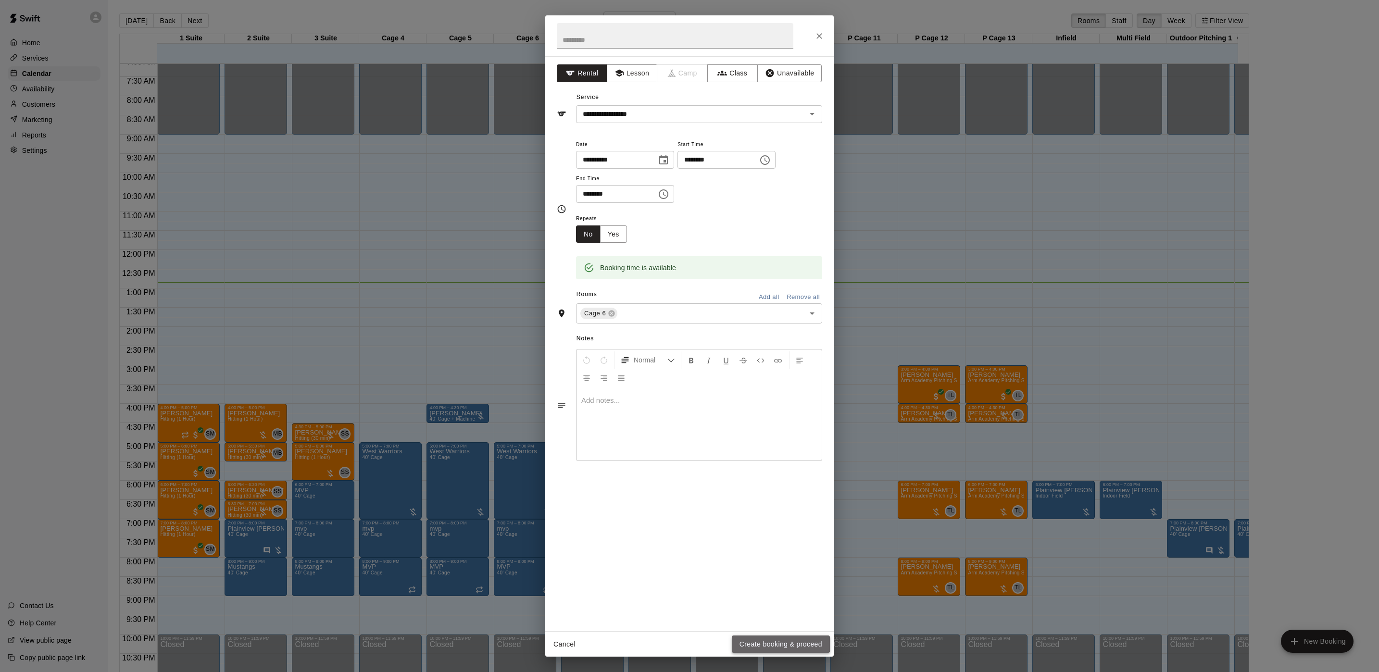
click at [766, 640] on button "Create booking & proceed" at bounding box center [781, 645] width 98 height 18
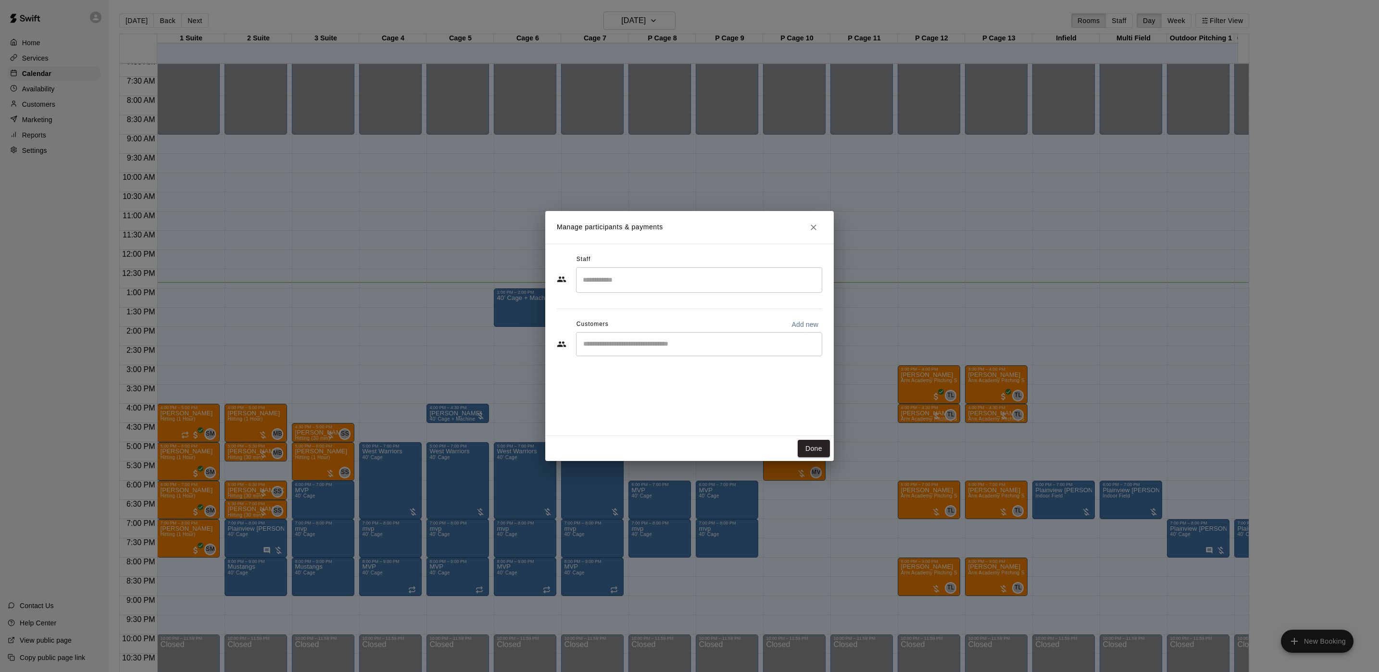
click at [657, 354] on div "​" at bounding box center [699, 344] width 246 height 24
type input "********"
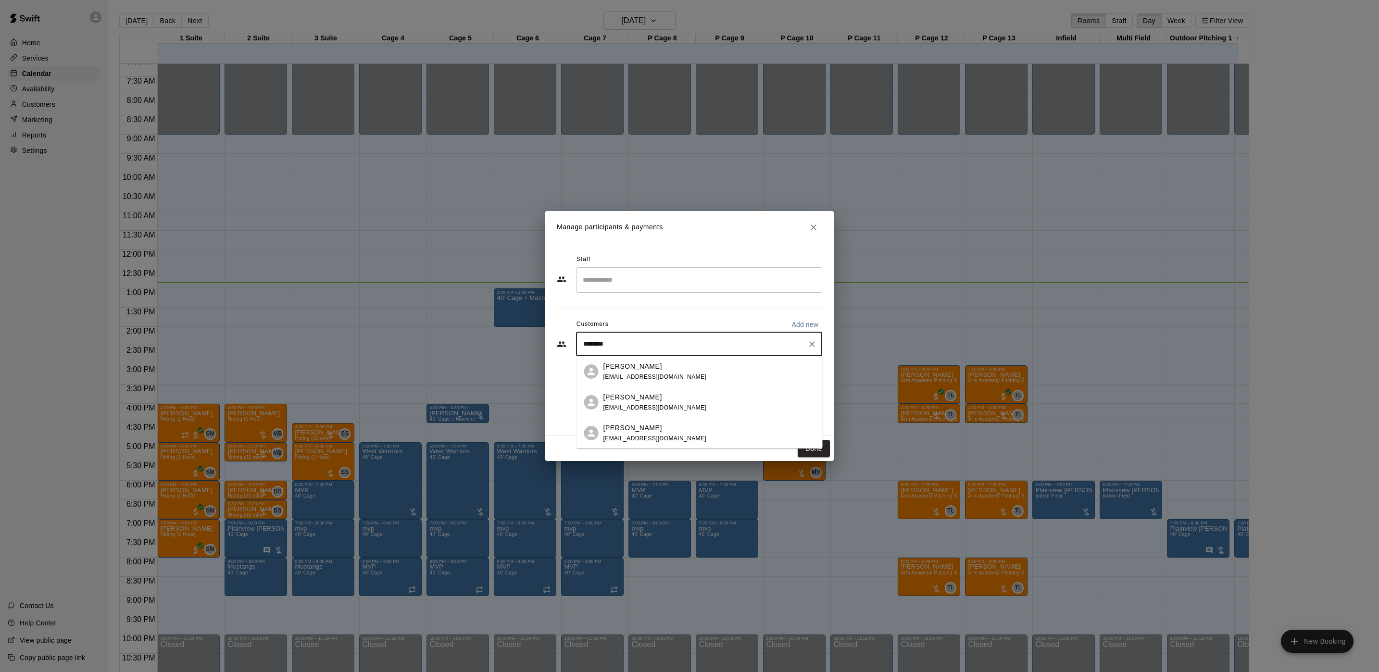
click at [630, 392] on p "[PERSON_NAME]" at bounding box center [633, 397] width 59 height 10
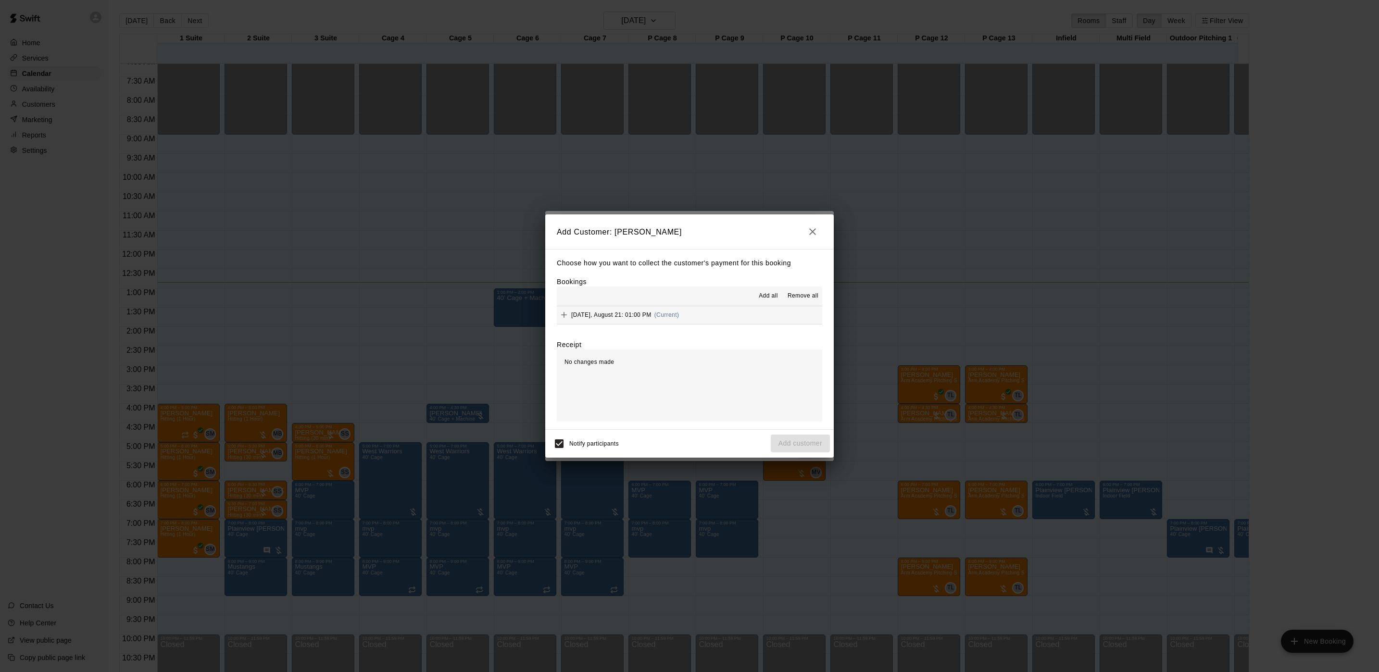
click at [671, 325] on hr at bounding box center [689, 324] width 265 height 0
click at [693, 304] on div "Add all Remove all" at bounding box center [689, 296] width 265 height 19
click at [688, 306] on button "[DATE], August 21: 01:00 PM (Current)" at bounding box center [689, 315] width 265 height 18
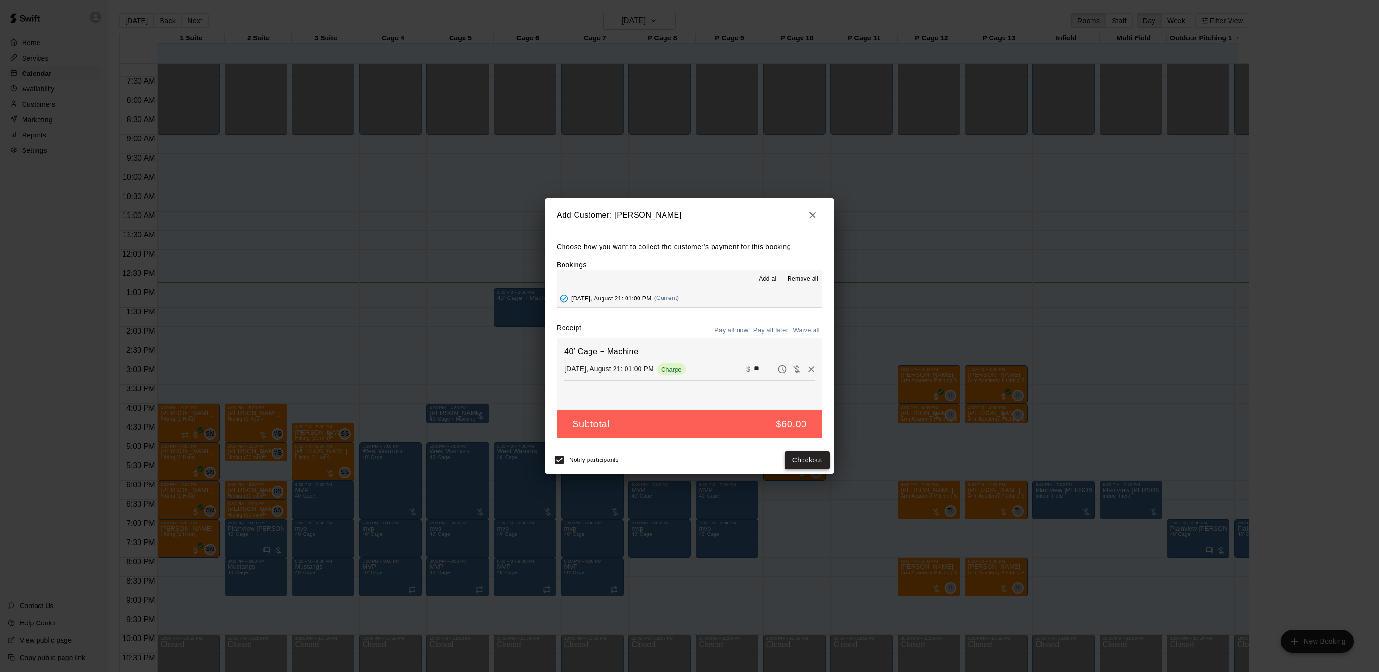
click at [806, 456] on button "Checkout" at bounding box center [807, 461] width 45 height 18
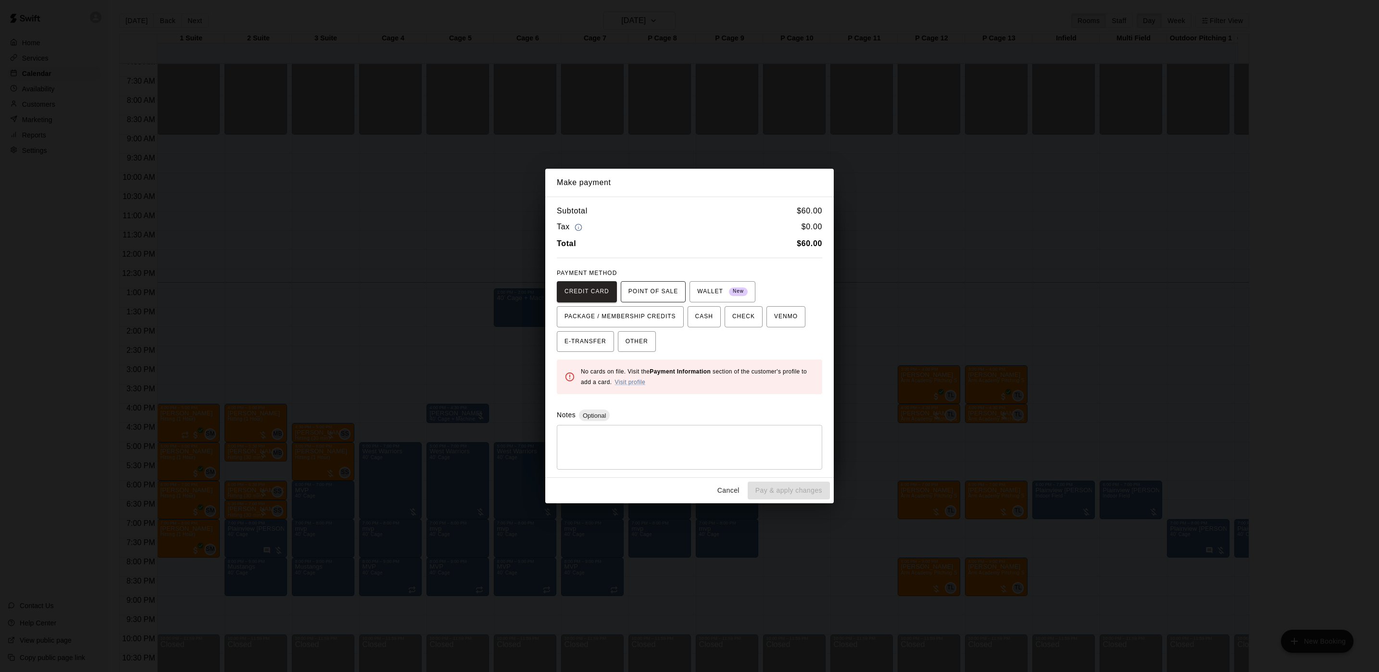
click at [629, 290] on span "POINT OF SALE" at bounding box center [654, 291] width 50 height 15
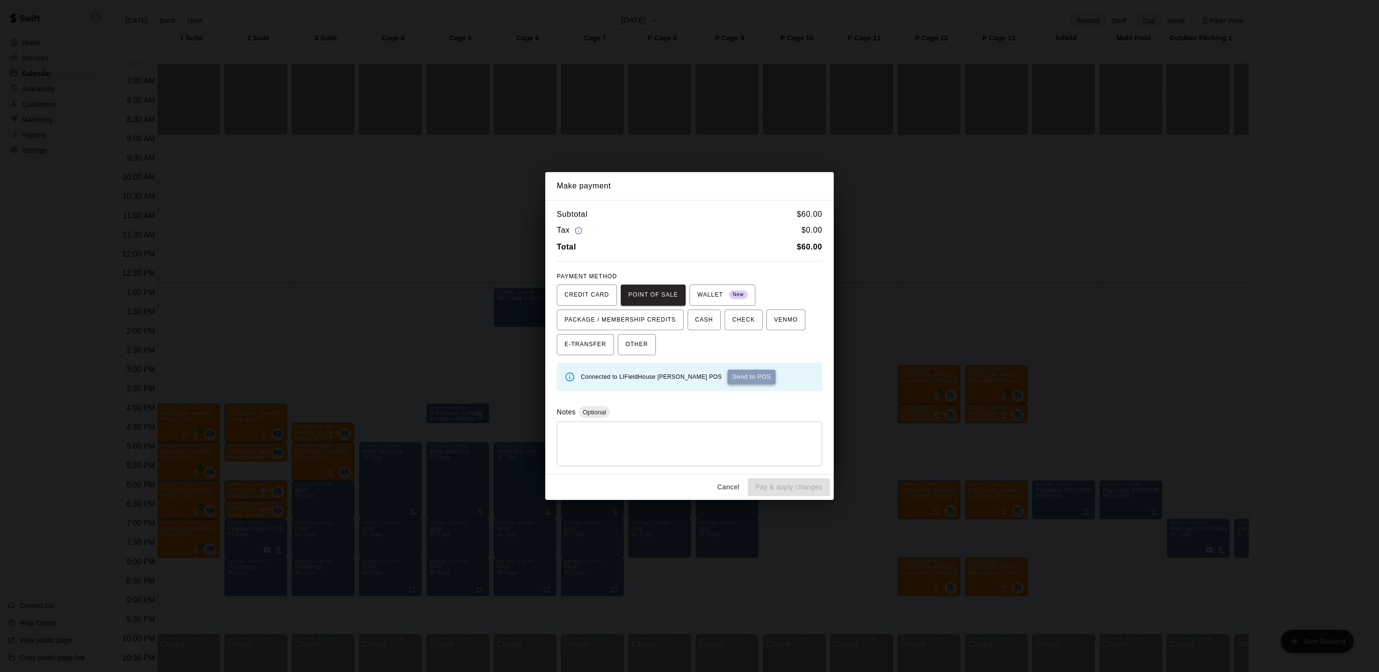
click at [729, 380] on button "Send to POS" at bounding box center [752, 377] width 48 height 14
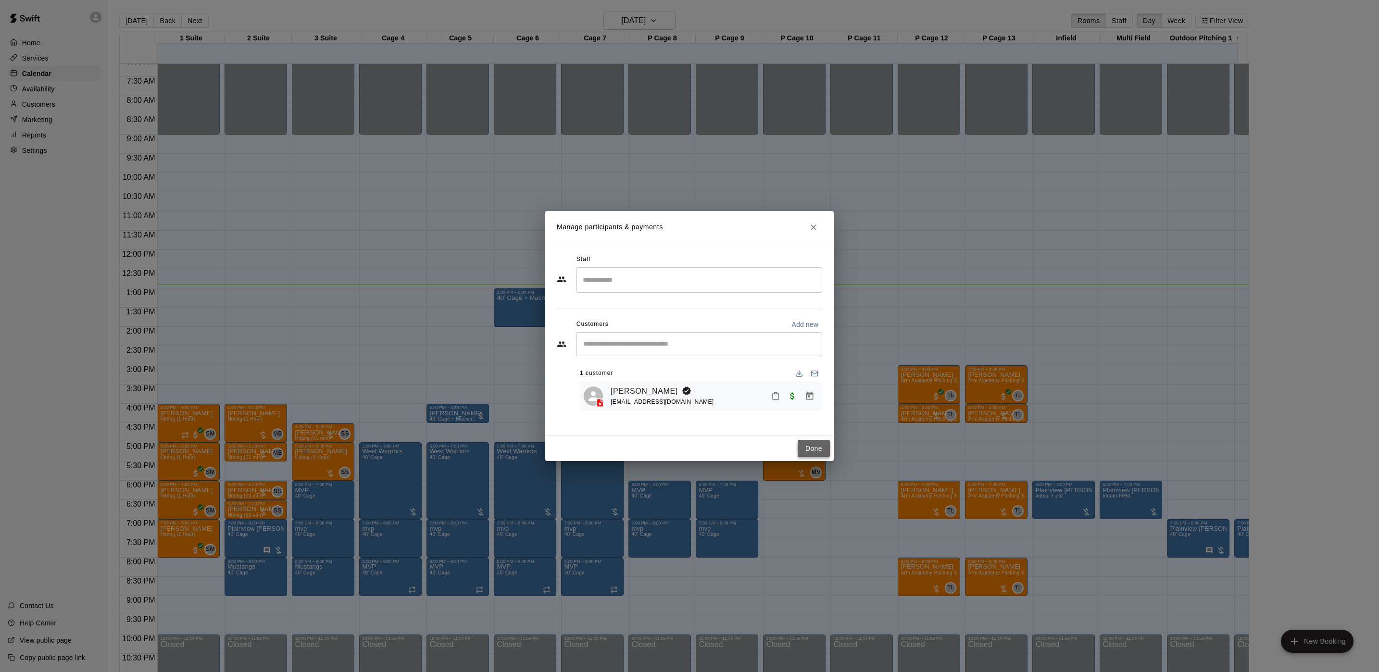
click at [823, 447] on button "Done" at bounding box center [814, 449] width 32 height 18
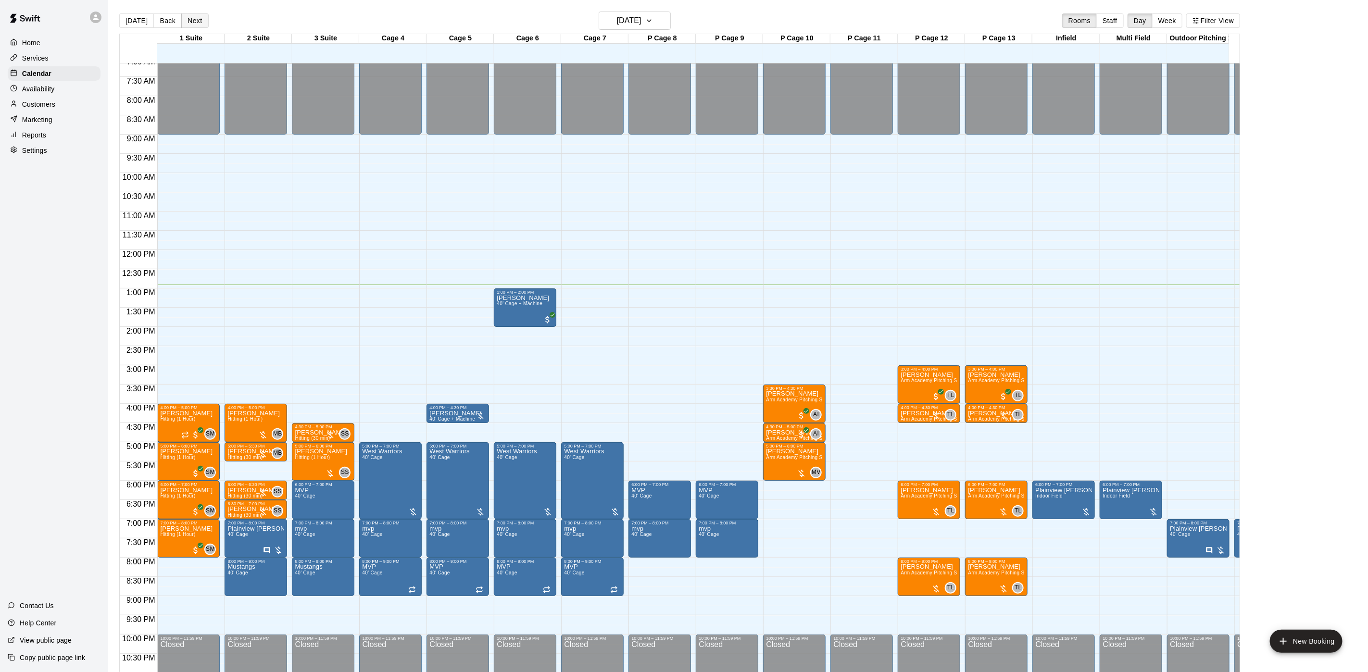
click at [198, 22] on button "Next" at bounding box center [194, 20] width 27 height 14
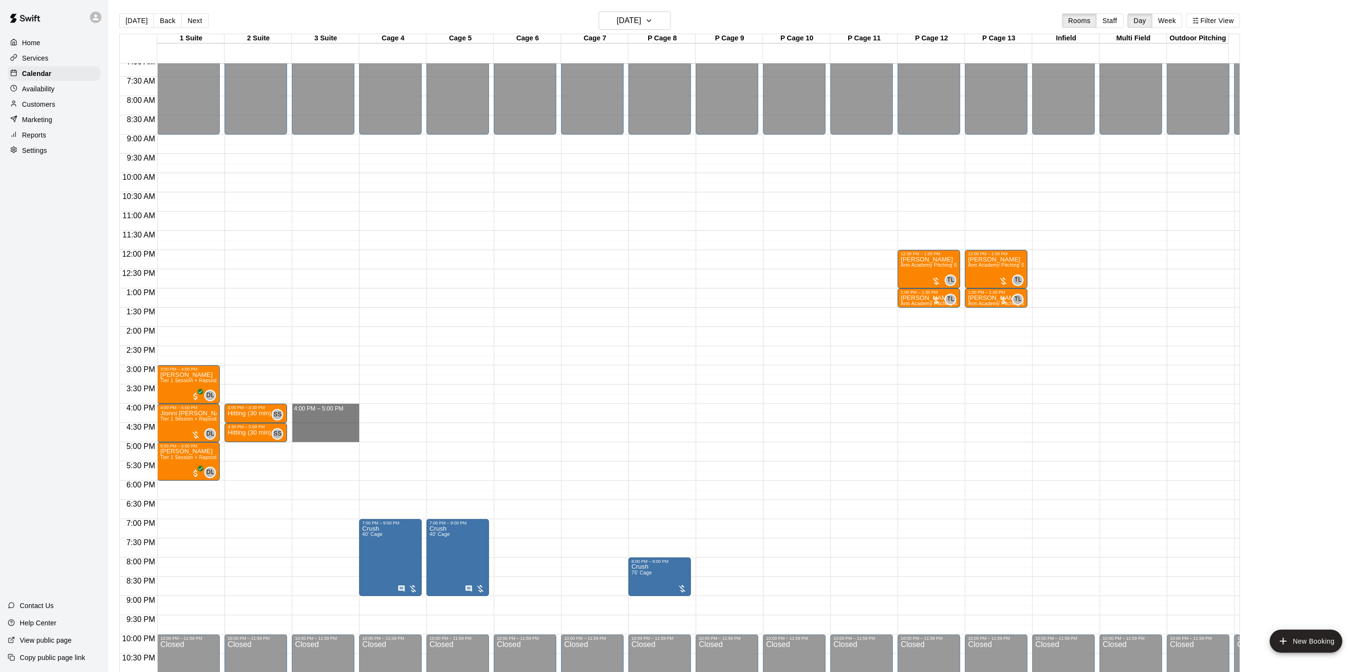
drag, startPoint x: 320, startPoint y: 409, endPoint x: 317, endPoint y: 439, distance: 30.4
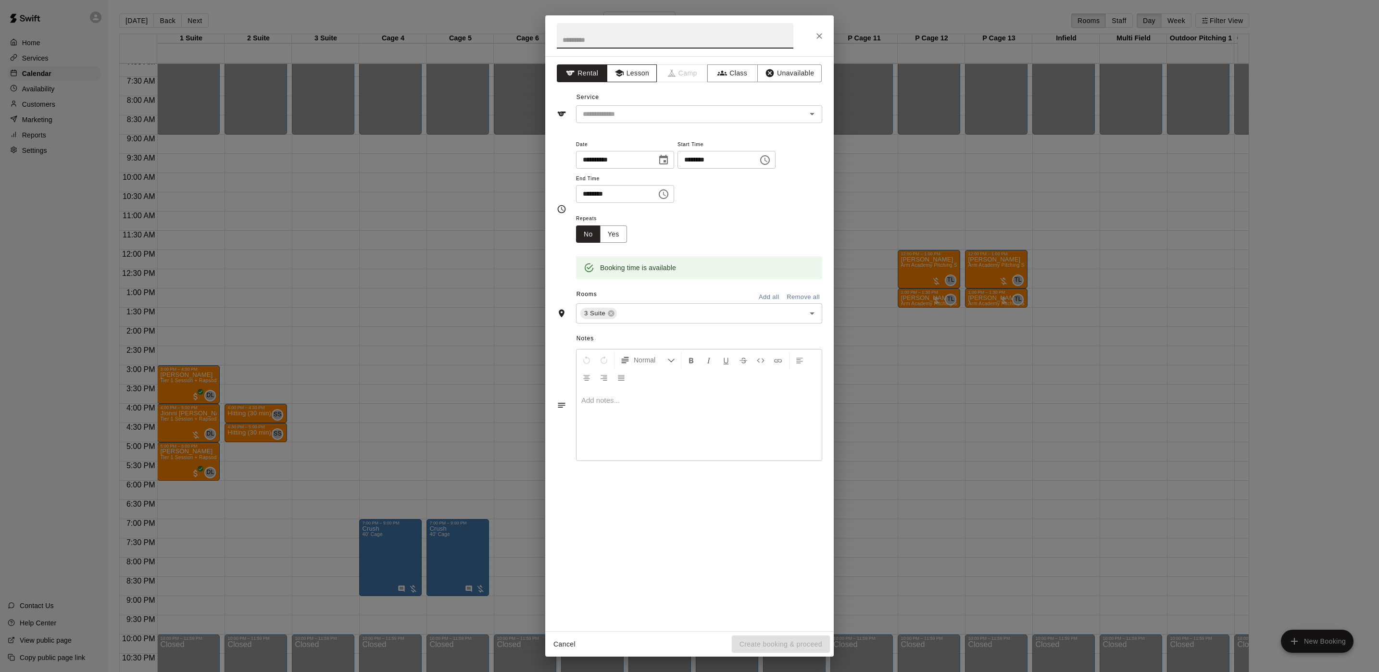
click at [632, 71] on button "Lesson" at bounding box center [632, 73] width 51 height 18
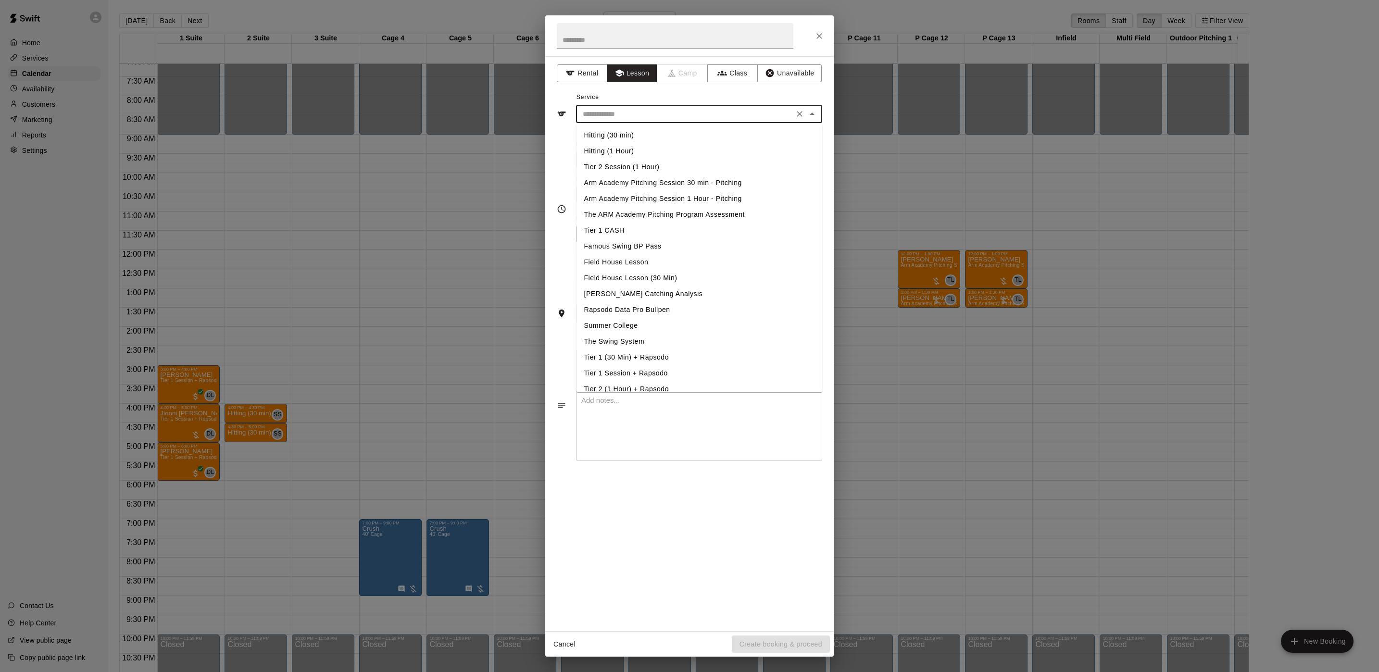
click at [619, 111] on input "text" at bounding box center [685, 114] width 212 height 12
click at [618, 155] on li "Hitting (1 Hour)" at bounding box center [700, 151] width 246 height 16
type input "**********"
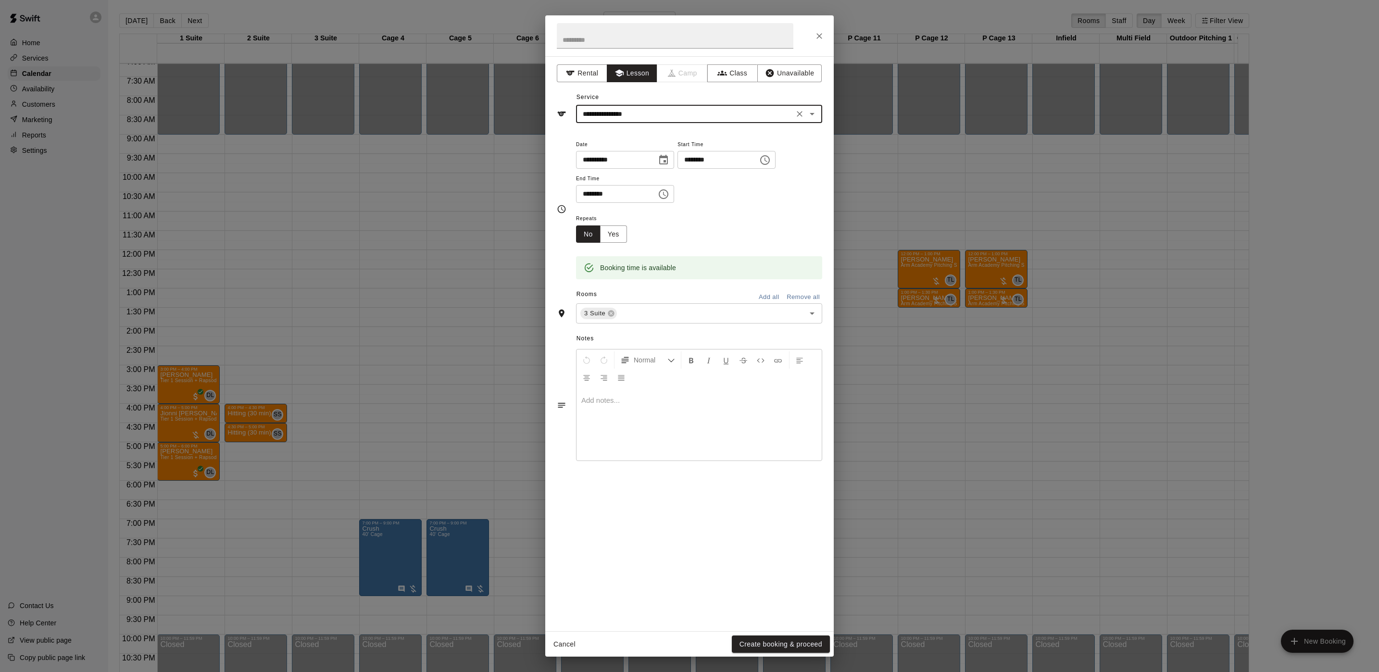
click at [768, 637] on button "Create booking & proceed" at bounding box center [781, 645] width 98 height 18
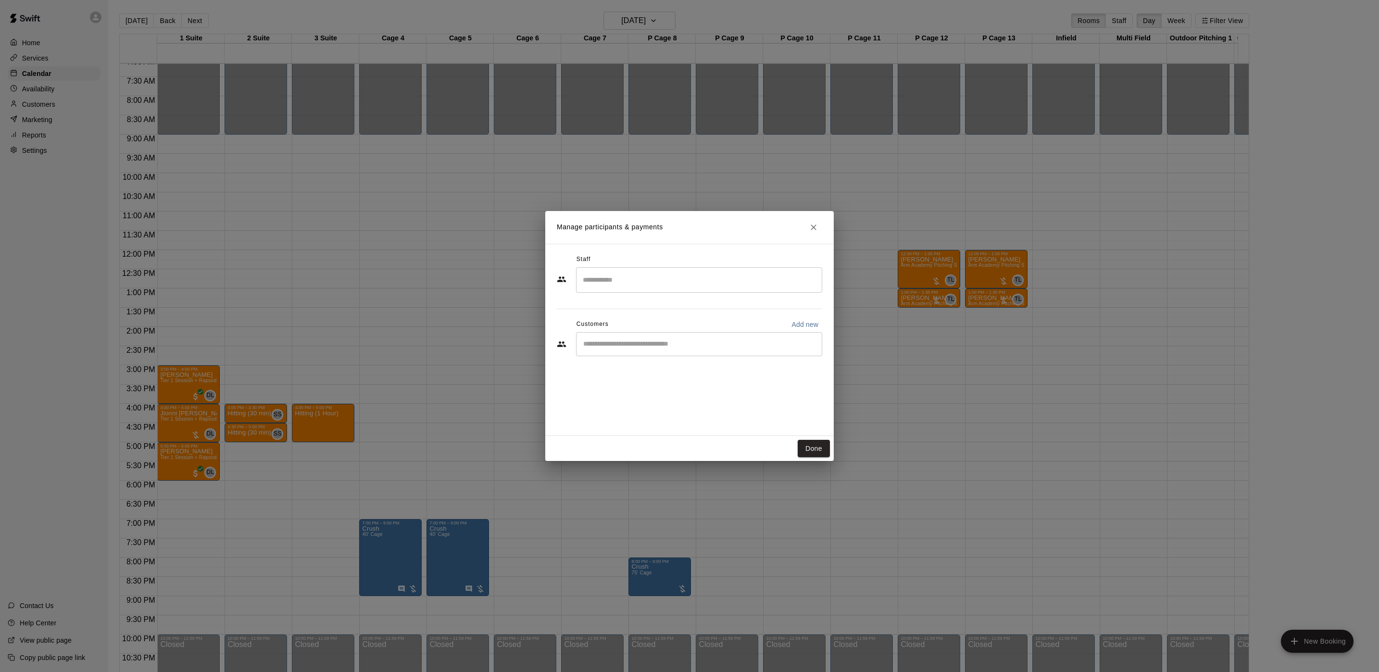
click at [817, 439] on div "Done" at bounding box center [689, 448] width 289 height 25
click at [819, 451] on button "Done" at bounding box center [814, 449] width 32 height 18
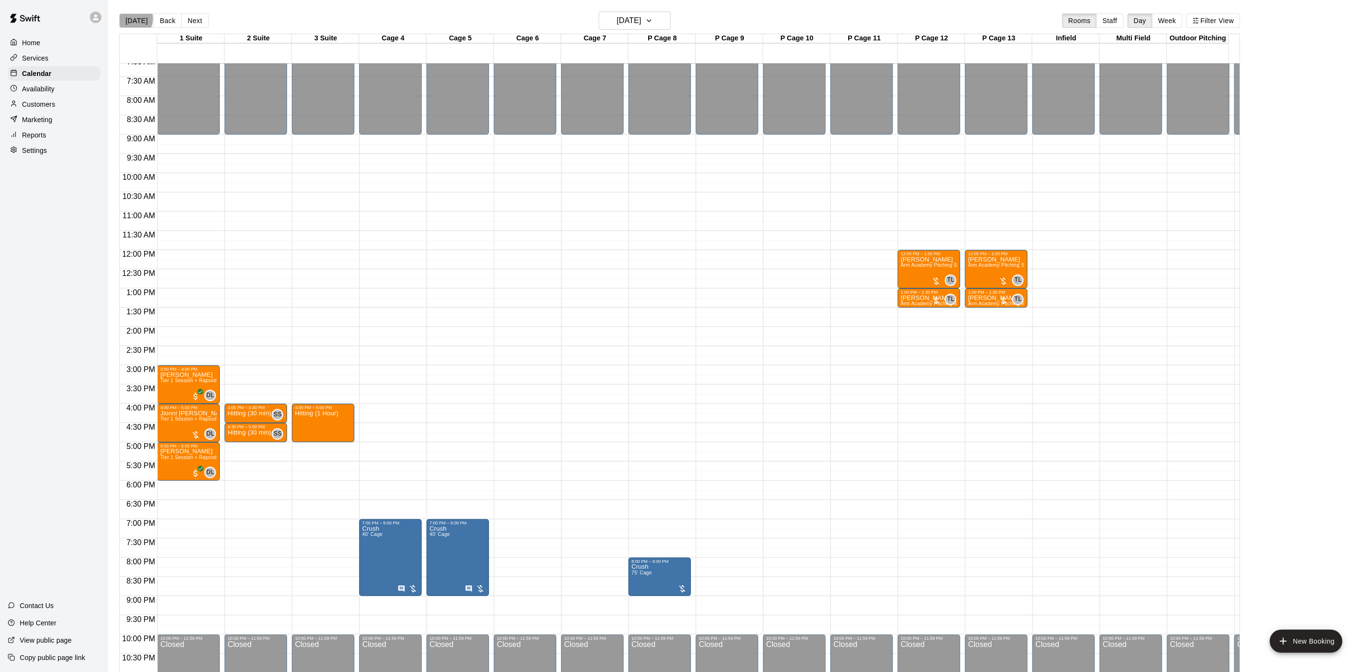
click at [129, 19] on button "[DATE]" at bounding box center [136, 20] width 35 height 14
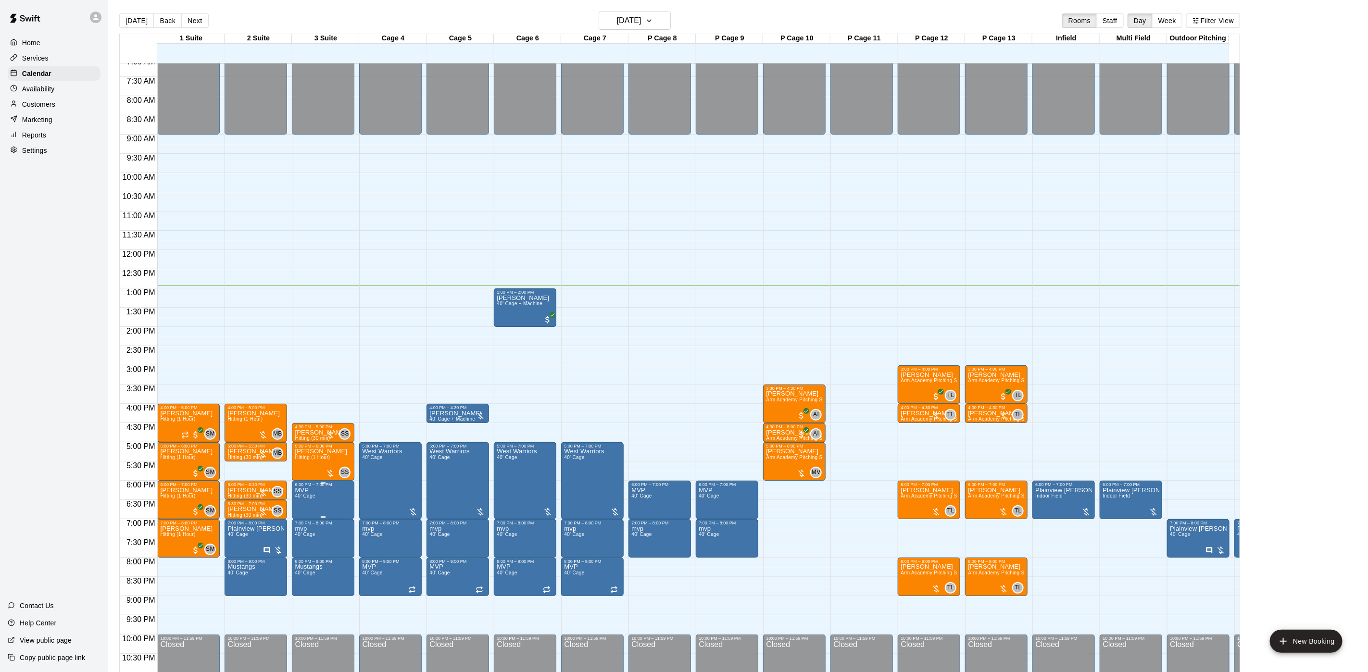
click at [307, 491] on p "MVP" at bounding box center [305, 491] width 20 height 0
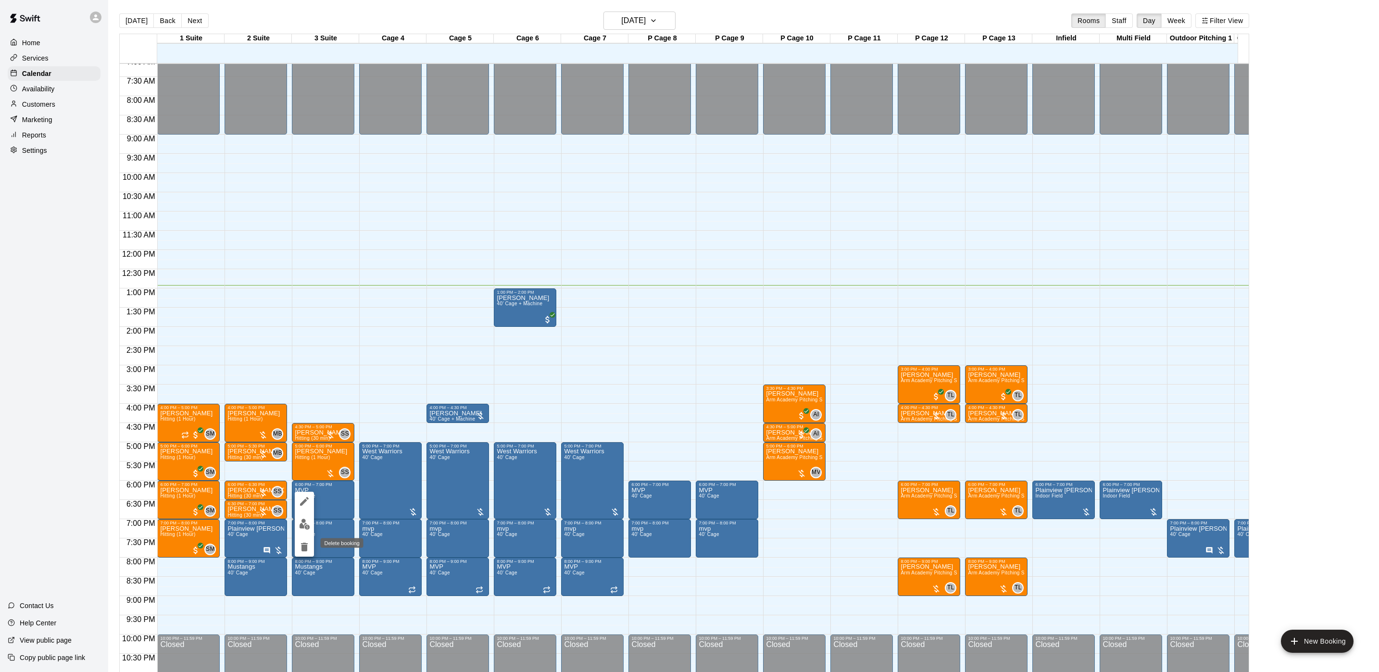
click at [306, 543] on icon "delete" at bounding box center [305, 548] width 12 height 12
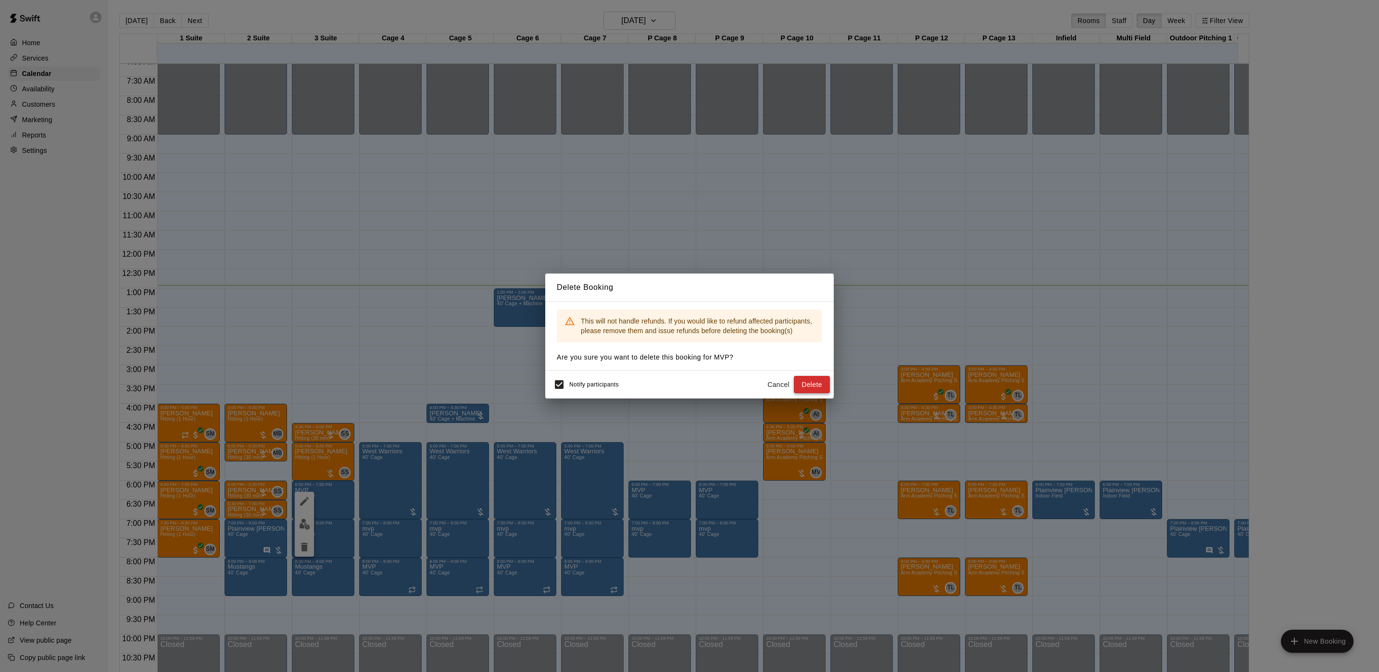
click at [807, 384] on button "Delete" at bounding box center [812, 385] width 36 height 18
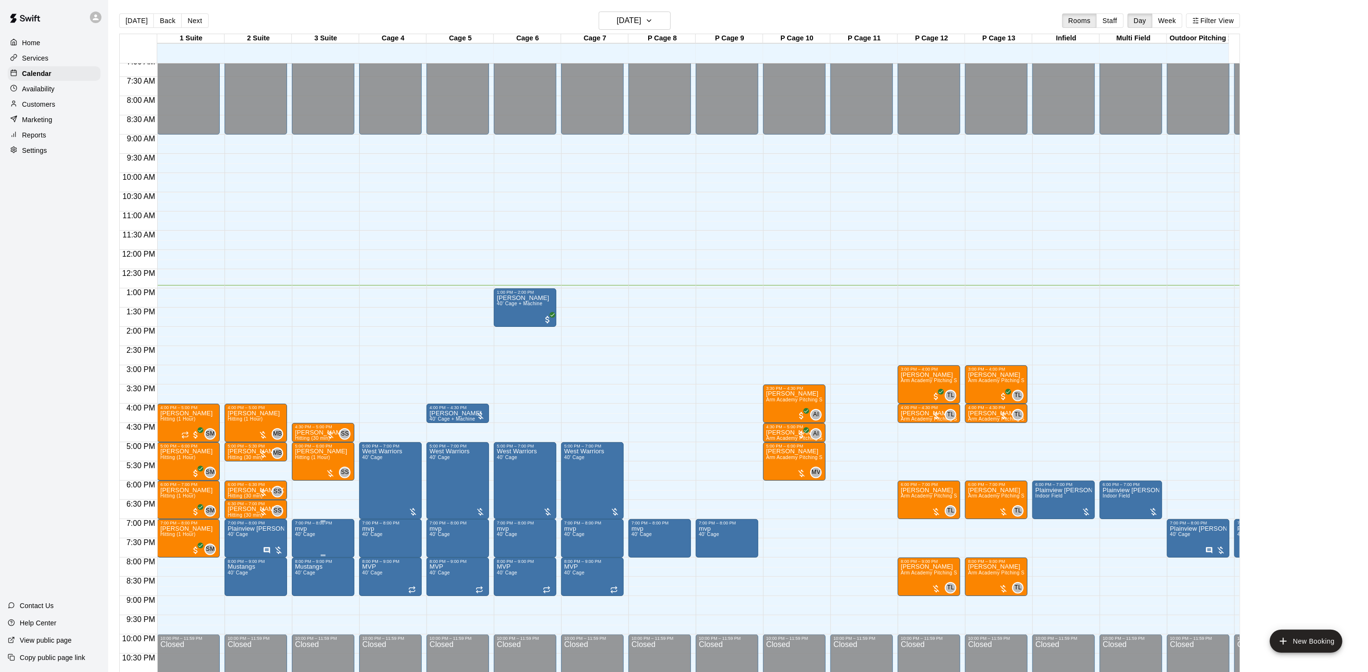
click at [315, 533] on span "40' Cage" at bounding box center [305, 534] width 20 height 5
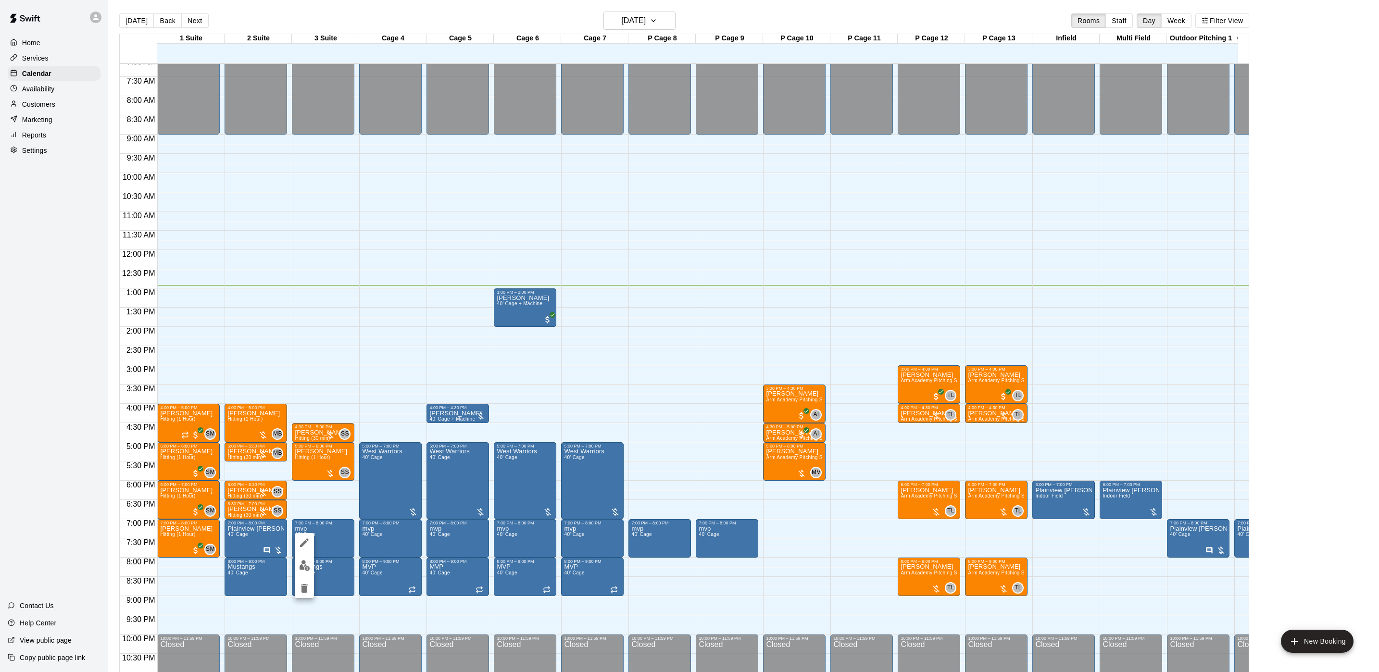
click at [309, 576] on div at bounding box center [304, 565] width 19 height 65
click at [309, 583] on icon "delete" at bounding box center [305, 589] width 12 height 12
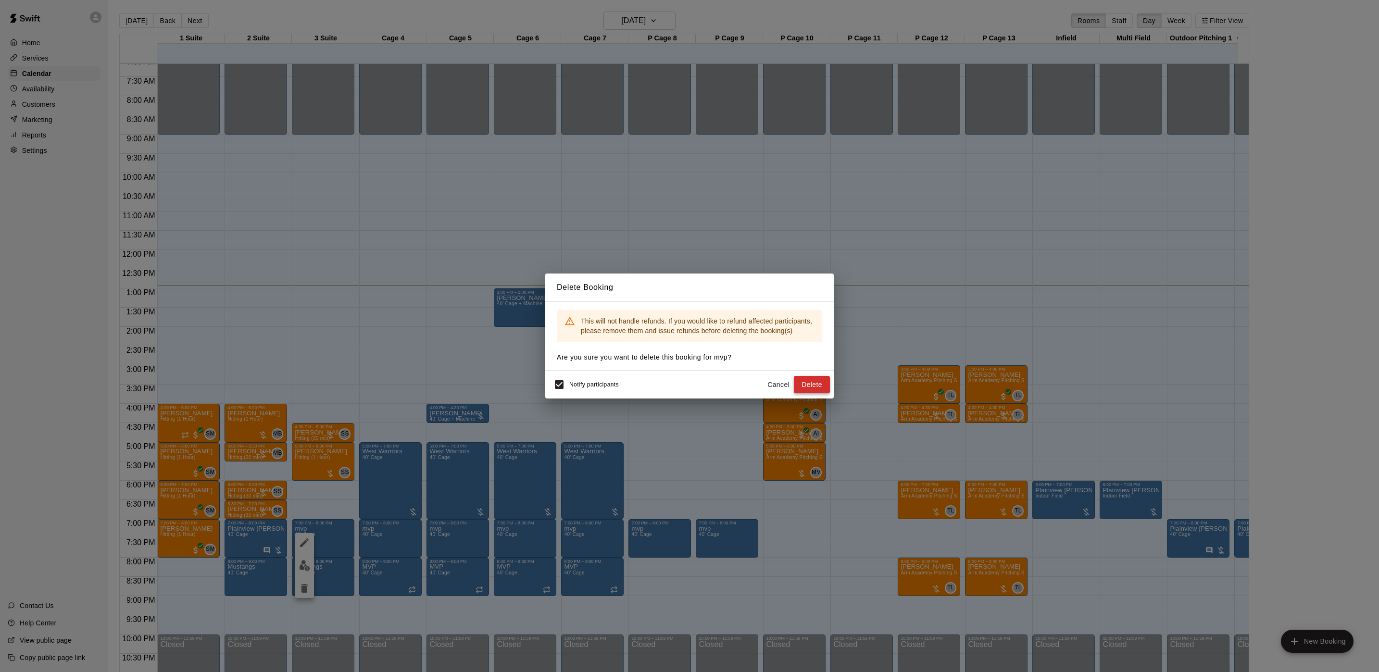
click at [817, 380] on button "Delete" at bounding box center [812, 385] width 36 height 18
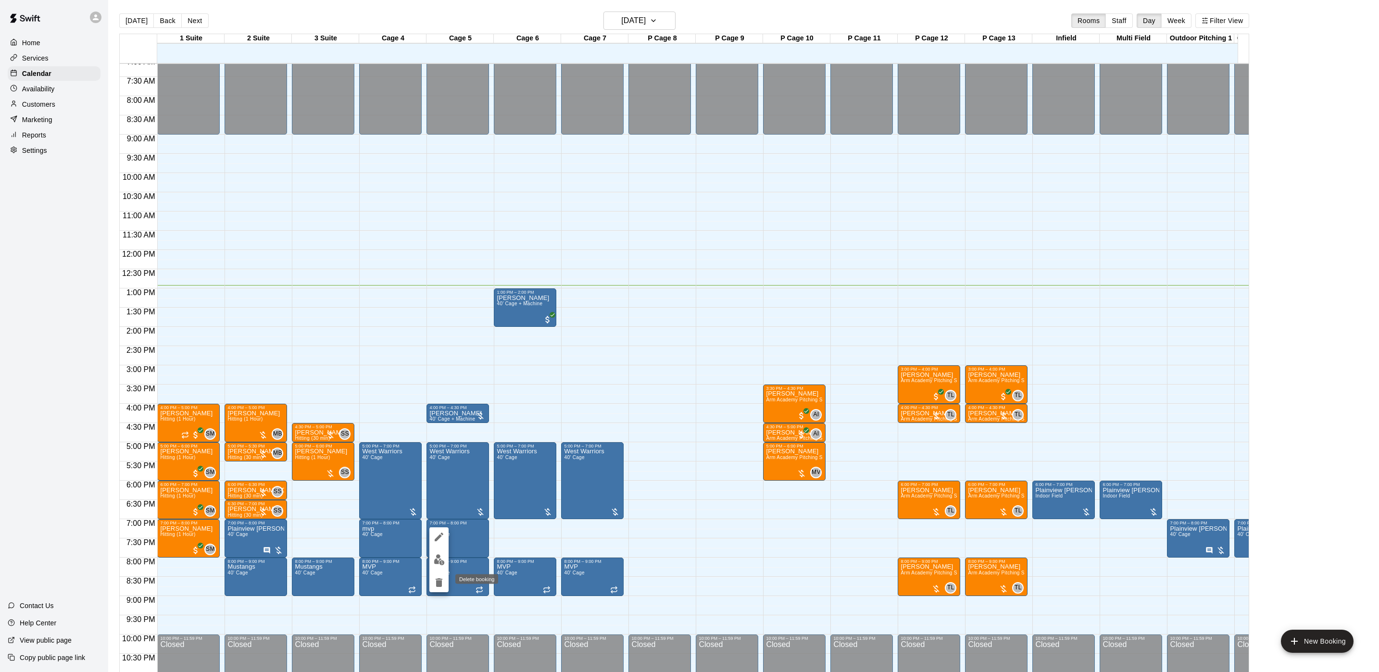
click at [437, 586] on icon "delete" at bounding box center [439, 583] width 7 height 9
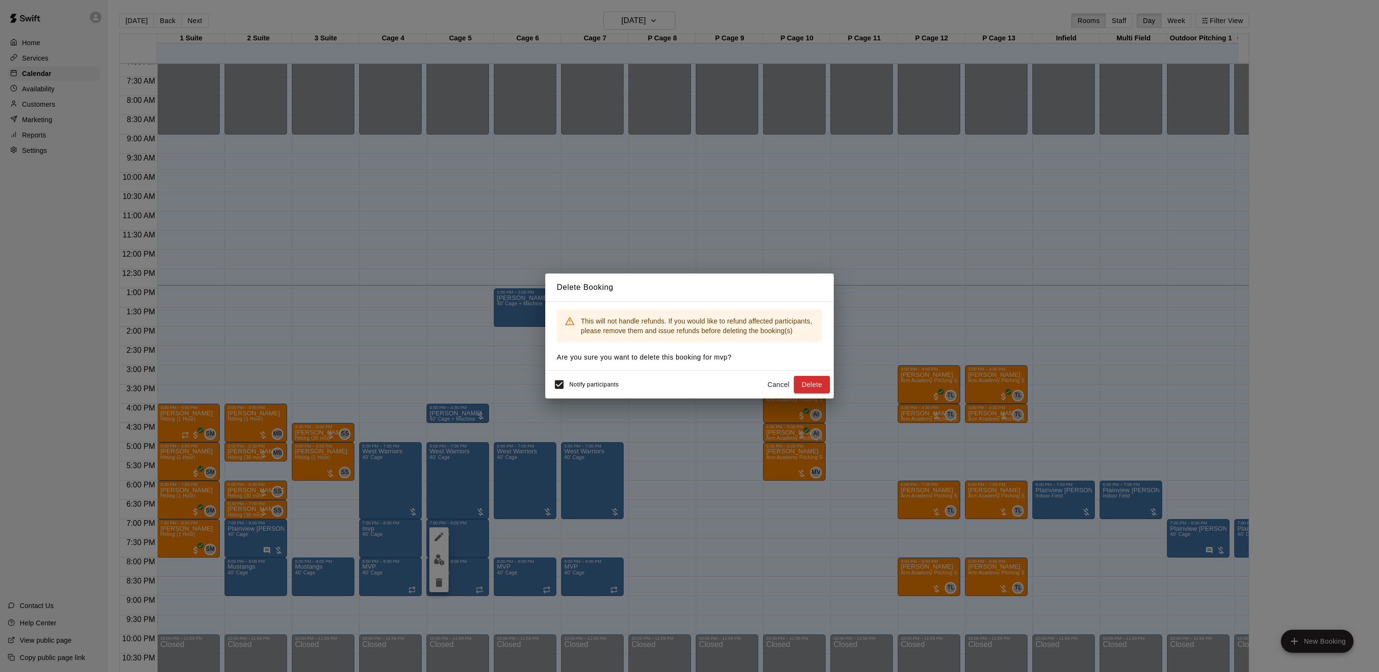
click at [822, 384] on button "Delete" at bounding box center [812, 385] width 36 height 18
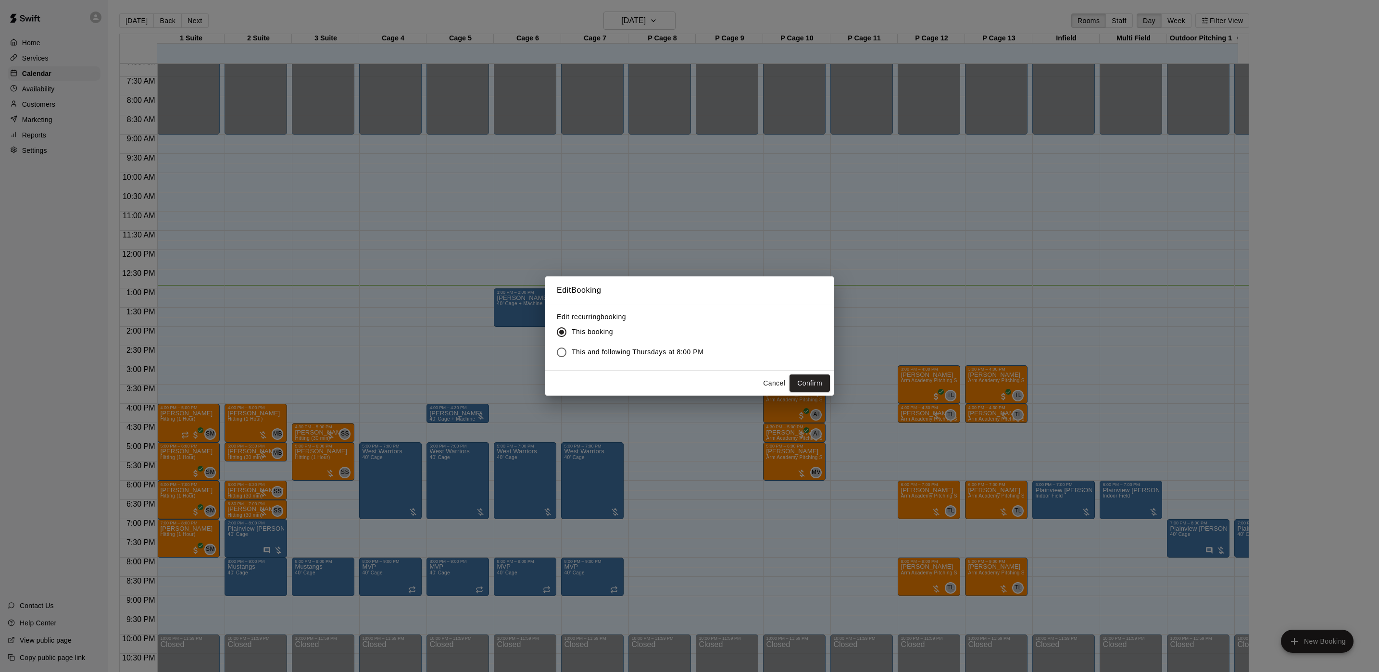
click at [467, 505] on div "Edit Booking Edit recurring booking This booking This and following Thursdays a…" at bounding box center [689, 336] width 1379 height 672
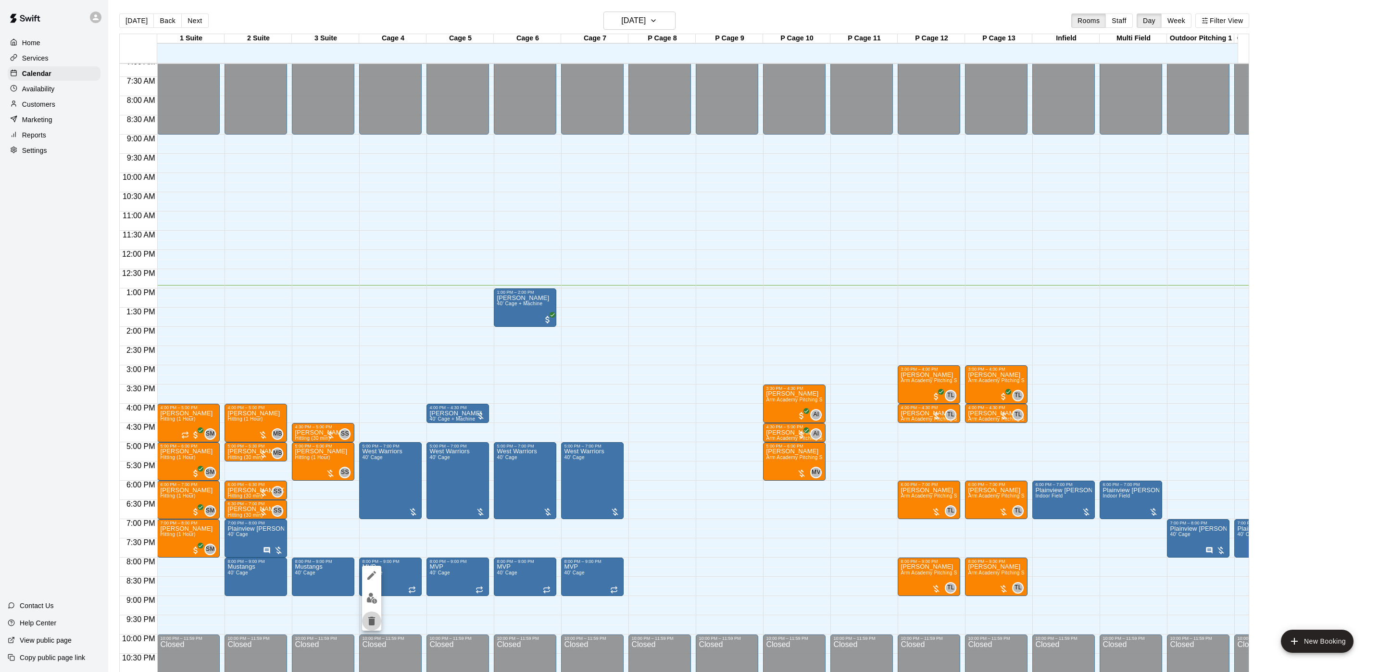
click at [377, 619] on icon "delete" at bounding box center [372, 622] width 12 height 12
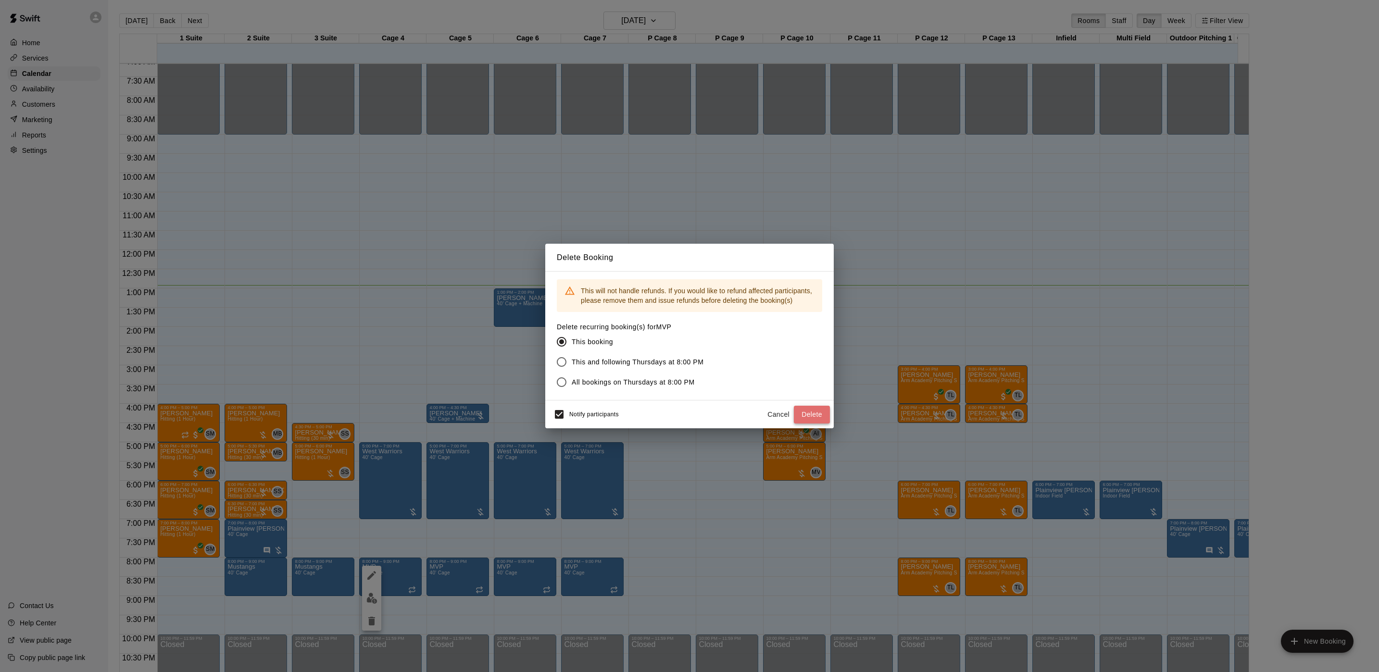
click at [810, 412] on button "Delete" at bounding box center [812, 415] width 36 height 18
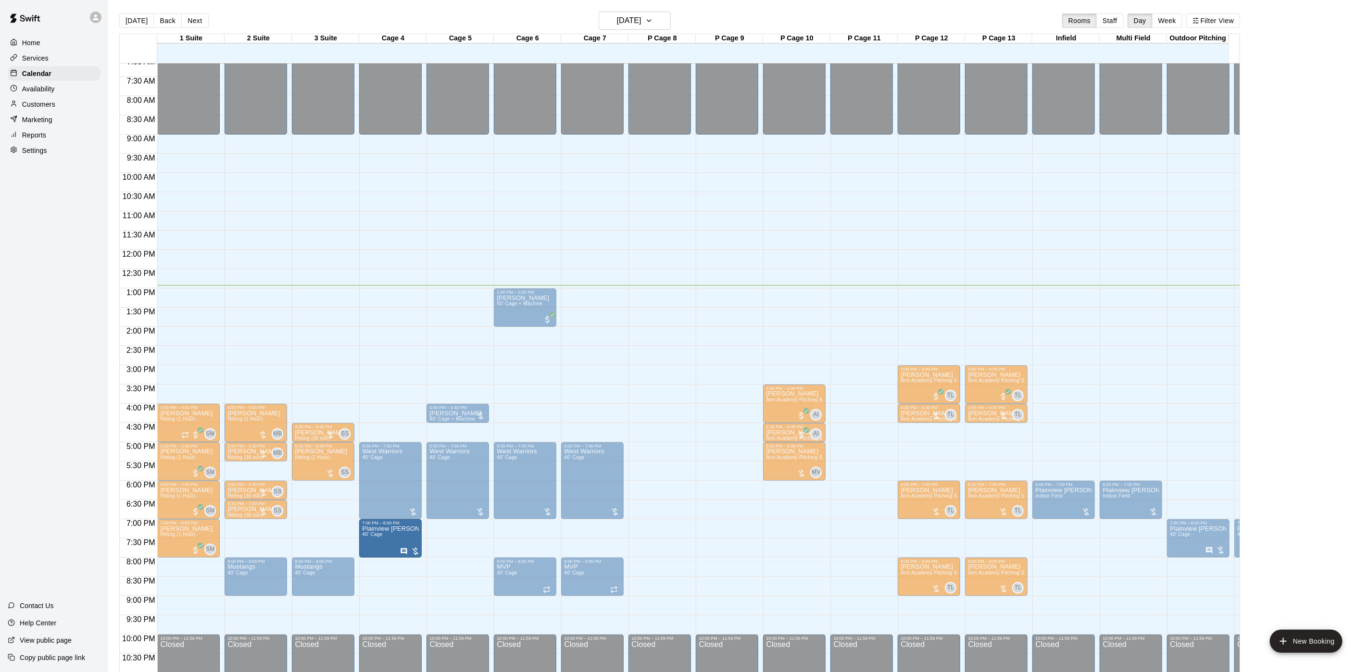
drag, startPoint x: 249, startPoint y: 539, endPoint x: 359, endPoint y: 540, distance: 110.6
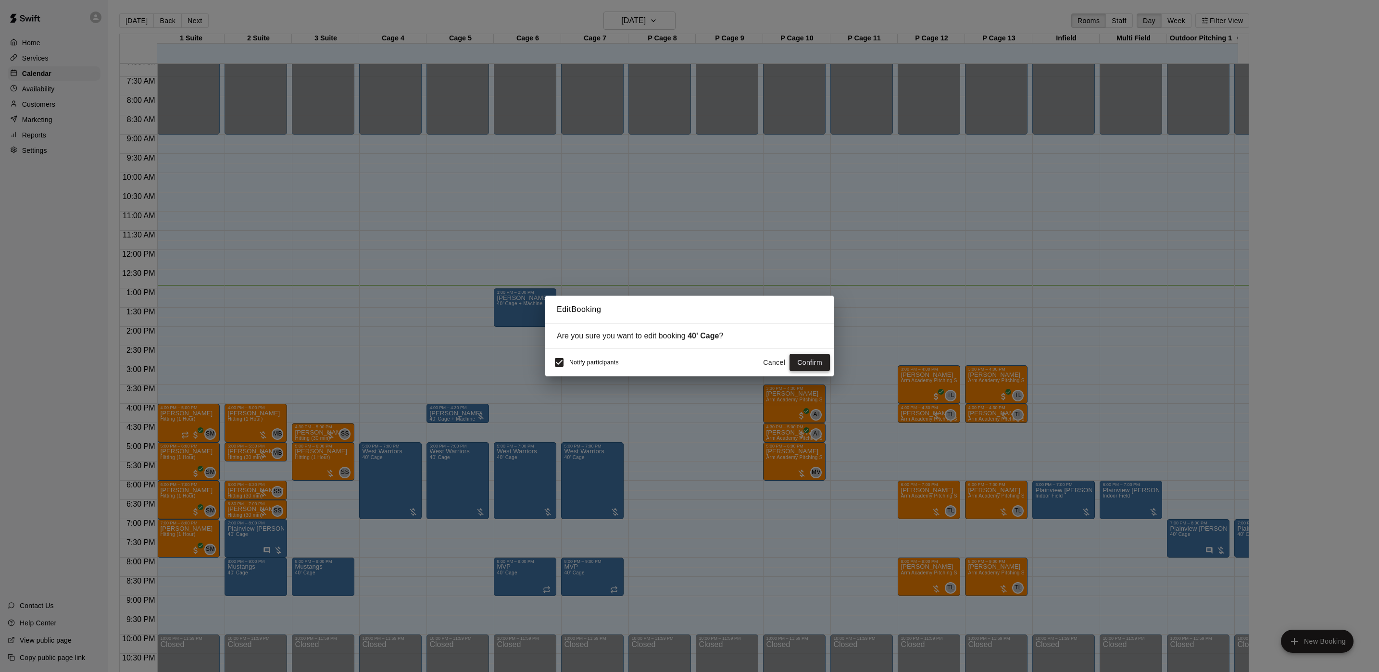
click at [808, 361] on button "Confirm" at bounding box center [810, 363] width 40 height 18
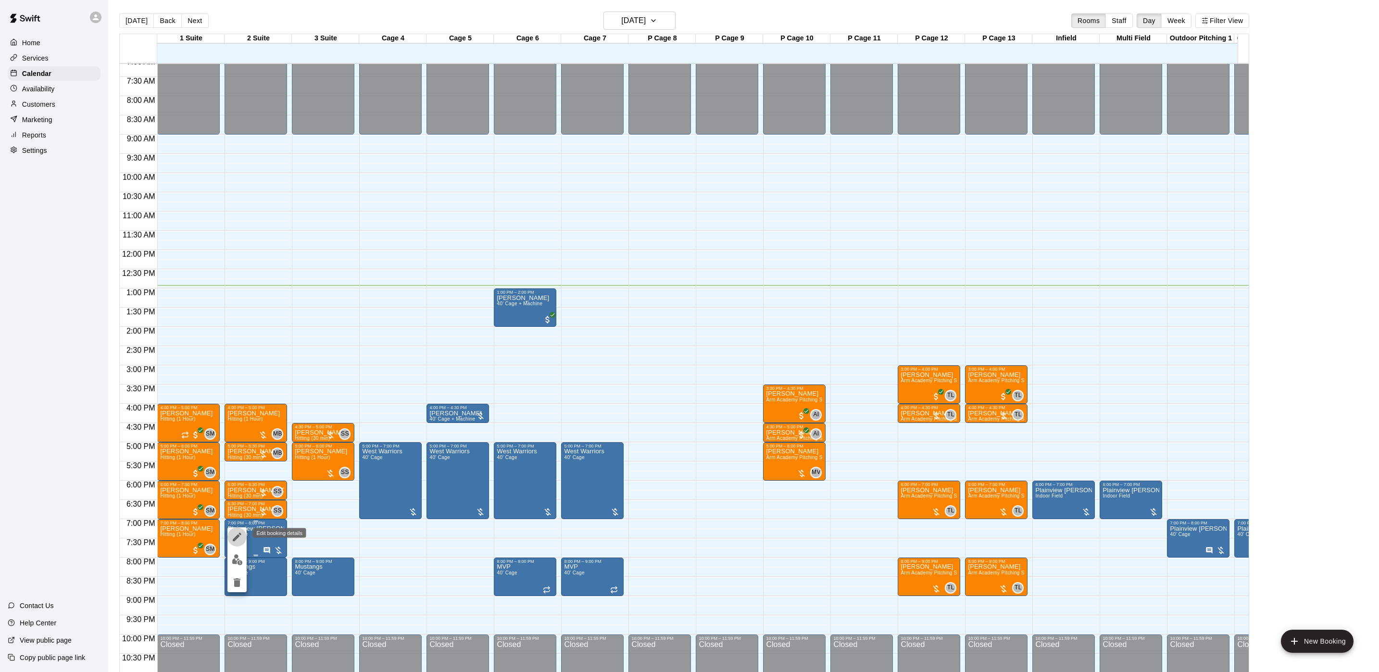
click at [241, 535] on icon "edit" at bounding box center [237, 537] width 12 height 12
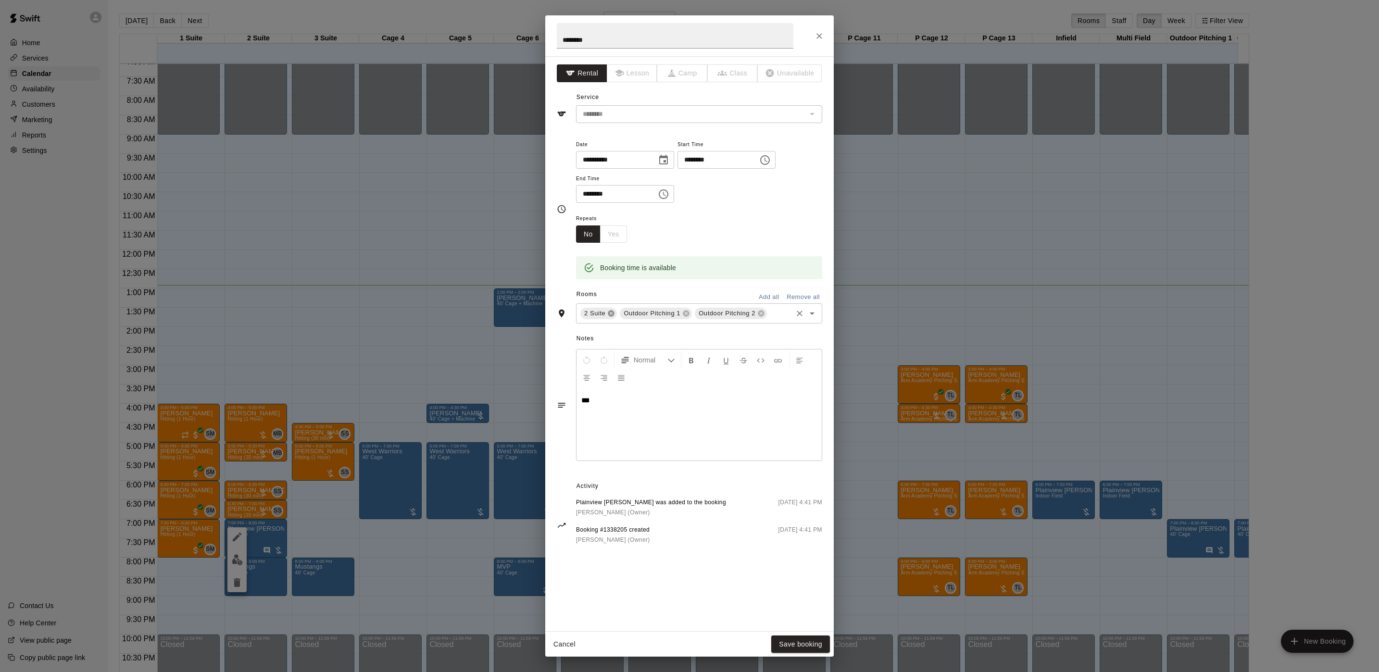
click at [607, 315] on icon at bounding box center [611, 314] width 8 height 8
click at [762, 312] on input "text" at bounding box center [760, 314] width 62 height 12
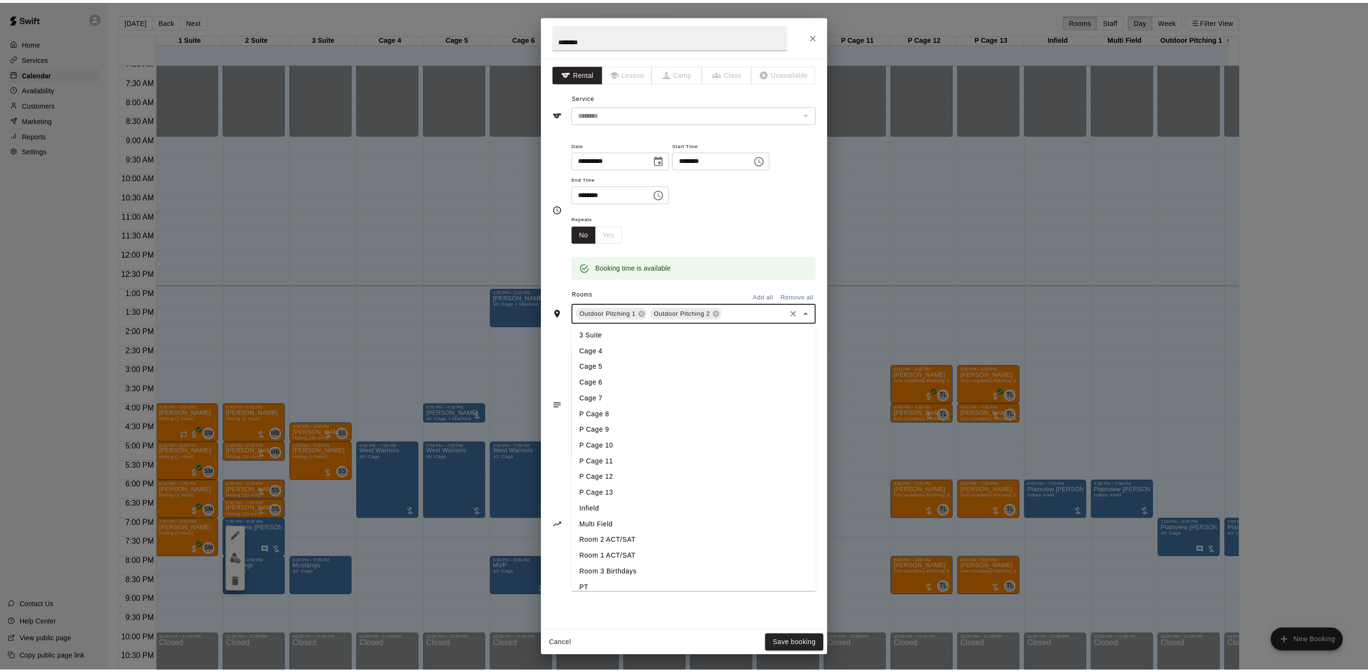
scroll to position [0, 0]
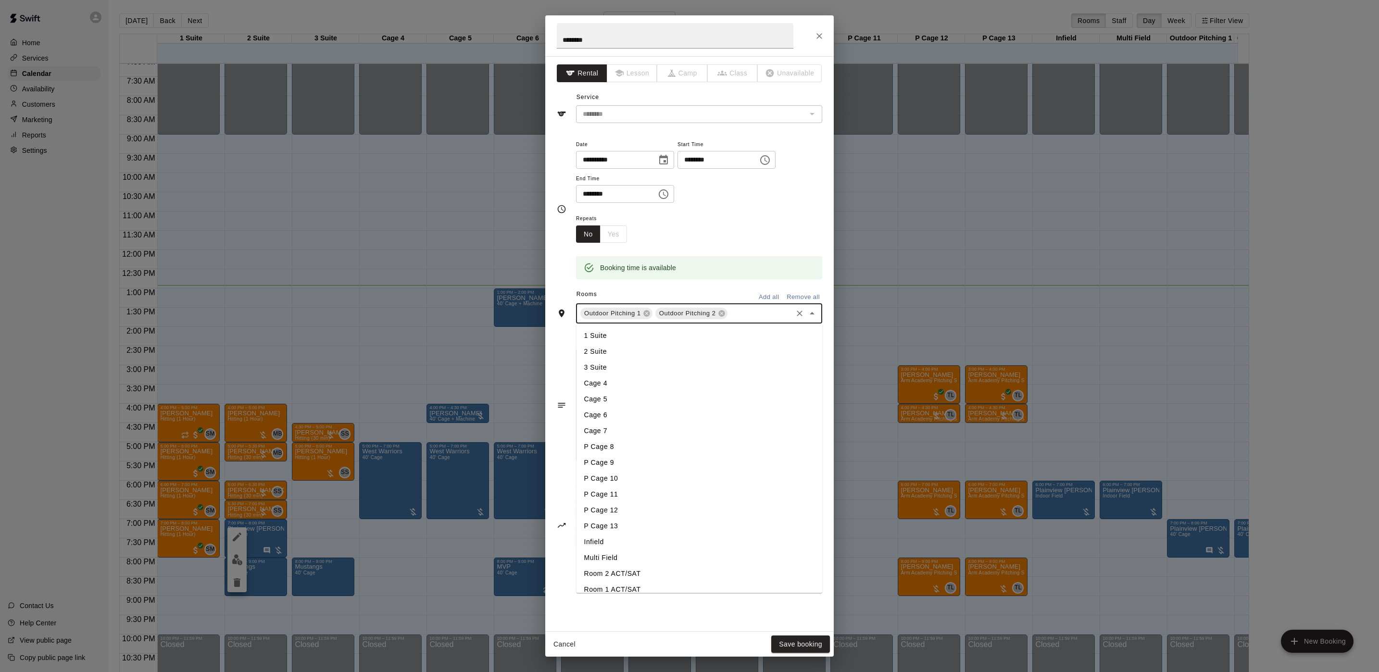
click at [606, 387] on li "Cage 4" at bounding box center [700, 384] width 246 height 16
click at [806, 635] on div "Cancel Save booking" at bounding box center [689, 644] width 289 height 25
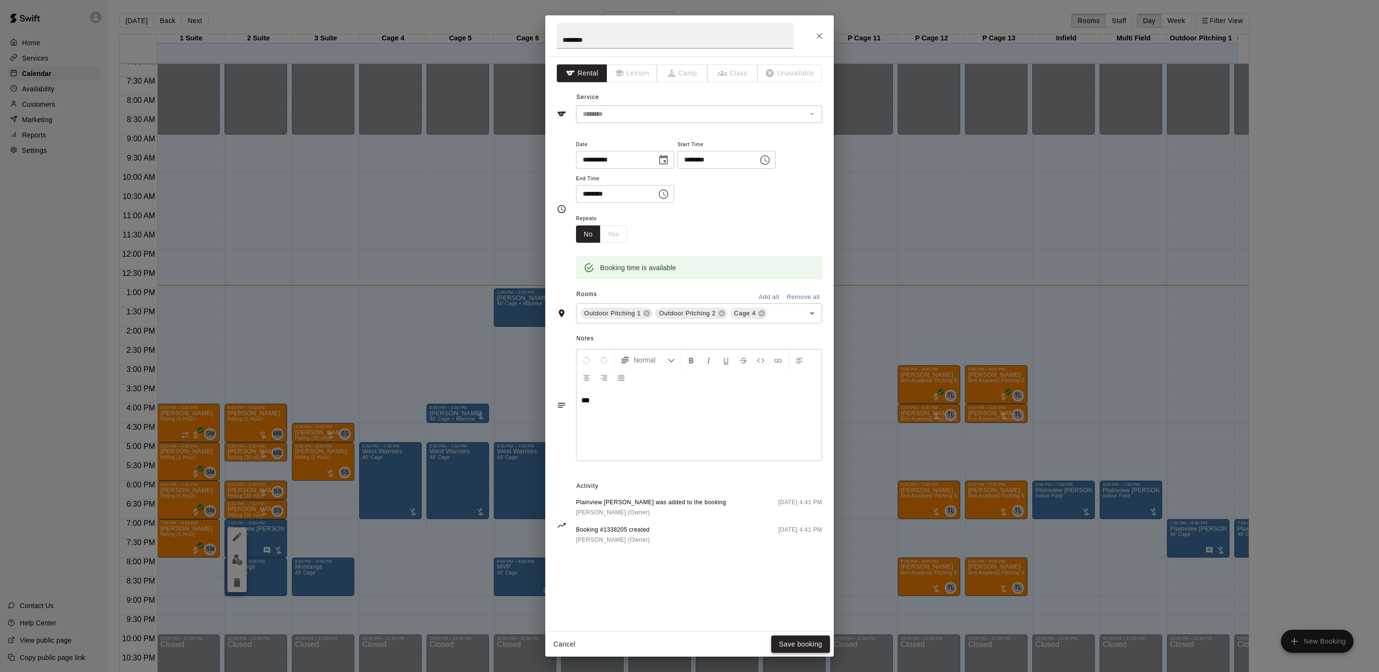
click at [806, 640] on button "Save booking" at bounding box center [800, 645] width 59 height 18
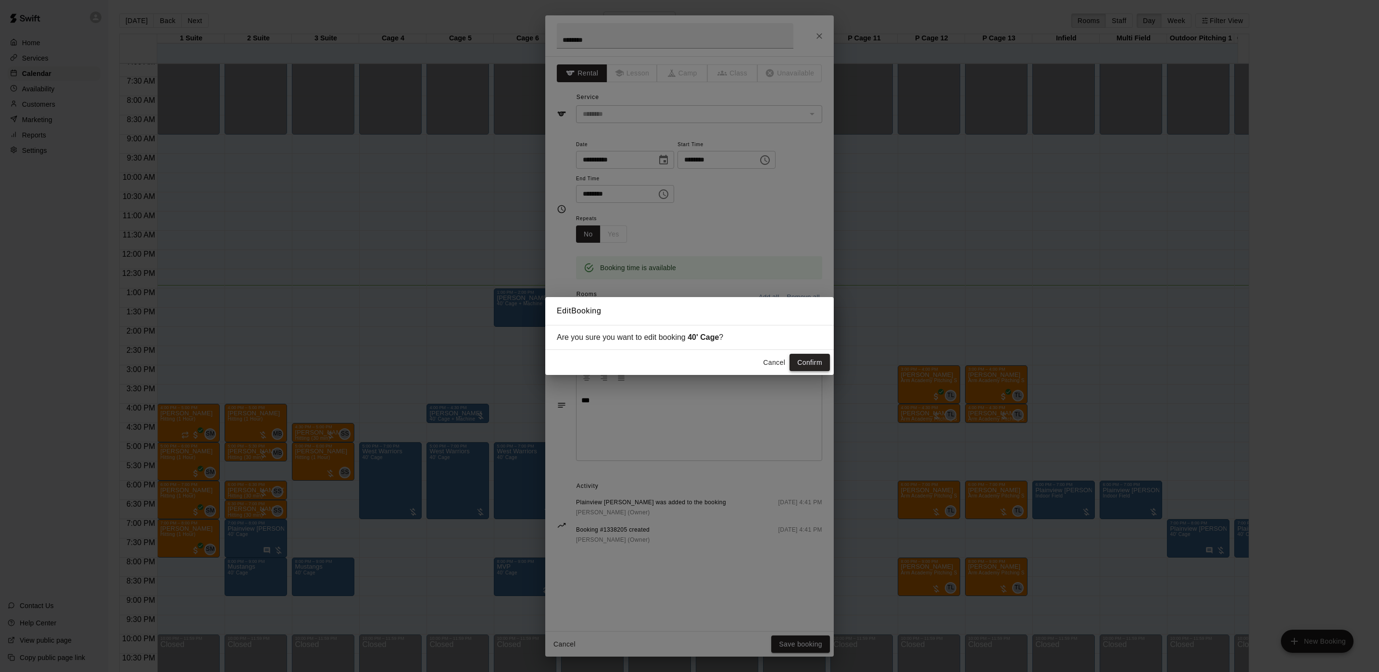
click at [800, 368] on button "Confirm" at bounding box center [810, 363] width 40 height 18
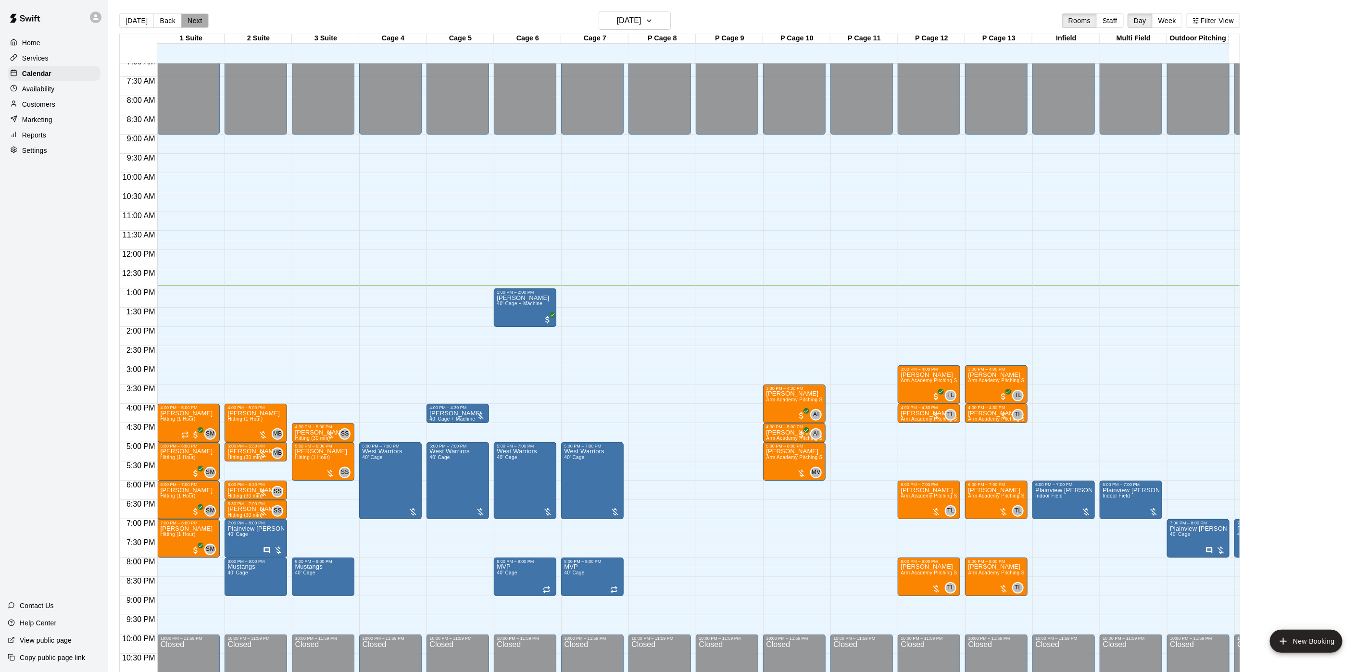
click at [201, 26] on button "Next" at bounding box center [194, 20] width 27 height 14
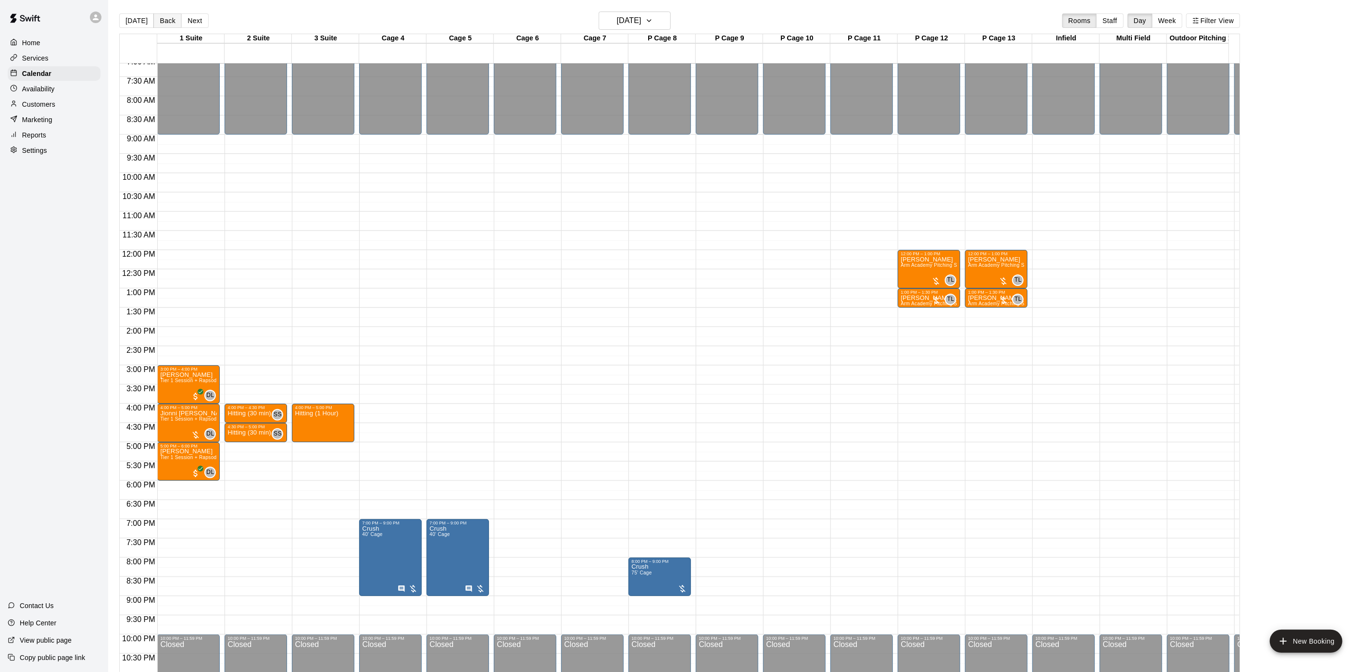
click at [170, 25] on button "Back" at bounding box center [167, 20] width 28 height 14
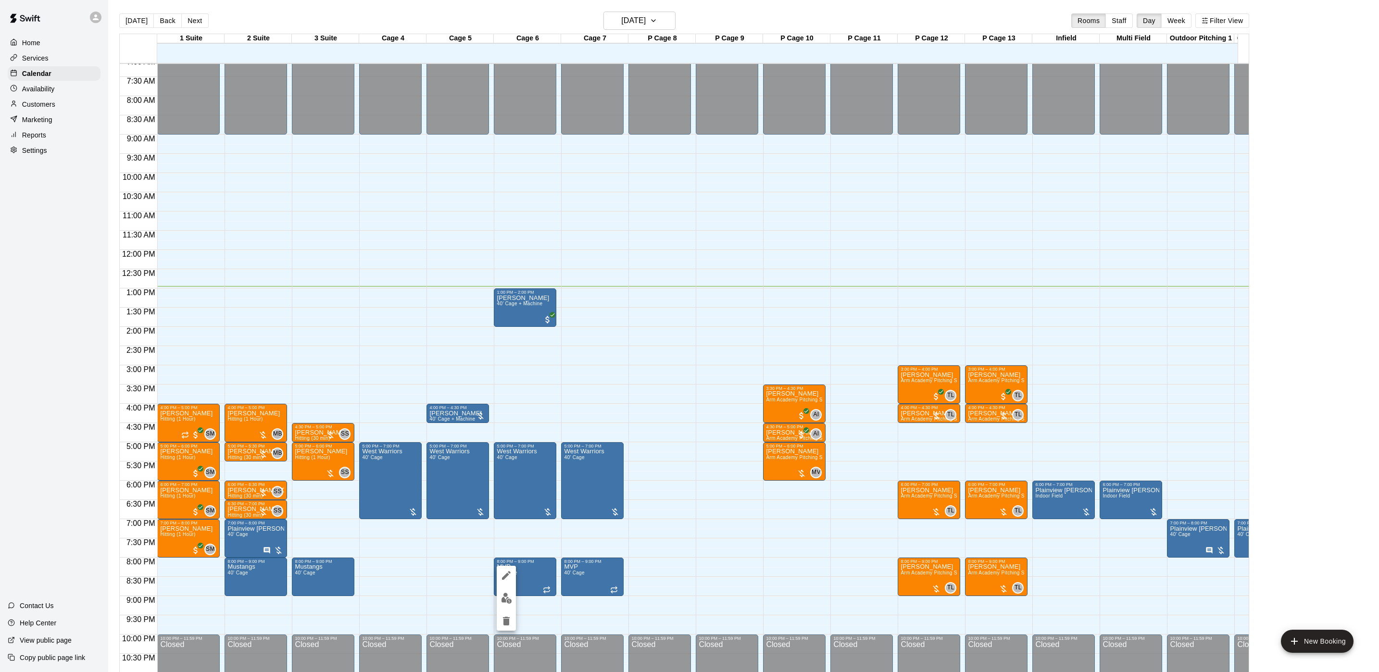
click at [505, 618] on icon "delete" at bounding box center [506, 621] width 7 height 9
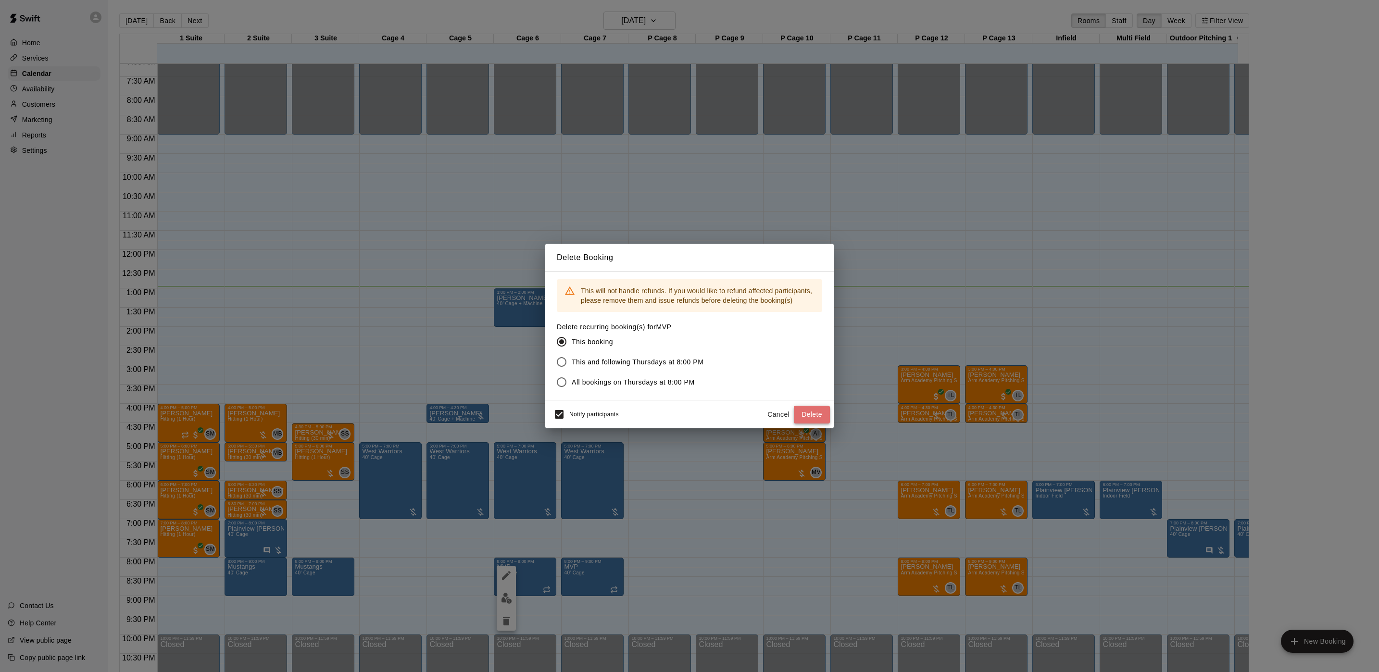
click at [813, 414] on button "Delete" at bounding box center [812, 415] width 36 height 18
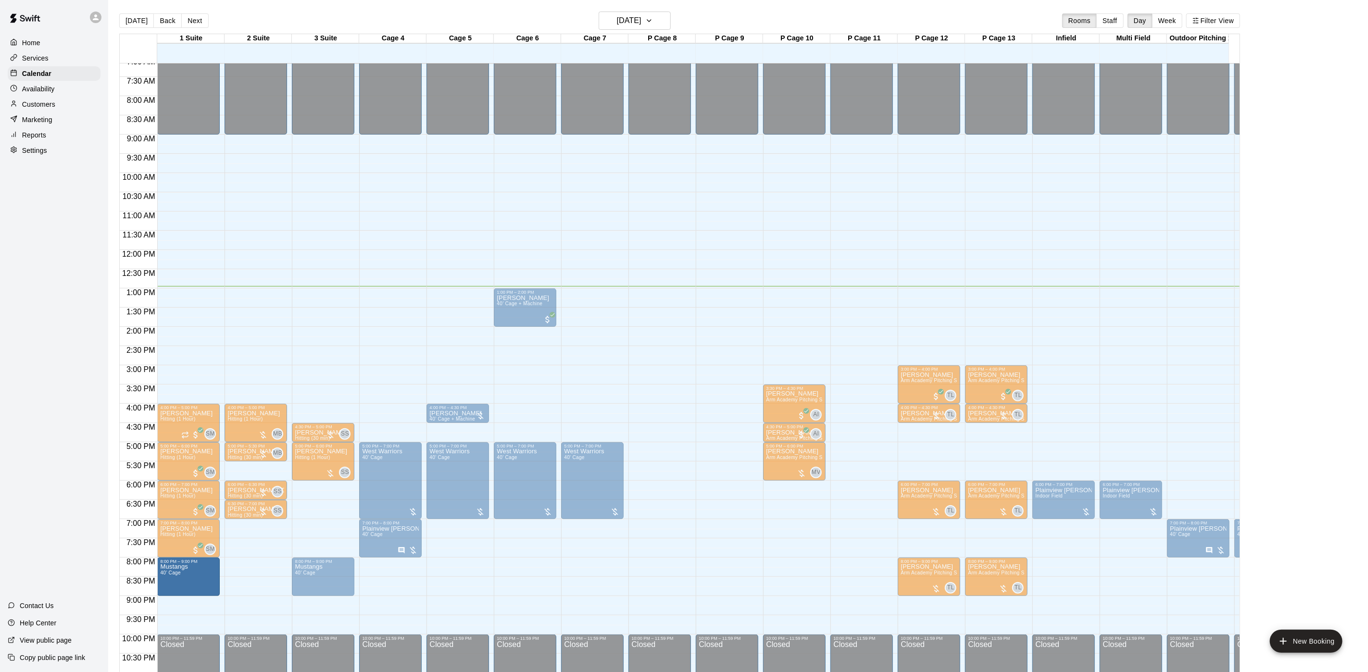
drag, startPoint x: 247, startPoint y: 581, endPoint x: 220, endPoint y: 586, distance: 27.8
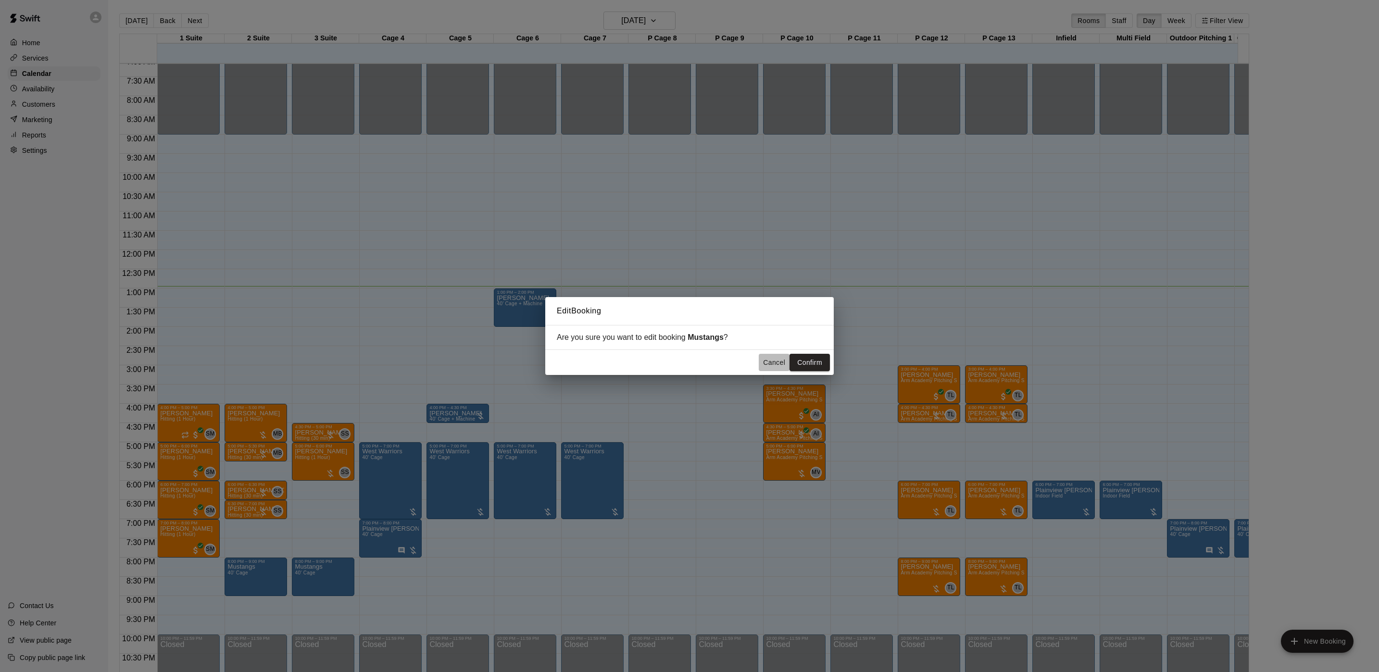
click at [778, 368] on button "Cancel" at bounding box center [774, 363] width 31 height 18
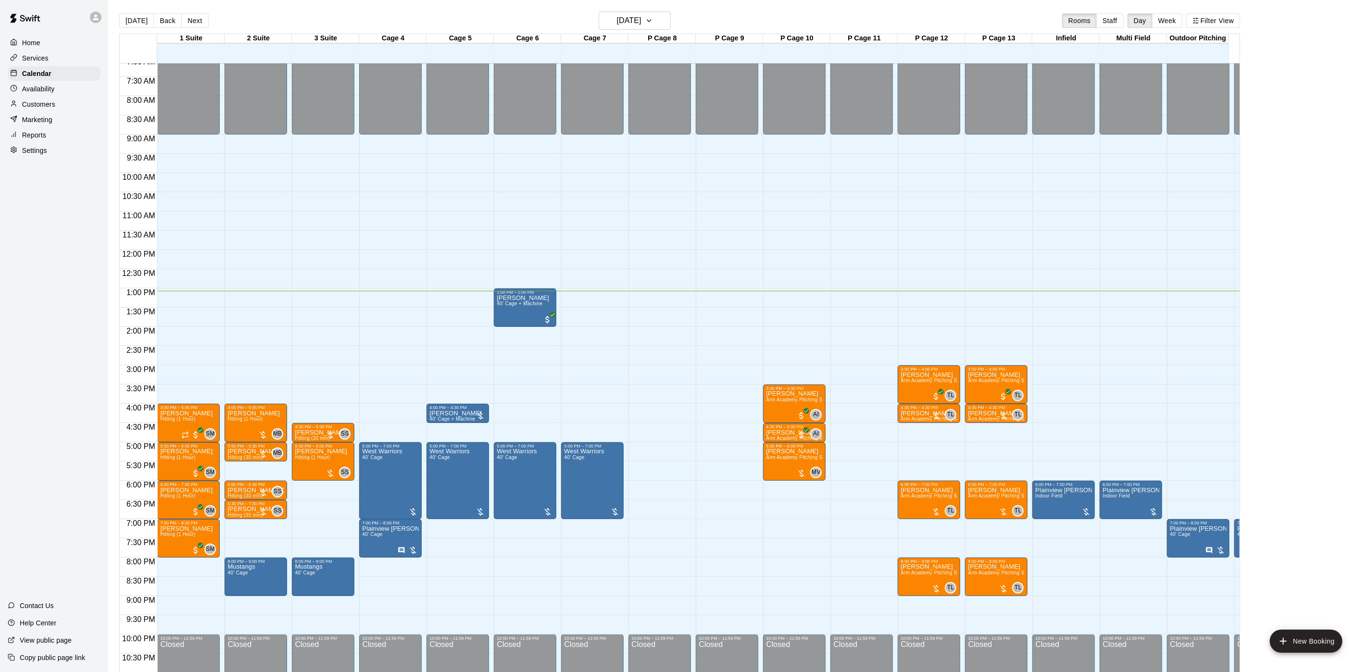
click at [49, 103] on div "Customers" at bounding box center [54, 104] width 93 height 14
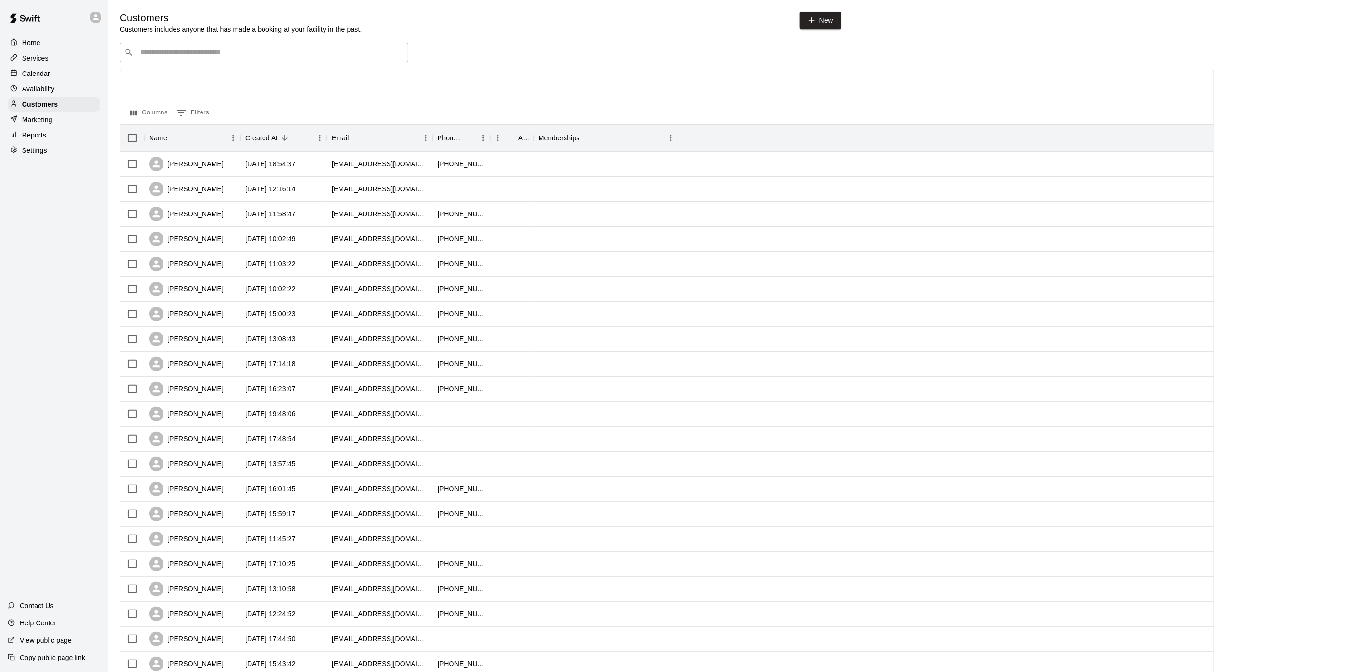
click at [158, 56] on input "Search customers by name or email" at bounding box center [271, 53] width 266 height 10
type input "***"
click at [172, 72] on p "MVP VIP" at bounding box center [161, 74] width 29 height 10
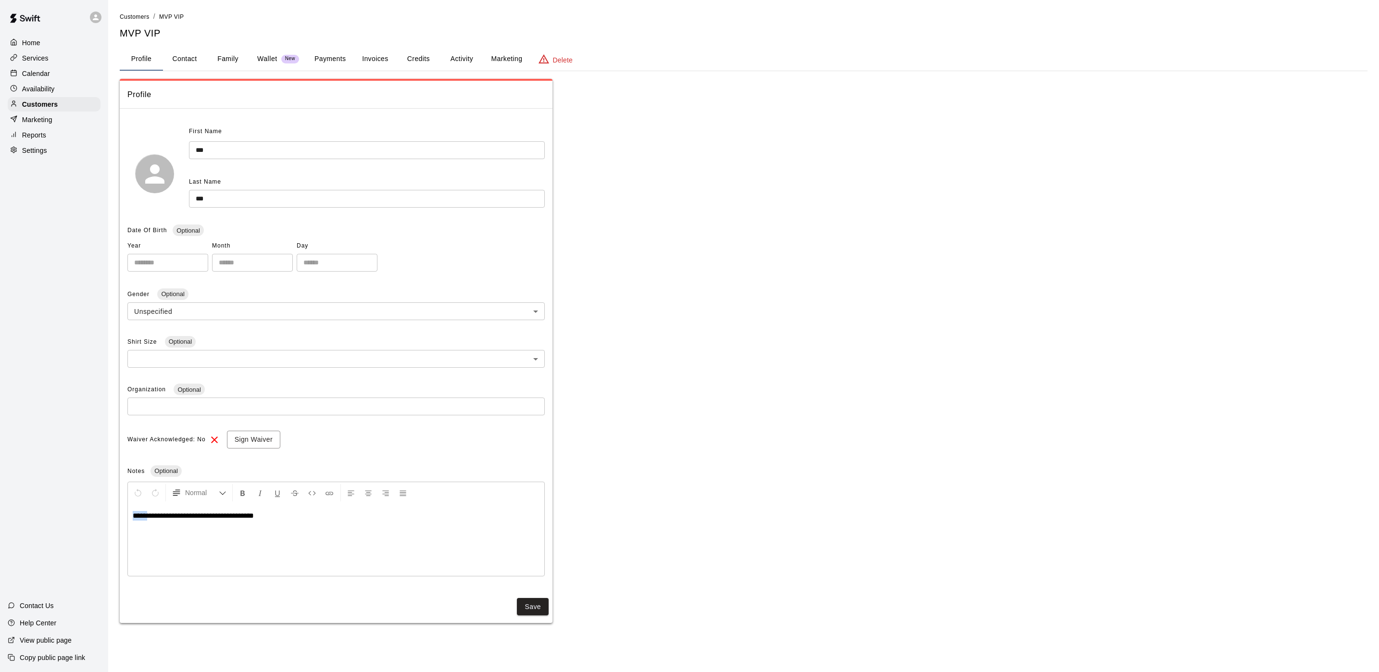
drag, startPoint x: 151, startPoint y: 516, endPoint x: 128, endPoint y: 518, distance: 22.3
click at [128, 518] on div "**********" at bounding box center [336, 540] width 417 height 72
click at [534, 609] on button "Save" at bounding box center [533, 610] width 32 height 18
click at [53, 76] on div "Calendar" at bounding box center [54, 73] width 93 height 14
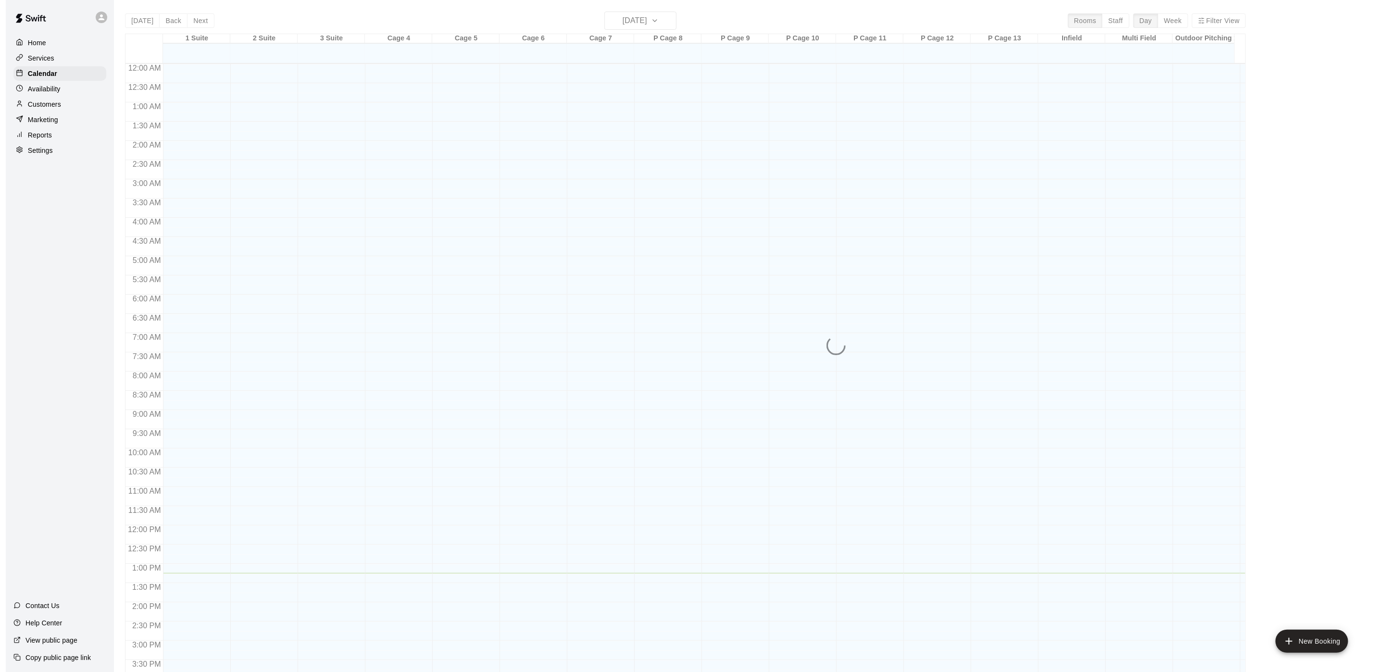
scroll to position [276, 0]
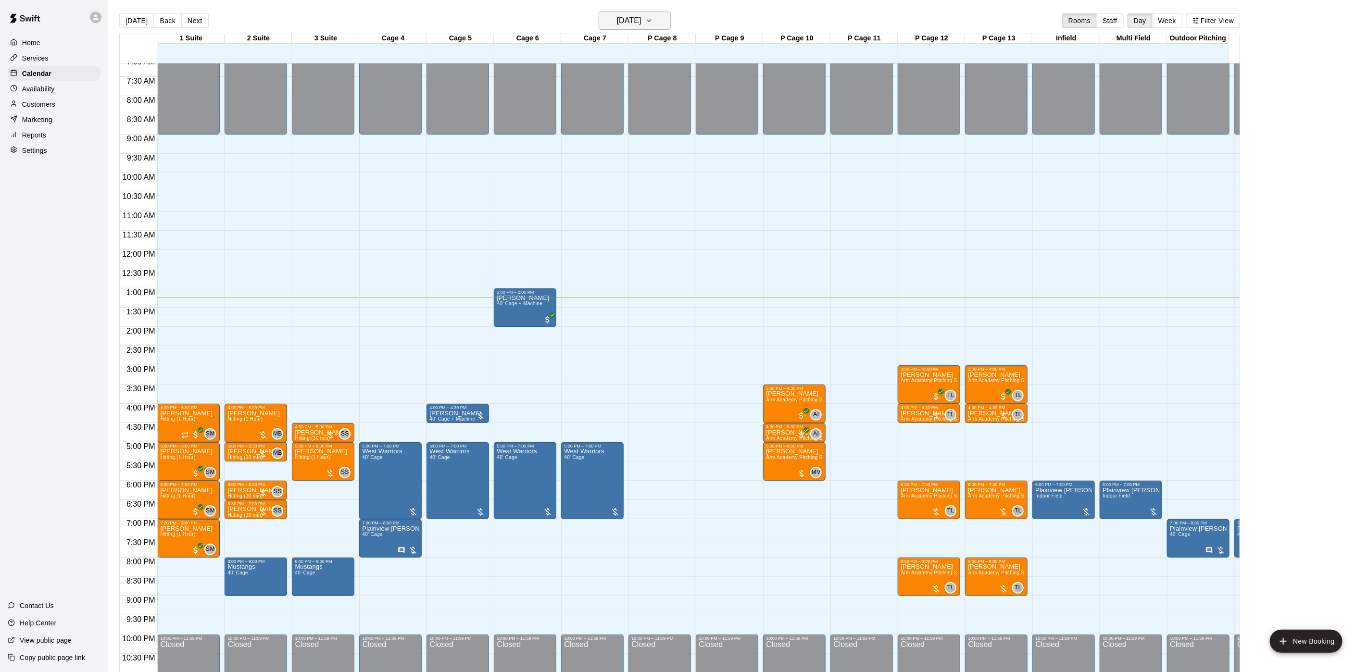
click at [617, 20] on h6 "[DATE]" at bounding box center [629, 20] width 25 height 13
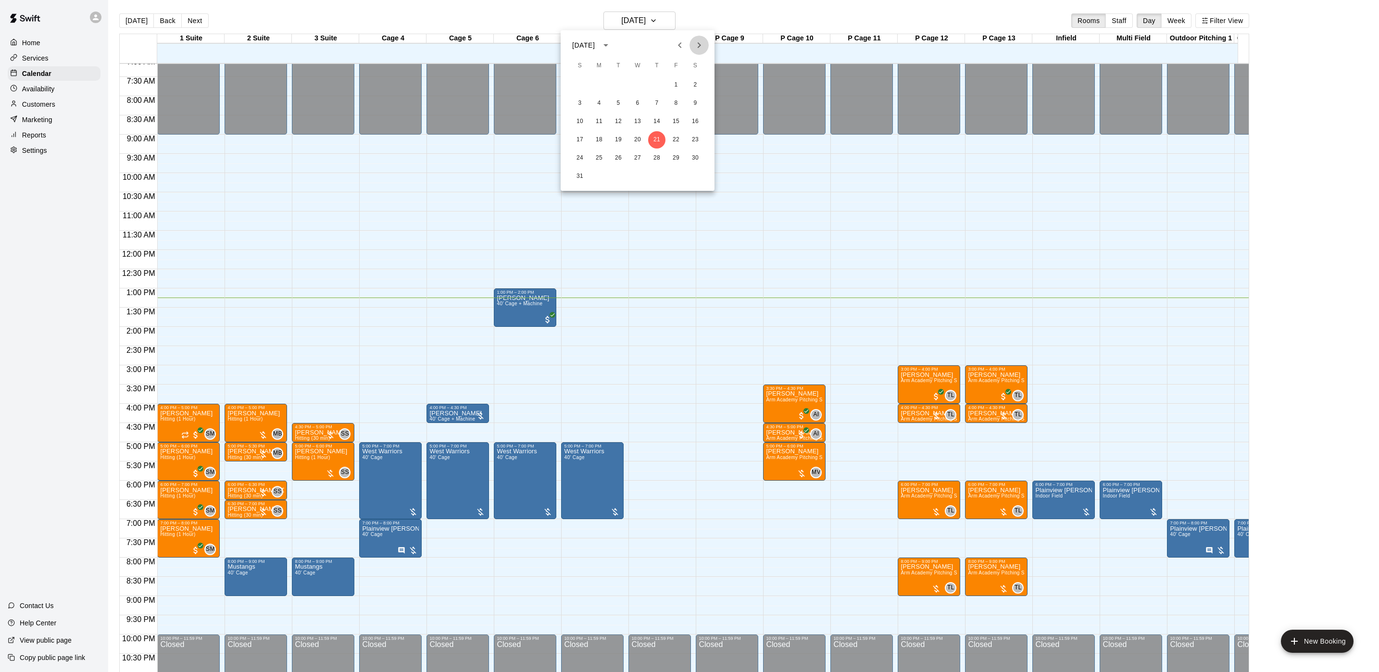
click at [694, 42] on icon "Next month" at bounding box center [700, 45] width 12 height 12
drag, startPoint x: 694, startPoint y: 42, endPoint x: 694, endPoint y: 35, distance: 7.7
click at [694, 48] on icon "Next month" at bounding box center [700, 45] width 12 height 12
click at [694, 45] on icon "Next month" at bounding box center [700, 45] width 12 height 12
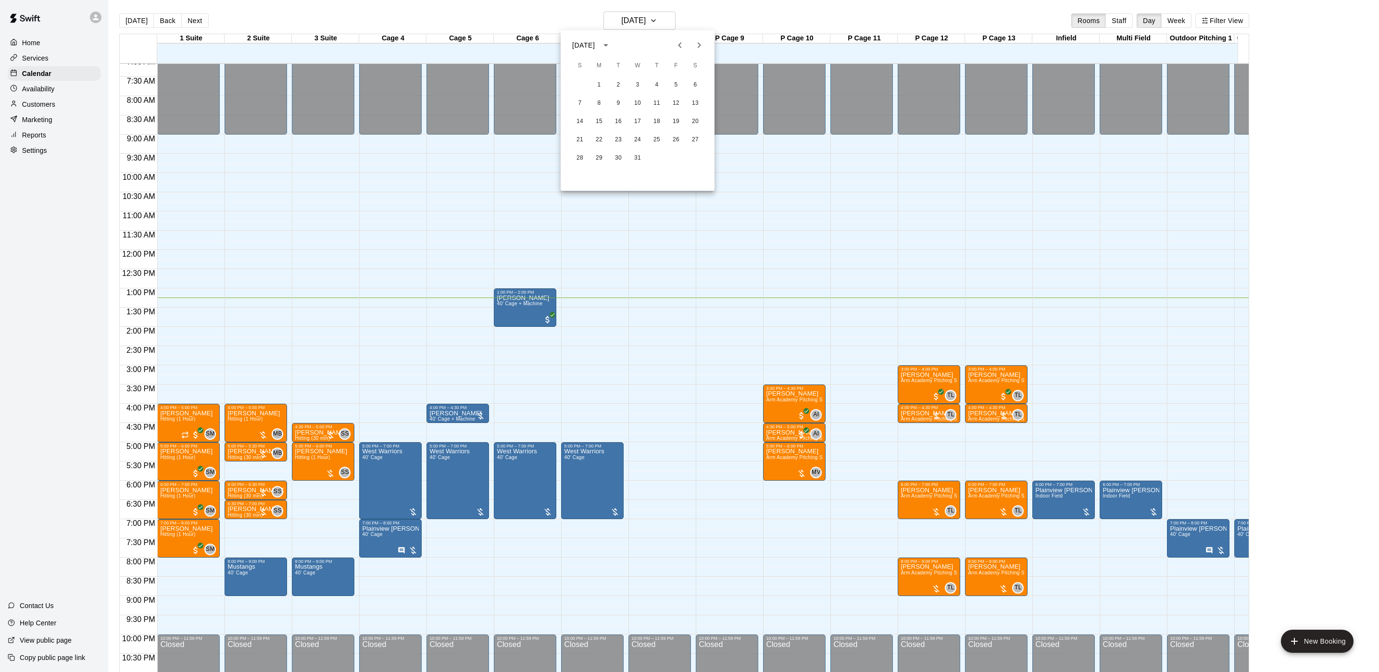
click at [694, 46] on icon "Next month" at bounding box center [700, 45] width 12 height 12
click at [600, 124] on button "12" at bounding box center [599, 121] width 17 height 17
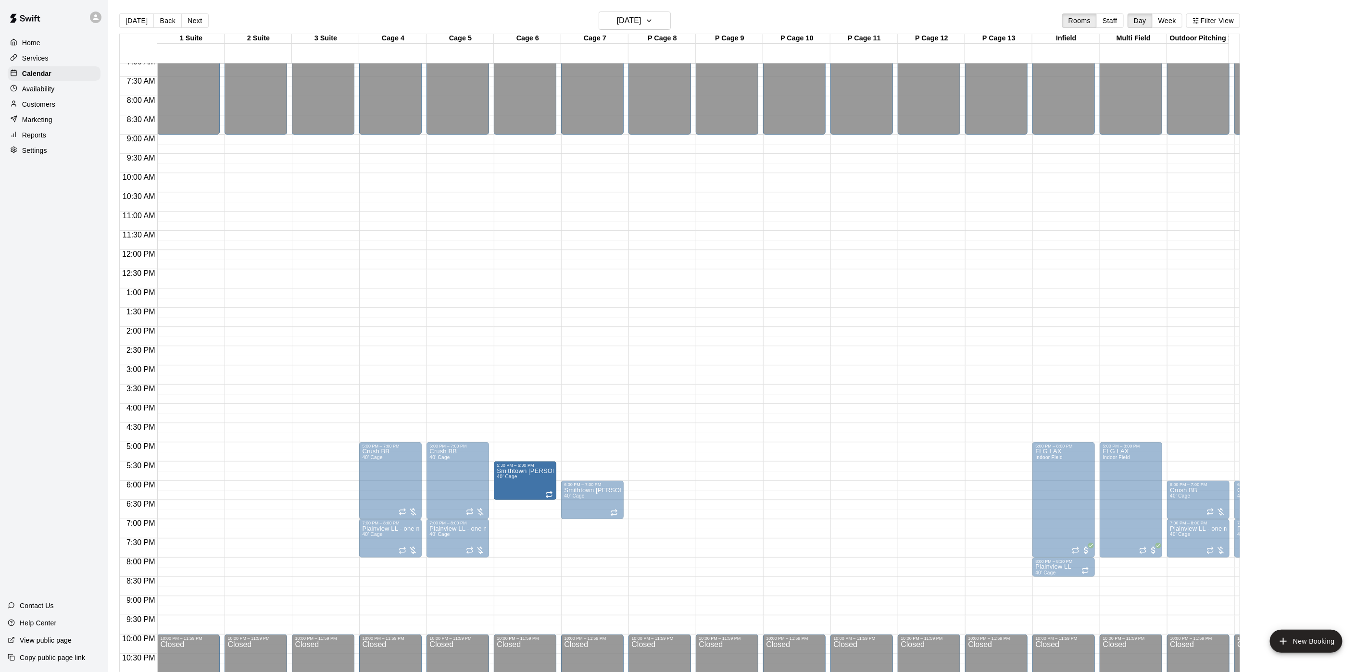
drag, startPoint x: 523, startPoint y: 503, endPoint x: 523, endPoint y: 490, distance: 13.0
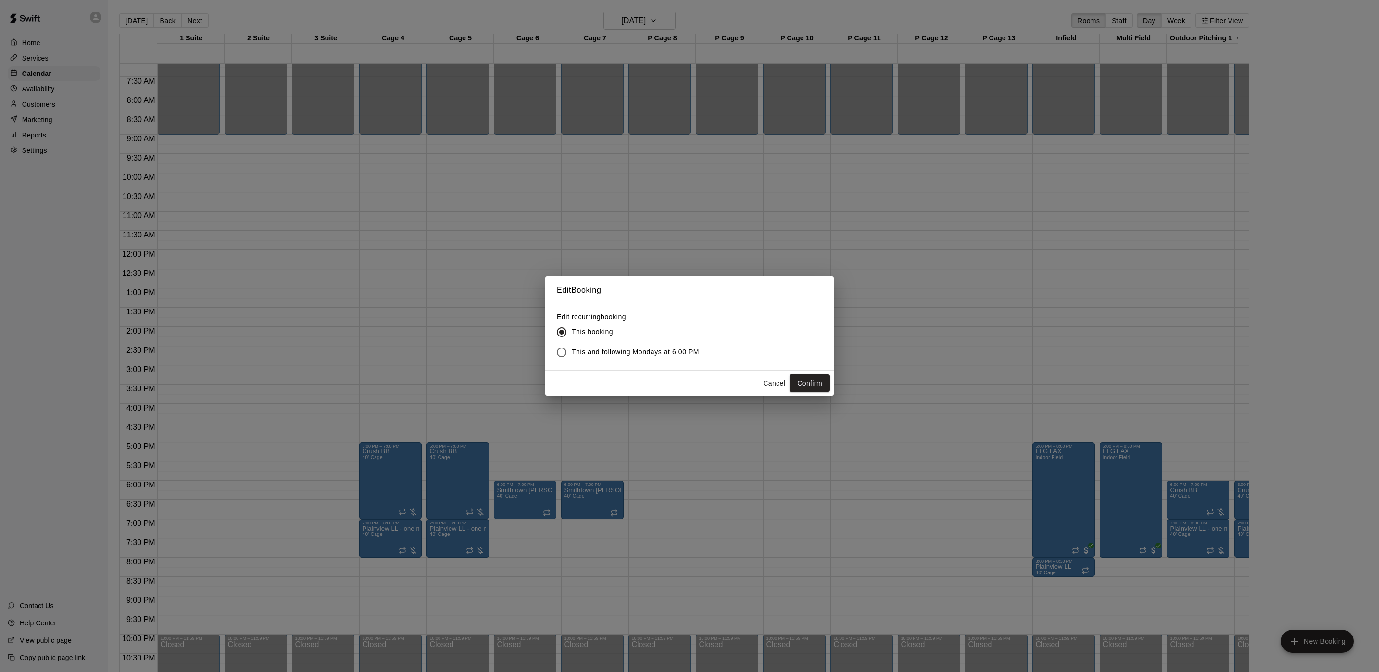
click at [767, 373] on div "Cancel Confirm" at bounding box center [689, 383] width 289 height 25
click at [768, 379] on button "Cancel" at bounding box center [774, 384] width 31 height 18
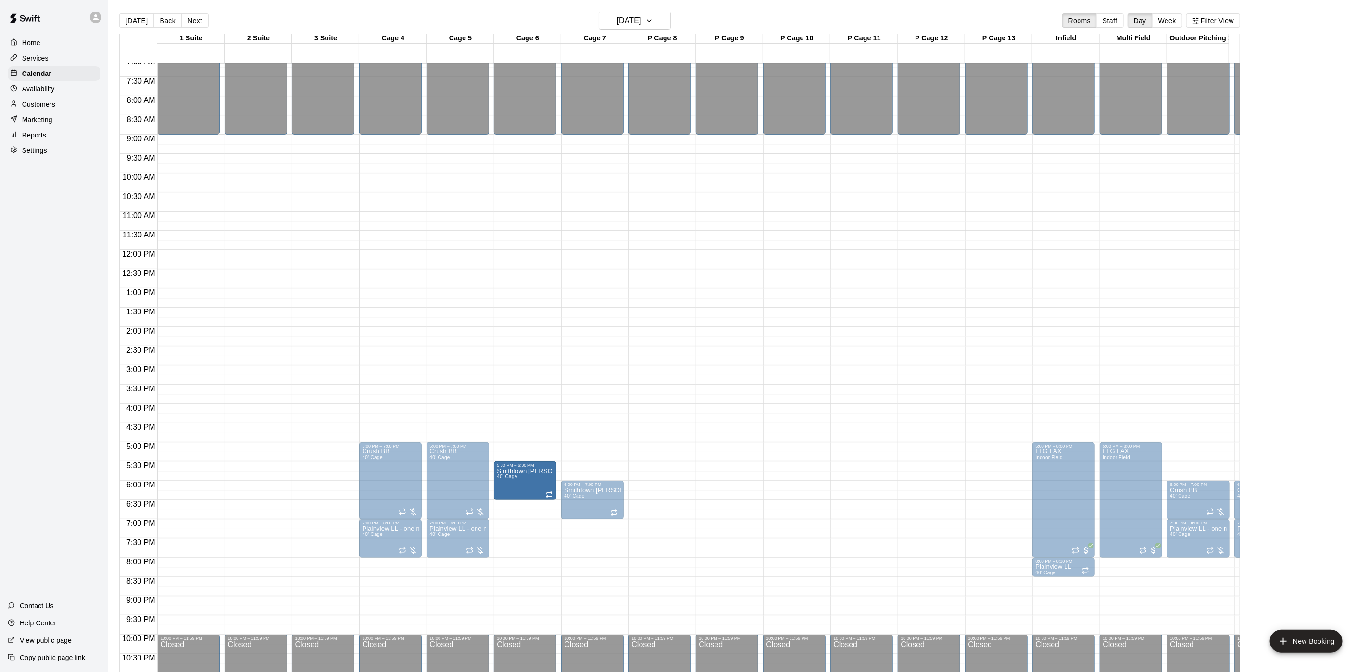
drag, startPoint x: 525, startPoint y: 494, endPoint x: 527, endPoint y: 478, distance: 15.9
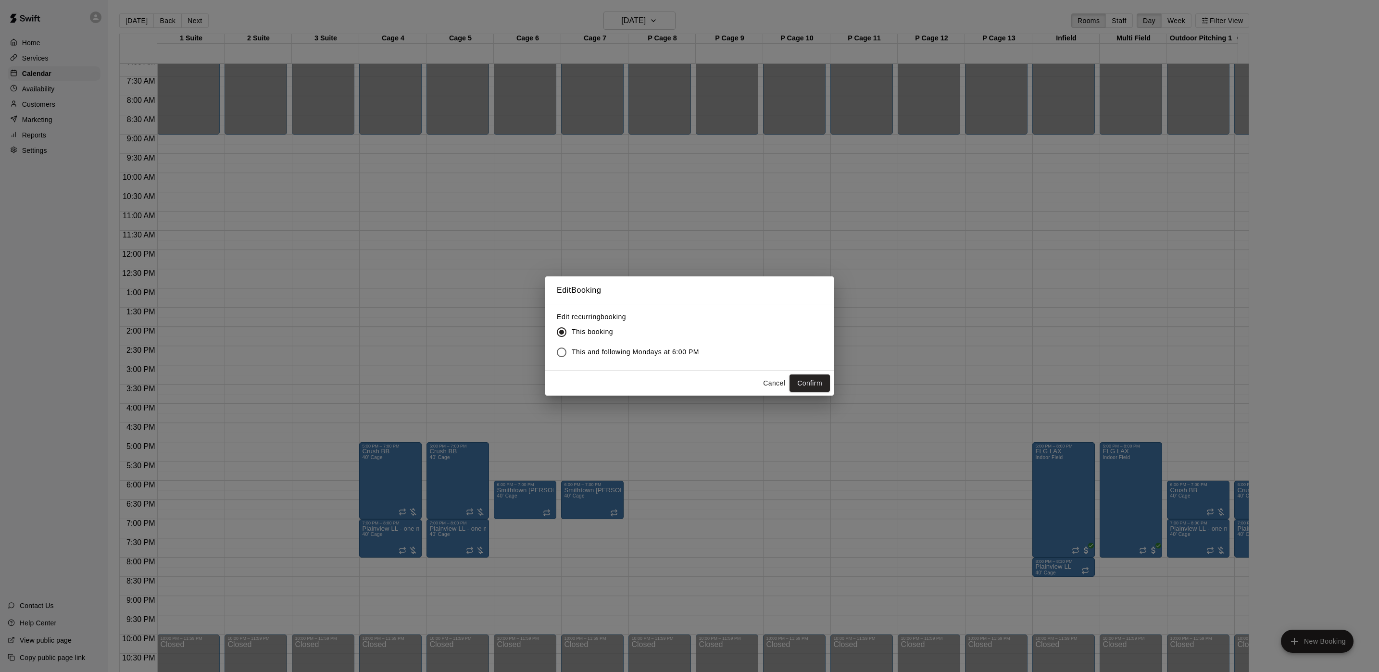
click at [615, 356] on span "This and following Mondays at 6:00 PM" at bounding box center [635, 352] width 127 height 10
click at [798, 382] on button "Confirm" at bounding box center [810, 384] width 40 height 18
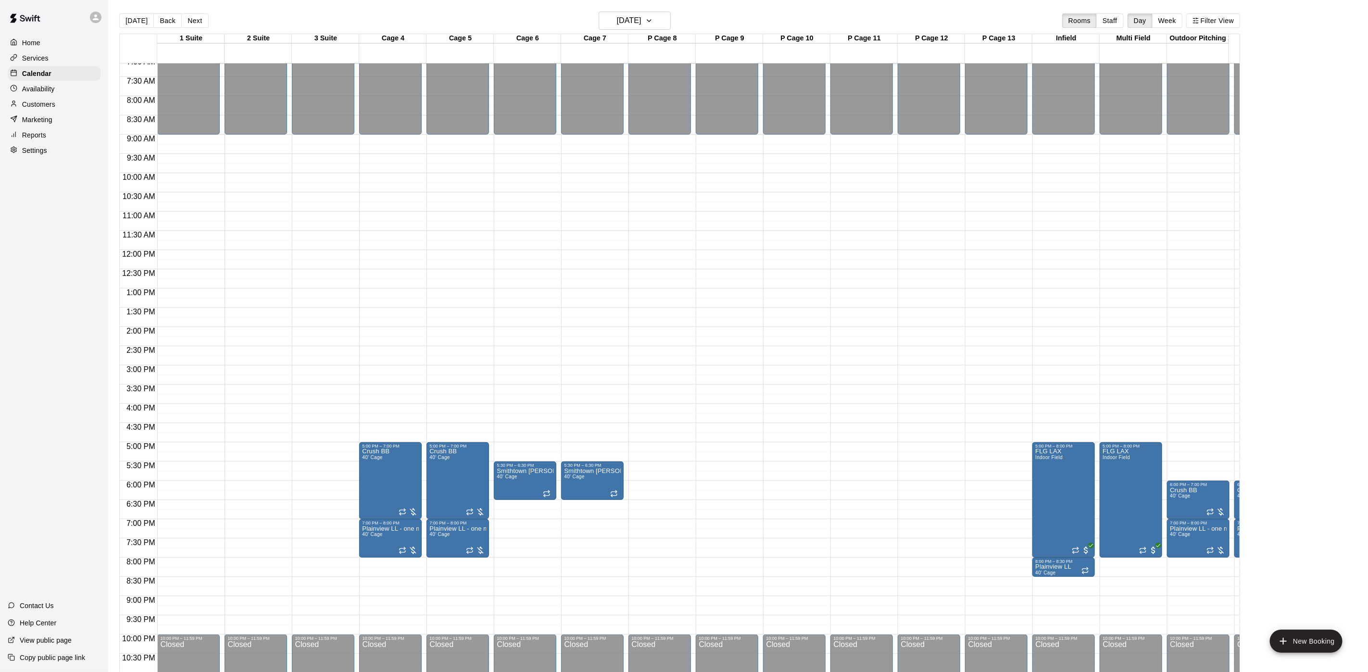
click at [149, 25] on button "[DATE]" at bounding box center [136, 20] width 35 height 14
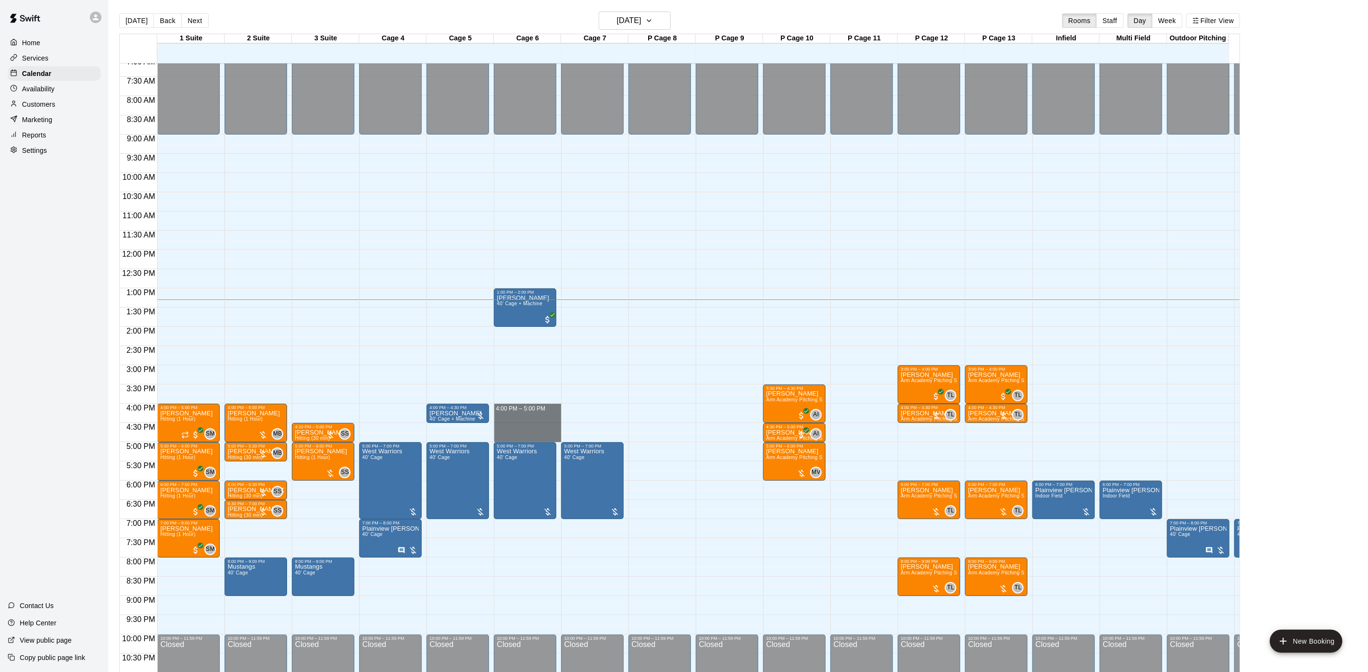
drag, startPoint x: 520, startPoint y: 426, endPoint x: 517, endPoint y: 436, distance: 11.1
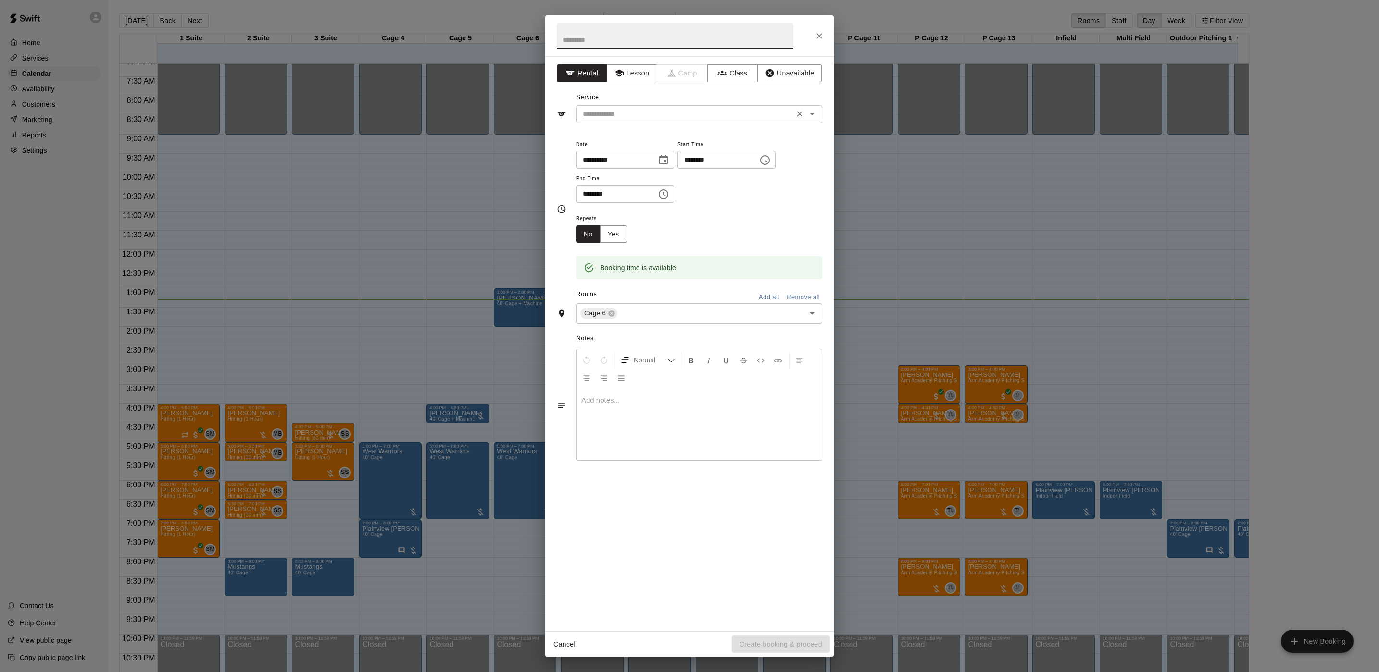
drag, startPoint x: 610, startPoint y: 104, endPoint x: 607, endPoint y: 109, distance: 5.2
click at [607, 109] on div "Service ​" at bounding box center [689, 106] width 265 height 33
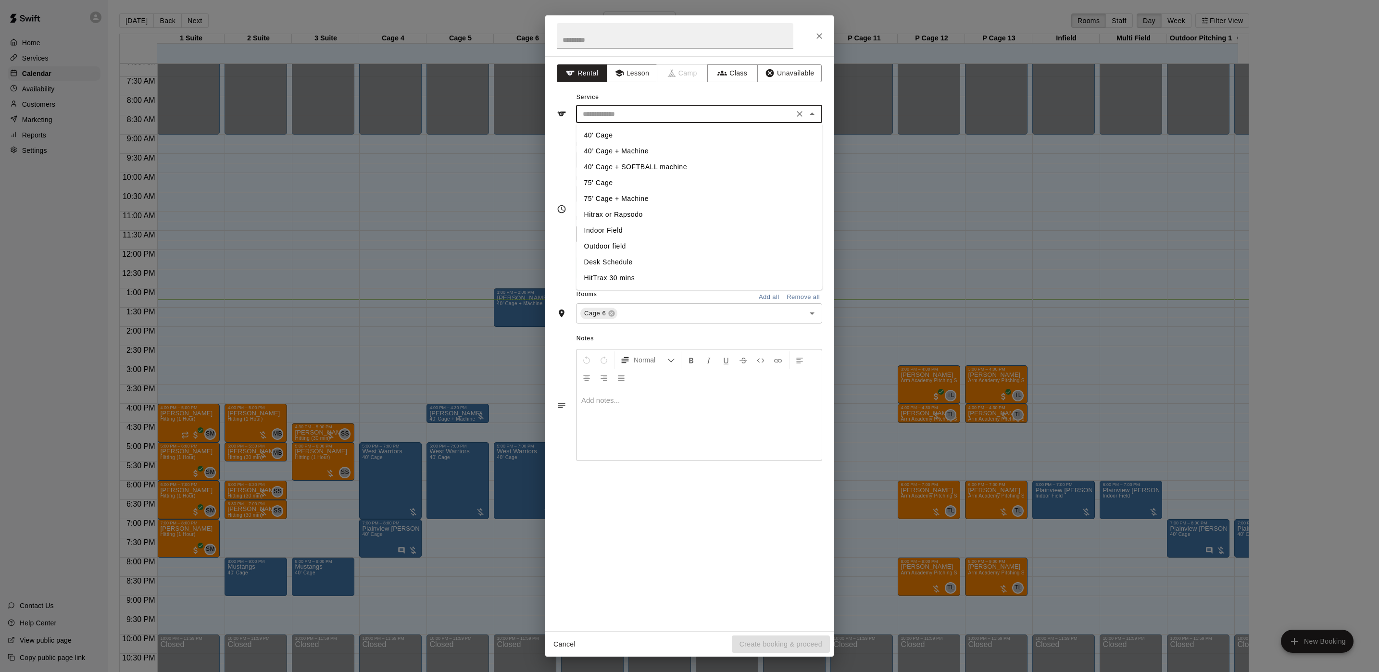
click at [607, 114] on input "text" at bounding box center [685, 114] width 212 height 12
click at [619, 146] on li "40’ Cage + Machine" at bounding box center [700, 151] width 246 height 16
type input "**********"
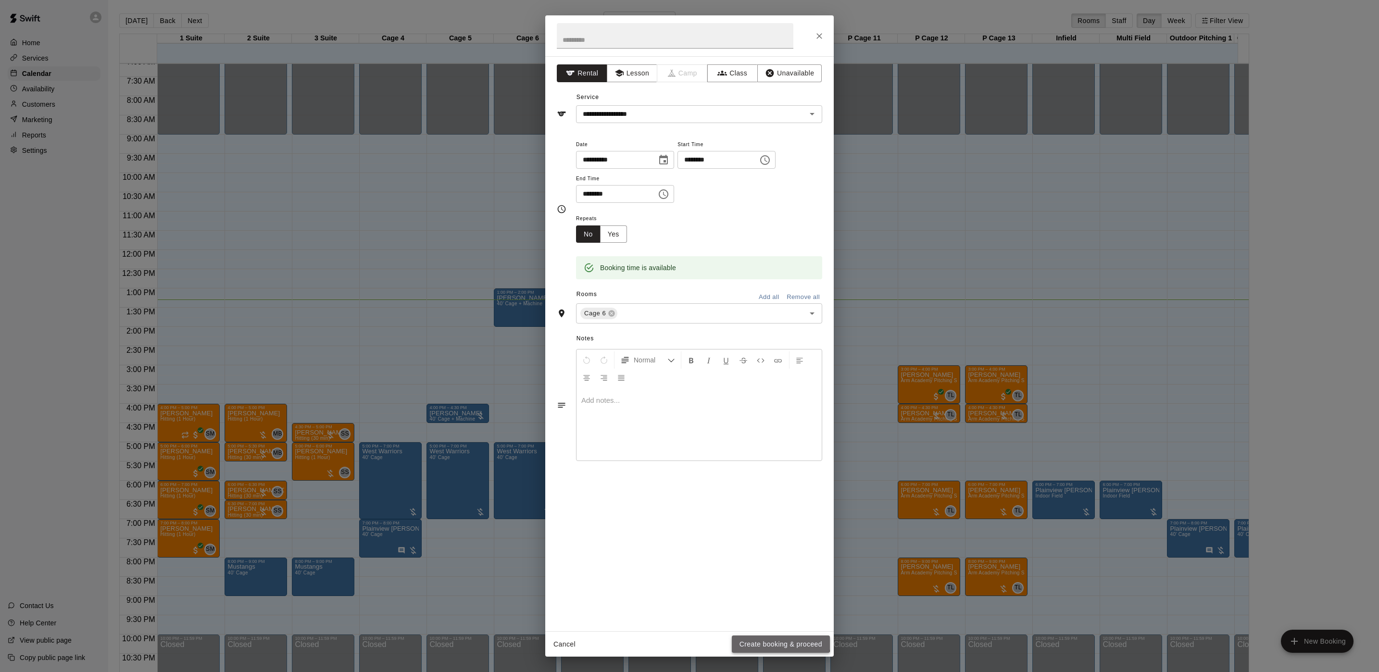
click at [758, 638] on button "Create booking & proceed" at bounding box center [781, 645] width 98 height 18
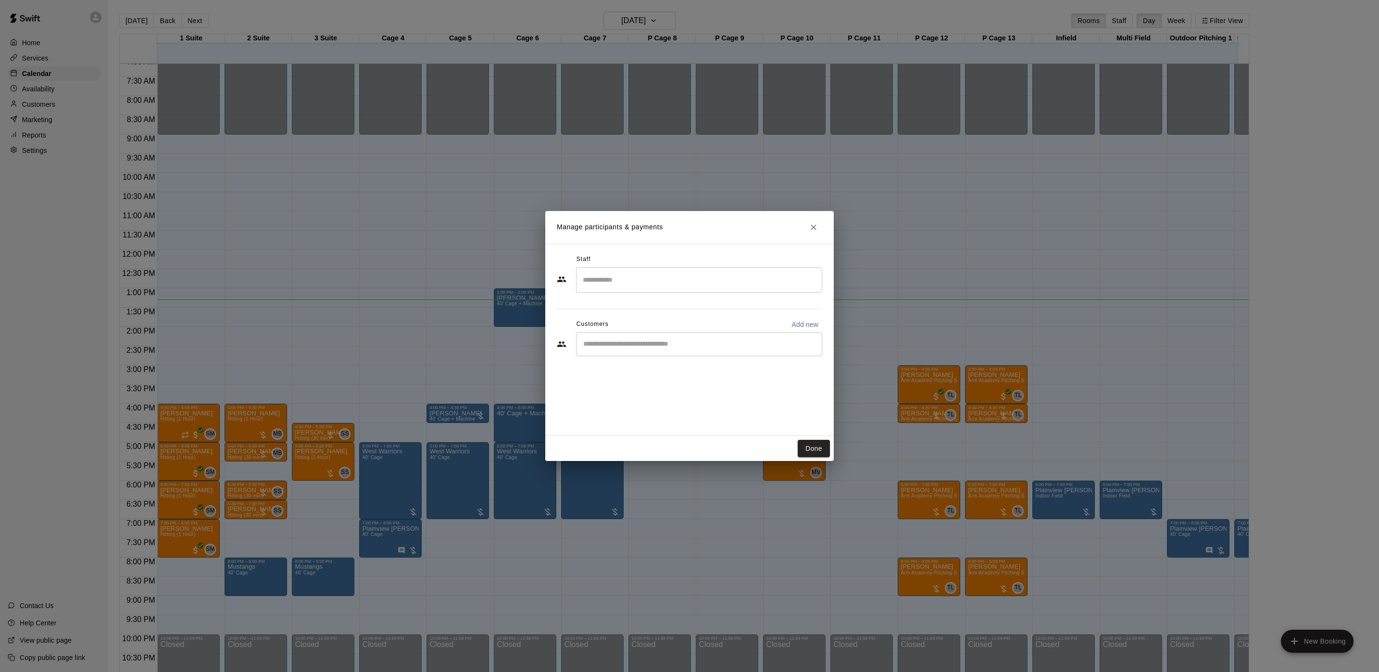
click at [634, 348] on input "Start typing to search customers..." at bounding box center [700, 345] width 238 height 10
type input "******"
click at [673, 380] on span "[EMAIL_ADDRESS][DOMAIN_NAME]" at bounding box center [655, 377] width 103 height 7
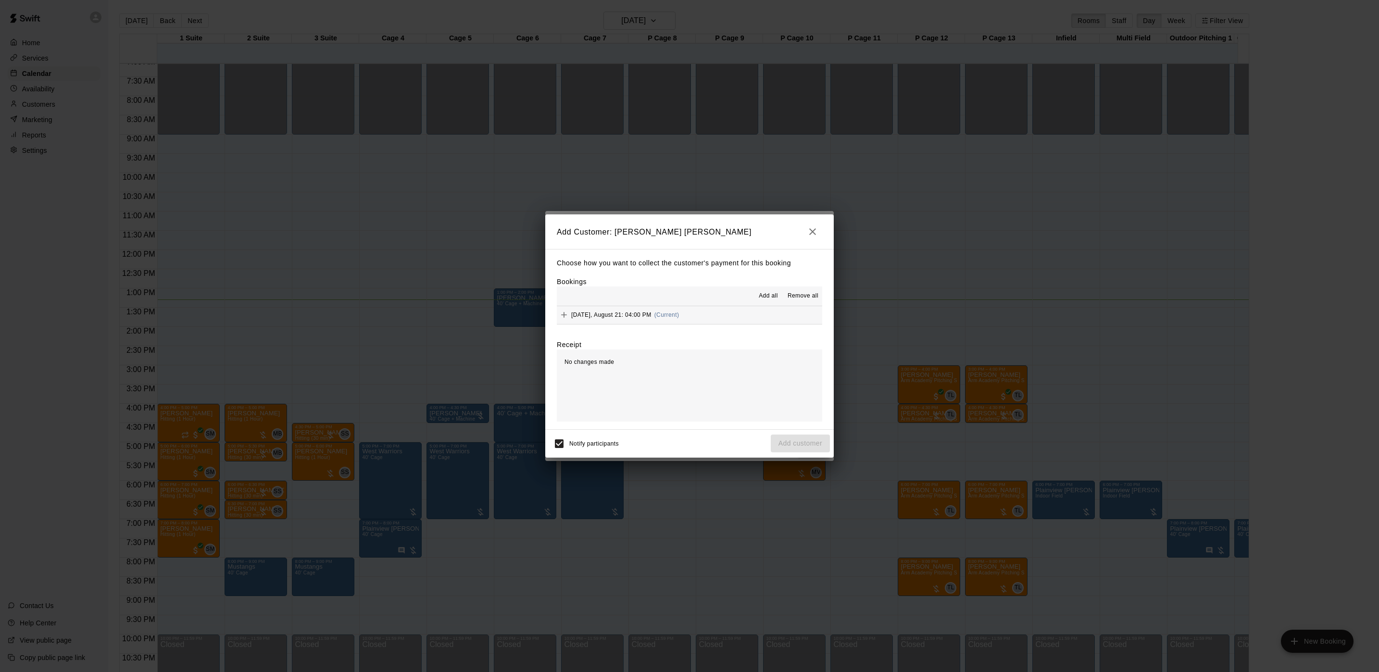
click at [667, 316] on span "(Current)" at bounding box center [667, 315] width 25 height 7
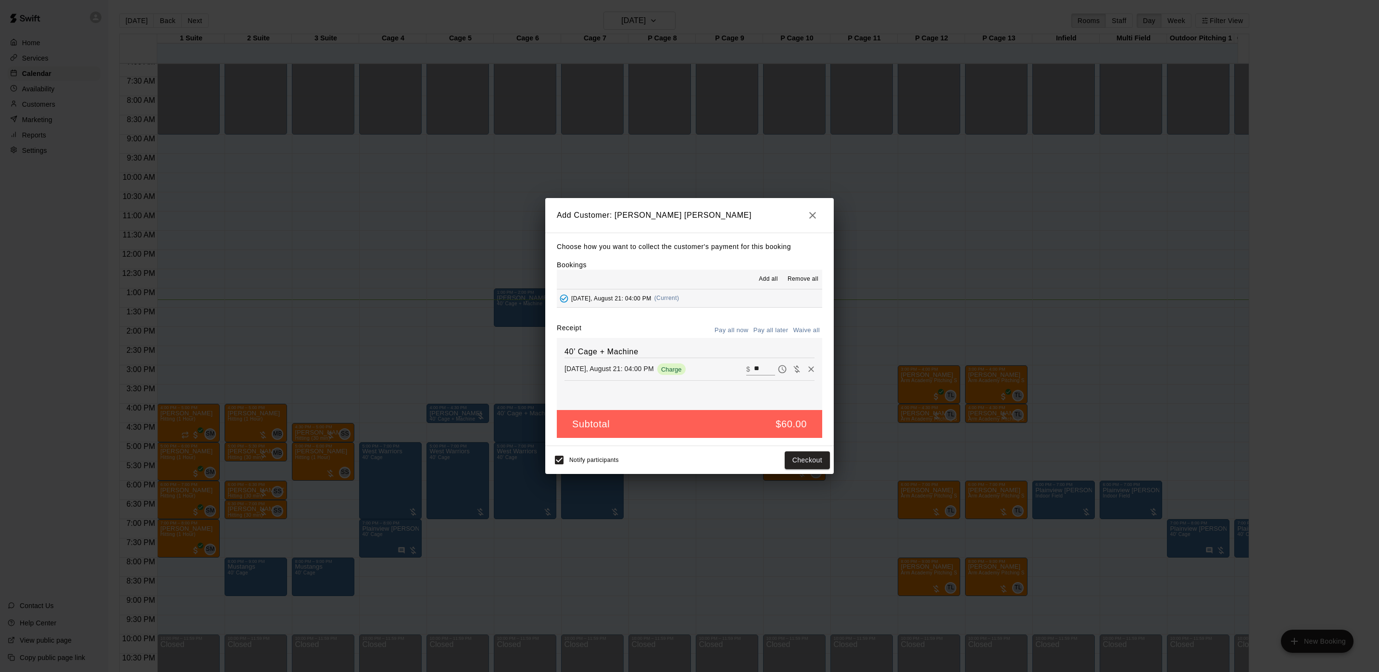
click at [808, 452] on div "Notify participants Checkout" at bounding box center [689, 460] width 281 height 20
drag, startPoint x: 807, startPoint y: 456, endPoint x: 807, endPoint y: 461, distance: 4.8
click at [807, 461] on button "Checkout" at bounding box center [807, 461] width 45 height 18
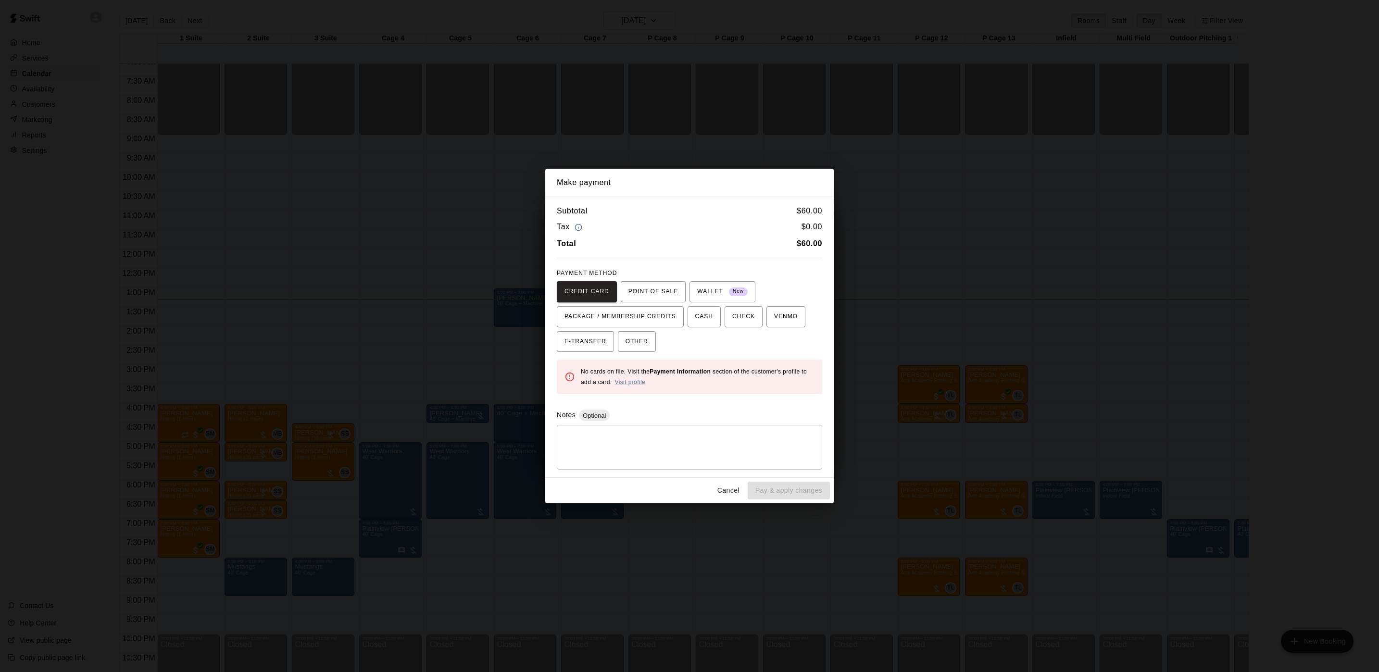
click at [948, 412] on div "Make payment Subtotal $ 60.00 Tax $ 0.00 Total $ 60.00 PAYMENT METHOD CREDIT CA…" at bounding box center [689, 336] width 1379 height 672
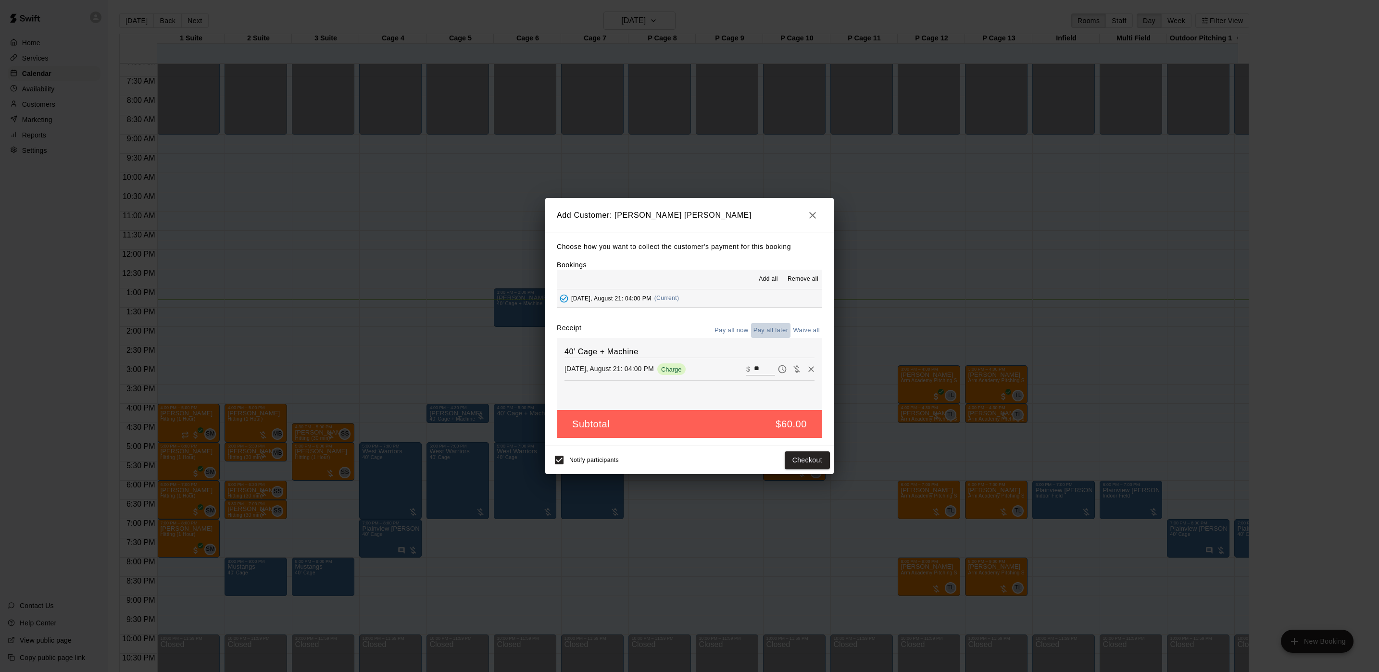
click at [754, 329] on button "Pay all later" at bounding box center [771, 330] width 40 height 15
click at [791, 463] on button "Add customer" at bounding box center [800, 461] width 59 height 18
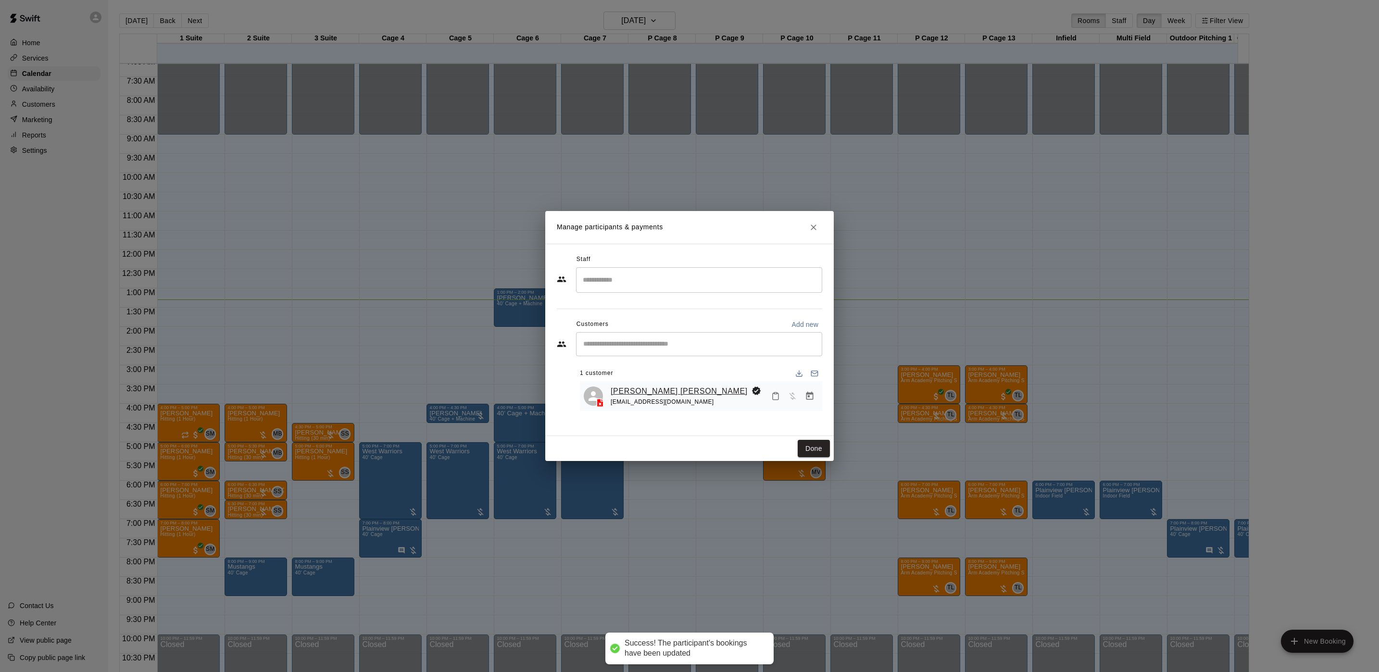
click at [639, 390] on link "[PERSON_NAME] [PERSON_NAME]" at bounding box center [679, 391] width 137 height 13
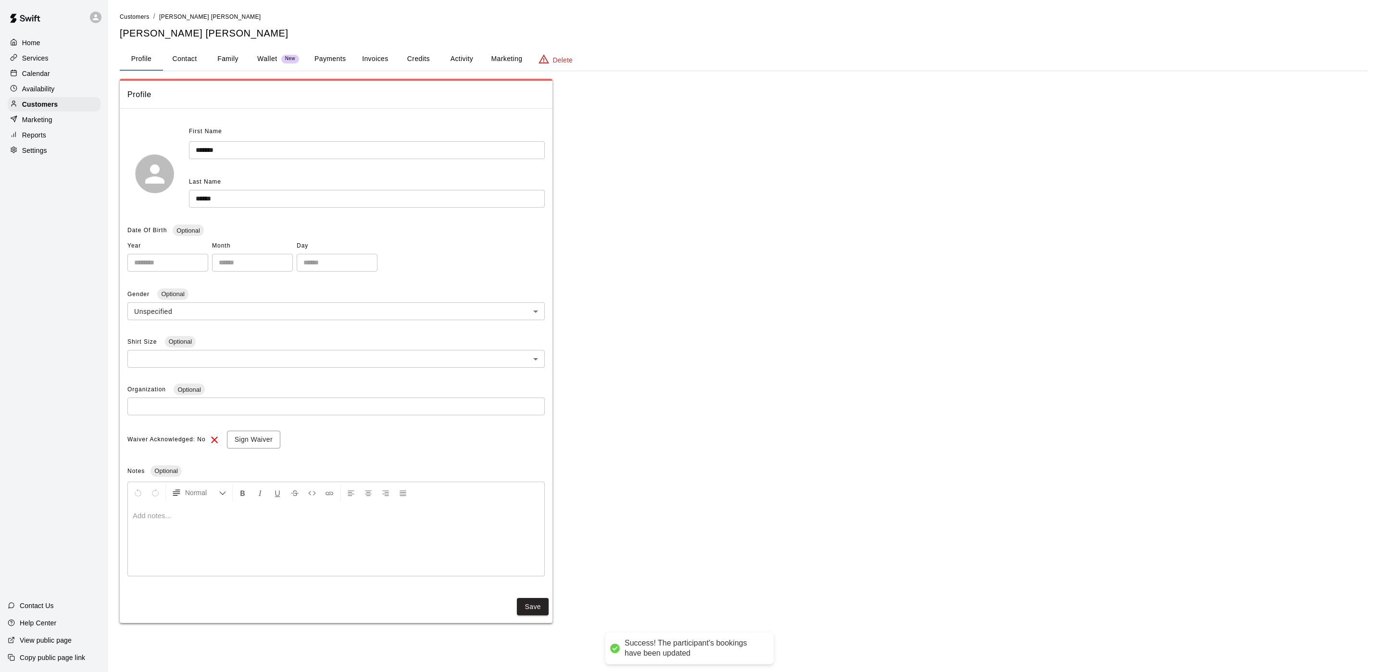
click at [332, 63] on button "Payments" at bounding box center [330, 59] width 47 height 23
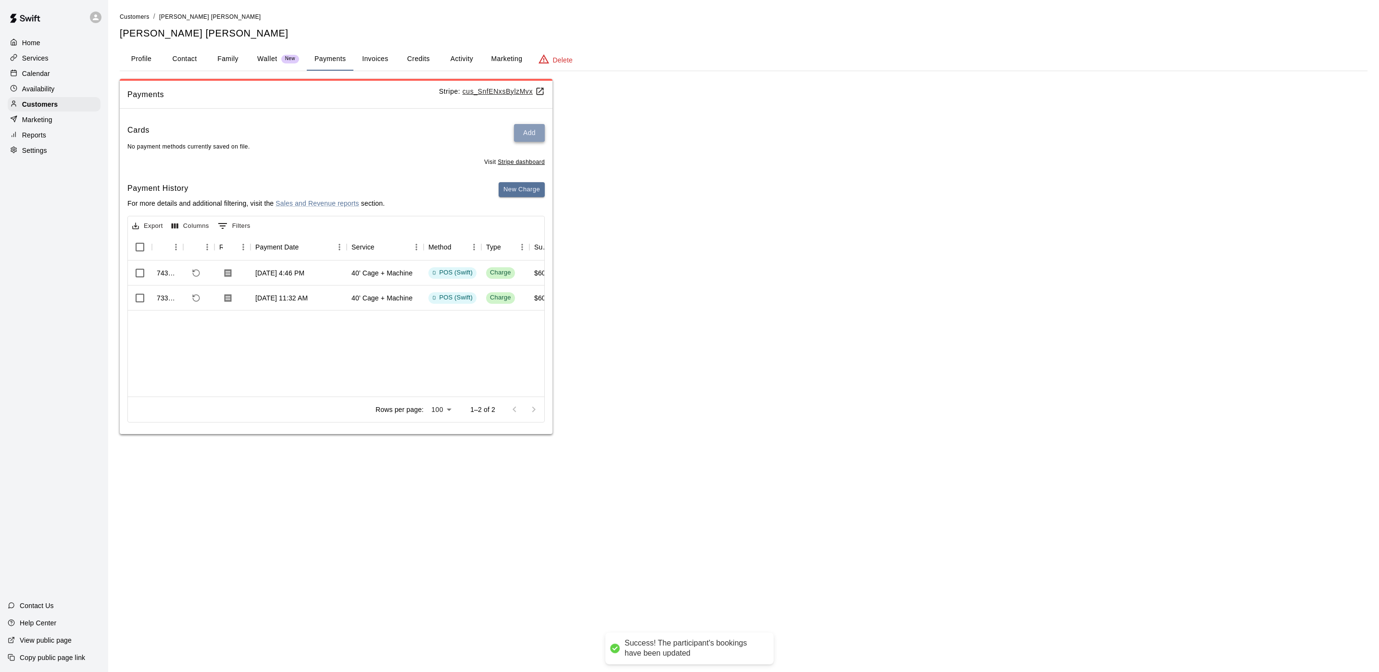
click at [518, 135] on button "Add" at bounding box center [529, 133] width 31 height 18
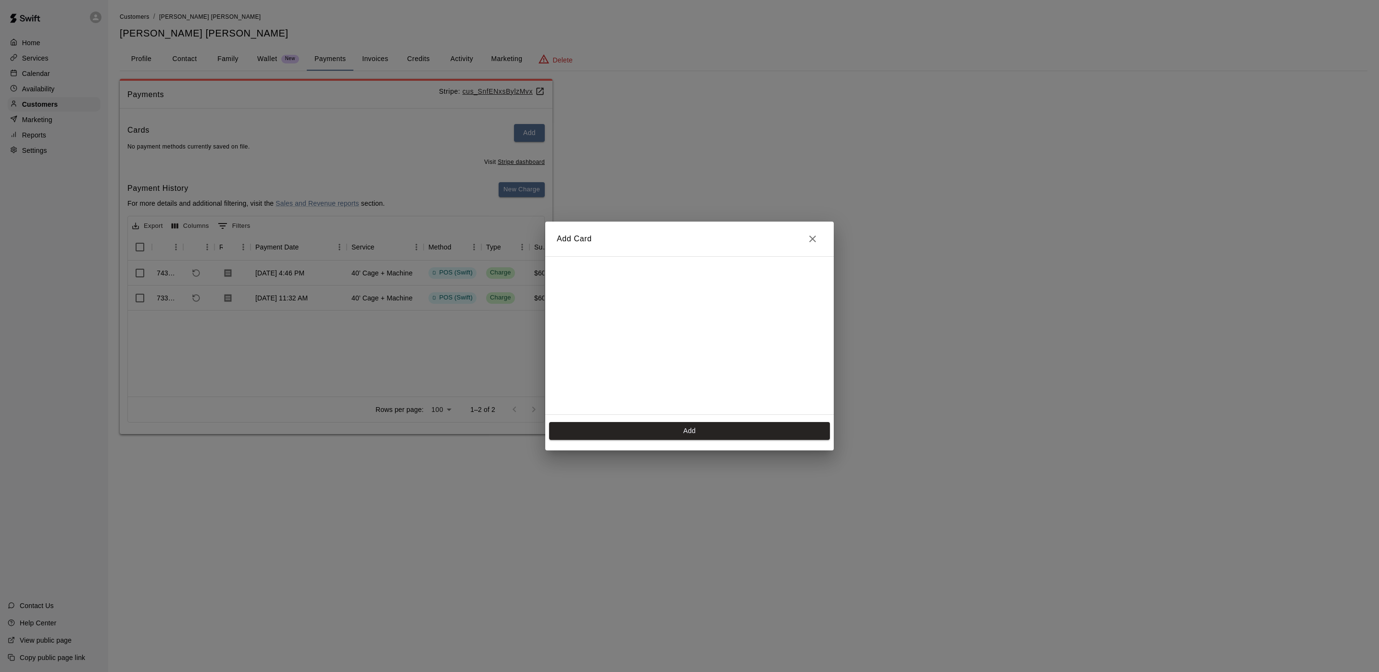
scroll to position [139, 0]
click at [714, 426] on button "Add" at bounding box center [689, 431] width 281 height 18
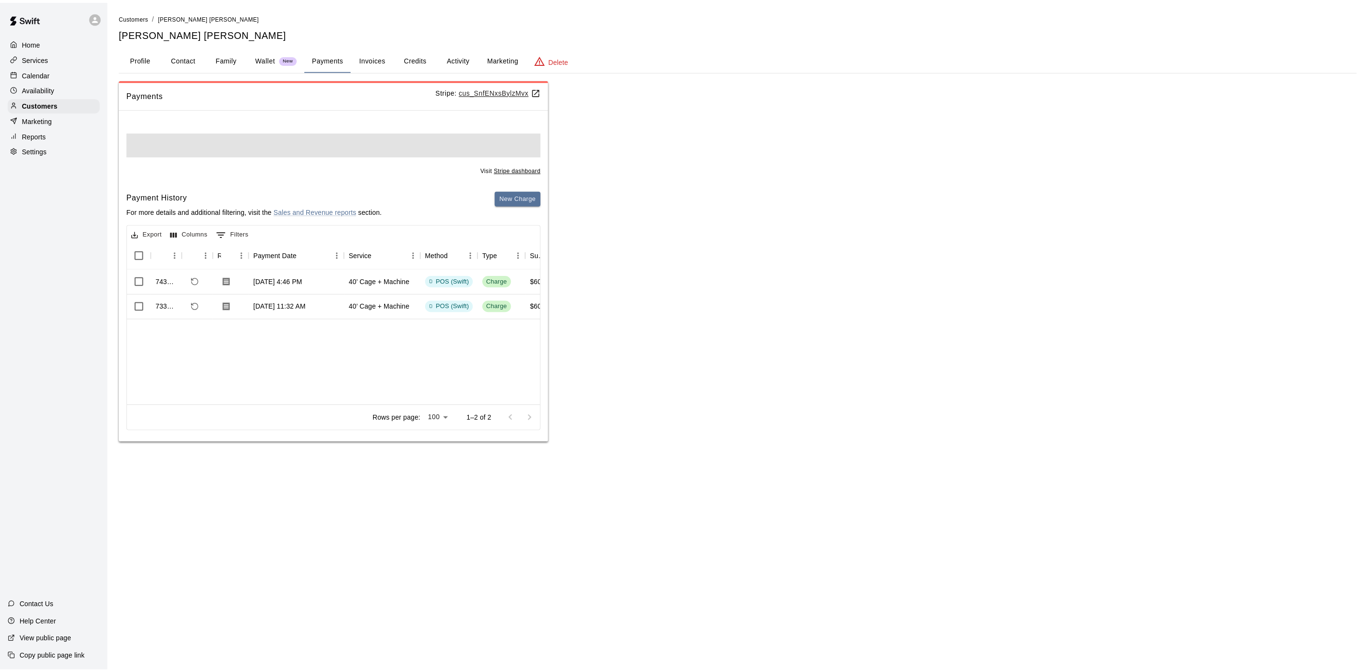
scroll to position [0, 0]
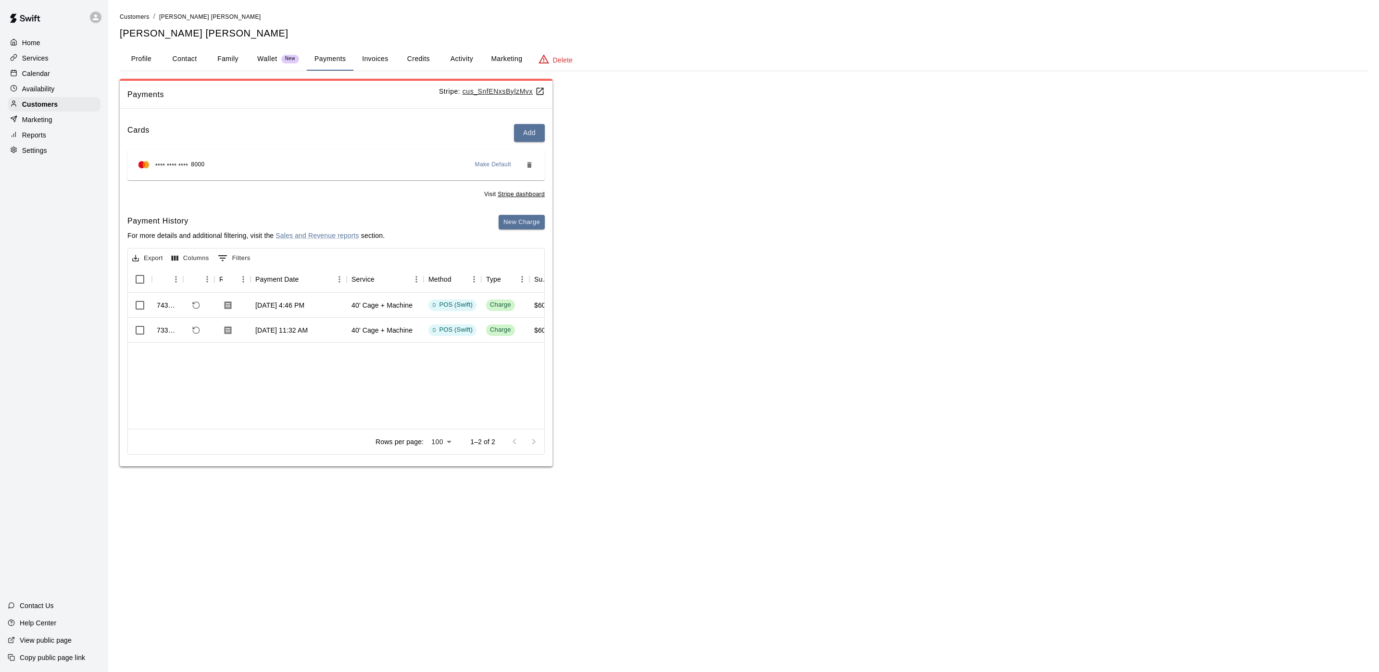
drag, startPoint x: 52, startPoint y: 80, endPoint x: 65, endPoint y: 83, distance: 12.8
click at [52, 80] on div "Calendar" at bounding box center [54, 73] width 93 height 14
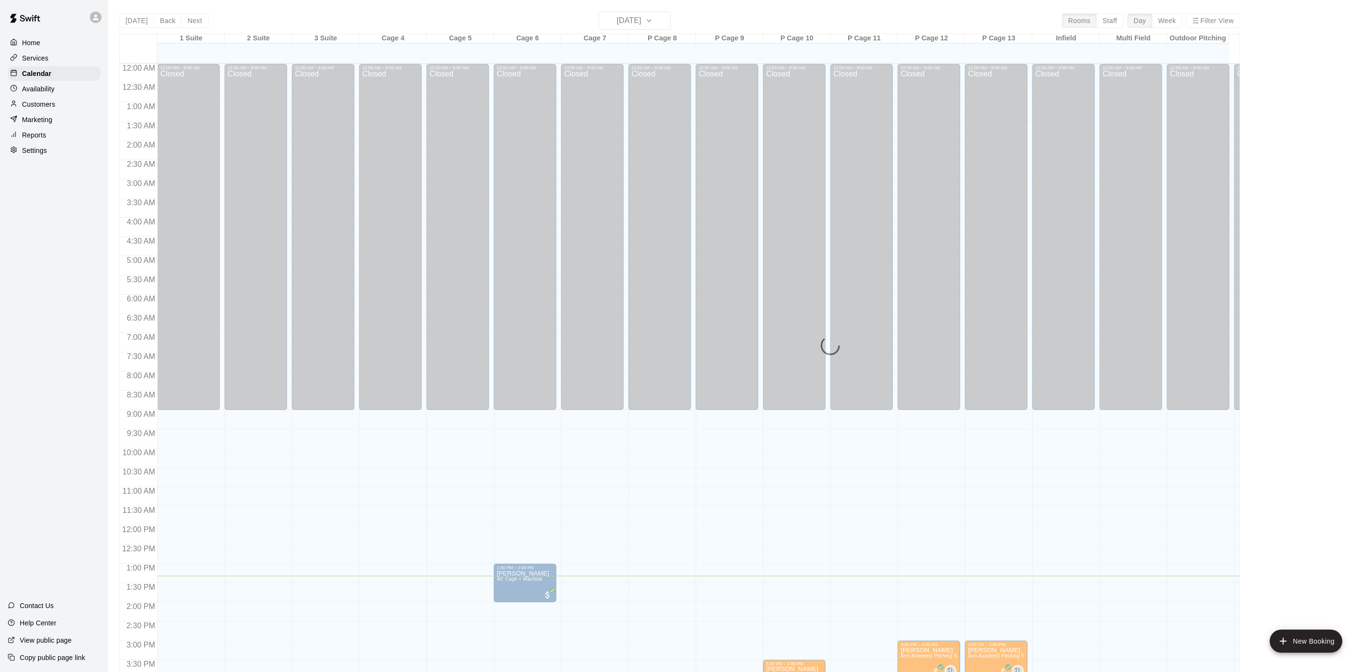
scroll to position [276, 0]
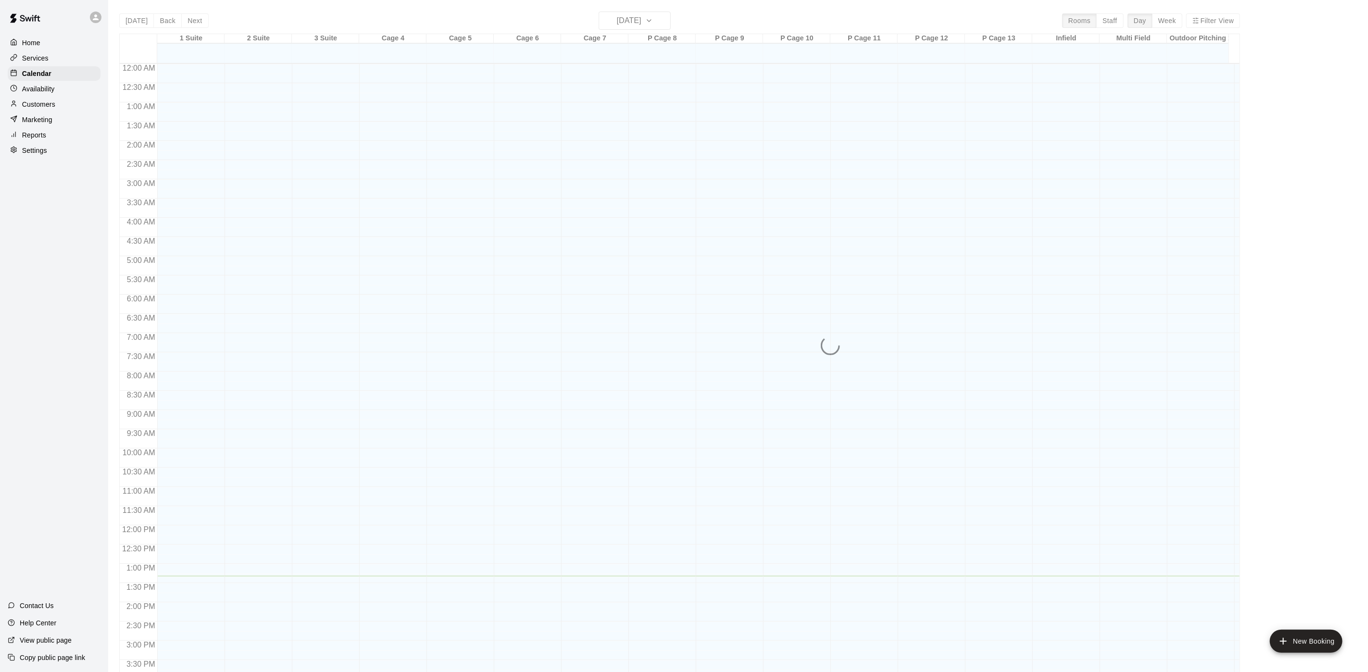
scroll to position [276, 0]
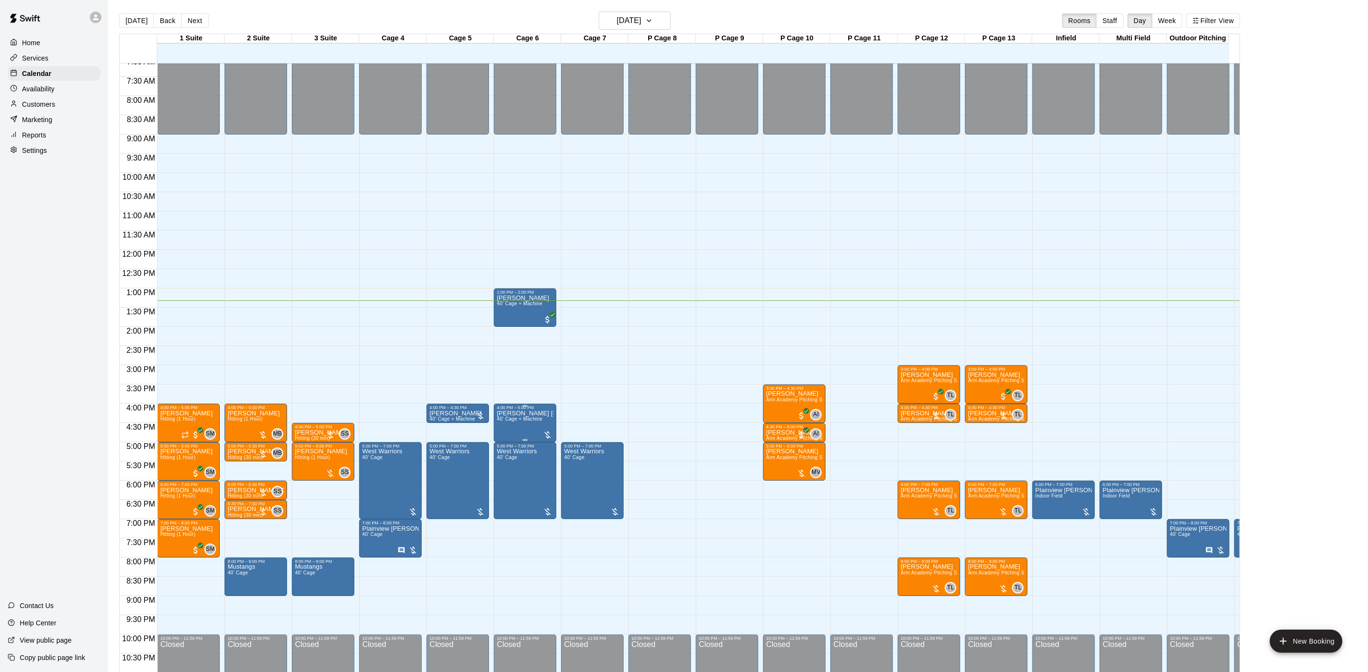
click at [516, 414] on p "[PERSON_NAME] [PERSON_NAME]" at bounding box center [525, 414] width 57 height 0
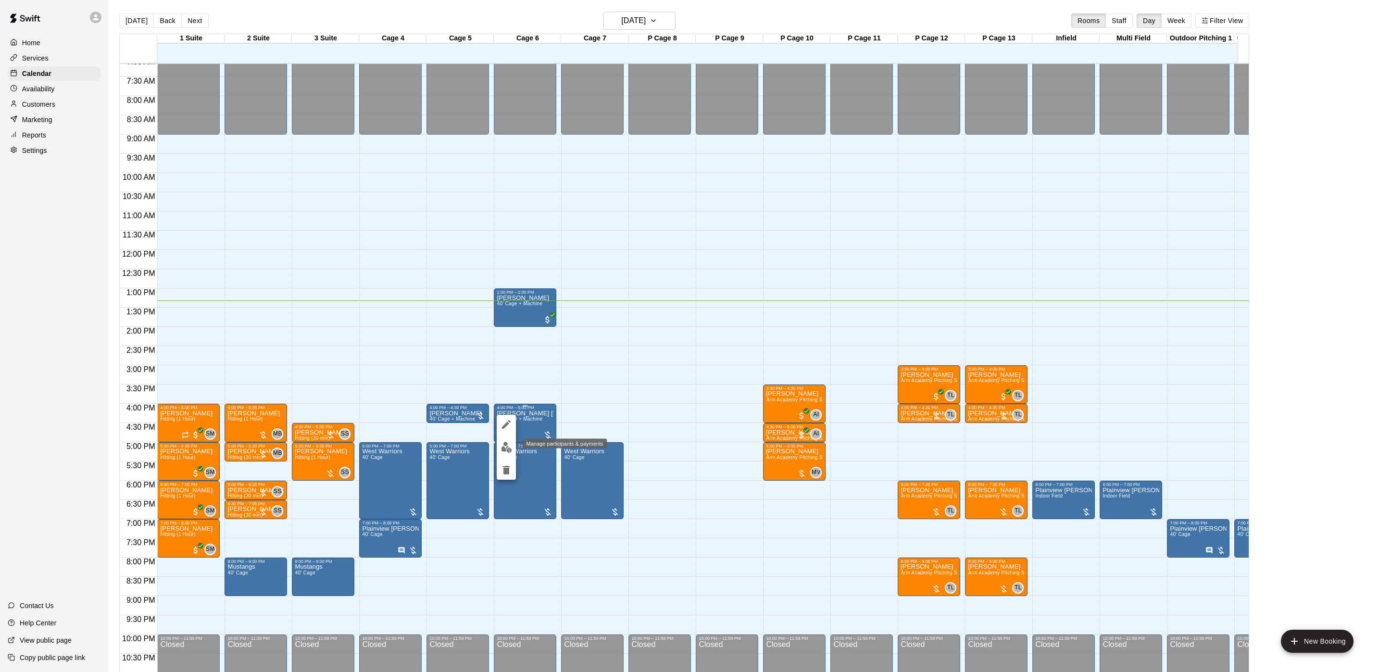
click at [508, 444] on img "edit" at bounding box center [506, 447] width 11 height 11
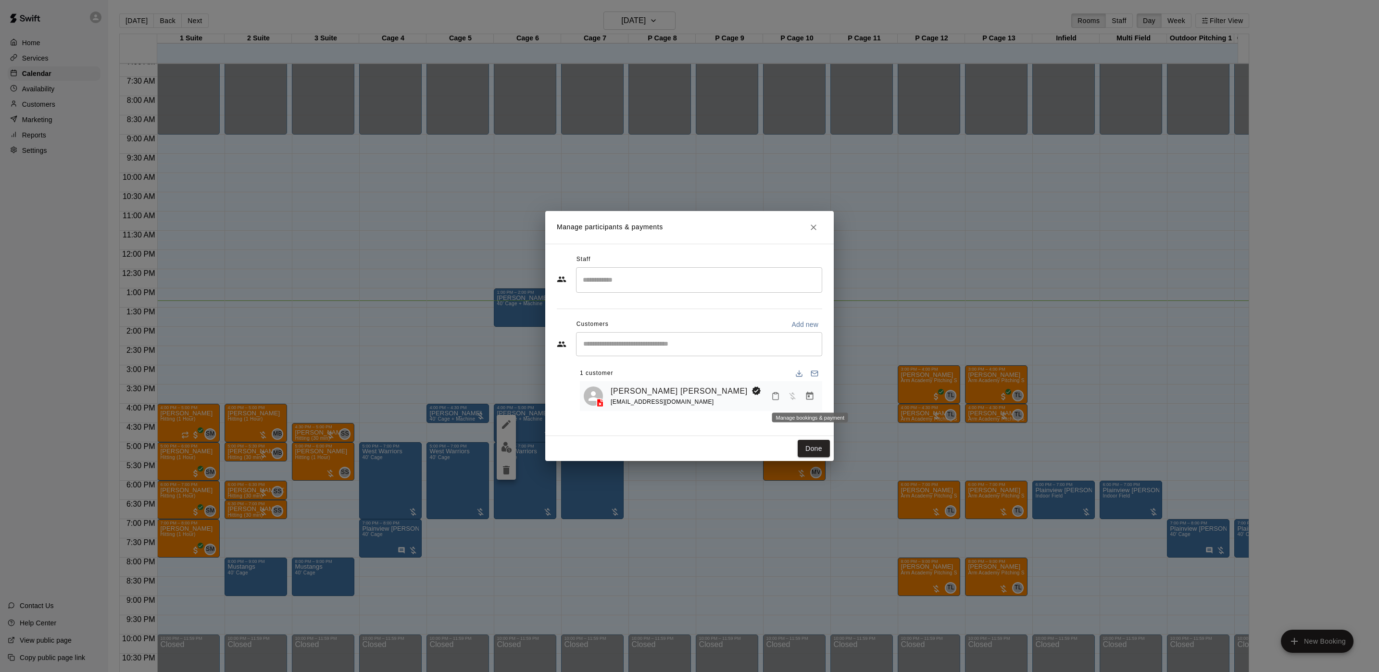
click at [807, 392] on icon "Manage bookings & payment" at bounding box center [810, 396] width 10 height 10
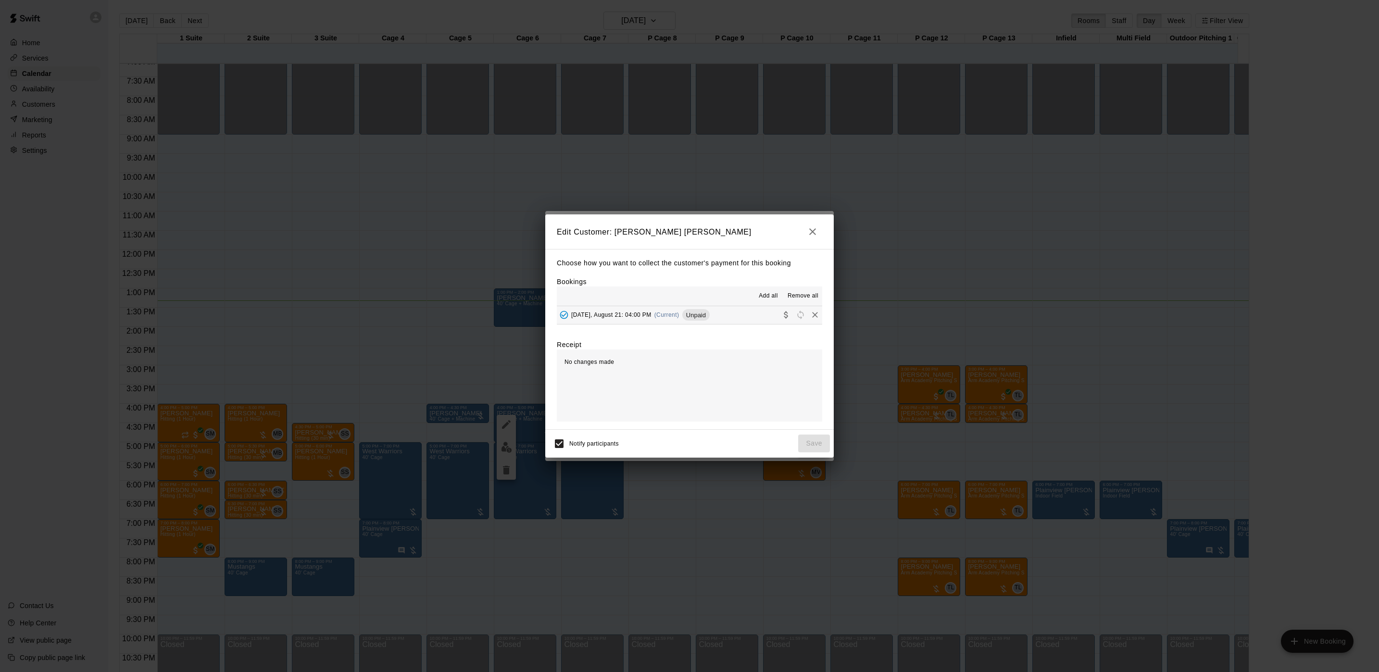
click at [658, 316] on div "[DATE], August 21: 04:00 PM (Current) Unpaid" at bounding box center [633, 315] width 153 height 14
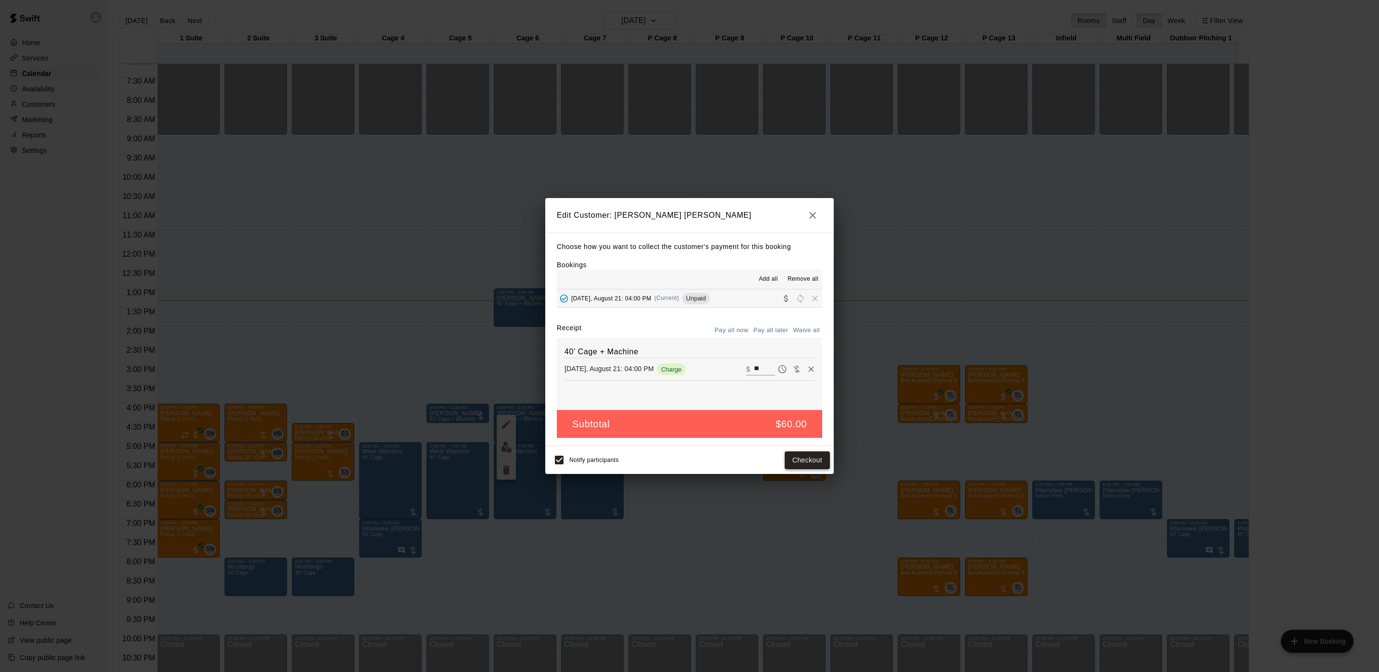
click at [806, 462] on button "Checkout" at bounding box center [807, 461] width 45 height 18
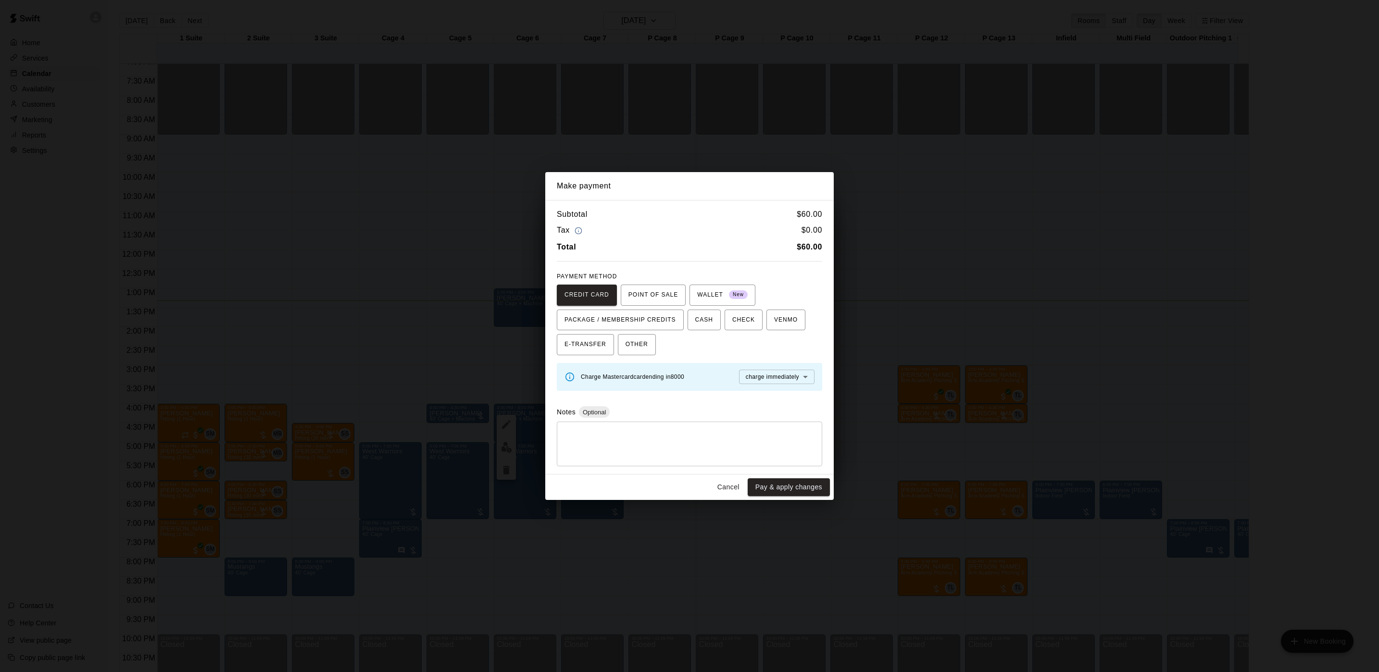
click at [772, 485] on button "Pay & apply changes" at bounding box center [789, 488] width 82 height 18
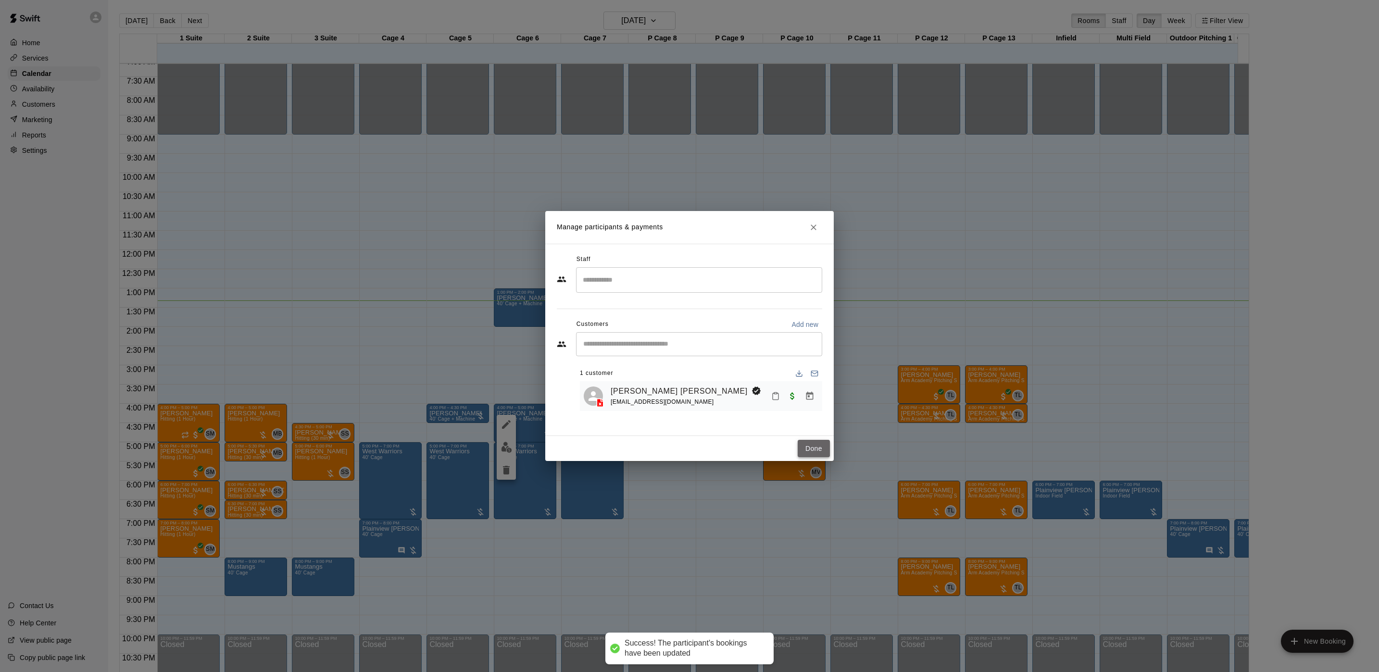
click at [811, 455] on button "Done" at bounding box center [814, 449] width 32 height 18
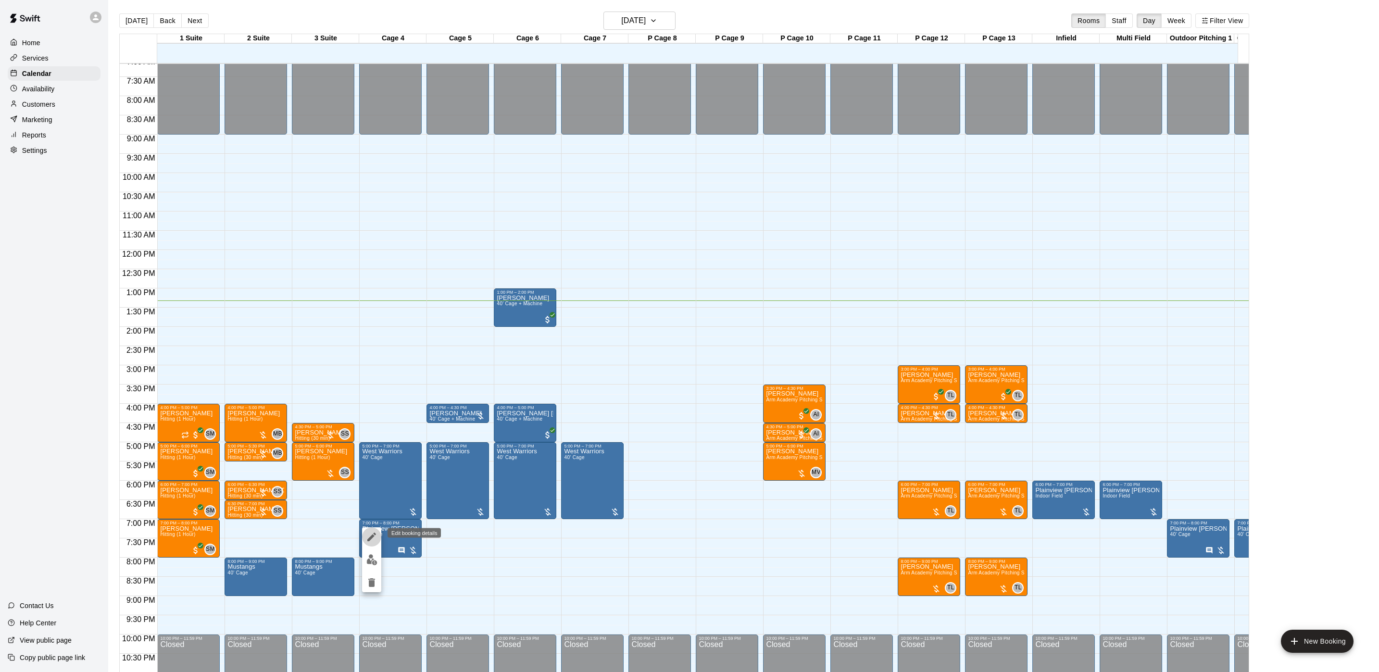
click at [375, 537] on icon "edit" at bounding box center [372, 537] width 12 height 12
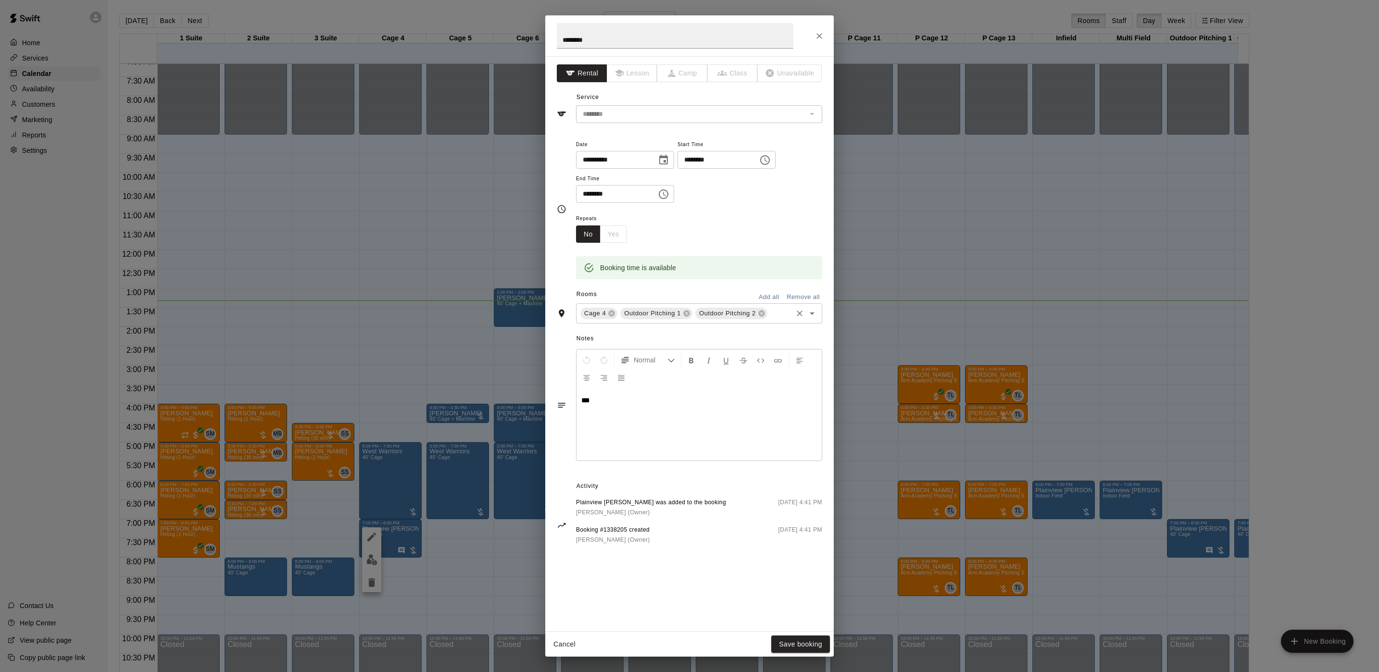
click at [772, 314] on input "text" at bounding box center [780, 314] width 22 height 12
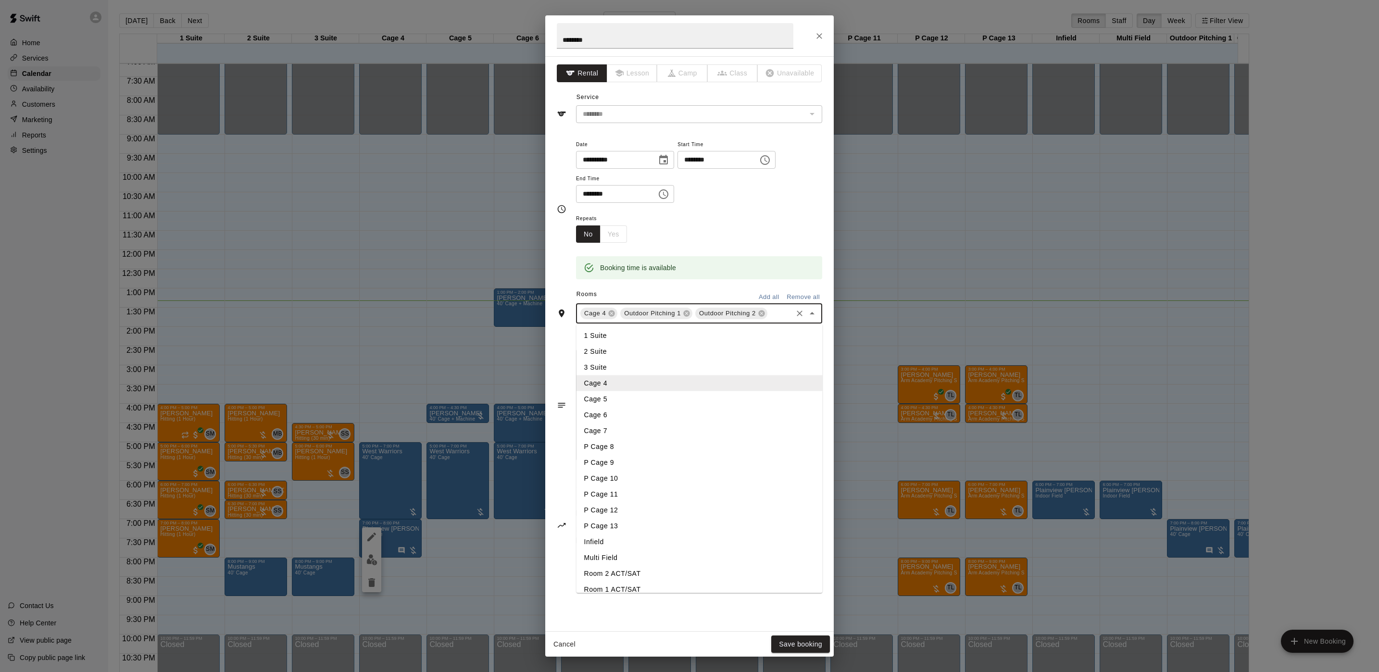
click at [619, 396] on li "Cage 5" at bounding box center [700, 399] width 246 height 16
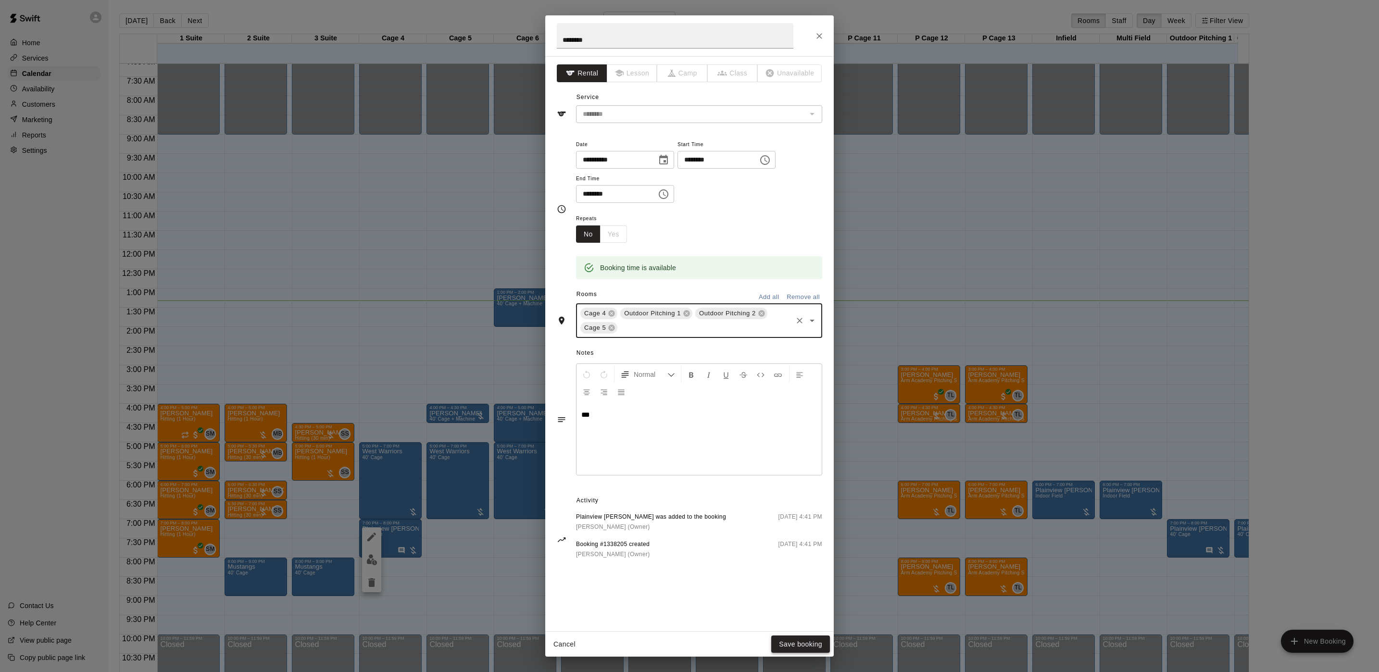
click at [791, 637] on button "Save booking" at bounding box center [800, 645] width 59 height 18
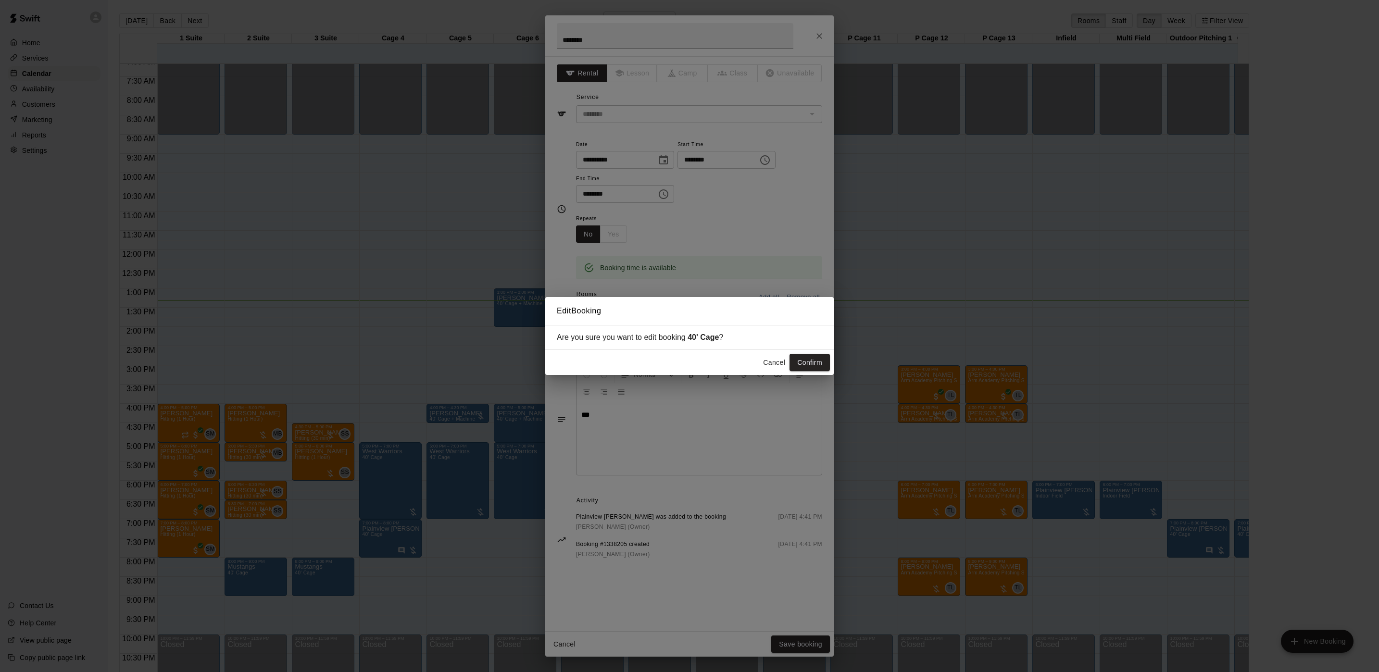
drag, startPoint x: 801, startPoint y: 358, endPoint x: 799, endPoint y: 353, distance: 5.6
click at [803, 357] on button "Confirm" at bounding box center [810, 363] width 40 height 18
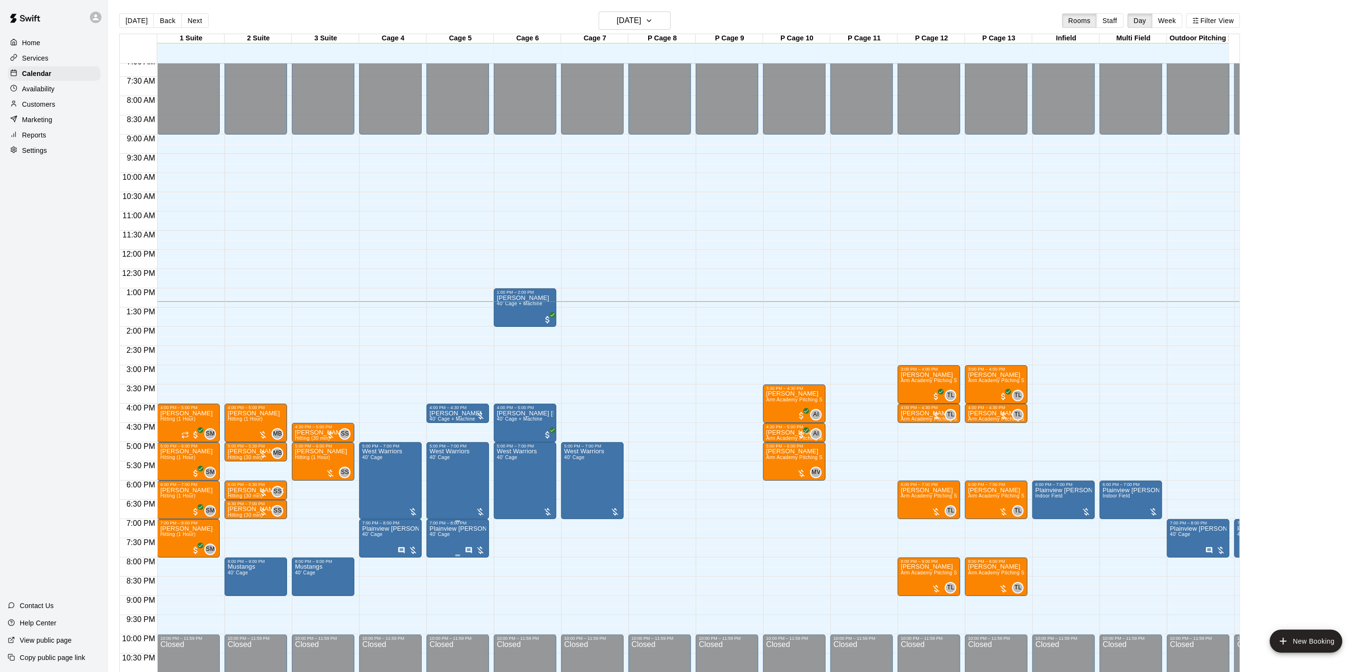
click at [440, 535] on span "40' Cage" at bounding box center [439, 534] width 20 height 5
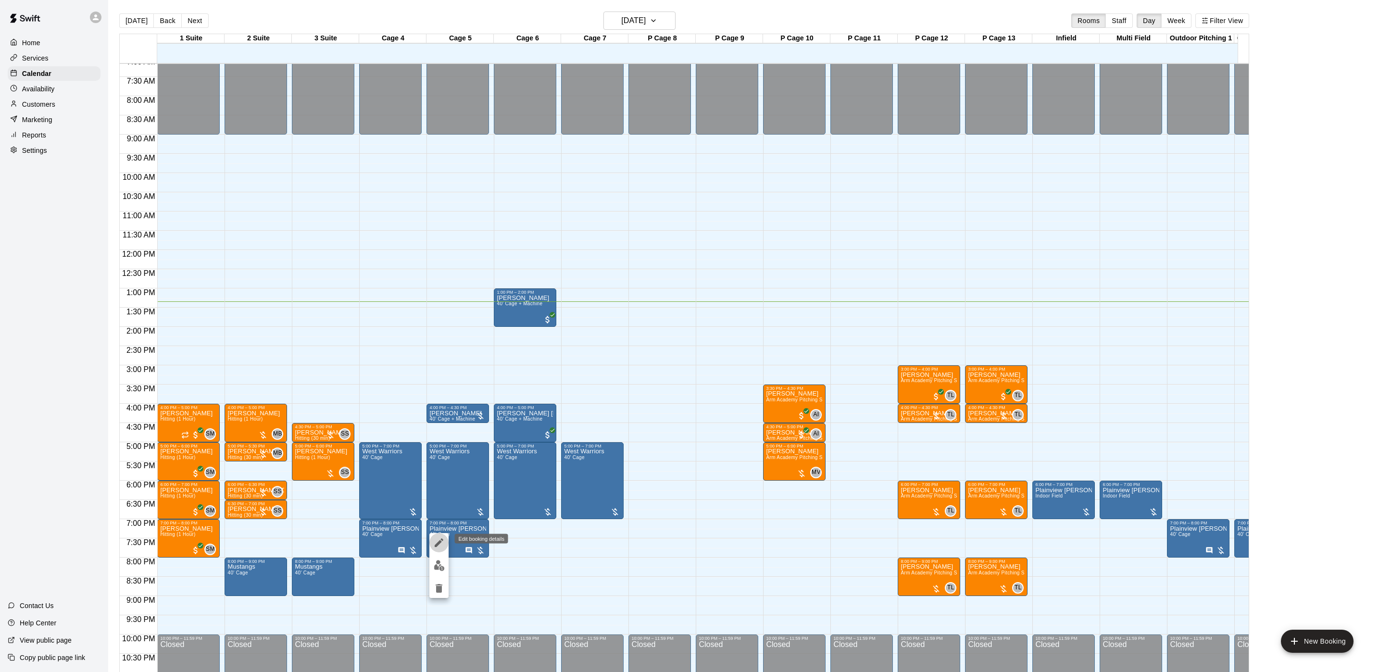
click at [436, 537] on icon "edit" at bounding box center [439, 543] width 12 height 12
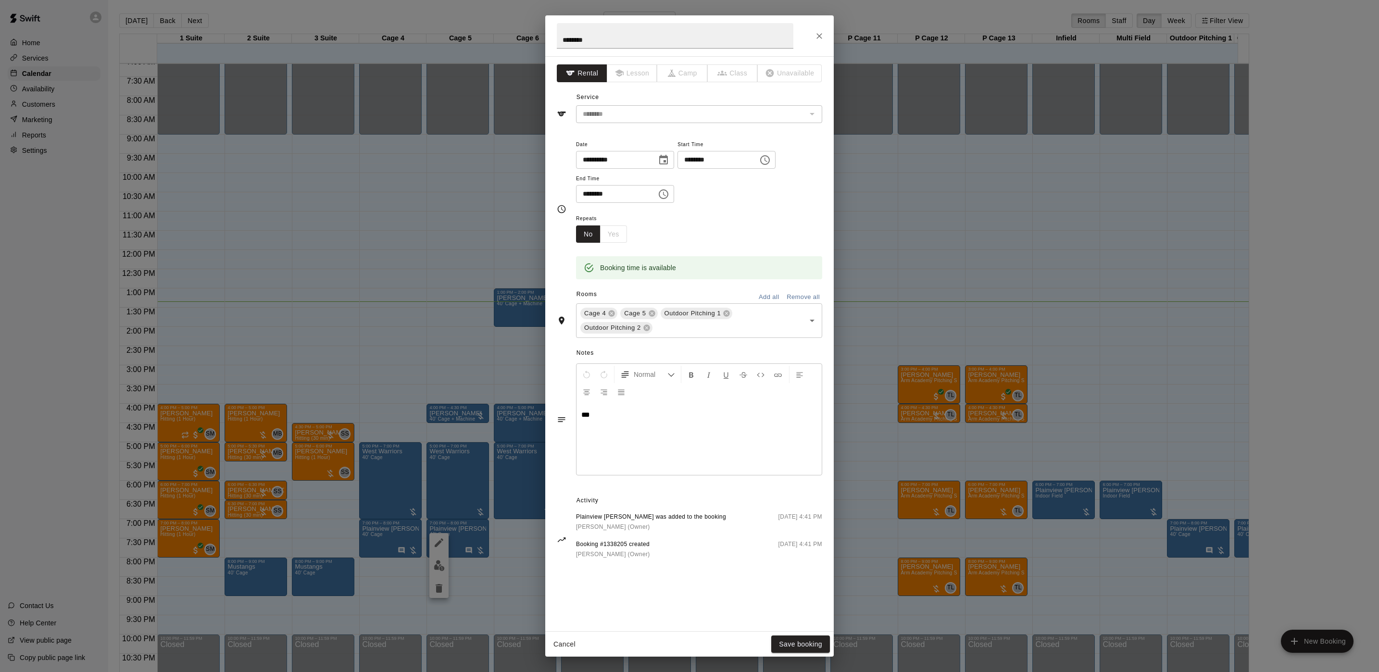
click at [583, 418] on span "***" at bounding box center [585, 414] width 9 height 7
click at [586, 418] on span "***" at bounding box center [585, 414] width 9 height 7
drag, startPoint x: 623, startPoint y: 420, endPoint x: 463, endPoint y: 384, distance: 164.2
click at [467, 390] on div "**********" at bounding box center [689, 336] width 1379 height 672
click at [801, 643] on button "Save booking" at bounding box center [800, 645] width 59 height 18
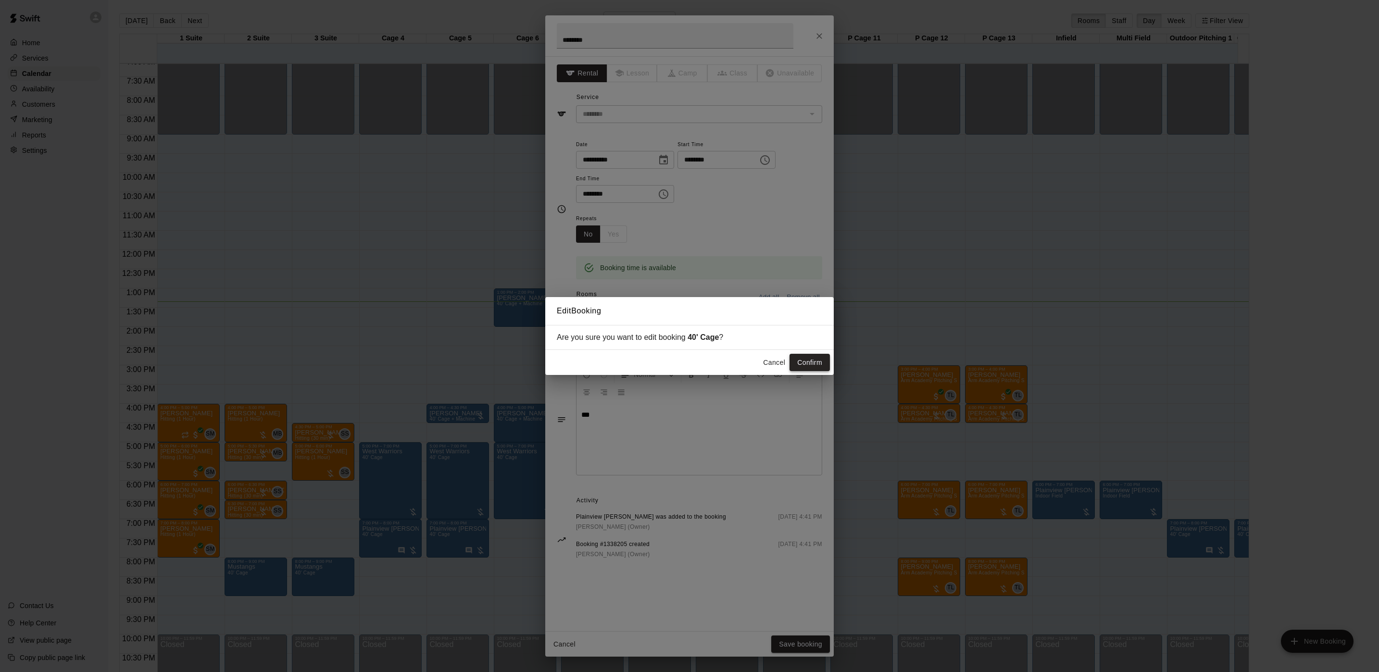
click at [816, 363] on button "Confirm" at bounding box center [810, 363] width 40 height 18
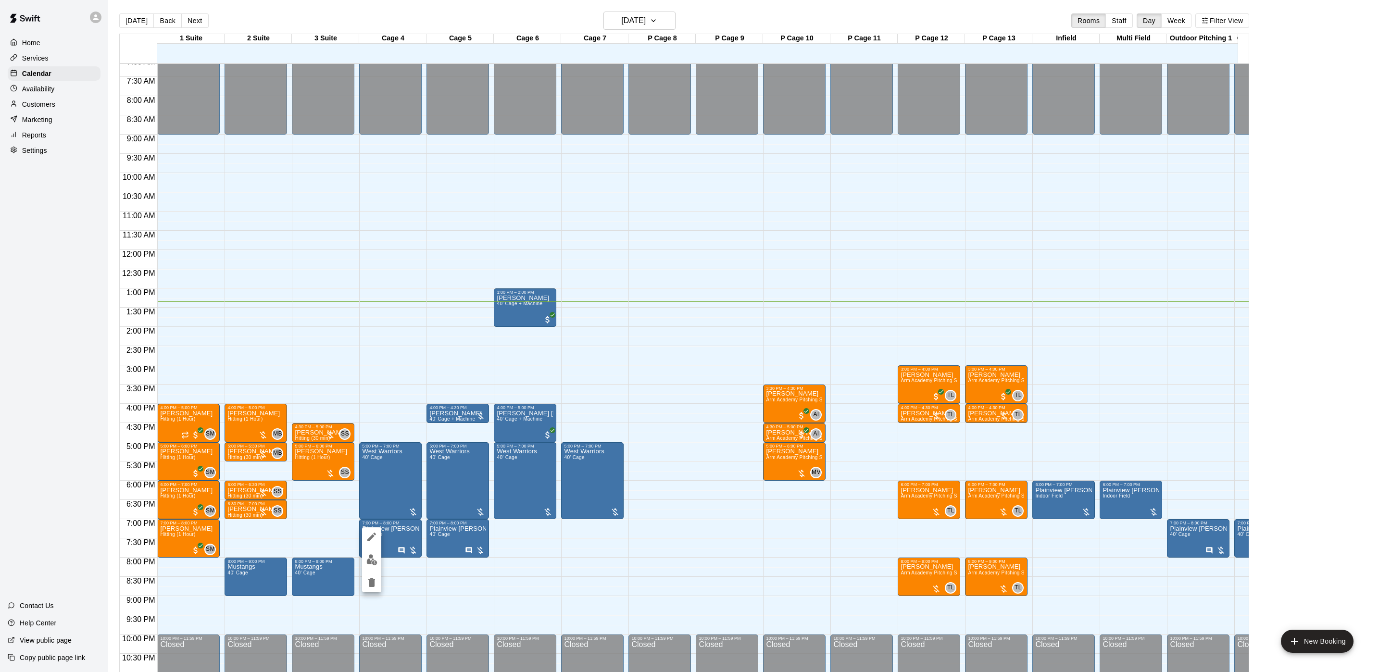
click at [371, 535] on icon "edit" at bounding box center [372, 537] width 12 height 12
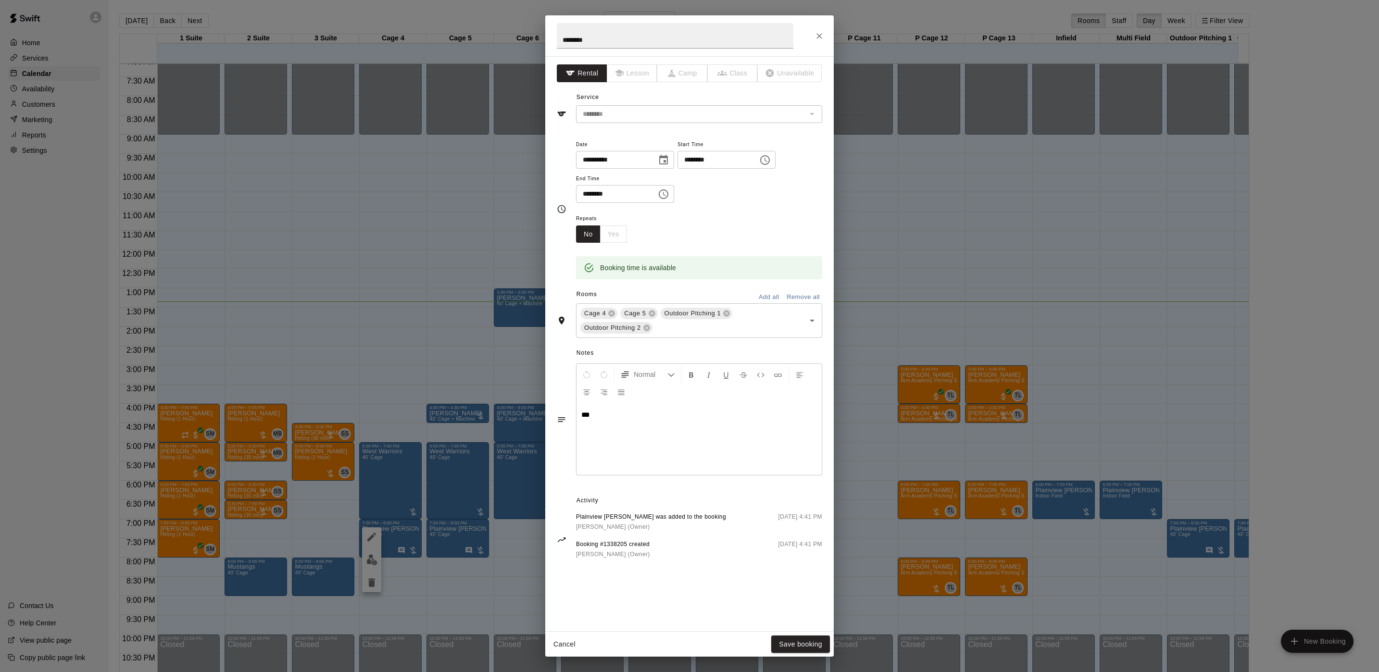
click at [273, 428] on div "**********" at bounding box center [689, 336] width 1379 height 672
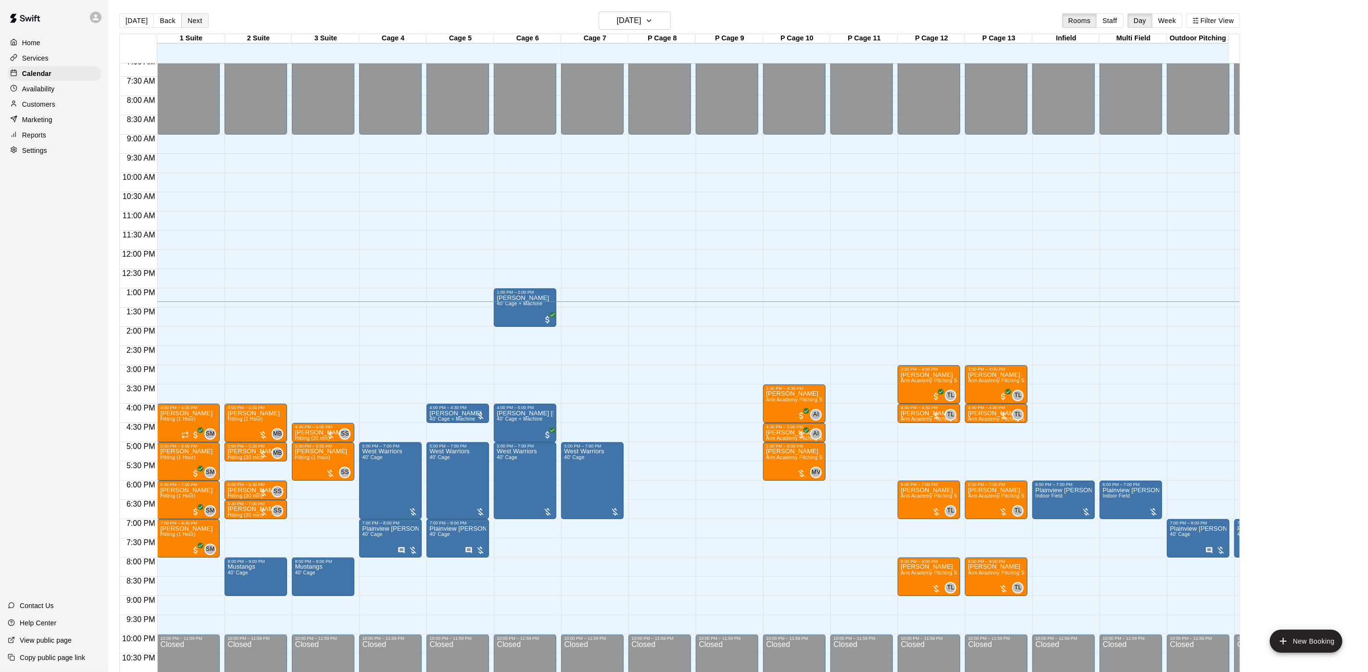
click at [192, 23] on button "Next" at bounding box center [194, 20] width 27 height 14
